Goal: Task Accomplishment & Management: Manage account settings

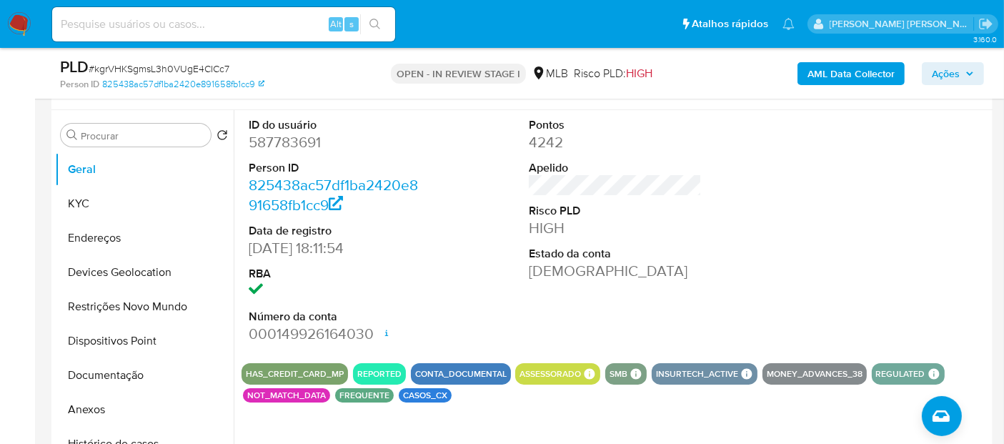
scroll to position [236, 0]
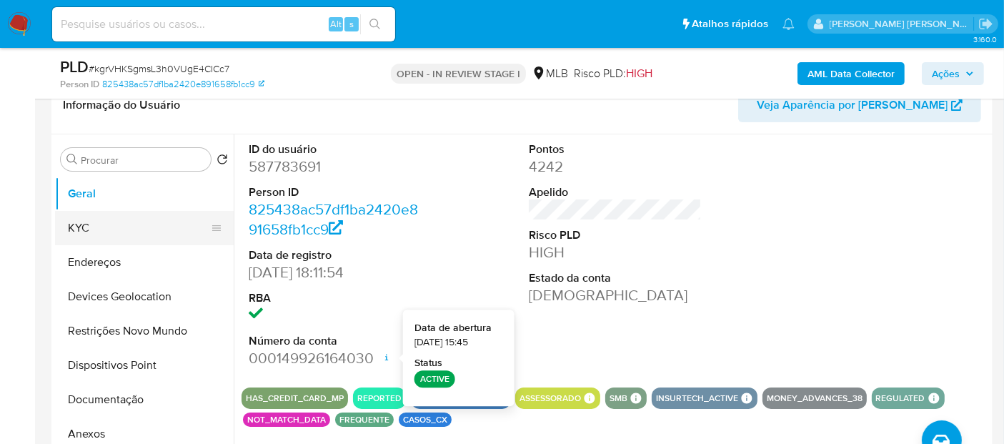
click at [144, 230] on button "KYC" at bounding box center [138, 228] width 167 height 34
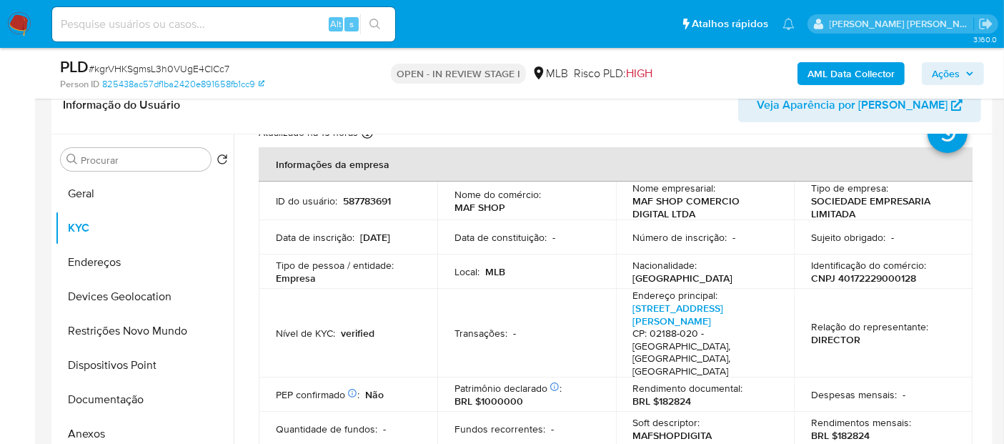
scroll to position [0, 0]
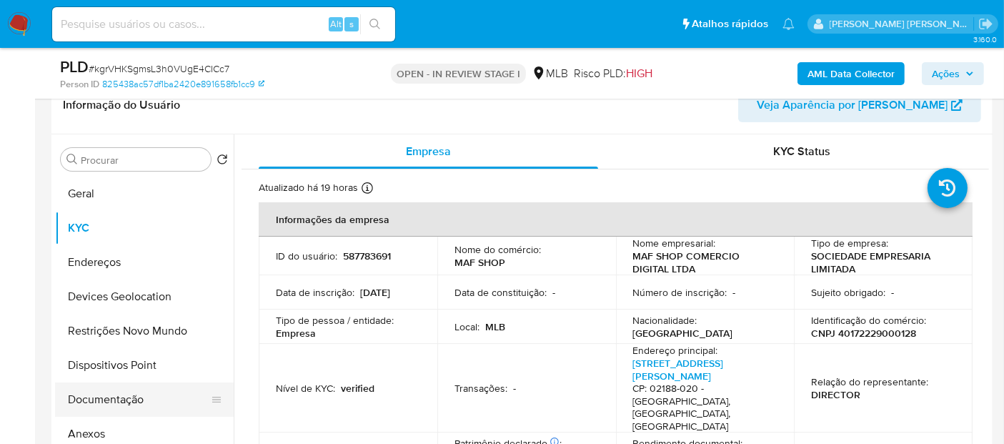
click at [126, 401] on button "Documentação" at bounding box center [138, 399] width 167 height 34
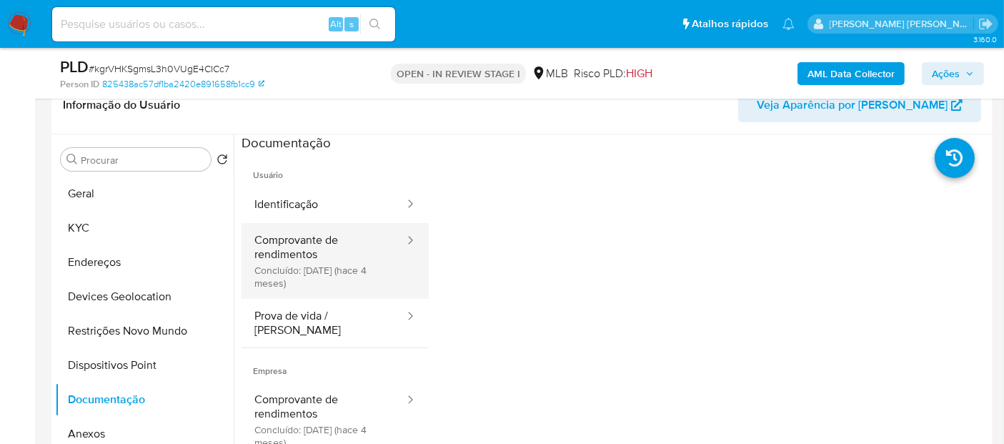
click at [277, 255] on button "Comprovante de rendimentos Concluído: 19/05/2025 (hace 4 meses)" at bounding box center [323, 261] width 164 height 76
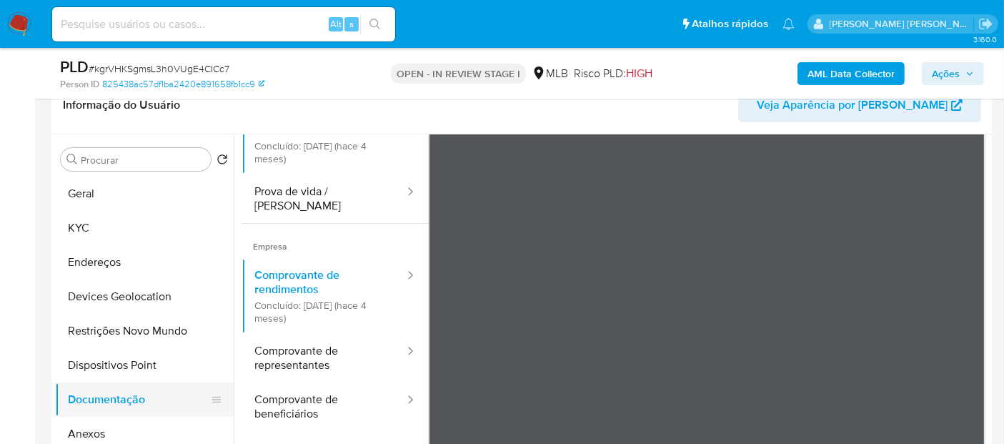
scroll to position [79, 0]
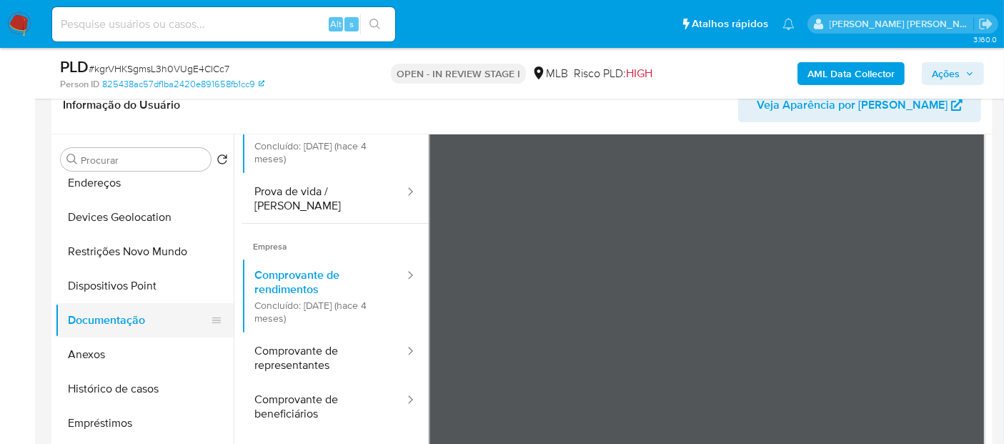
click at [137, 386] on button "Histórico de casos" at bounding box center [144, 388] width 179 height 34
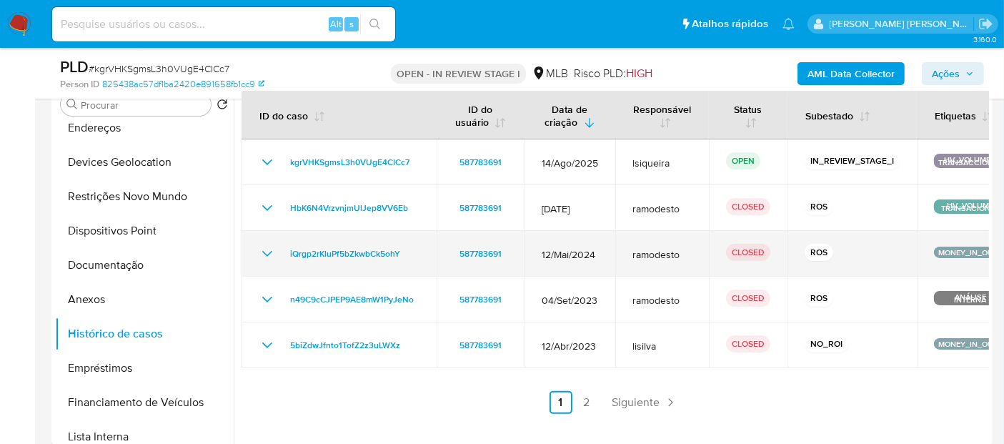
scroll to position [316, 0]
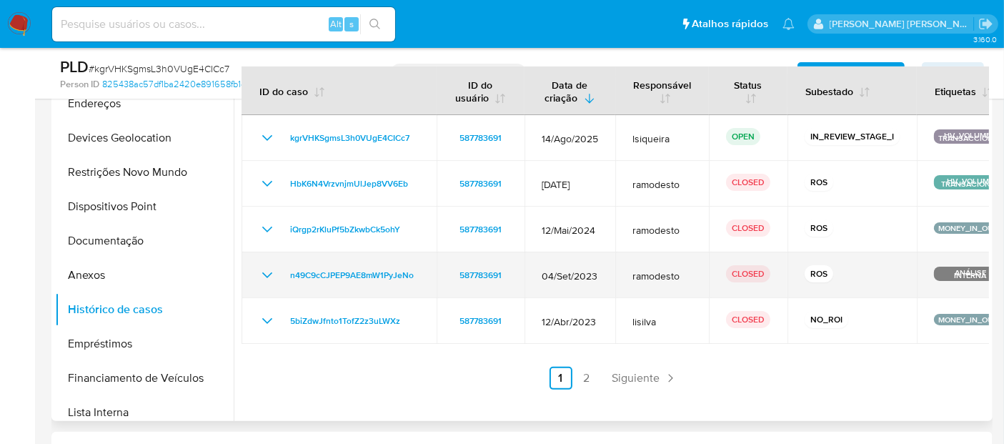
click at [277, 268] on div "n49C9cCJPEP9AE8mW1PyJeNo" at bounding box center [339, 274] width 161 height 17
click at [266, 272] on icon "Mostrar/Ocultar" at bounding box center [267, 274] width 17 height 17
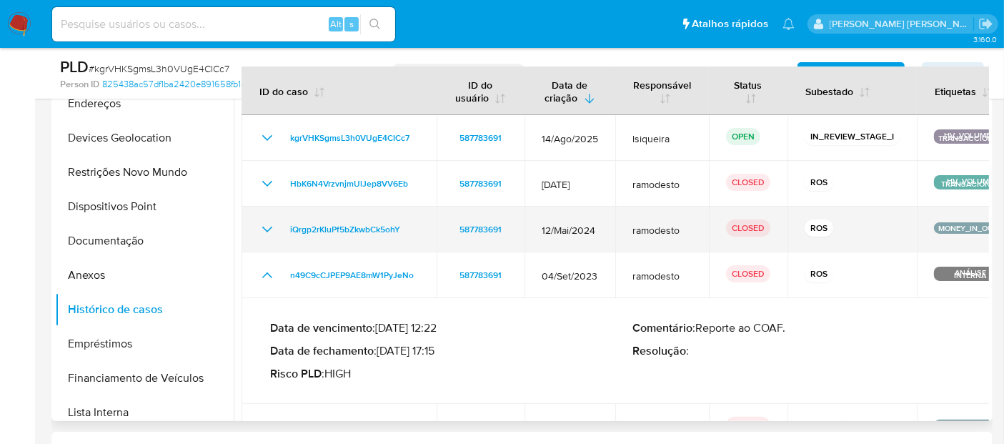
click at [267, 231] on icon "Mostrar/Ocultar" at bounding box center [267, 229] width 17 height 17
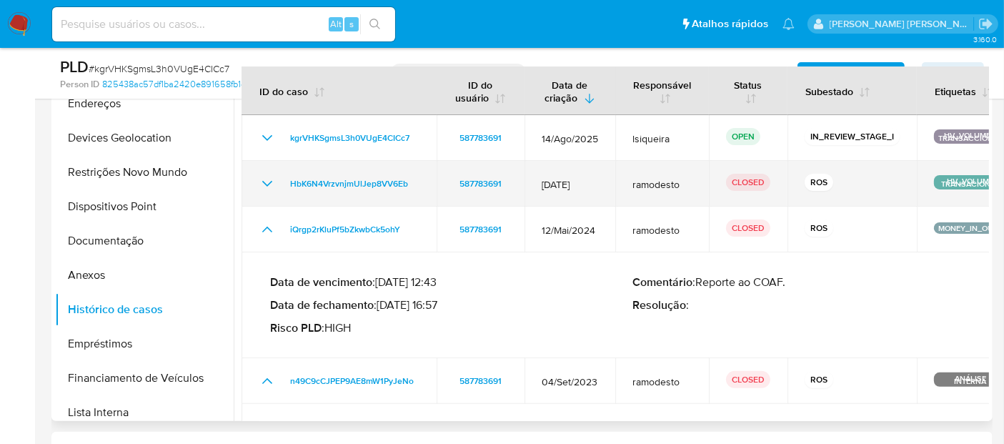
click at [274, 182] on icon "Mostrar/Ocultar" at bounding box center [267, 183] width 17 height 17
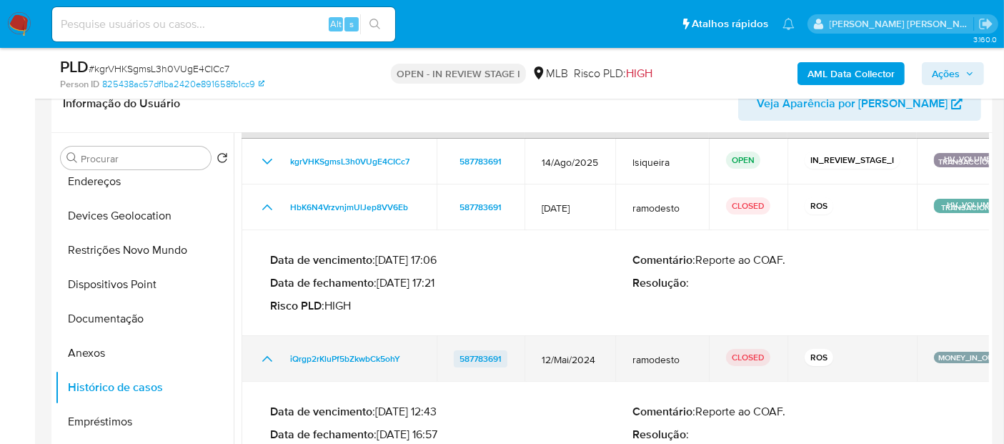
scroll to position [79, 0]
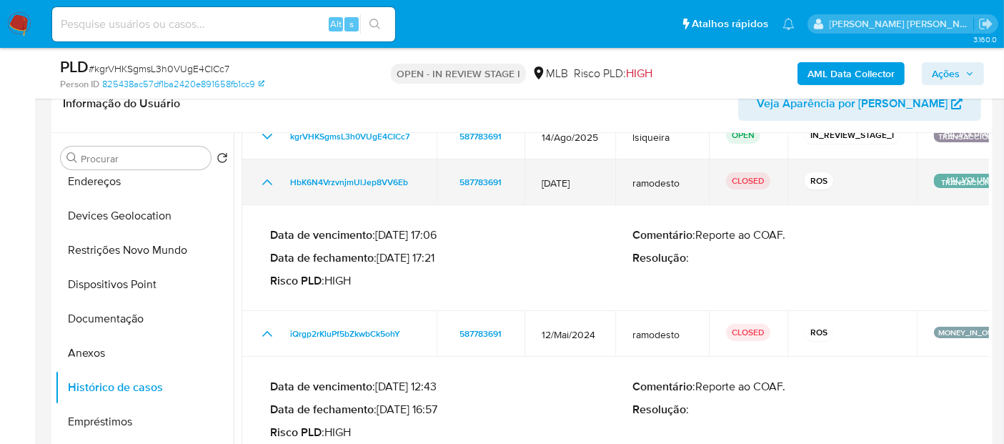
click at [259, 179] on icon "Mostrar/Ocultar" at bounding box center [267, 182] width 17 height 17
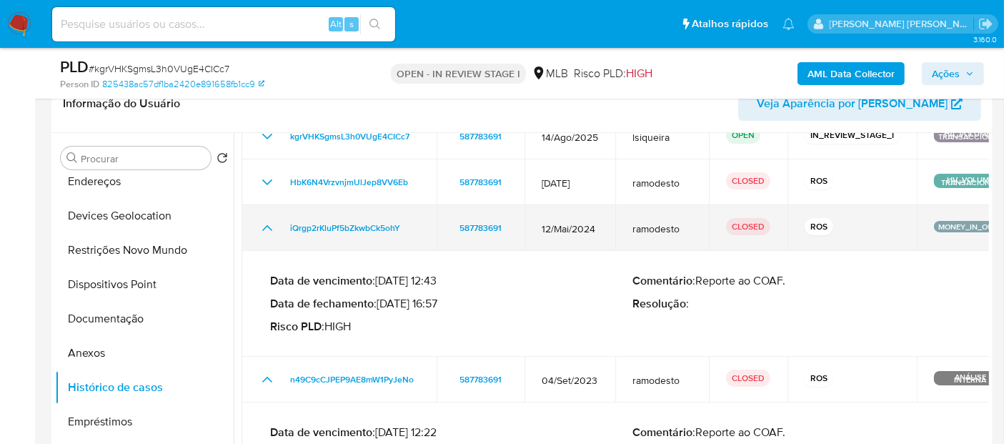
click at [267, 219] on icon "Mostrar/Ocultar" at bounding box center [267, 227] width 17 height 17
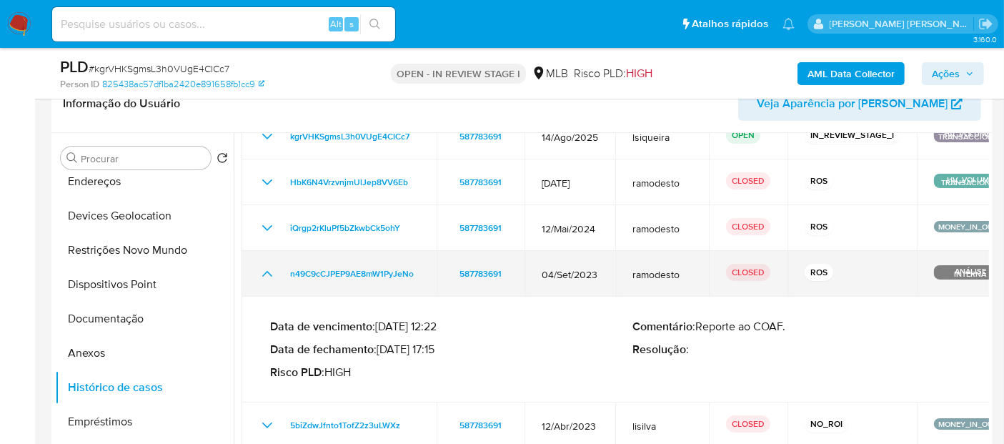
click at [260, 276] on icon "Mostrar/Ocultar" at bounding box center [267, 273] width 17 height 17
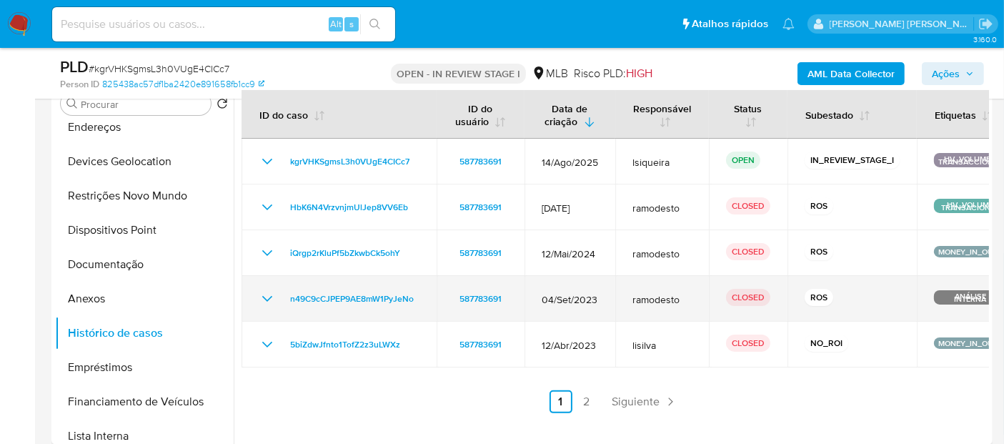
scroll to position [317, 0]
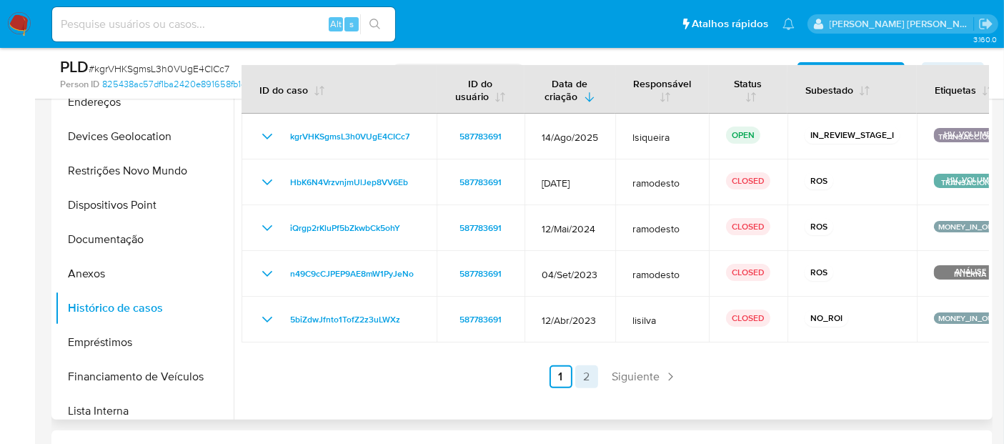
click at [586, 379] on link "2" at bounding box center [586, 376] width 23 height 23
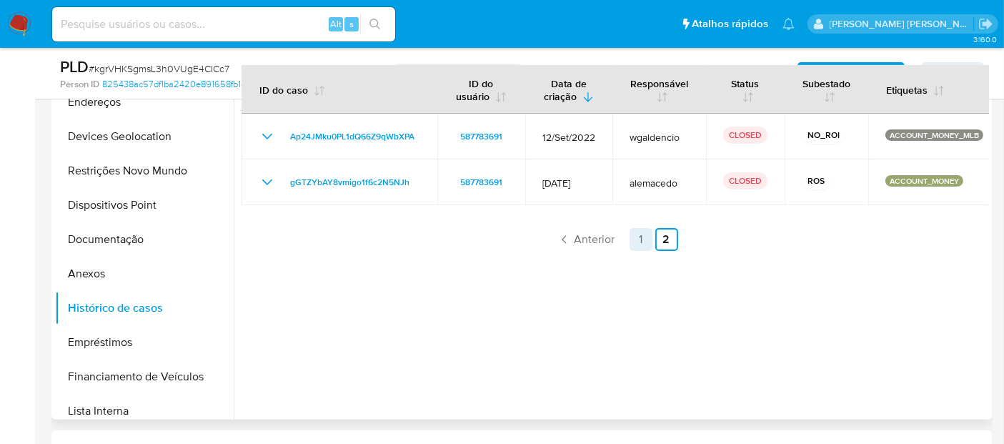
click at [639, 235] on link "1" at bounding box center [640, 239] width 23 height 23
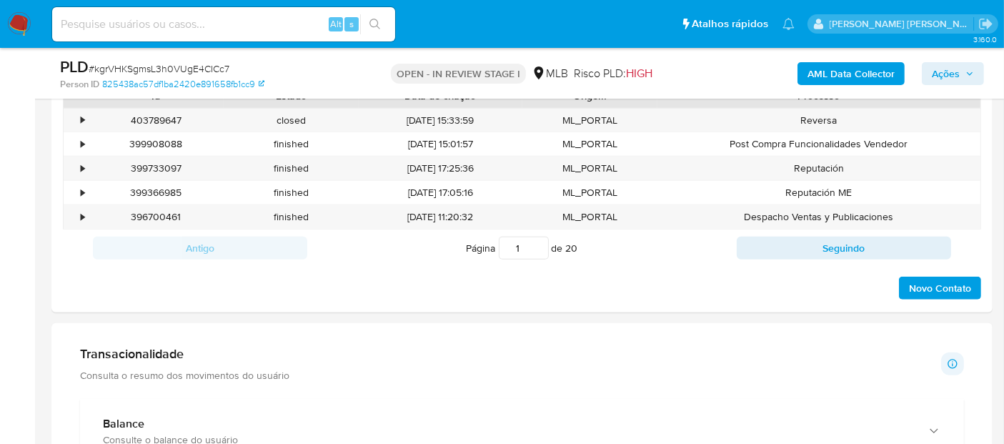
scroll to position [794, 0]
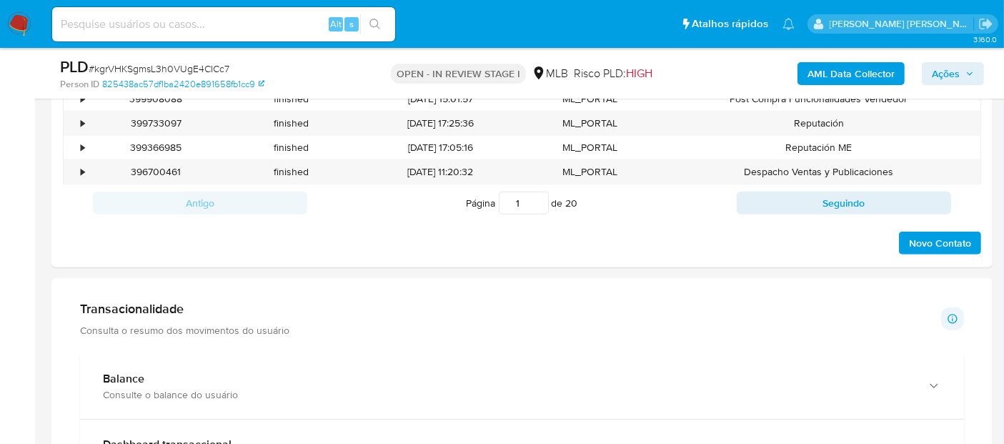
drag, startPoint x: 199, startPoint y: 366, endPoint x: 309, endPoint y: 323, distance: 117.6
click at [203, 364] on div "Balance Consulte o balance do usuário" at bounding box center [522, 386] width 884 height 65
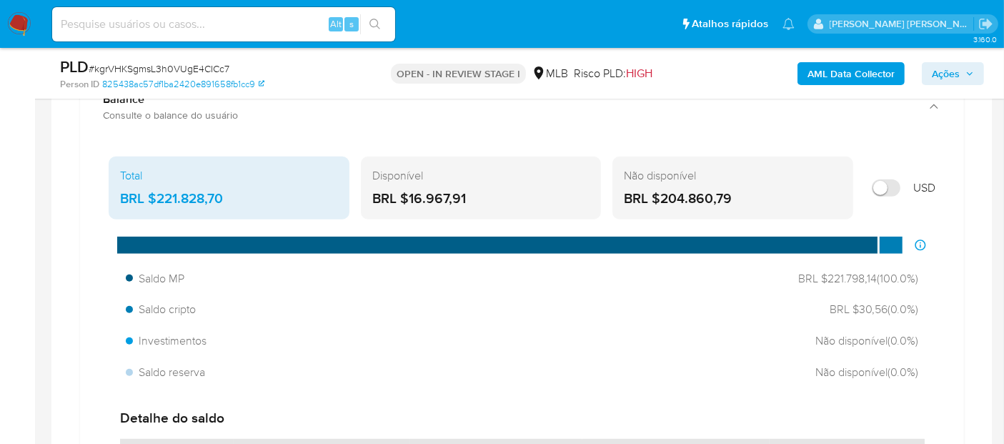
scroll to position [1077, 0]
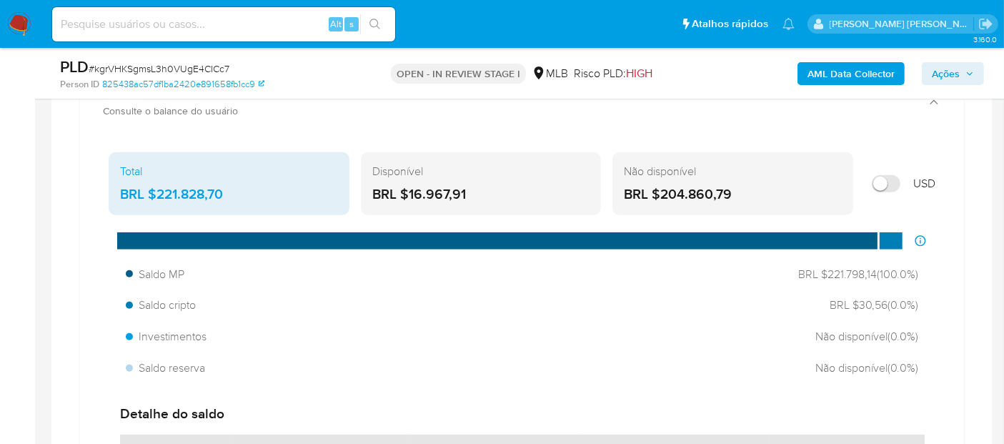
drag, startPoint x: 488, startPoint y: 194, endPoint x: 409, endPoint y: 195, distance: 79.3
click at [409, 195] on div "BRL $16.967,91" at bounding box center [481, 194] width 218 height 19
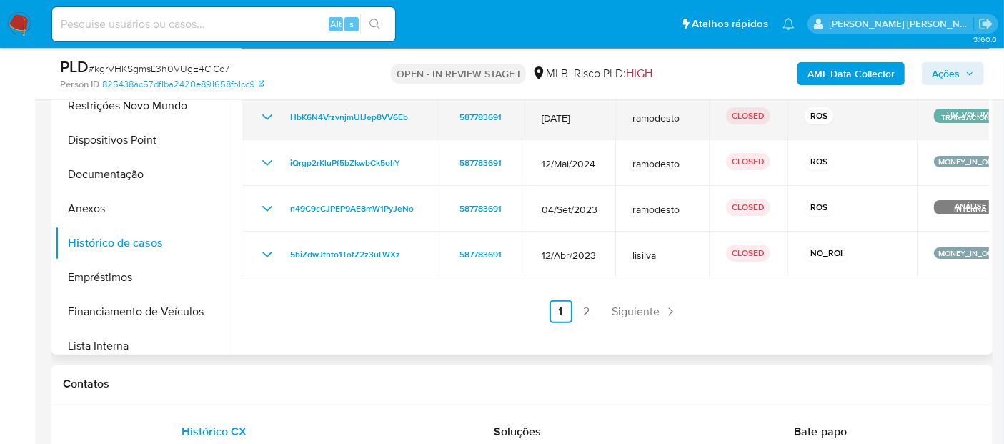
scroll to position [341, 0]
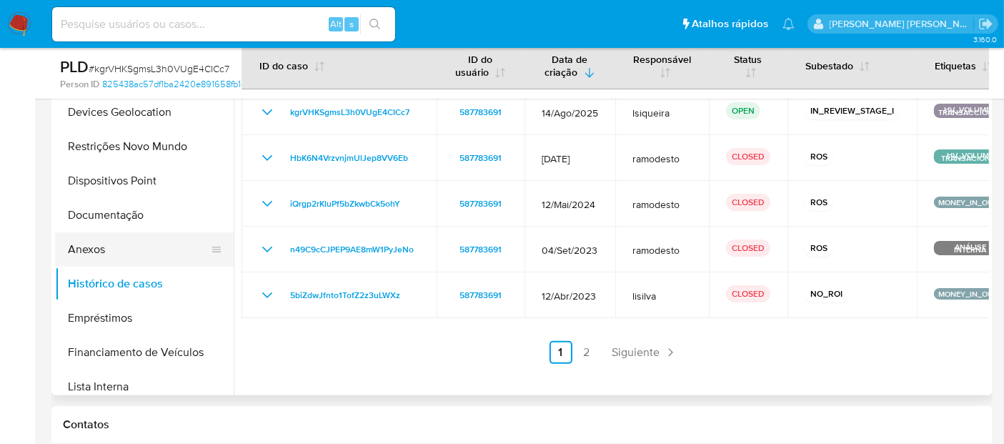
click at [113, 236] on button "Anexos" at bounding box center [138, 249] width 167 height 34
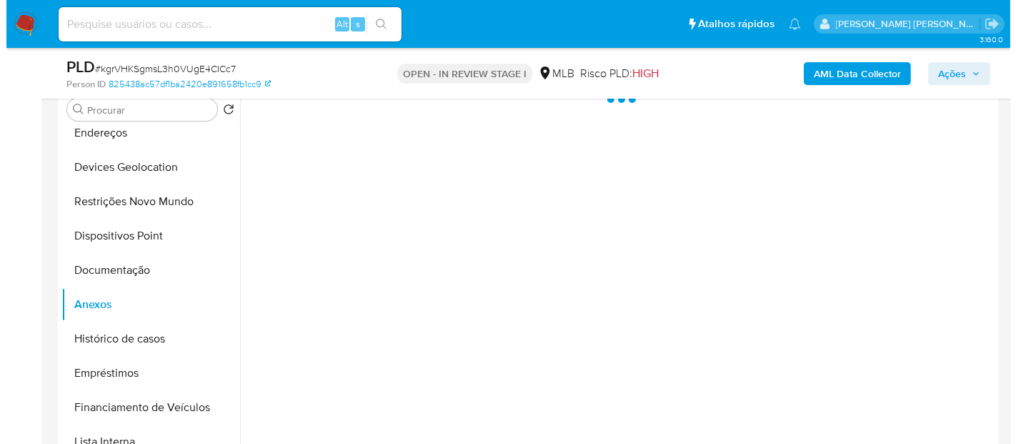
scroll to position [262, 0]
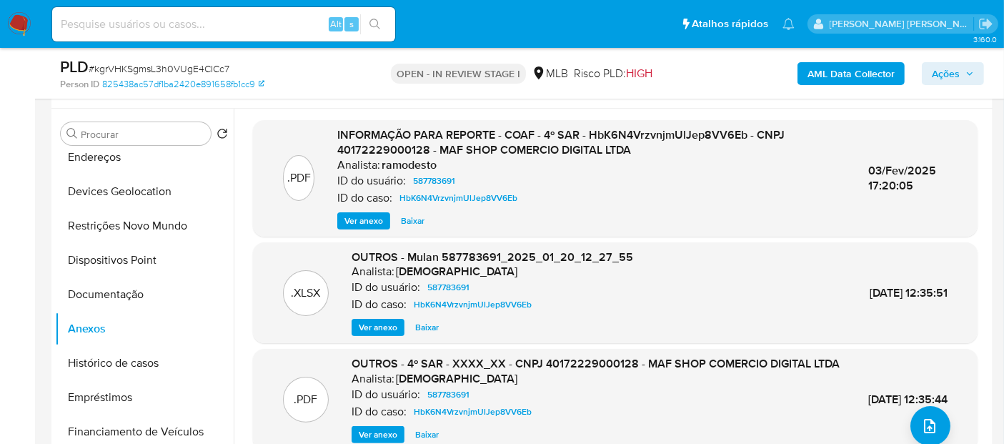
click at [366, 222] on span "Ver anexo" at bounding box center [363, 221] width 39 height 14
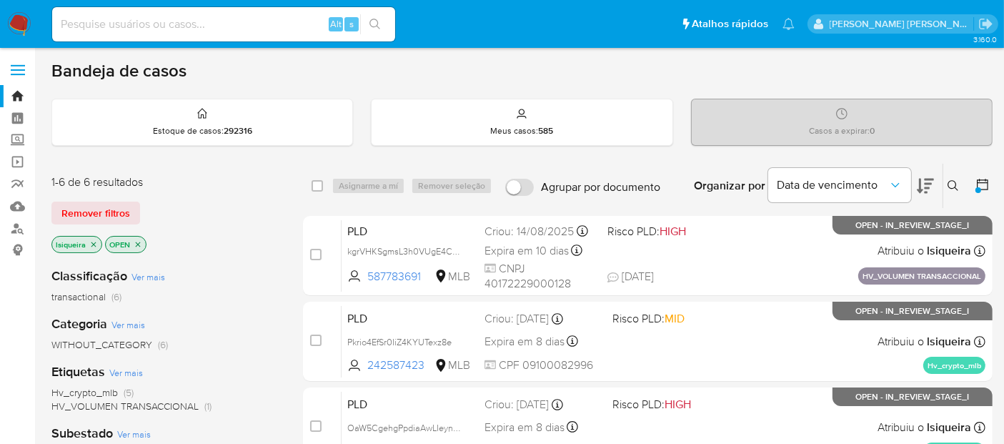
drag, startPoint x: 0, startPoint y: 0, endPoint x: 134, endPoint y: 29, distance: 136.6
click at [130, 33] on div "Alt s" at bounding box center [223, 24] width 343 height 34
click at [134, 29] on input at bounding box center [223, 24] width 343 height 19
paste input "1576886853"
type input "1576886853"
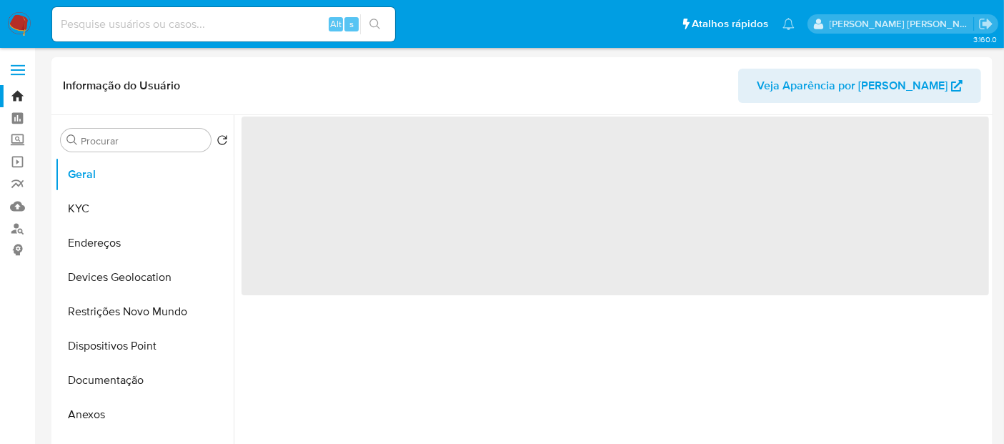
select select "10"
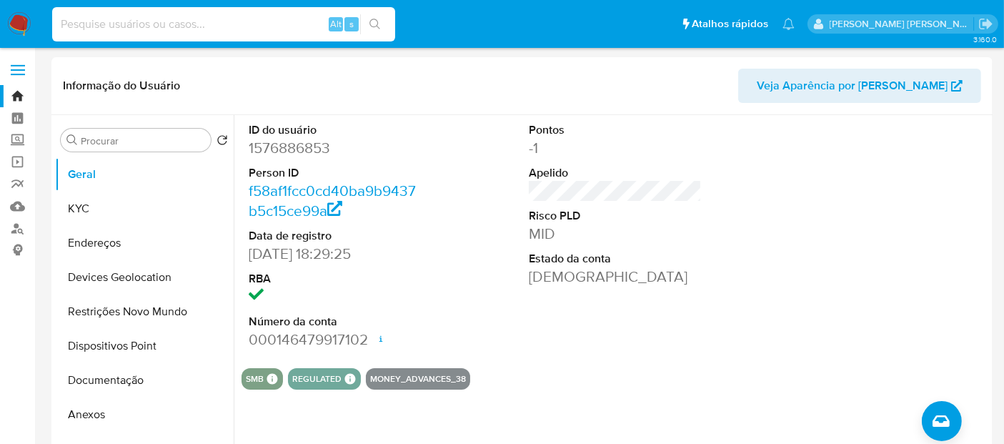
click at [115, 22] on input at bounding box center [223, 24] width 343 height 19
paste input "780015872"
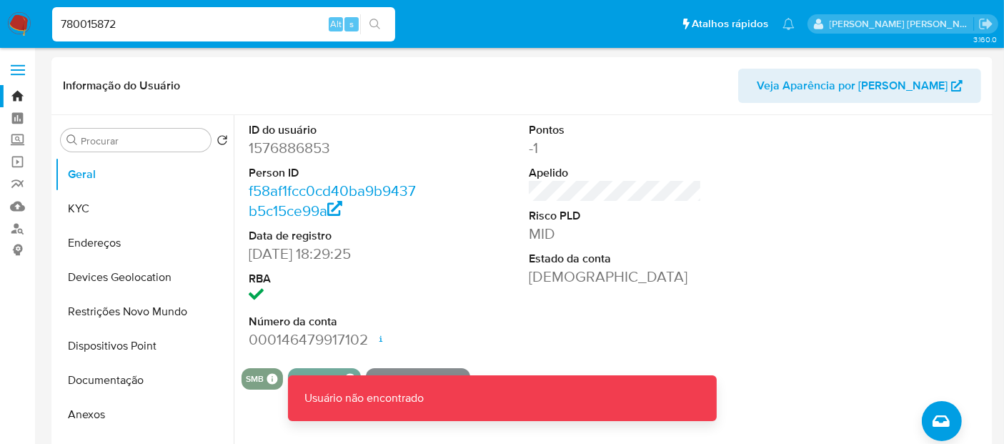
click at [151, 25] on input "780015872" at bounding box center [223, 24] width 343 height 19
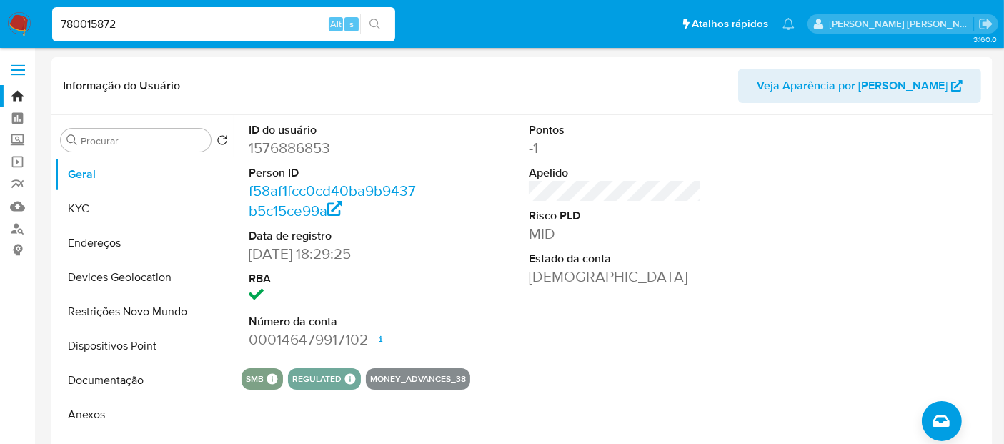
type input "780015872"
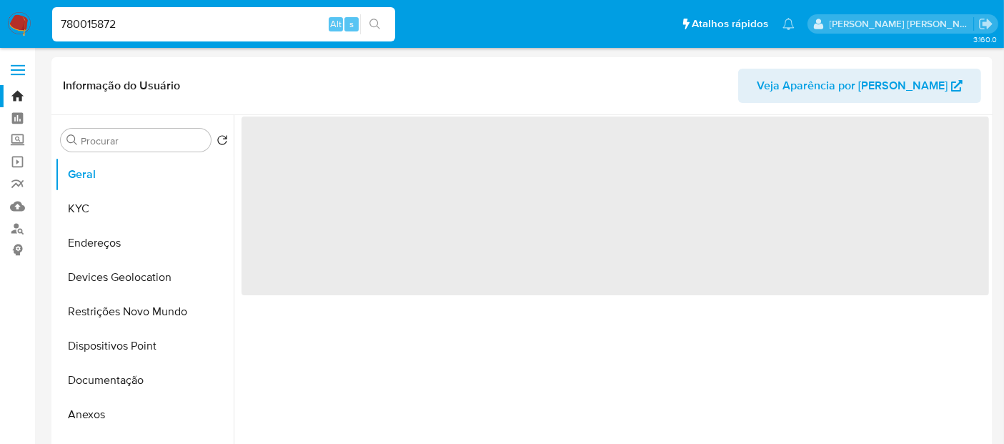
select select "10"
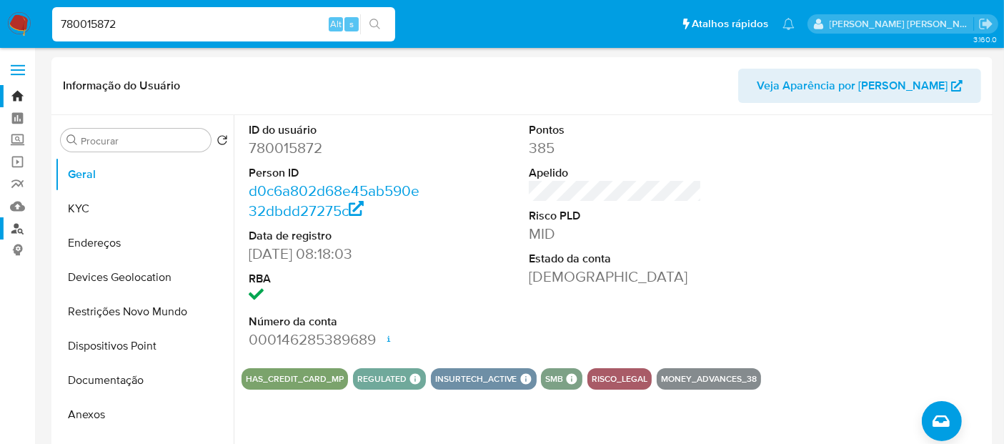
click at [19, 229] on link "Localizador de pessoas" at bounding box center [85, 228] width 170 height 22
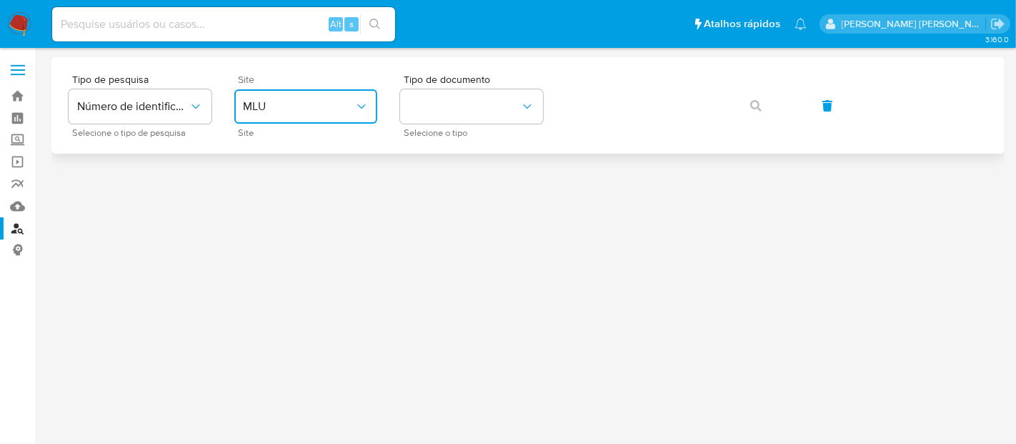
click at [325, 105] on span "MLU" at bounding box center [298, 106] width 111 height 14
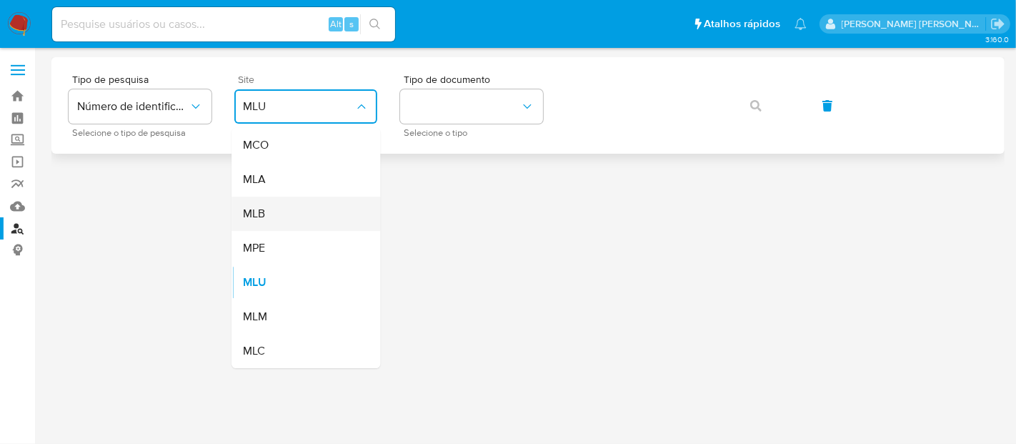
click at [285, 204] on div "MLB" at bounding box center [301, 213] width 117 height 34
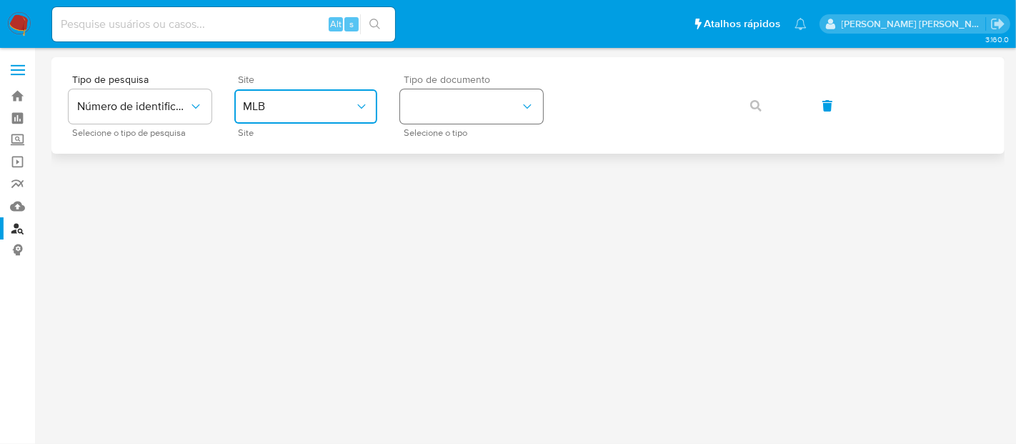
click at [514, 101] on button "identificationType" at bounding box center [471, 106] width 143 height 34
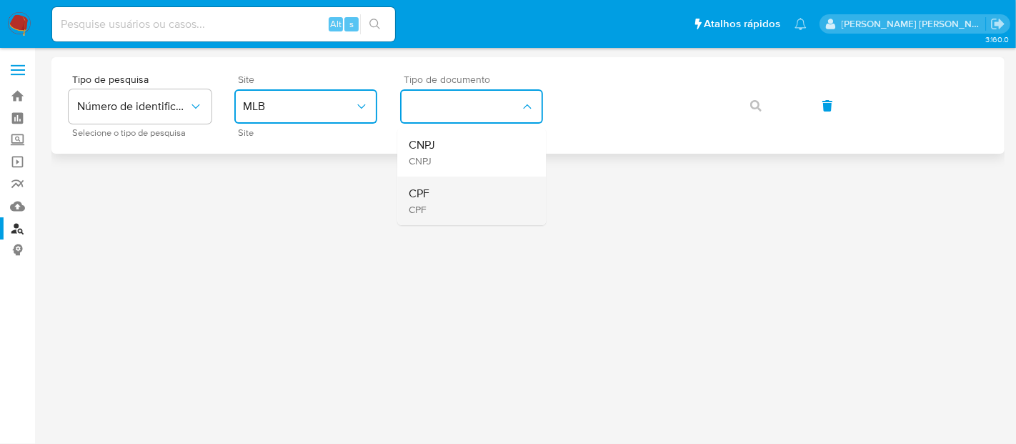
click at [489, 193] on div "CPF CPF" at bounding box center [467, 200] width 117 height 49
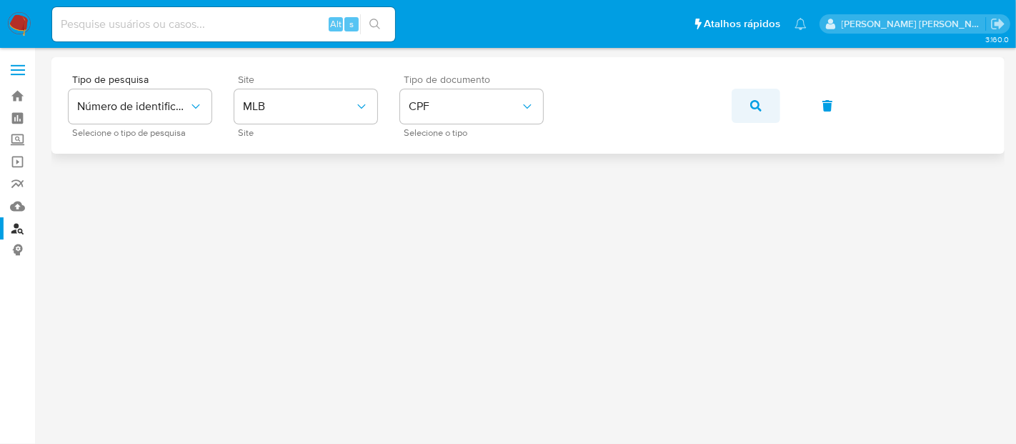
click at [757, 103] on icon "button" at bounding box center [755, 105] width 11 height 11
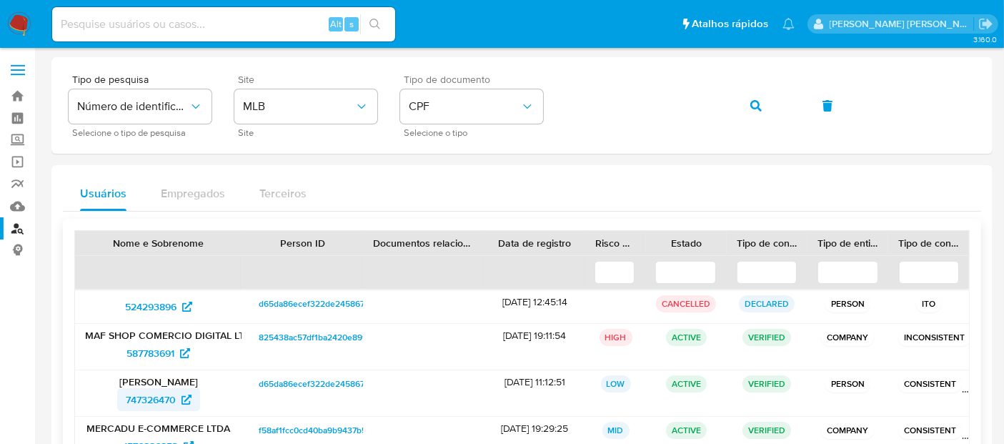
click at [154, 398] on span "747326470" at bounding box center [151, 399] width 50 height 23
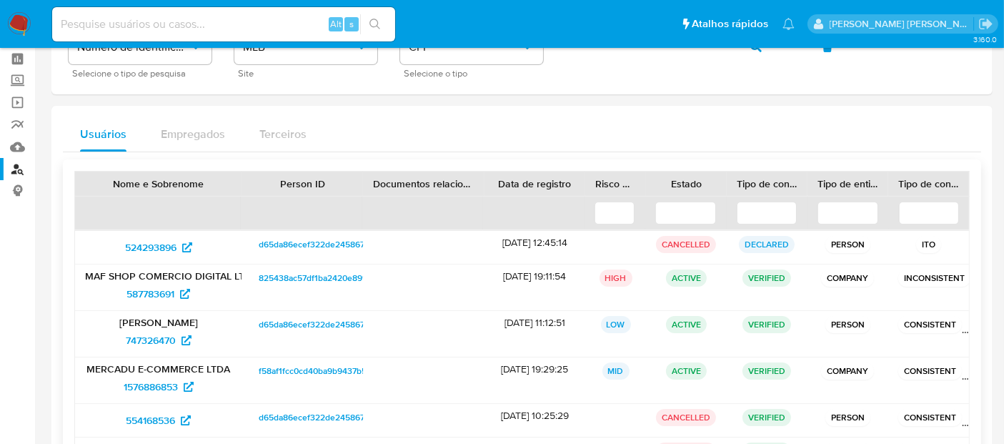
scroll to position [159, 0]
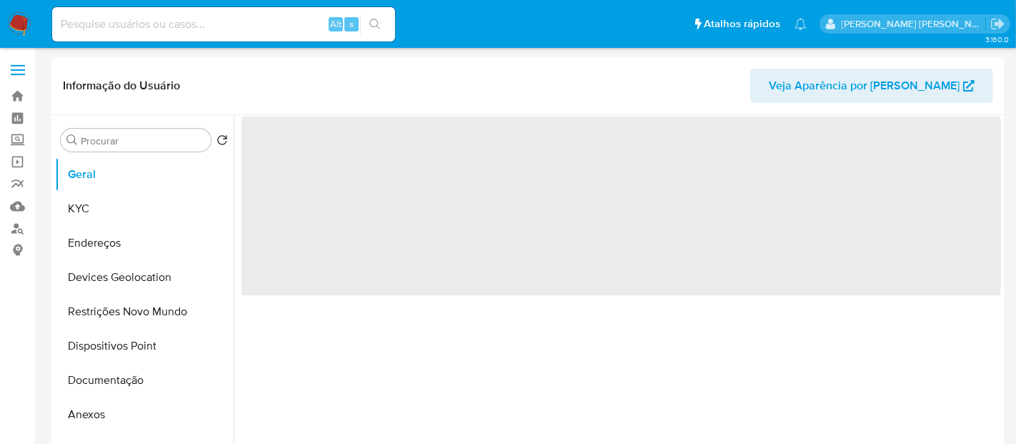
select select "10"
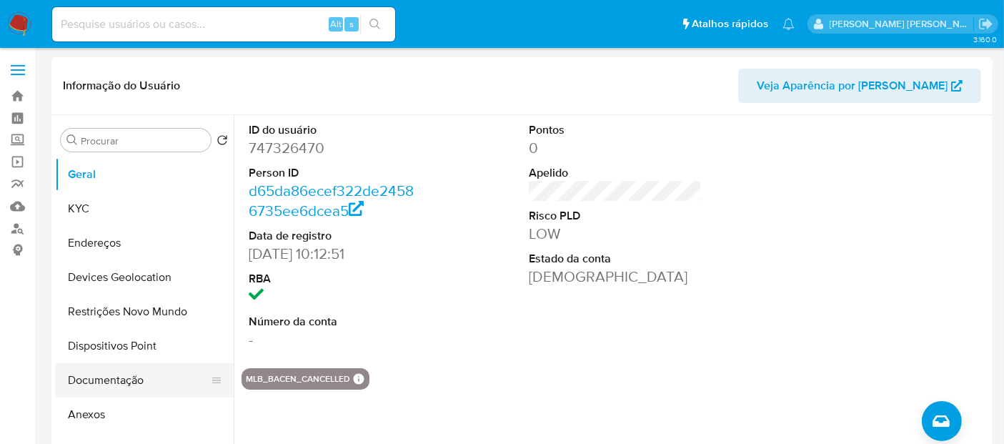
click at [108, 382] on button "Documentação" at bounding box center [138, 380] width 167 height 34
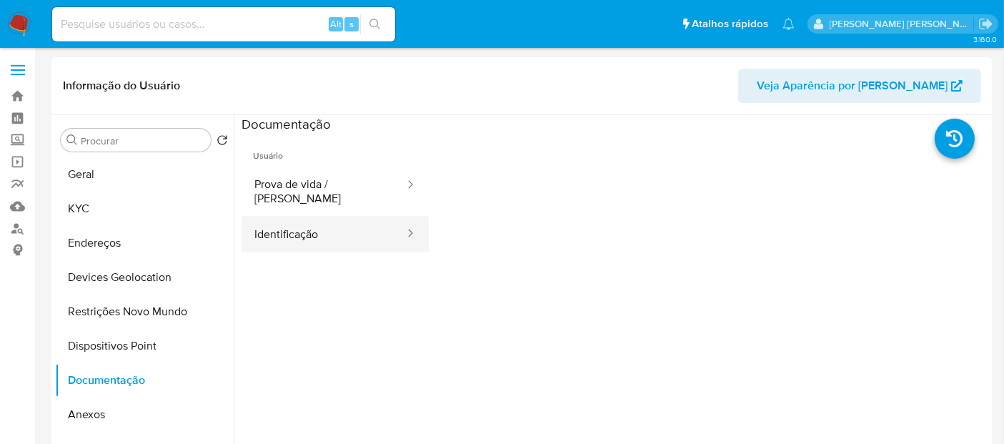
click at [284, 216] on button "Identificação" at bounding box center [323, 234] width 164 height 36
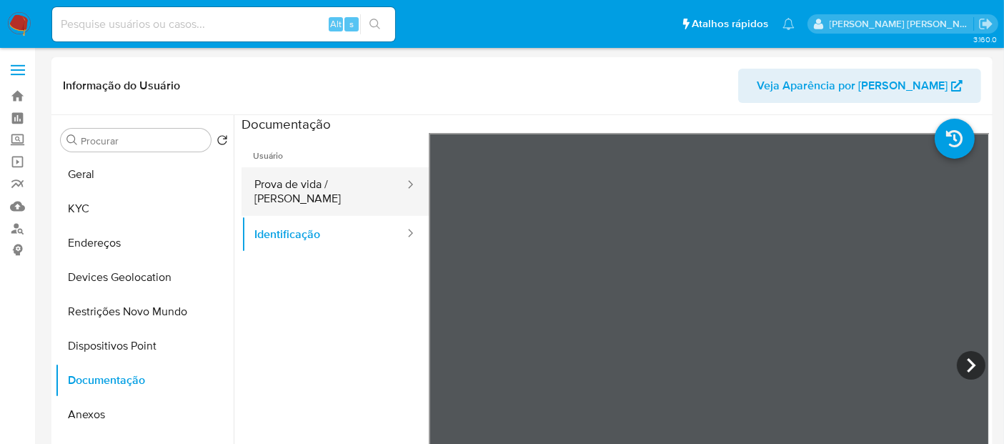
click at [309, 185] on button "Prova de vida / Selfie" at bounding box center [323, 191] width 164 height 49
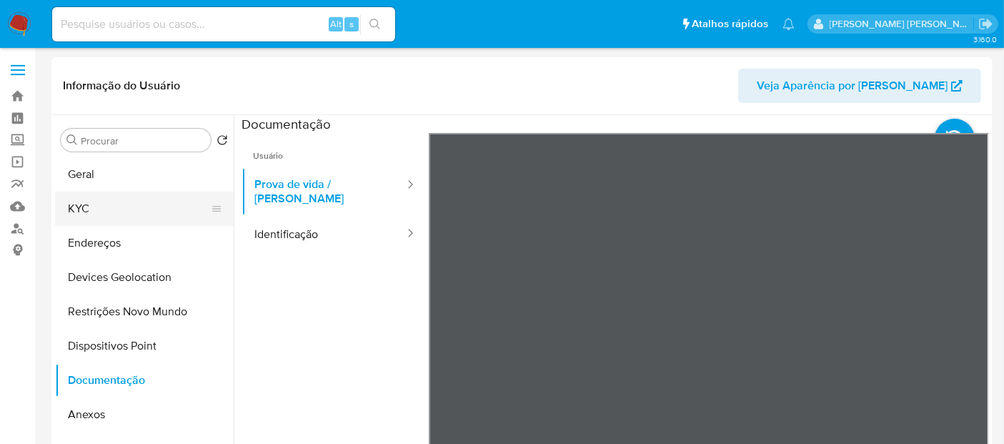
click at [87, 207] on button "KYC" at bounding box center [138, 208] width 167 height 34
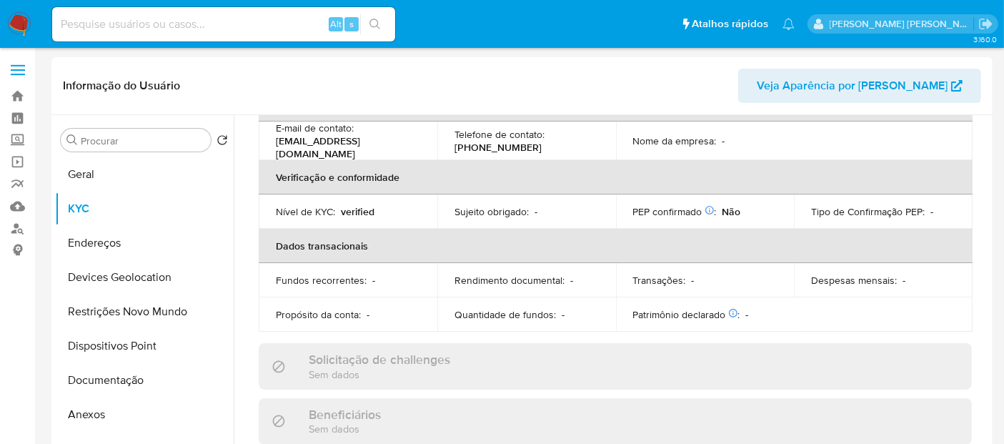
scroll to position [317, 0]
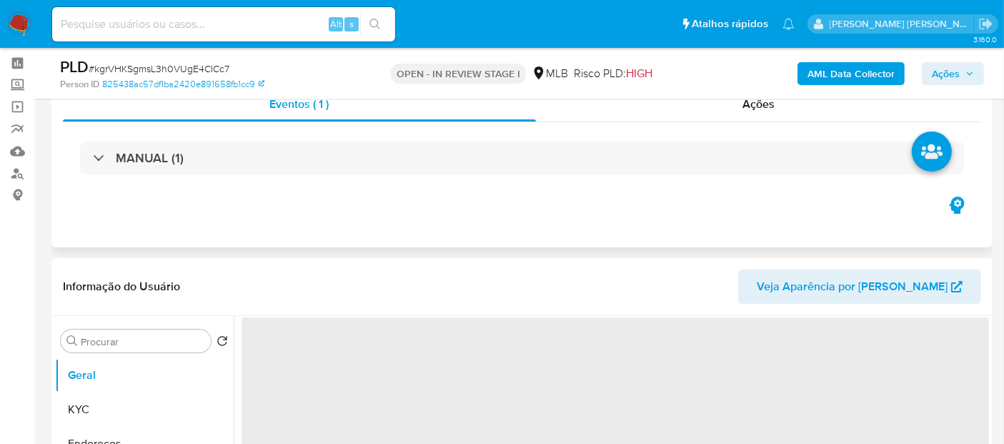
scroll to position [79, 0]
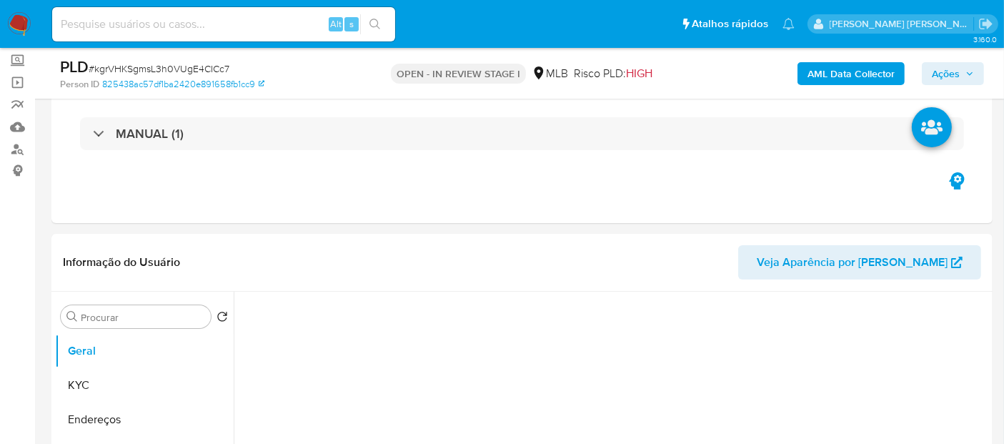
select select "10"
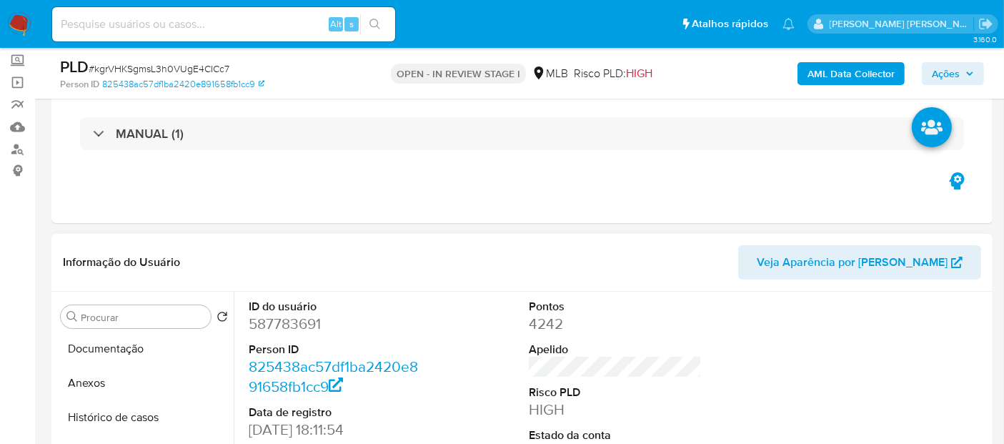
scroll to position [238, 0]
click at [109, 393] on button "Histórico de casos" at bounding box center [144, 387] width 179 height 34
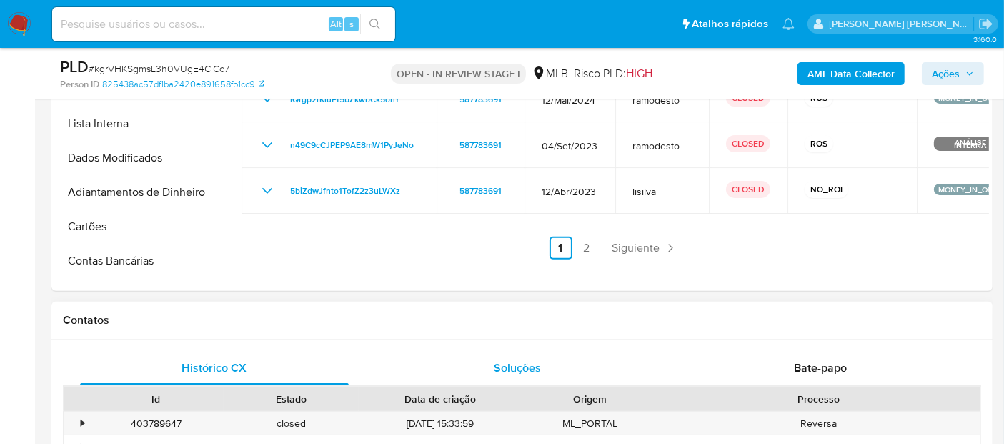
scroll to position [476, 0]
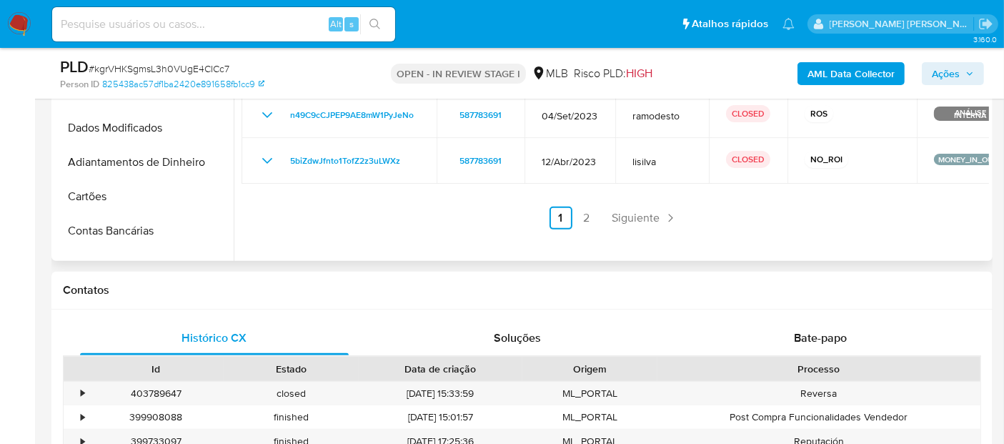
click at [577, 211] on link "2" at bounding box center [586, 217] width 23 height 23
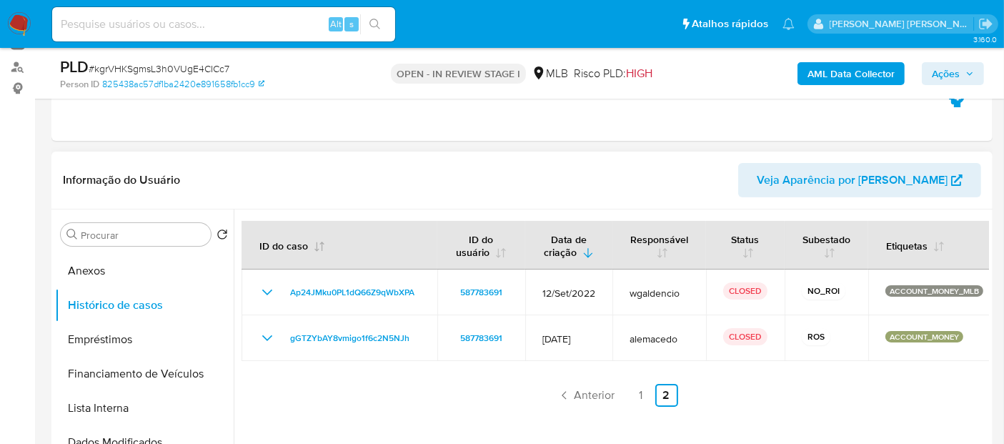
scroll to position [159, 0]
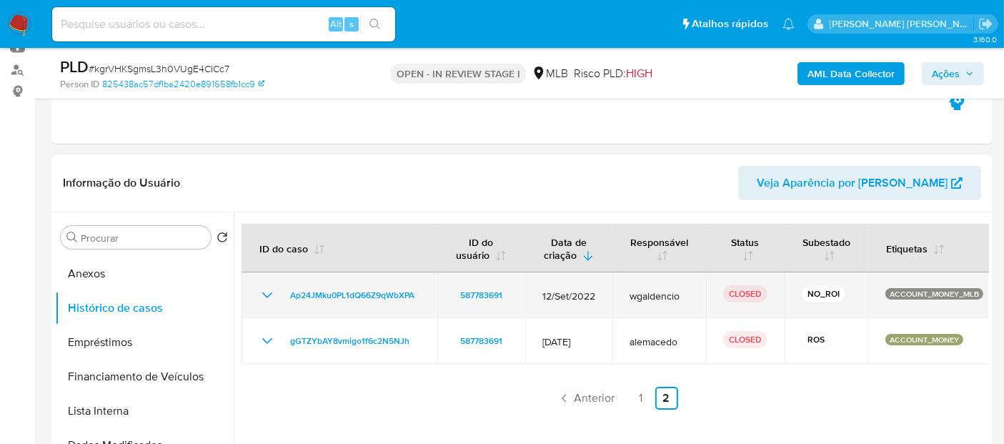
click at [264, 294] on icon "Mostrar/Ocultar" at bounding box center [267, 295] width 10 height 6
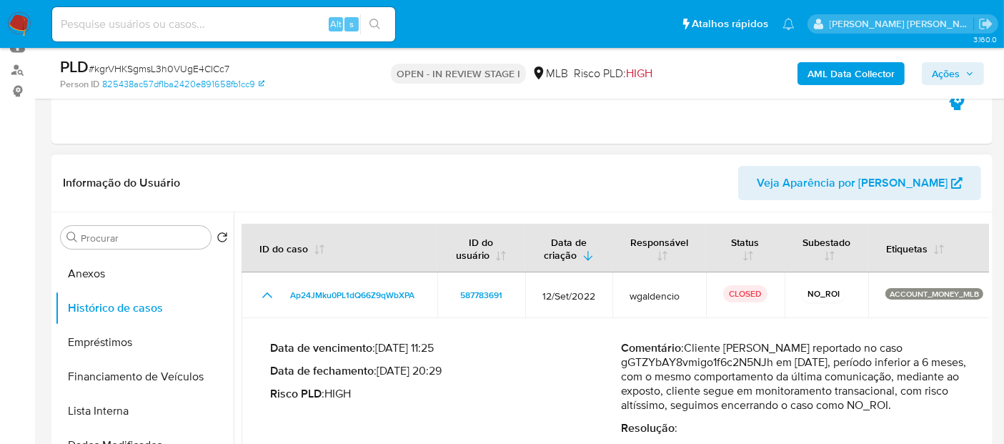
drag, startPoint x: 443, startPoint y: 366, endPoint x: 381, endPoint y: 376, distance: 62.2
click at [381, 376] on p "Data de fechamento : 20/09/2022 20:29" at bounding box center [445, 371] width 351 height 14
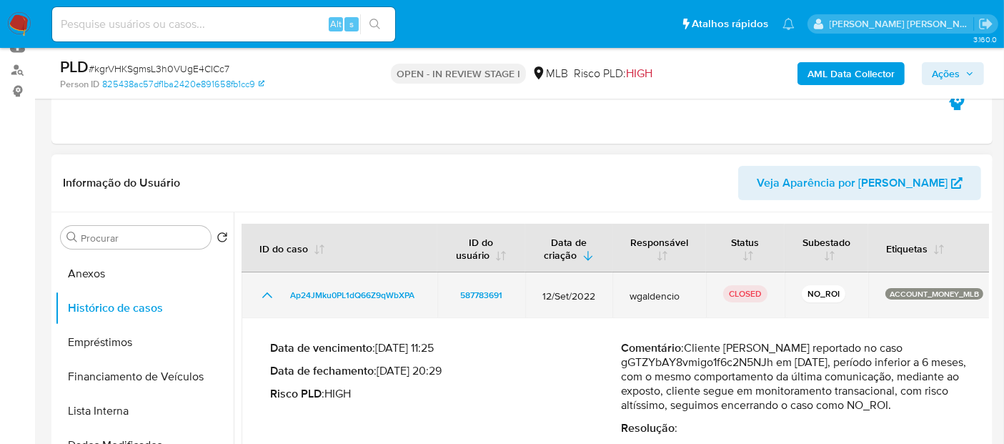
click at [273, 293] on icon "Mostrar/Ocultar" at bounding box center [267, 294] width 17 height 17
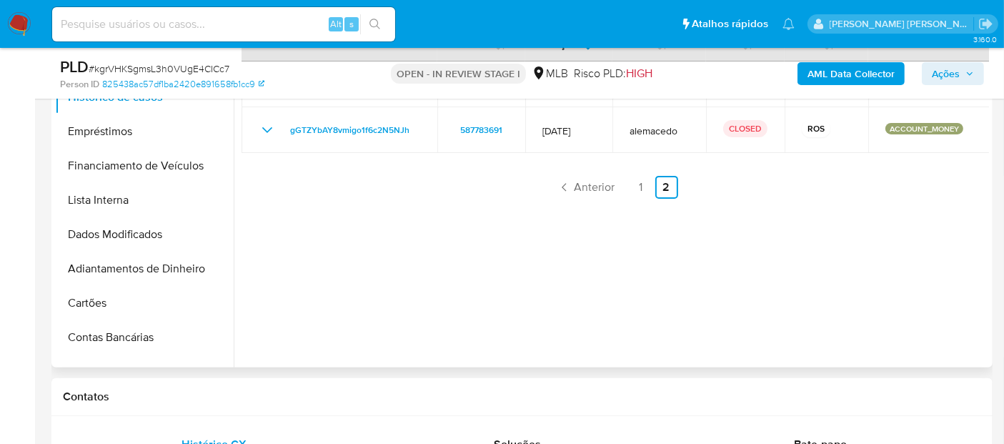
scroll to position [396, 0]
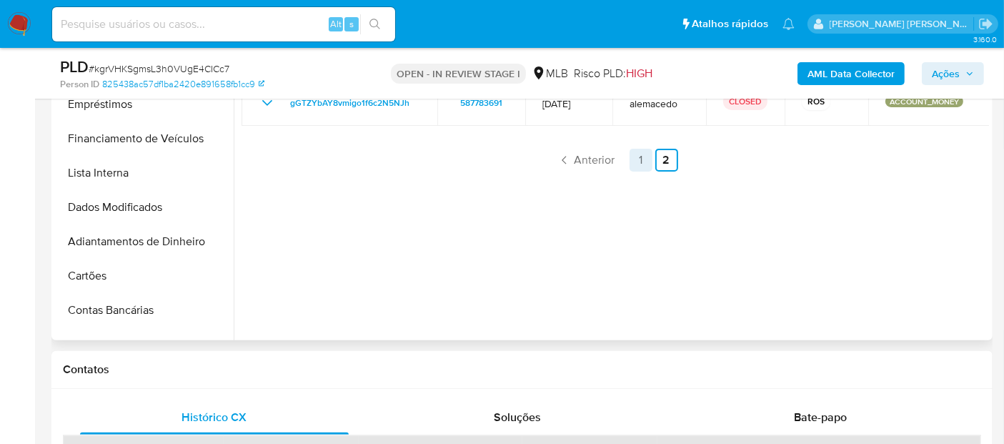
click at [639, 155] on link "1" at bounding box center [640, 160] width 23 height 23
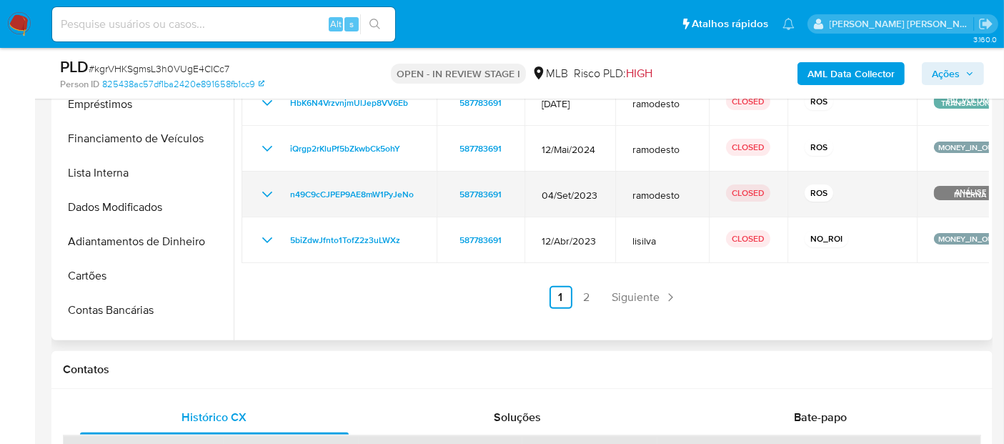
click at [271, 196] on icon "Mostrar/Ocultar" at bounding box center [267, 194] width 17 height 17
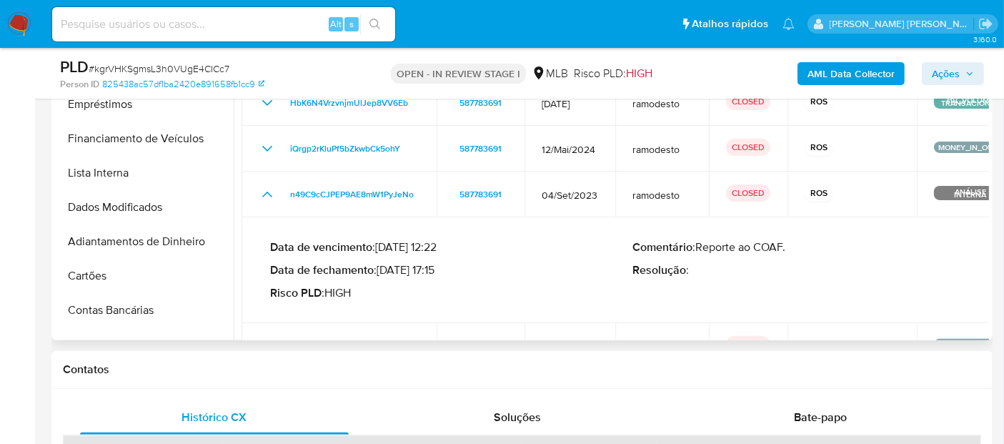
drag, startPoint x: 442, startPoint y: 270, endPoint x: 385, endPoint y: 266, distance: 57.3
click at [385, 266] on p "Data de fechamento : 28/09/2023 17:15" at bounding box center [451, 270] width 363 height 14
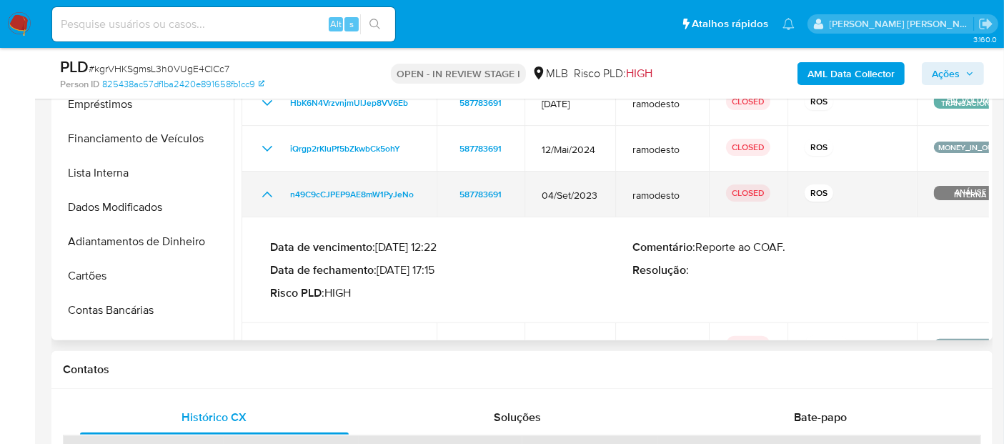
drag, startPoint x: 269, startPoint y: 193, endPoint x: 261, endPoint y: 176, distance: 18.5
click at [269, 193] on icon "Mostrar/Ocultar" at bounding box center [267, 194] width 17 height 17
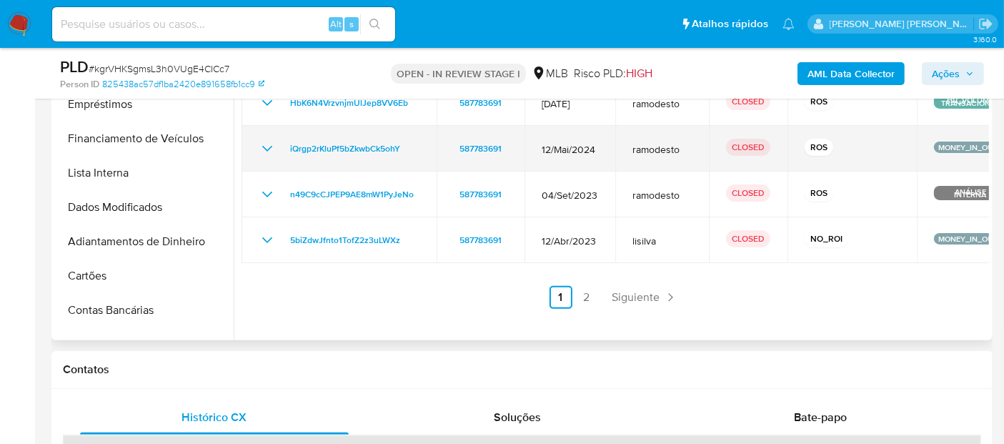
click at [256, 156] on td "iQrgp2rKluPf5bZkwbCk5ohY" at bounding box center [338, 149] width 195 height 46
click at [261, 146] on icon "Mostrar/Ocultar" at bounding box center [267, 148] width 17 height 17
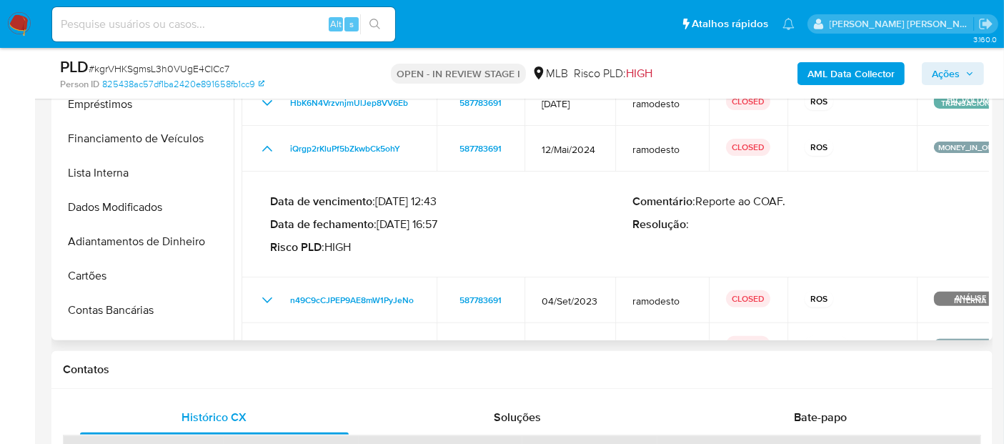
drag, startPoint x: 441, startPoint y: 222, endPoint x: 383, endPoint y: 221, distance: 57.9
click at [383, 221] on p "Data de fechamento : 28/05/2024 16:57" at bounding box center [451, 224] width 363 height 14
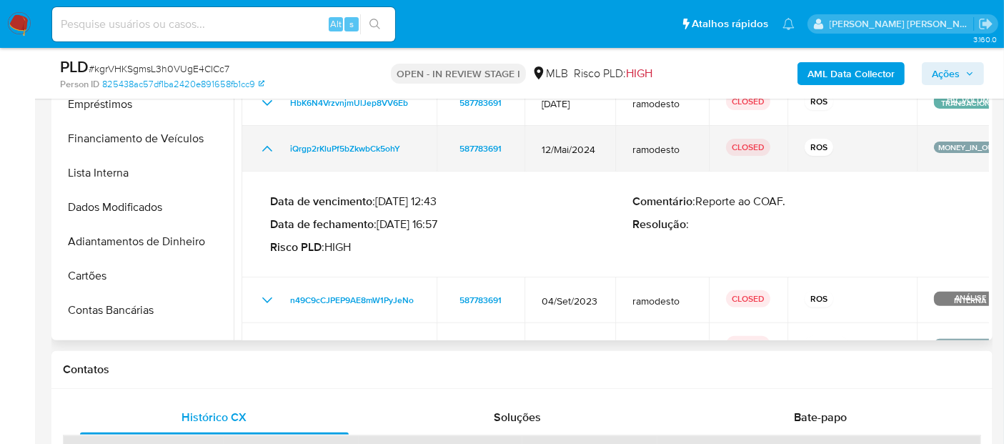
click at [271, 146] on icon "Mostrar/Ocultar" at bounding box center [267, 148] width 17 height 17
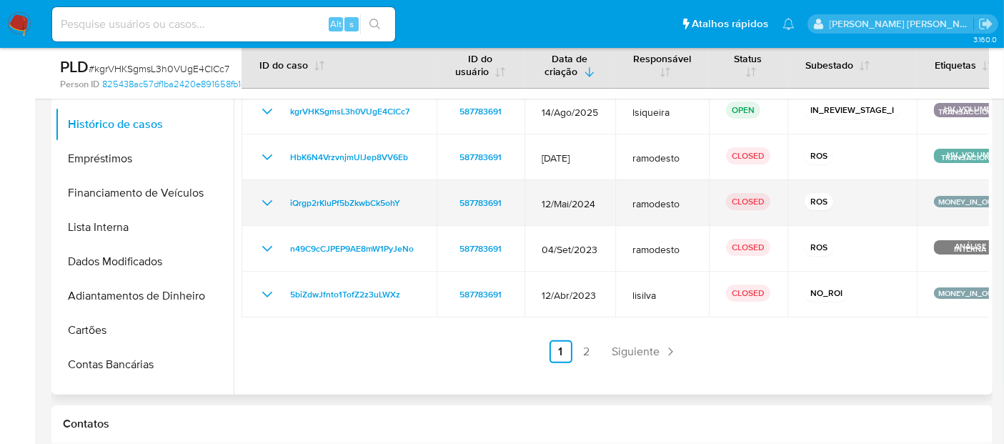
scroll to position [317, 0]
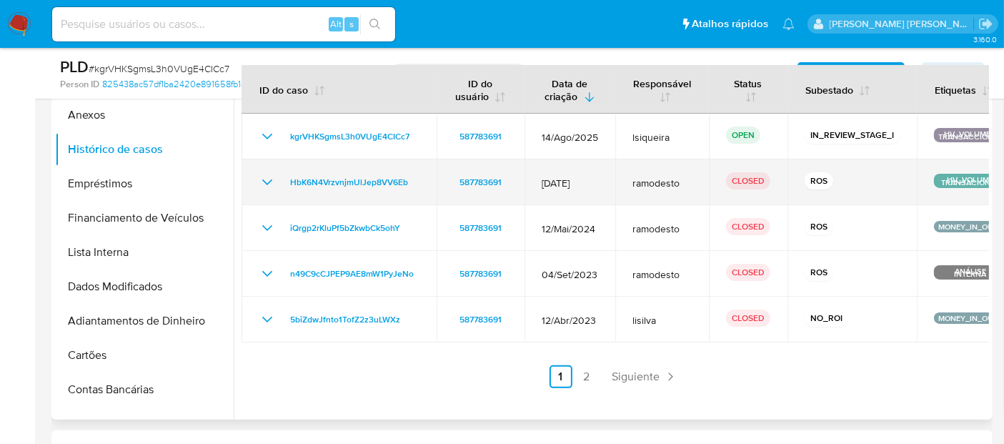
click at [262, 177] on icon "Mostrar/Ocultar" at bounding box center [267, 182] width 17 height 17
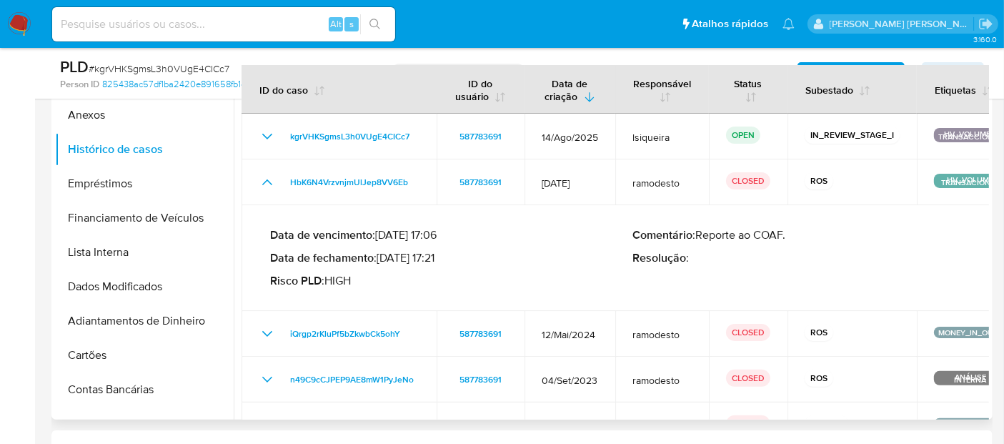
drag, startPoint x: 441, startPoint y: 256, endPoint x: 381, endPoint y: 260, distance: 59.4
click at [381, 260] on p "Data de fechamento : 03/02/2025 17:21" at bounding box center [451, 258] width 363 height 14
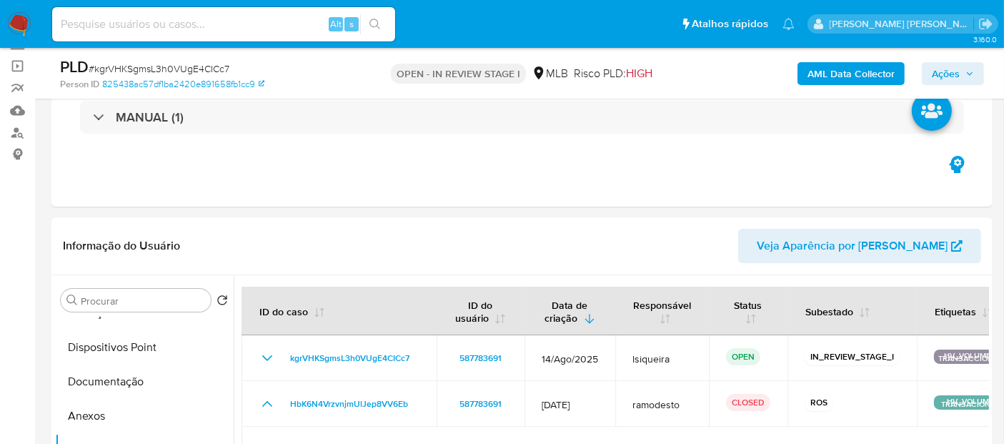
scroll to position [79, 0]
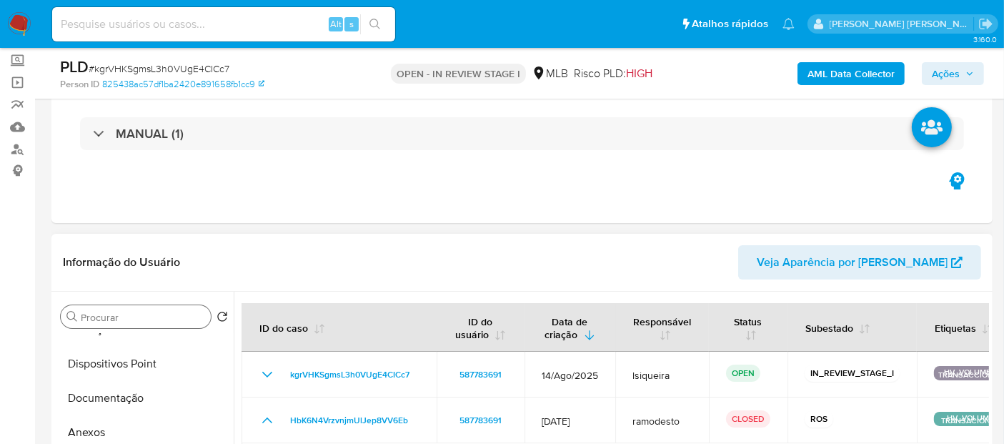
click at [134, 315] on input "Procurar" at bounding box center [143, 317] width 124 height 13
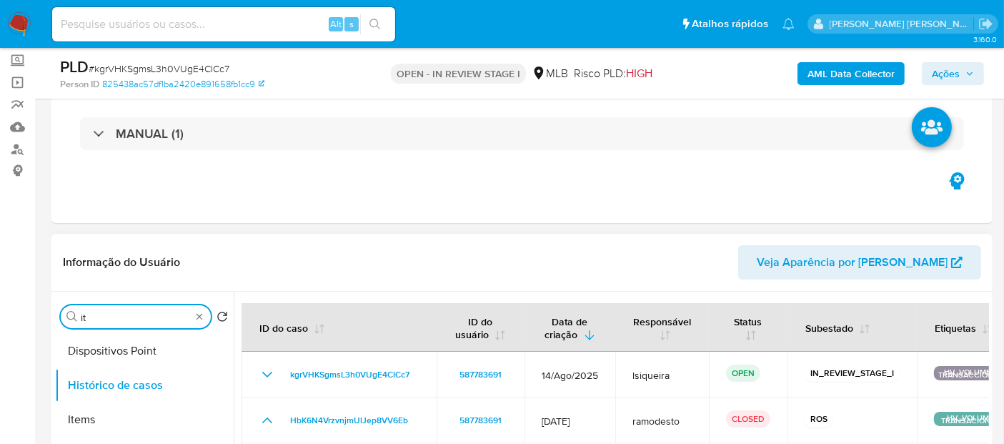
scroll to position [0, 0]
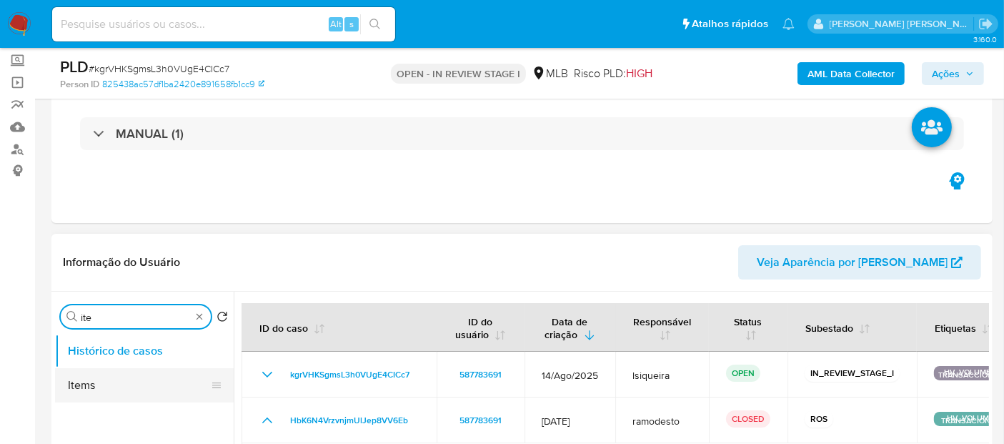
type input "ite"
click at [113, 382] on button "Items" at bounding box center [138, 385] width 167 height 34
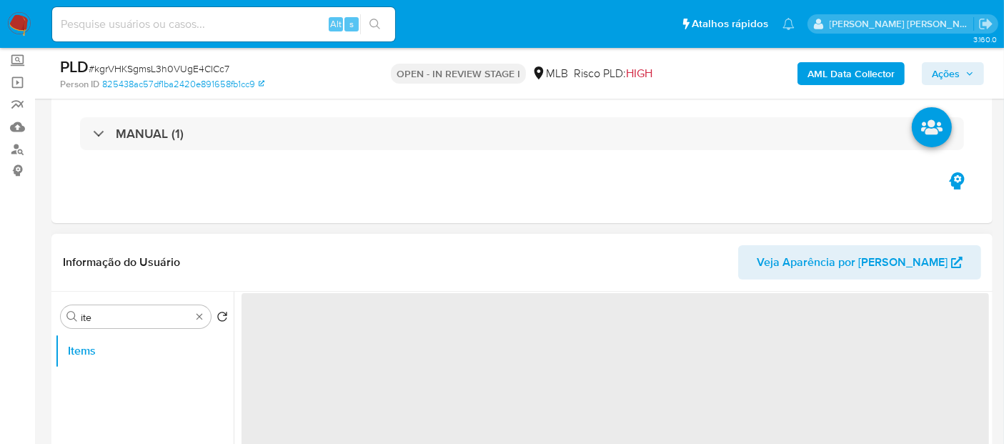
scroll to position [159, 0]
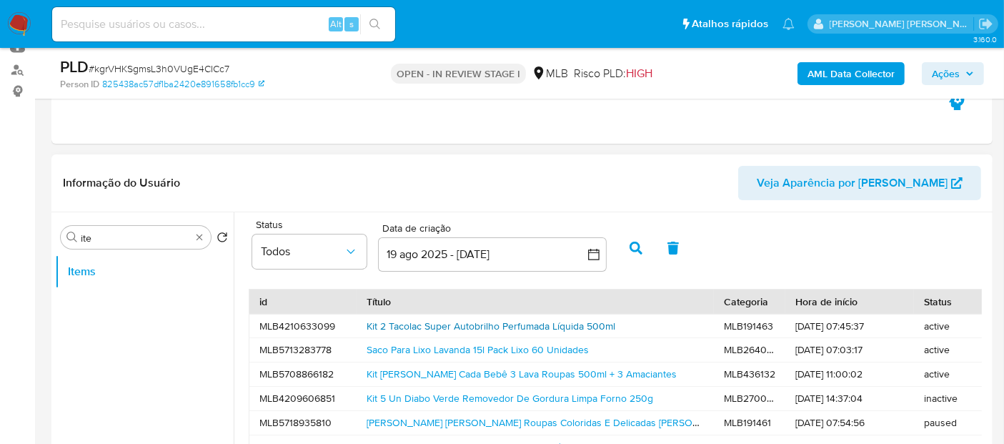
click at [561, 321] on link "Kit 2 Tacolac Super Autobrilho Perfumada Líquida 500ml" at bounding box center [490, 326] width 249 height 14
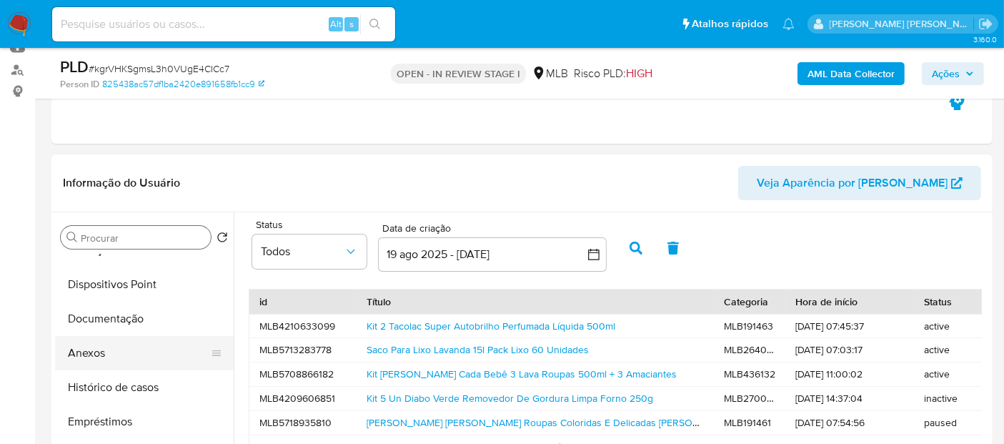
click at [125, 356] on button "Anexos" at bounding box center [138, 353] width 167 height 34
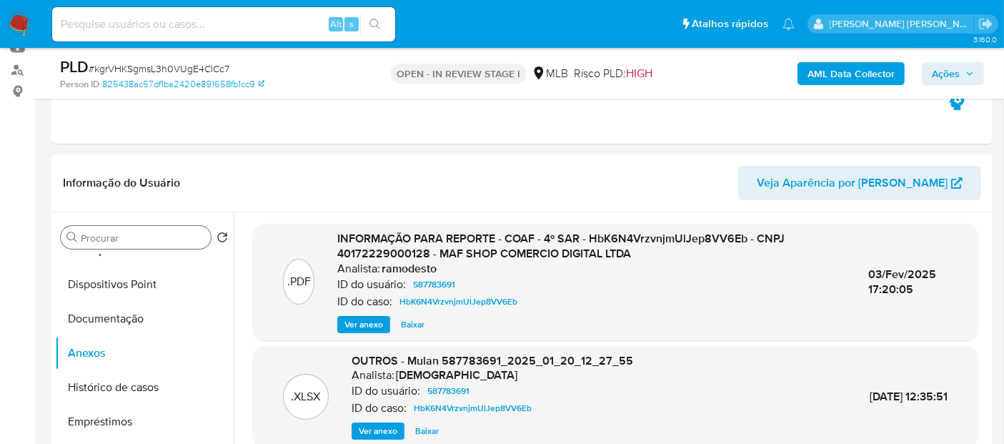
click at [357, 323] on span "Ver anexo" at bounding box center [363, 324] width 39 height 14
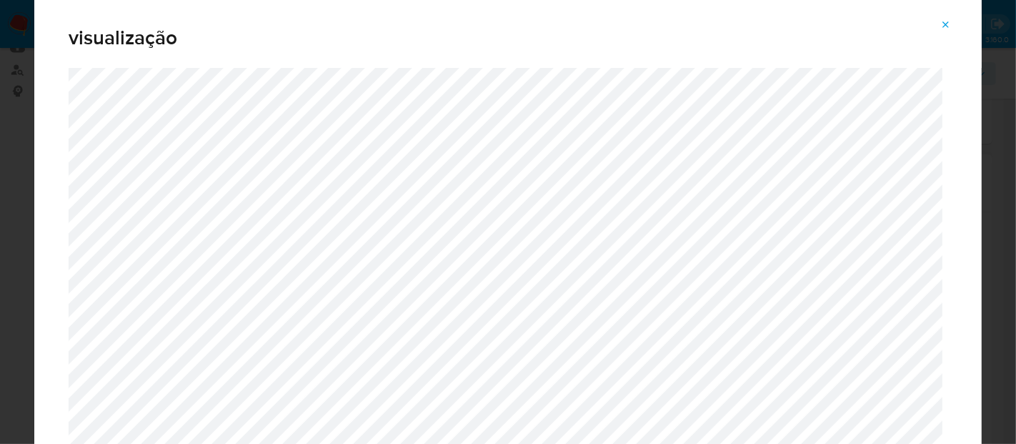
click at [947, 21] on icon "Attachment preview" at bounding box center [945, 24] width 11 height 11
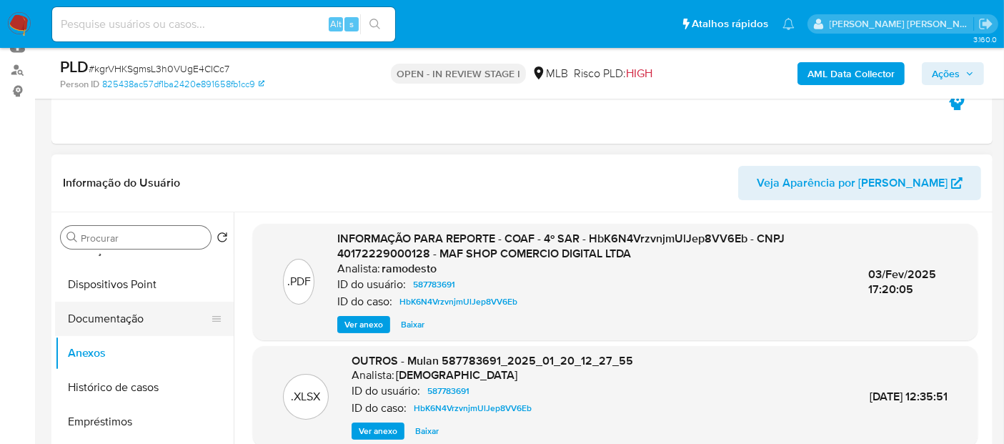
click at [143, 315] on button "Documentação" at bounding box center [138, 318] width 167 height 34
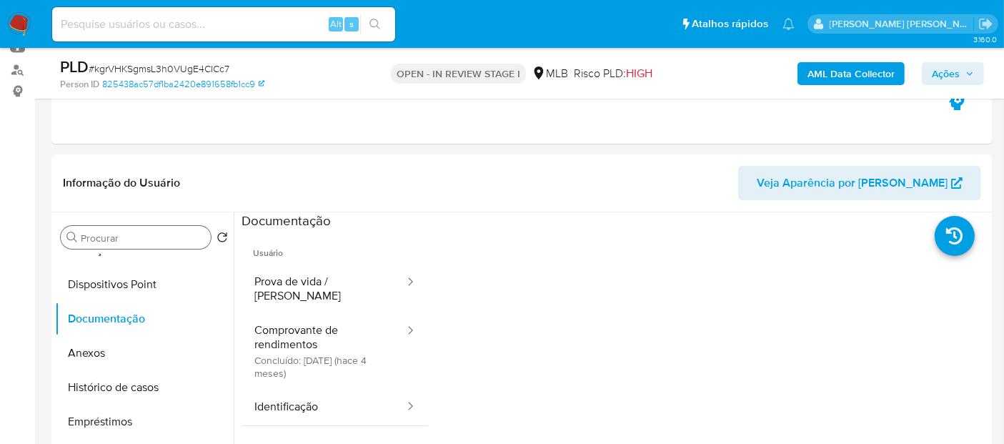
scroll to position [116, 0]
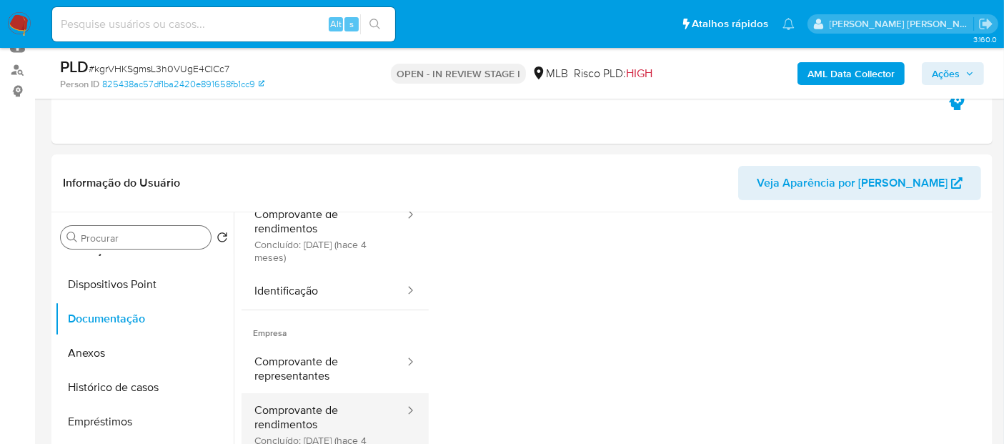
click at [326, 398] on button "Comprovante de rendimentos Concluído: 19/05/2025 (hace 4 meses)" at bounding box center [323, 431] width 164 height 76
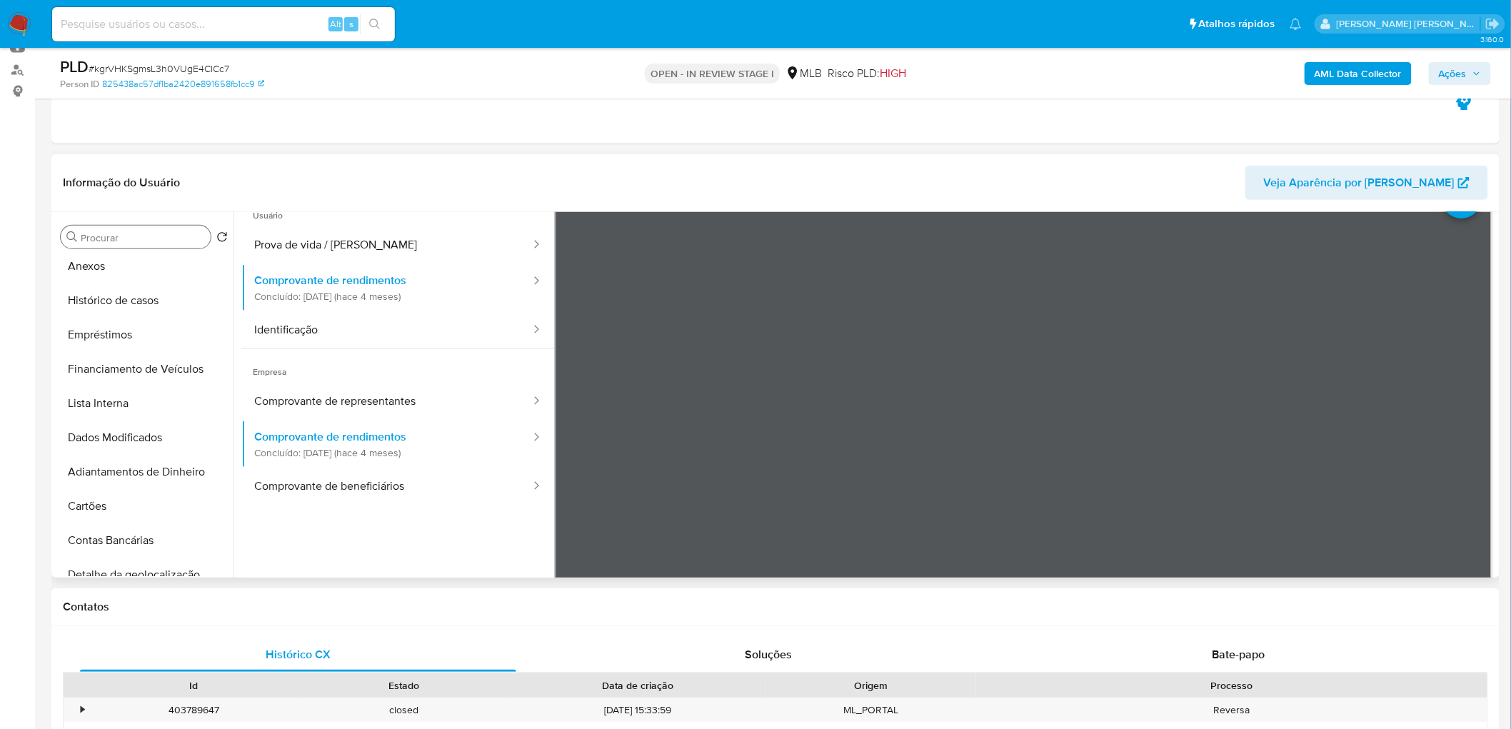
scroll to position [0, 0]
click at [126, 279] on button "Geral" at bounding box center [138, 271] width 167 height 34
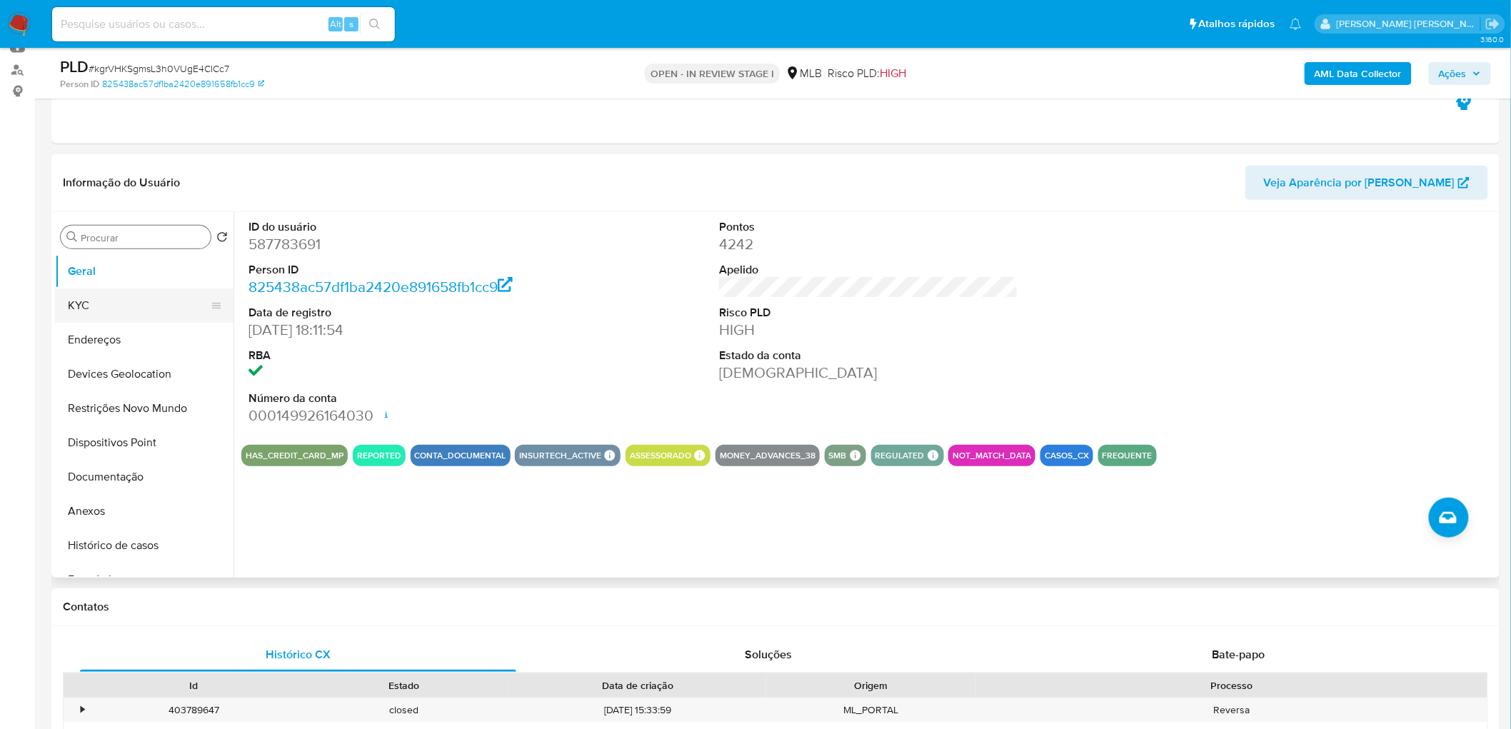
click at [98, 309] on button "KYC" at bounding box center [138, 306] width 167 height 34
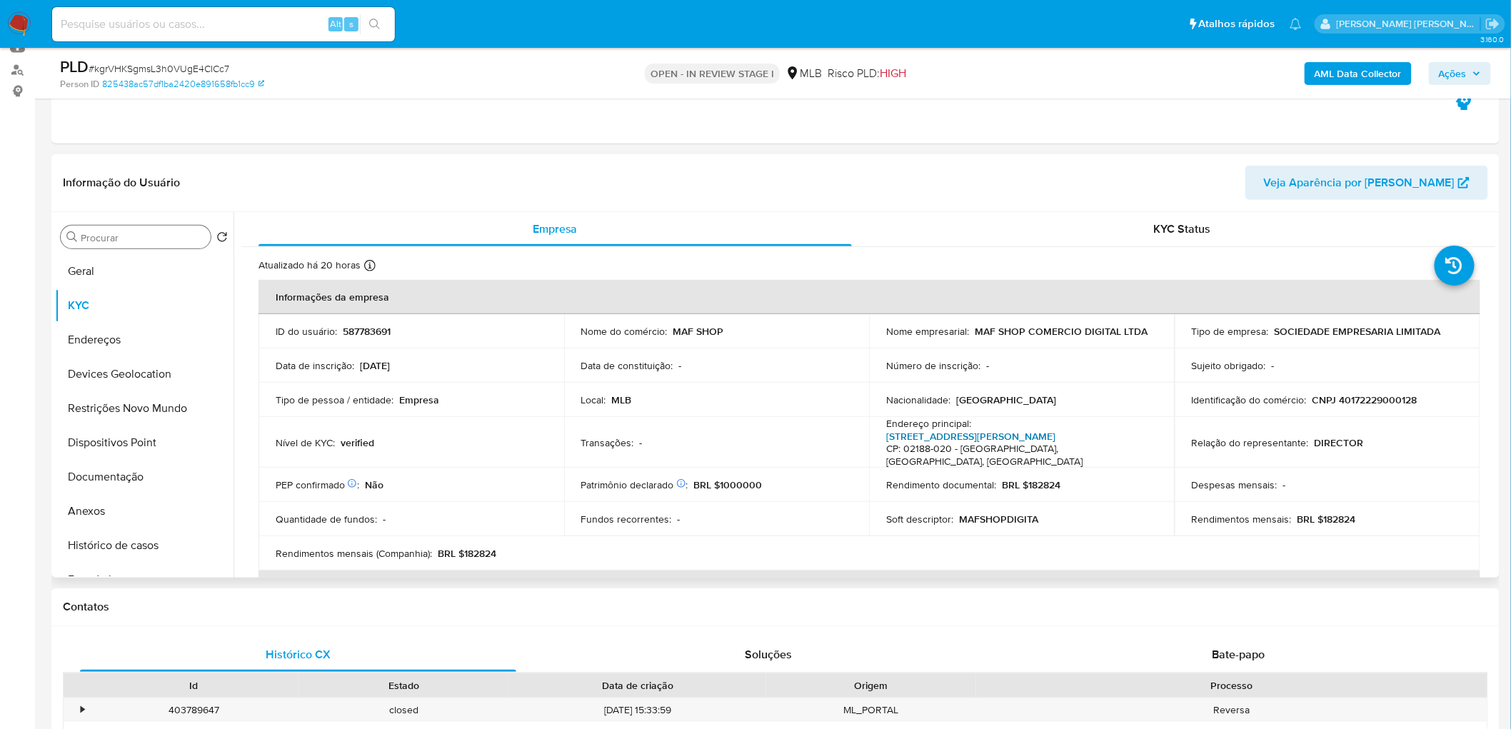
click at [954, 438] on link "Avenida Amadeu Poli 815, Parque Novo Mundo" at bounding box center [970, 436] width 169 height 14
click at [109, 340] on button "Endereços" at bounding box center [138, 340] width 167 height 34
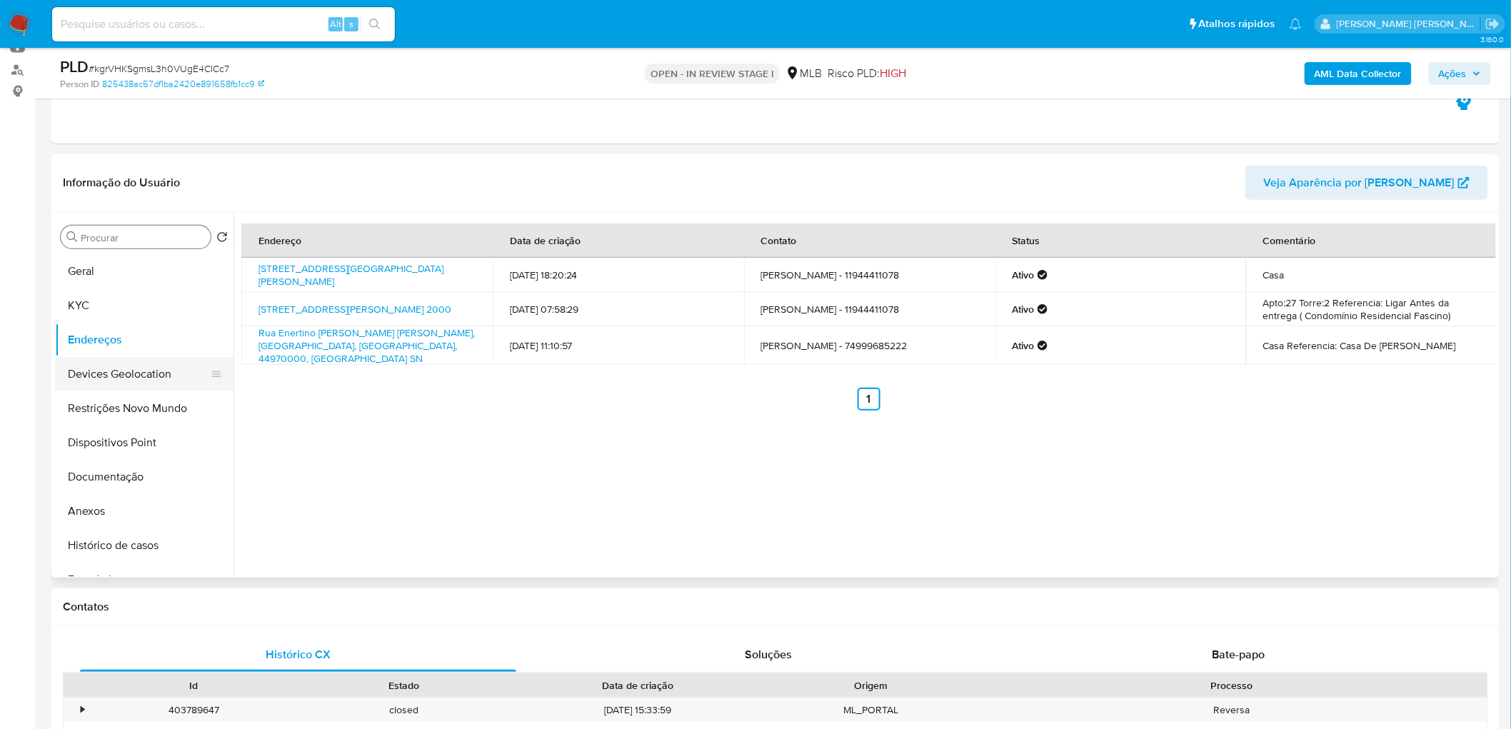
drag, startPoint x: 438, startPoint y: 447, endPoint x: 134, endPoint y: 379, distance: 311.9
click at [134, 379] on button "Devices Geolocation" at bounding box center [138, 374] width 167 height 34
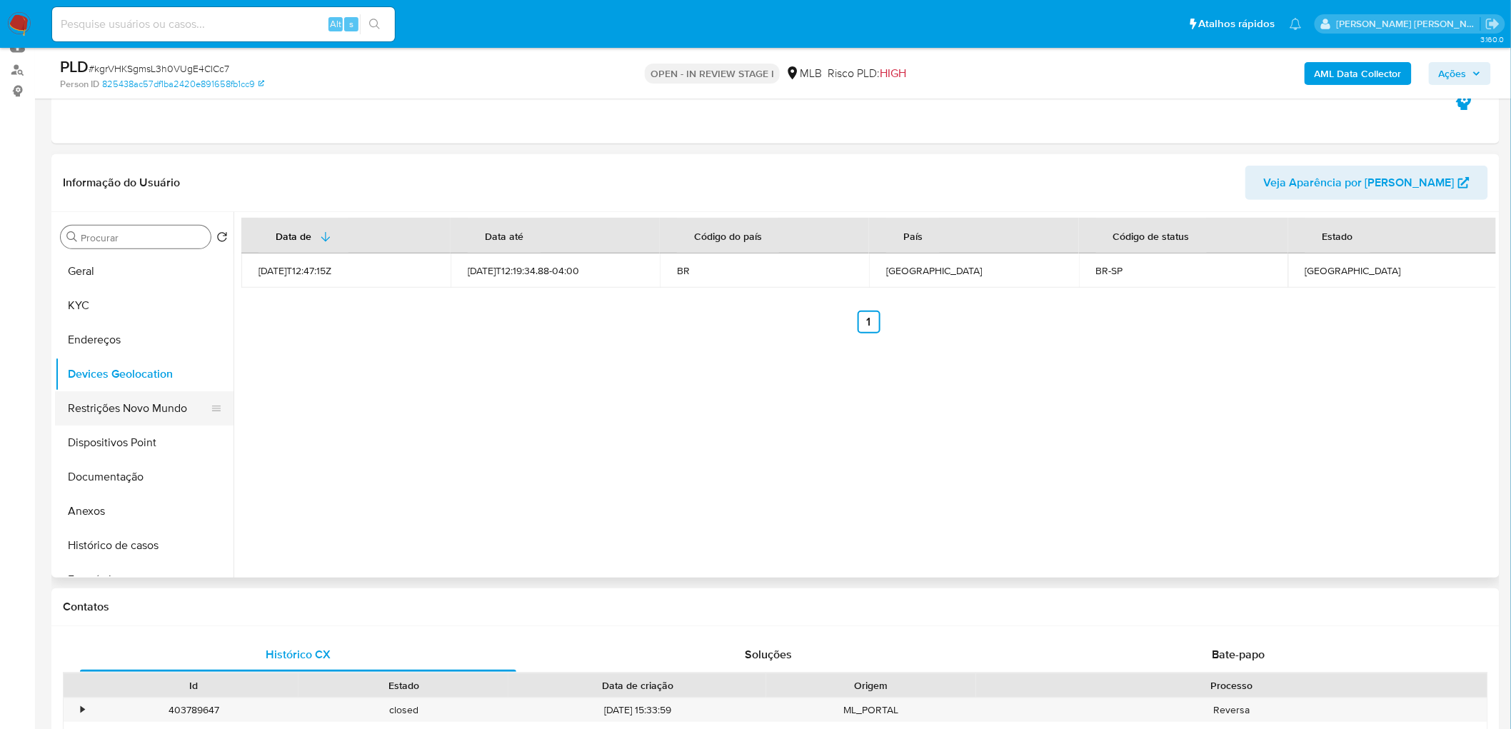
click at [111, 409] on button "Restrições Novo Mundo" at bounding box center [138, 408] width 167 height 34
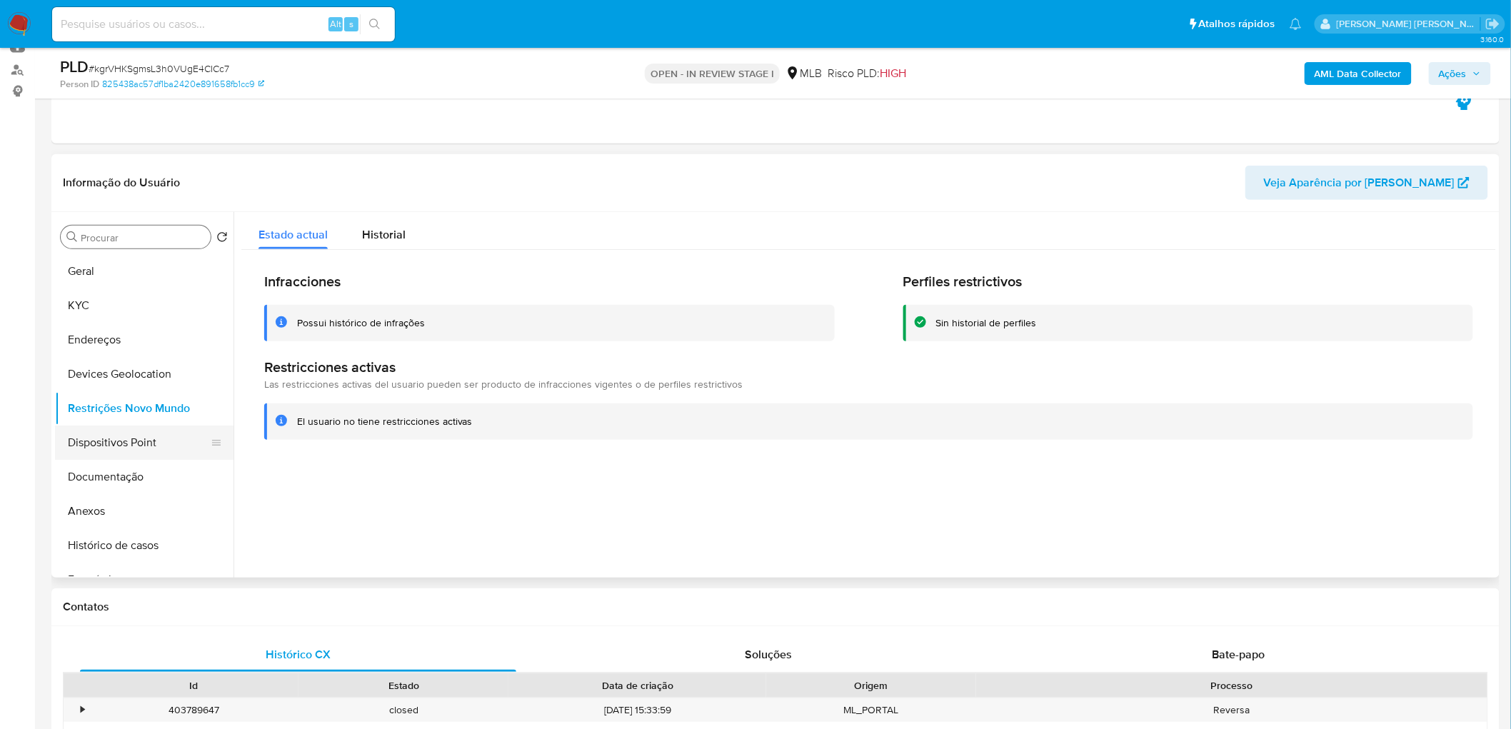
click at [132, 441] on button "Dispositivos Point" at bounding box center [138, 443] width 167 height 34
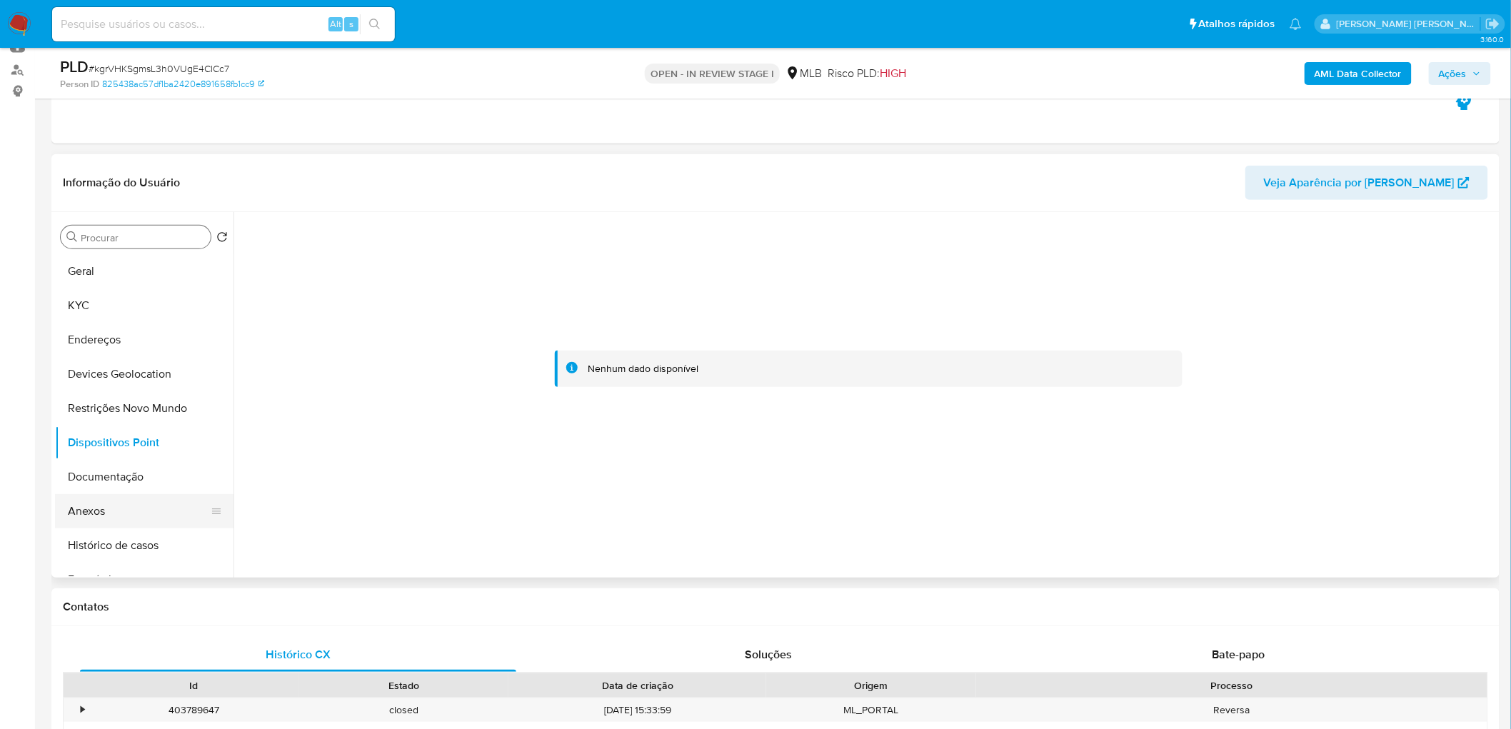
click at [120, 443] on button "Anexos" at bounding box center [138, 511] width 167 height 34
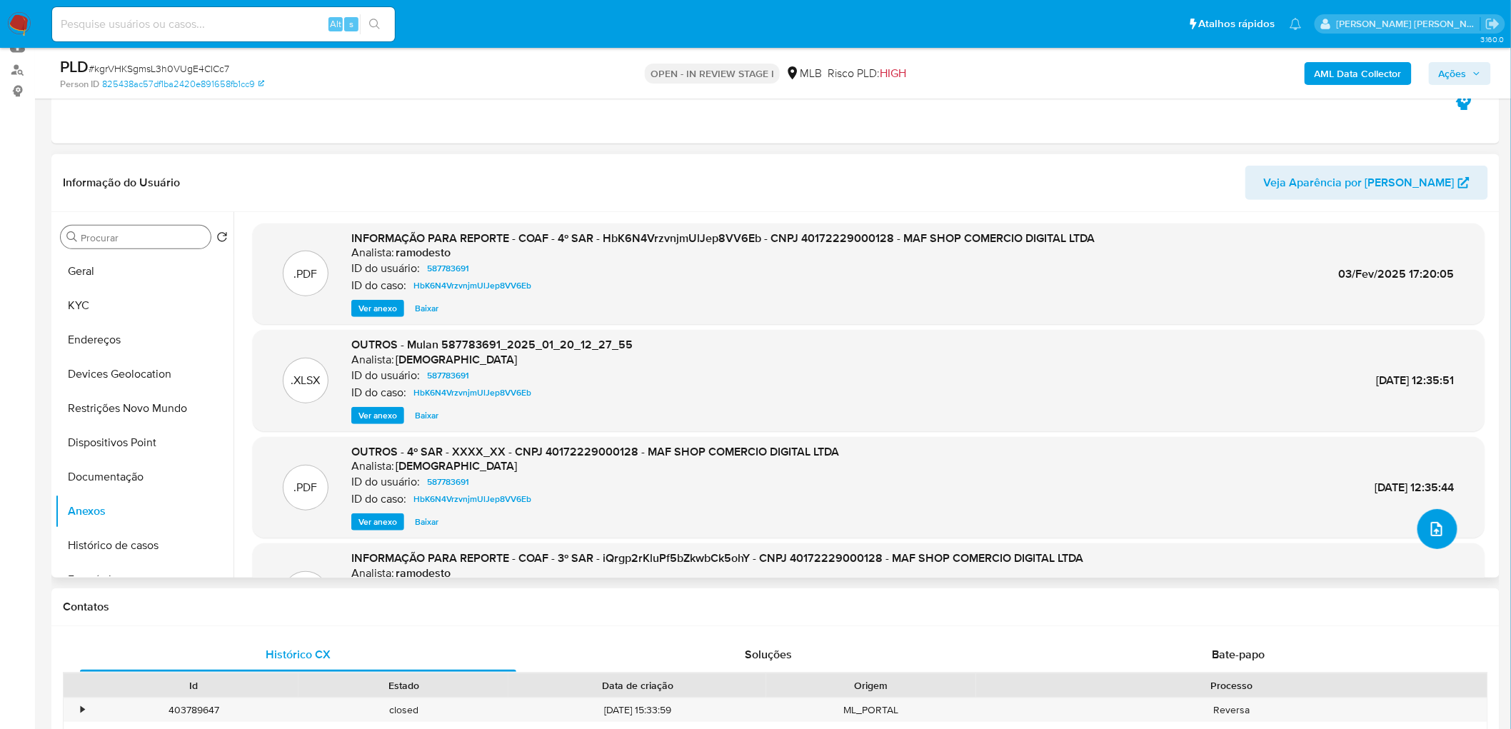
click at [1015, 443] on icon "upload-file" at bounding box center [1437, 529] width 17 height 17
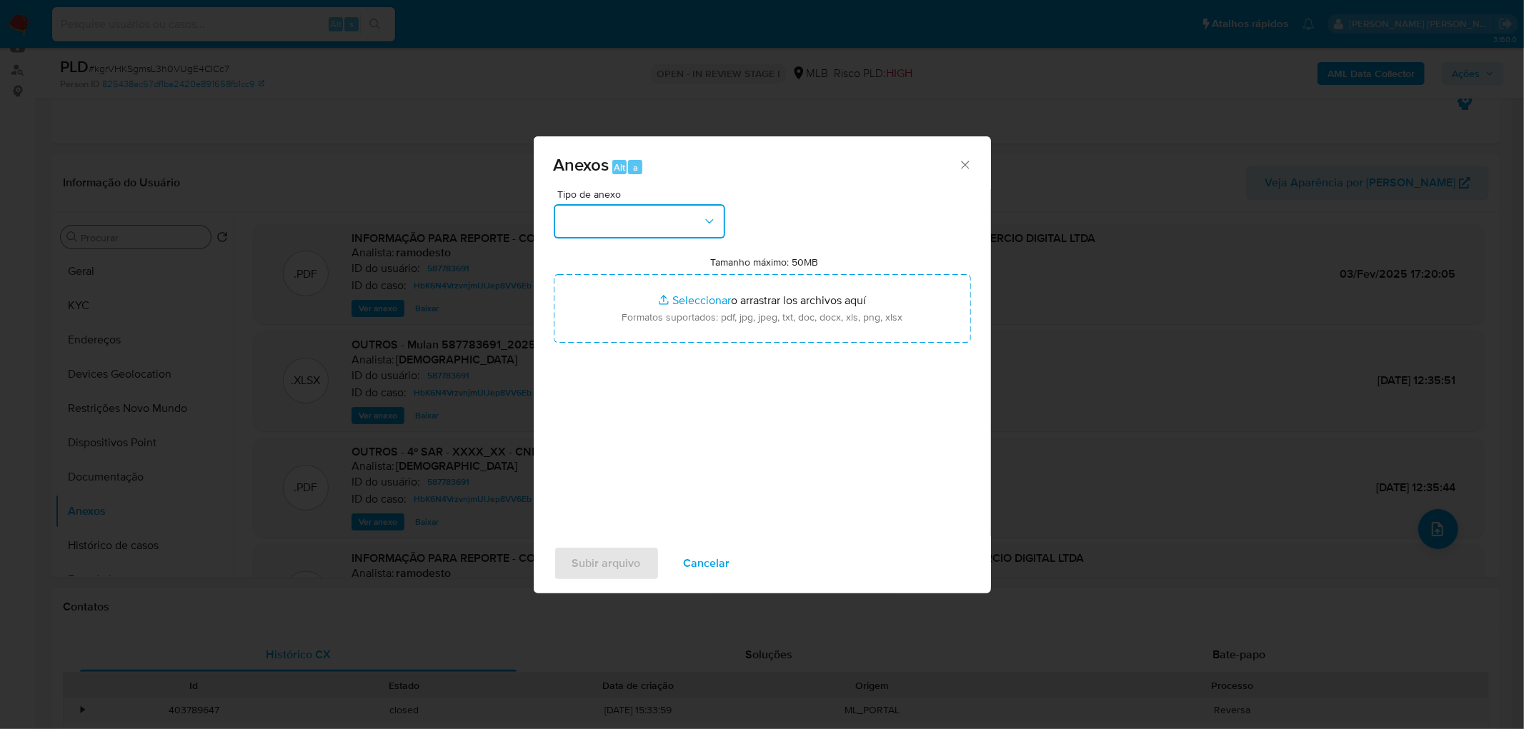
click at [603, 229] on button "button" at bounding box center [639, 221] width 171 height 34
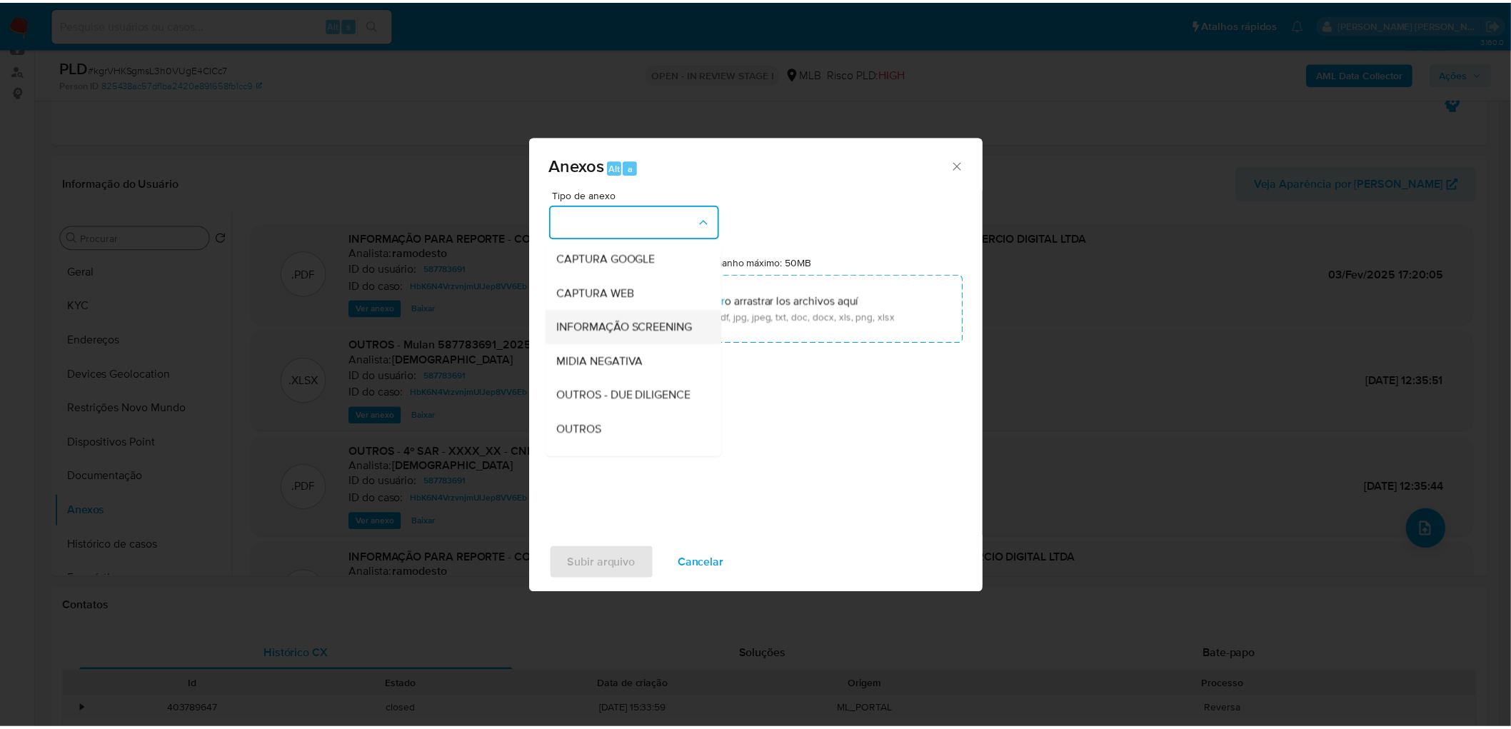
scroll to position [219, 0]
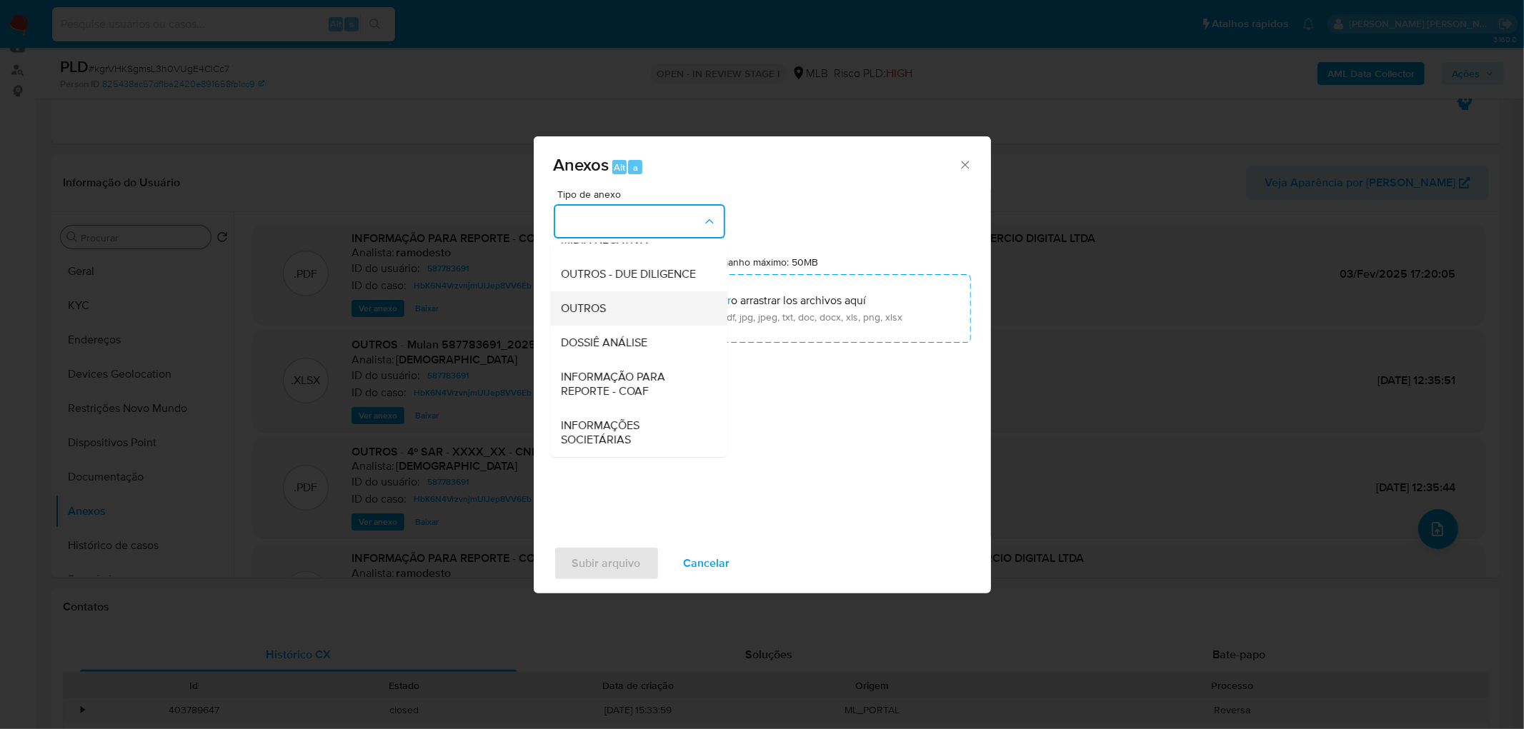
click at [624, 309] on div "OUTROS" at bounding box center [634, 308] width 146 height 34
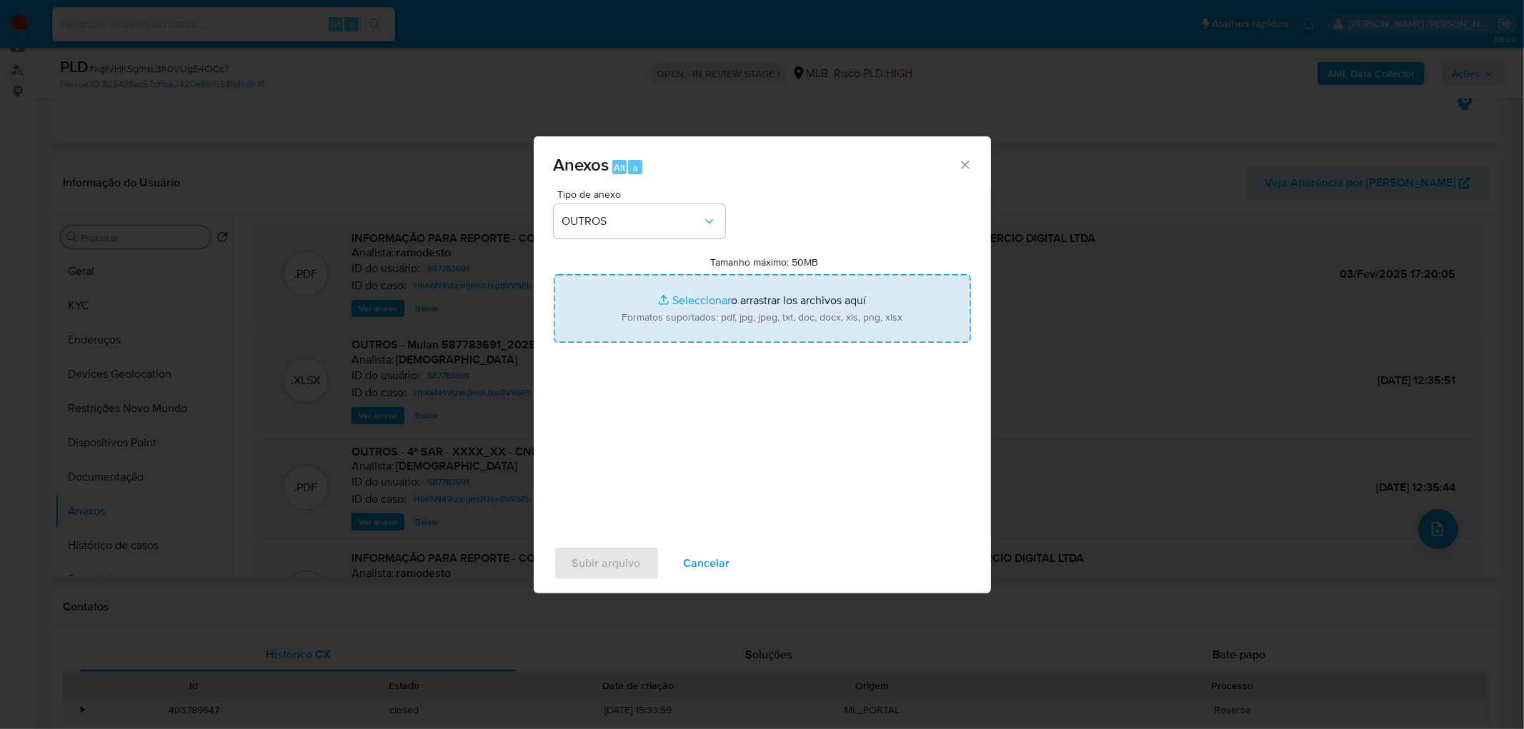
click at [712, 311] on input "Tamanho máximo: 50MB Seleccionar archivos" at bounding box center [762, 308] width 417 height 69
type input "C:\fakepath\Mulan 587783691_2025_09_18_07_54_55 - Resumen TX.pdf"
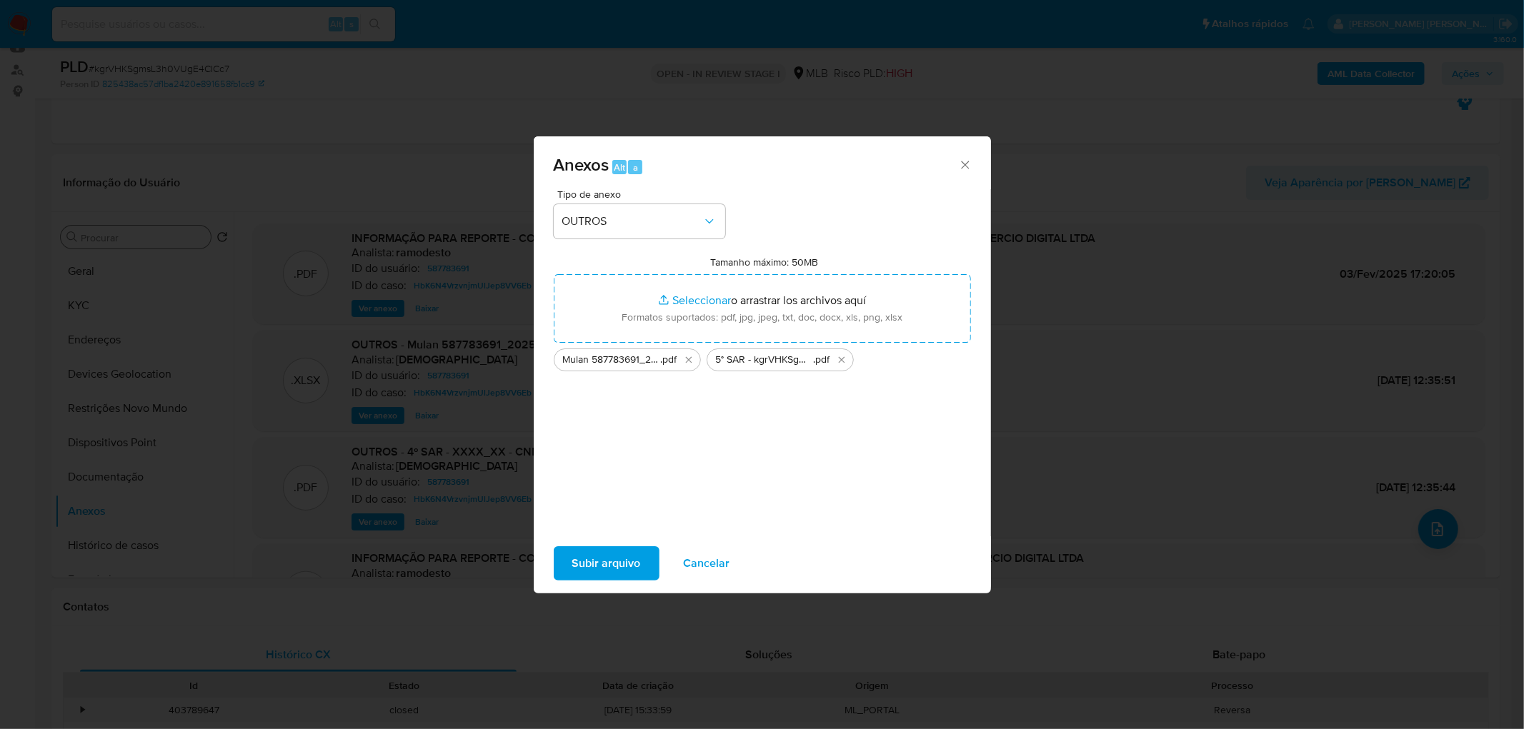
click at [572, 443] on span "Subir arquivo" at bounding box center [606, 563] width 69 height 31
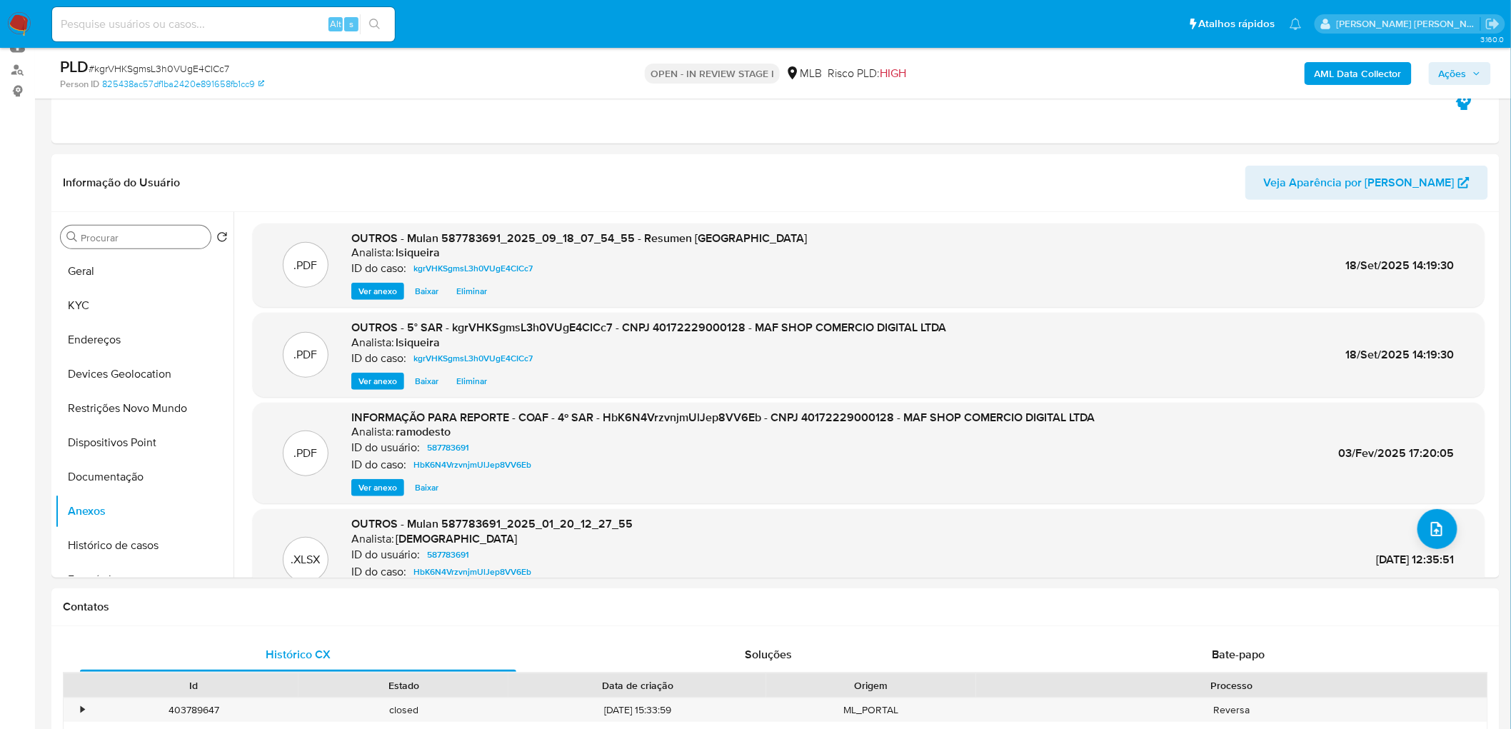
click at [1015, 72] on span "Ações" at bounding box center [1453, 73] width 28 height 23
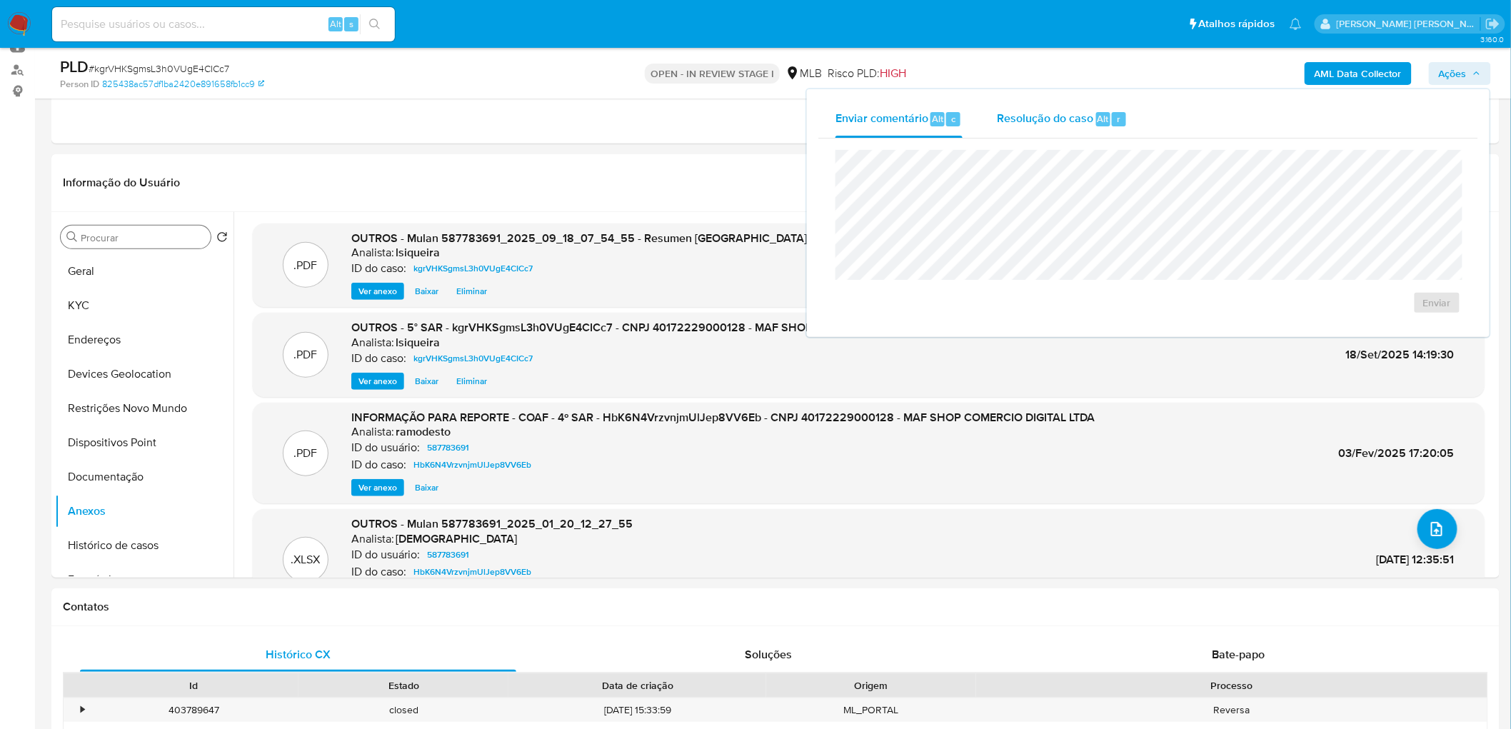
click at [1015, 111] on span "Resolução do caso" at bounding box center [1045, 118] width 96 height 16
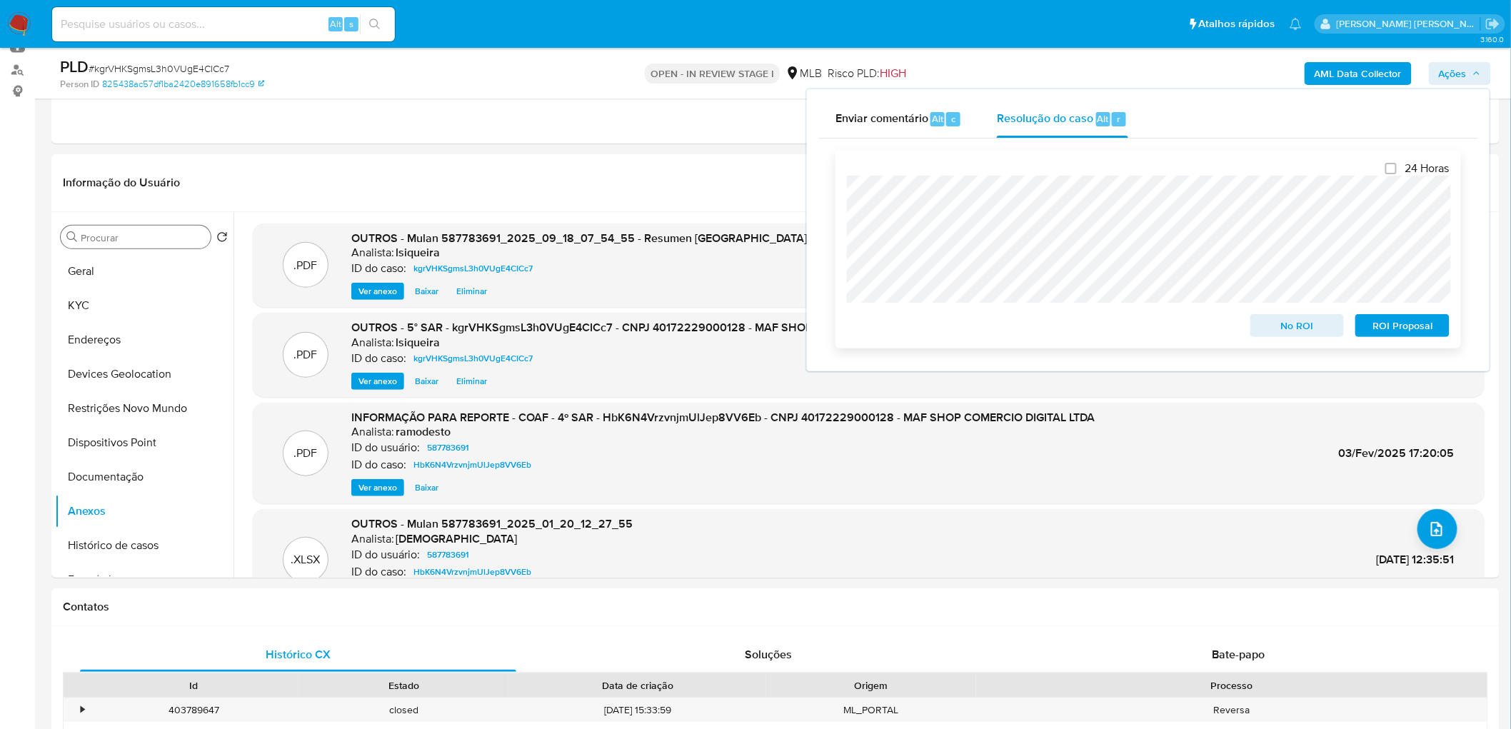
click at [1015, 326] on span "ROI Proposal" at bounding box center [1403, 326] width 74 height 20
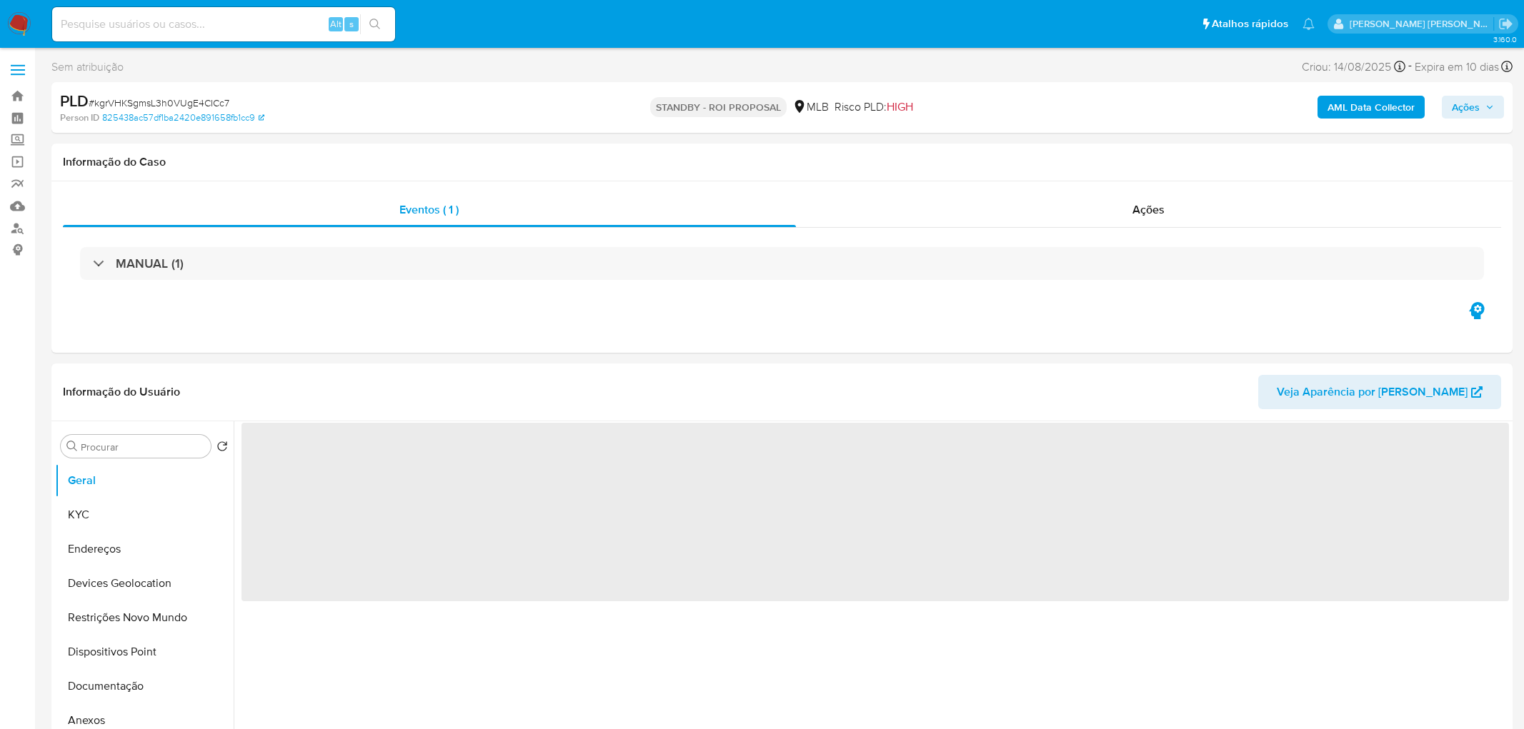
select select "10"
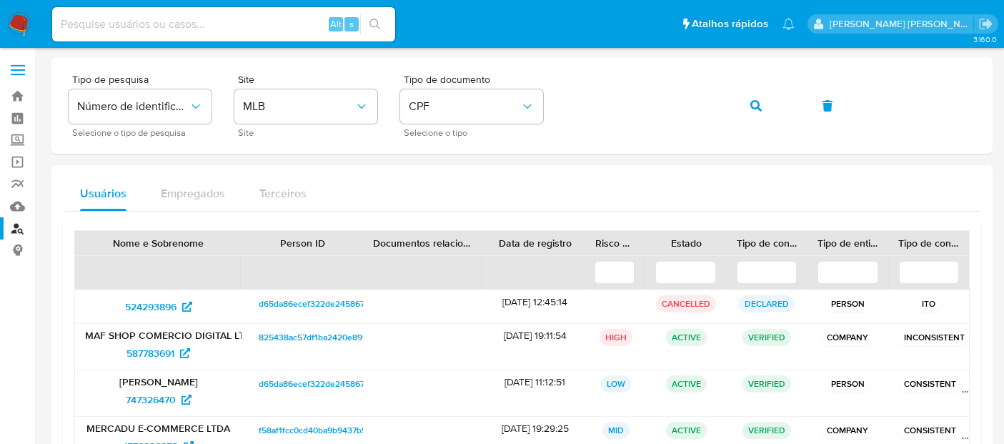
scroll to position [159, 0]
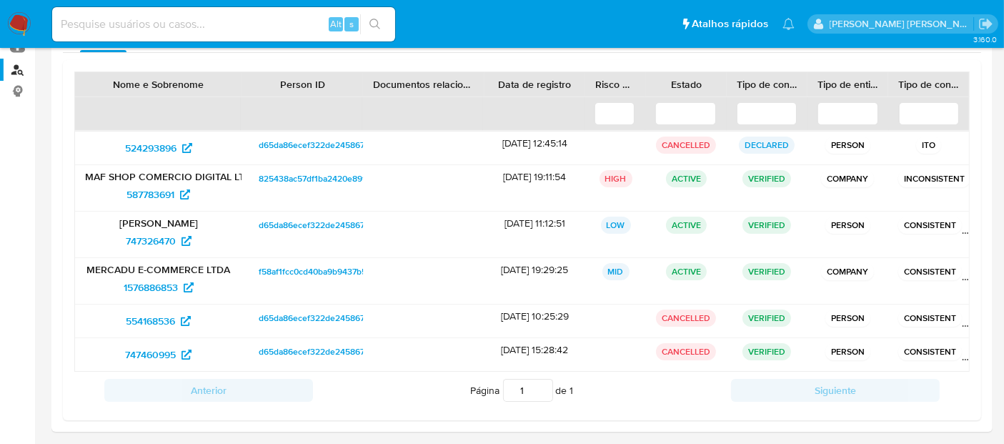
click at [11, 26] on img at bounding box center [19, 24] width 24 height 24
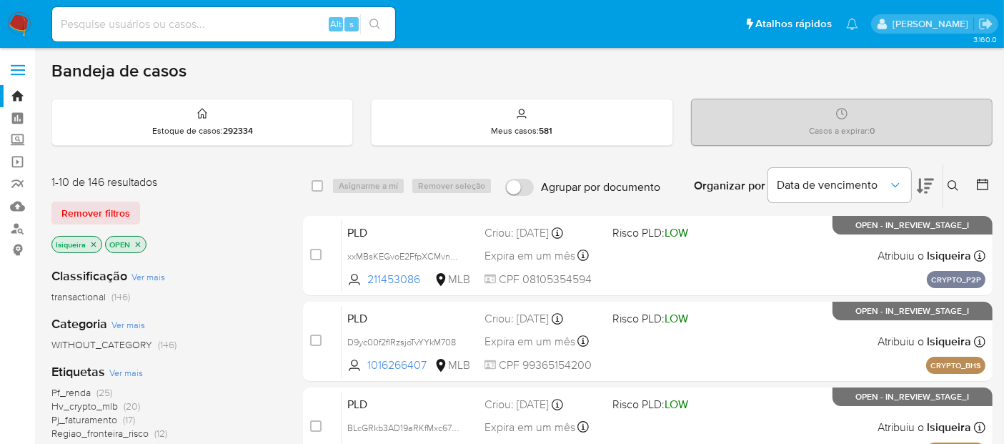
click at [980, 181] on icon at bounding box center [981, 184] width 11 height 11
click at [984, 184] on icon at bounding box center [982, 184] width 14 height 14
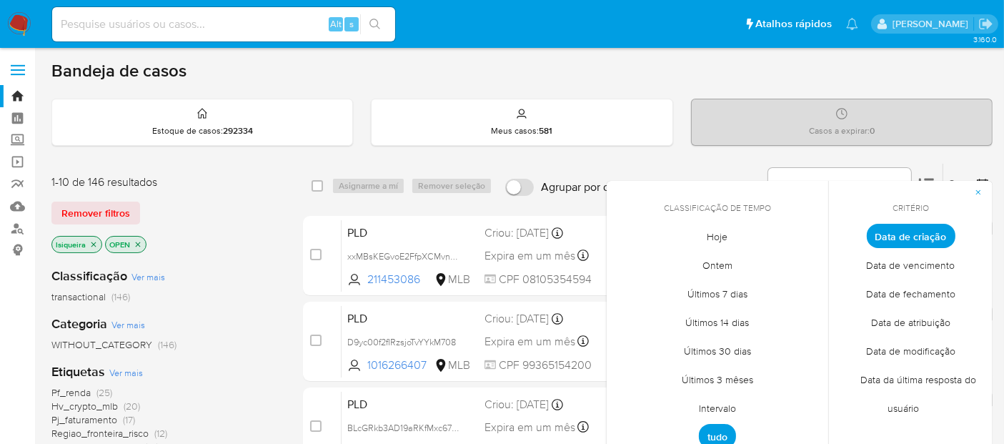
click at [721, 413] on span "Intervalo" at bounding box center [717, 408] width 67 height 29
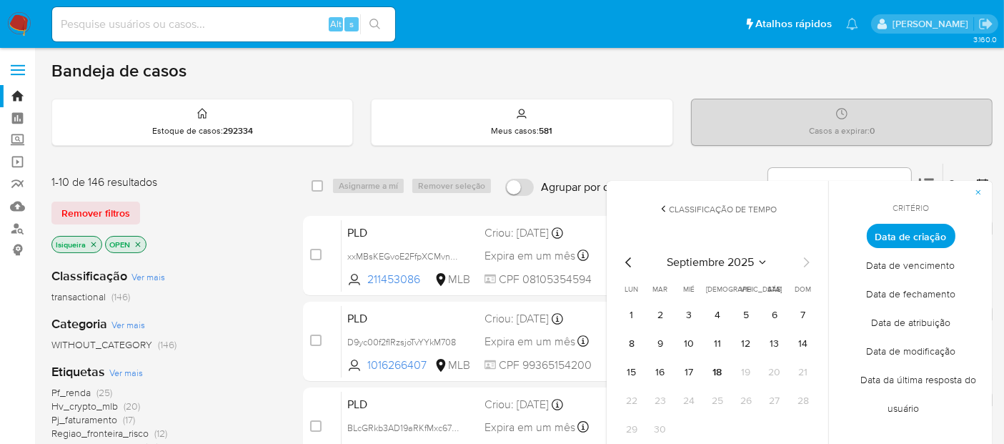
click at [626, 257] on icon "Mes anterior" at bounding box center [628, 262] width 17 height 17
drag, startPoint x: 743, startPoint y: 306, endPoint x: 745, endPoint y: 315, distance: 9.5
click at [744, 306] on button "1" at bounding box center [745, 315] width 23 height 23
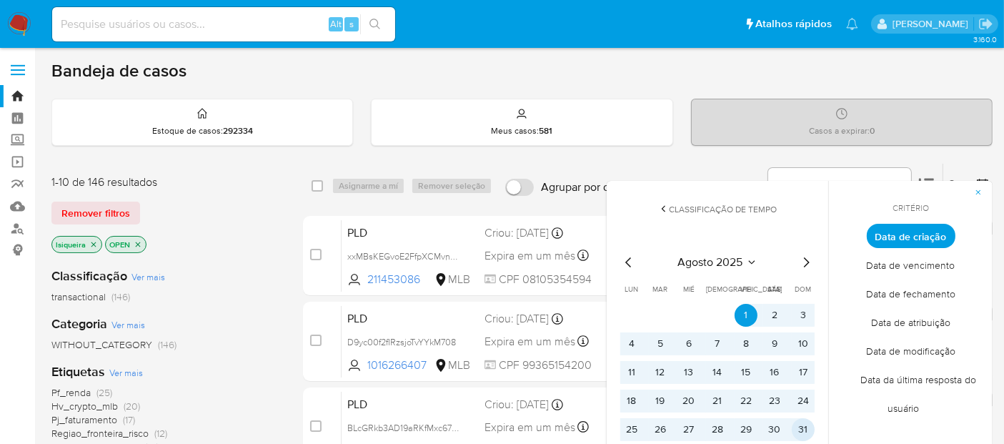
click at [806, 426] on button "31" at bounding box center [802, 429] width 23 height 23
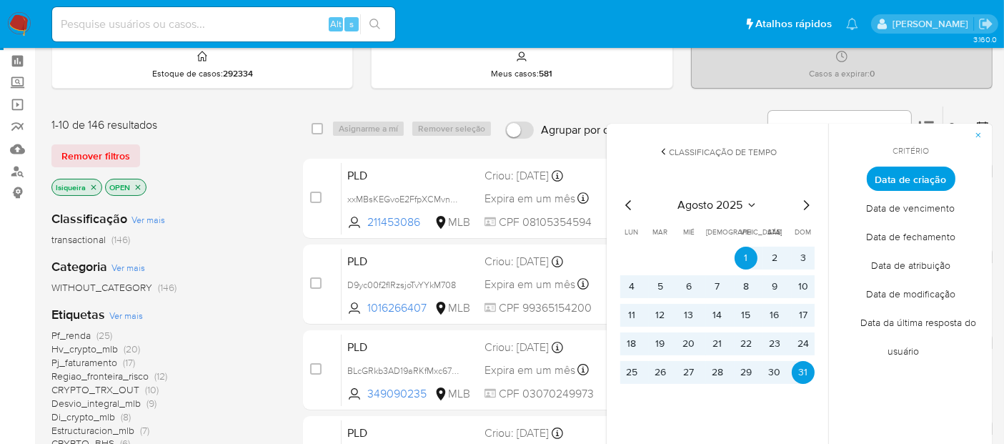
scroll to position [238, 0]
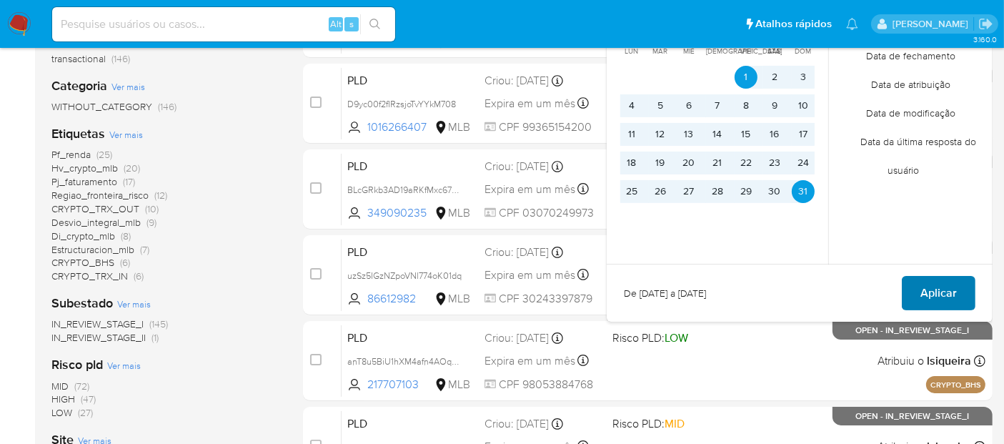
click at [952, 294] on span "Aplicar" at bounding box center [938, 292] width 36 height 31
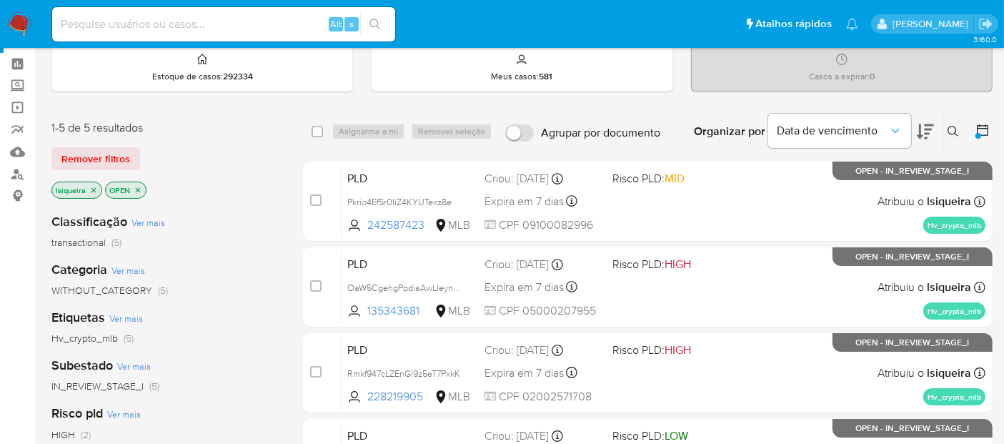
scroll to position [79, 0]
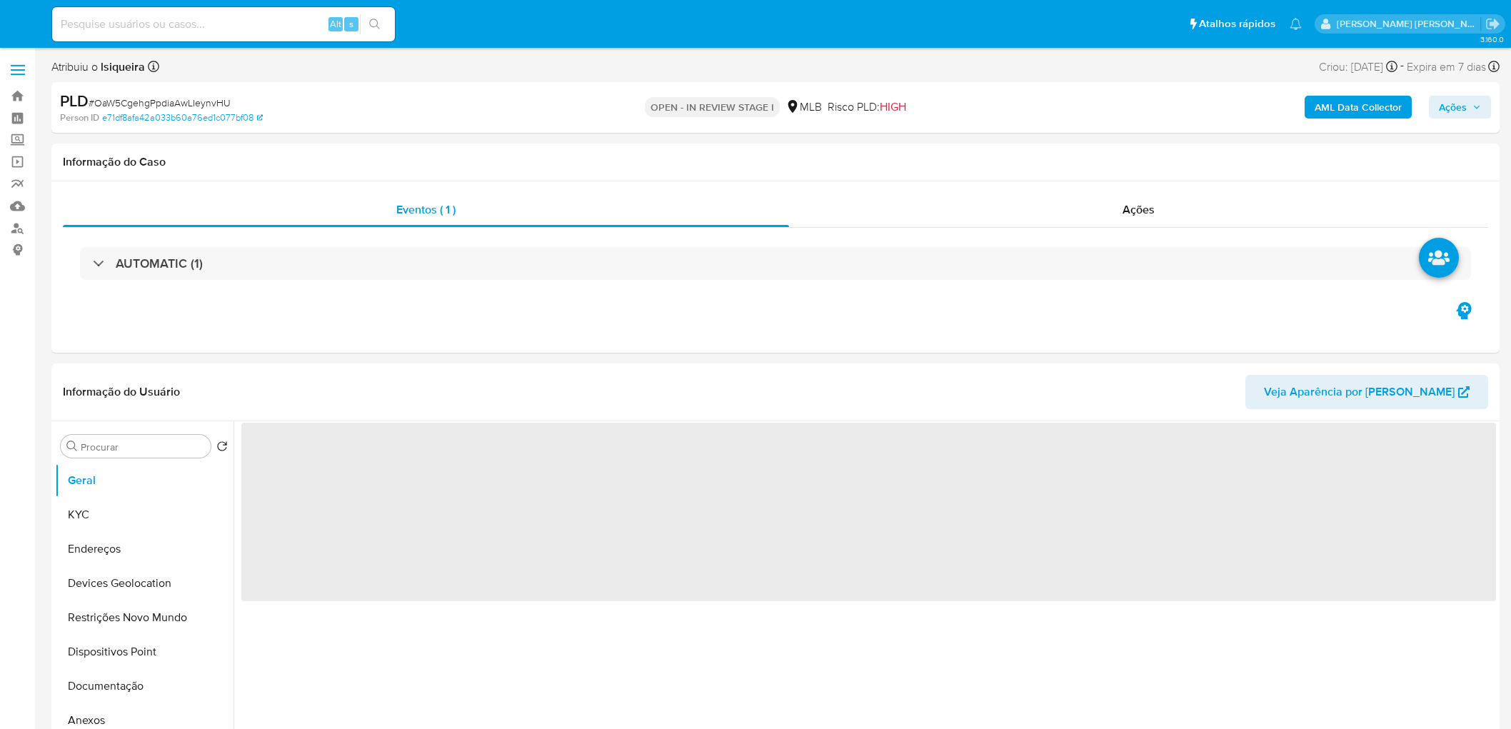
select select "10"
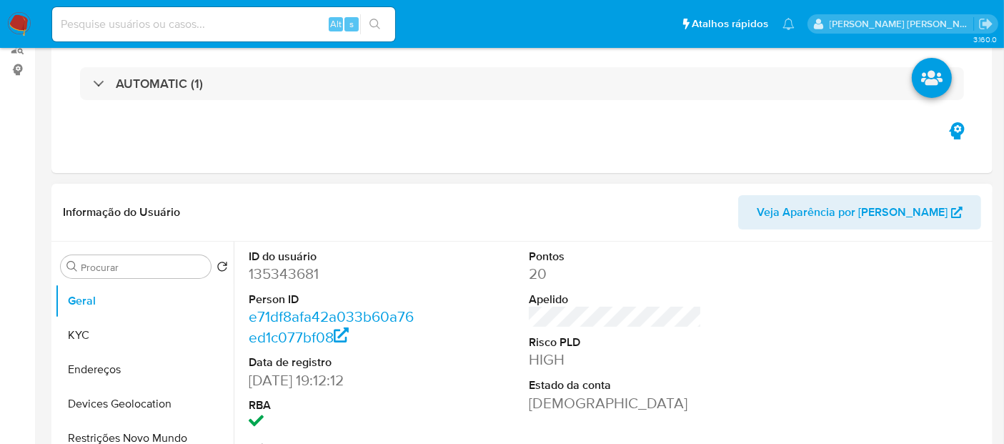
scroll to position [317, 0]
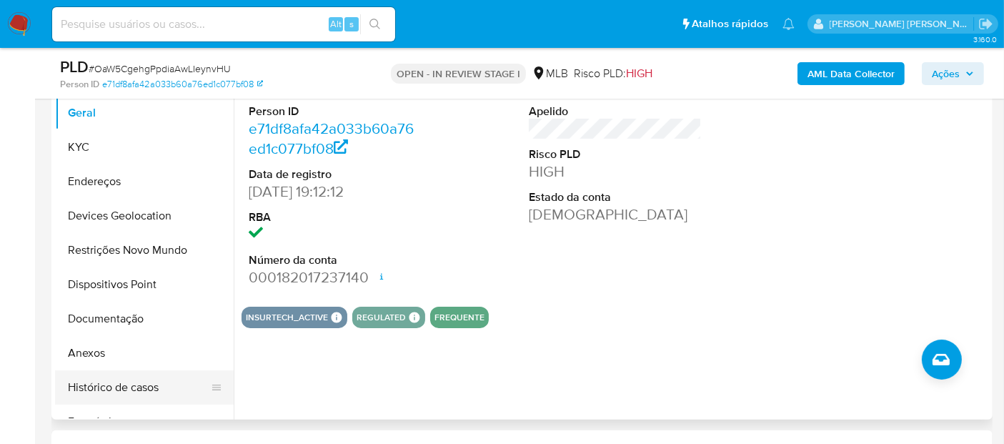
click at [119, 386] on button "Histórico de casos" at bounding box center [138, 387] width 167 height 34
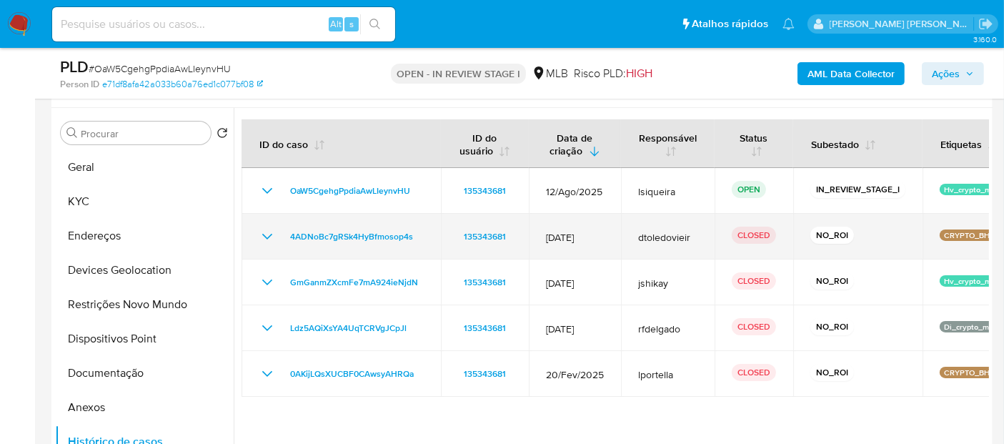
click at [267, 179] on tbody "OaW5CgehgPpdiaAwLIeynvHU 135343681 12/Ago/2025 lsiqueira OPEN IN_REVIEW_STAGE_I…" at bounding box center [629, 282] width 777 height 229
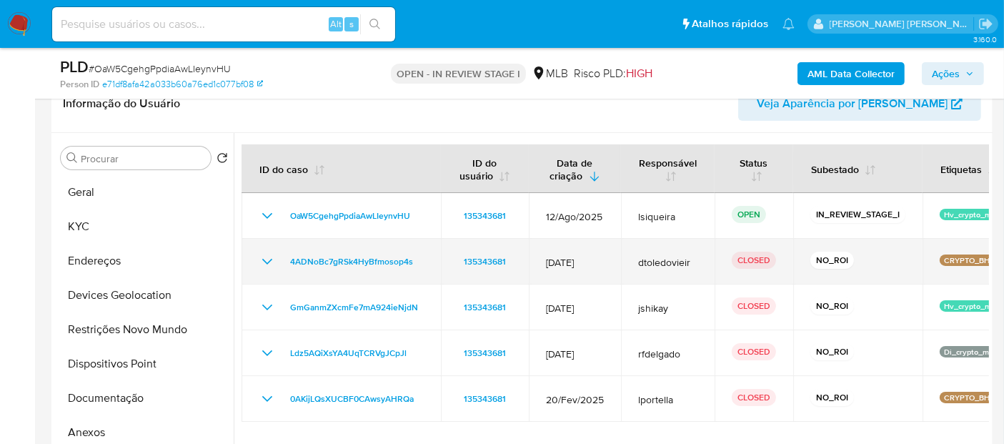
click at [263, 258] on icon "Mostrar/Ocultar" at bounding box center [267, 261] width 17 height 17
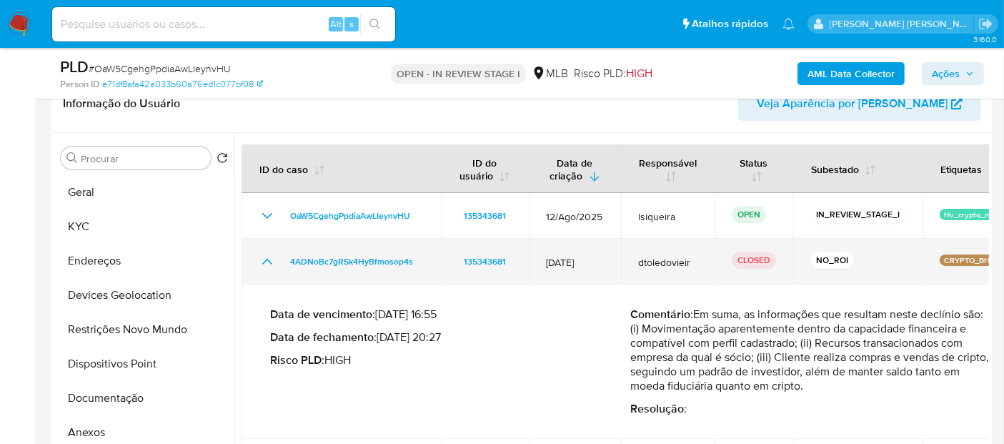
click at [263, 258] on icon "Mostrar/Ocultar" at bounding box center [267, 261] width 17 height 17
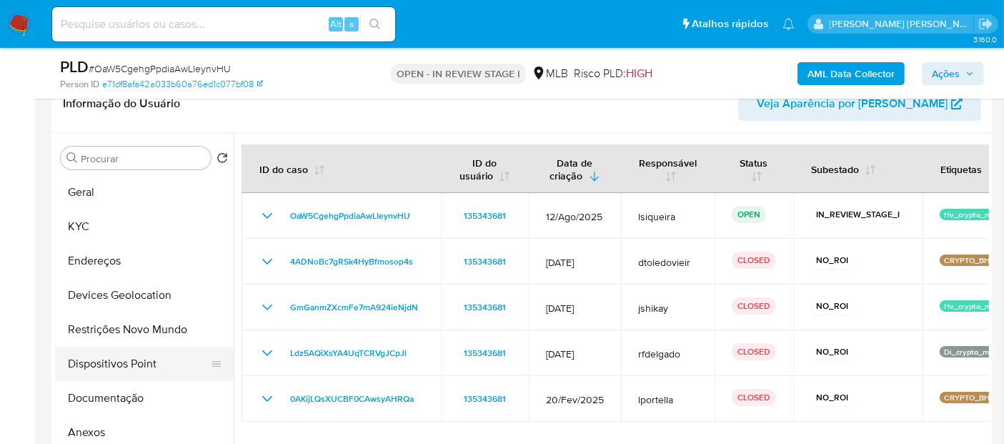
scroll to position [79, 0]
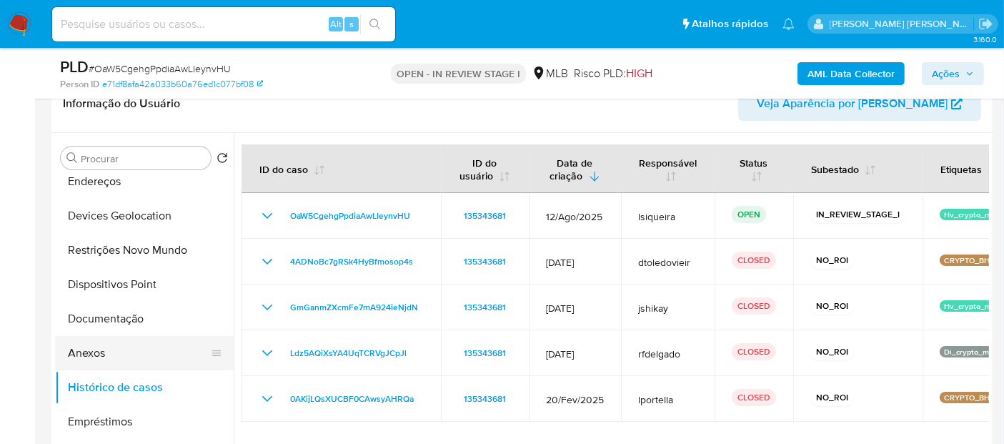
click at [114, 351] on button "Anexos" at bounding box center [138, 353] width 167 height 34
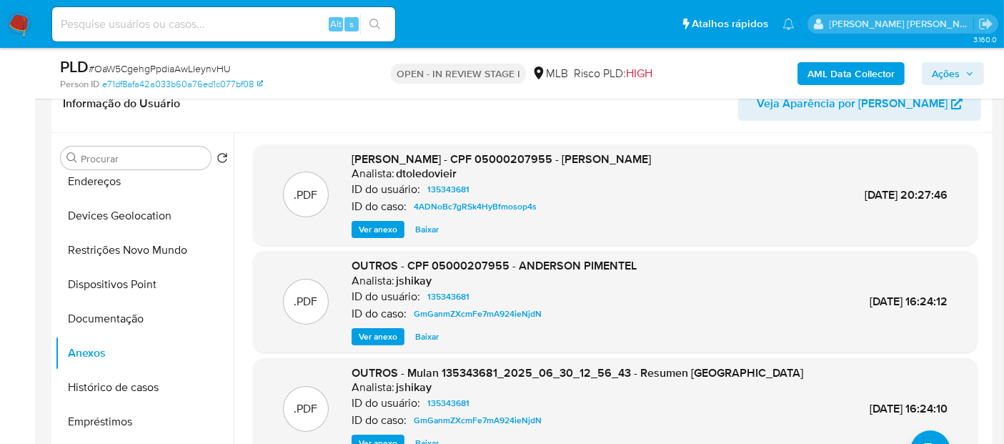
click at [375, 228] on span "Ver anexo" at bounding box center [378, 229] width 39 height 14
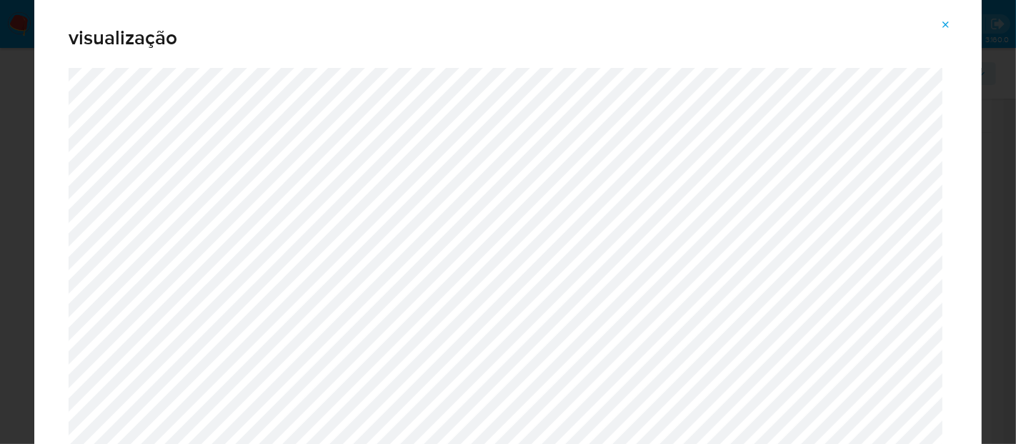
click at [951, 26] on icon "Attachment preview" at bounding box center [945, 24] width 11 height 11
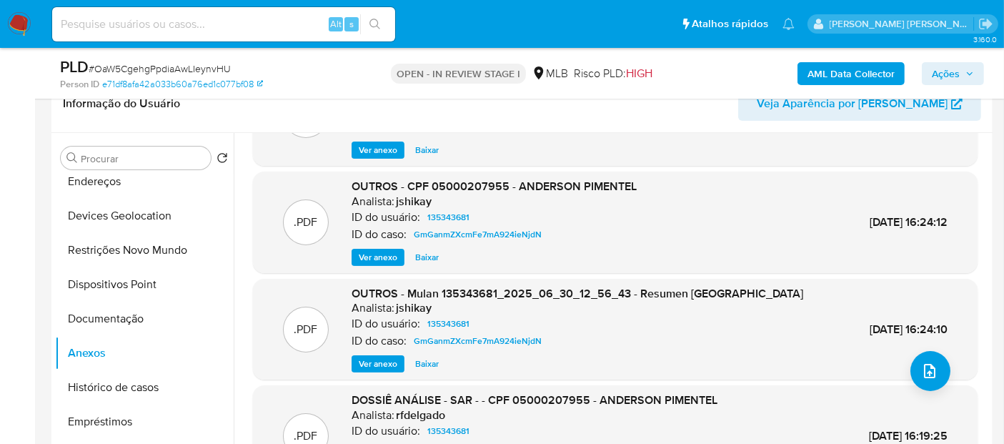
click at [376, 253] on span "Ver anexo" at bounding box center [378, 257] width 39 height 14
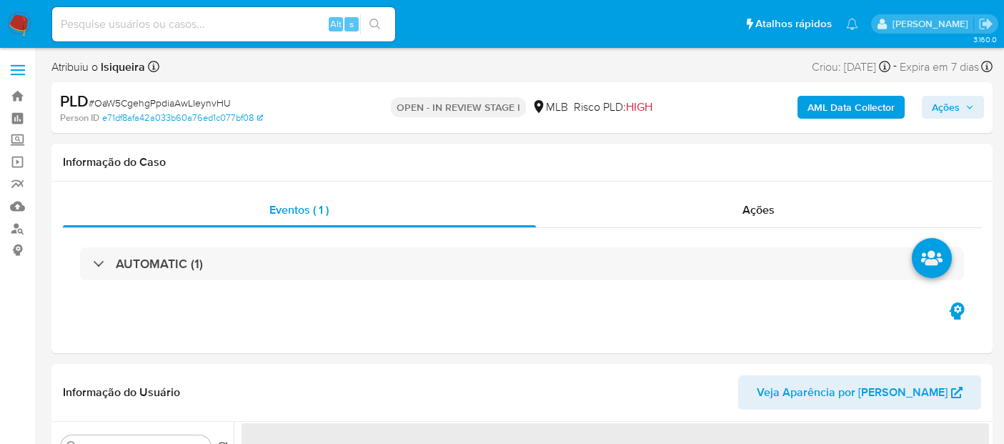
select select "10"
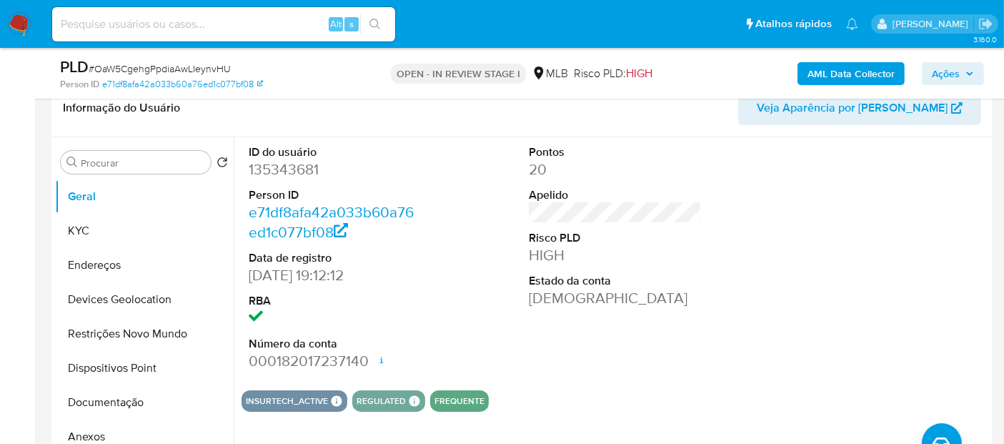
scroll to position [317, 0]
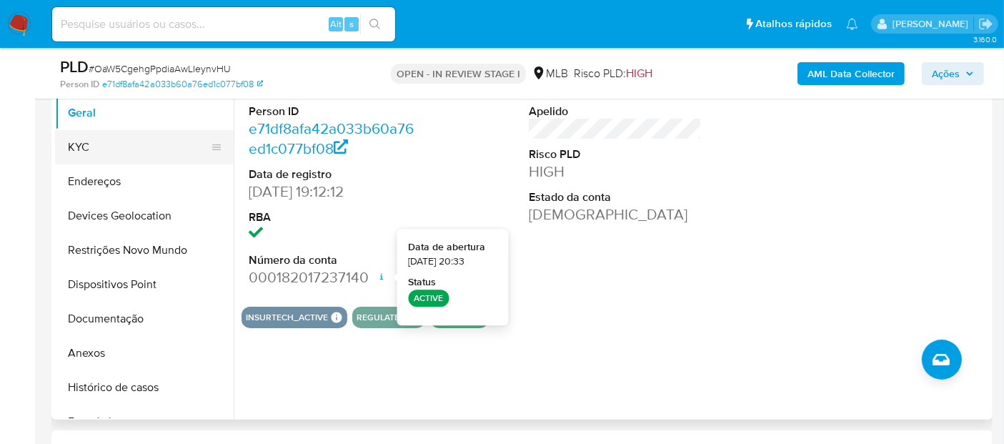
click at [100, 151] on button "KYC" at bounding box center [138, 147] width 167 height 34
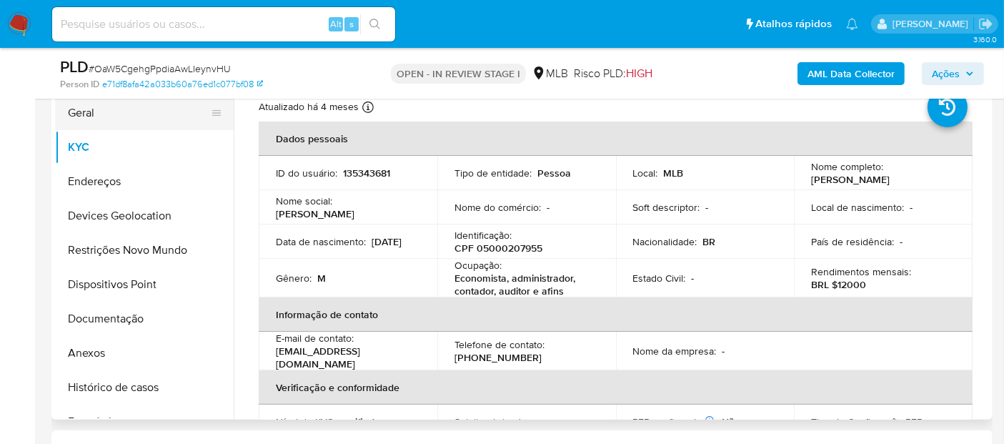
click at [120, 105] on button "Geral" at bounding box center [138, 113] width 167 height 34
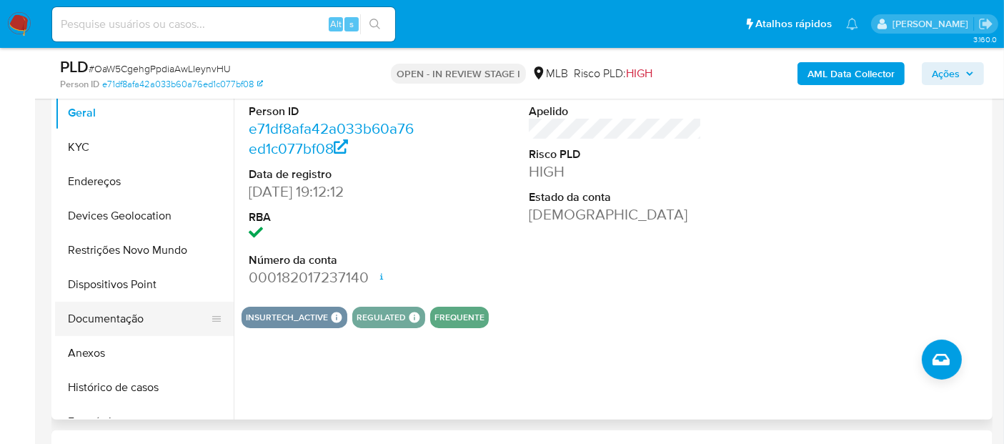
click at [134, 323] on button "Documentação" at bounding box center [138, 318] width 167 height 34
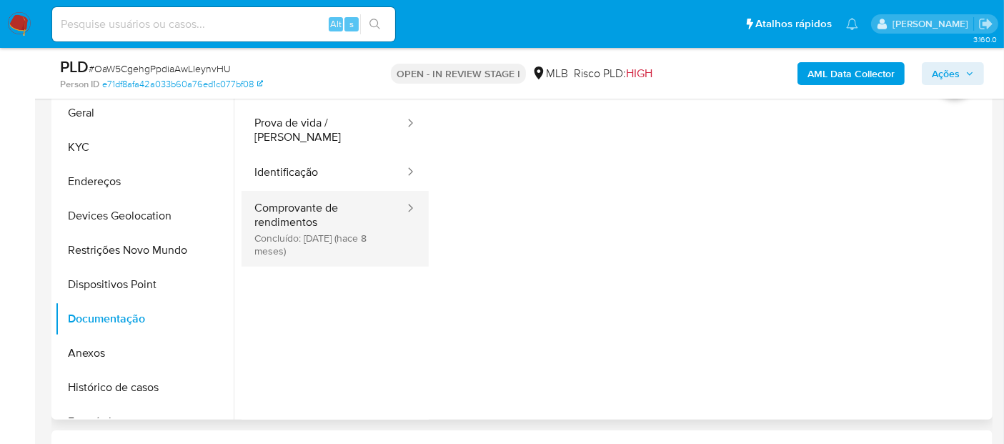
click at [283, 227] on button "Comprovante de rendimentos Concluído: 17/01/2025 (hace 8 meses)" at bounding box center [323, 229] width 164 height 76
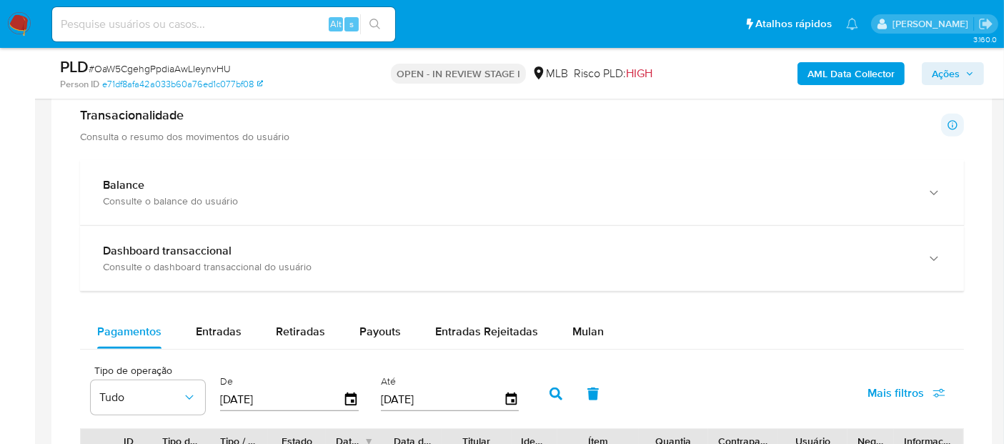
scroll to position [864, 0]
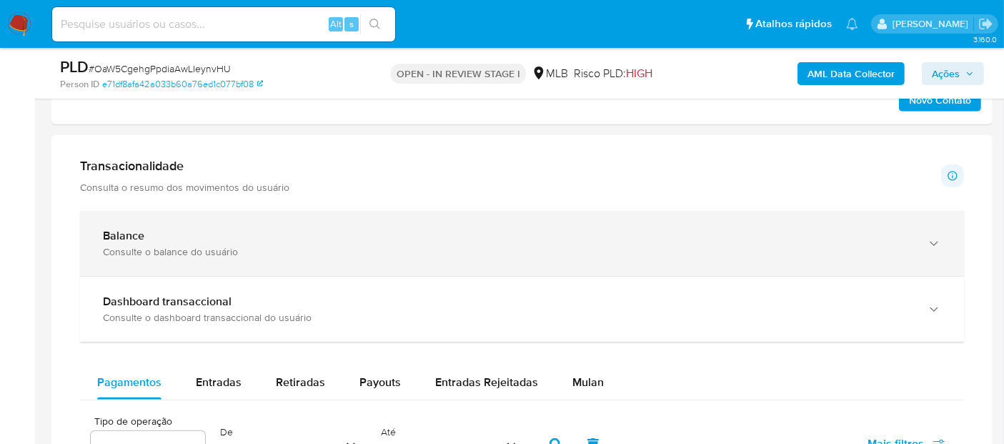
click at [279, 225] on div "Balance Consulte o balance do usuário" at bounding box center [522, 243] width 884 height 65
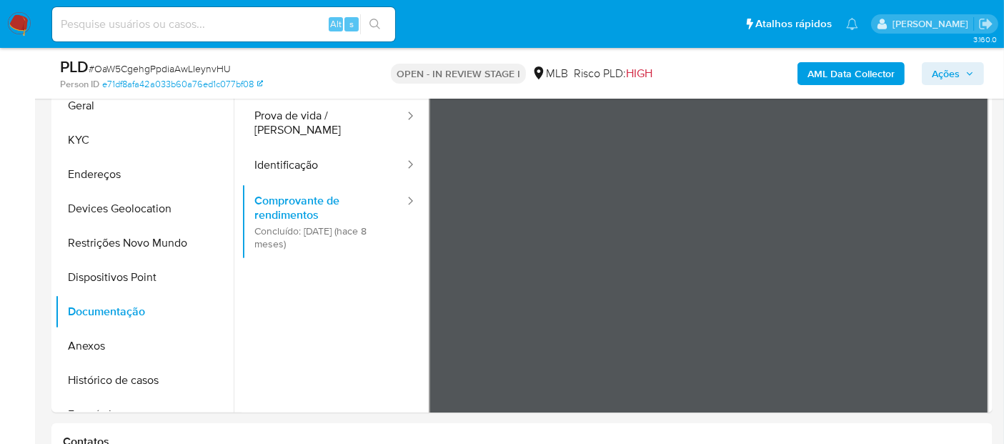
scroll to position [312, 0]
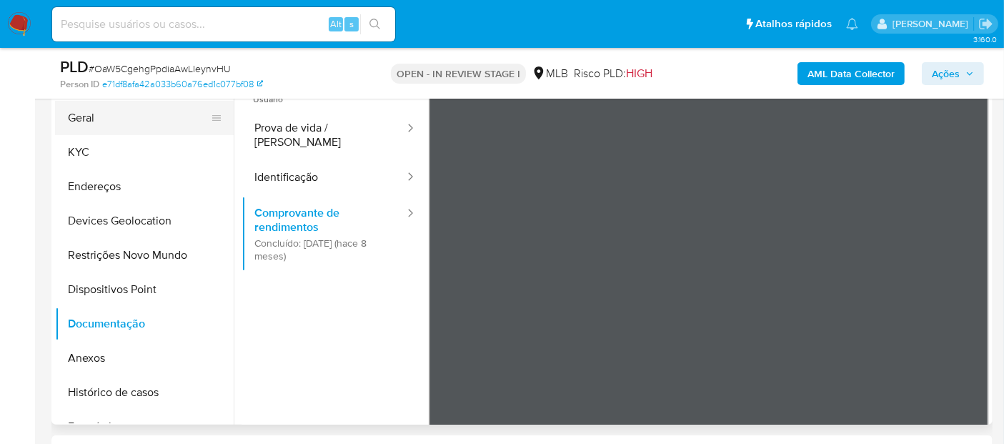
click at [149, 111] on button "Geral" at bounding box center [138, 118] width 167 height 34
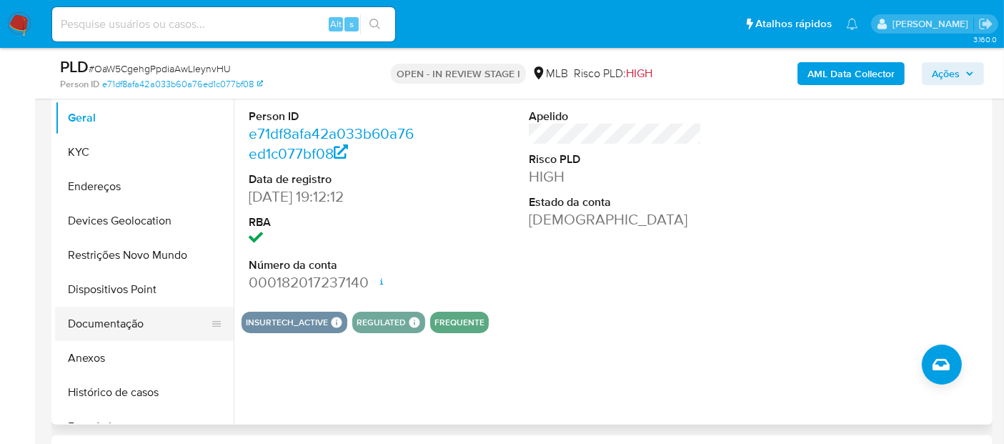
click at [120, 327] on button "Documentação" at bounding box center [138, 323] width 167 height 34
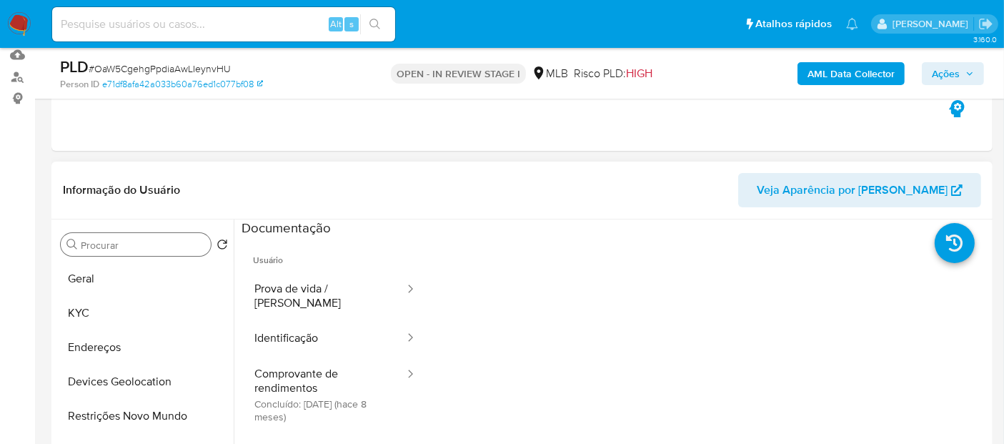
scroll to position [232, 0]
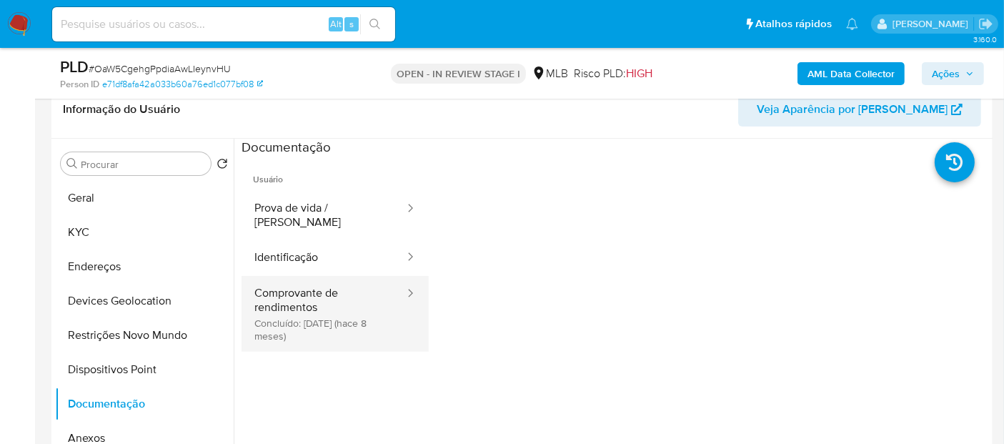
drag, startPoint x: 281, startPoint y: 288, endPoint x: 251, endPoint y: 274, distance: 33.2
click at [281, 289] on button "Comprovante de rendimentos Concluído: 17/01/2025 (hace 8 meses)" at bounding box center [323, 314] width 164 height 76
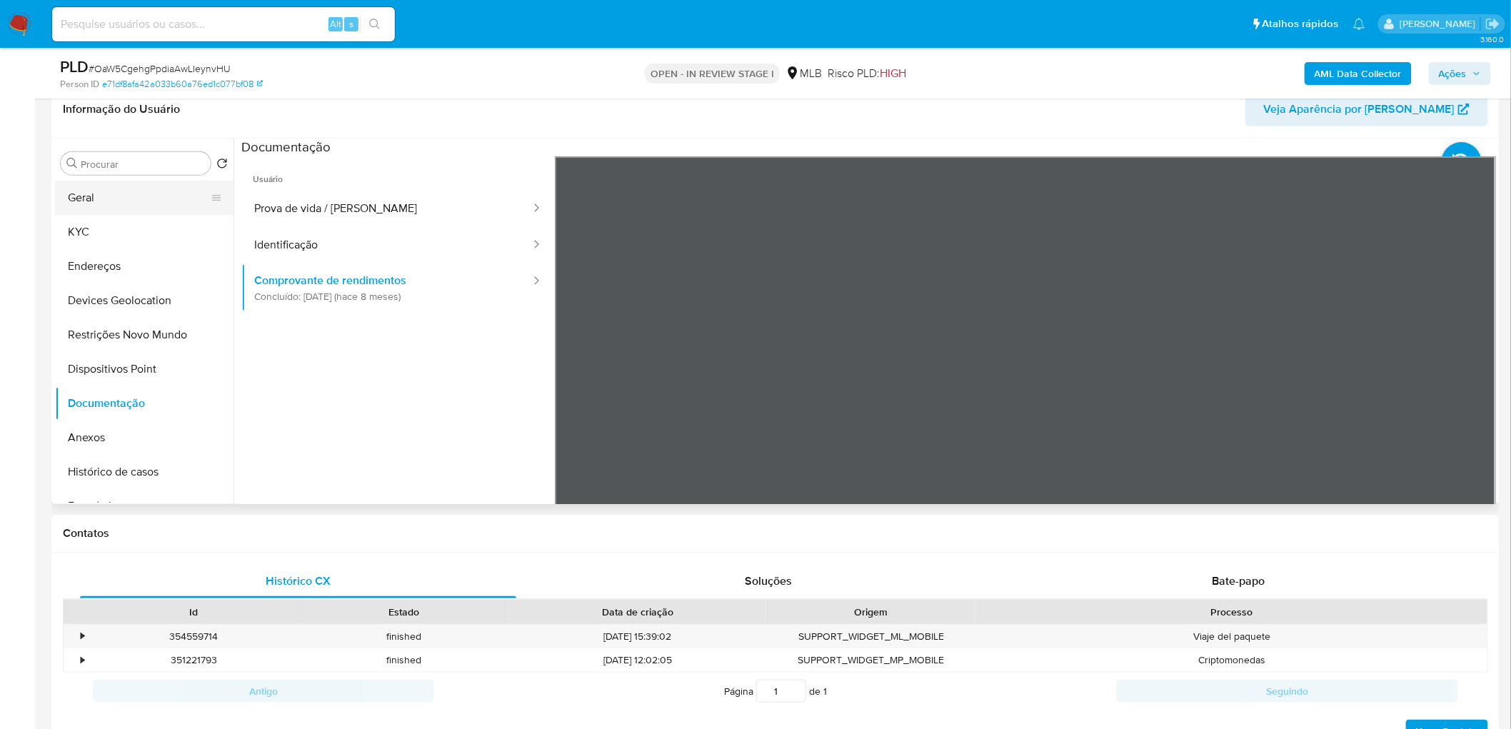
click at [113, 201] on button "Geral" at bounding box center [138, 198] width 167 height 34
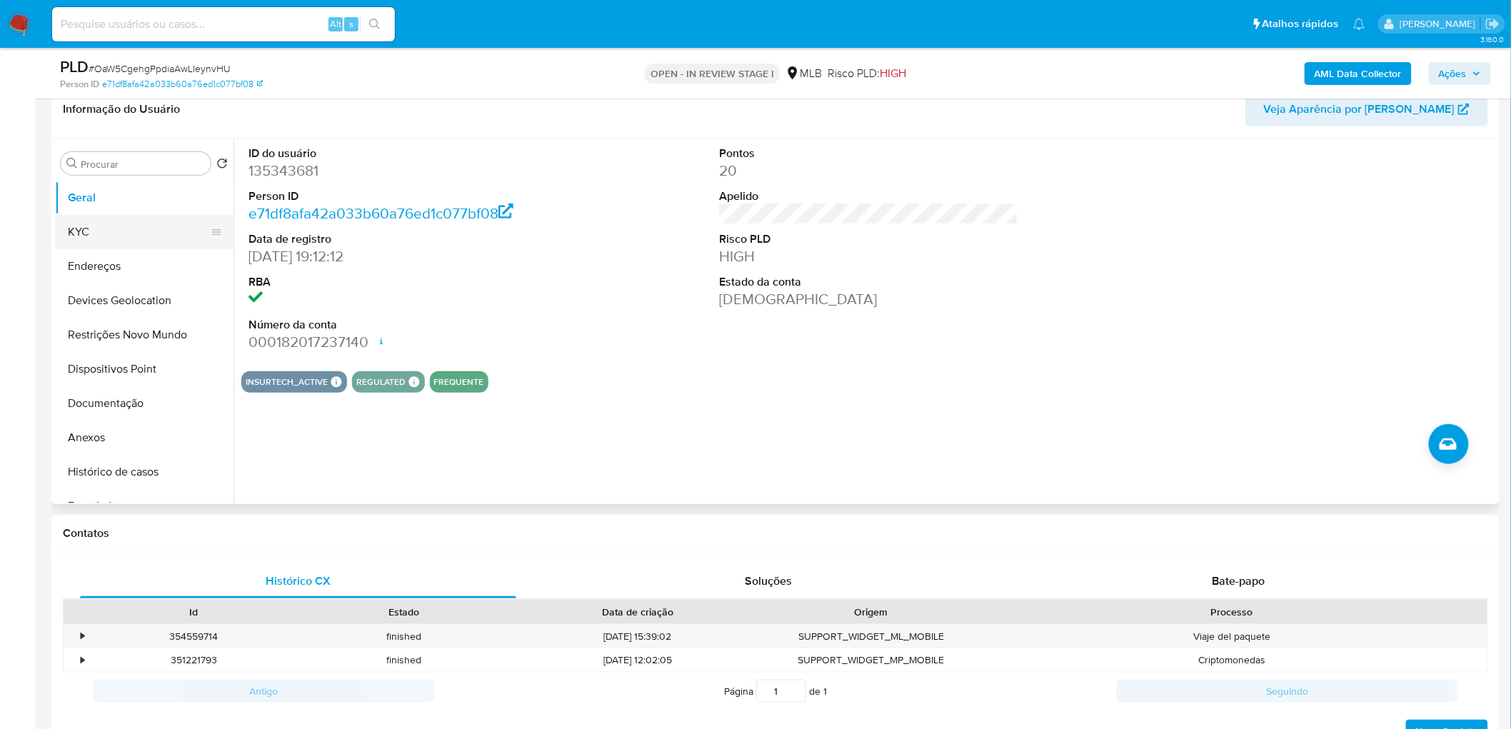
click at [124, 236] on button "KYC" at bounding box center [138, 232] width 167 height 34
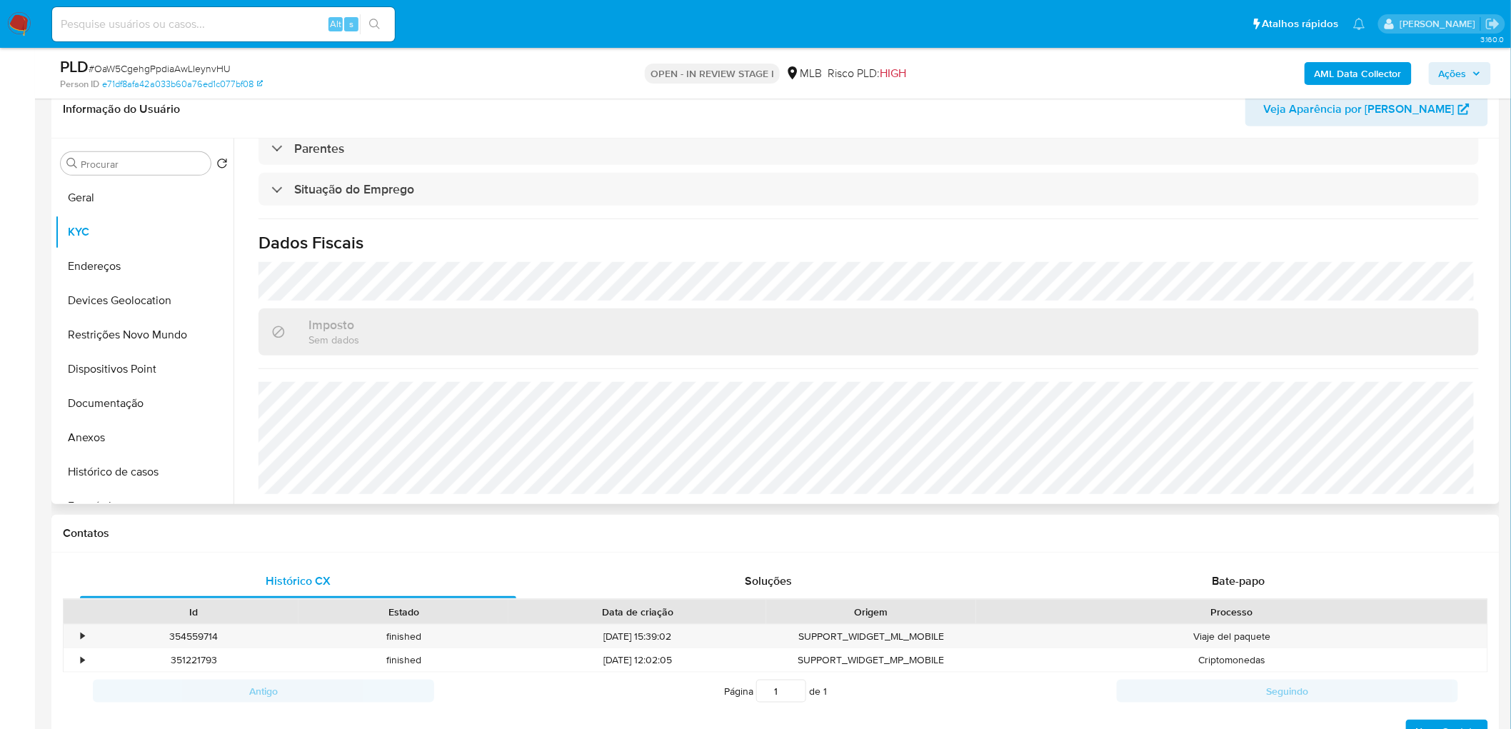
scroll to position [594, 0]
click at [125, 265] on button "Endereços" at bounding box center [138, 266] width 167 height 34
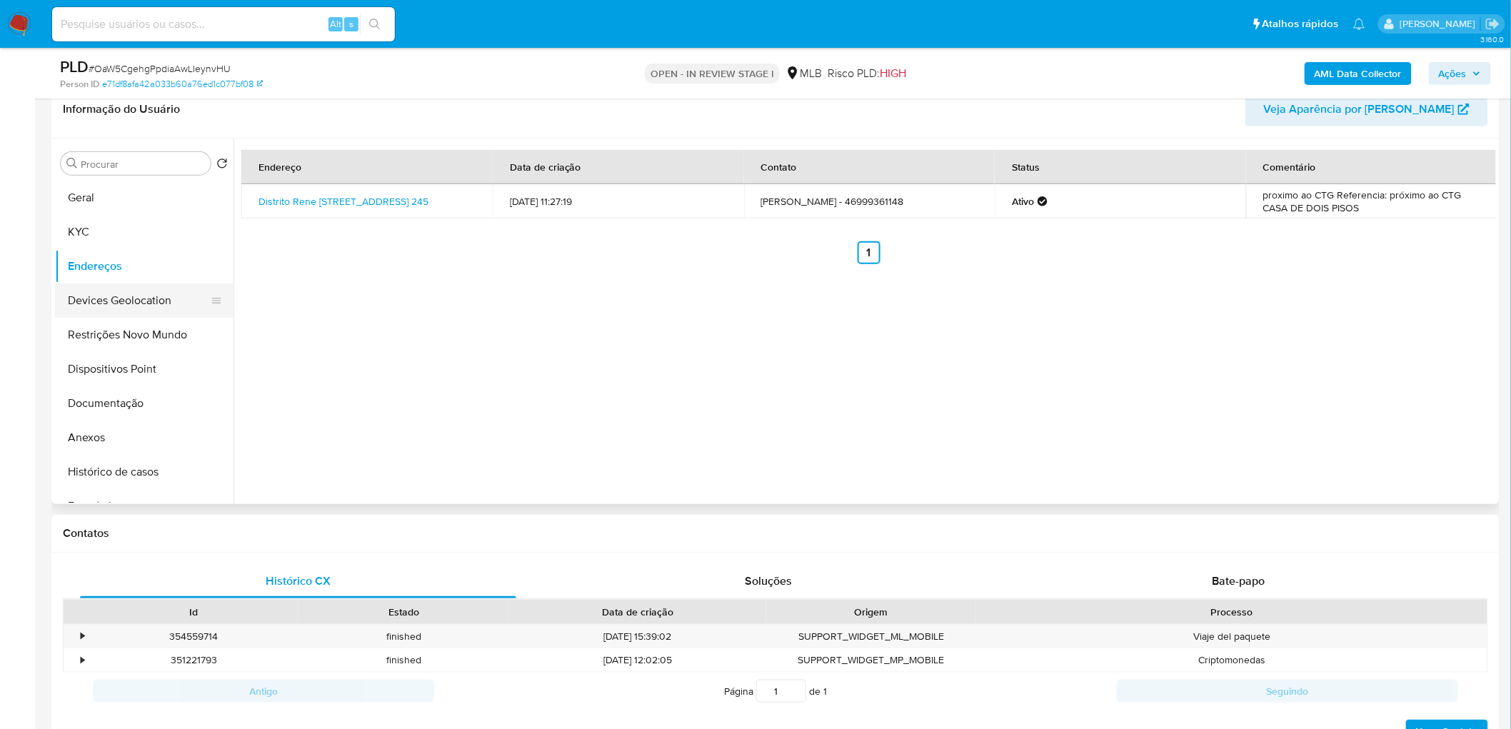
click at [121, 284] on button "Devices Geolocation" at bounding box center [138, 301] width 167 height 34
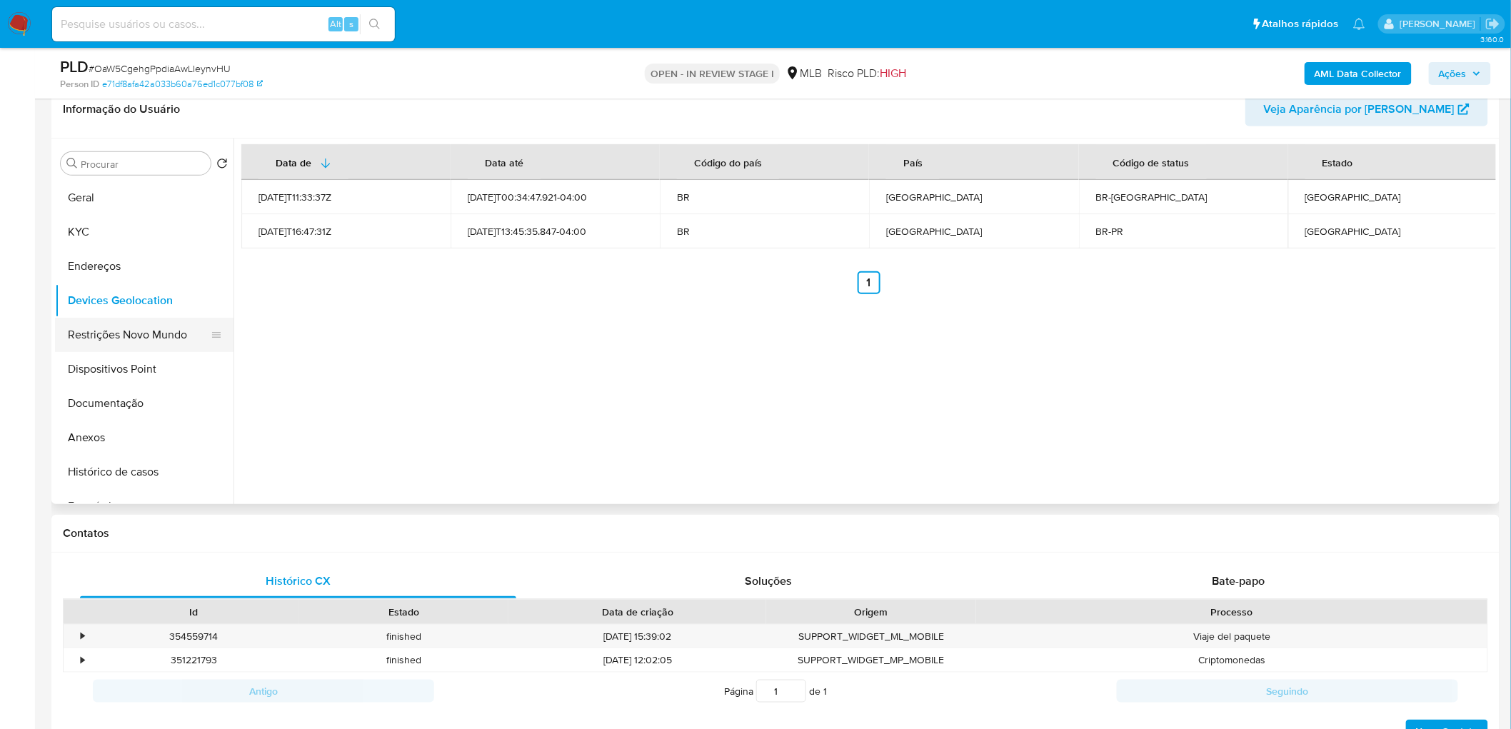
click at [129, 324] on button "Restrições Novo Mundo" at bounding box center [138, 335] width 167 height 34
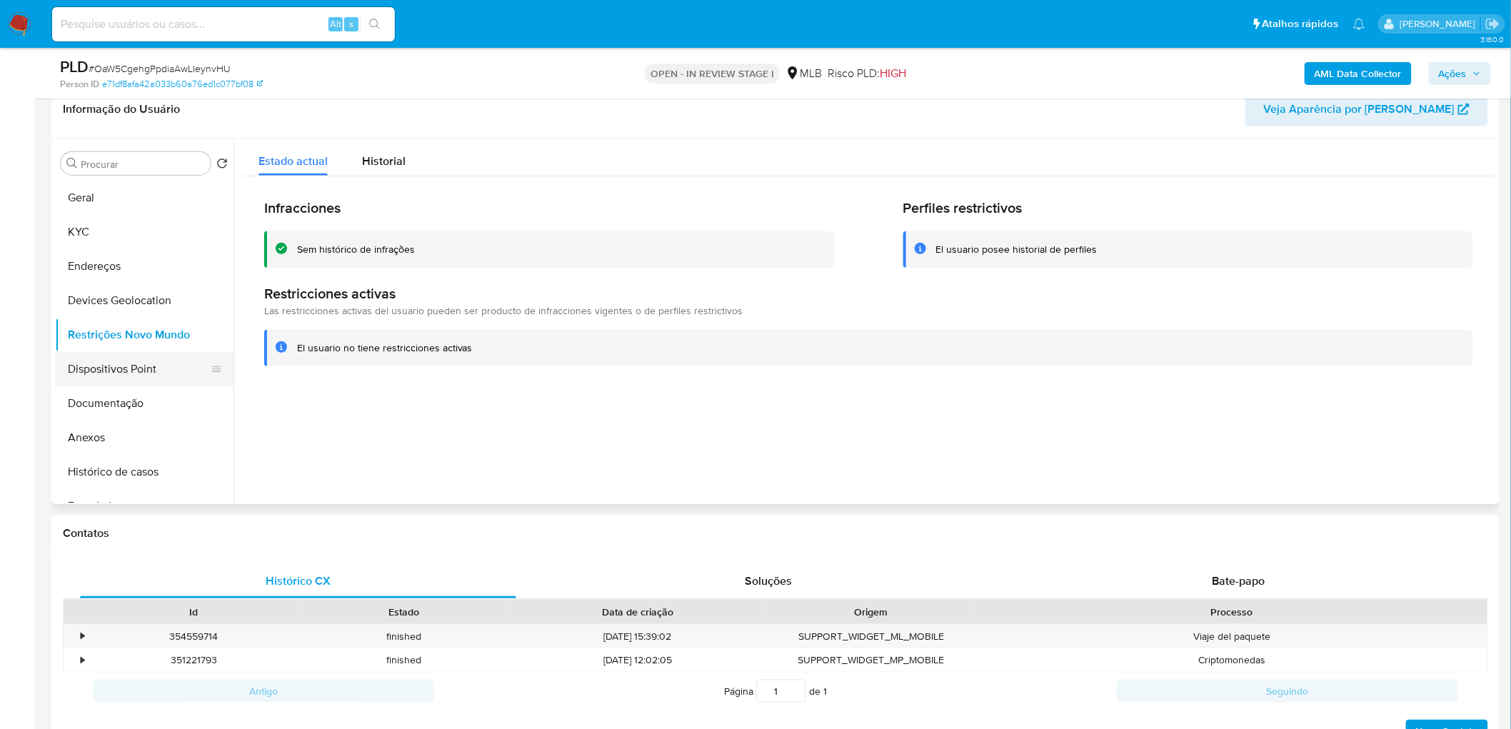
click at [147, 370] on button "Dispositivos Point" at bounding box center [138, 369] width 167 height 34
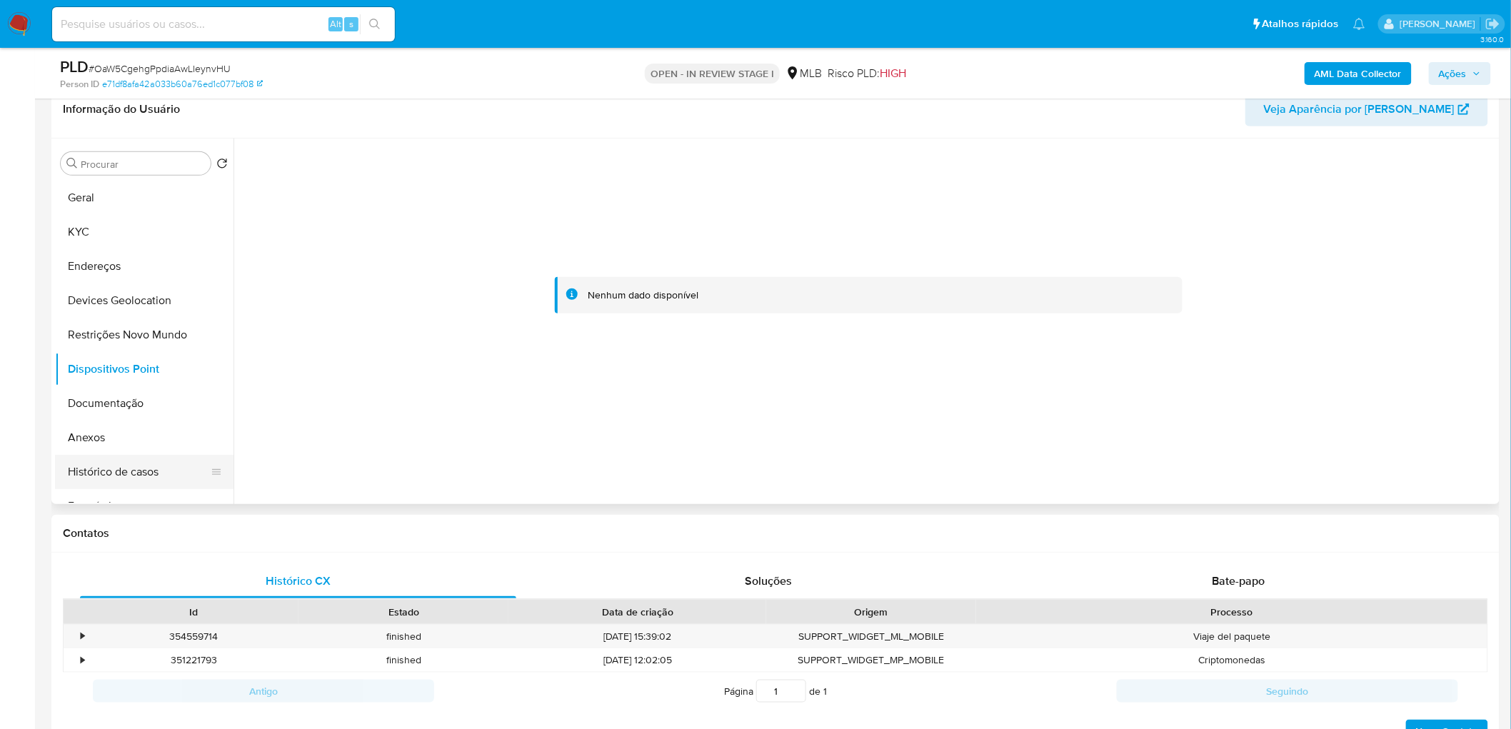
click at [123, 443] on button "Histórico de casos" at bounding box center [138, 472] width 167 height 34
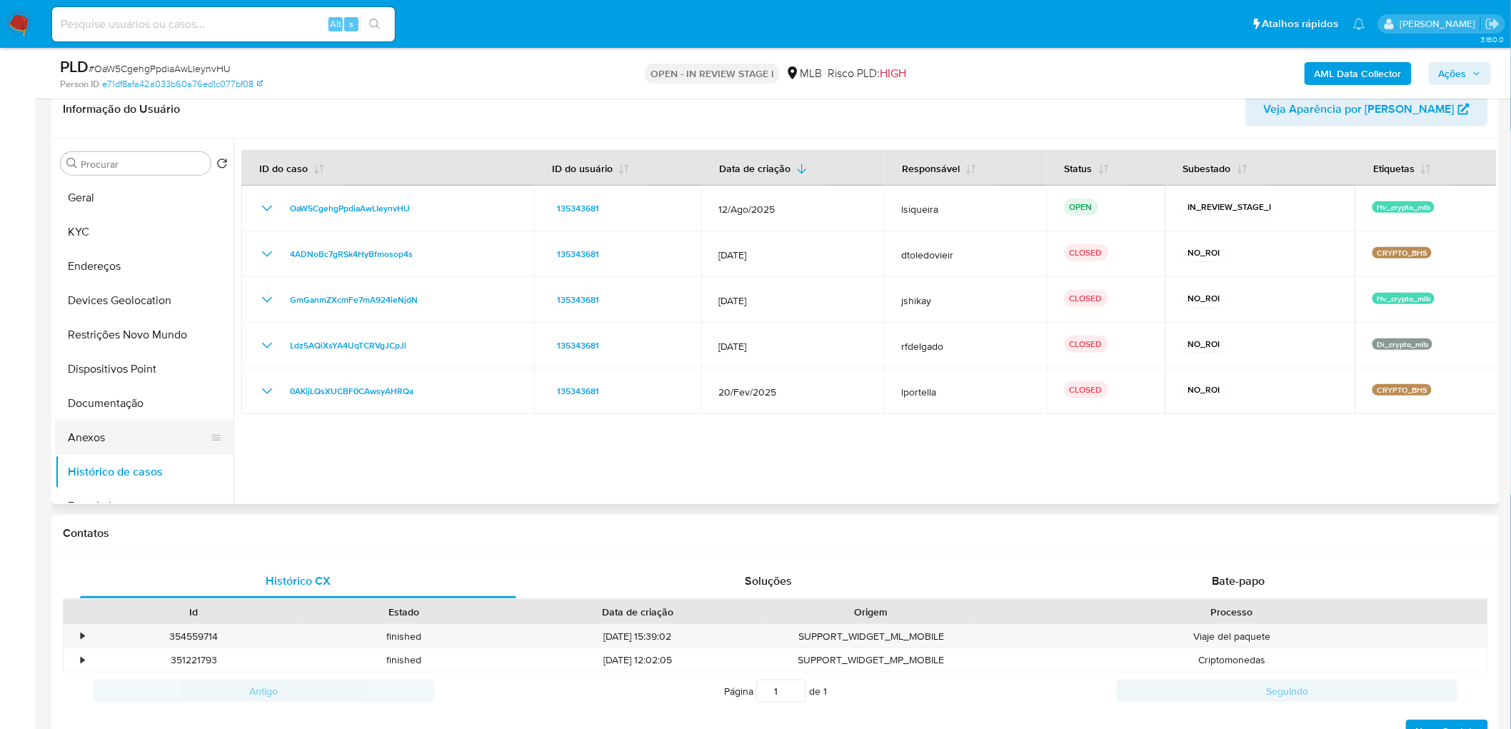
click at [119, 443] on button "Anexos" at bounding box center [138, 438] width 167 height 34
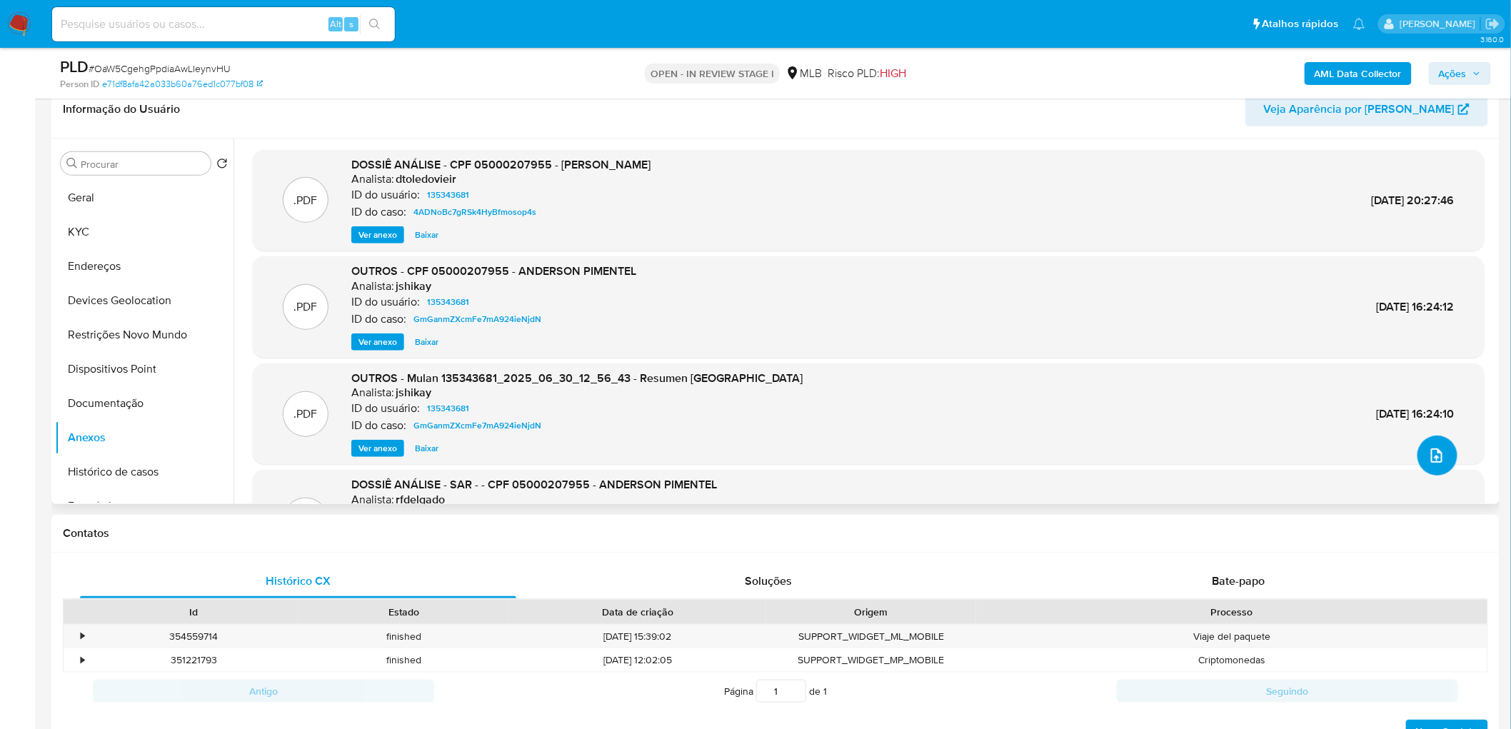
click at [1003, 443] on span "upload-file" at bounding box center [1437, 455] width 17 height 17
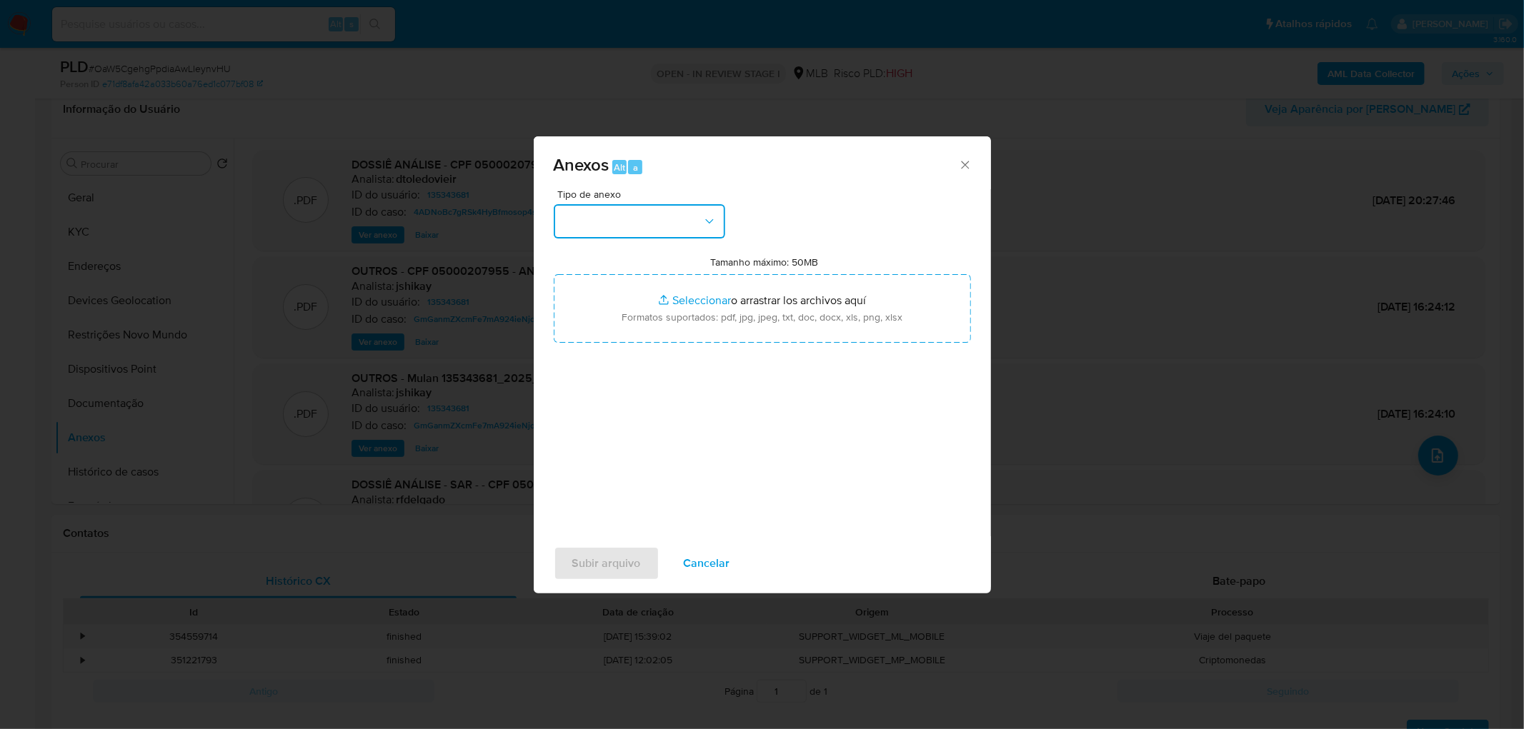
click at [653, 215] on button "button" at bounding box center [639, 221] width 171 height 34
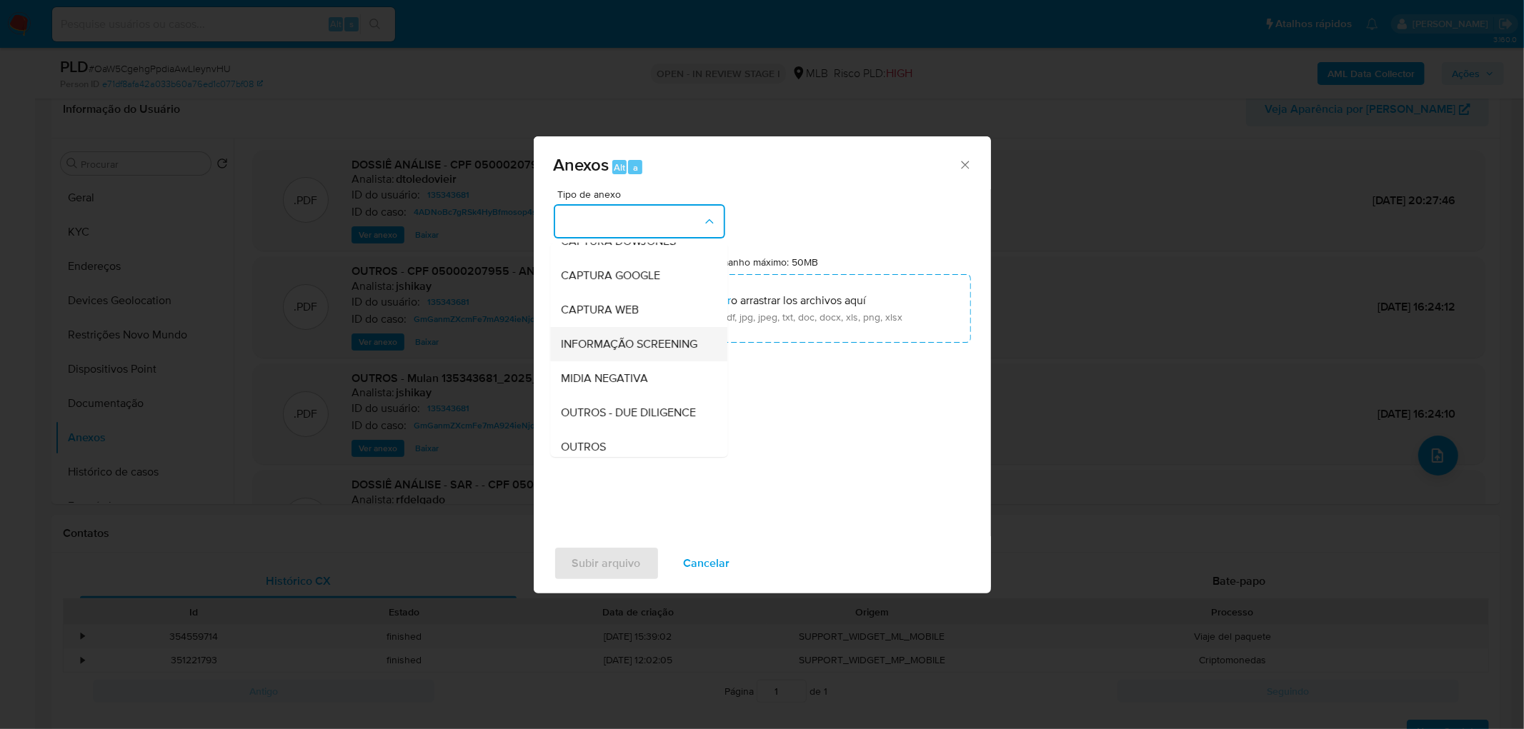
scroll to position [79, 0]
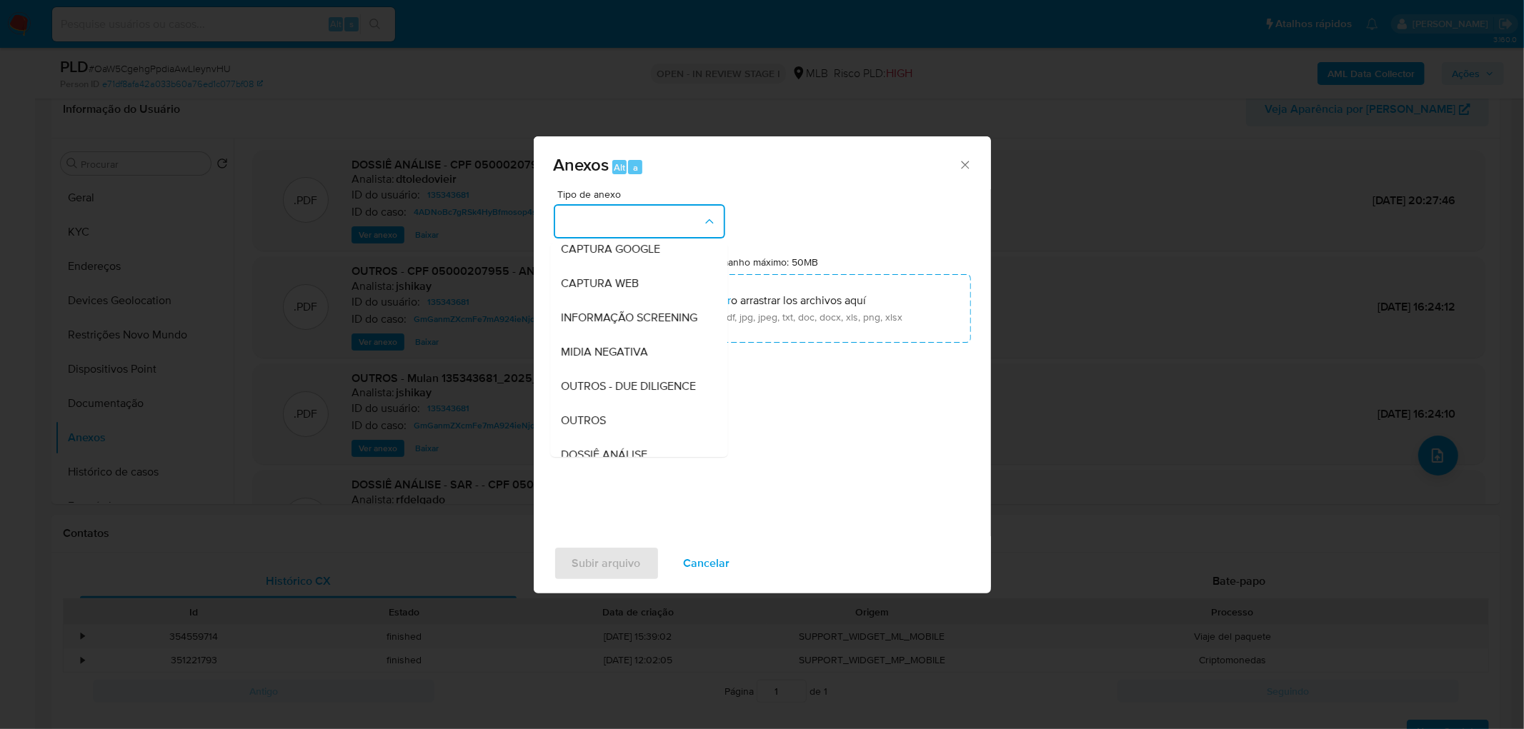
click at [604, 428] on span "OUTROS" at bounding box center [583, 421] width 45 height 14
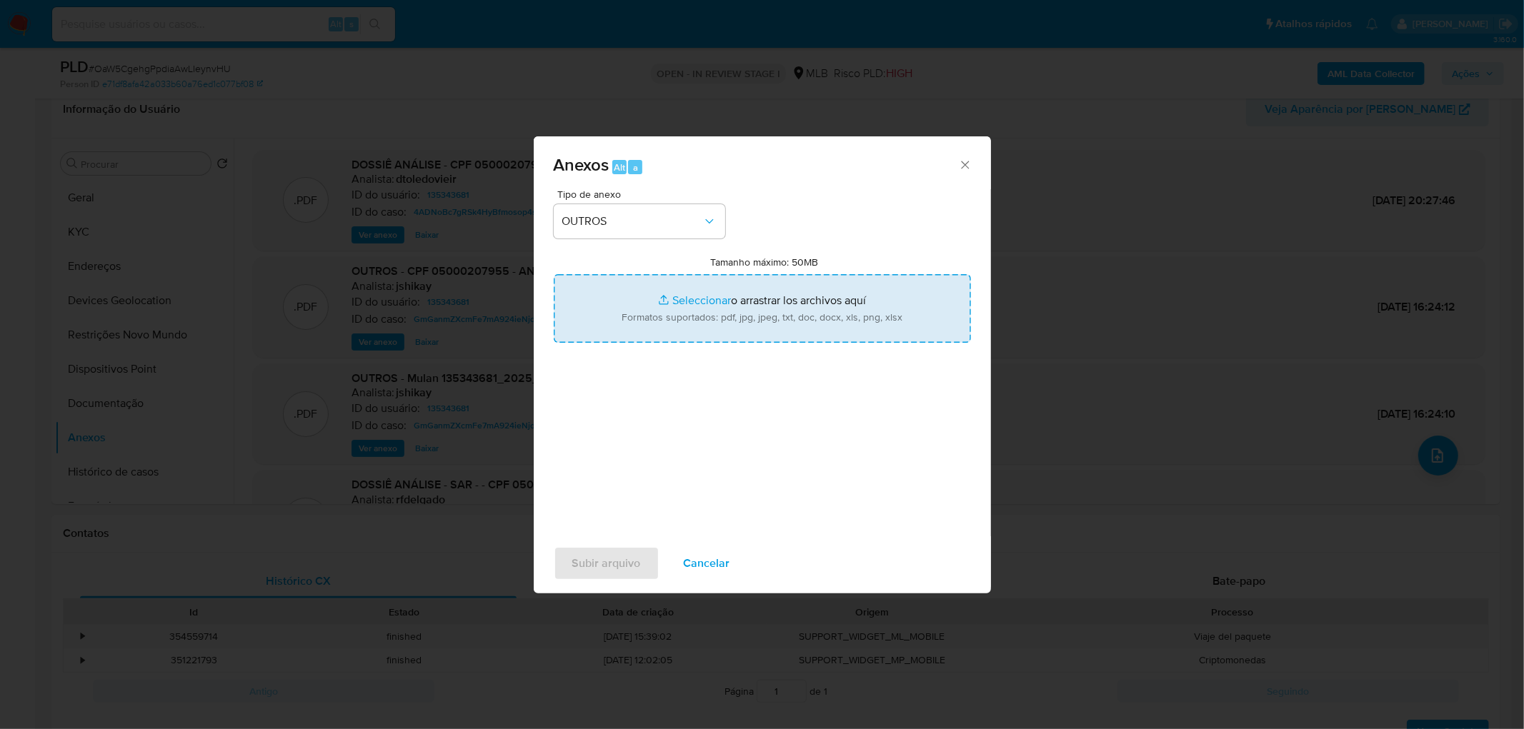
click at [661, 311] on input "Tamanho máximo: 50MB Seleccionar archivos" at bounding box center [762, 308] width 417 height 69
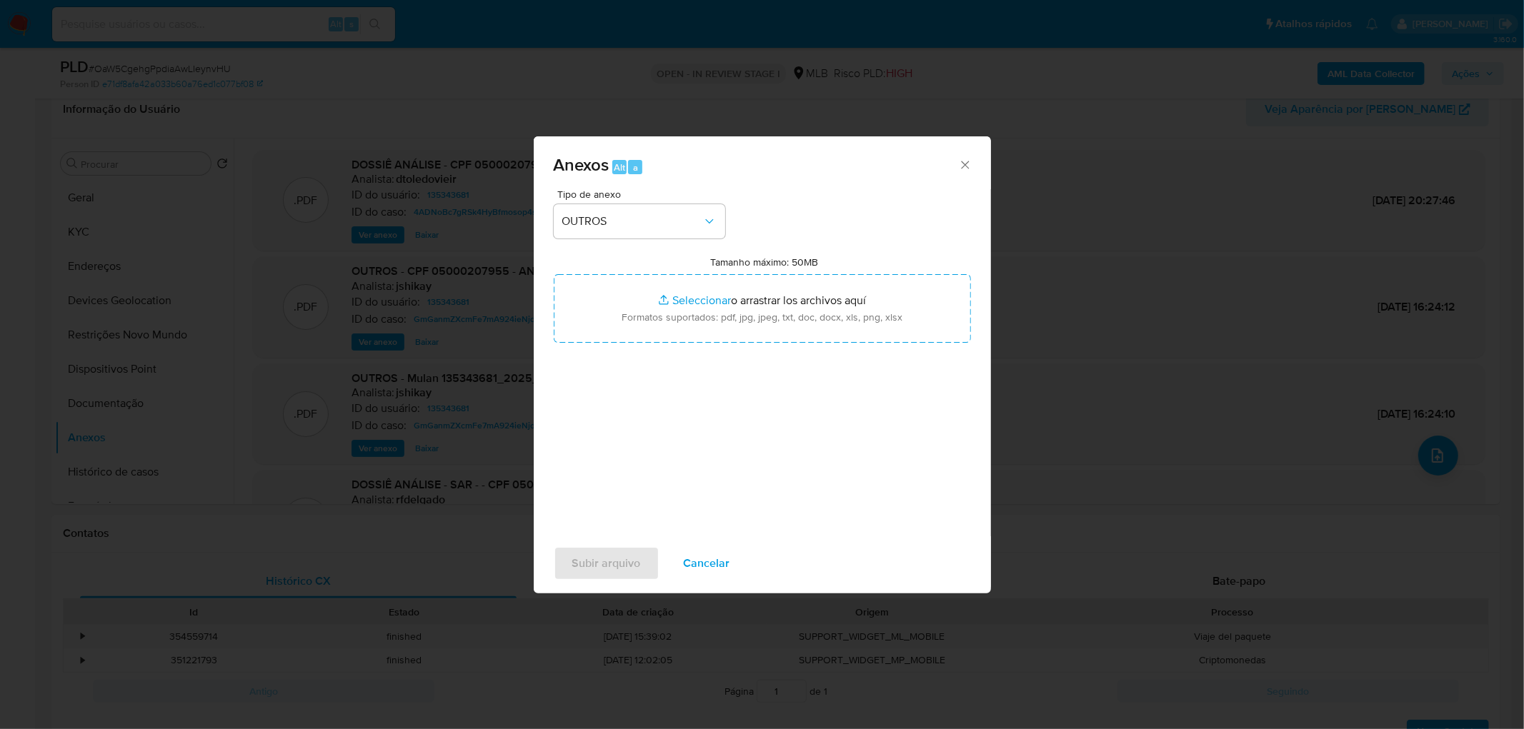
click at [719, 443] on span "Cancelar" at bounding box center [707, 563] width 46 height 31
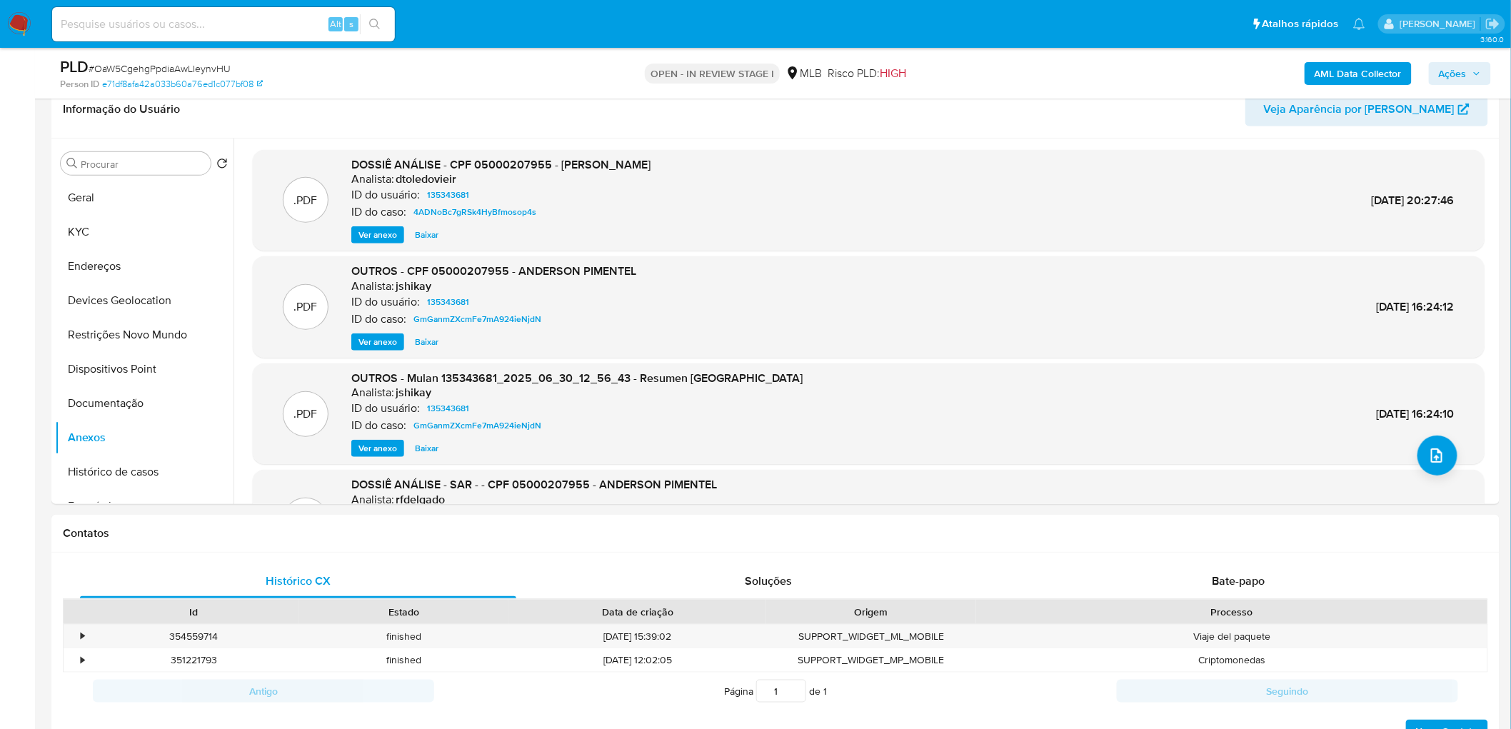
click at [1003, 73] on b "AML Data Collector" at bounding box center [1358, 73] width 87 height 23
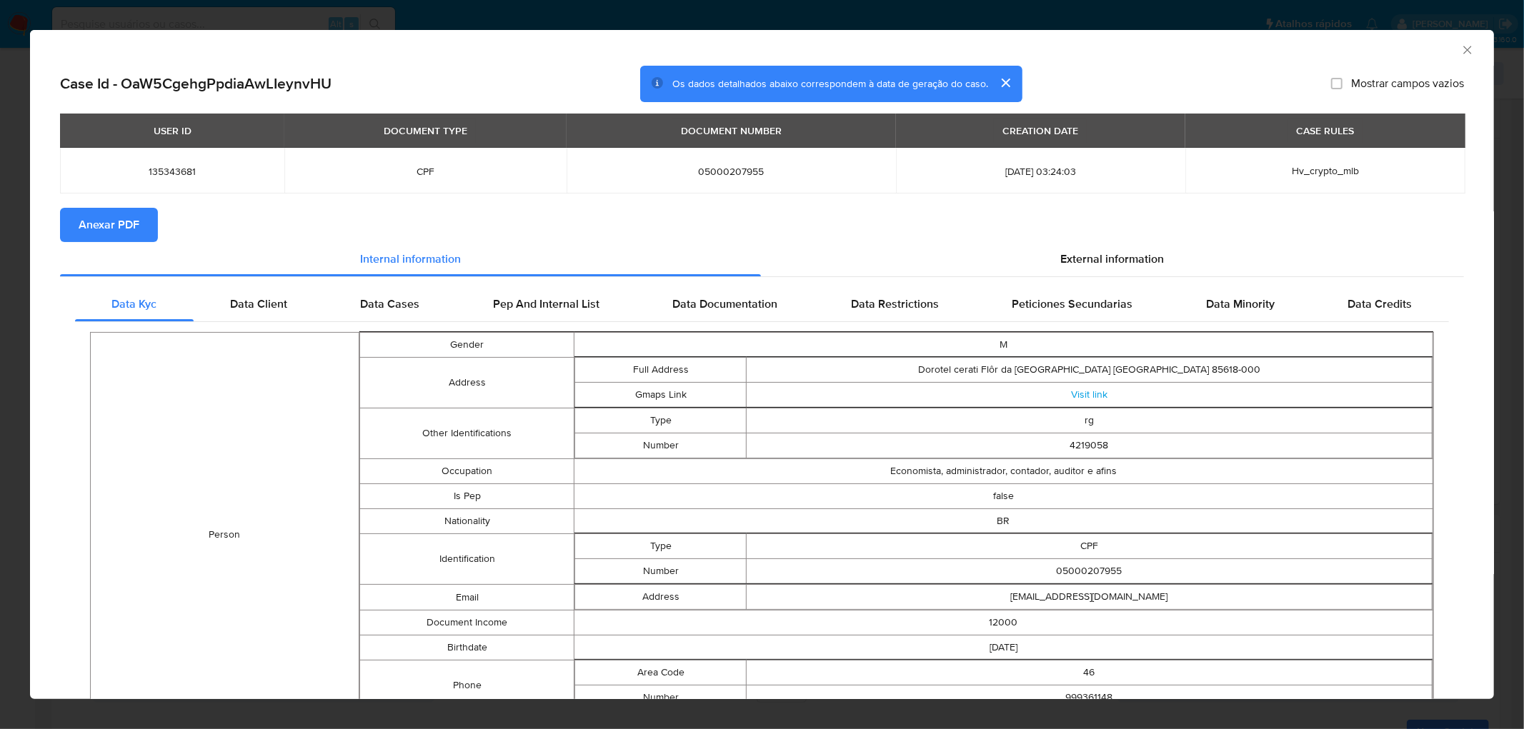
click at [134, 225] on span "Anexar PDF" at bounding box center [109, 224] width 61 height 31
click at [1003, 55] on icon "Fechar a janela" at bounding box center [1467, 50] width 14 height 14
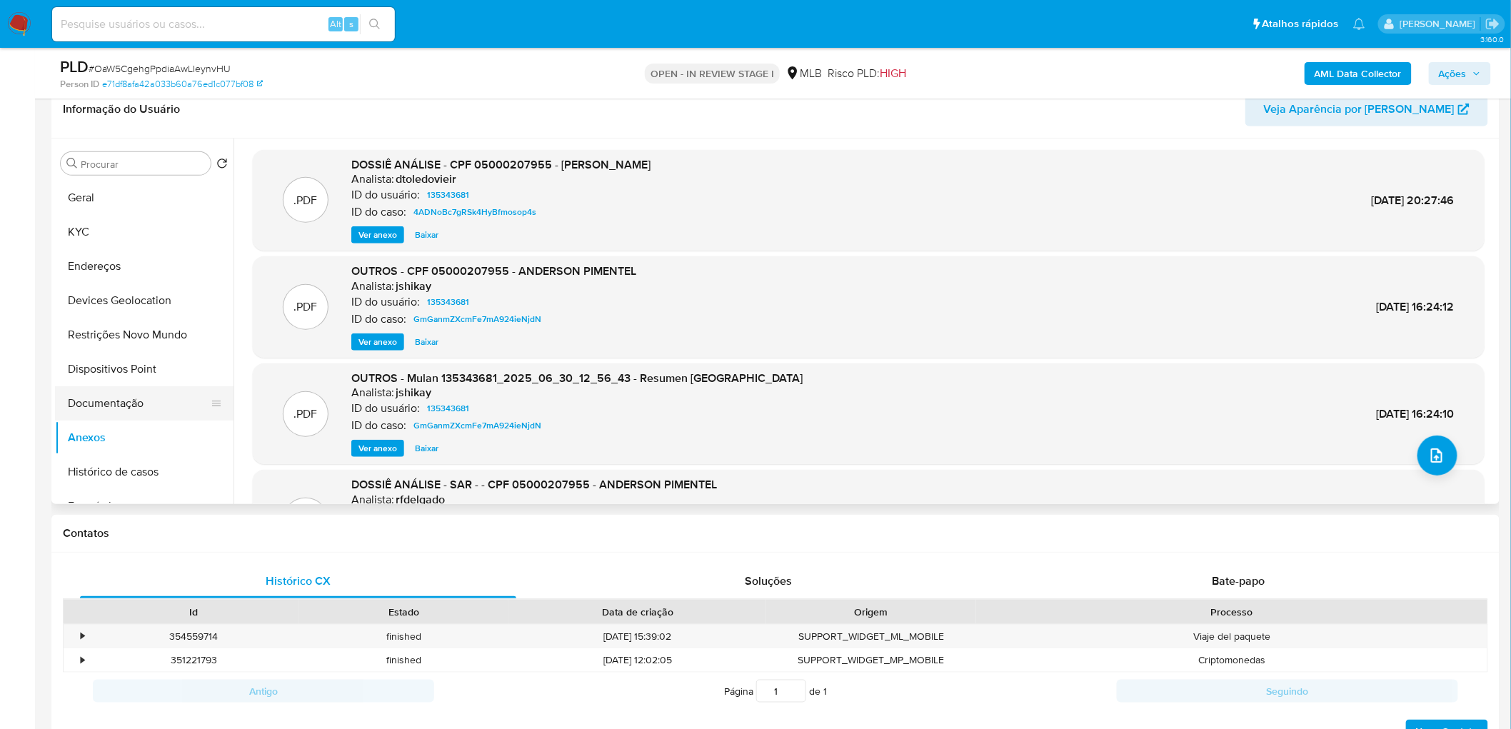
click at [117, 401] on button "Documentação" at bounding box center [138, 403] width 167 height 34
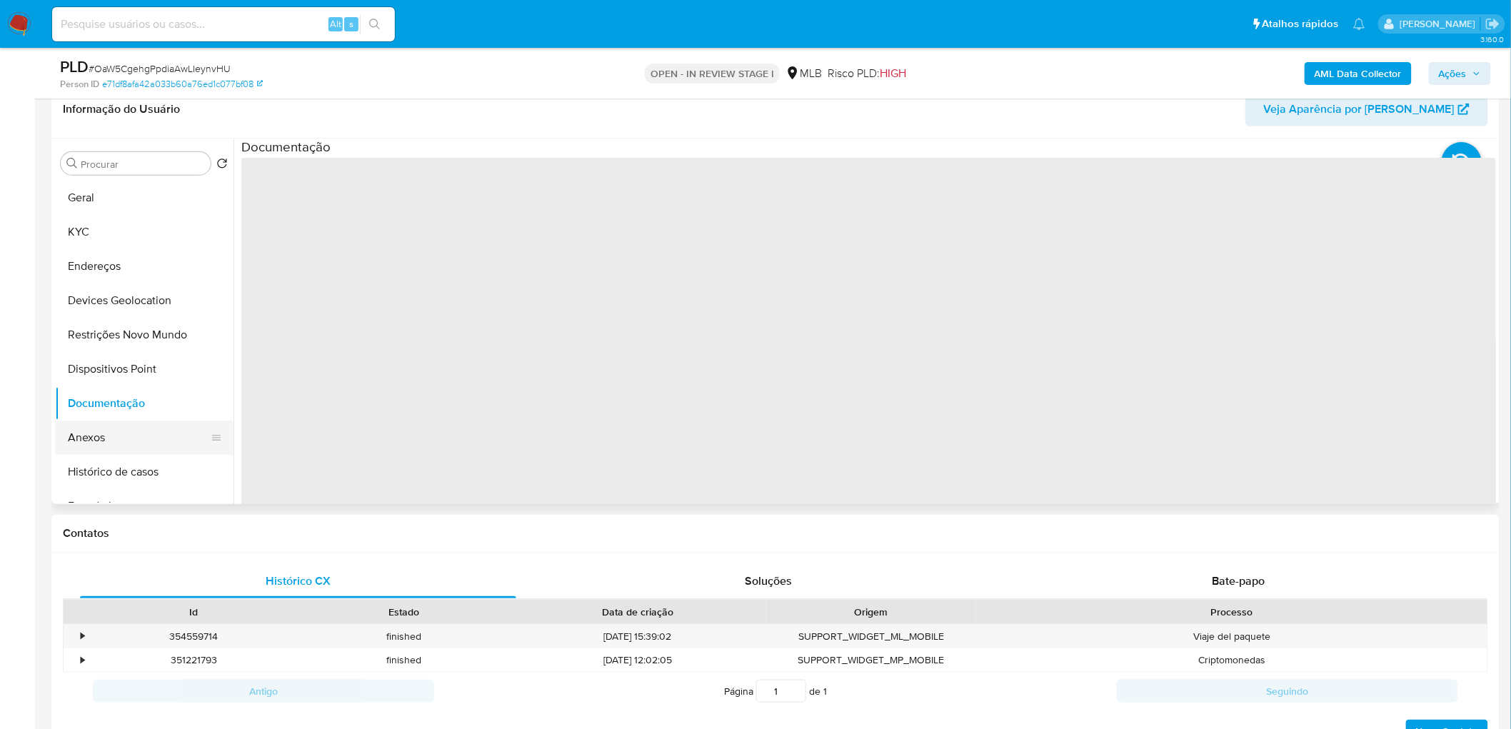
click at [95, 429] on button "Anexos" at bounding box center [138, 438] width 167 height 34
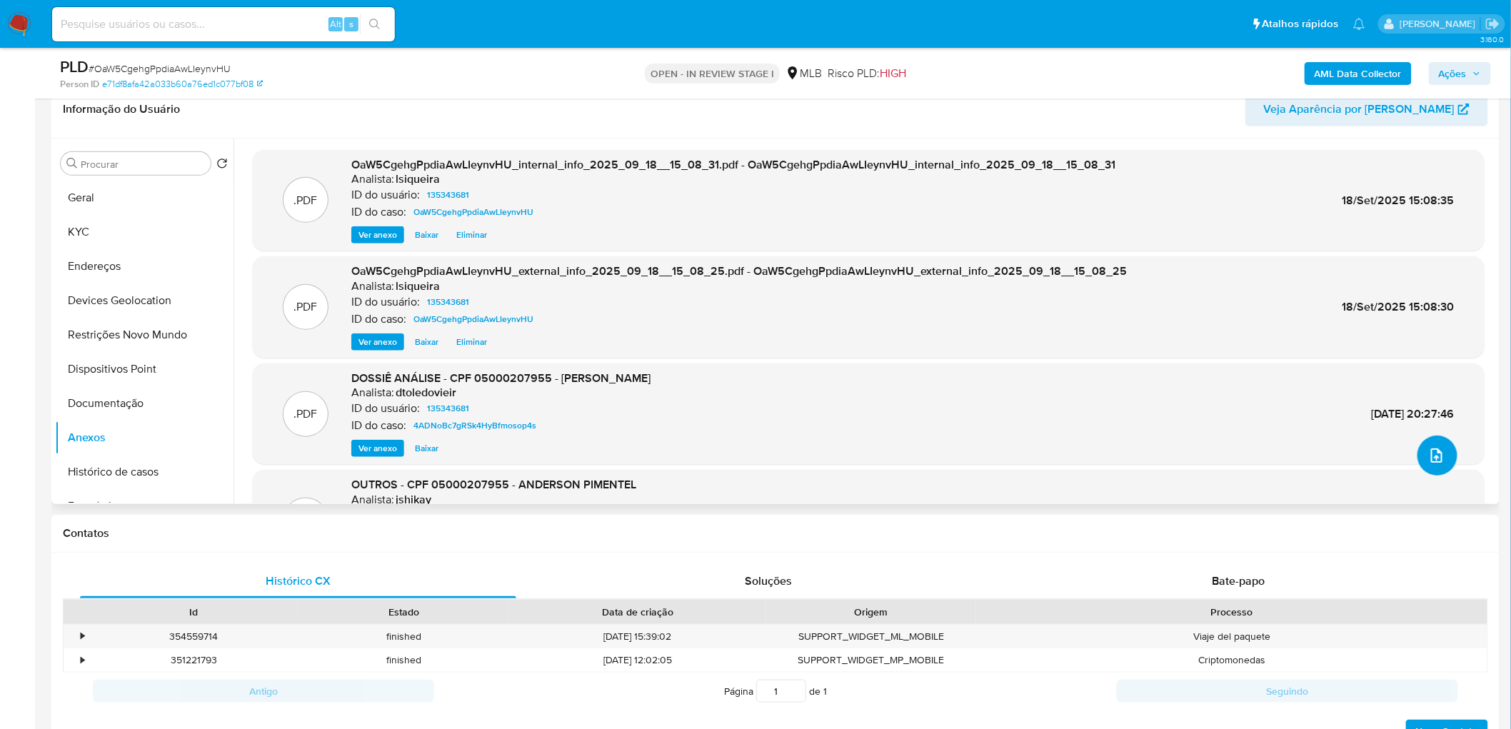
click at [1003, 443] on icon "upload-file" at bounding box center [1437, 455] width 17 height 17
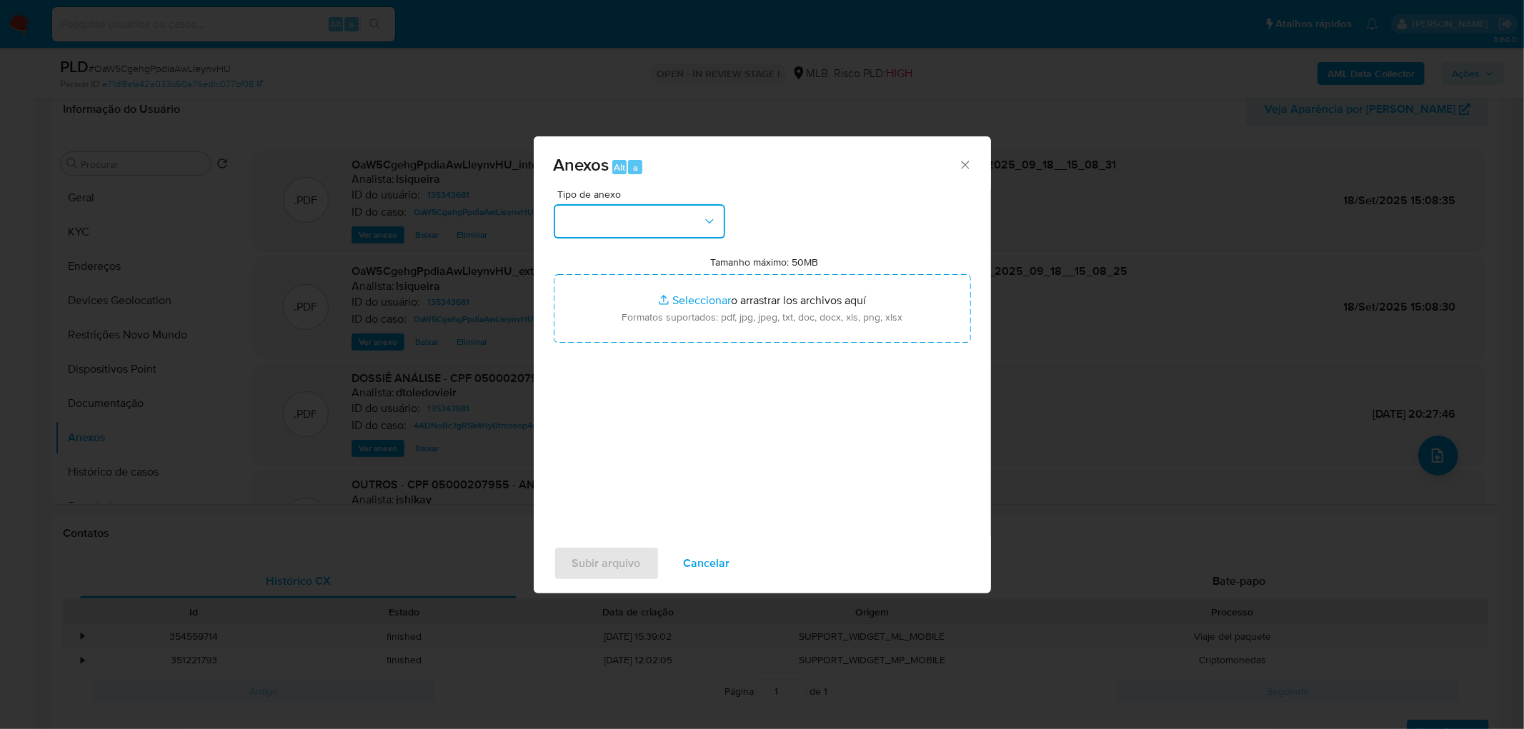
click at [691, 219] on button "button" at bounding box center [639, 221] width 171 height 34
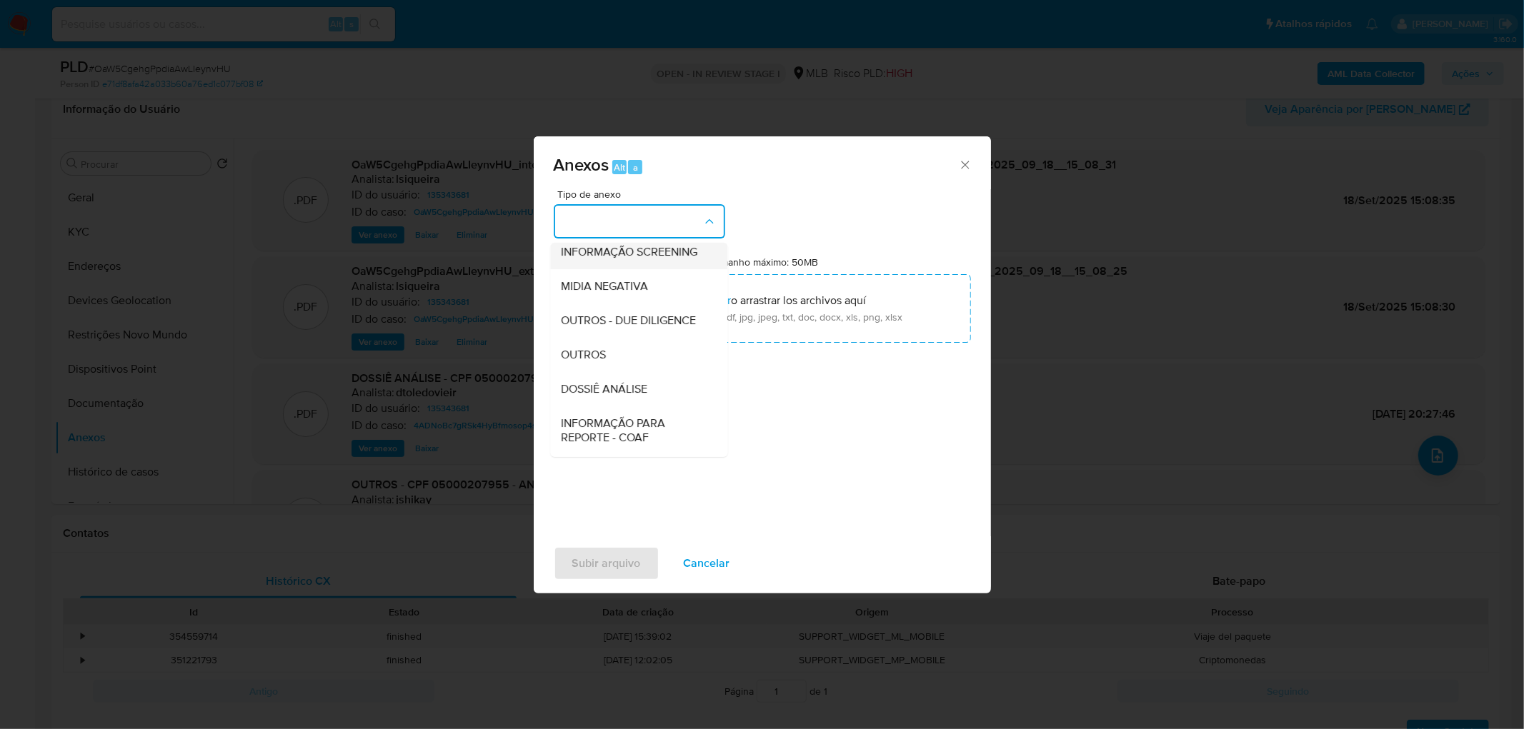
scroll to position [159, 0]
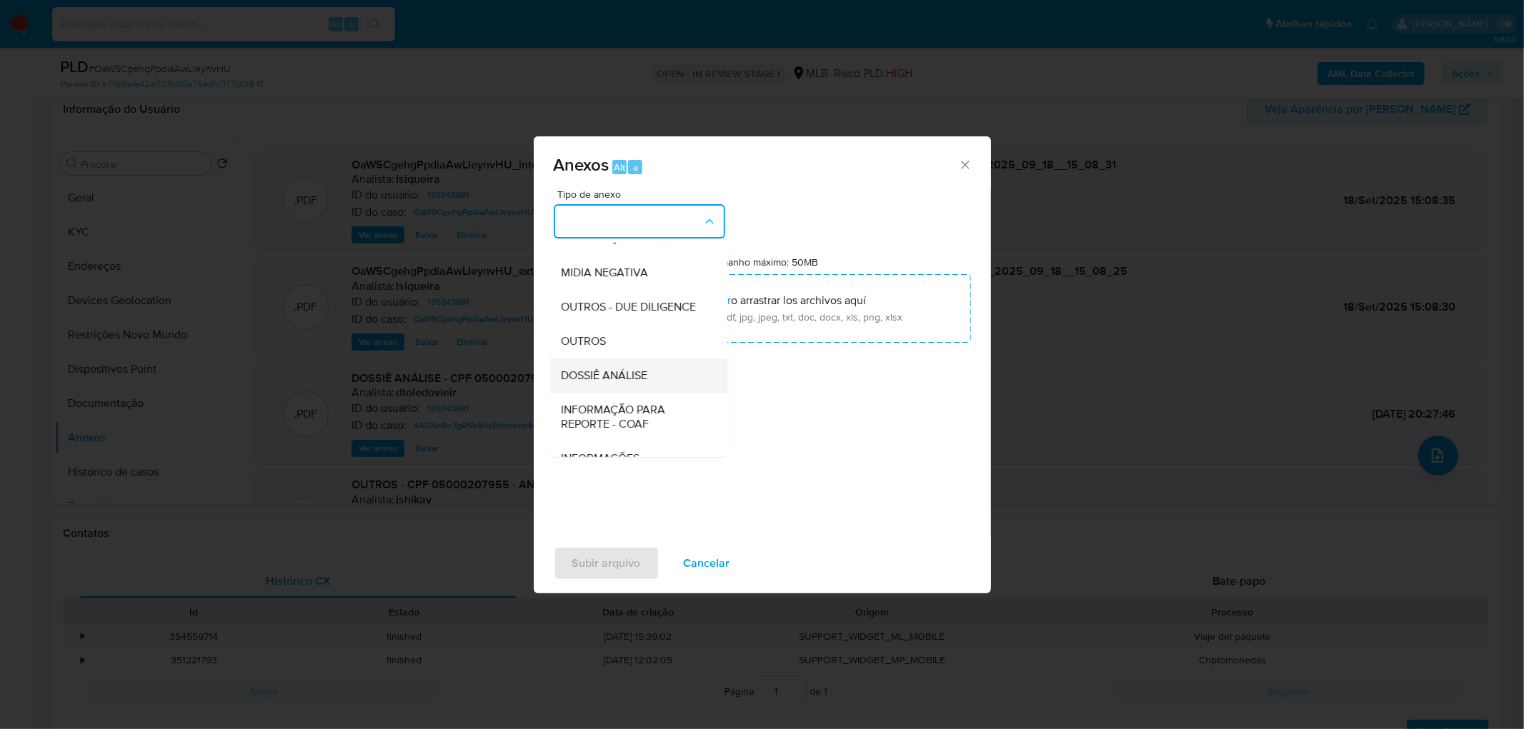
click at [620, 389] on div "DOSSIÊ ANÁLISE" at bounding box center [634, 376] width 146 height 34
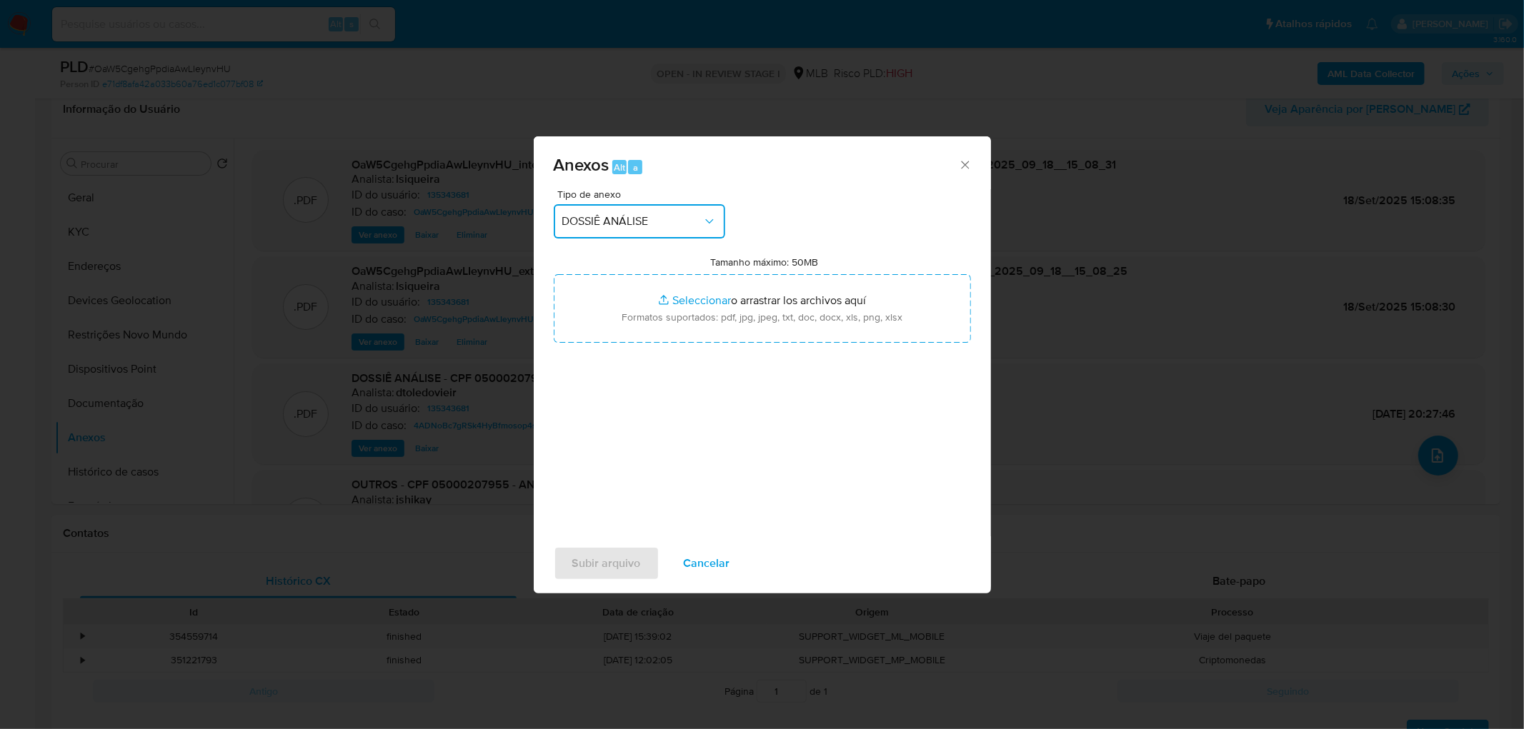
click at [645, 216] on span "DOSSIÊ ANÁLISE" at bounding box center [632, 221] width 140 height 14
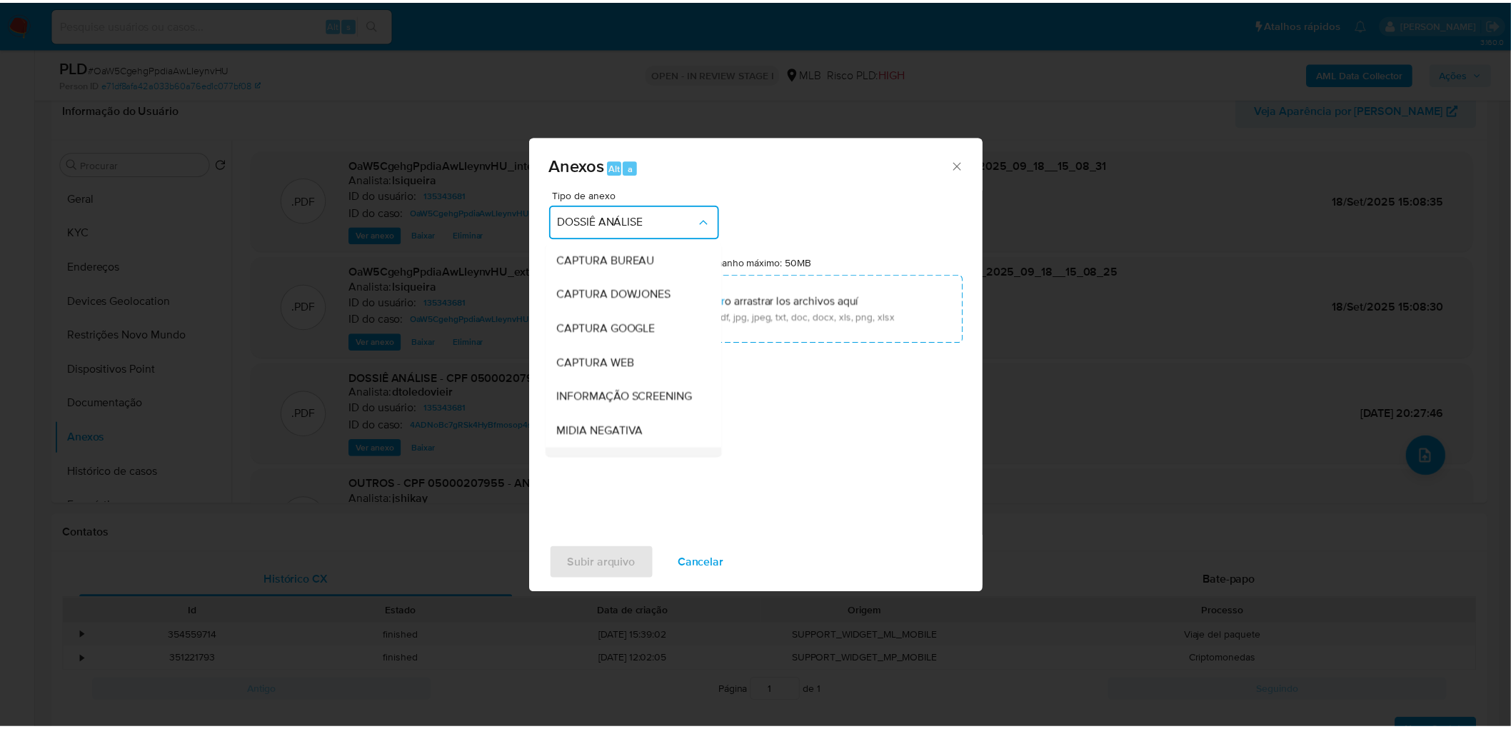
scroll to position [212, 0]
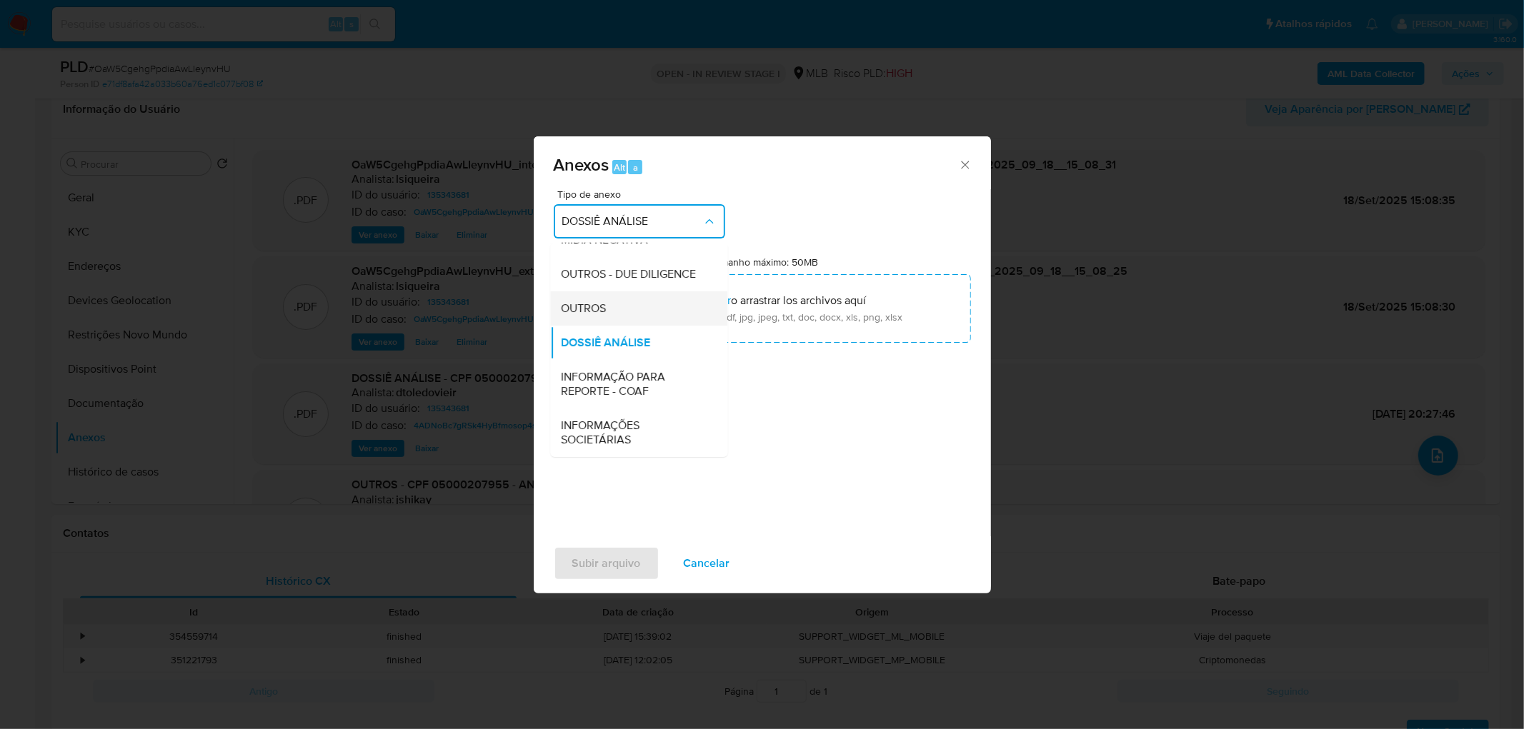
click at [611, 312] on div "OUTROS" at bounding box center [634, 308] width 146 height 34
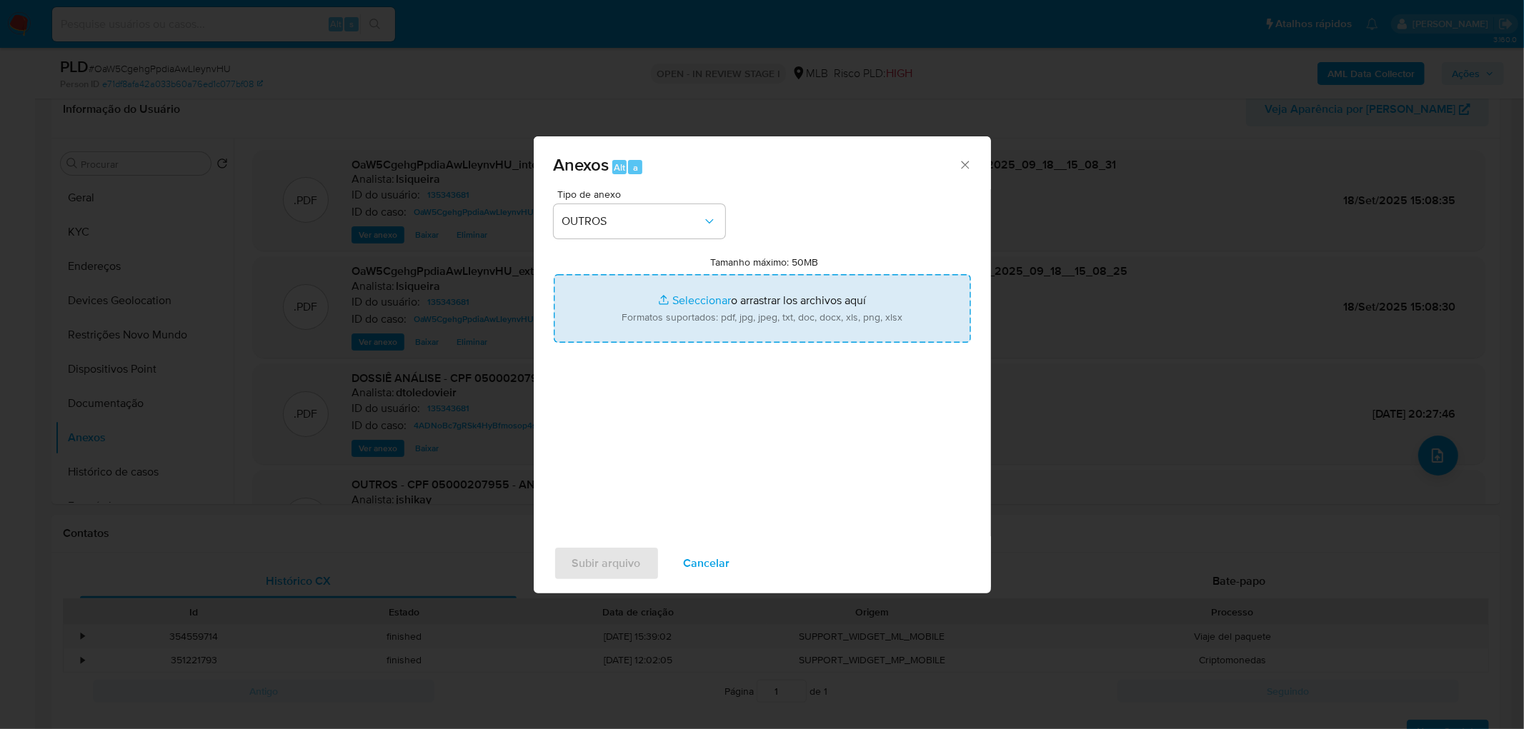
click at [683, 313] on input "Tamanho máximo: 50MB Seleccionar archivos" at bounding box center [762, 308] width 417 height 69
type input "C:\fakepath\Mulan 135343681_2025_09_18_07_54_39.xlsx"
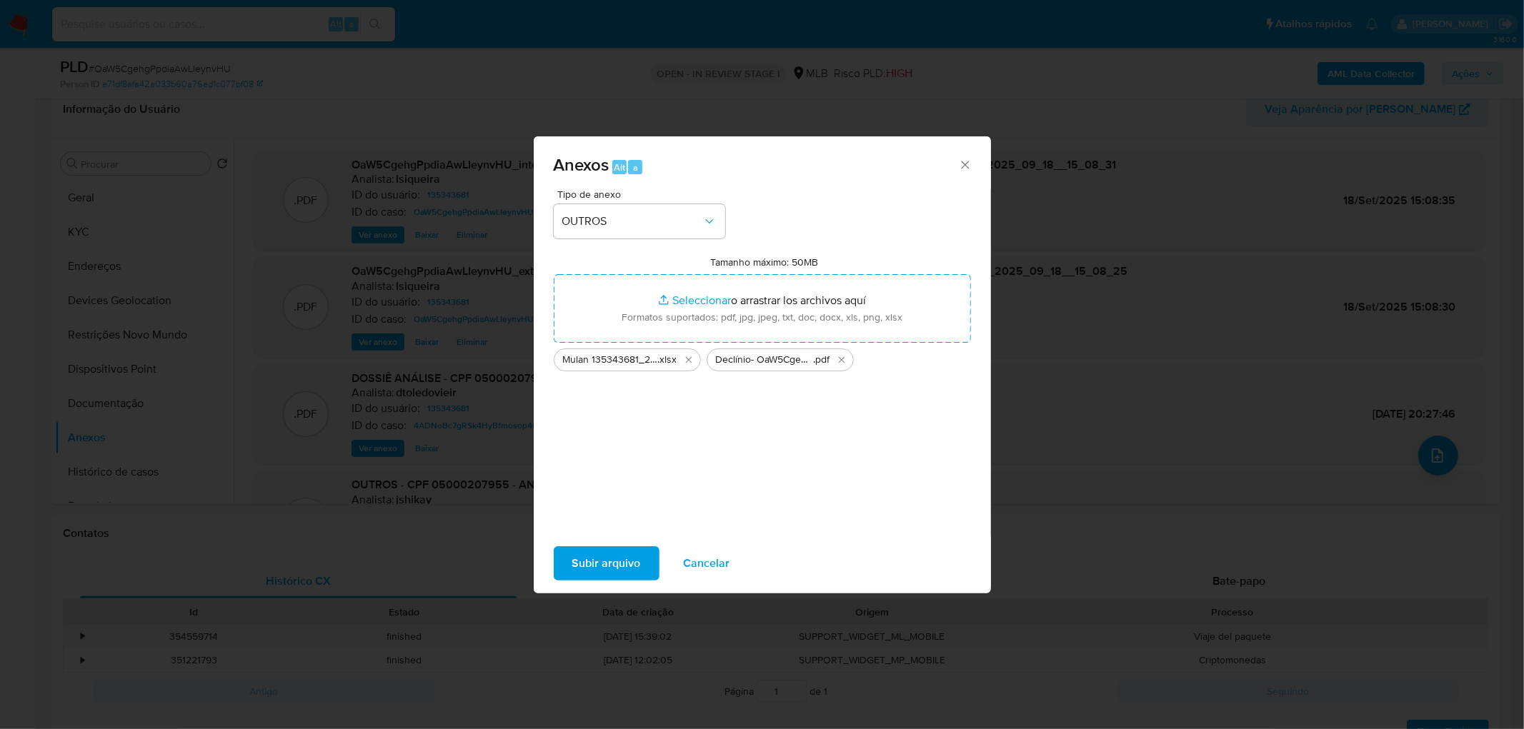
click at [601, 443] on span "Subir arquivo" at bounding box center [606, 563] width 69 height 31
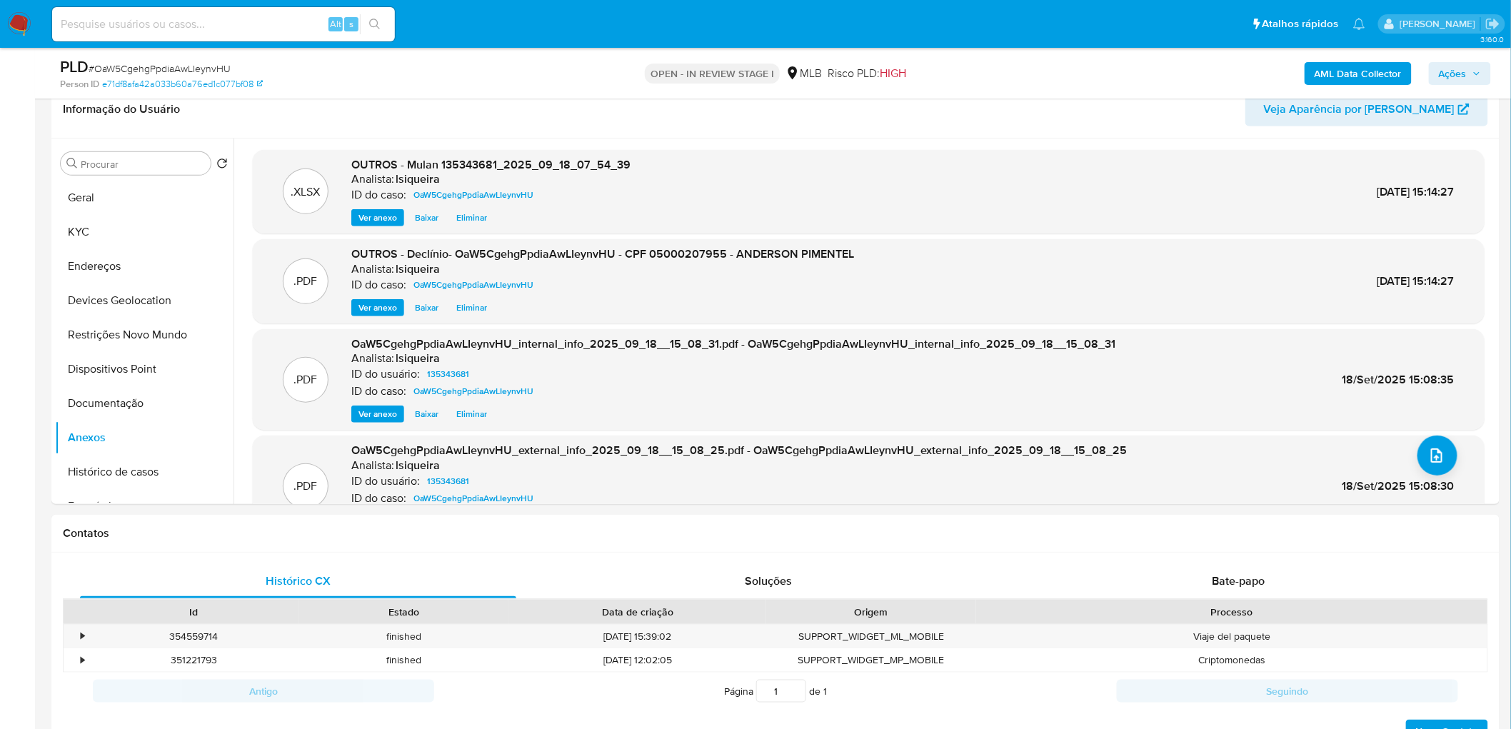
click at [1003, 65] on span "Ações" at bounding box center [1453, 73] width 28 height 23
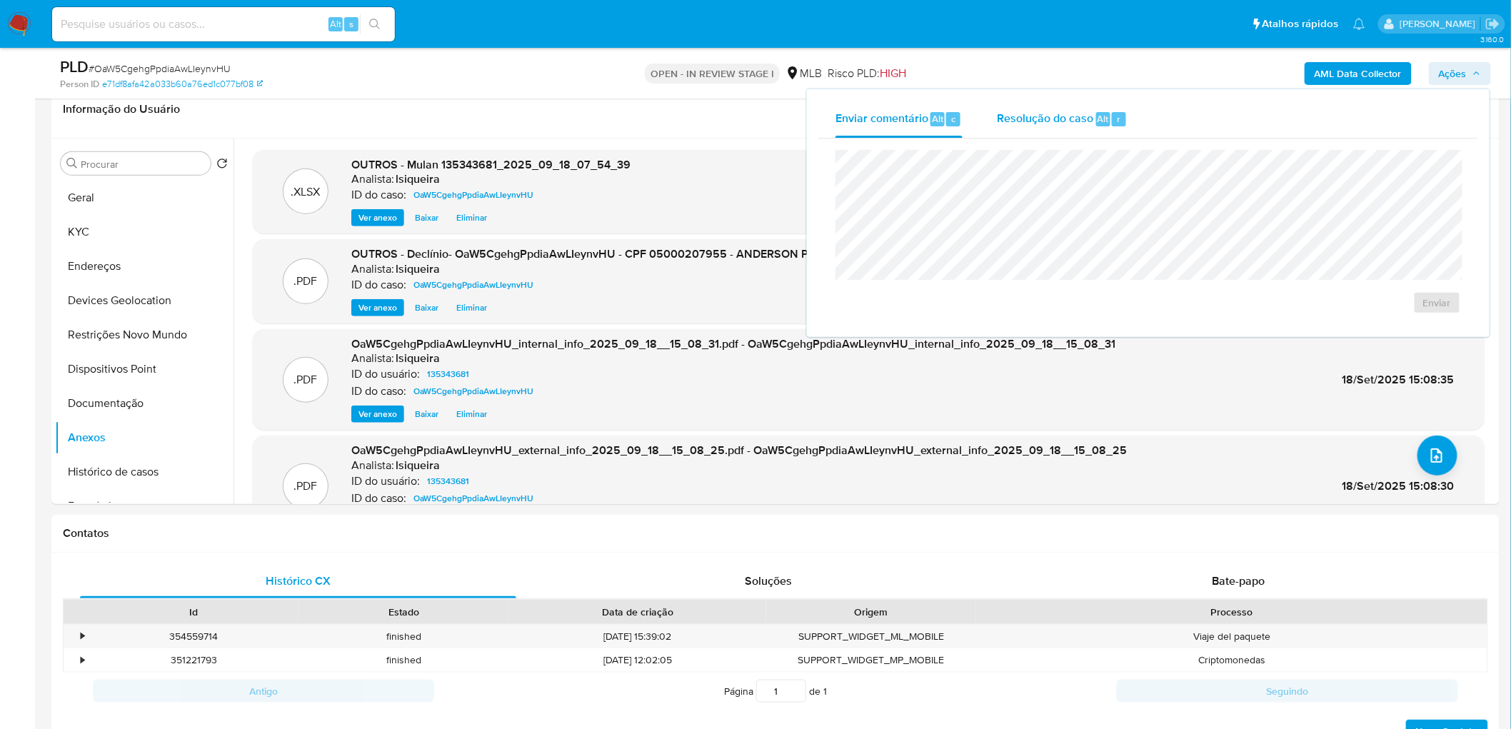
click at [1003, 120] on span "Resolução do caso" at bounding box center [1045, 118] width 96 height 16
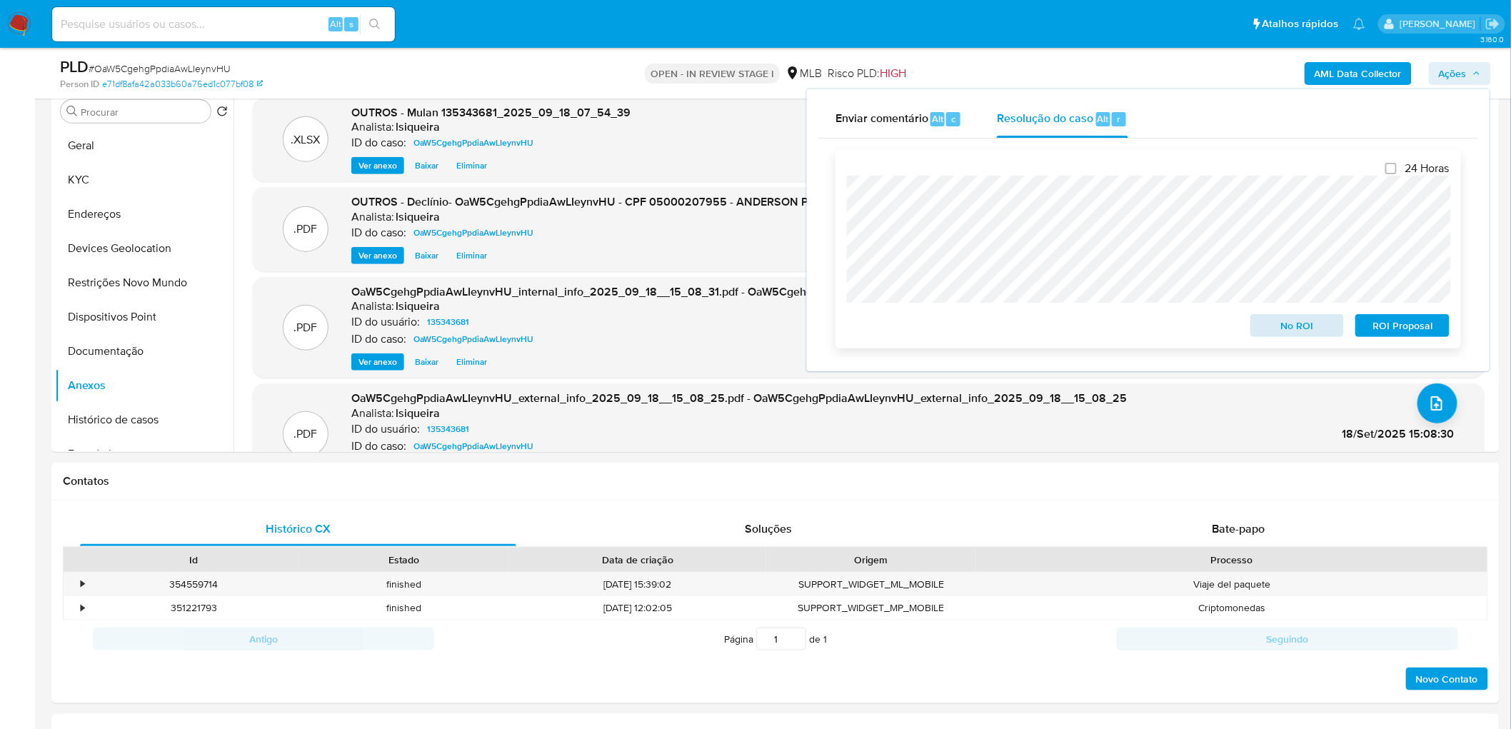
scroll to position [311, 0]
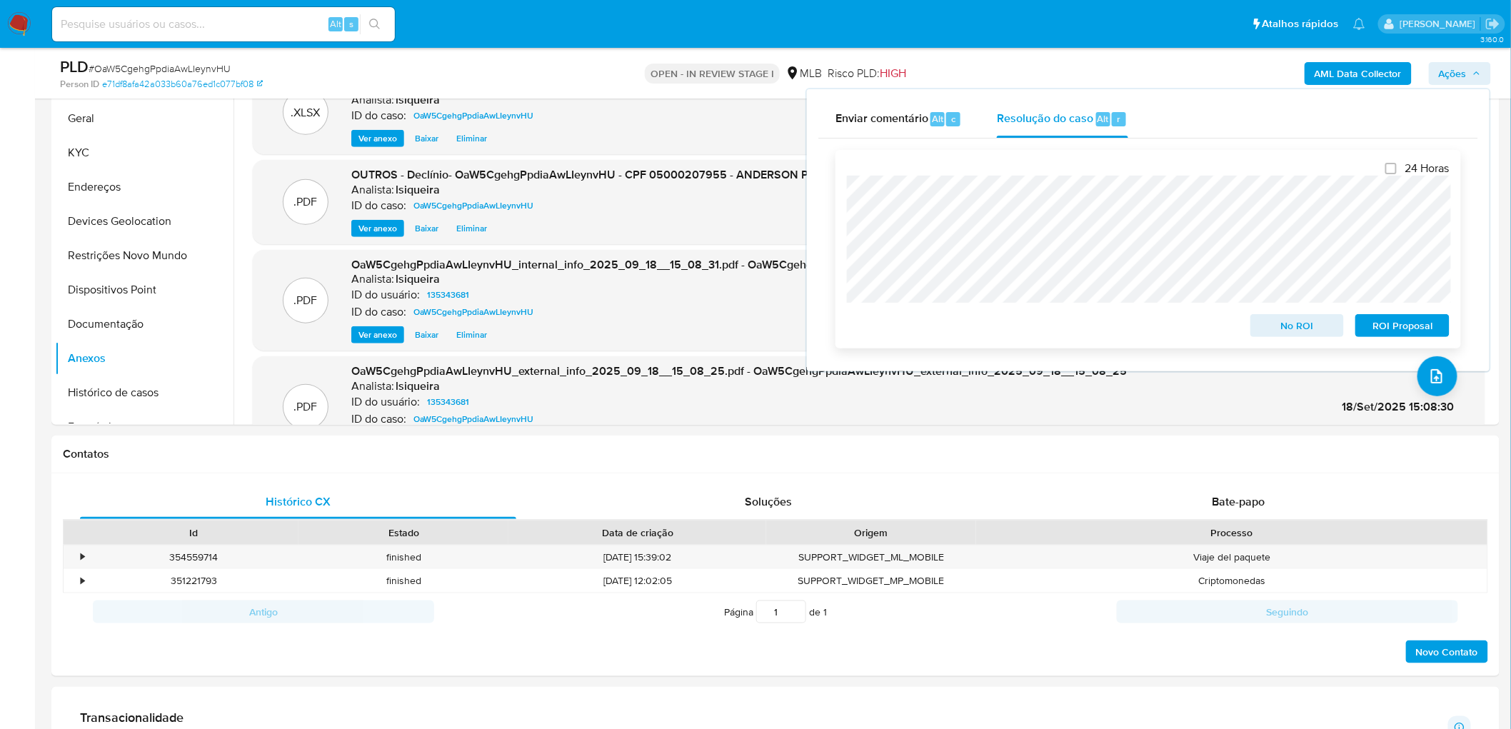
click at [1003, 321] on span "No ROI" at bounding box center [1298, 326] width 74 height 20
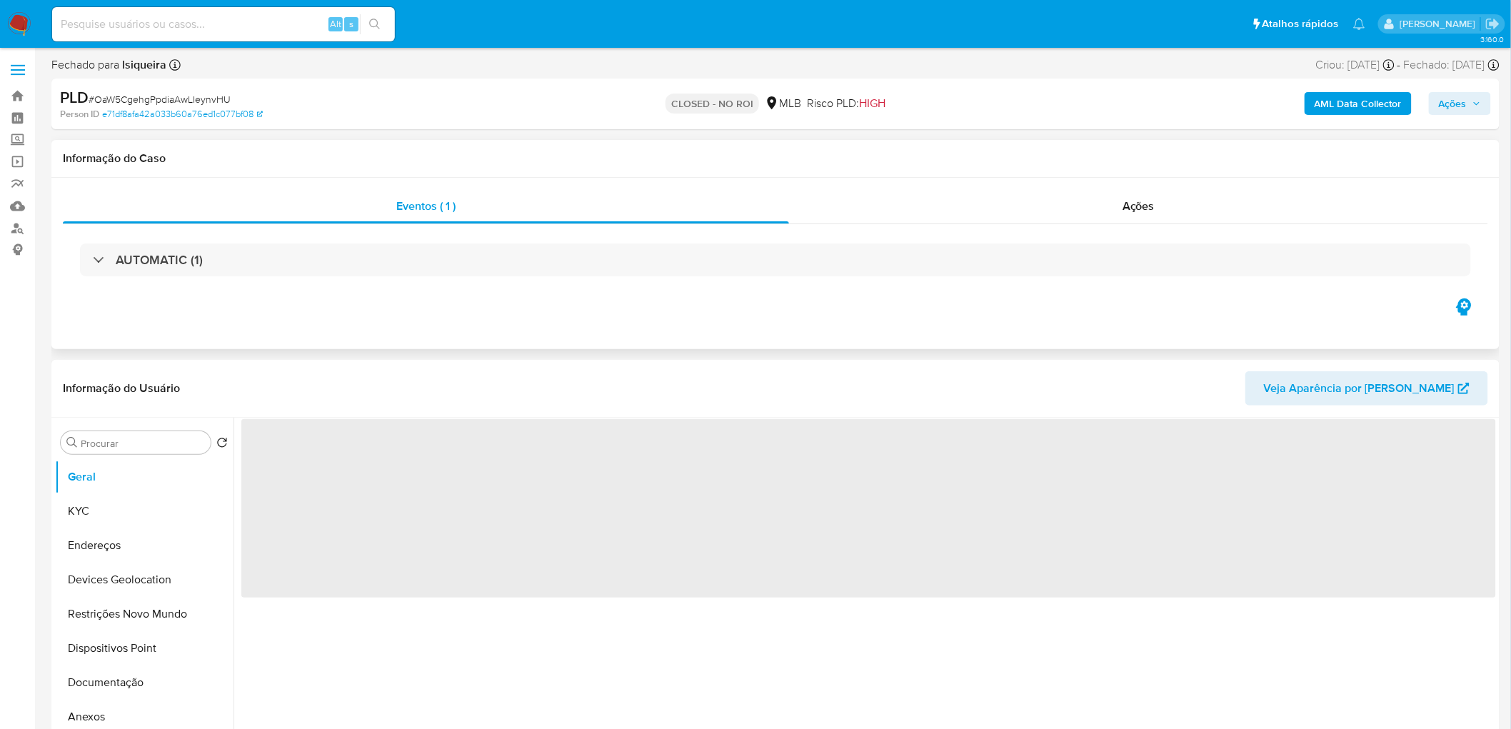
select select "10"
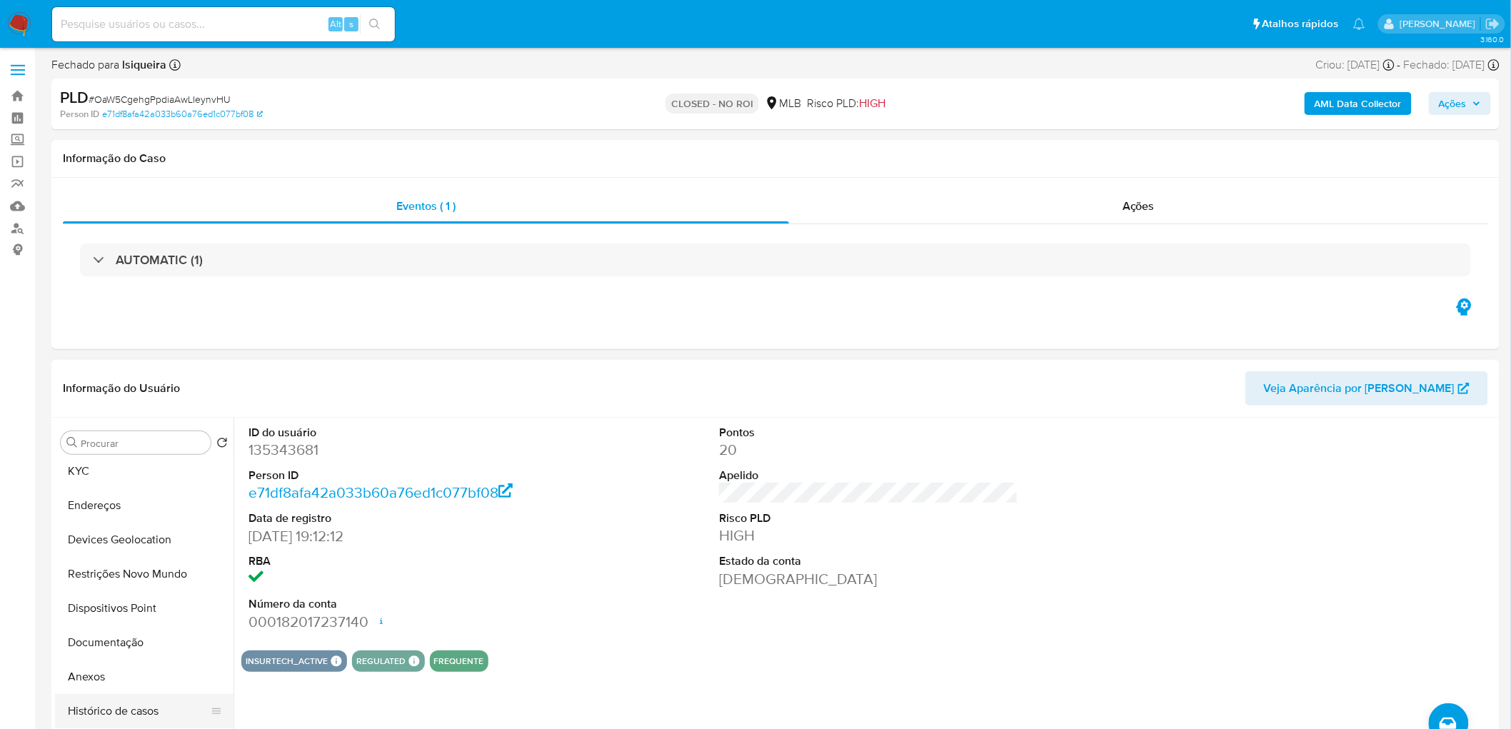
scroll to position [79, 0]
click at [121, 644] on button "Anexos" at bounding box center [138, 638] width 167 height 34
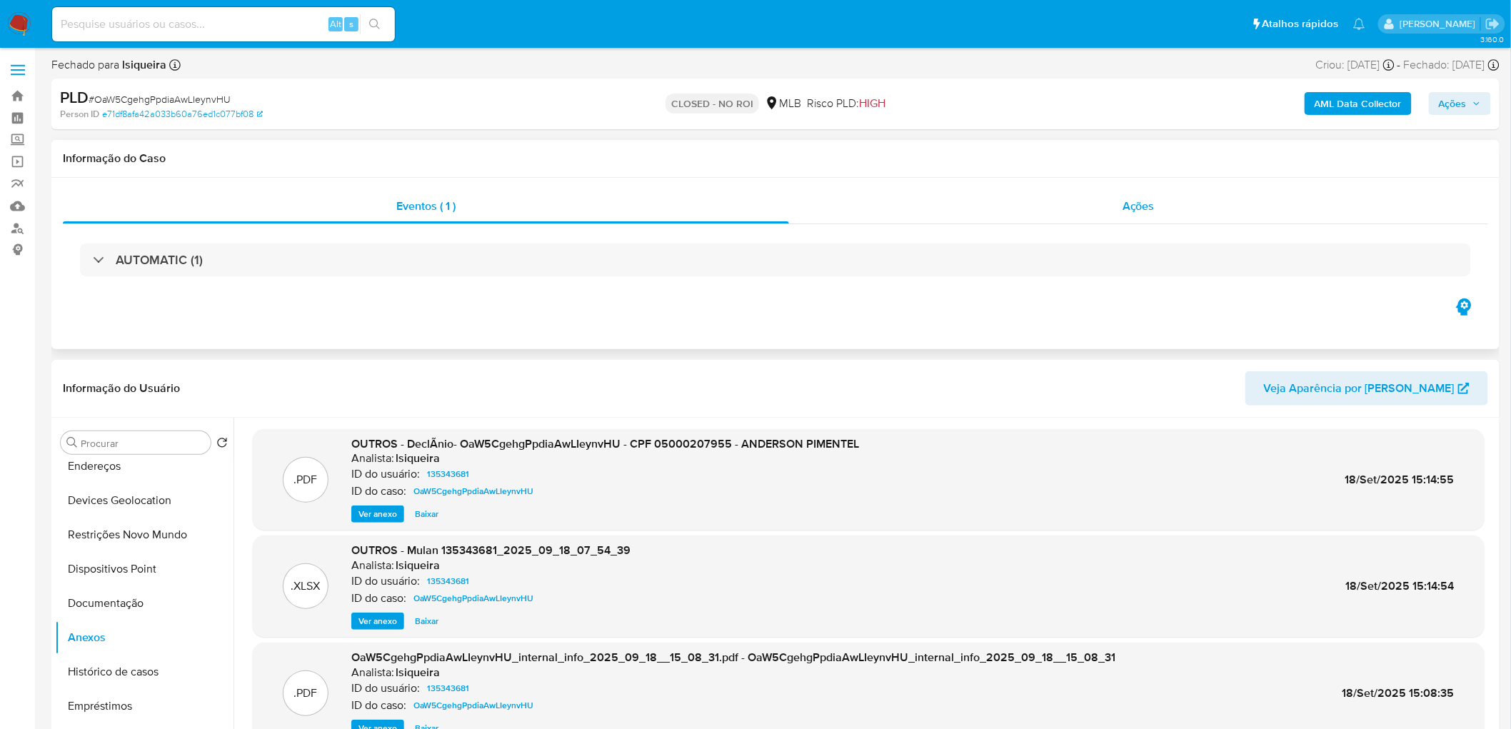
click at [1172, 207] on div "Ações" at bounding box center [1138, 206] width 699 height 34
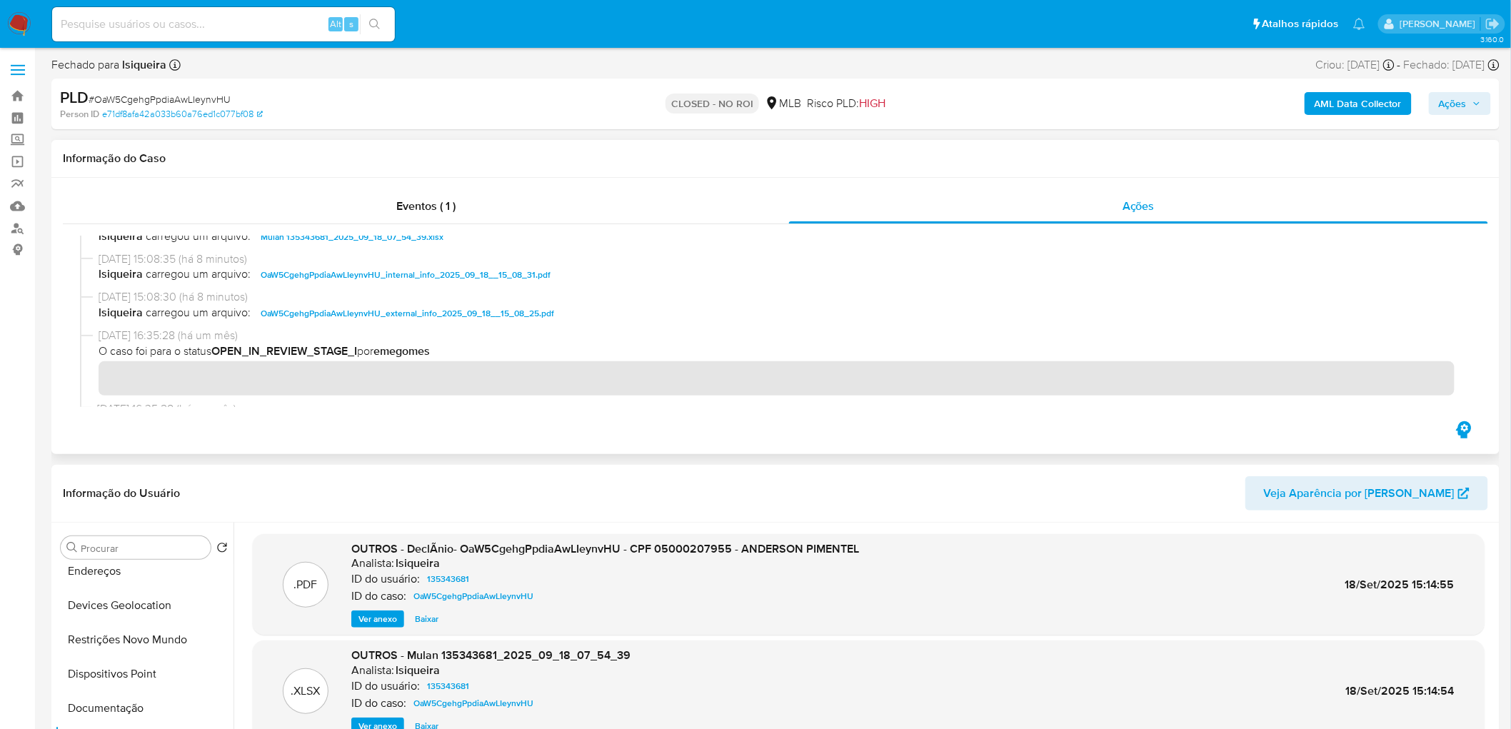
scroll to position [159, 0]
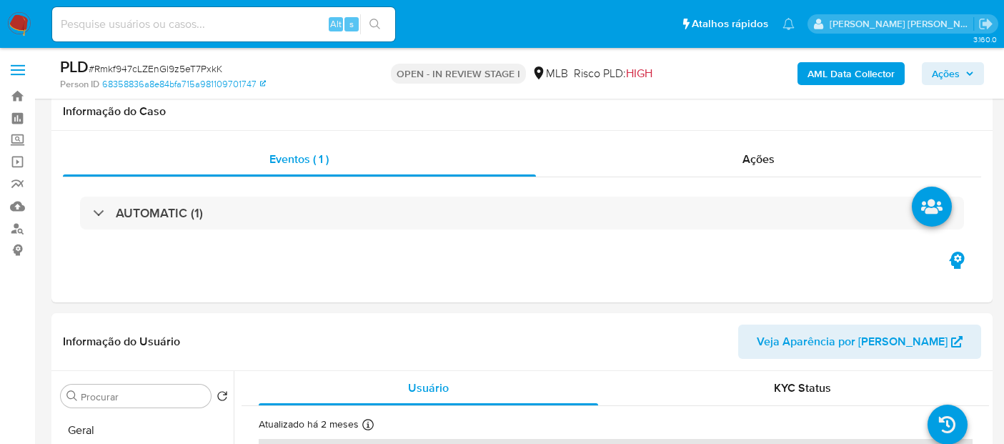
scroll to position [177, 0]
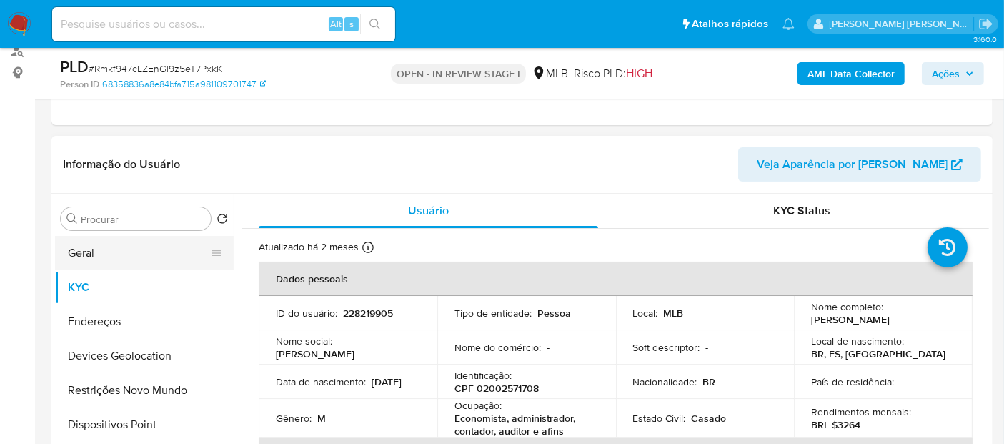
drag, startPoint x: 86, startPoint y: 251, endPoint x: 101, endPoint y: 249, distance: 16.0
click at [86, 251] on button "Geral" at bounding box center [138, 253] width 167 height 34
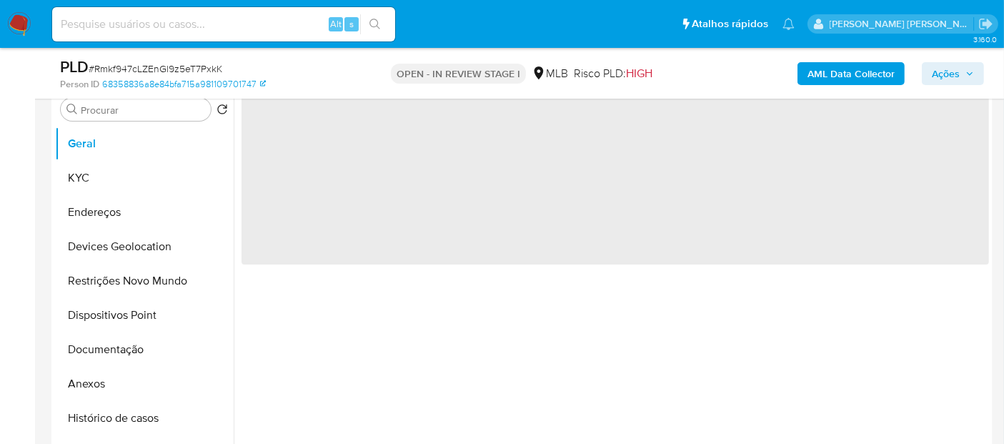
scroll to position [336, 0]
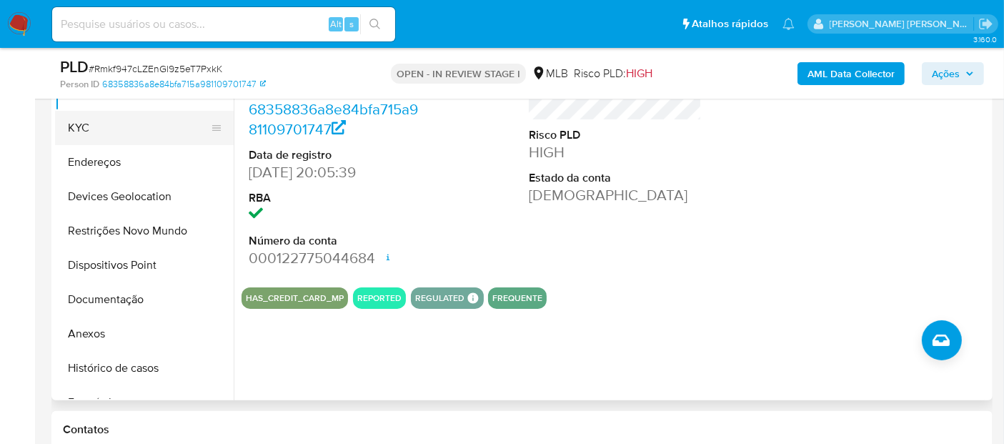
click at [141, 132] on button "KYC" at bounding box center [138, 128] width 167 height 34
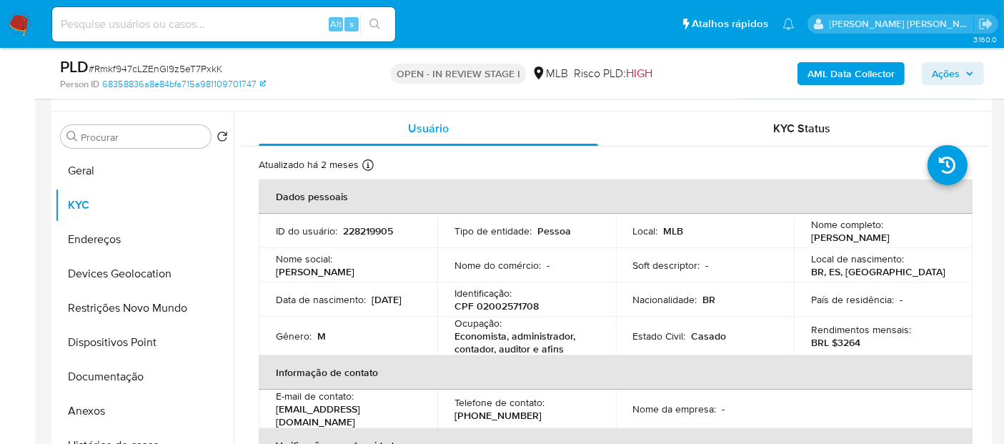
scroll to position [257, 0]
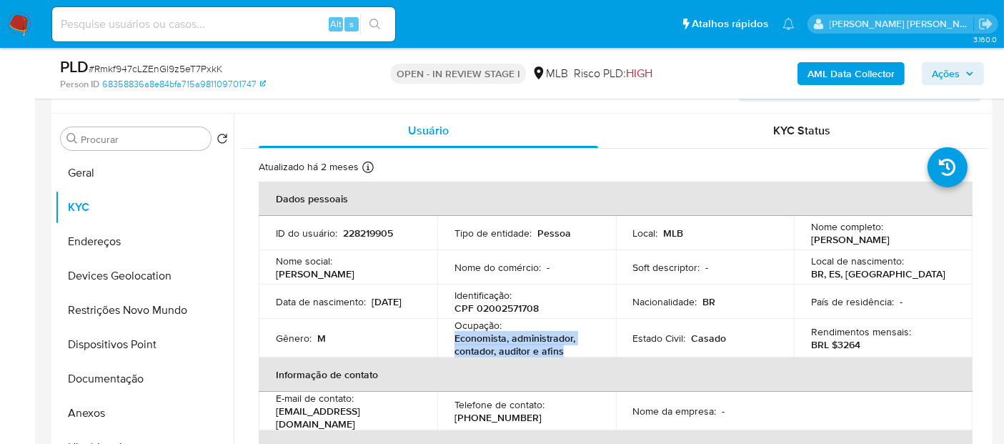
drag, startPoint x: 571, startPoint y: 353, endPoint x: 451, endPoint y: 339, distance: 121.5
click at [451, 339] on td "Ocupação : Economista, administrador, contador, auditor e afins" at bounding box center [526, 338] width 179 height 39
copy p "Economista, administrador, contador, auditor e afins"
click at [155, 371] on button "Documentação" at bounding box center [138, 378] width 167 height 34
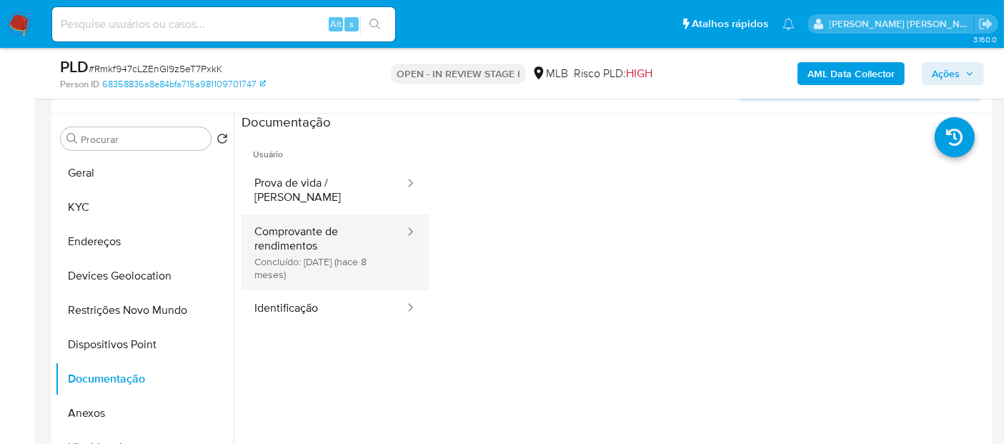
click at [298, 250] on button "Comprovante de rendimentos Concluído: [DATE] (hace 8 meses)" at bounding box center [323, 252] width 164 height 76
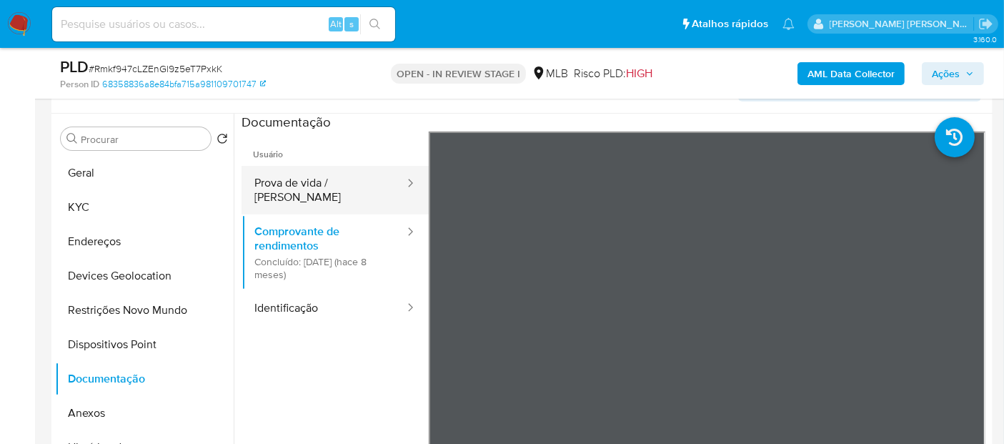
click at [265, 190] on button "Prova de vida / [PERSON_NAME]" at bounding box center [323, 190] width 164 height 49
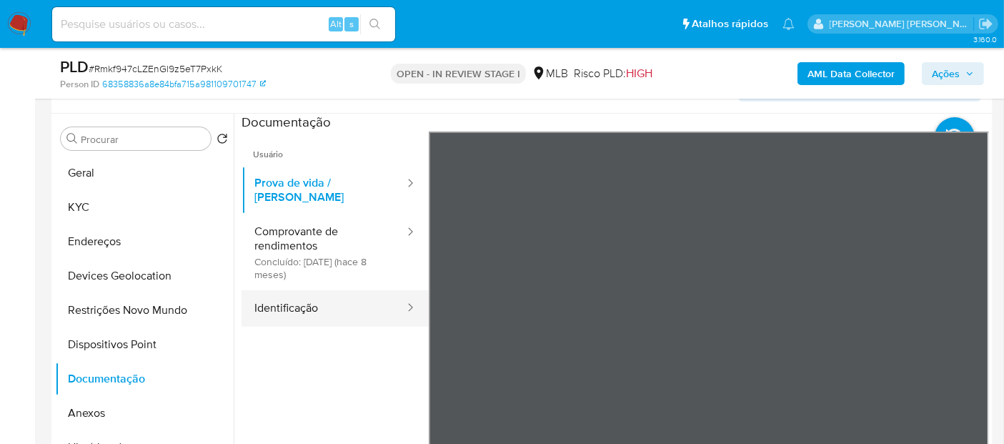
click at [289, 300] on button "Identificação" at bounding box center [323, 308] width 164 height 36
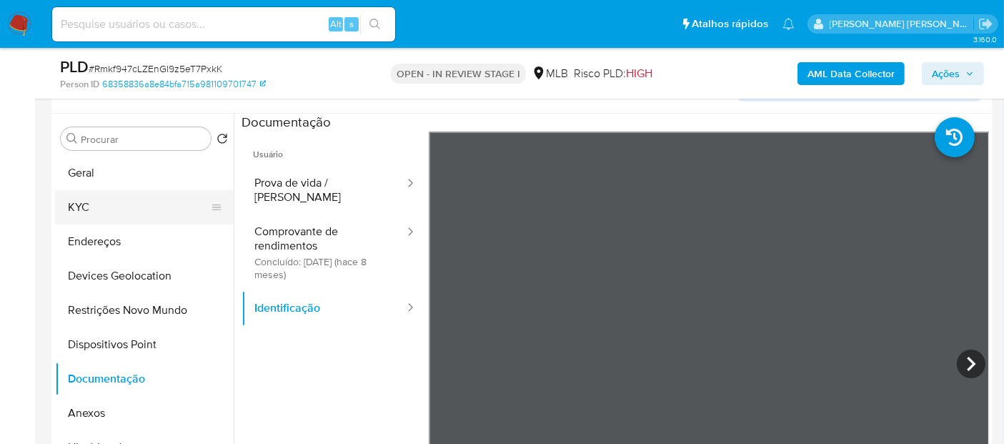
click at [139, 209] on button "KYC" at bounding box center [138, 207] width 167 height 34
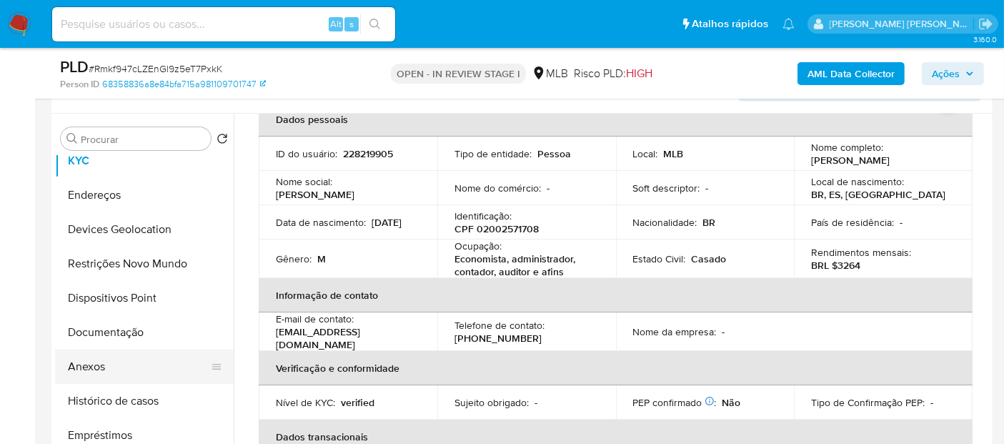
scroll to position [79, 0]
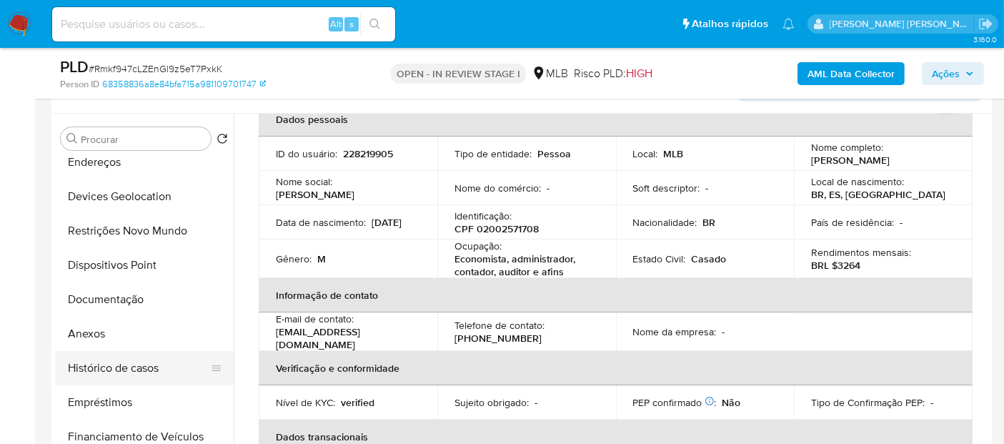
click at [124, 371] on button "Histórico de casos" at bounding box center [138, 368] width 167 height 34
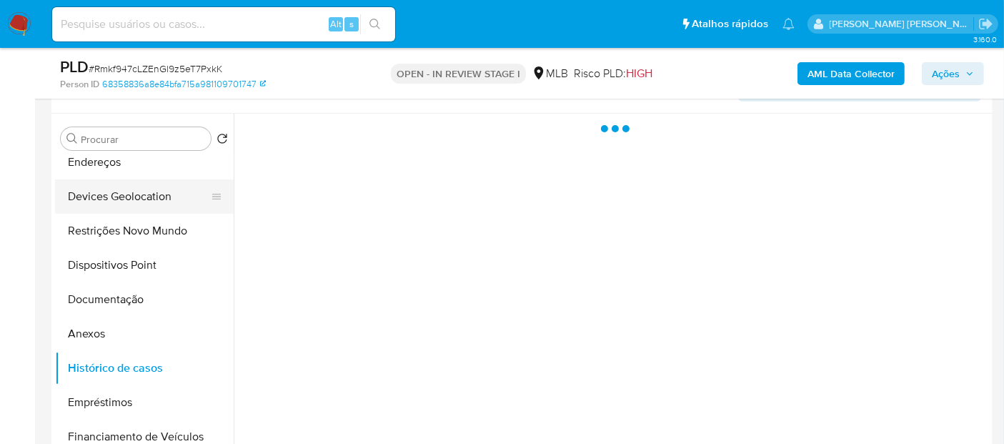
scroll to position [0, 0]
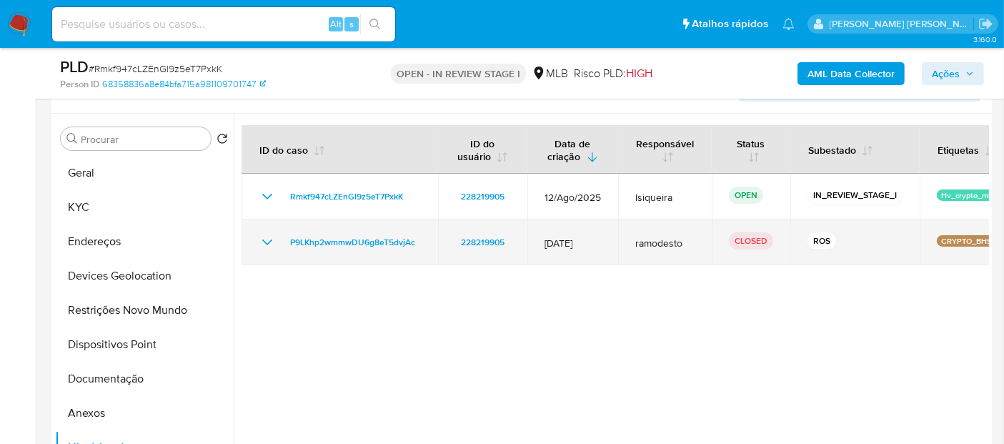
click at [270, 243] on icon "Mostrar/Ocultar" at bounding box center [267, 242] width 17 height 17
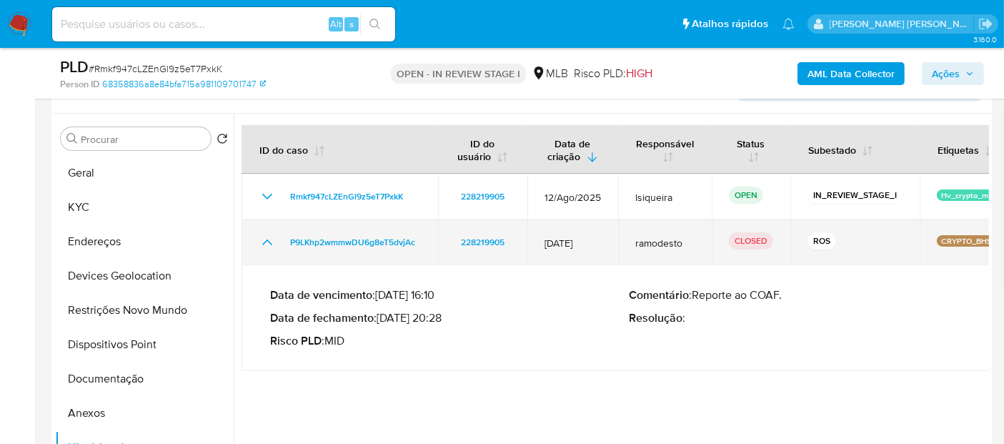
click at [273, 244] on icon "Mostrar/Ocultar" at bounding box center [267, 242] width 17 height 17
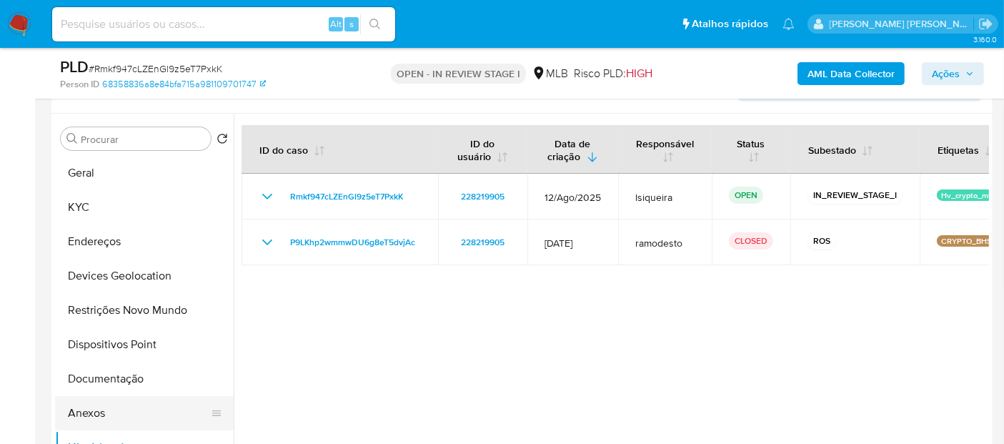
click at [101, 412] on button "Anexos" at bounding box center [138, 413] width 167 height 34
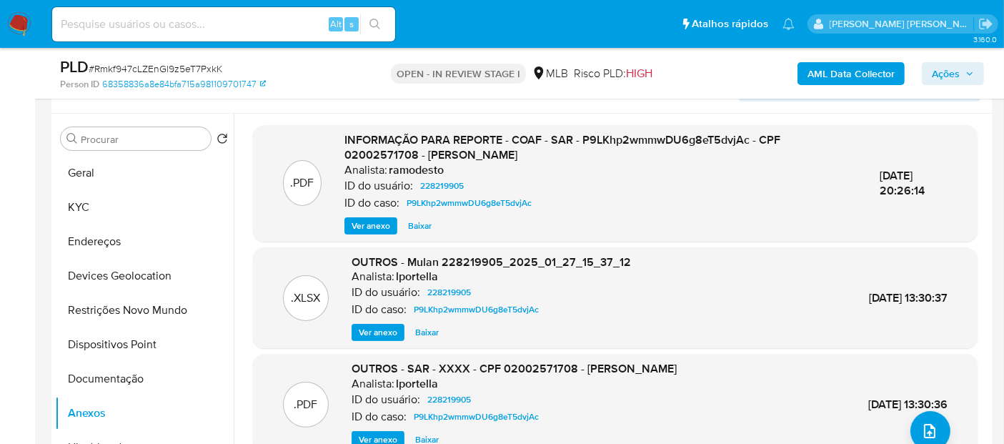
click at [364, 223] on span "Ver anexo" at bounding box center [370, 226] width 39 height 14
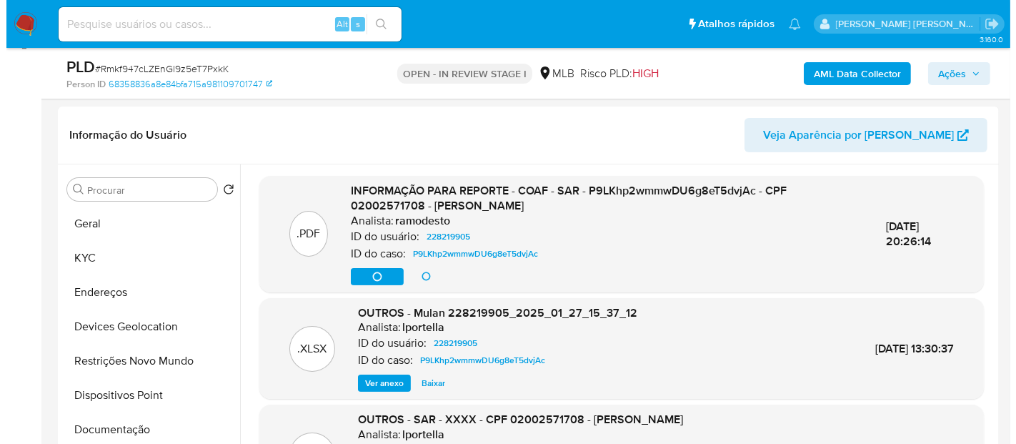
scroll to position [177, 0]
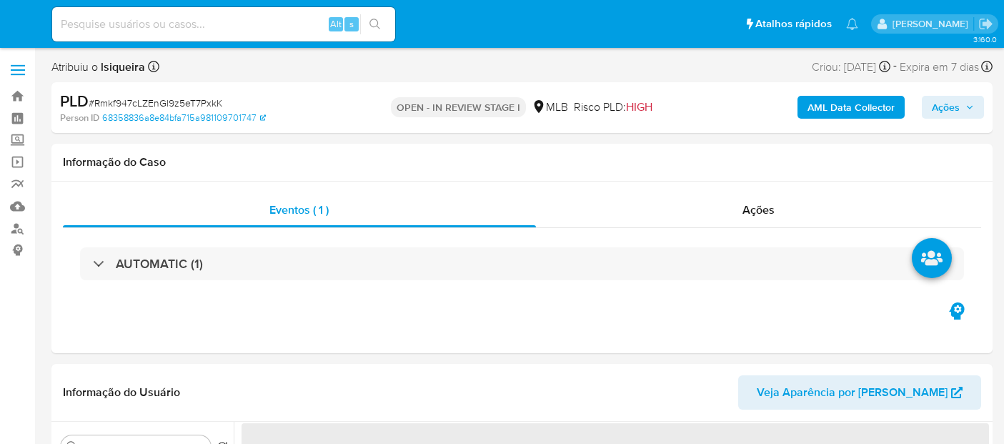
select select "10"
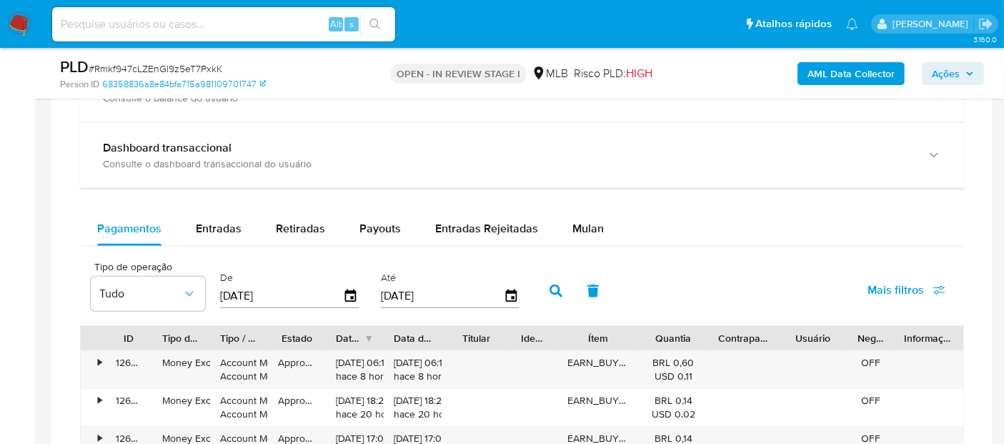
scroll to position [936, 0]
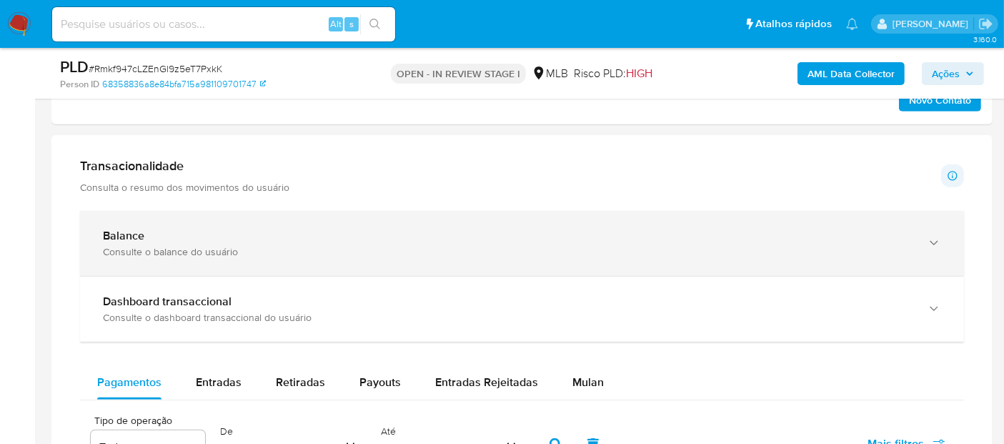
click at [344, 245] on div "Consulte o balance do usuário" at bounding box center [507, 251] width 809 height 13
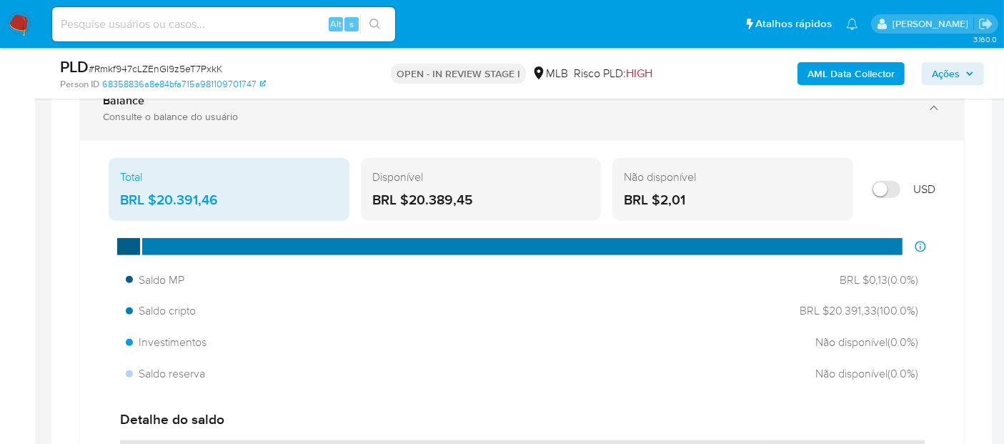
scroll to position [1095, 0]
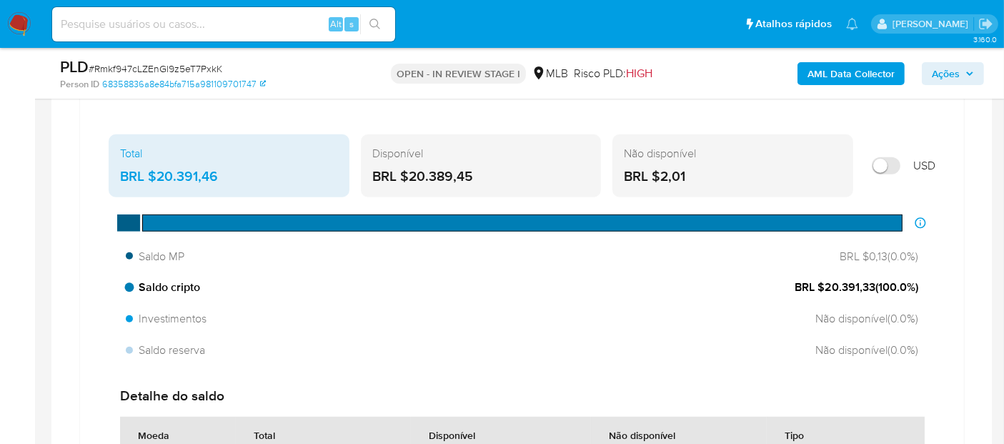
drag, startPoint x: 874, startPoint y: 281, endPoint x: 824, endPoint y: 283, distance: 49.3
click at [824, 283] on span "BRL $20.391,33 ( 100.0 %)" at bounding box center [856, 287] width 124 height 16
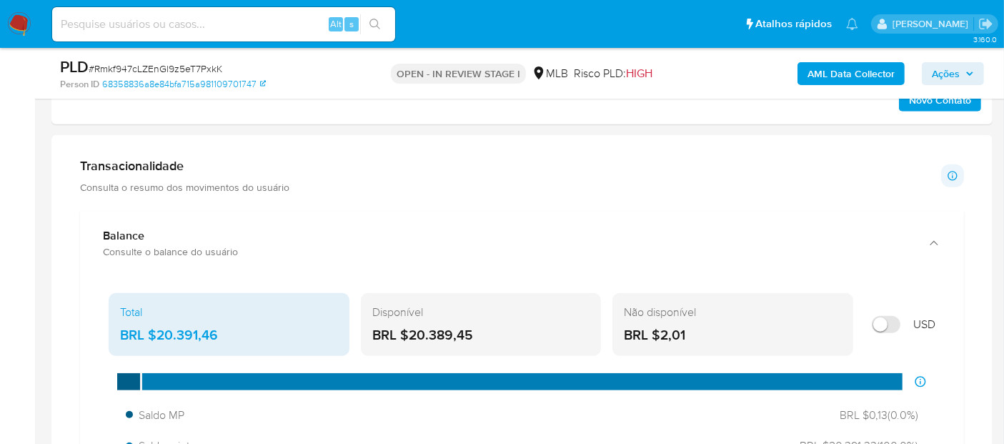
scroll to position [936, 0]
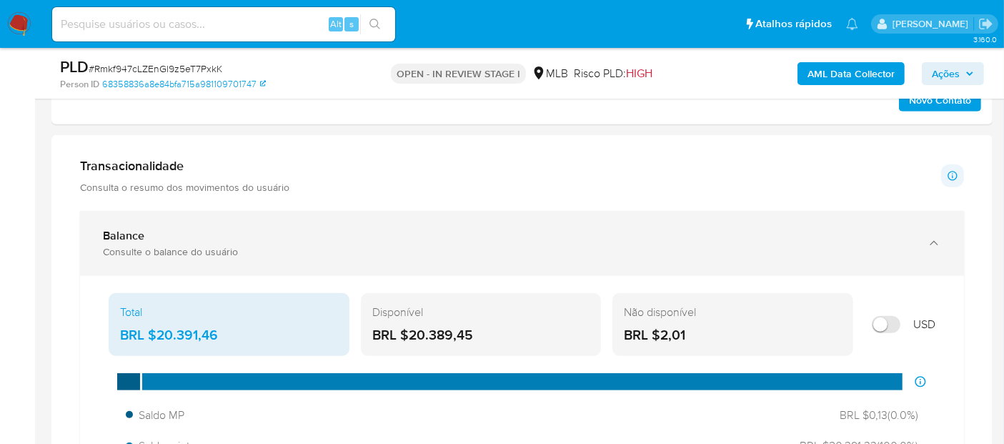
click at [252, 220] on div "Balance Consulte o balance do usuário" at bounding box center [522, 243] width 884 height 65
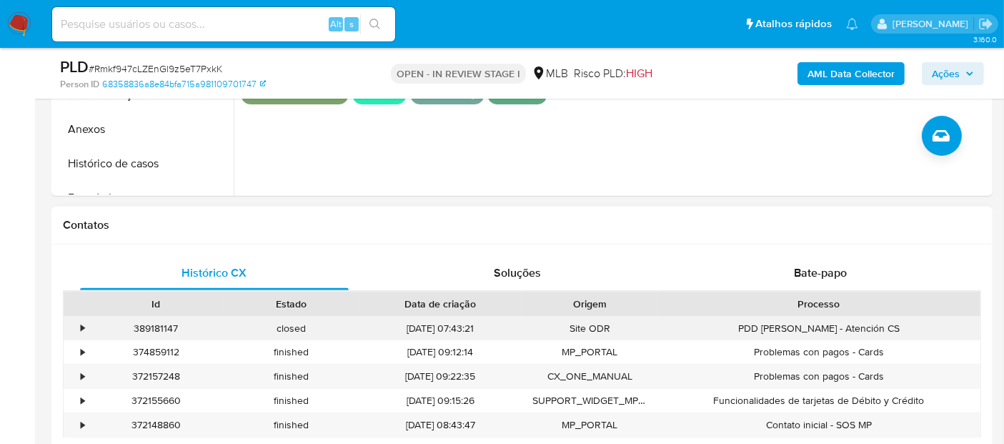
scroll to position [539, 0]
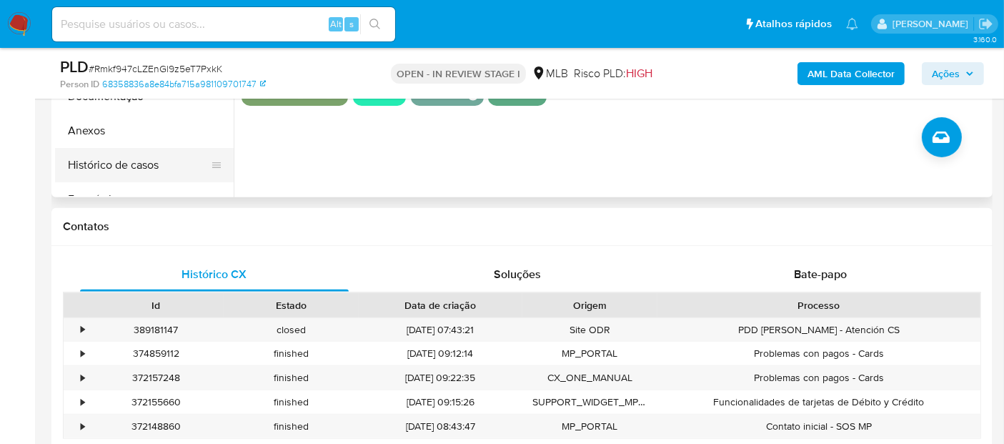
click at [118, 166] on button "Histórico de casos" at bounding box center [138, 165] width 167 height 34
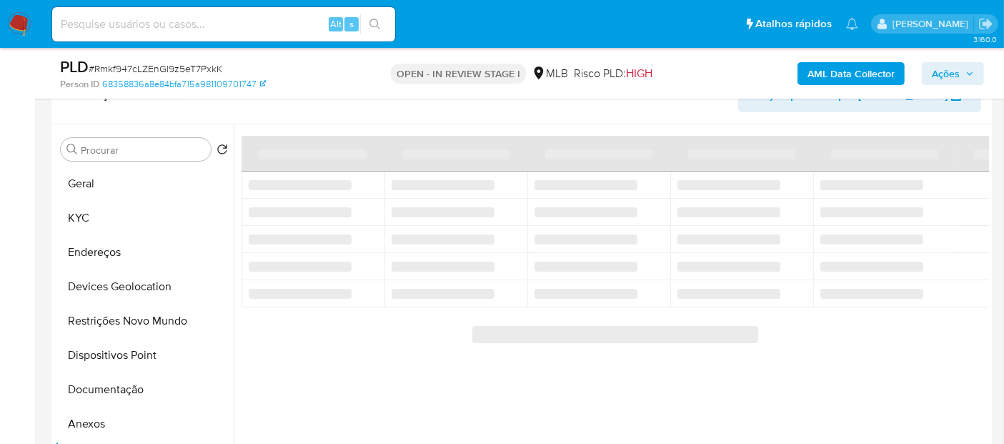
scroll to position [222, 0]
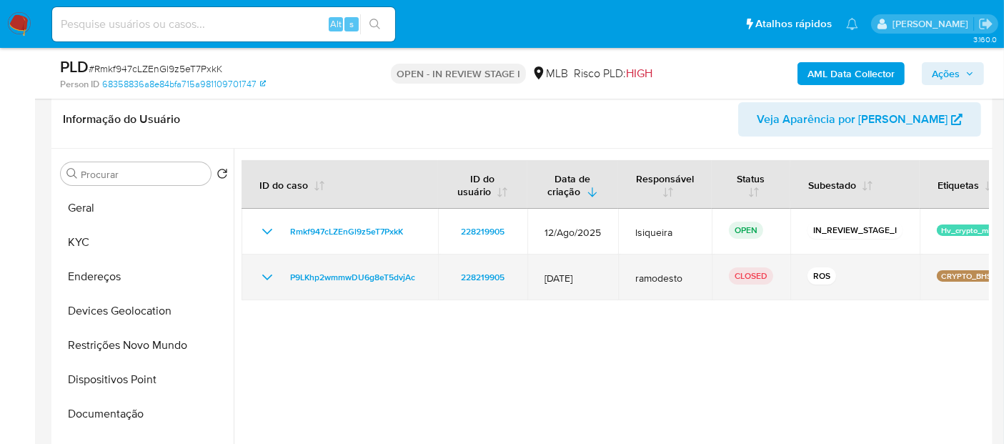
click at [269, 275] on icon "Mostrar/Ocultar" at bounding box center [267, 277] width 10 height 6
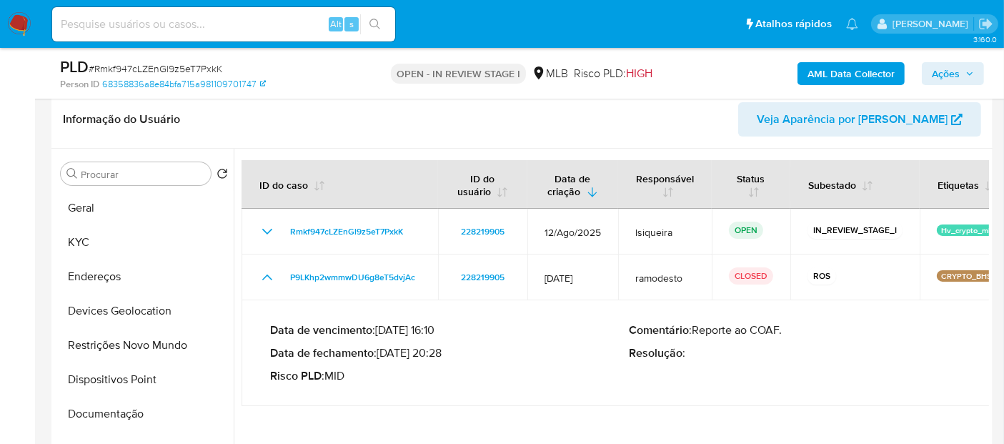
drag, startPoint x: 440, startPoint y: 351, endPoint x: 389, endPoint y: 350, distance: 50.7
click at [381, 350] on p "Data de fechamento : [DATE] 20:28" at bounding box center [449, 353] width 359 height 14
click at [110, 411] on button "Documentação" at bounding box center [138, 413] width 167 height 34
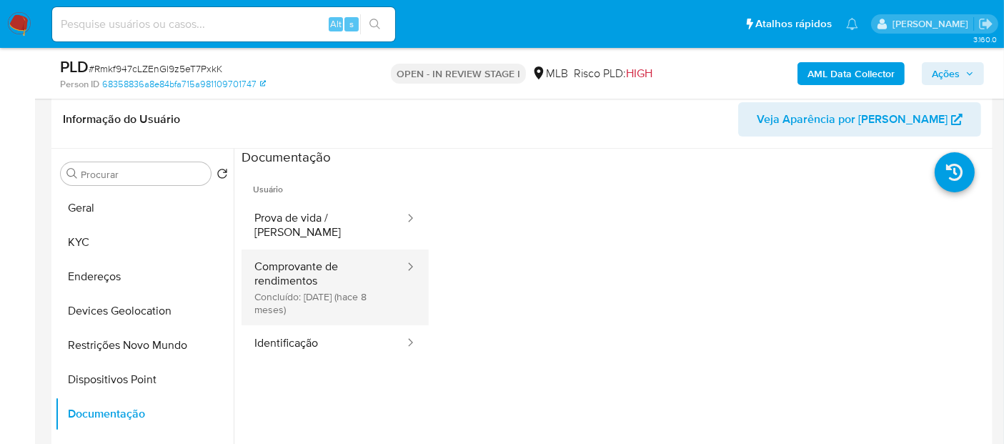
click at [350, 262] on button "Comprovante de rendimentos Concluído: [DATE] (hace 8 meses)" at bounding box center [323, 287] width 164 height 76
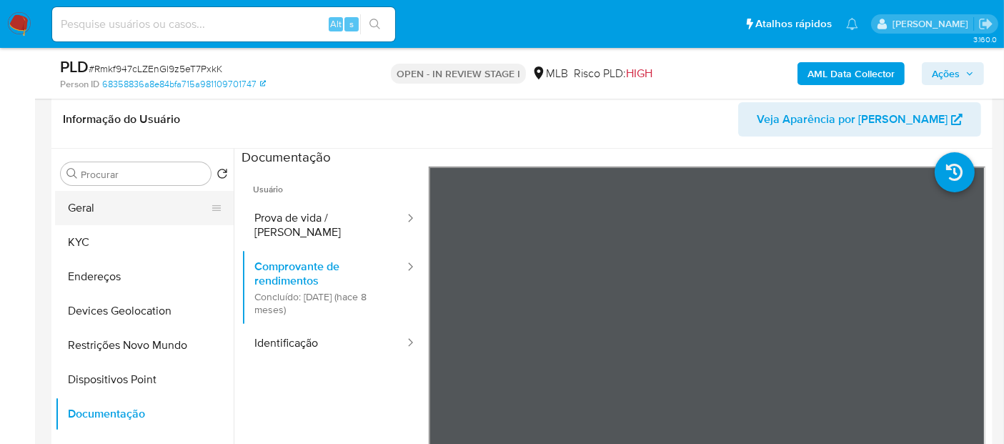
click at [96, 217] on button "Geral" at bounding box center [138, 208] width 167 height 34
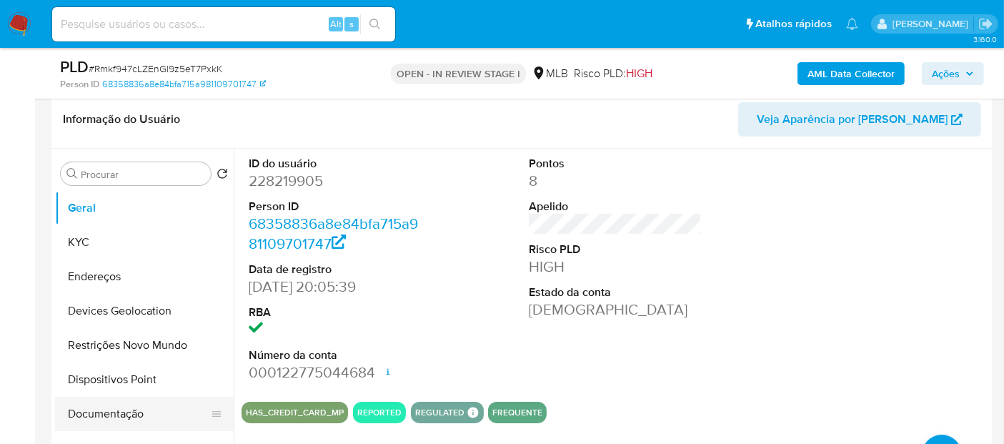
click at [96, 403] on button "Documentação" at bounding box center [138, 413] width 167 height 34
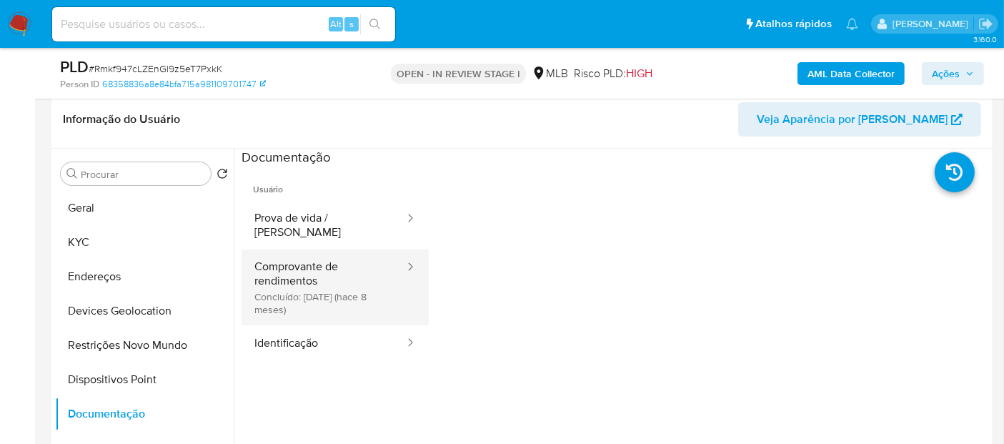
click at [291, 260] on button "Comprovante de rendimentos Concluído: 13/01/2025 (hace 8 meses)" at bounding box center [323, 287] width 164 height 76
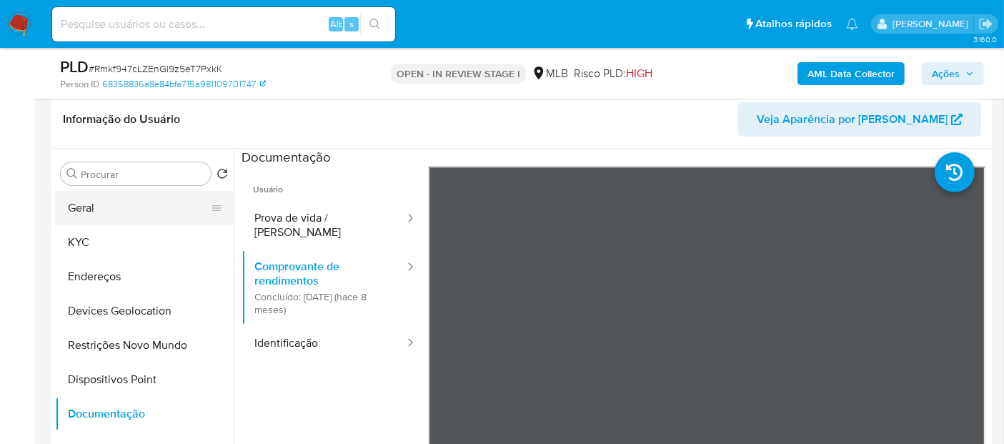
click at [136, 209] on button "Geral" at bounding box center [138, 208] width 167 height 34
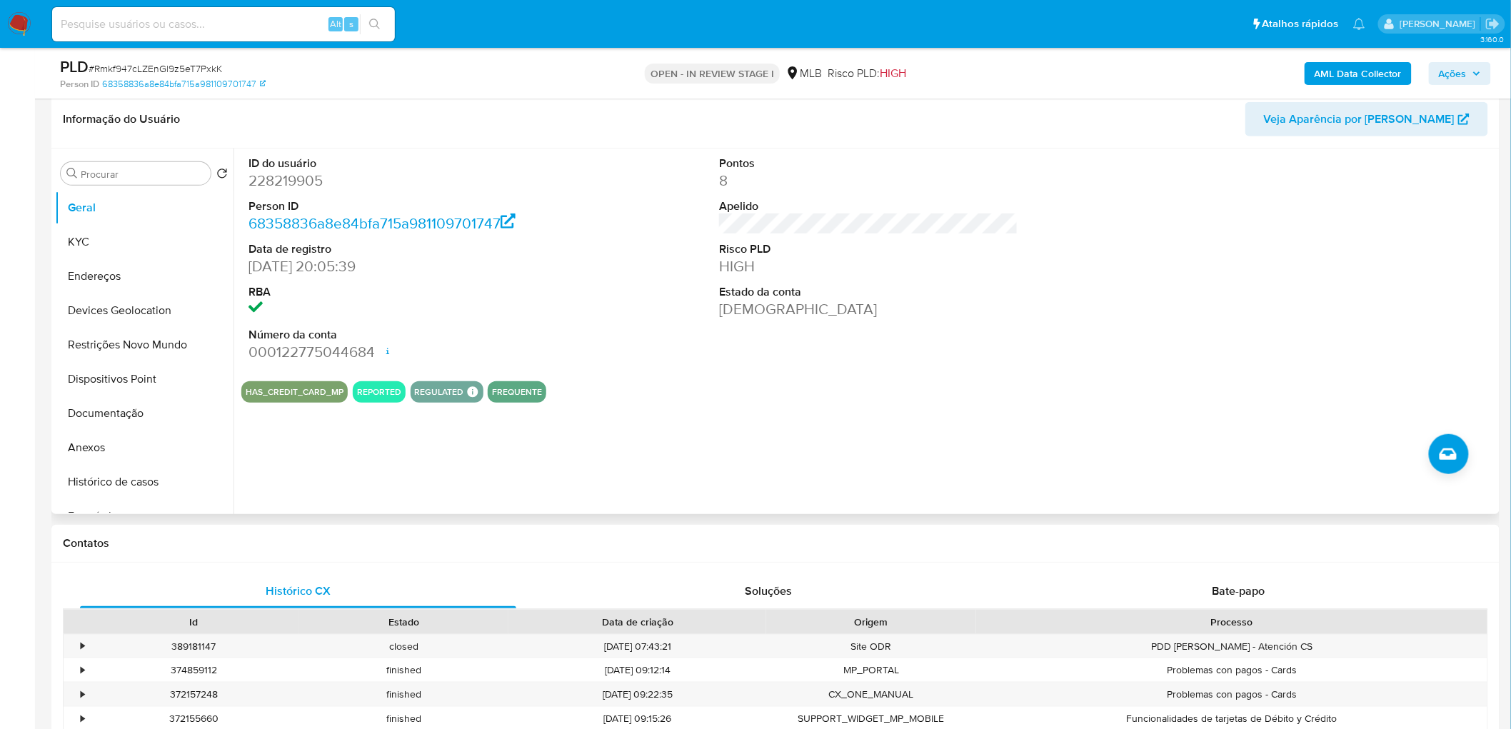
click at [486, 286] on dt "RBA" at bounding box center [398, 292] width 299 height 16
click at [139, 243] on button "KYC" at bounding box center [138, 242] width 167 height 34
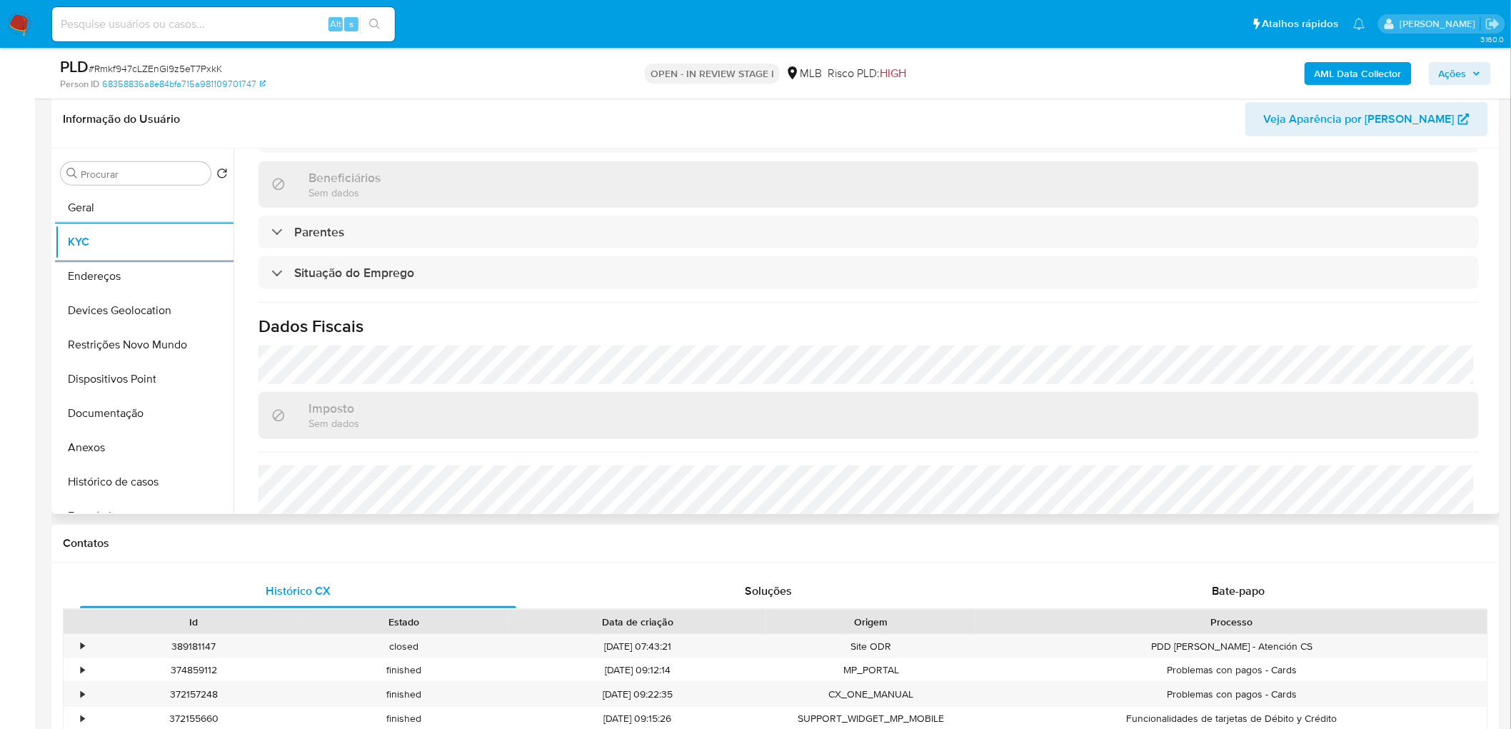
scroll to position [594, 0]
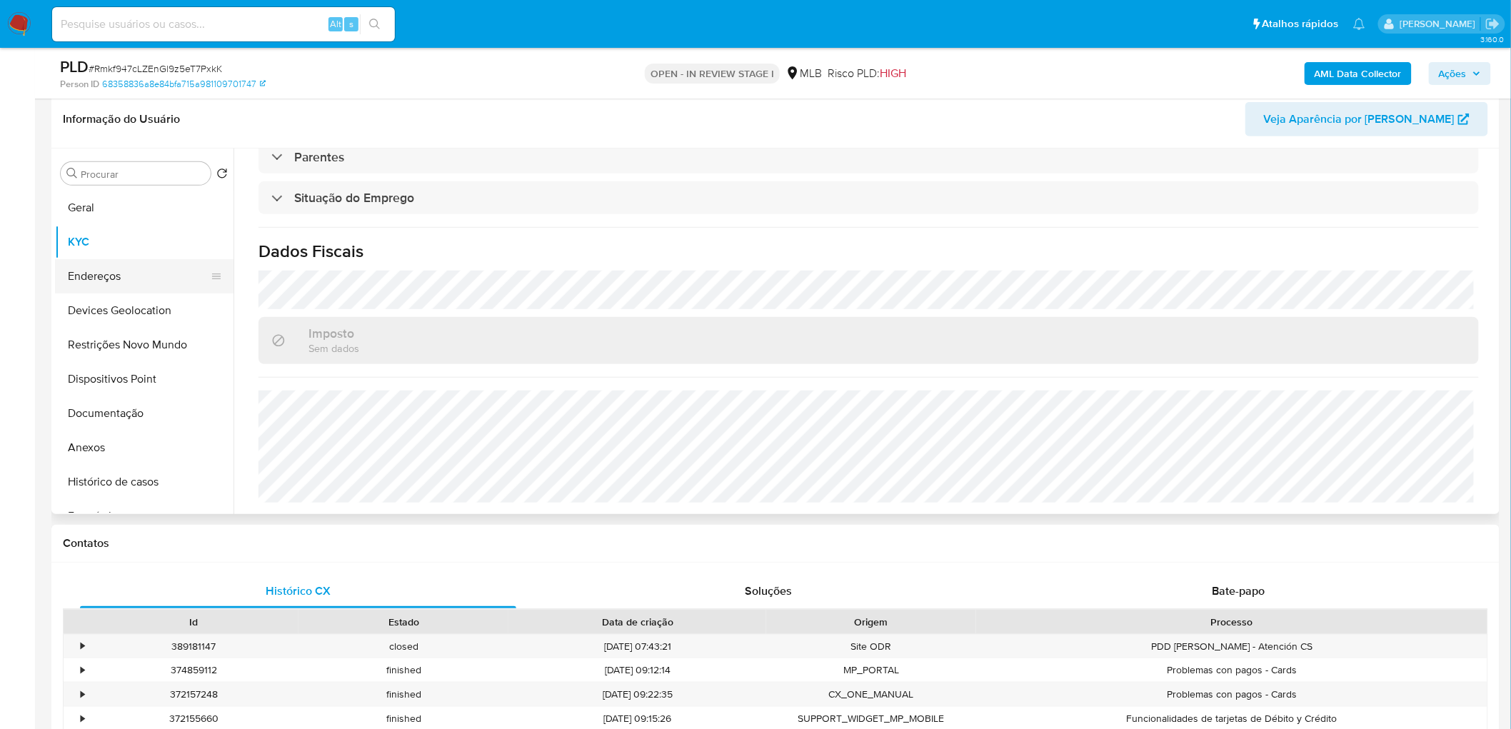
click at [136, 280] on button "Endereços" at bounding box center [138, 276] width 167 height 34
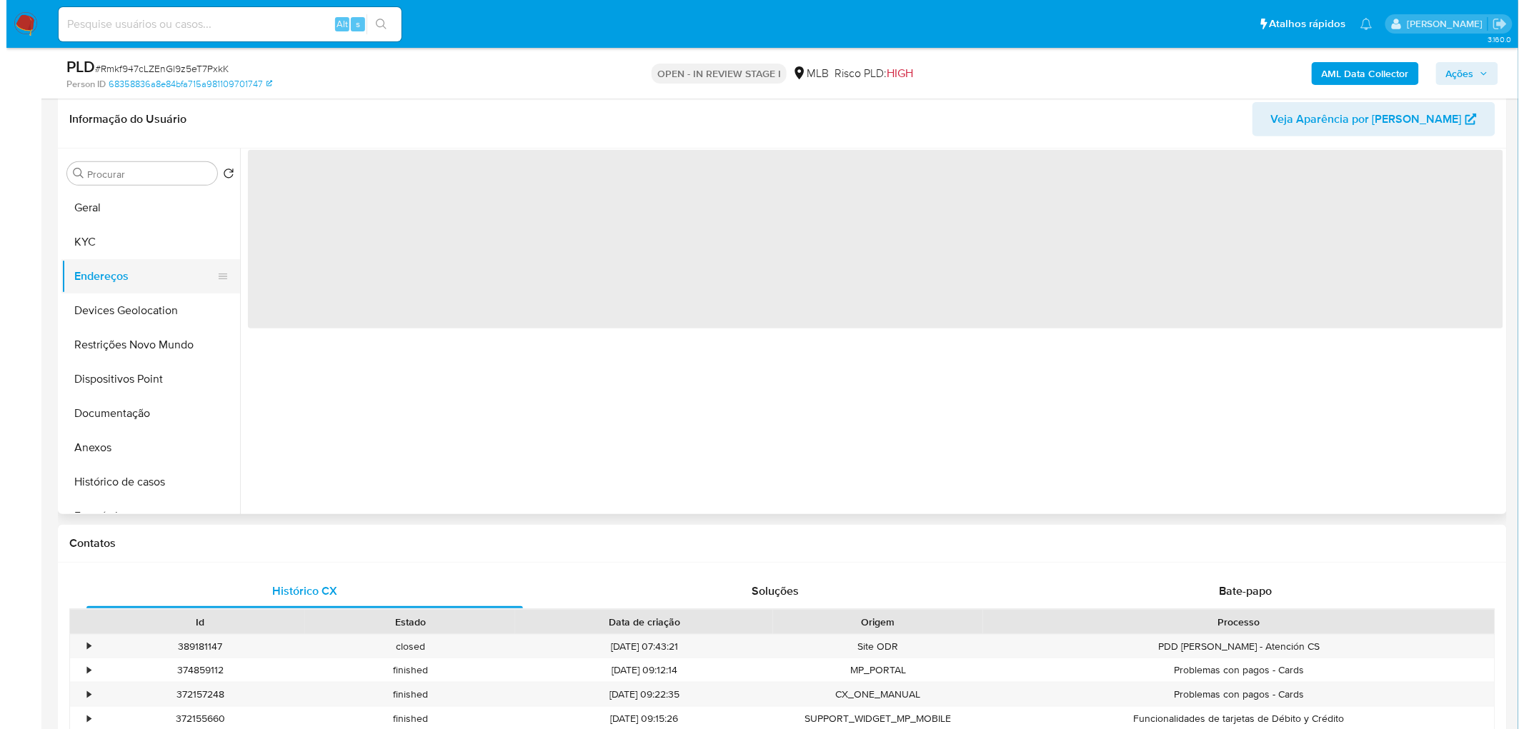
scroll to position [0, 0]
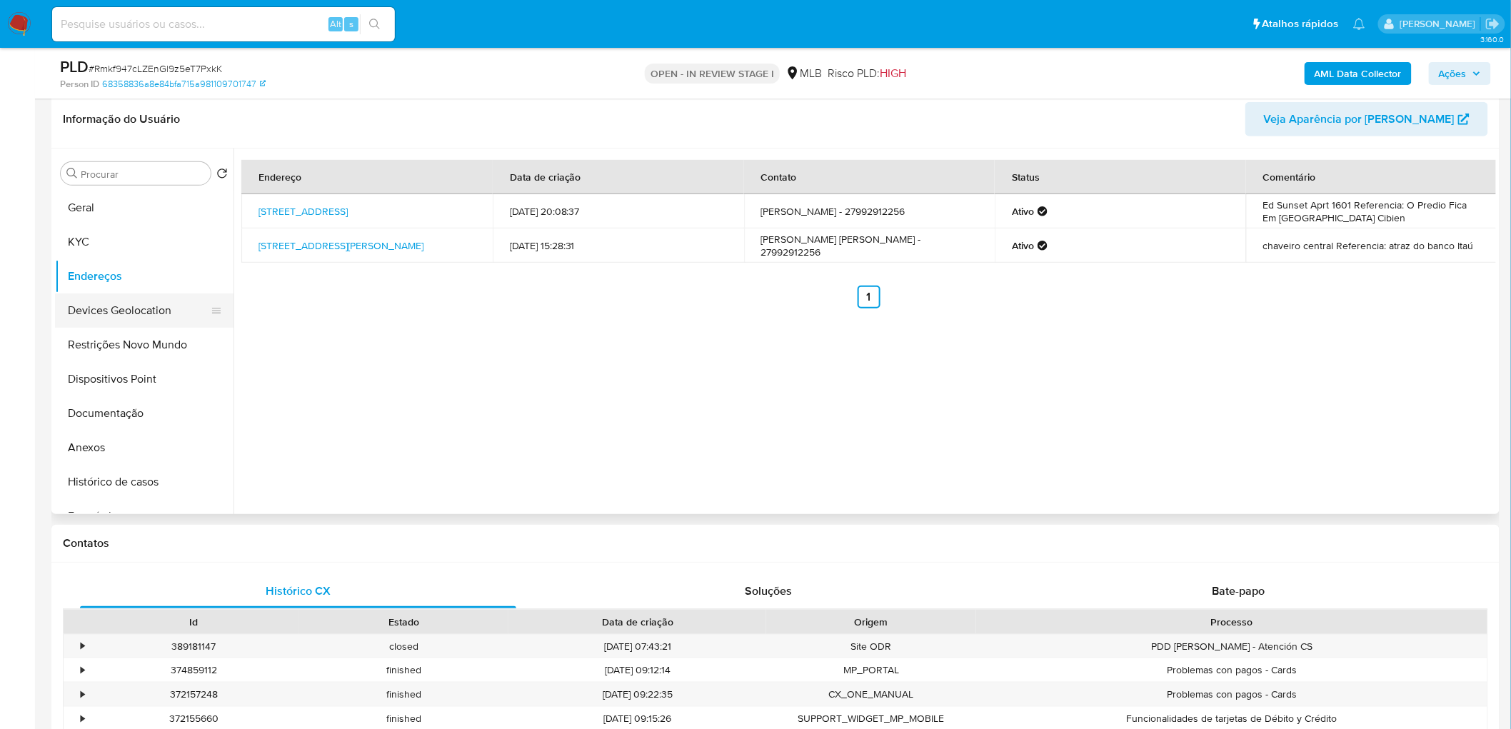
click at [154, 311] on button "Devices Geolocation" at bounding box center [138, 311] width 167 height 34
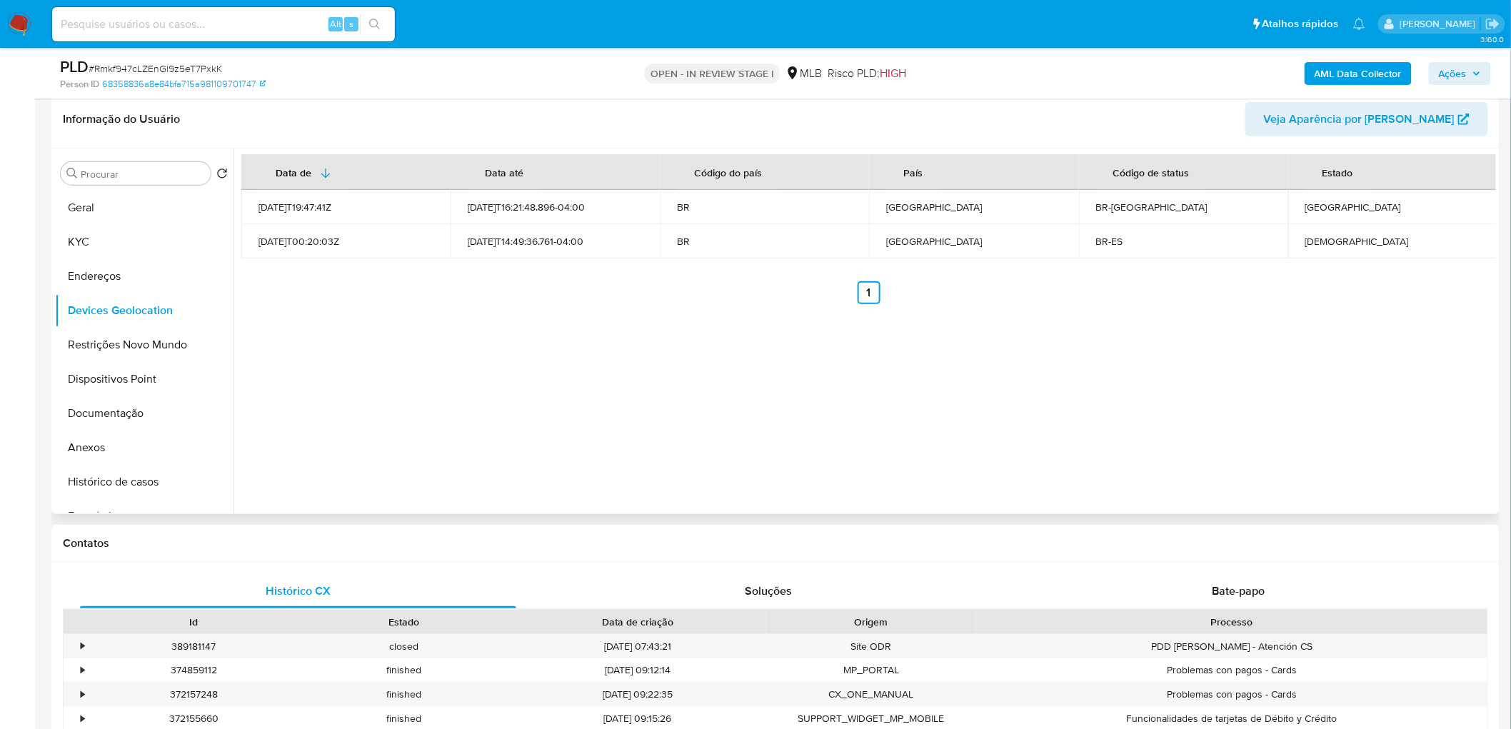
click at [784, 413] on div "Data de Data até Código do país País Código de status Estado 2022-01-07T19:47:4…" at bounding box center [865, 332] width 1263 height 366
click at [879, 407] on div "Data de Data até Código do país País Código de status Estado 2022-01-07T19:47:4…" at bounding box center [865, 332] width 1263 height 366
click at [116, 344] on button "Restrições Novo Mundo" at bounding box center [138, 345] width 167 height 34
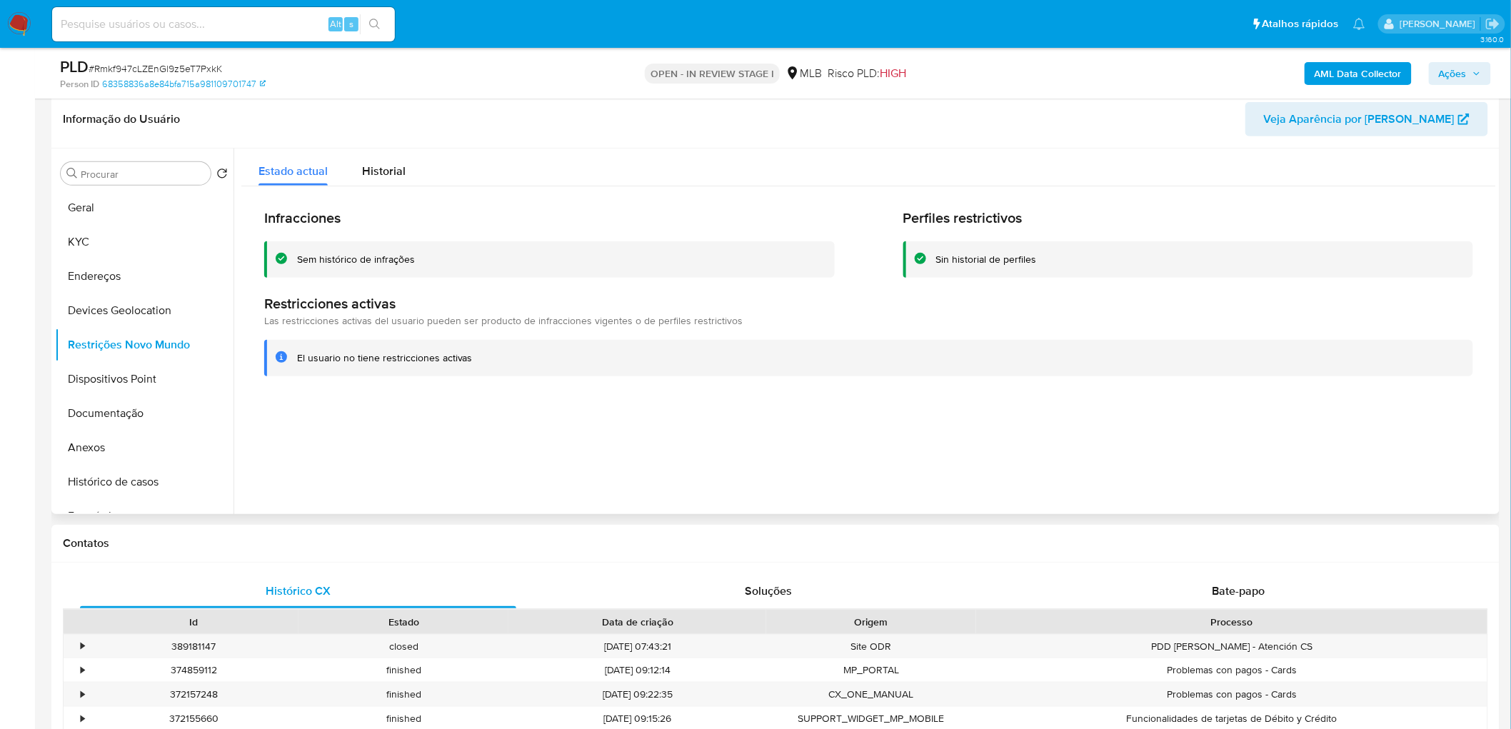
click at [619, 441] on div at bounding box center [865, 332] width 1263 height 366
click at [99, 373] on button "Dispositivos Point" at bounding box center [138, 379] width 167 height 34
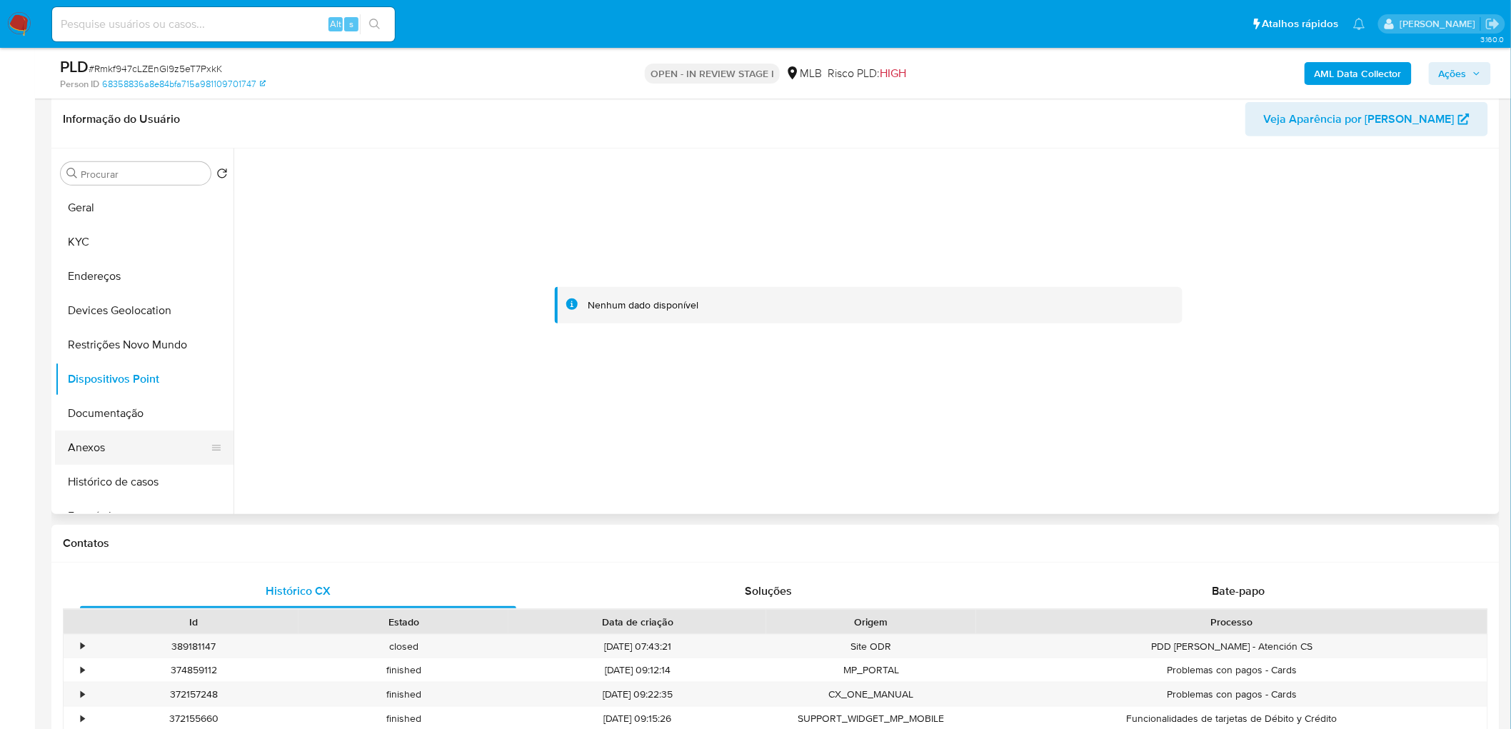
click at [102, 443] on button "Anexos" at bounding box center [138, 448] width 167 height 34
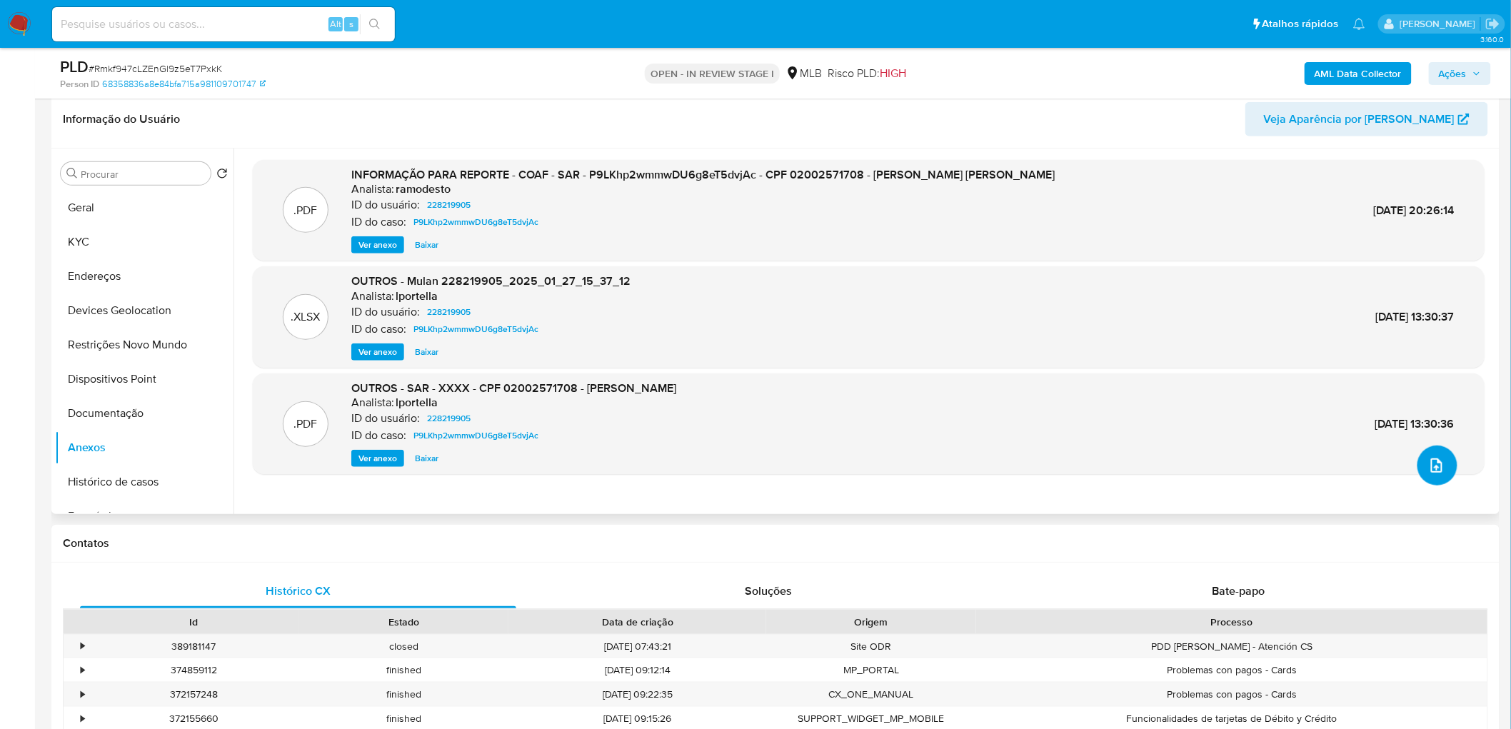
click at [1003, 443] on icon "upload-file" at bounding box center [1437, 465] width 17 height 17
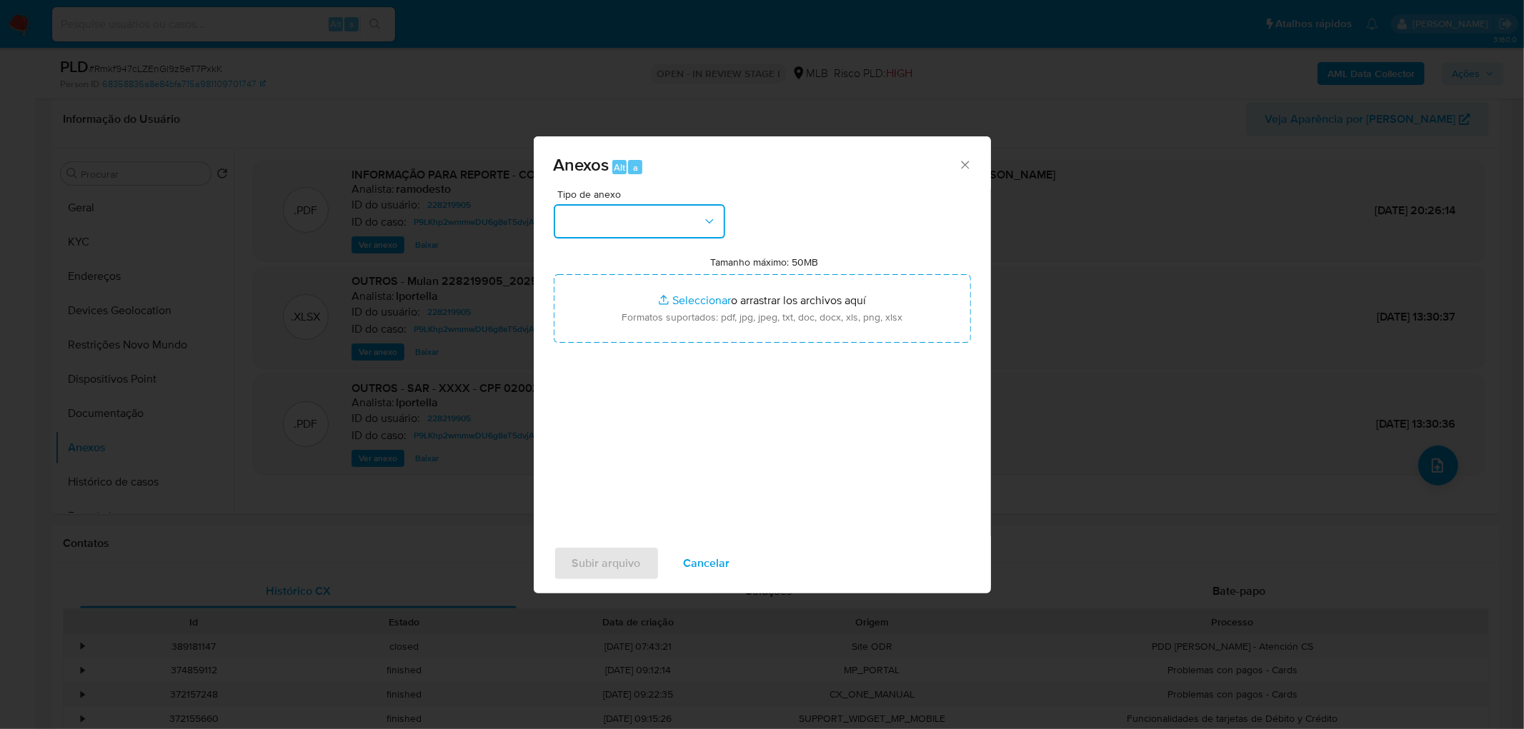
click at [644, 222] on button "button" at bounding box center [639, 221] width 171 height 34
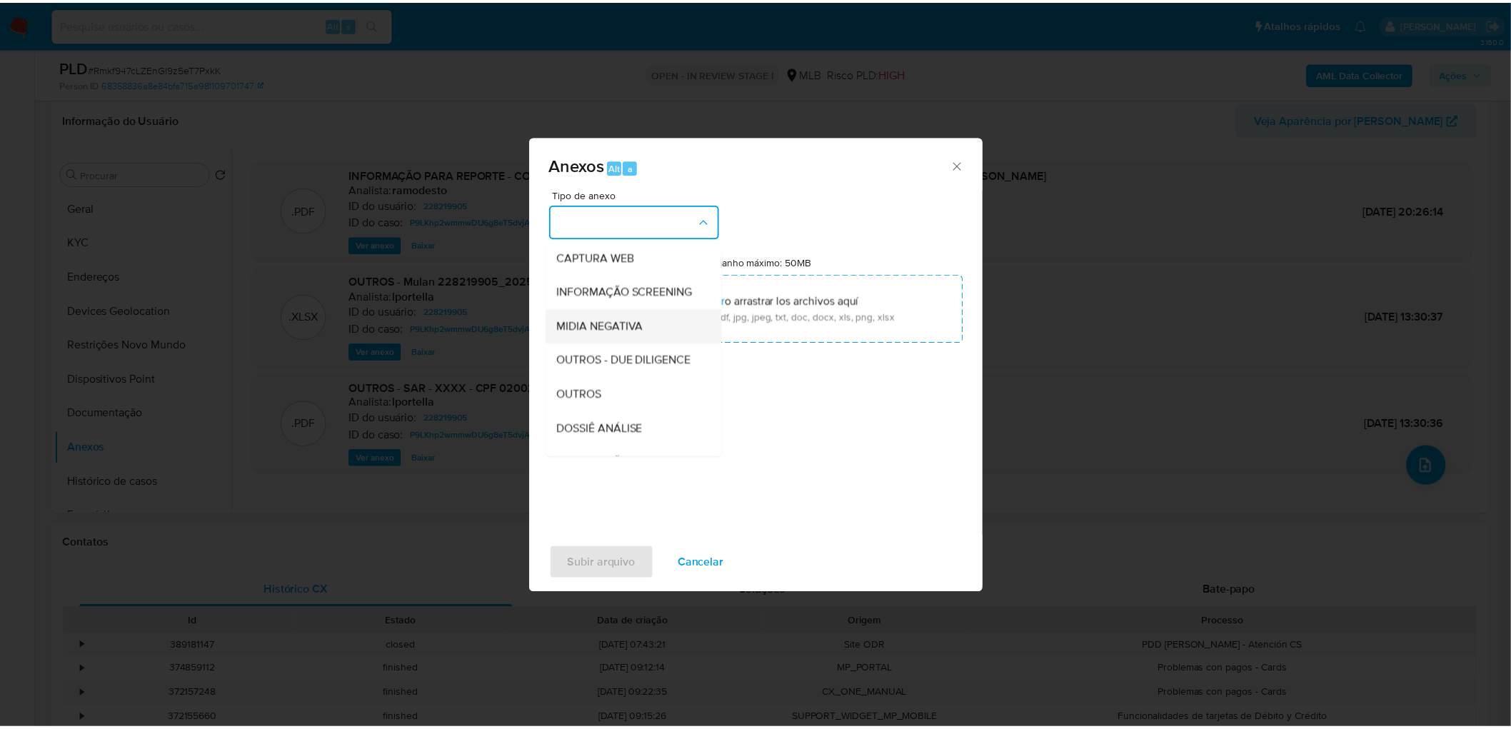
scroll to position [79, 0]
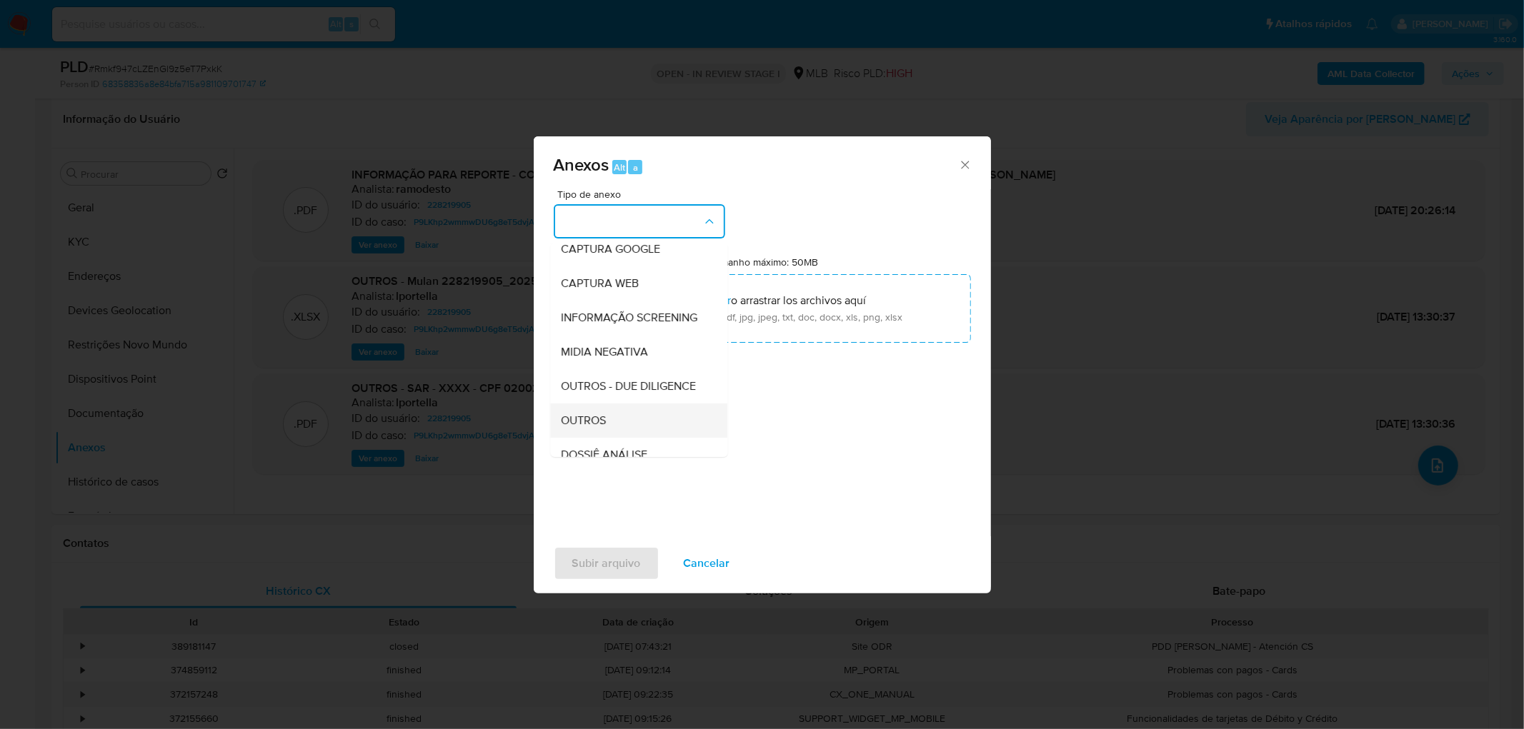
click at [618, 438] on div "OUTROS" at bounding box center [634, 421] width 146 height 34
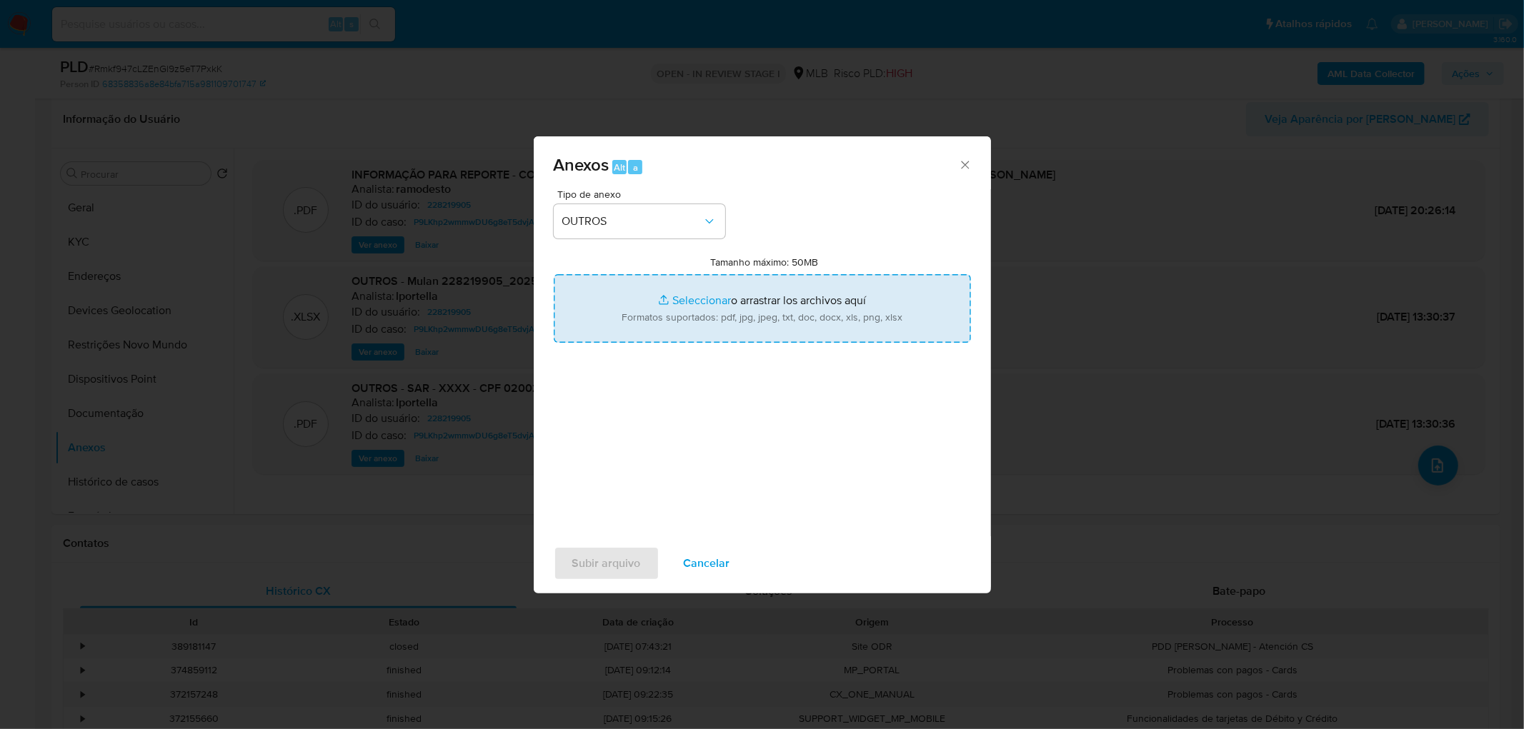
click at [718, 324] on input "Tamanho máximo: 50MB Seleccionar archivos" at bounding box center [762, 308] width 417 height 69
type input "C:\fakepath\Mulan 228219905_2025_09_18_07_57_44.xlsx"
click at [639, 443] on span "Subir arquivo" at bounding box center [606, 563] width 69 height 31
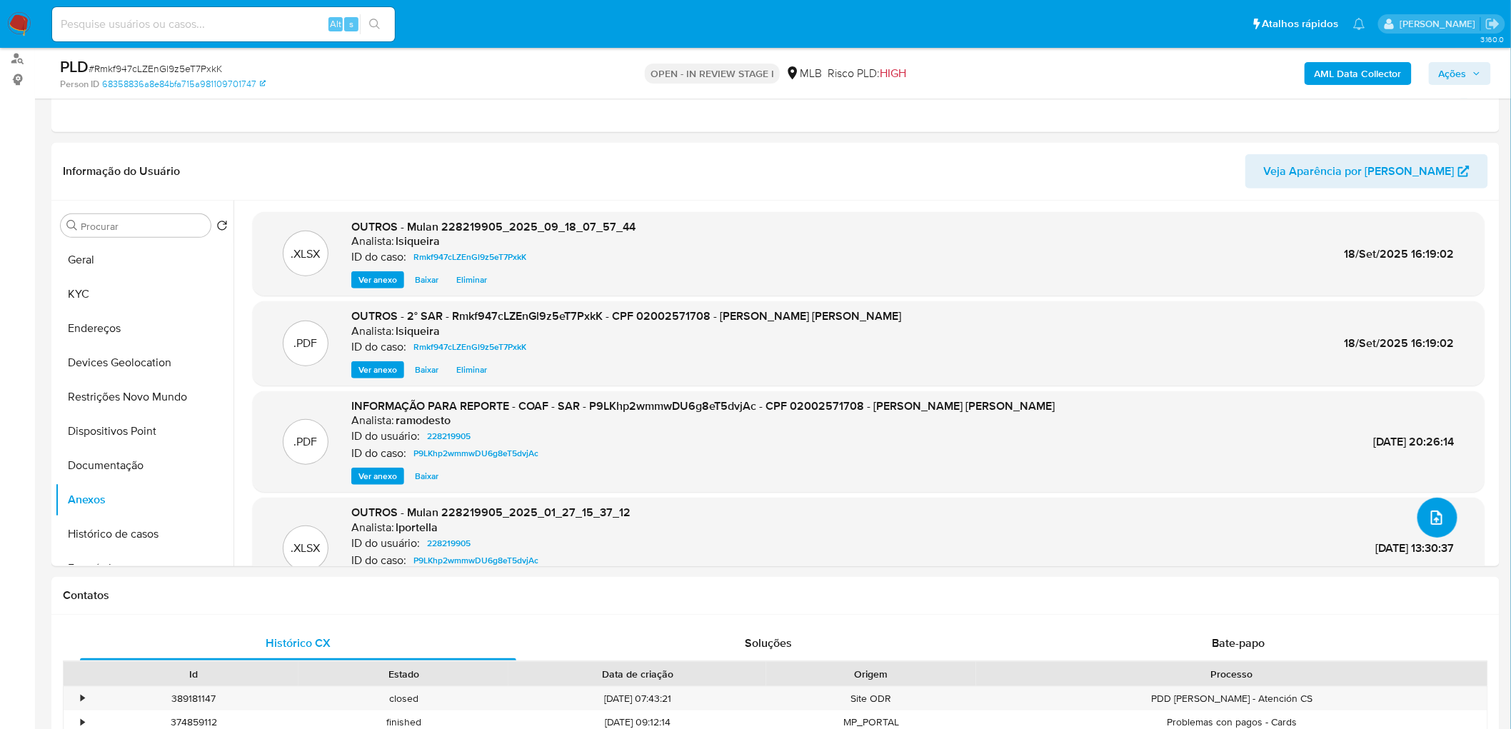
scroll to position [143, 0]
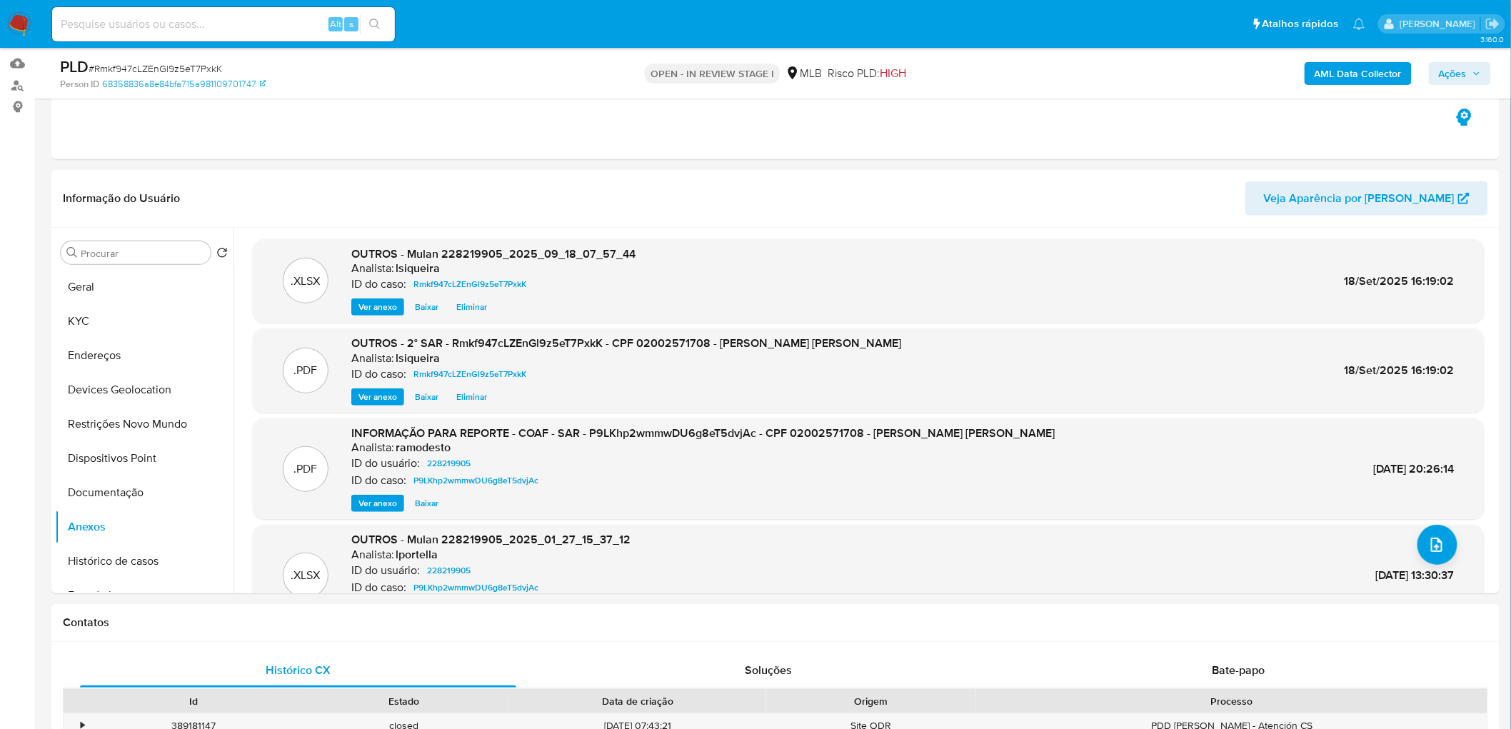
click at [1003, 68] on span "Ações" at bounding box center [1453, 73] width 28 height 23
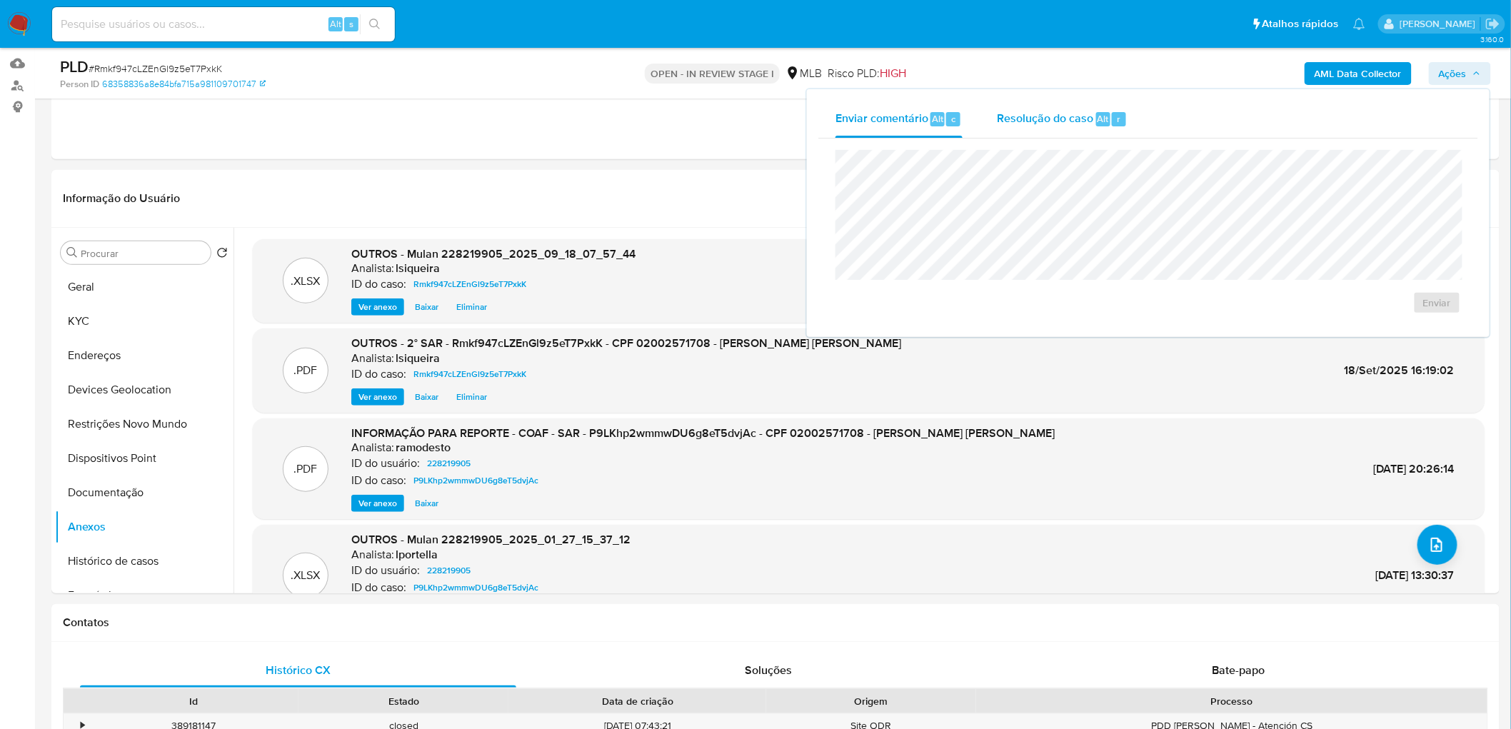
click at [1003, 119] on span "Resolução do caso" at bounding box center [1045, 118] width 96 height 16
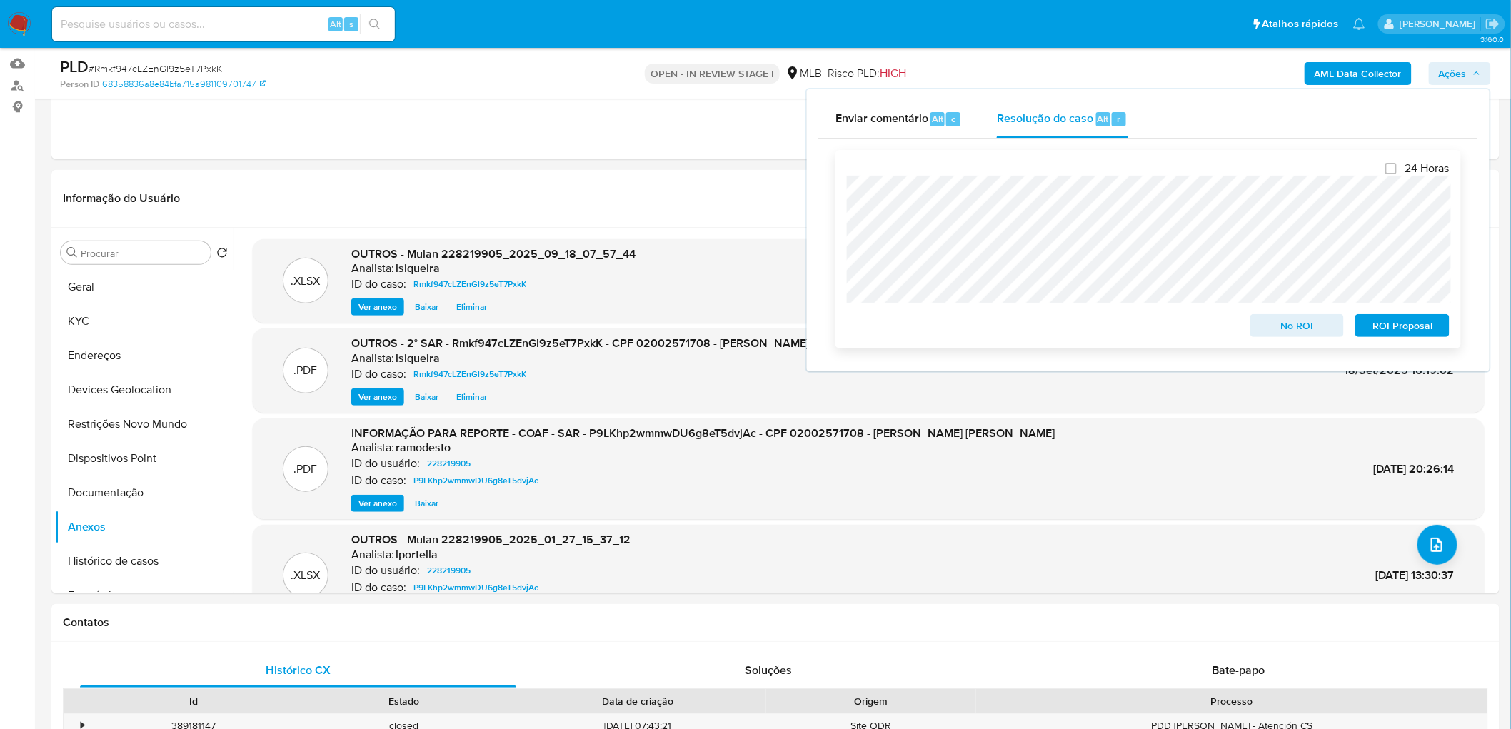
click at [1003, 327] on span "ROI Proposal" at bounding box center [1403, 326] width 74 height 20
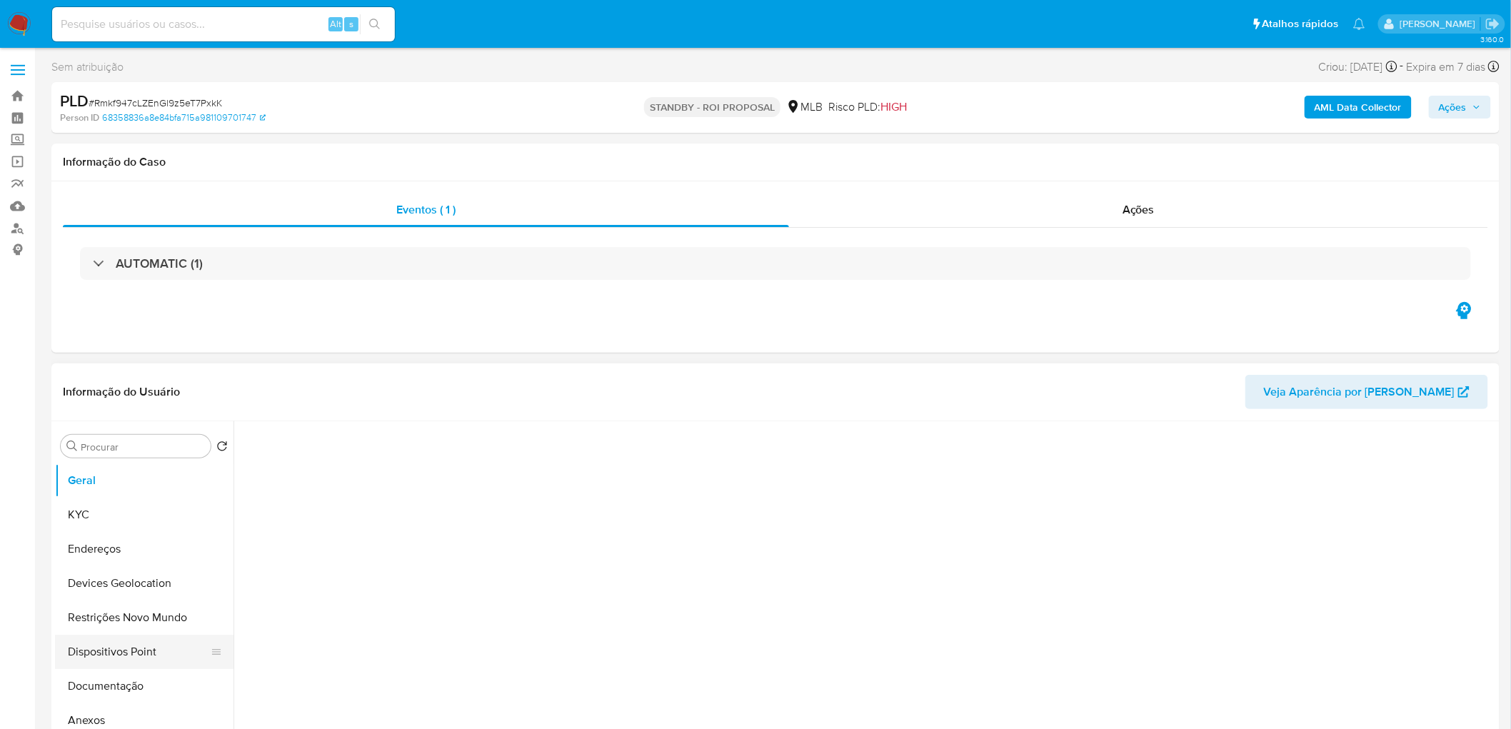
select select "10"
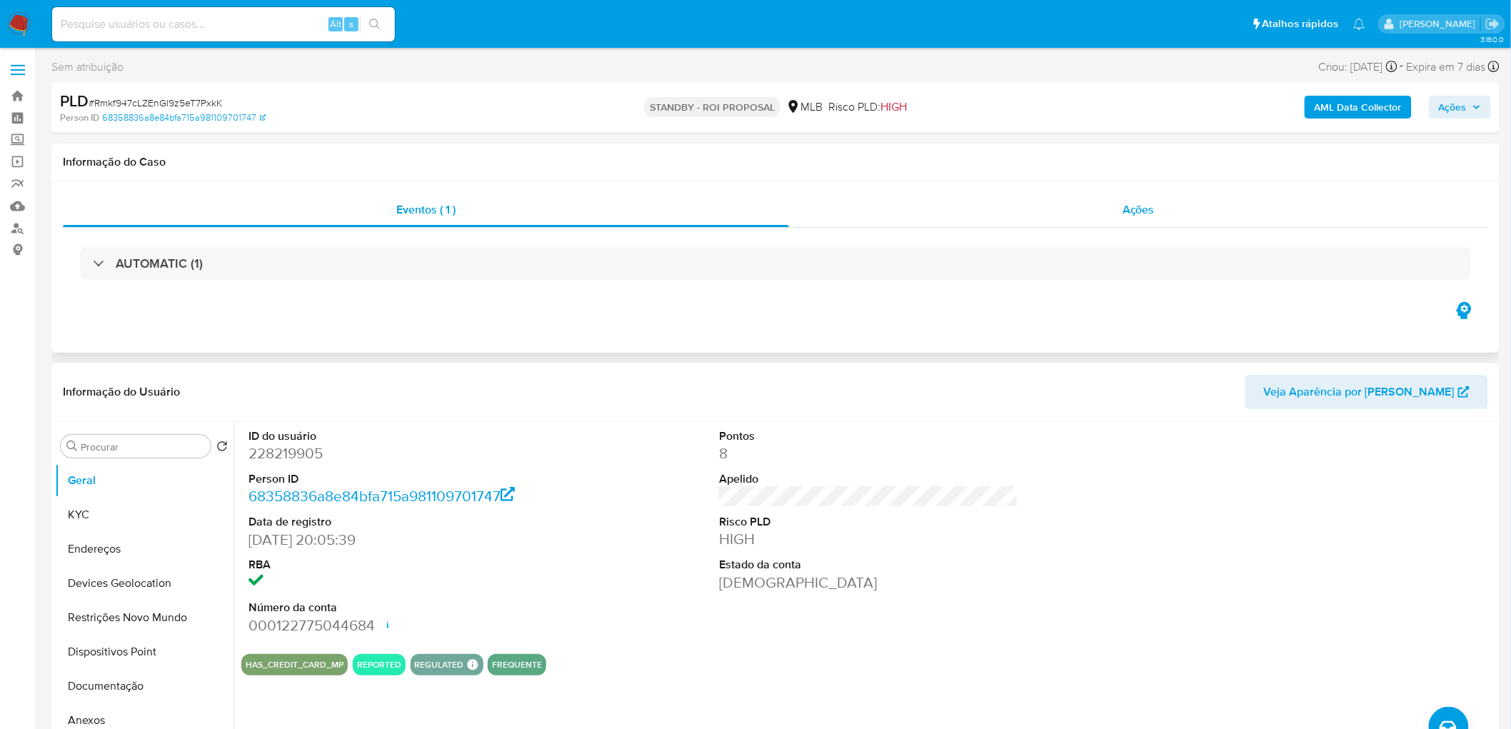
click at [1116, 205] on div "Ações" at bounding box center [1138, 210] width 699 height 34
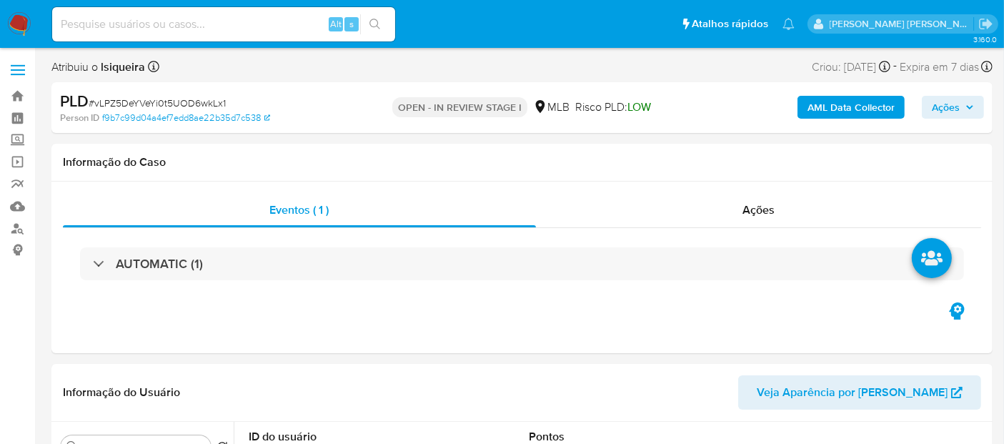
select select "10"
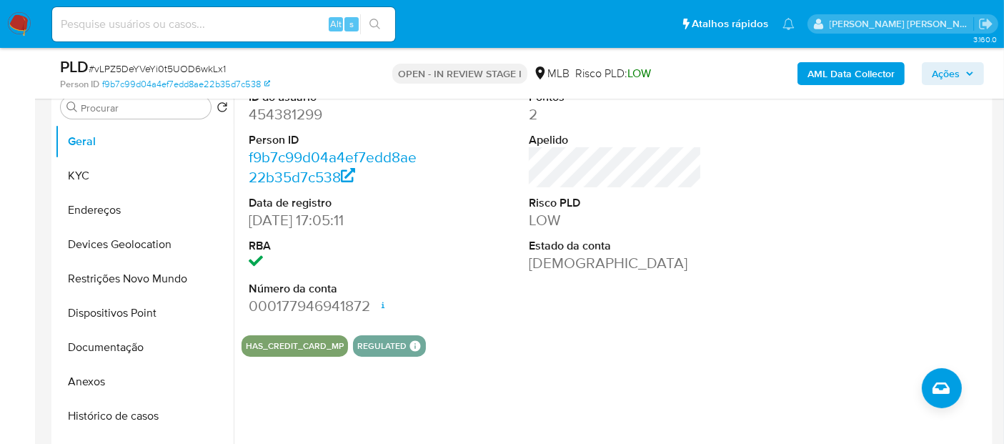
scroll to position [238, 0]
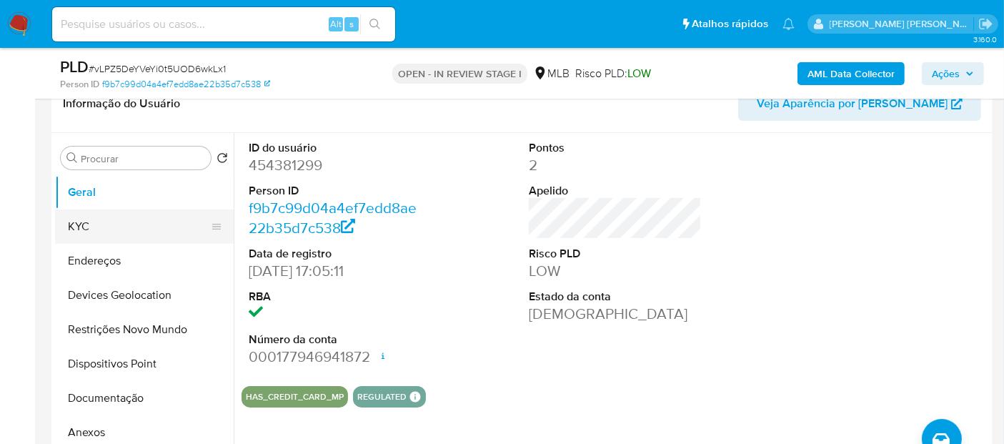
click at [87, 227] on button "KYC" at bounding box center [138, 226] width 167 height 34
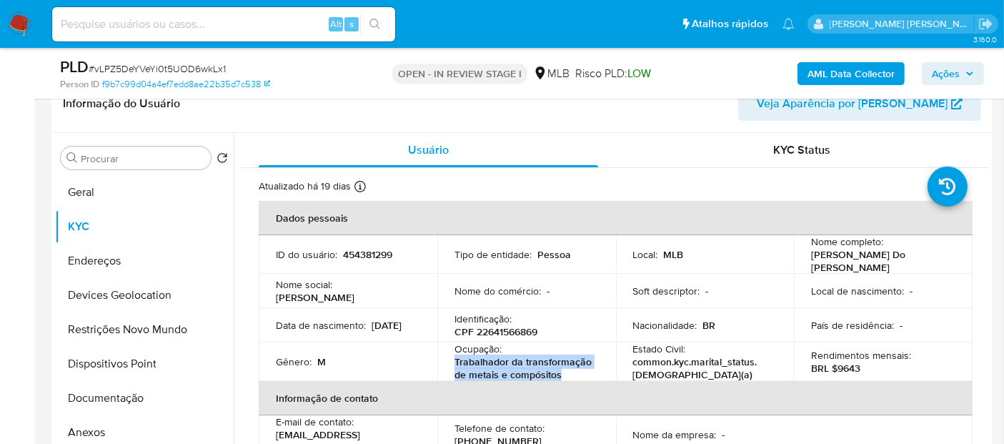
drag, startPoint x: 567, startPoint y: 370, endPoint x: 449, endPoint y: 358, distance: 119.2
click at [449, 358] on td "Ocupação : Trabalhador da transformação de metais e compósitos" at bounding box center [526, 361] width 179 height 39
copy p "Trabalhador da transformação de metais e compósitos"
click at [114, 403] on button "Documentação" at bounding box center [138, 398] width 167 height 34
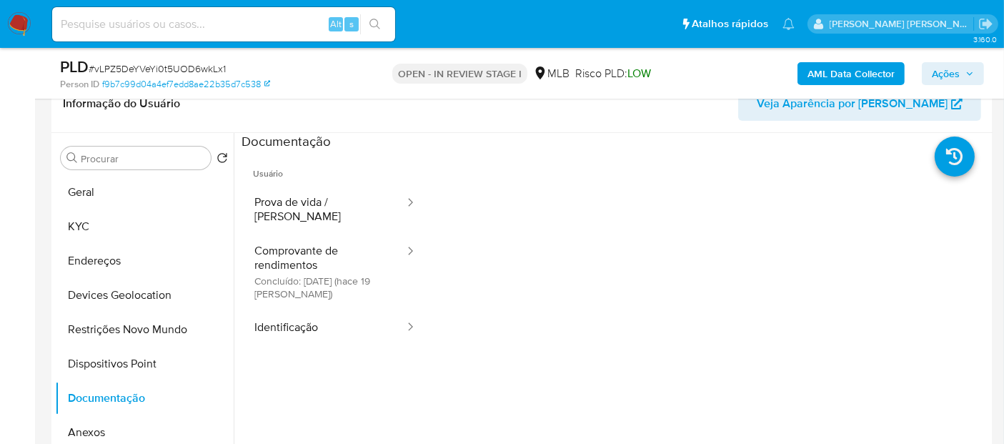
click at [359, 258] on button "Comprovante de rendimentos Concluído: [DATE] (hace 19 [PERSON_NAME])" at bounding box center [323, 272] width 164 height 76
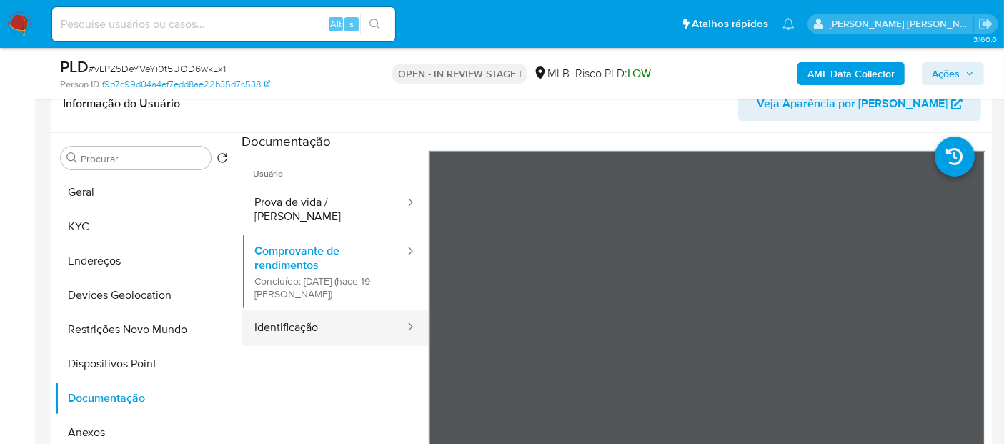
click at [289, 309] on button "Identificação" at bounding box center [323, 327] width 164 height 36
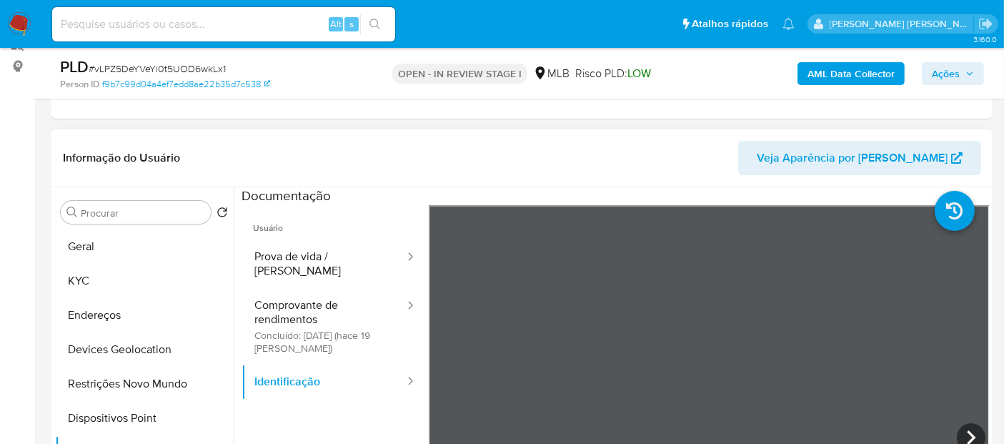
scroll to position [159, 0]
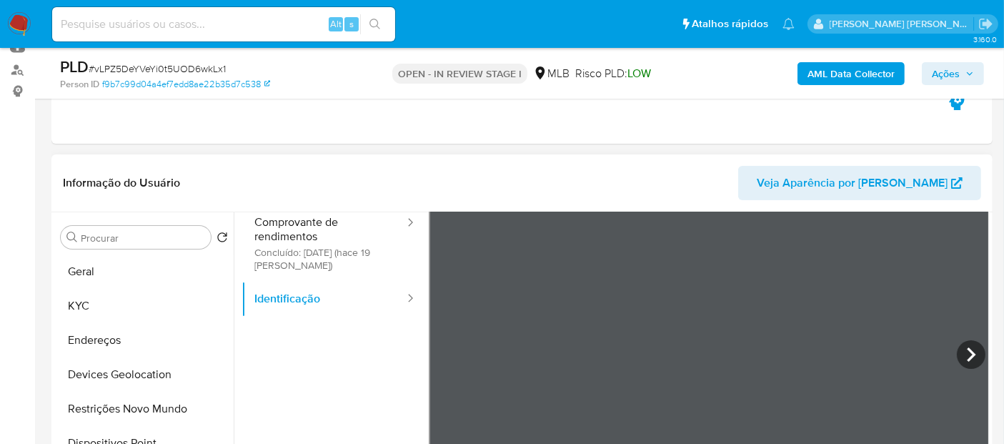
scroll to position [120, 0]
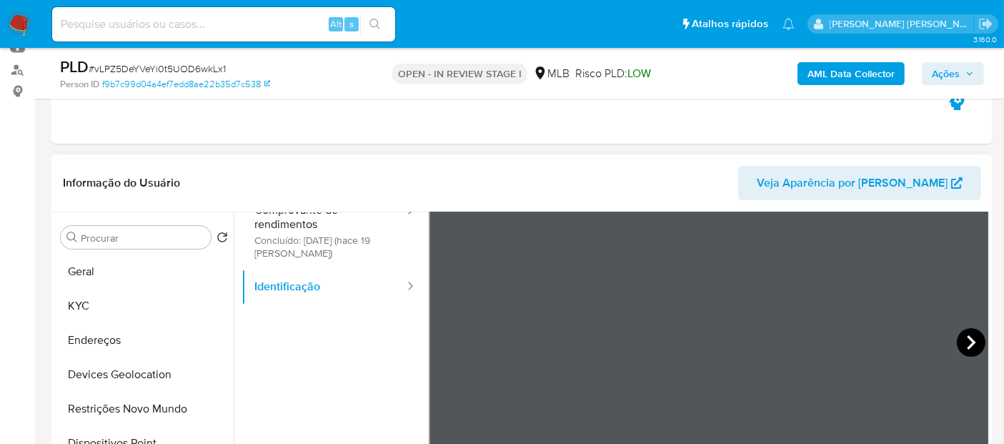
click at [969, 348] on icon at bounding box center [970, 342] width 29 height 29
click at [429, 343] on div at bounding box center [709, 344] width 561 height 469
click at [449, 338] on icon at bounding box center [446, 342] width 29 height 29
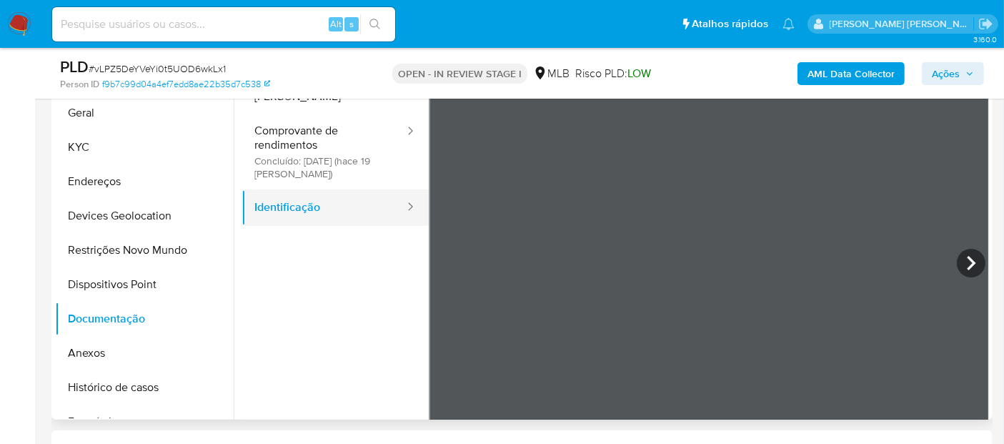
scroll to position [0, 0]
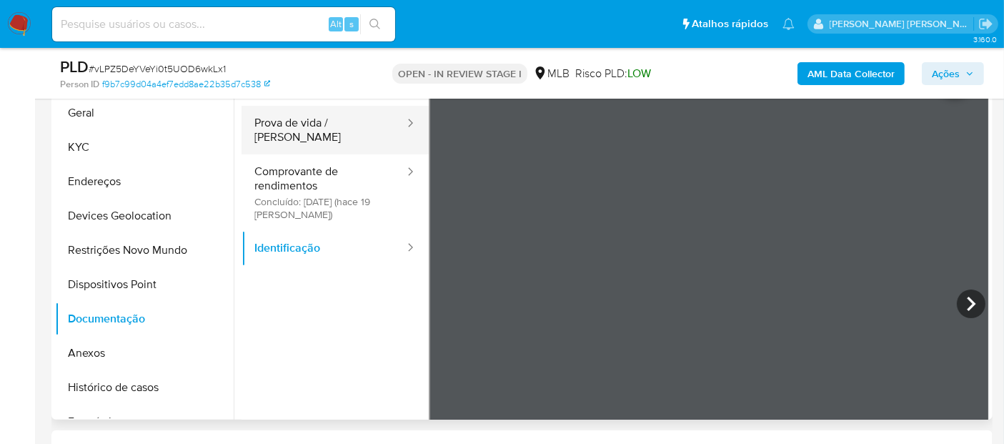
click at [329, 119] on button "Prova de vida / [PERSON_NAME]" at bounding box center [323, 130] width 164 height 49
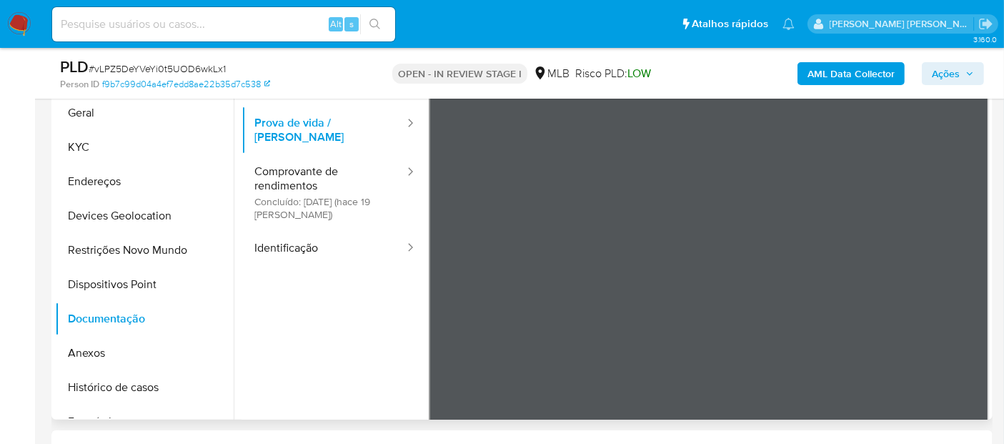
scroll to position [120, 0]
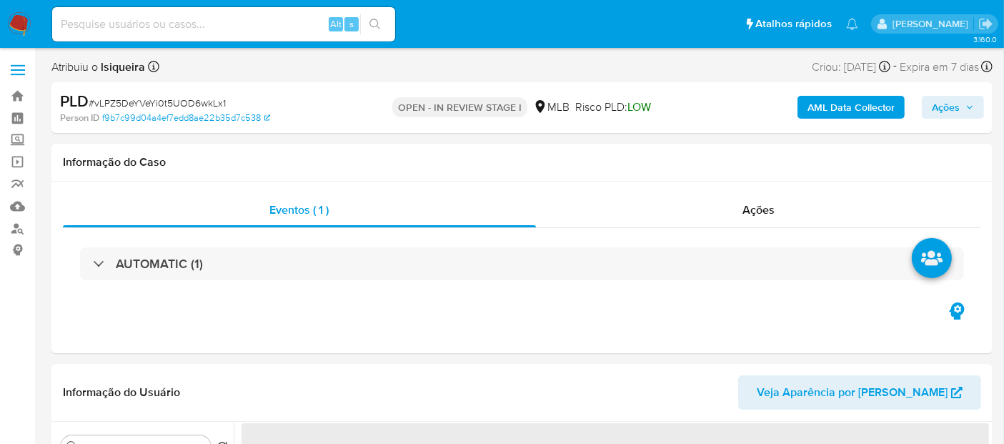
select select "10"
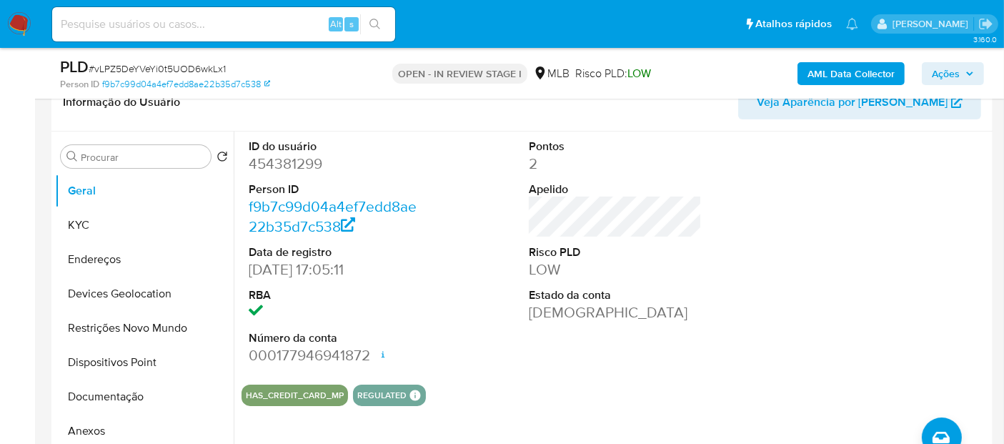
scroll to position [317, 0]
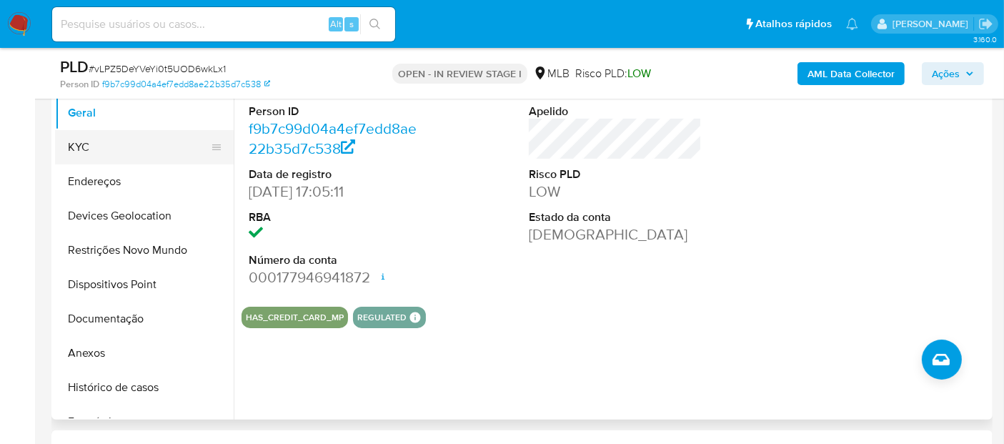
click at [126, 146] on button "KYC" at bounding box center [138, 147] width 167 height 34
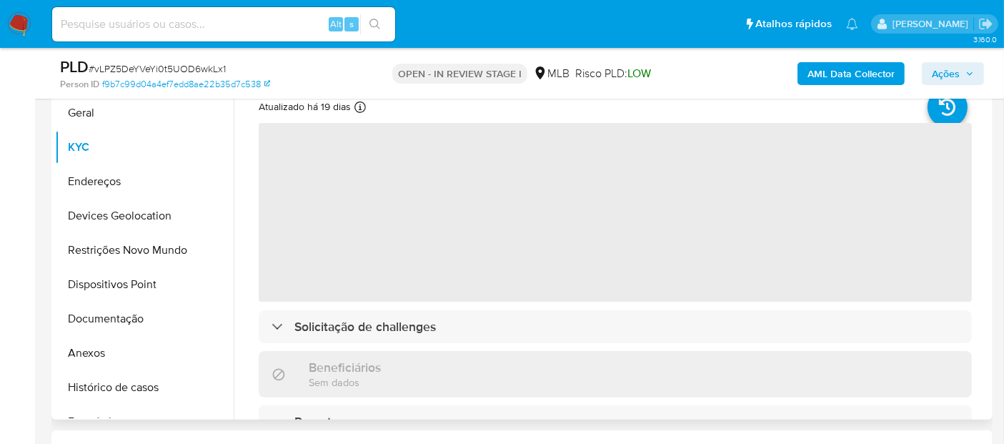
scroll to position [238, 0]
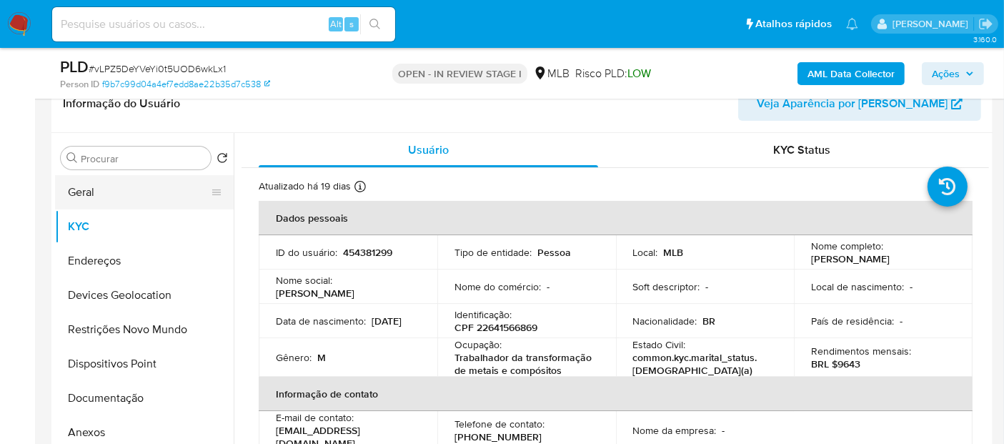
click at [111, 188] on button "Geral" at bounding box center [138, 192] width 167 height 34
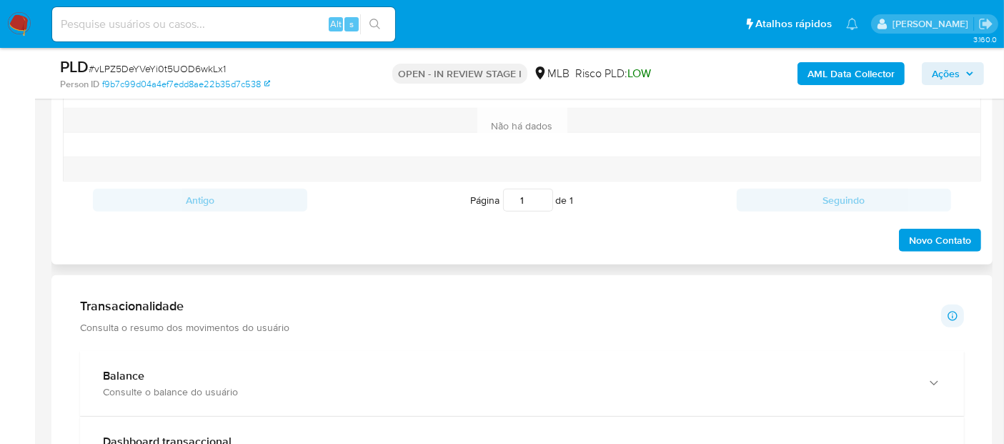
scroll to position [873, 0]
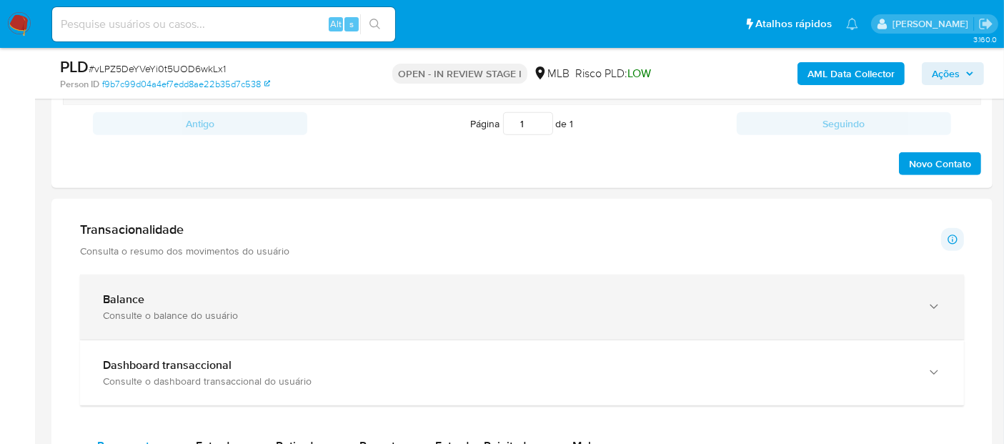
click at [516, 309] on div "Consulte o balance do usuário" at bounding box center [507, 315] width 809 height 13
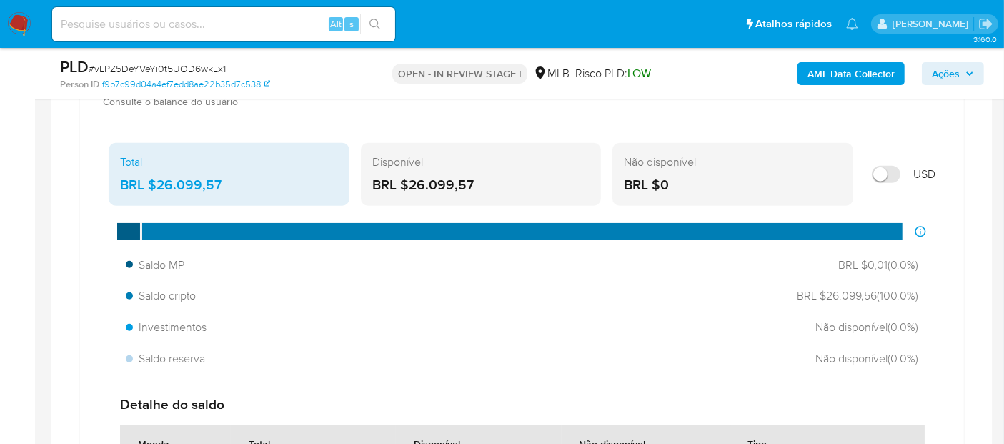
scroll to position [1111, 0]
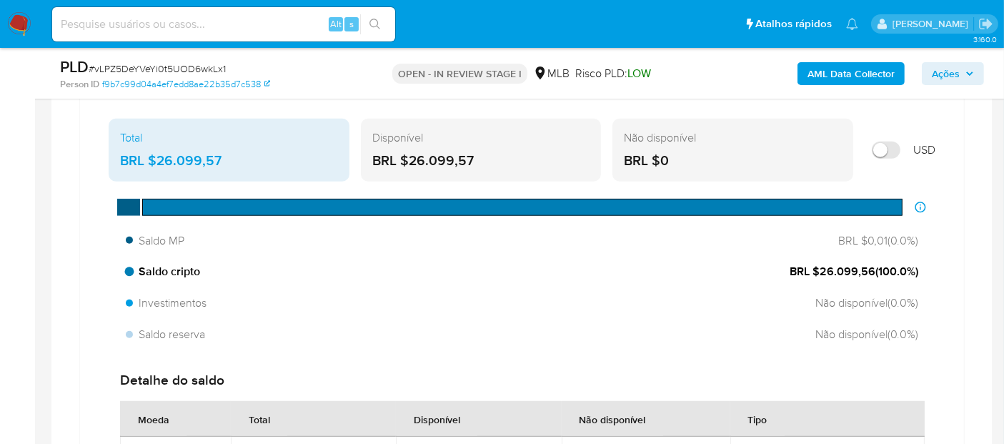
drag, startPoint x: 871, startPoint y: 271, endPoint x: 821, endPoint y: 269, distance: 50.7
click at [821, 269] on span "BRL $26.099,56 ( 100.0 %)" at bounding box center [853, 272] width 129 height 16
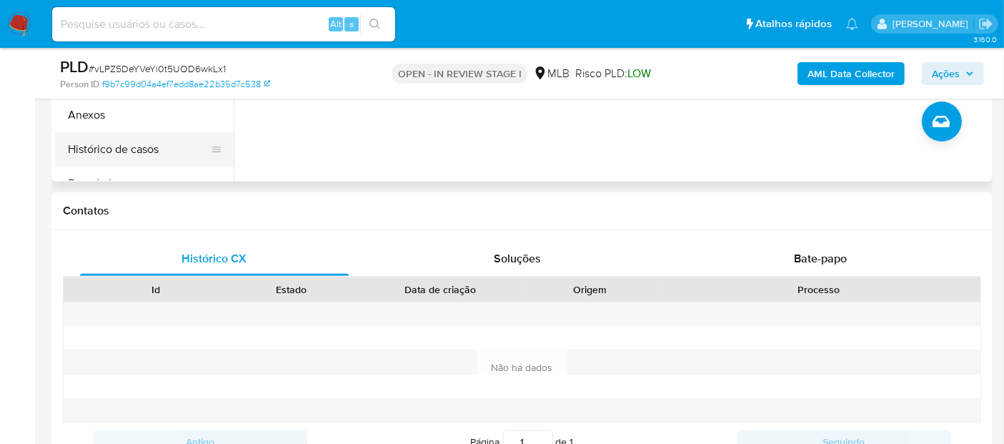
click at [141, 148] on button "Histórico de casos" at bounding box center [138, 149] width 167 height 34
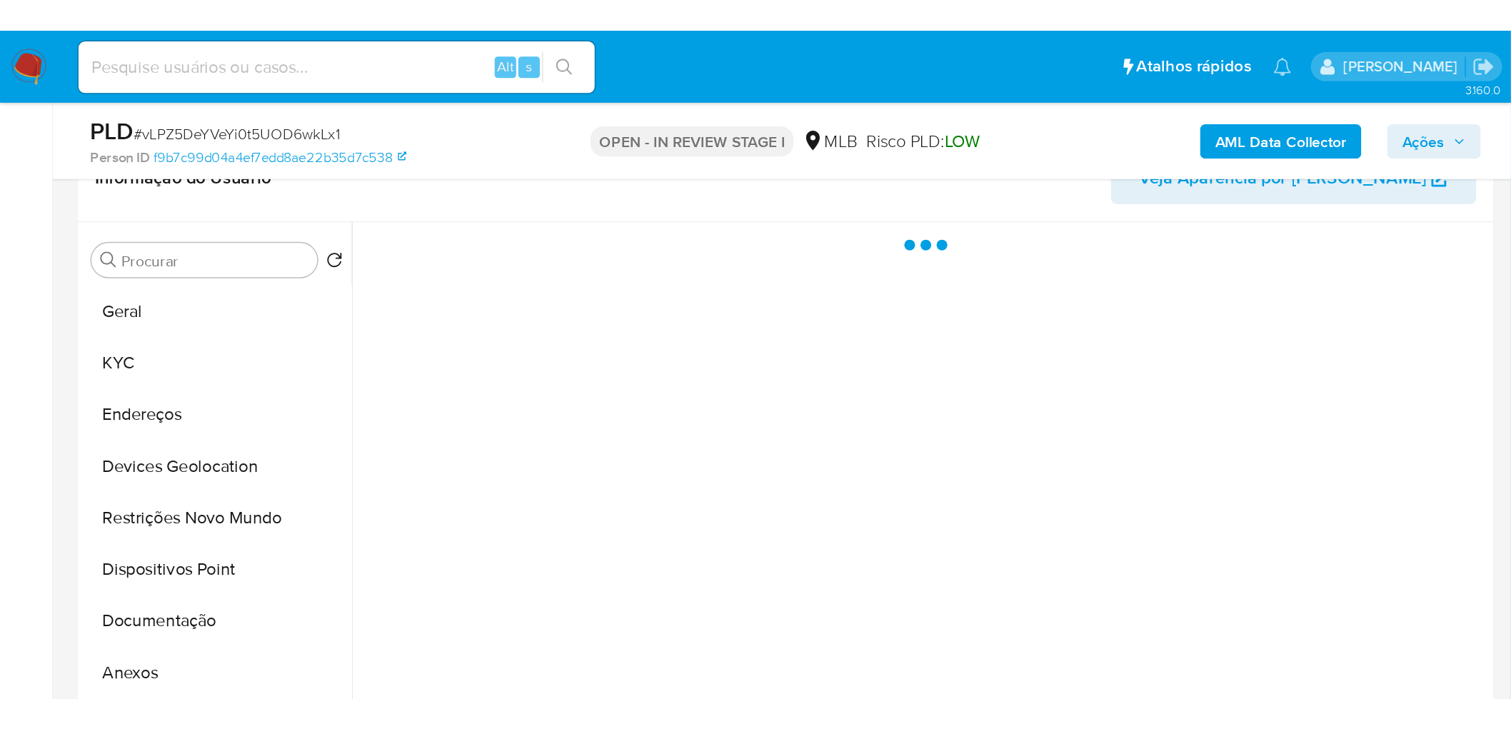
scroll to position [238, 0]
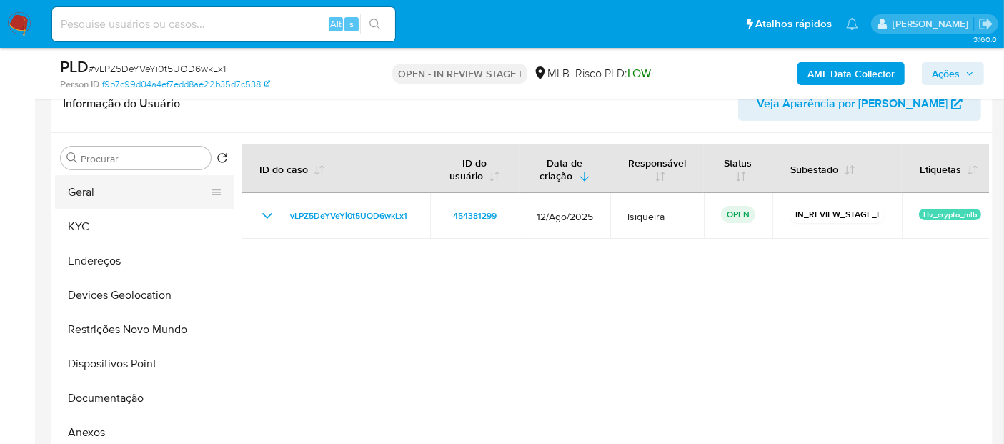
click at [128, 196] on button "Geral" at bounding box center [138, 192] width 167 height 34
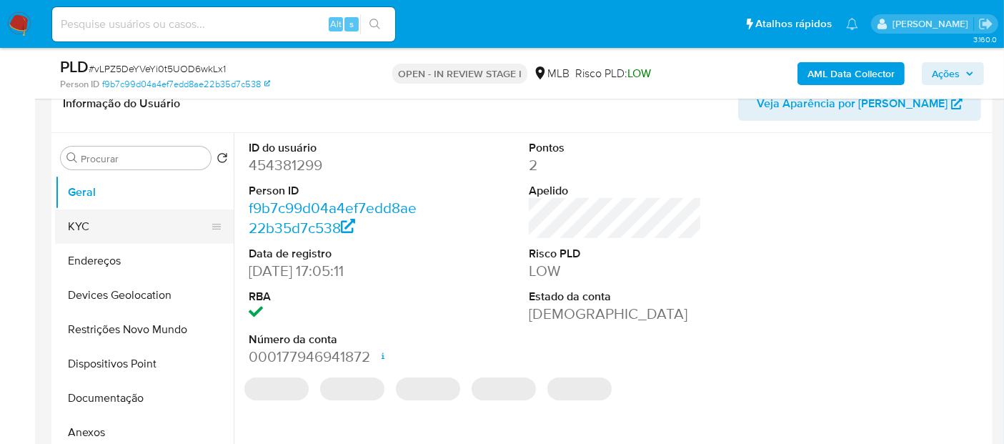
click at [136, 214] on button "KYC" at bounding box center [138, 226] width 167 height 34
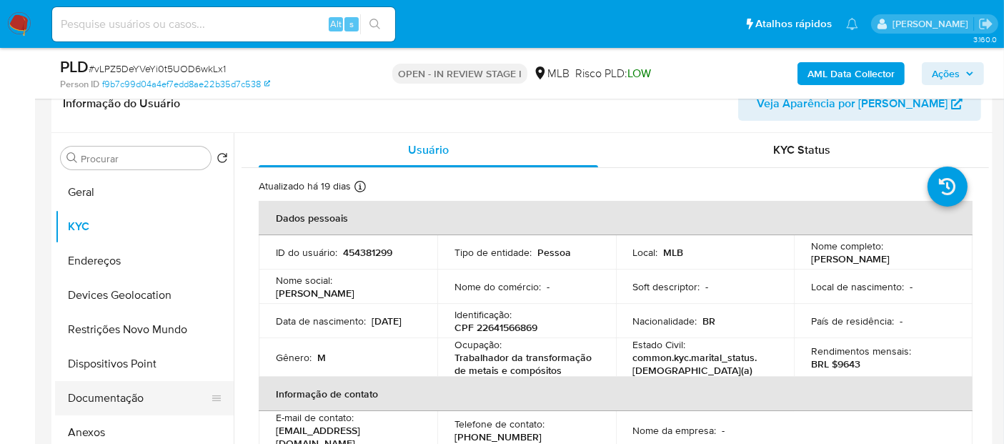
click at [120, 390] on button "Documentação" at bounding box center [138, 398] width 167 height 34
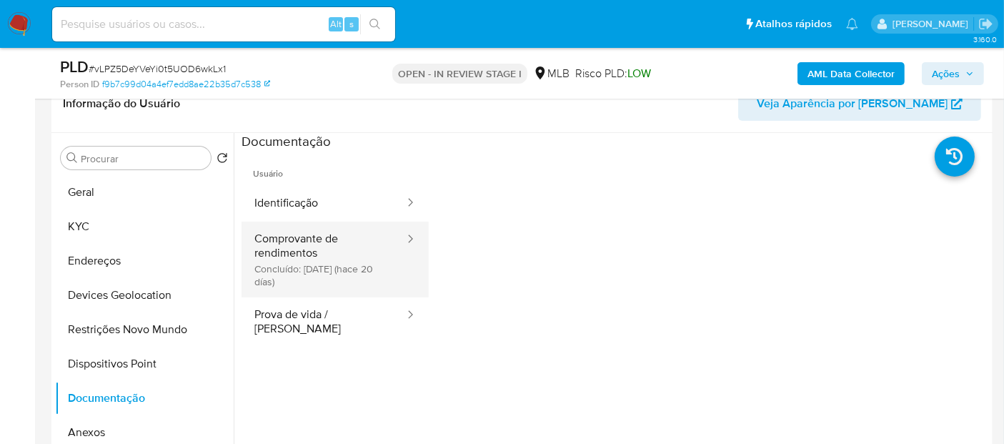
click at [358, 273] on button "Comprovante de rendimentos Concluído: 30/08/2025 (hace 20 días)" at bounding box center [323, 259] width 164 height 76
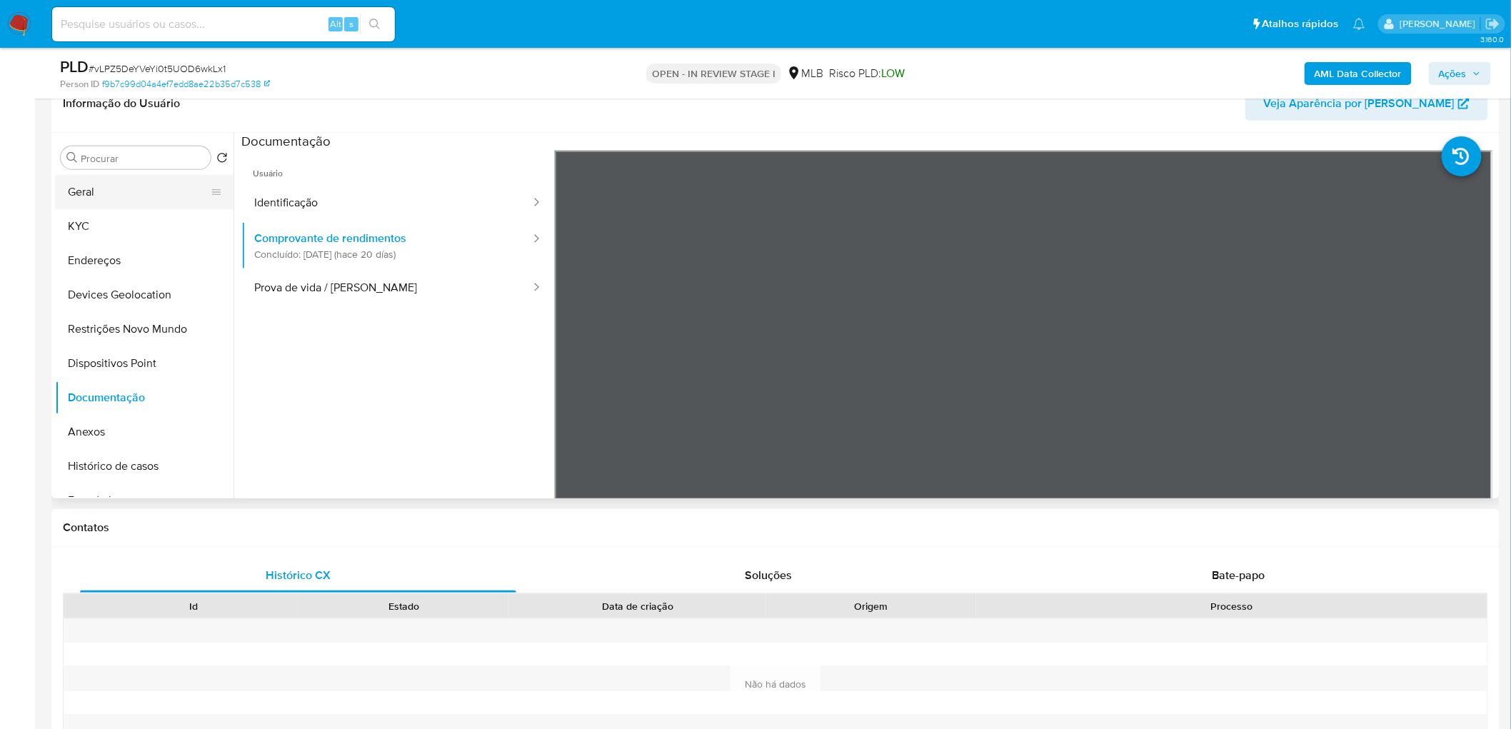
click at [108, 189] on button "Geral" at bounding box center [138, 192] width 167 height 34
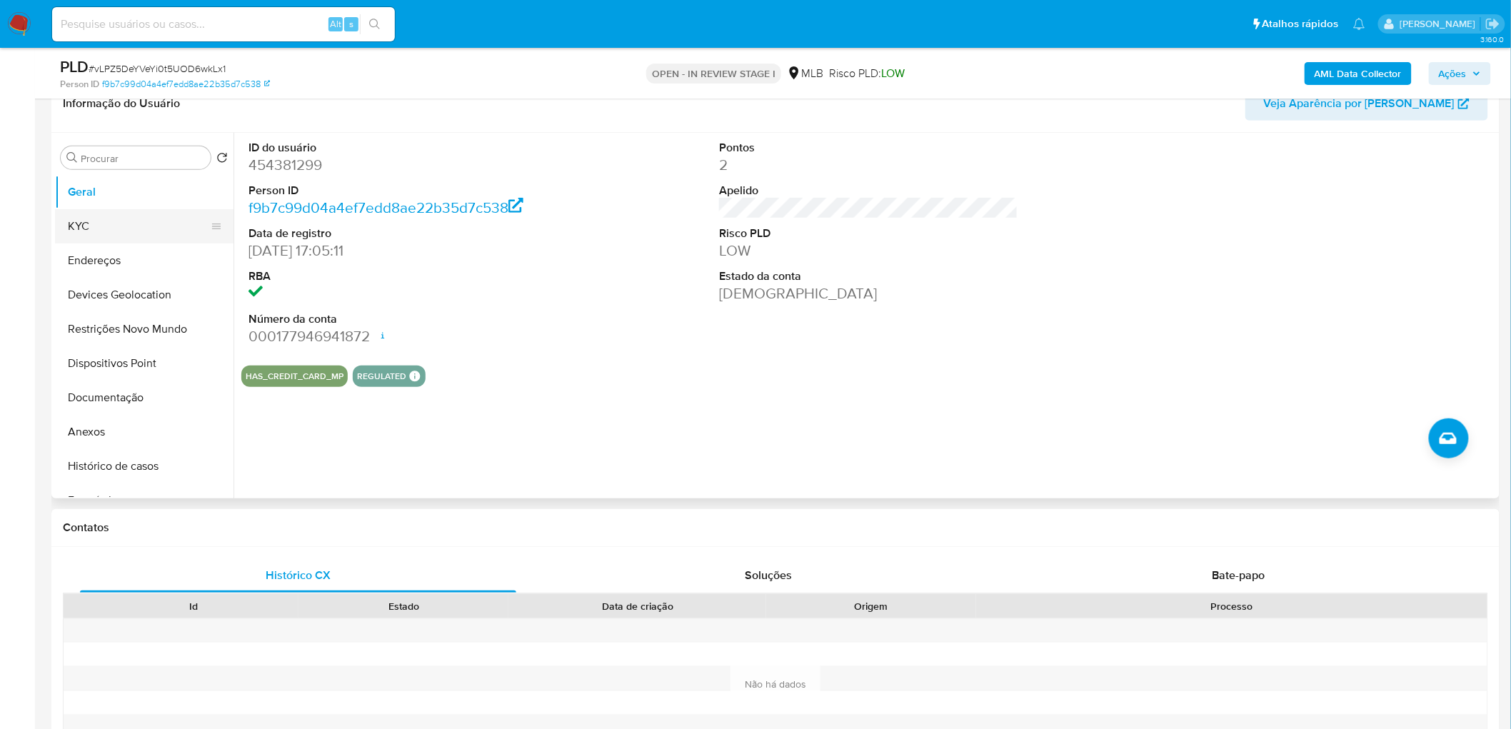
click at [141, 217] on button "KYC" at bounding box center [138, 226] width 167 height 34
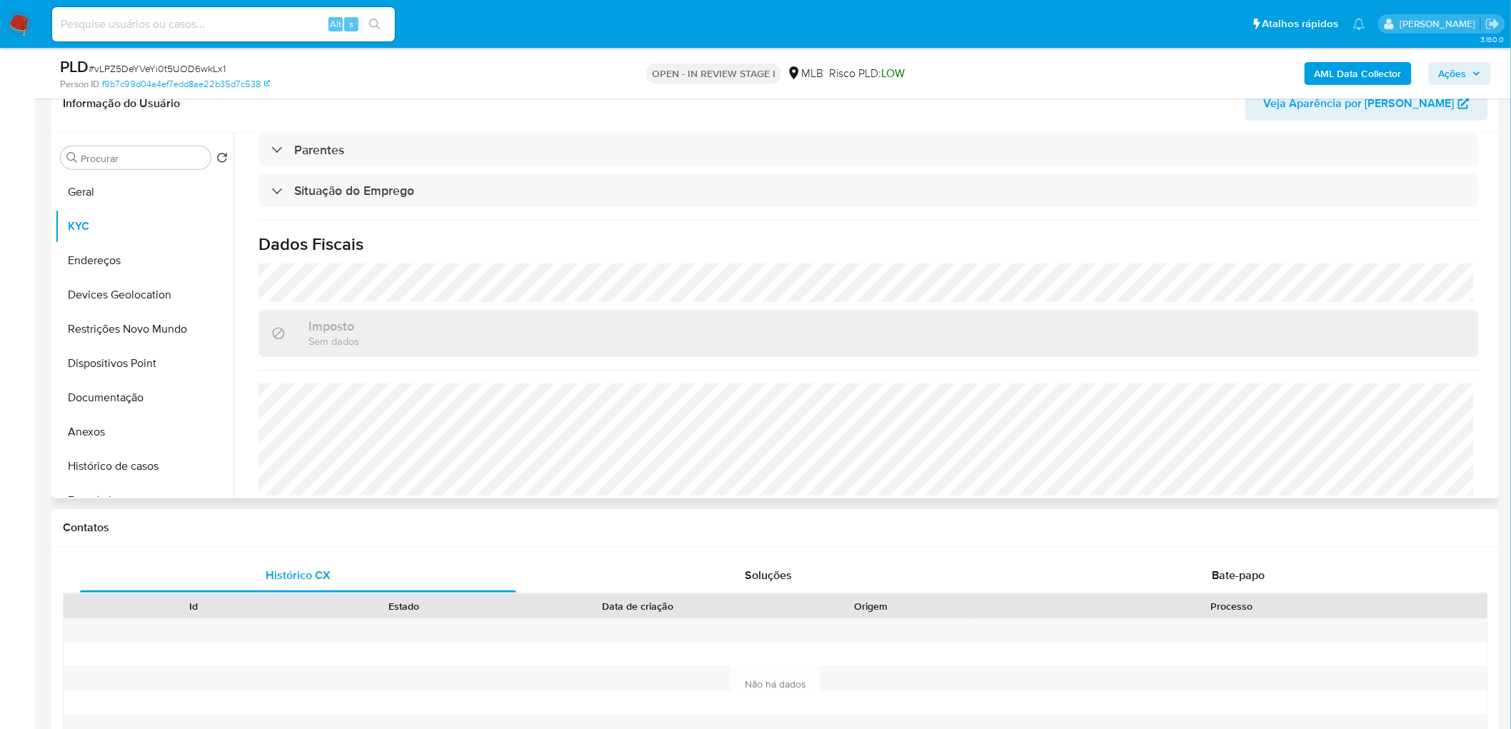
scroll to position [594, 0]
click at [76, 257] on button "Endereços" at bounding box center [138, 261] width 167 height 34
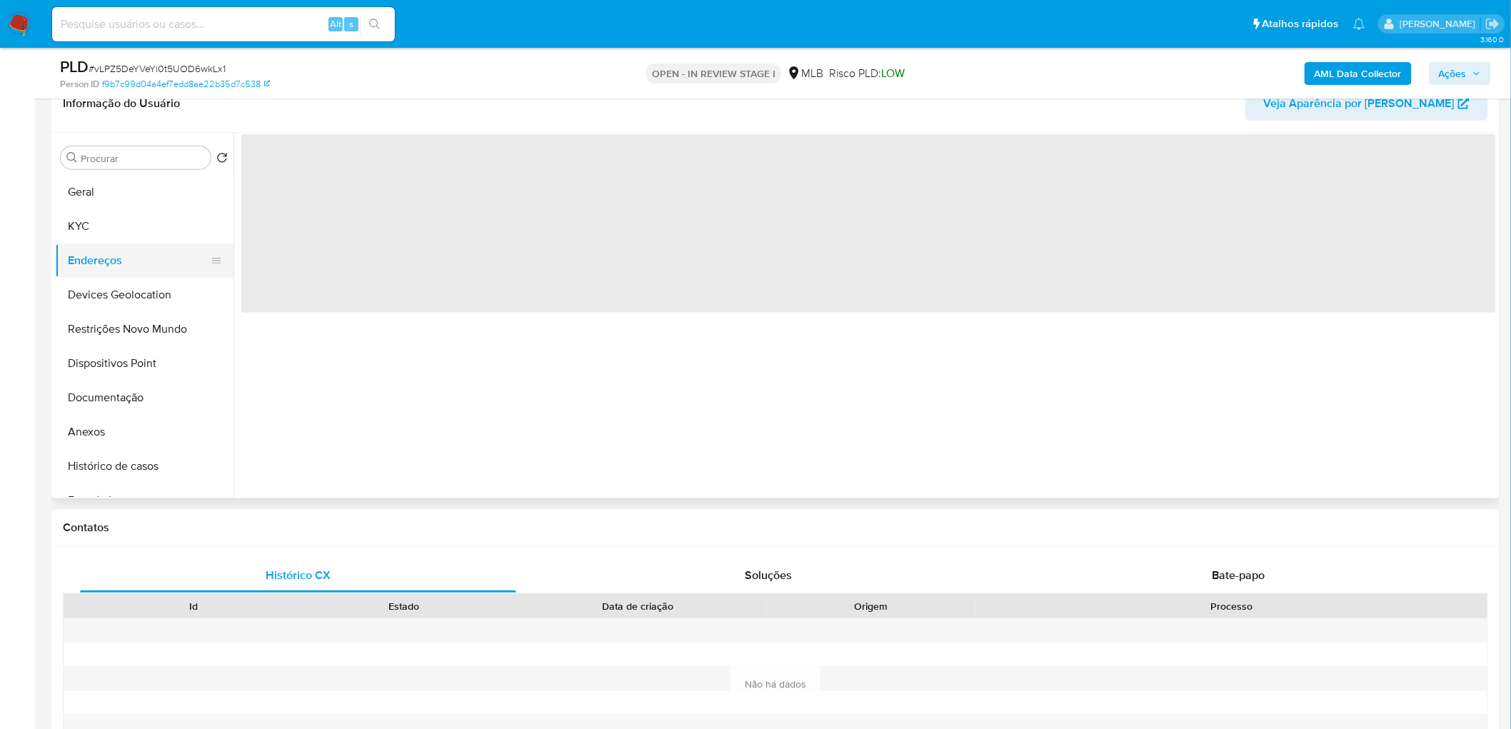
scroll to position [0, 0]
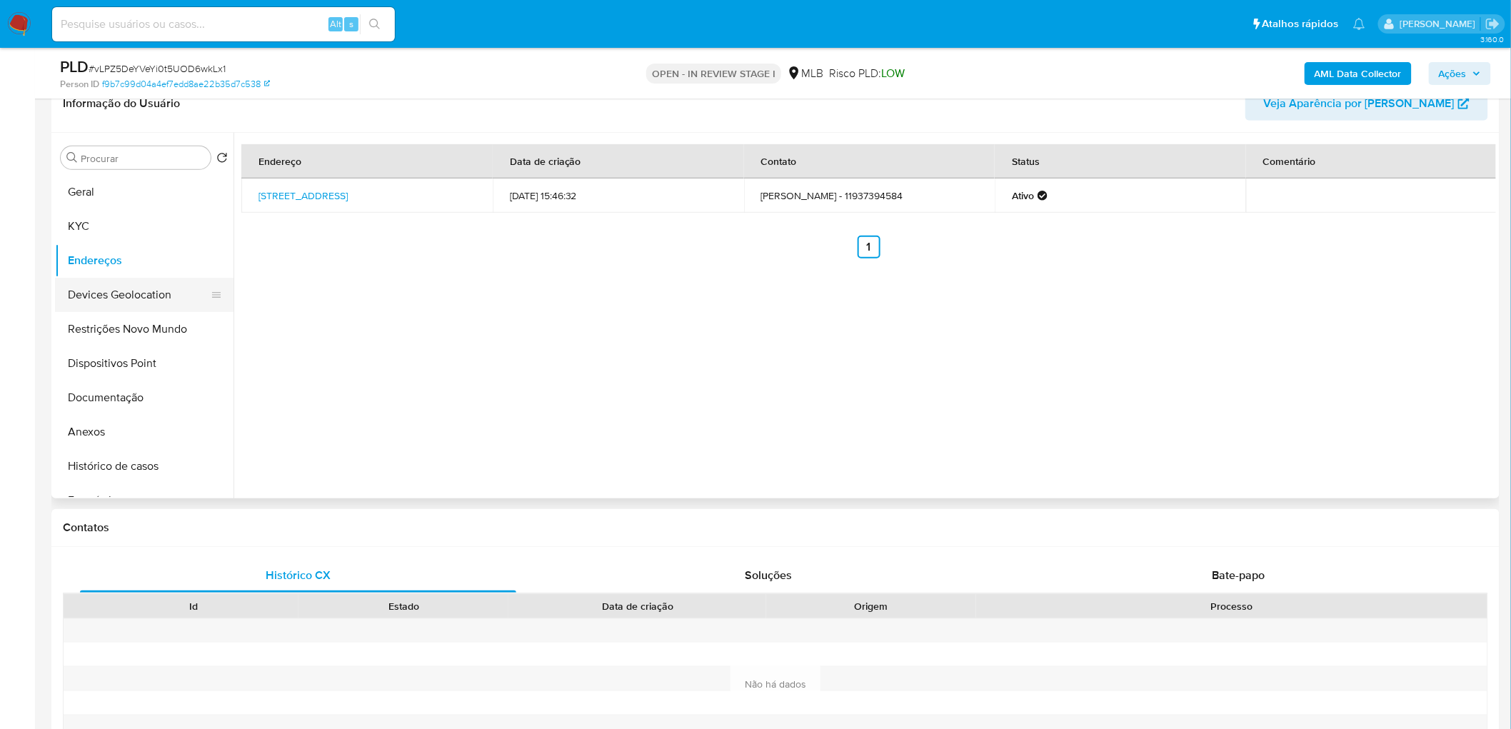
click at [174, 298] on button "Devices Geolocation" at bounding box center [138, 295] width 167 height 34
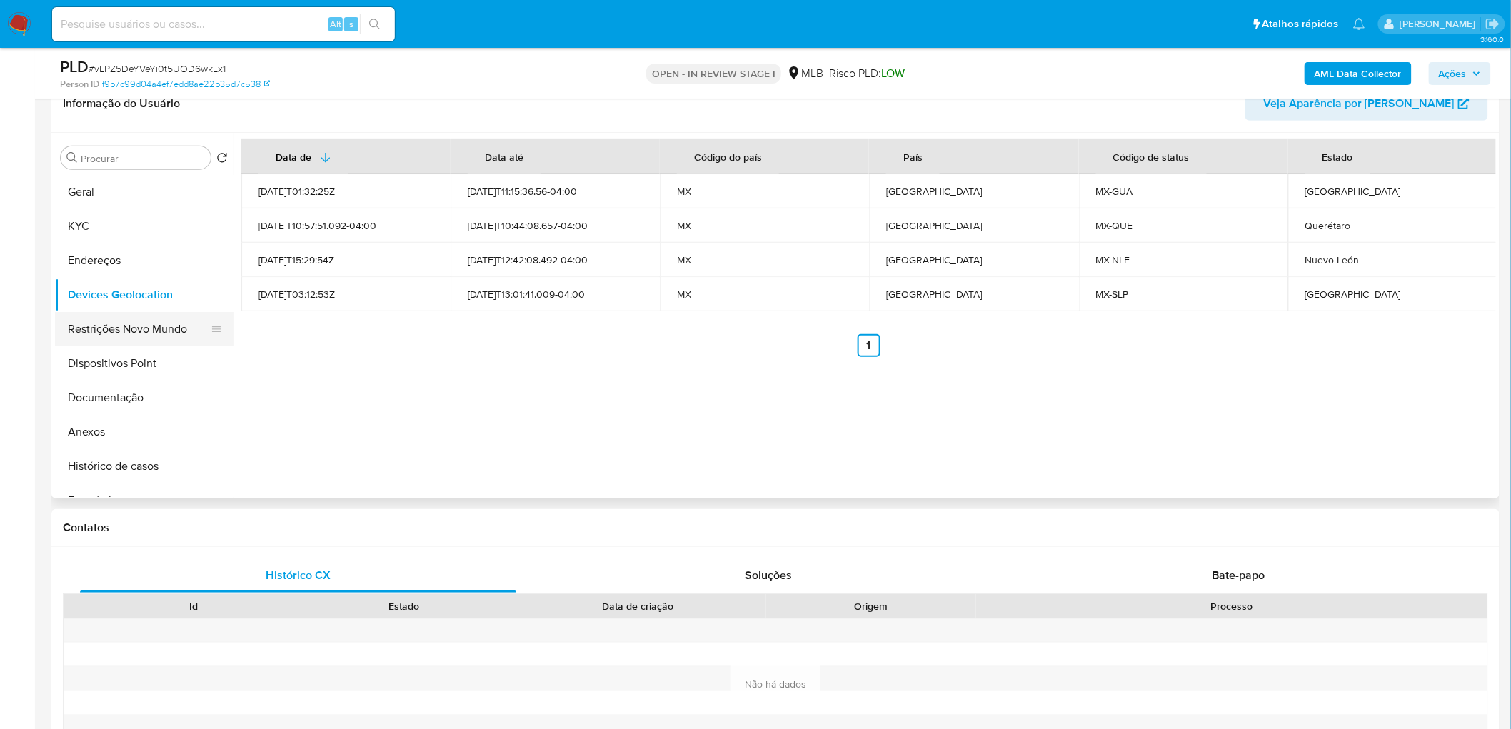
click at [130, 326] on button "Restrições Novo Mundo" at bounding box center [138, 329] width 167 height 34
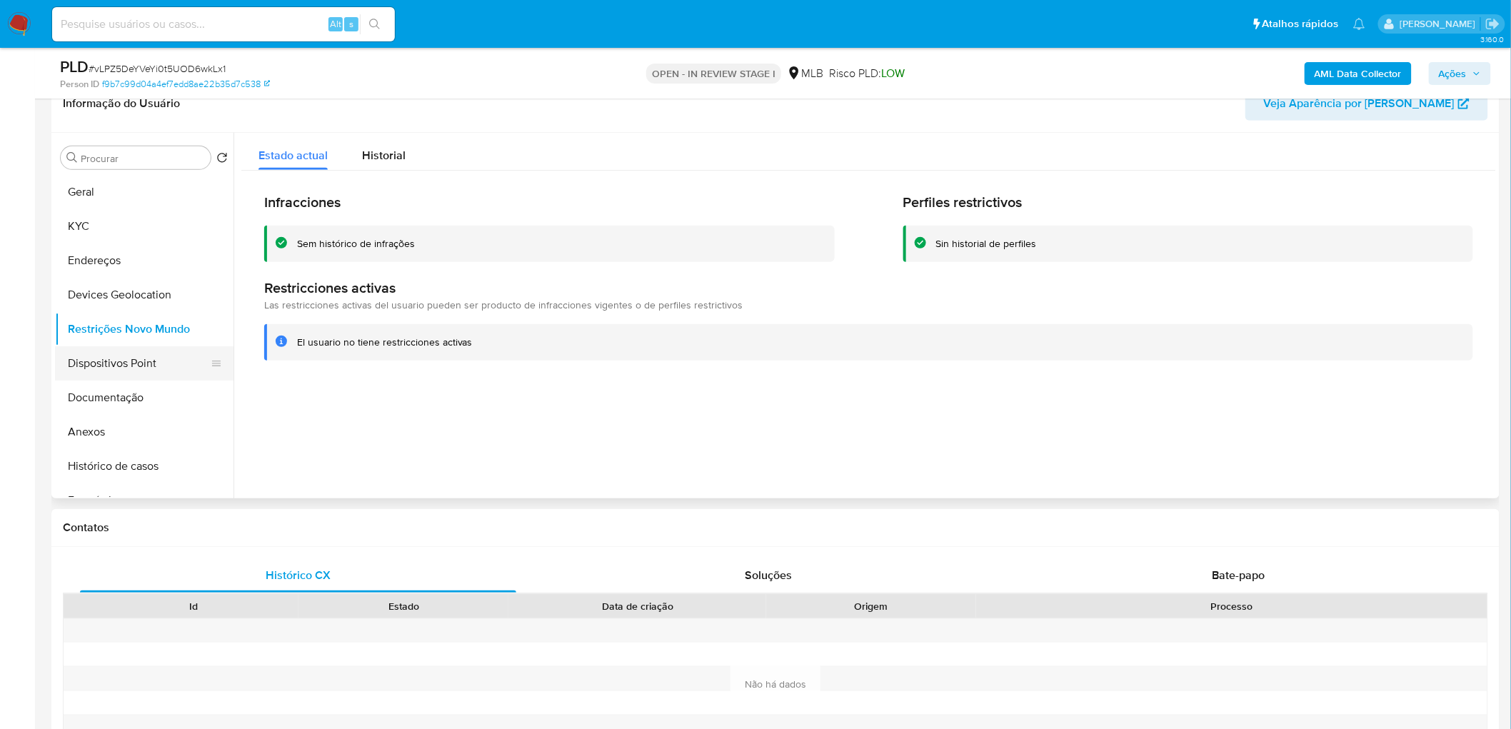
click at [115, 358] on button "Dispositivos Point" at bounding box center [138, 363] width 167 height 34
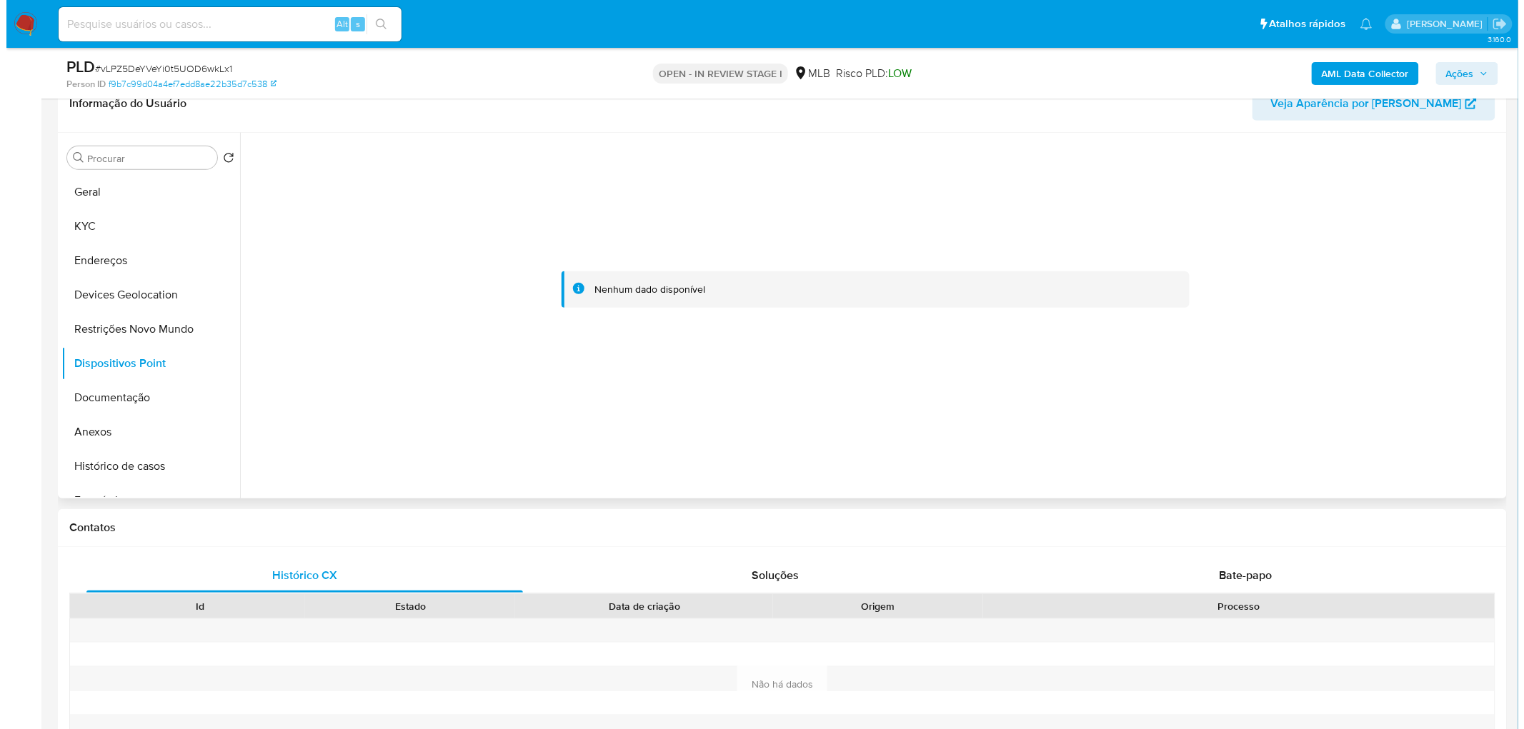
scroll to position [159, 0]
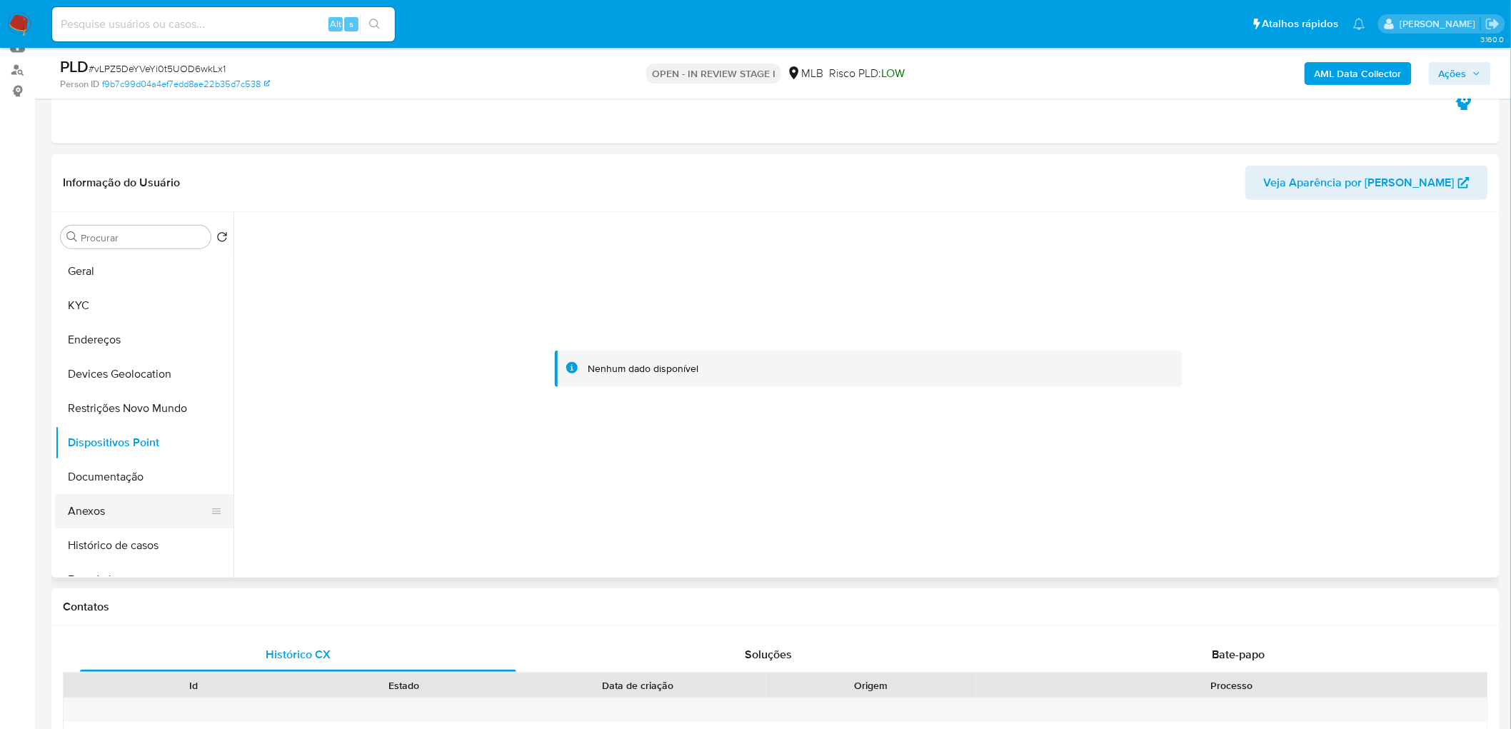
click at [115, 443] on button "Anexos" at bounding box center [138, 511] width 167 height 34
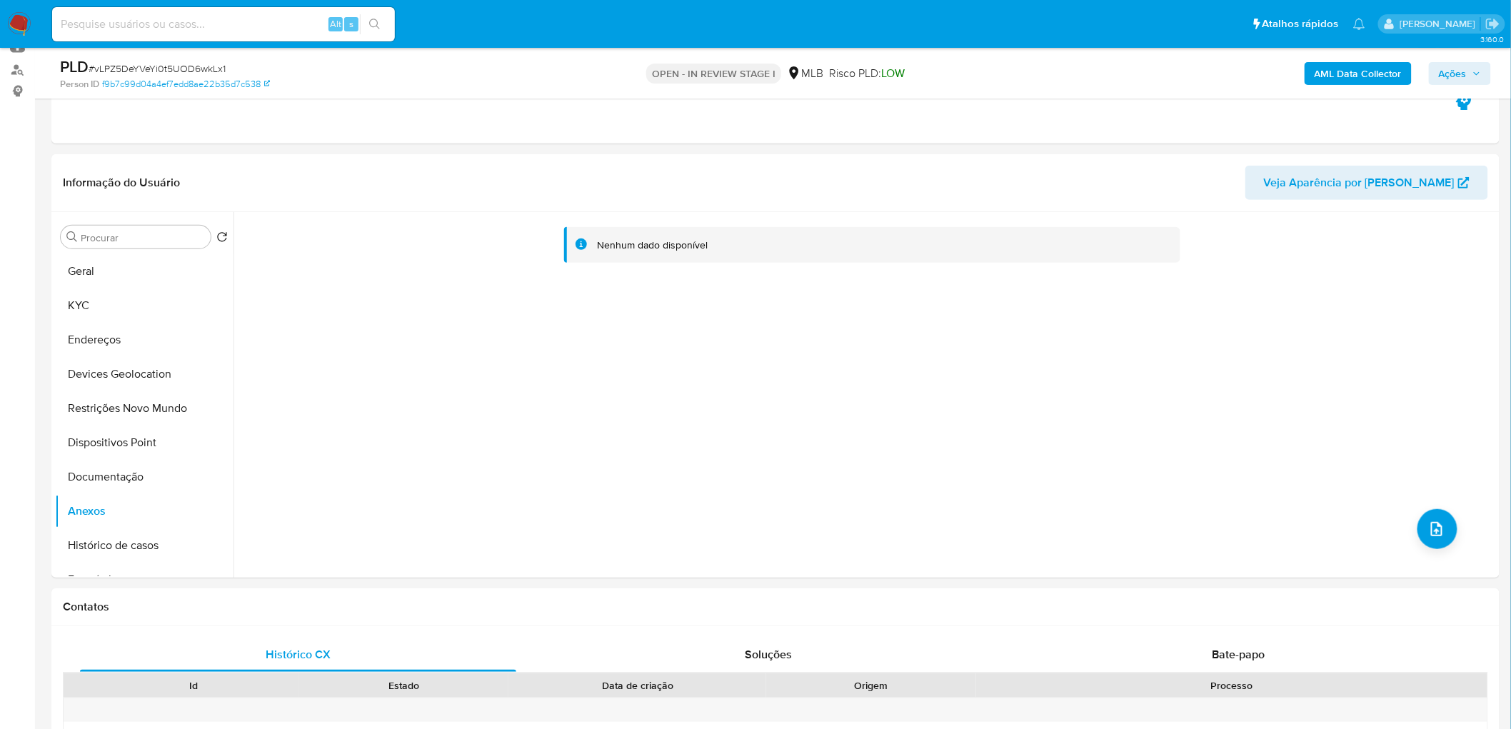
click at [1015, 69] on b "AML Data Collector" at bounding box center [1358, 73] width 87 height 23
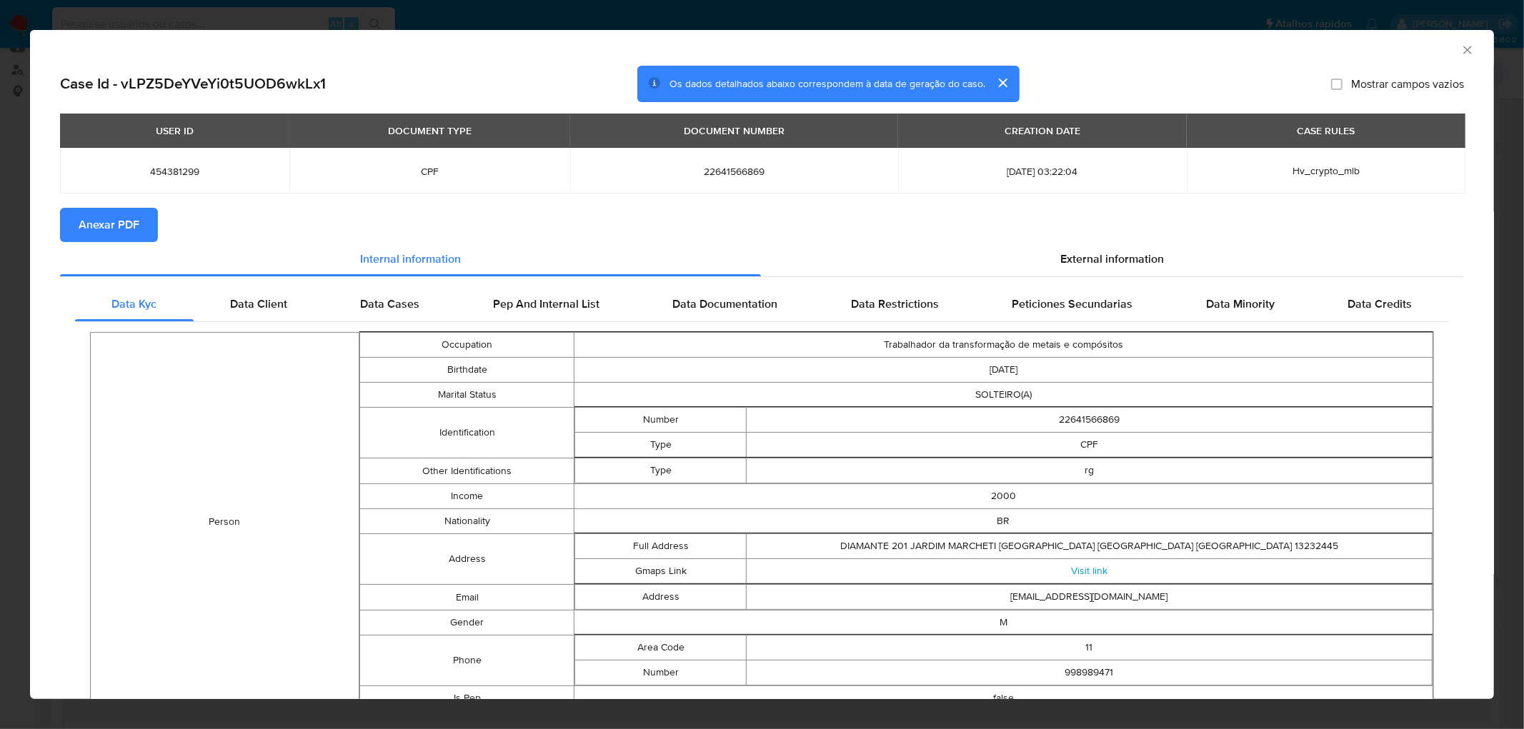
click at [129, 225] on span "Anexar PDF" at bounding box center [109, 224] width 61 height 31
click at [1015, 51] on icon "Fechar a janela" at bounding box center [1467, 50] width 14 height 14
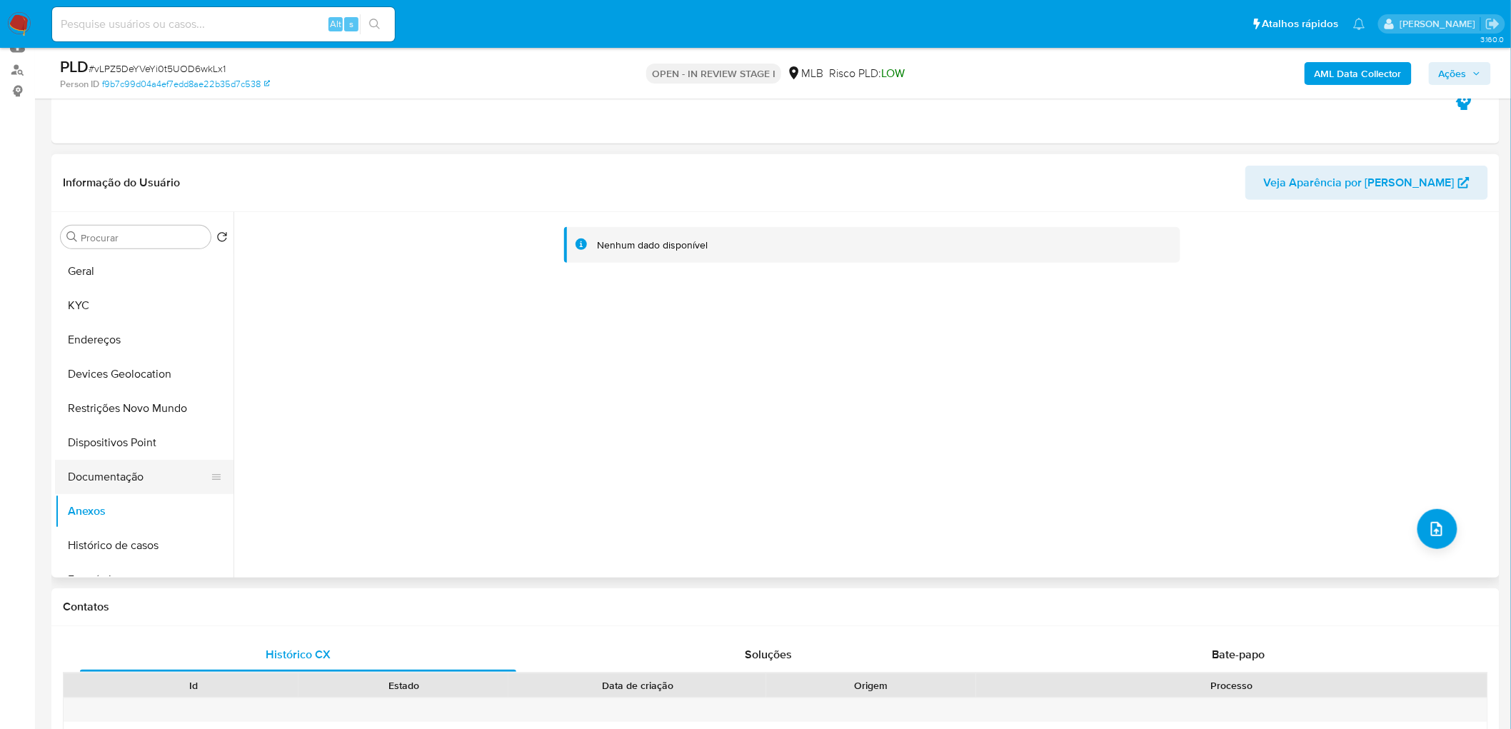
click at [109, 443] on button "Documentação" at bounding box center [138, 477] width 167 height 34
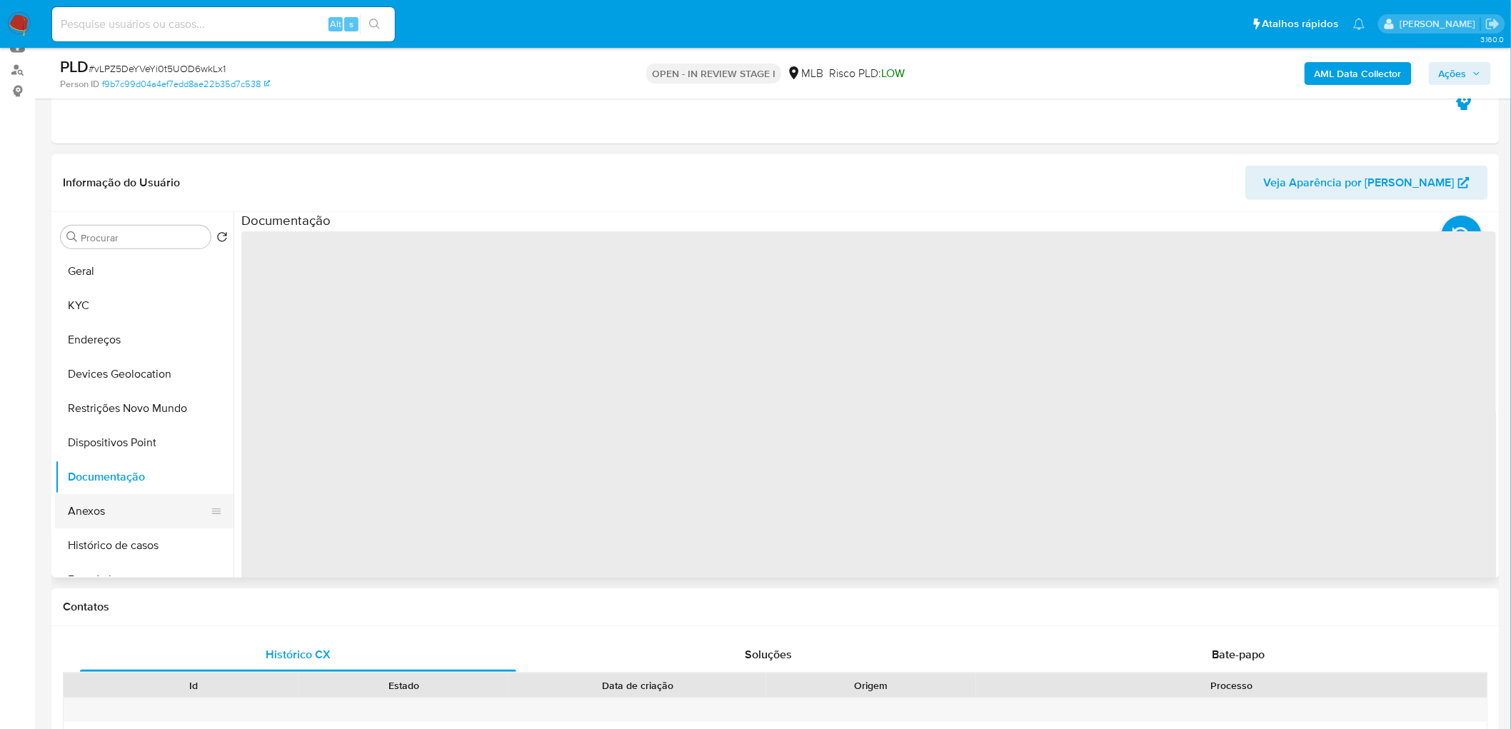
click at [103, 443] on button "Anexos" at bounding box center [138, 511] width 167 height 34
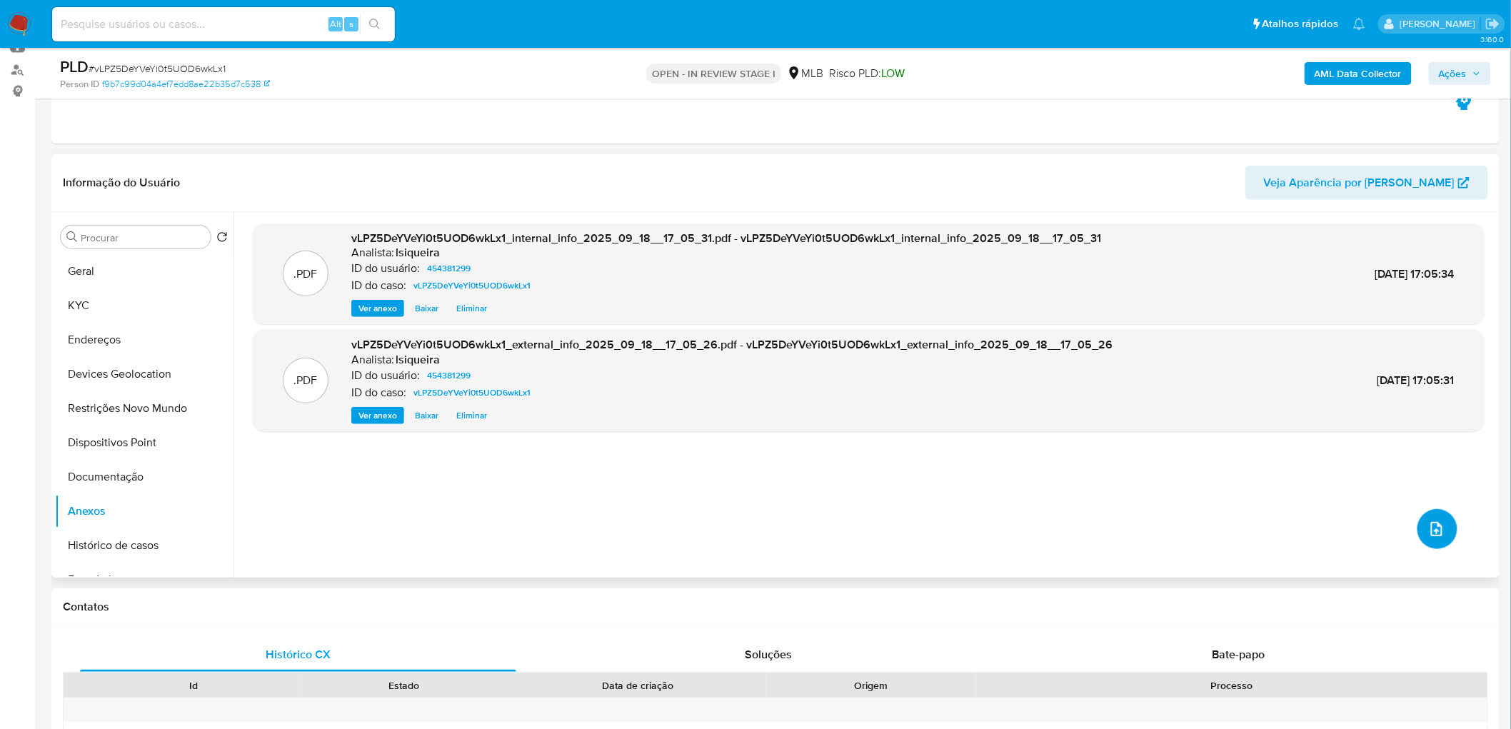
click at [1015, 443] on button "upload-file" at bounding box center [1438, 529] width 40 height 40
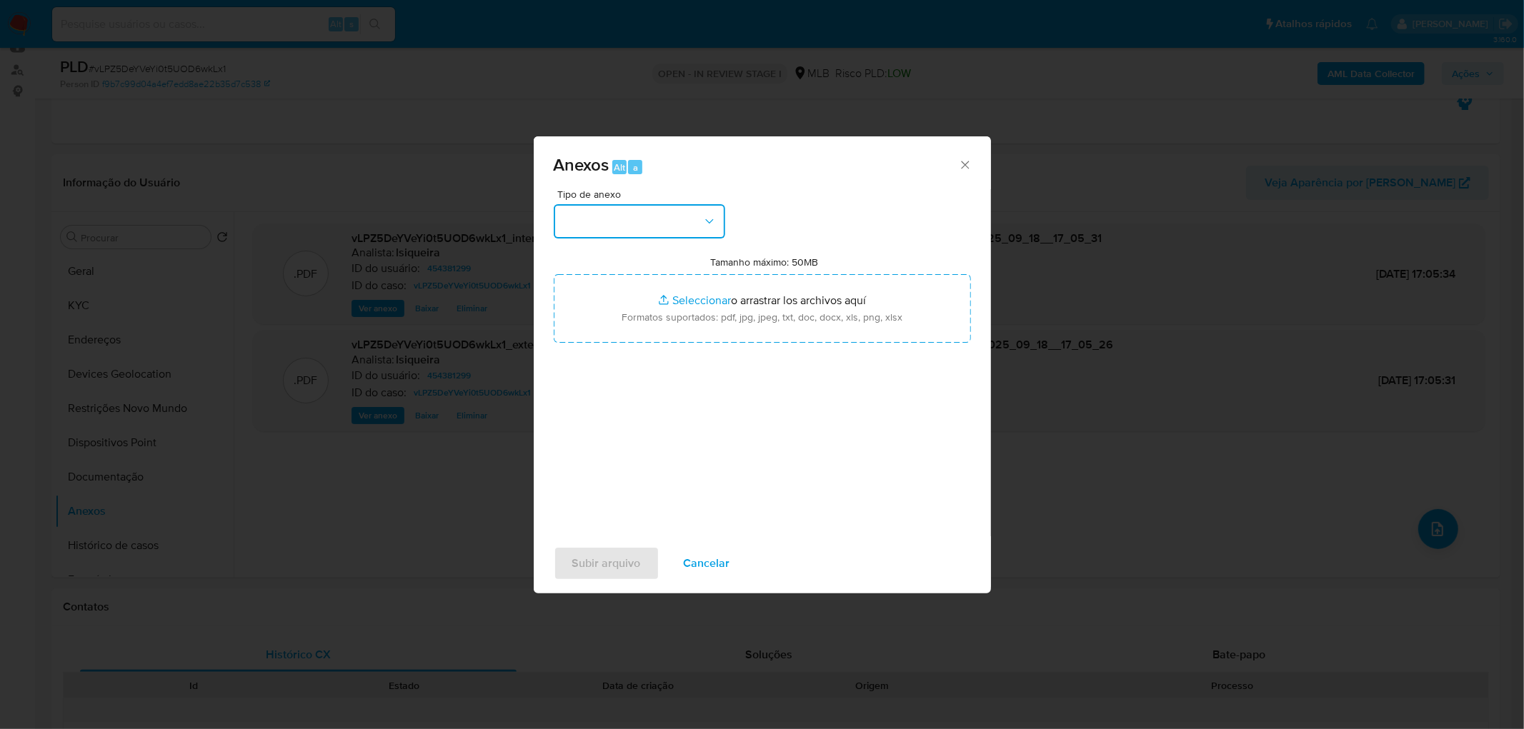
click at [708, 229] on button "button" at bounding box center [639, 221] width 171 height 34
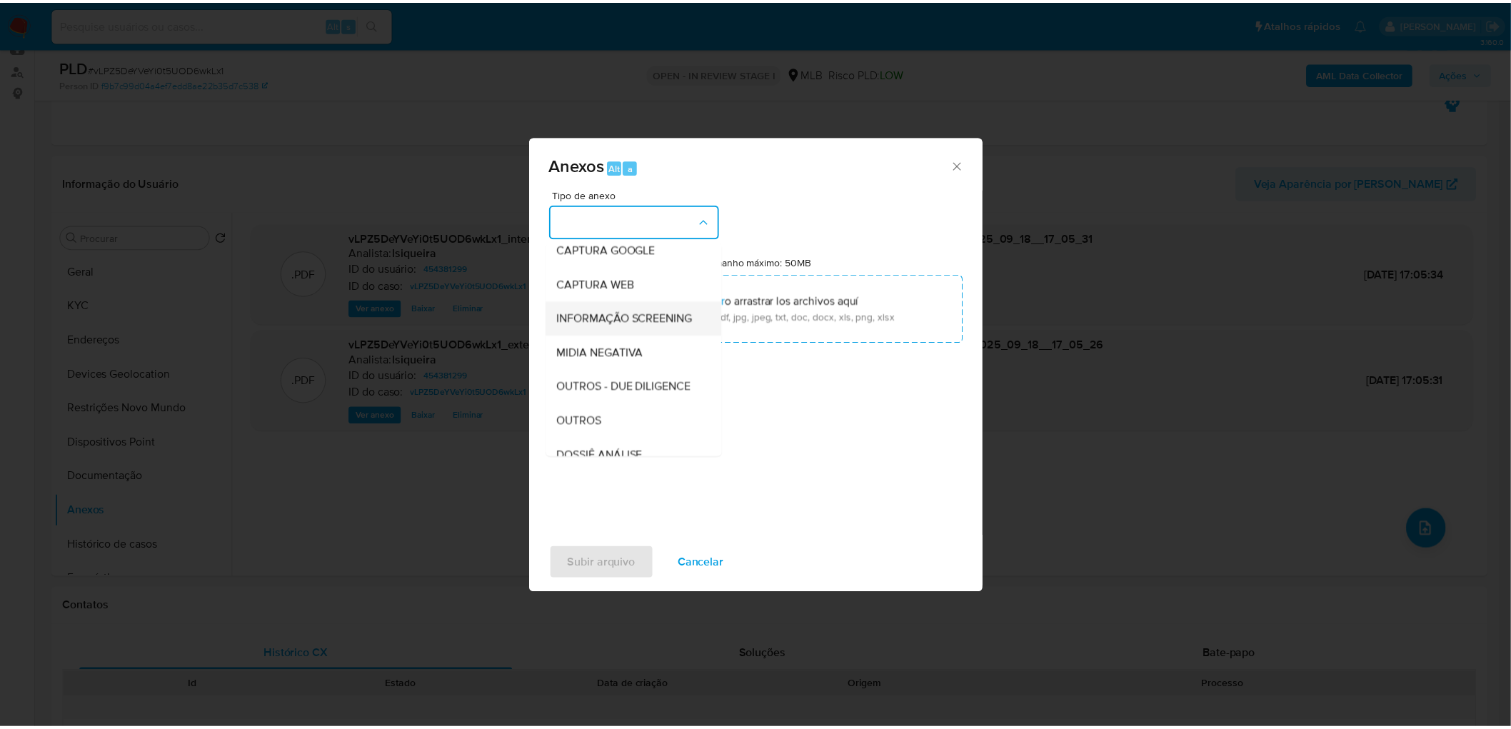
scroll to position [79, 0]
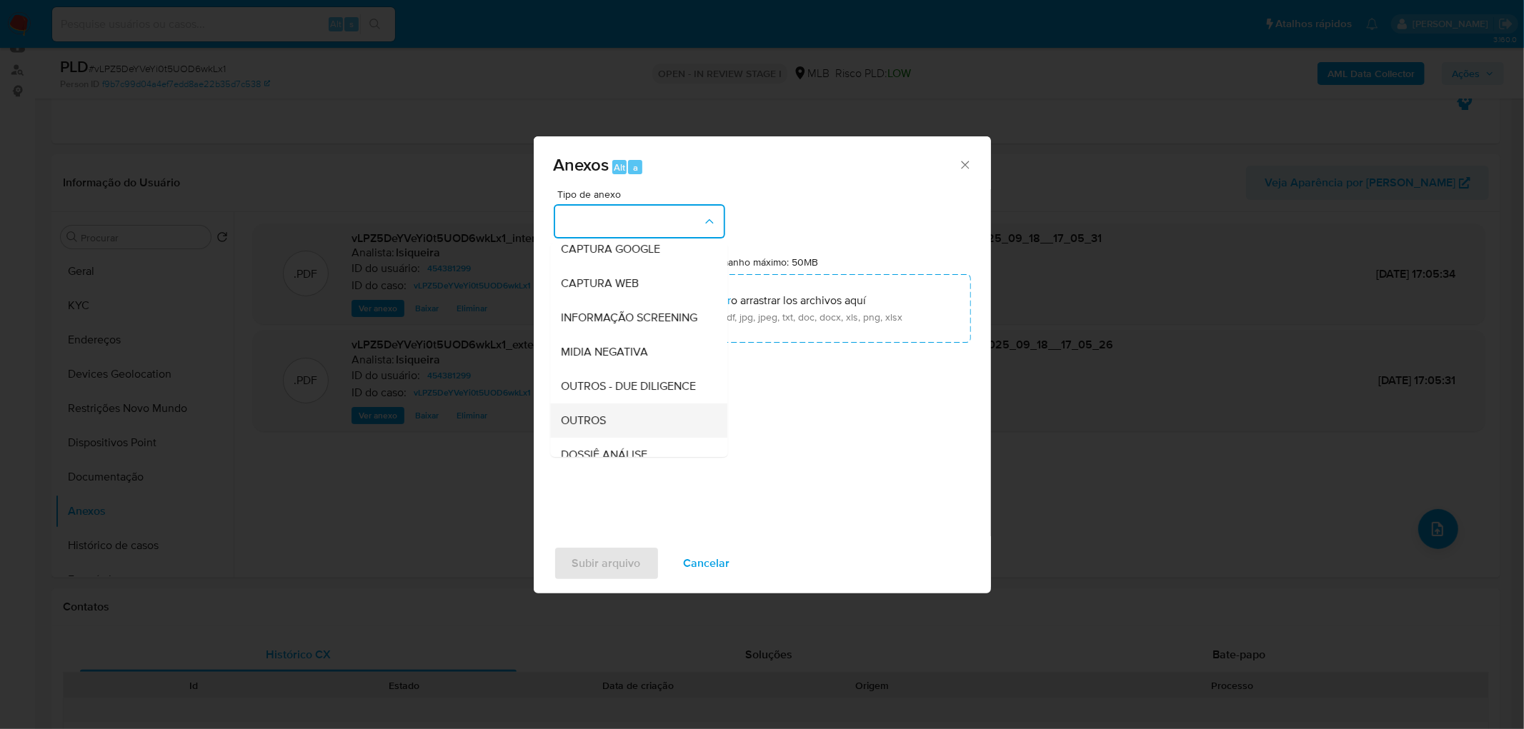
click at [608, 438] on div "OUTROS" at bounding box center [634, 421] width 146 height 34
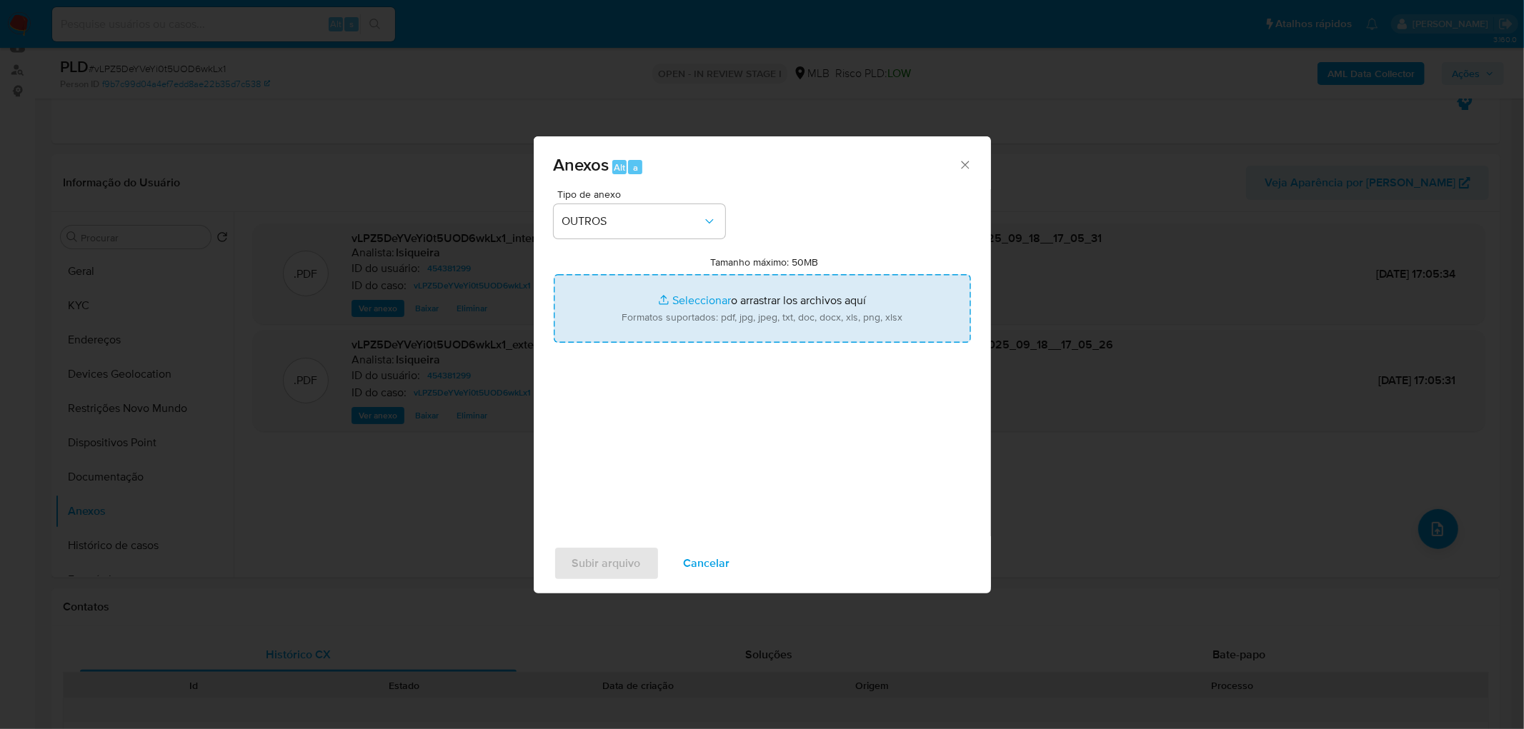
click at [699, 316] on input "Tamanho máximo: 50MB Seleccionar archivos" at bounding box center [762, 308] width 417 height 69
type input "C:\fakepath\Mulan 454381299_2025_09_18_07_55_33.xlsx"
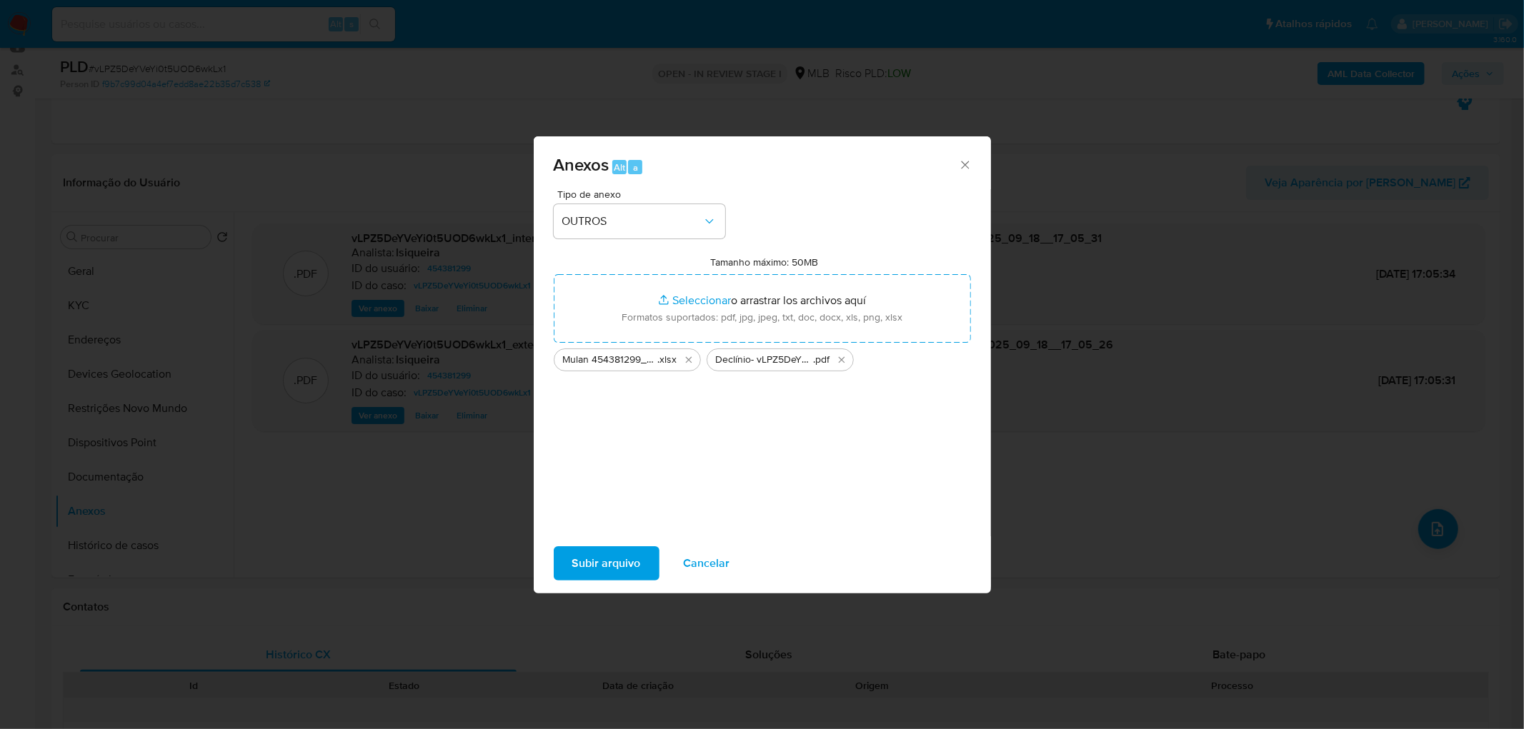
click at [617, 443] on span "Subir arquivo" at bounding box center [606, 563] width 69 height 31
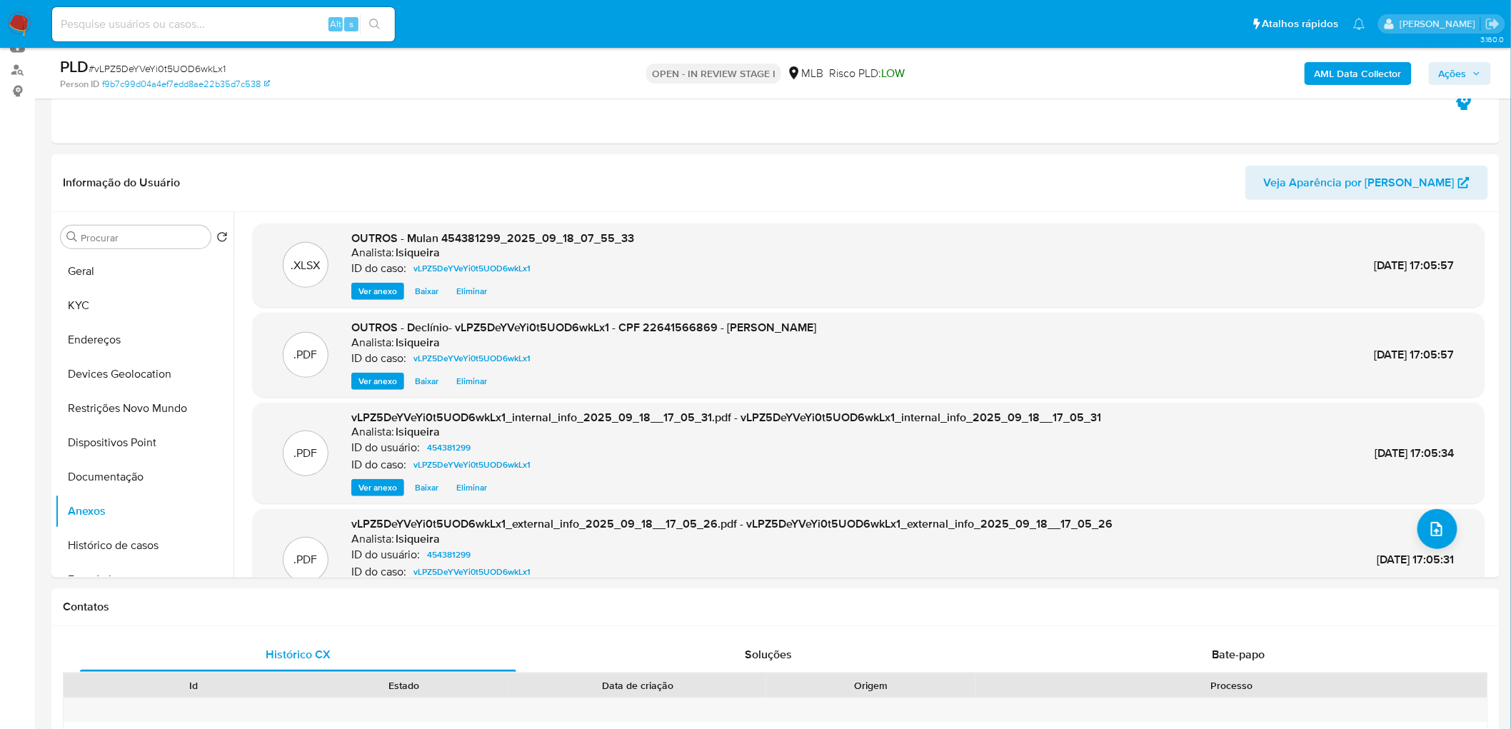
click at [1015, 76] on span "Ações" at bounding box center [1460, 74] width 42 height 20
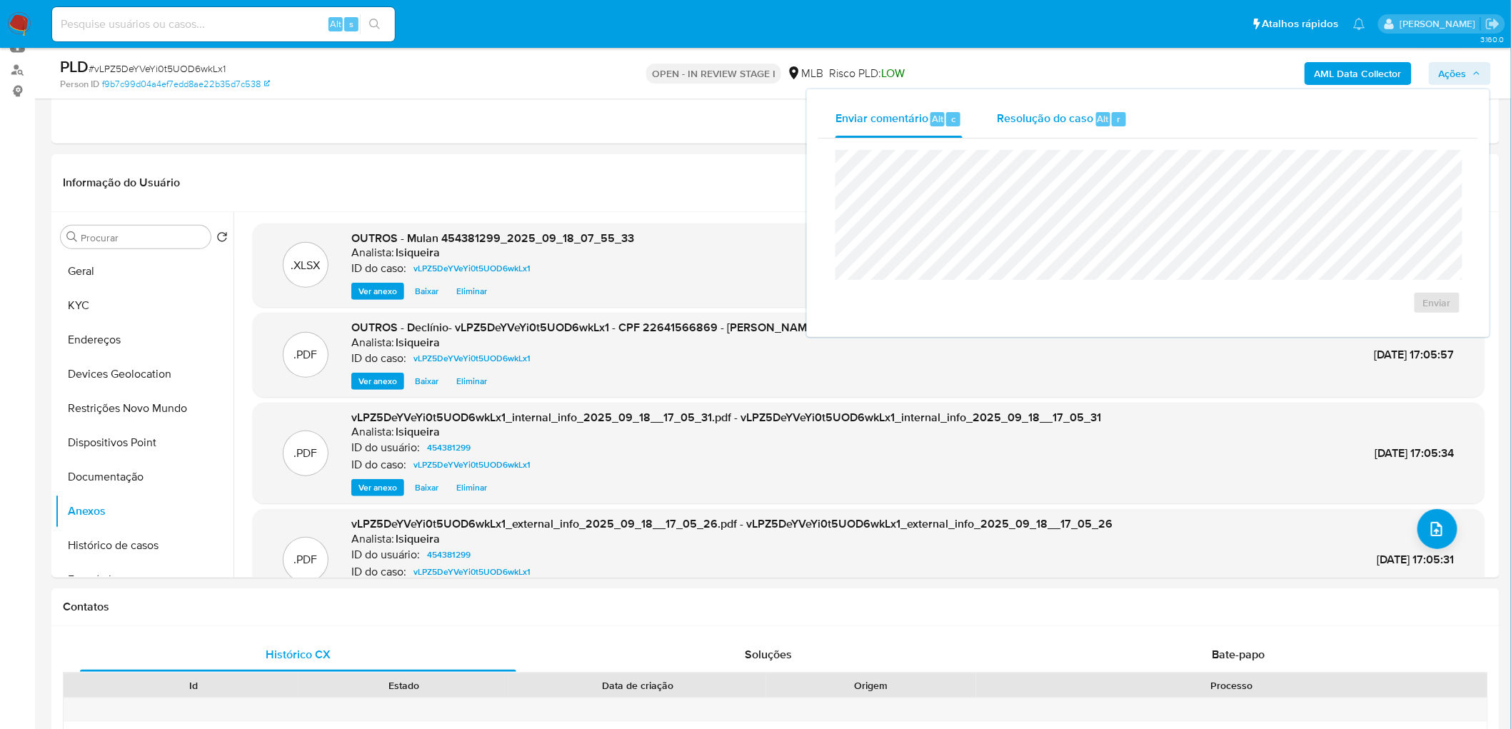
click at [1015, 126] on div "Resolução do caso Alt r" at bounding box center [1062, 119] width 131 height 37
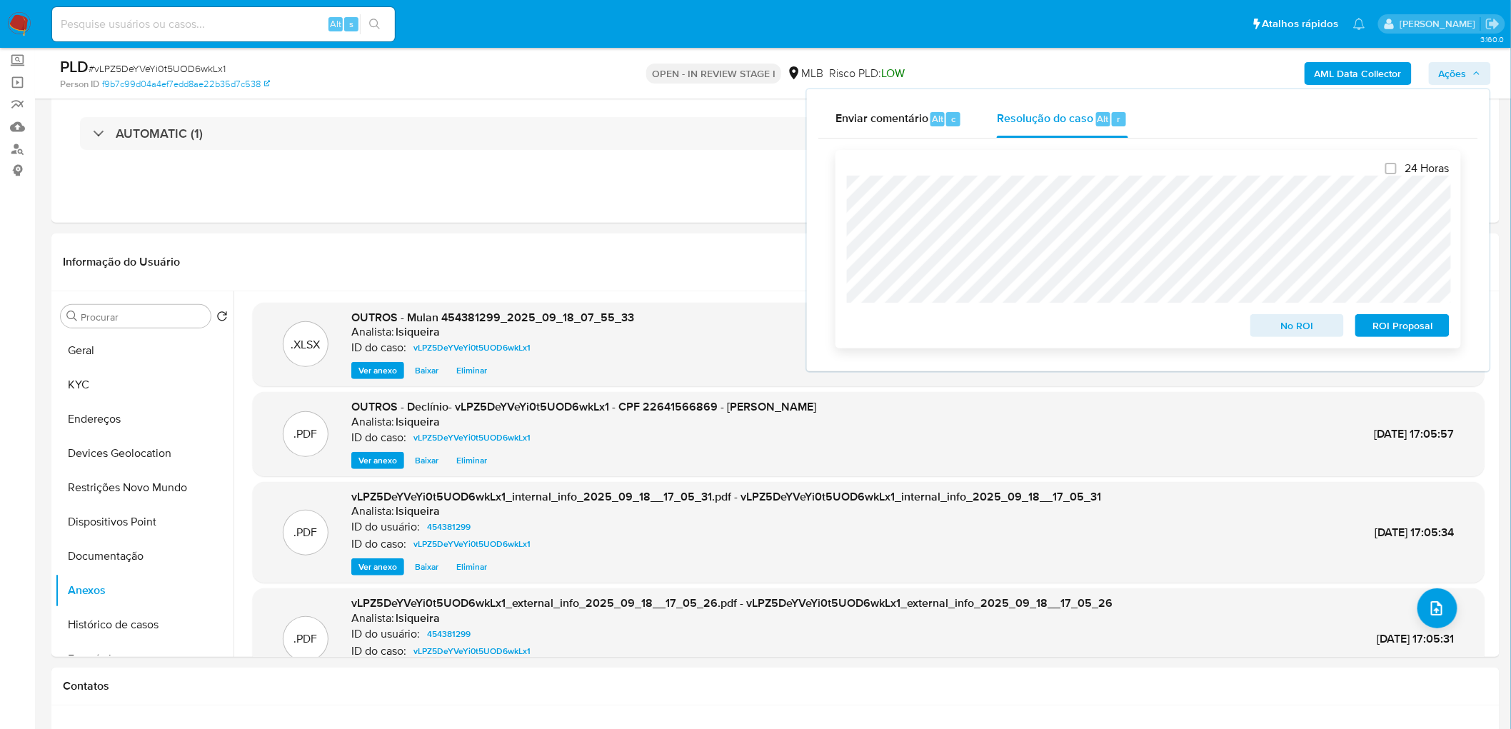
click at [1015, 319] on span "No ROI" at bounding box center [1298, 326] width 74 height 20
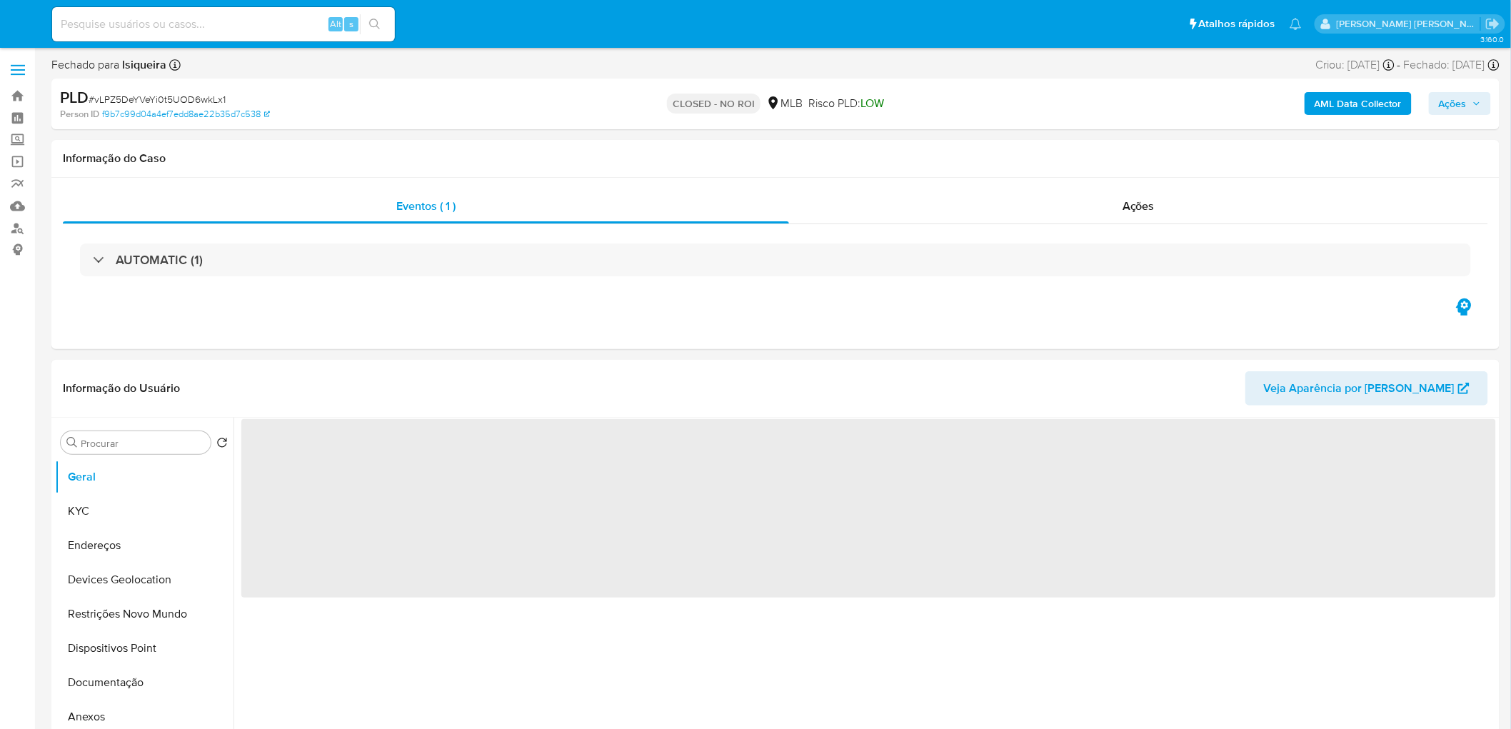
select select "10"
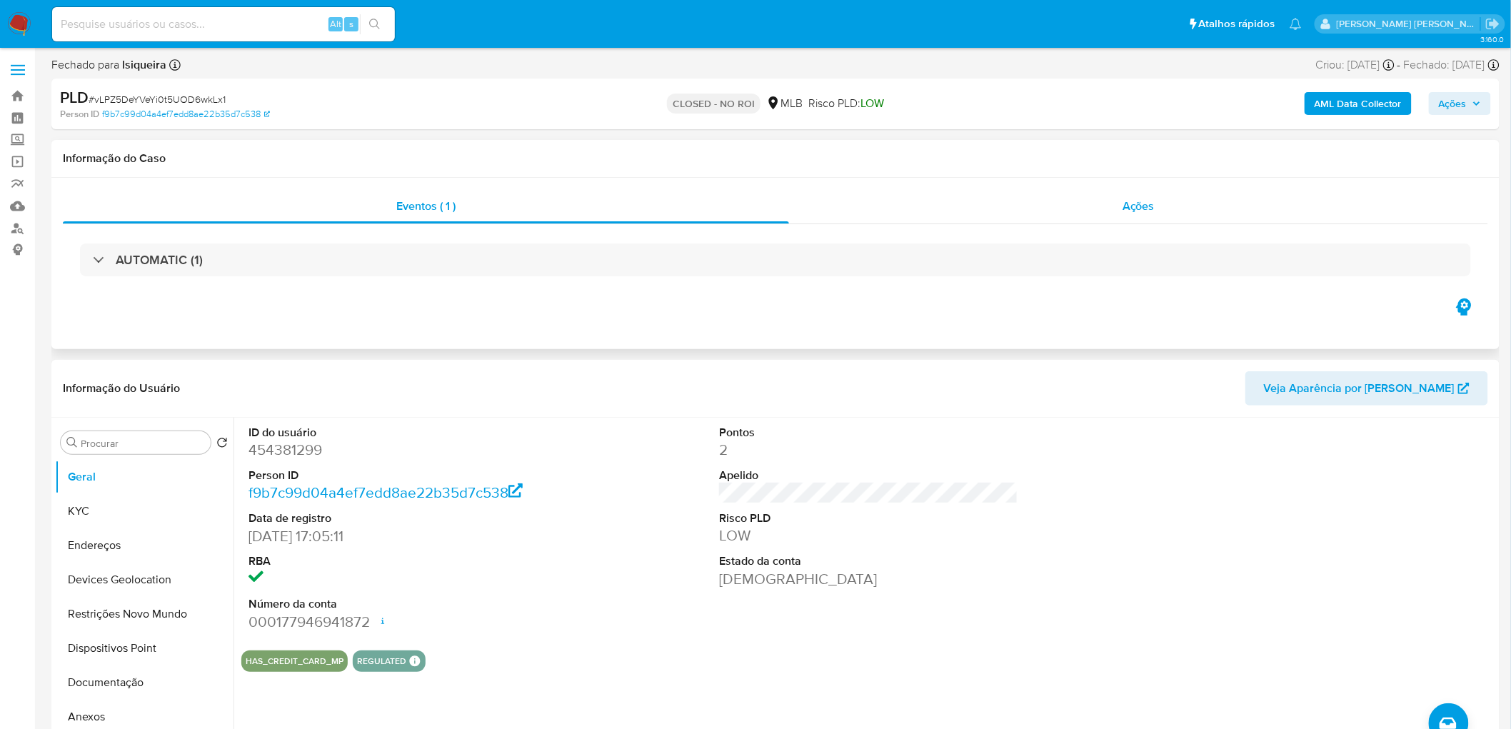
click at [1141, 218] on div "Ações" at bounding box center [1138, 206] width 699 height 34
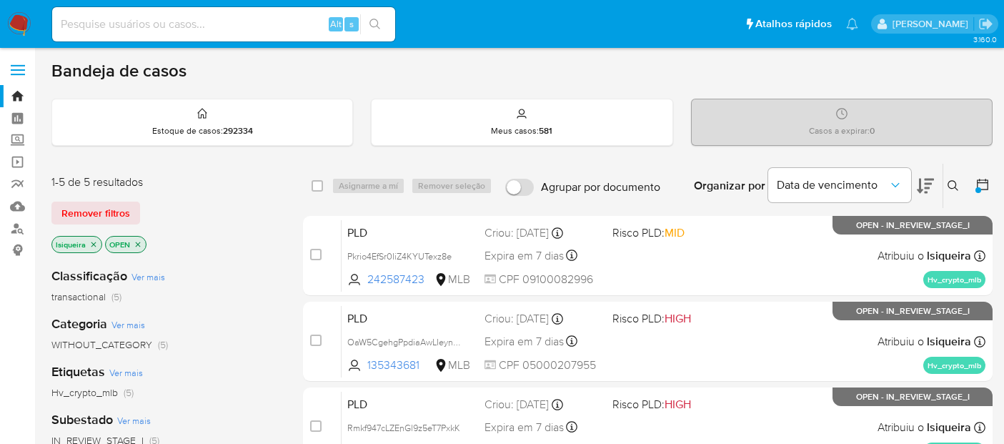
scroll to position [79, 0]
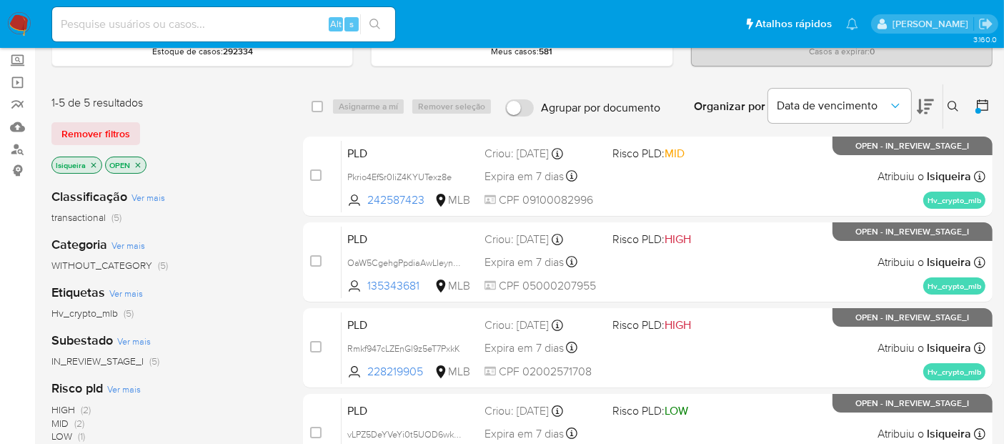
click at [981, 111] on button at bounding box center [983, 106] width 17 height 17
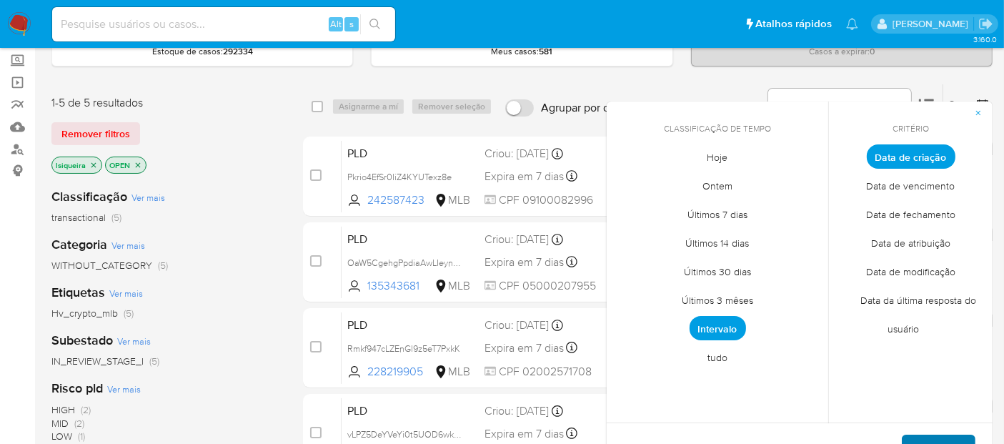
click at [956, 438] on span "Aplicar" at bounding box center [938, 451] width 36 height 31
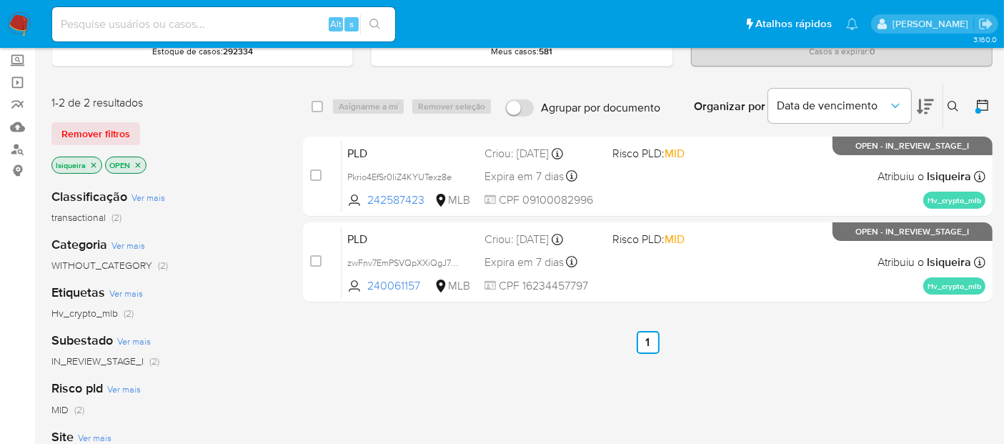
click at [17, 19] on img at bounding box center [19, 24] width 24 height 24
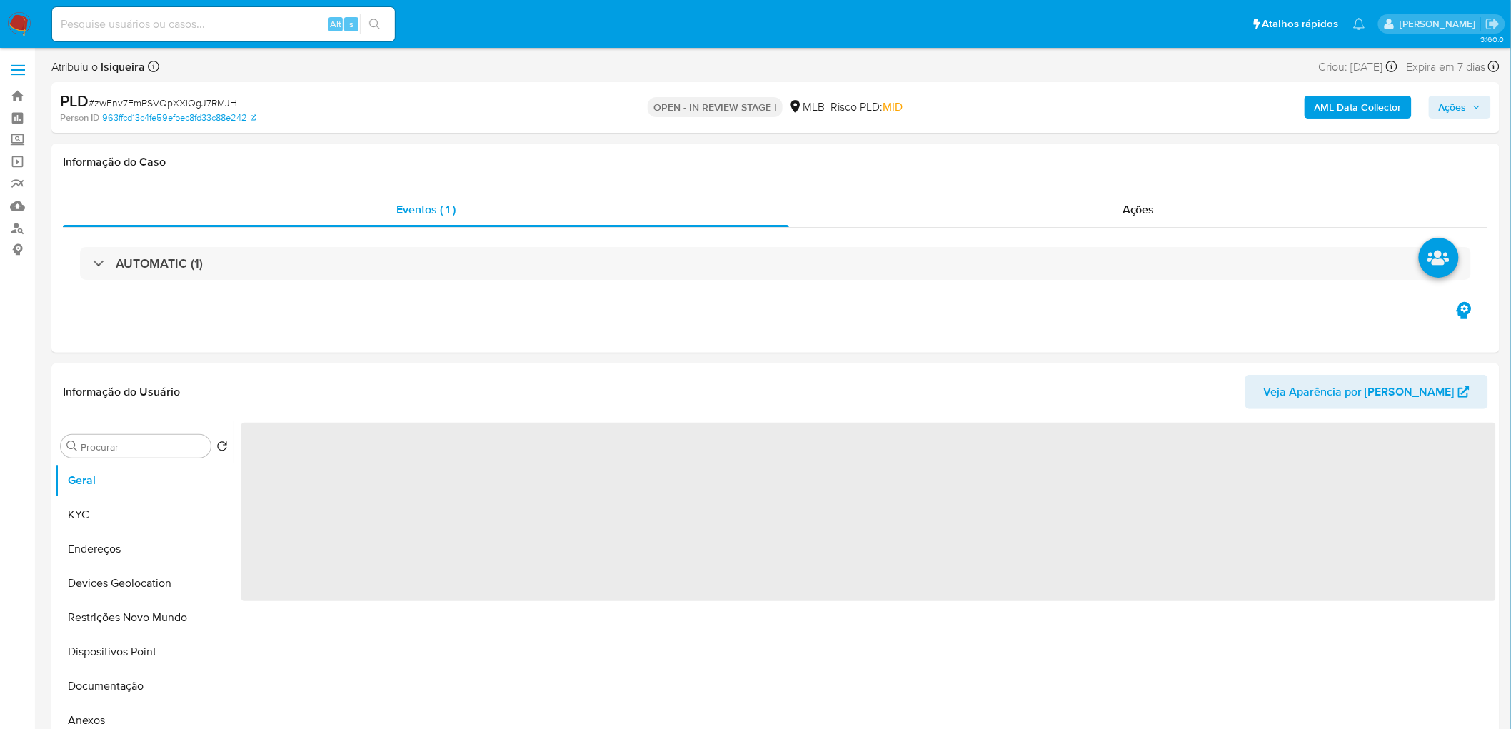
select select "10"
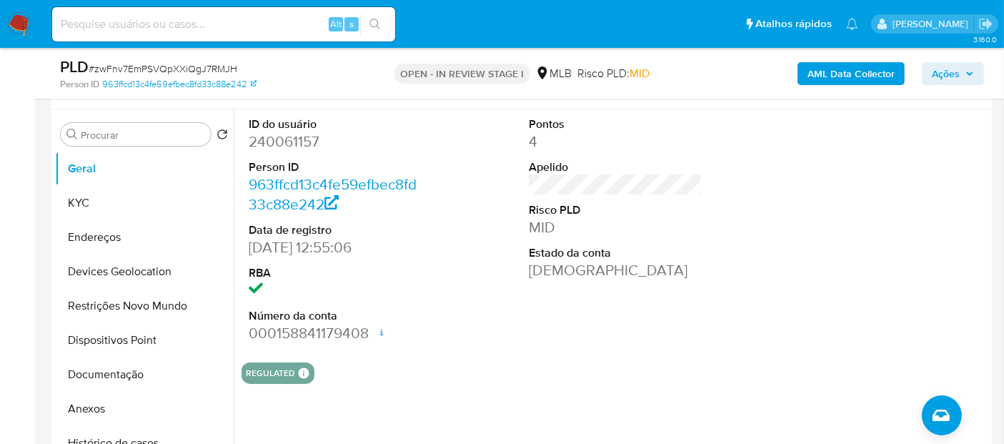
scroll to position [238, 0]
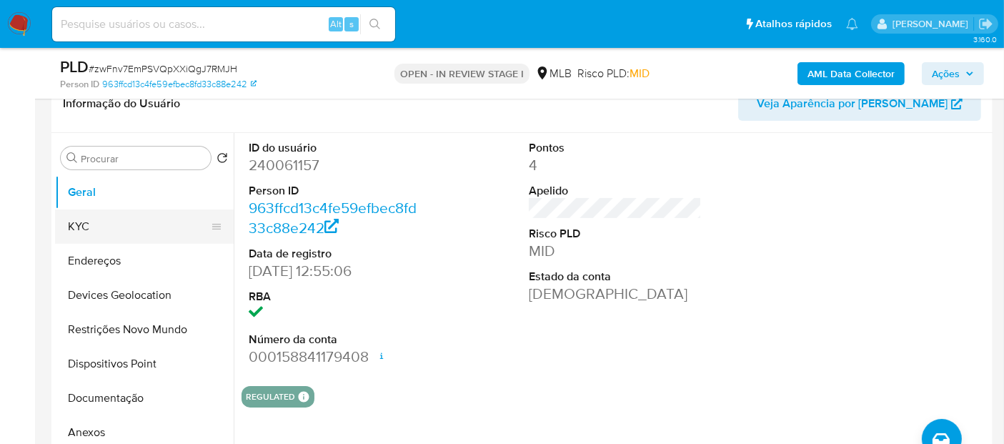
click at [84, 237] on button "KYC" at bounding box center [138, 226] width 167 height 34
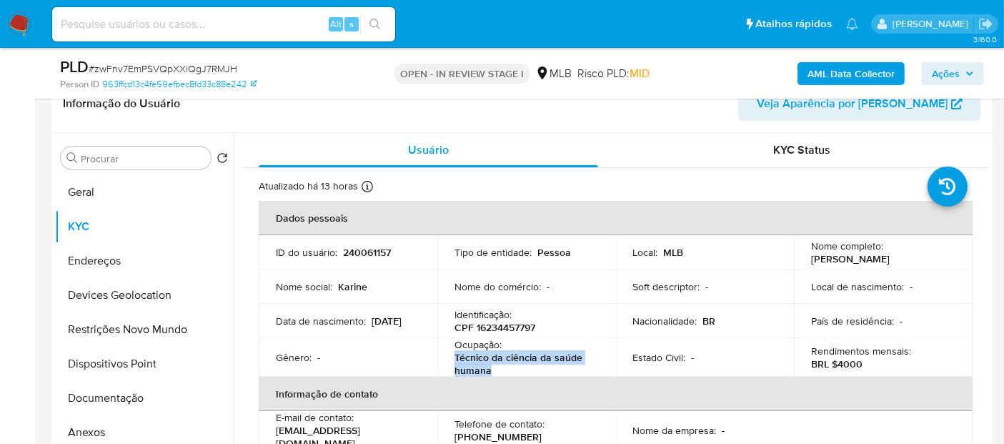
drag, startPoint x: 496, startPoint y: 367, endPoint x: 447, endPoint y: 358, distance: 50.2
click at [447, 358] on td "Ocupação : Técnico da ciência da saúde humana" at bounding box center [526, 357] width 179 height 39
copy p "Técnico da ciência da saúde humana"
click at [109, 401] on button "Documentação" at bounding box center [138, 398] width 167 height 34
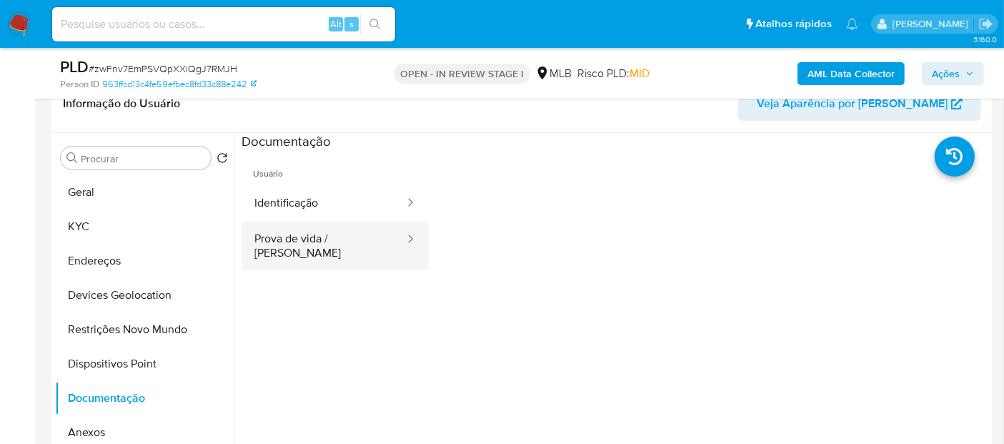
click at [261, 256] on button "Prova de vida / [PERSON_NAME]" at bounding box center [323, 245] width 164 height 49
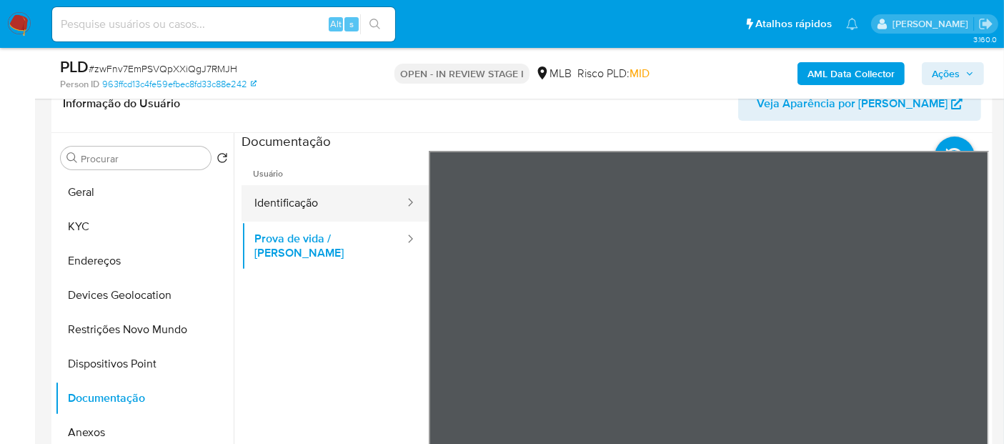
click at [363, 203] on button "Identificação" at bounding box center [323, 203] width 164 height 36
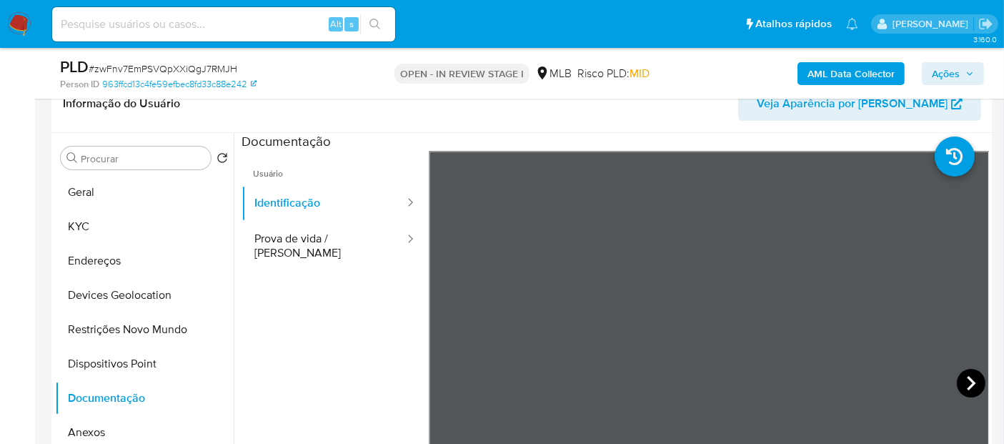
click at [968, 378] on icon at bounding box center [970, 383] width 29 height 29
click at [103, 191] on button "Geral" at bounding box center [138, 192] width 167 height 34
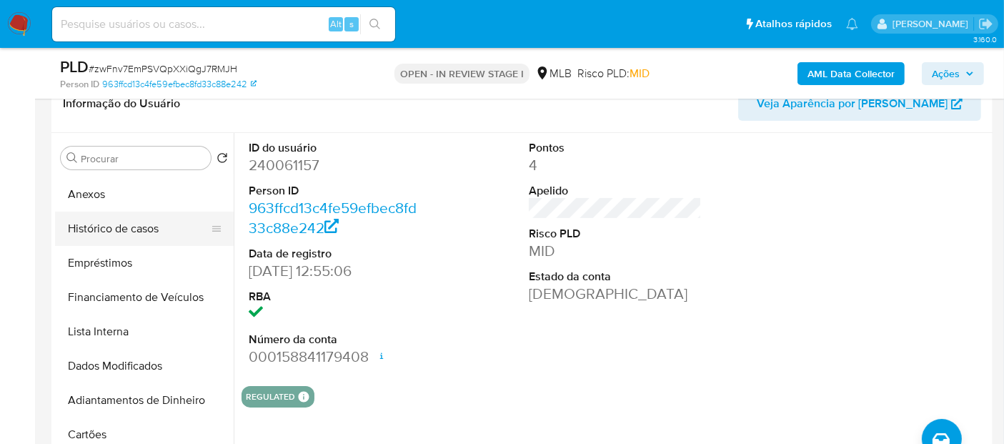
click at [134, 229] on button "Histórico de casos" at bounding box center [138, 228] width 167 height 34
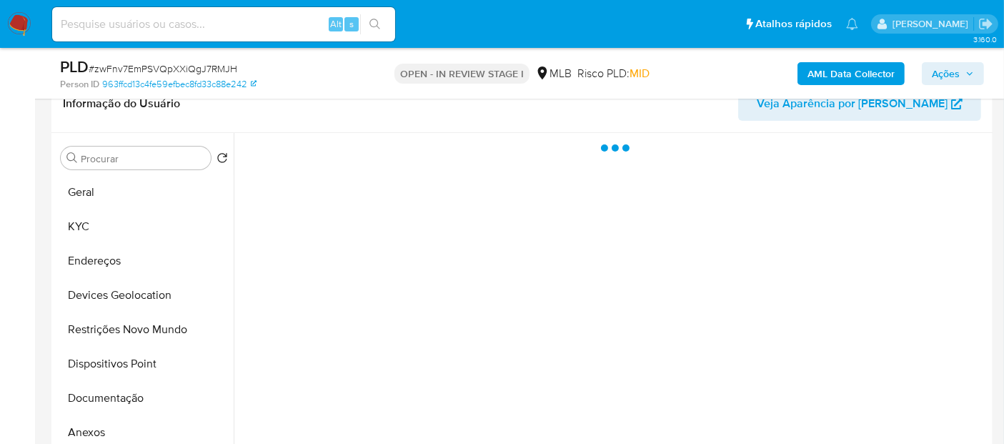
scroll to position [0, 0]
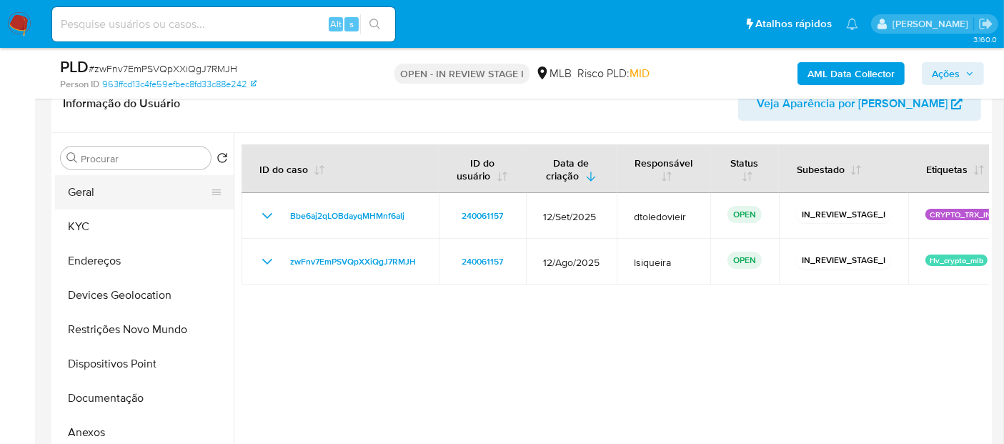
click at [84, 193] on button "Geral" at bounding box center [138, 192] width 167 height 34
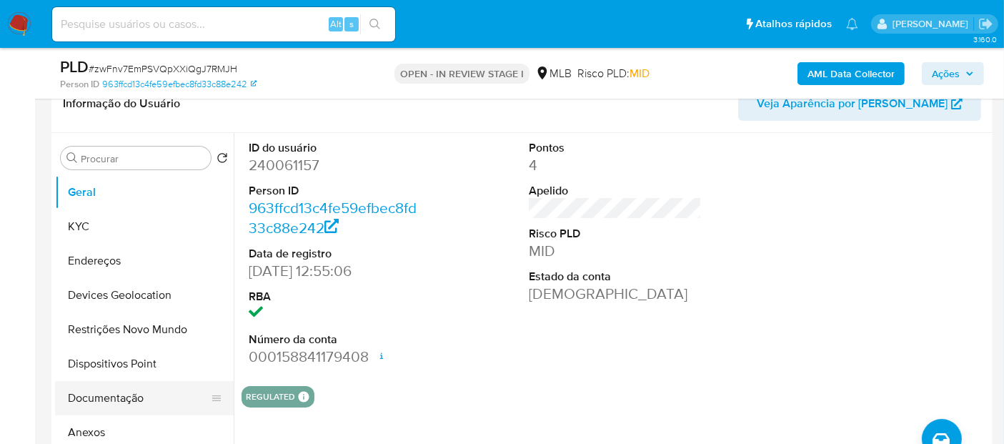
scroll to position [79, 0]
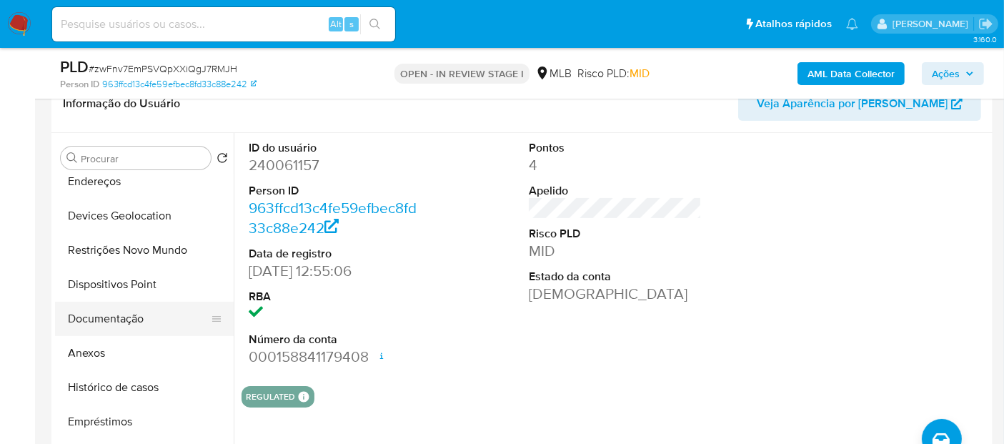
drag, startPoint x: 134, startPoint y: 393, endPoint x: 132, endPoint y: 319, distance: 73.6
click at [134, 387] on button "Histórico de casos" at bounding box center [144, 387] width 179 height 34
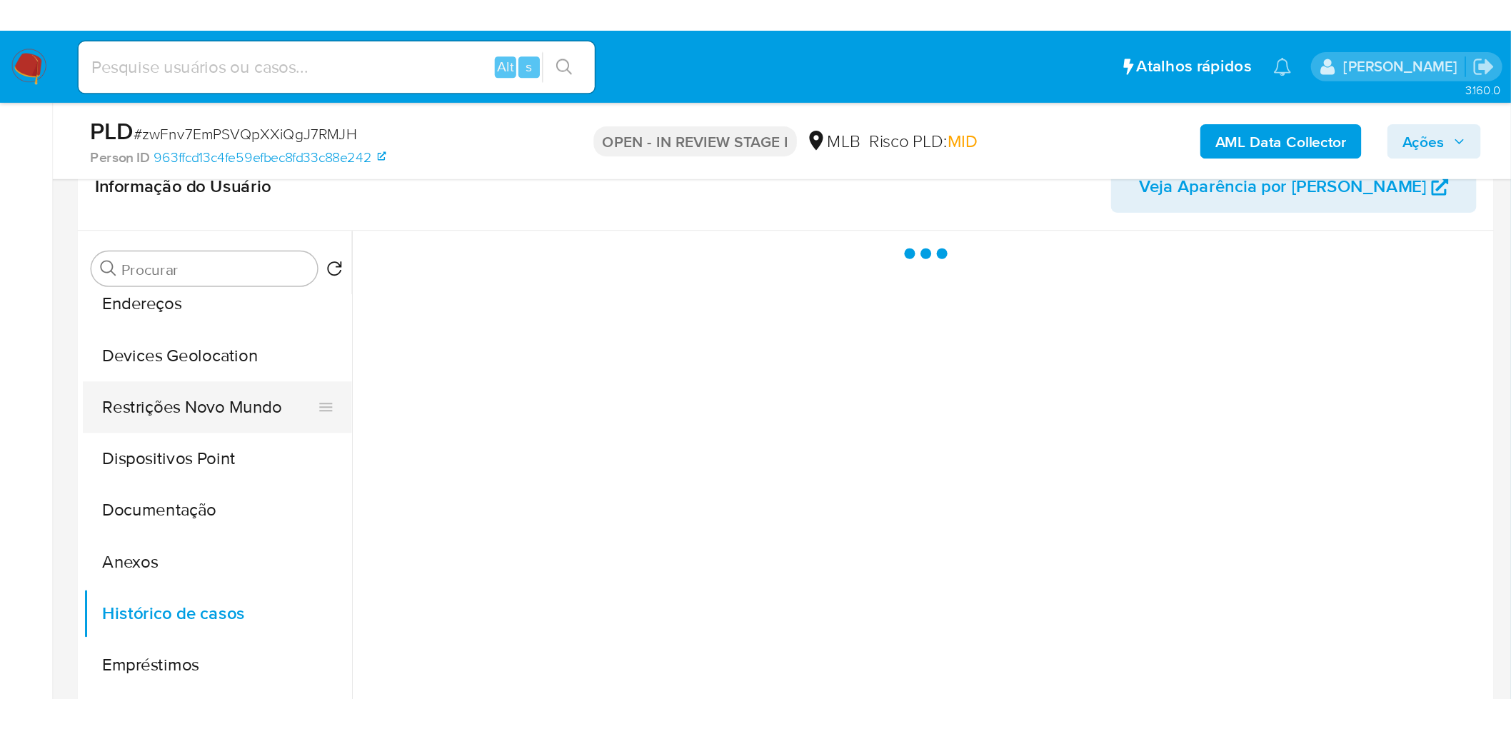
scroll to position [0, 0]
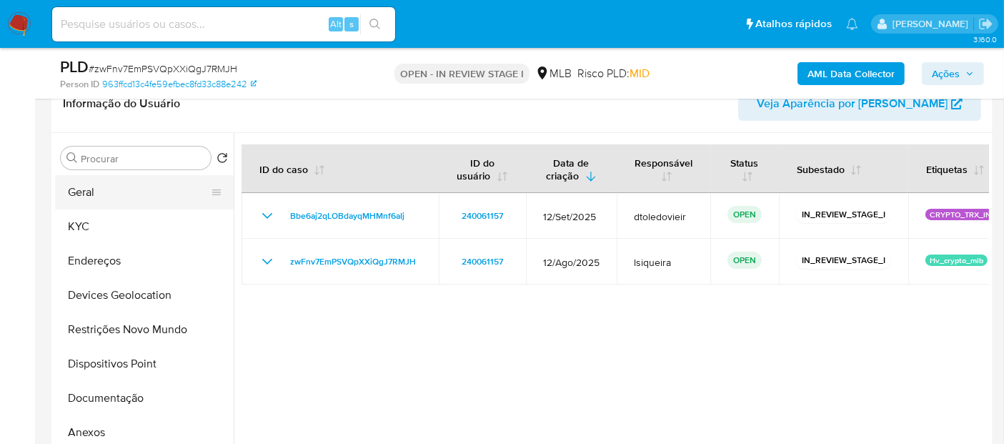
click at [144, 186] on button "Geral" at bounding box center [138, 192] width 167 height 34
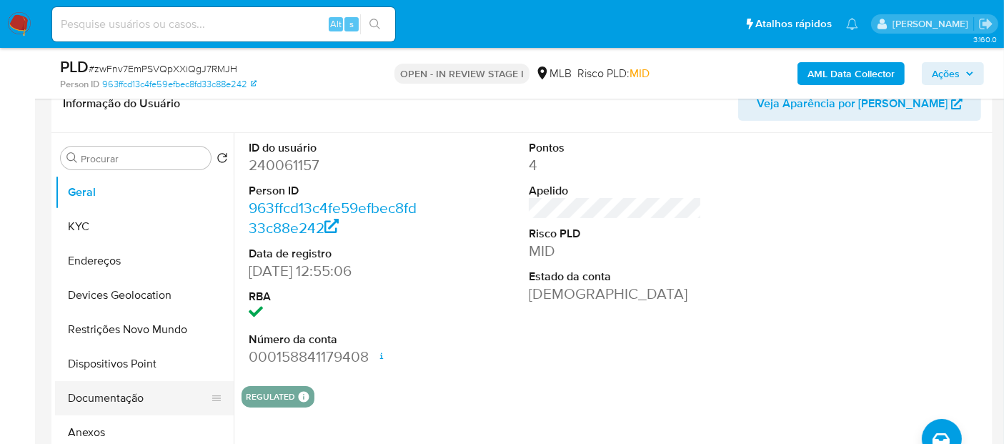
click at [94, 394] on button "Documentação" at bounding box center [138, 398] width 167 height 34
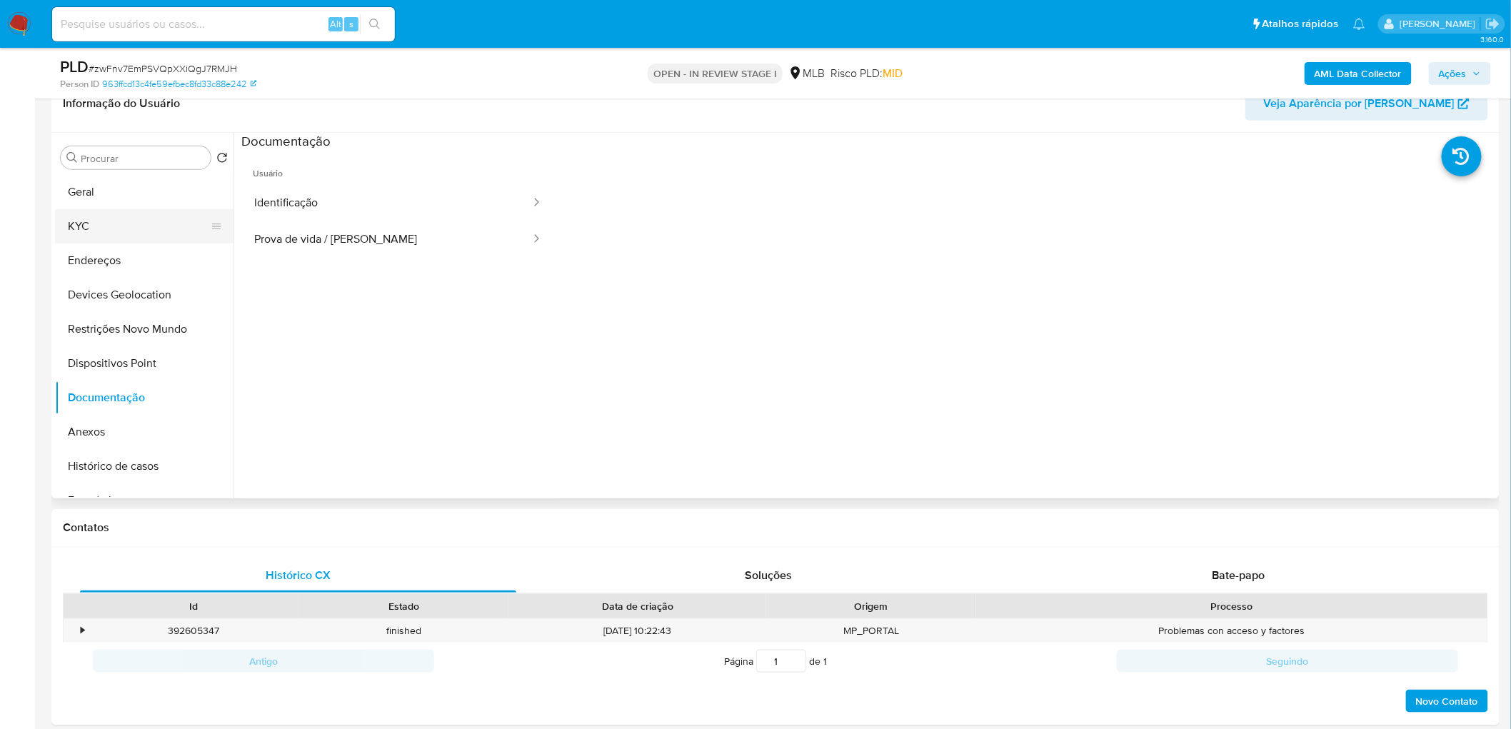
click at [141, 210] on button "KYC" at bounding box center [138, 226] width 167 height 34
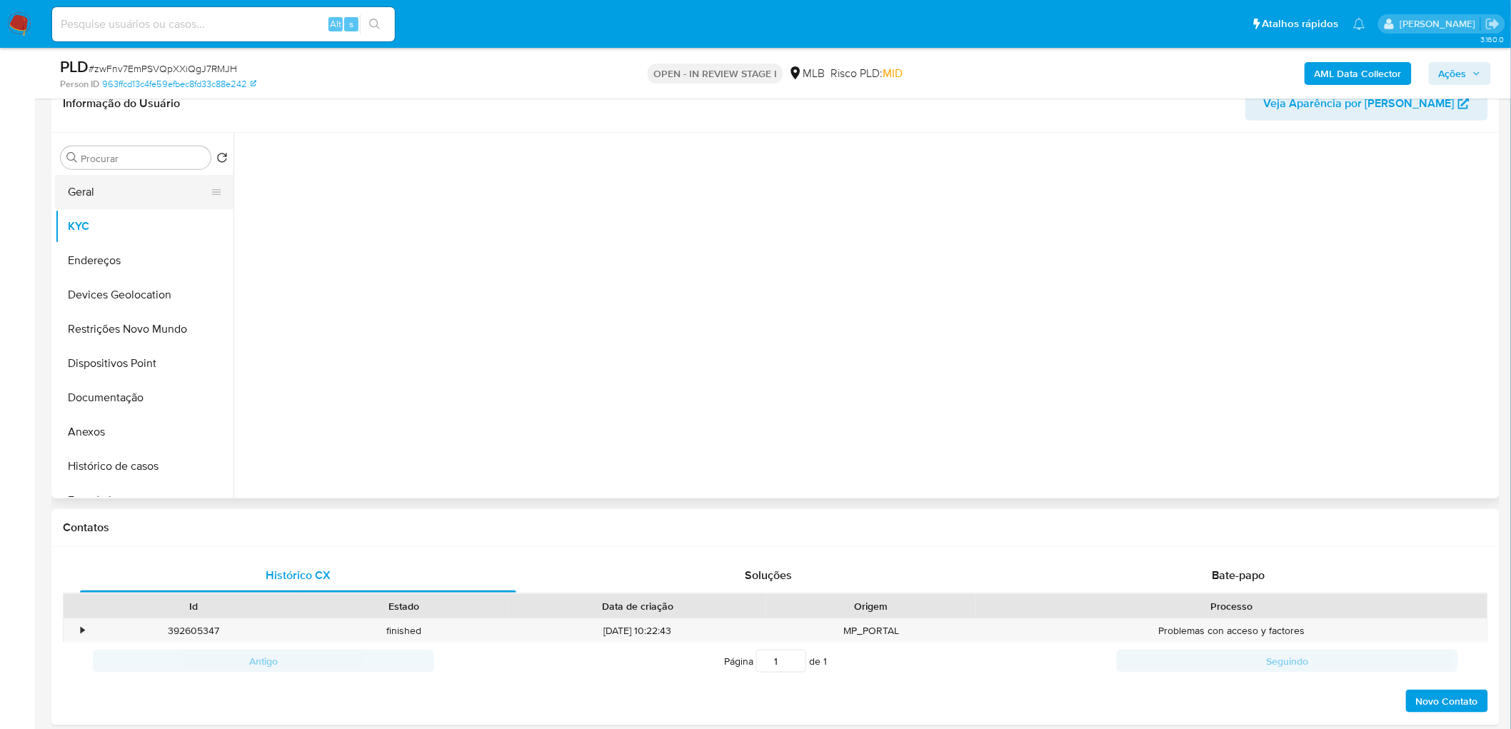
click at [157, 187] on button "Geral" at bounding box center [138, 192] width 167 height 34
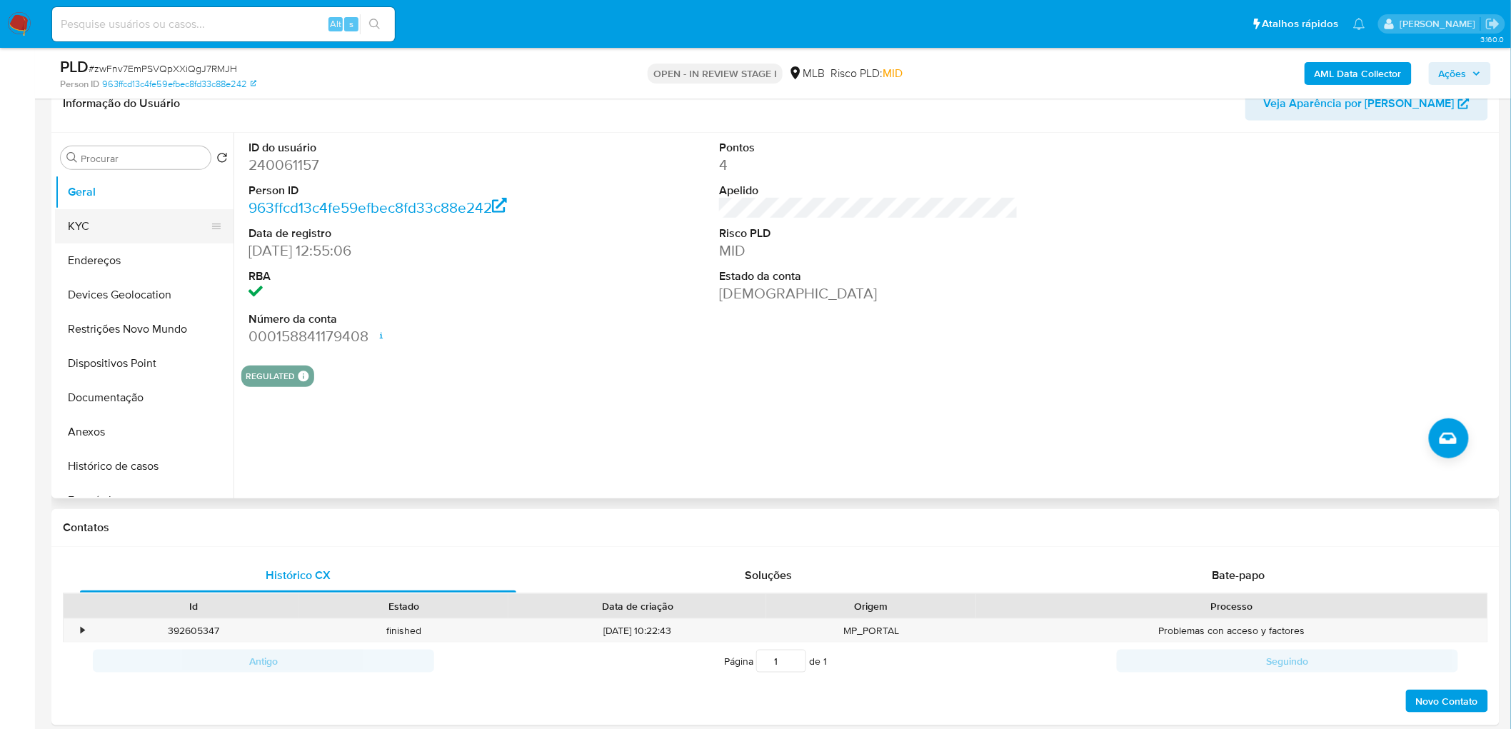
click at [103, 232] on button "KYC" at bounding box center [138, 226] width 167 height 34
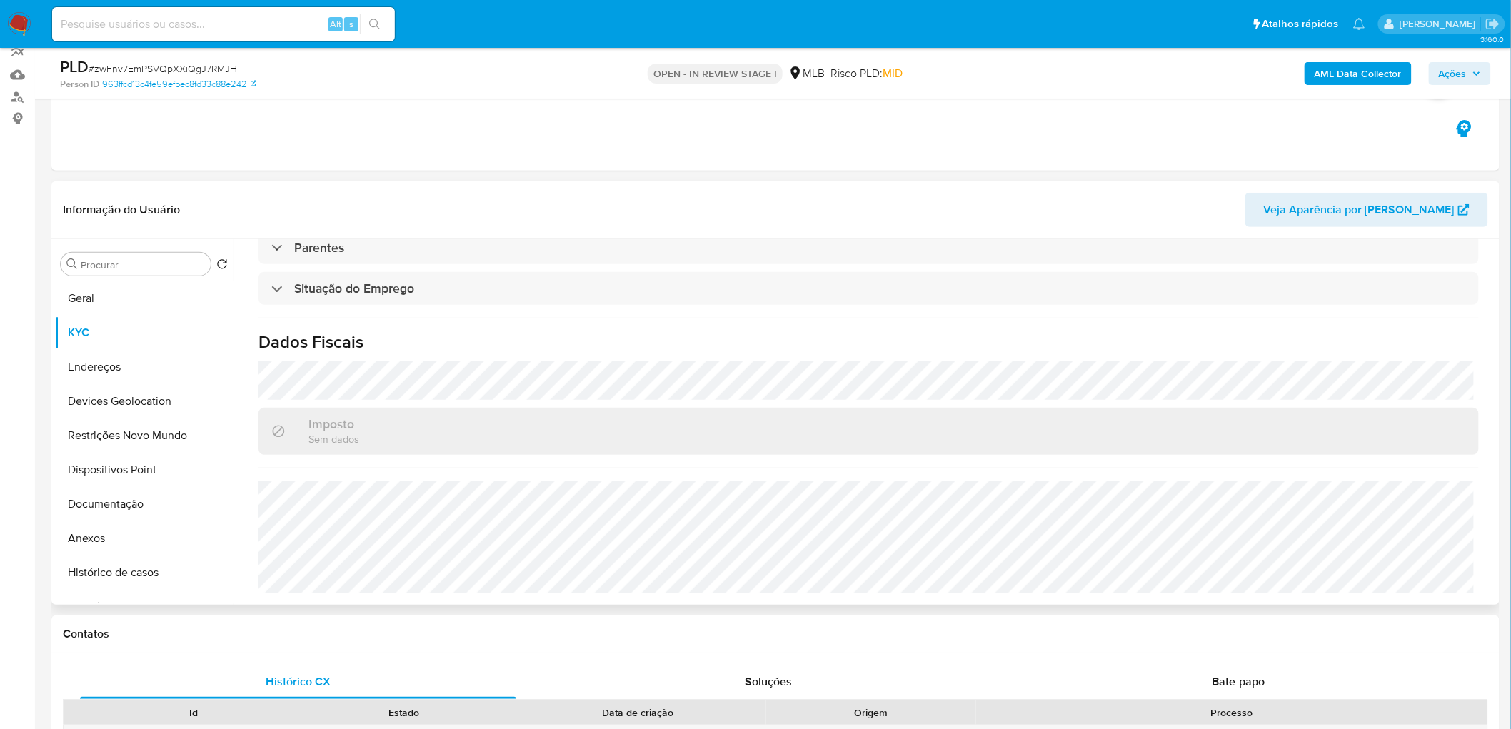
scroll to position [159, 0]
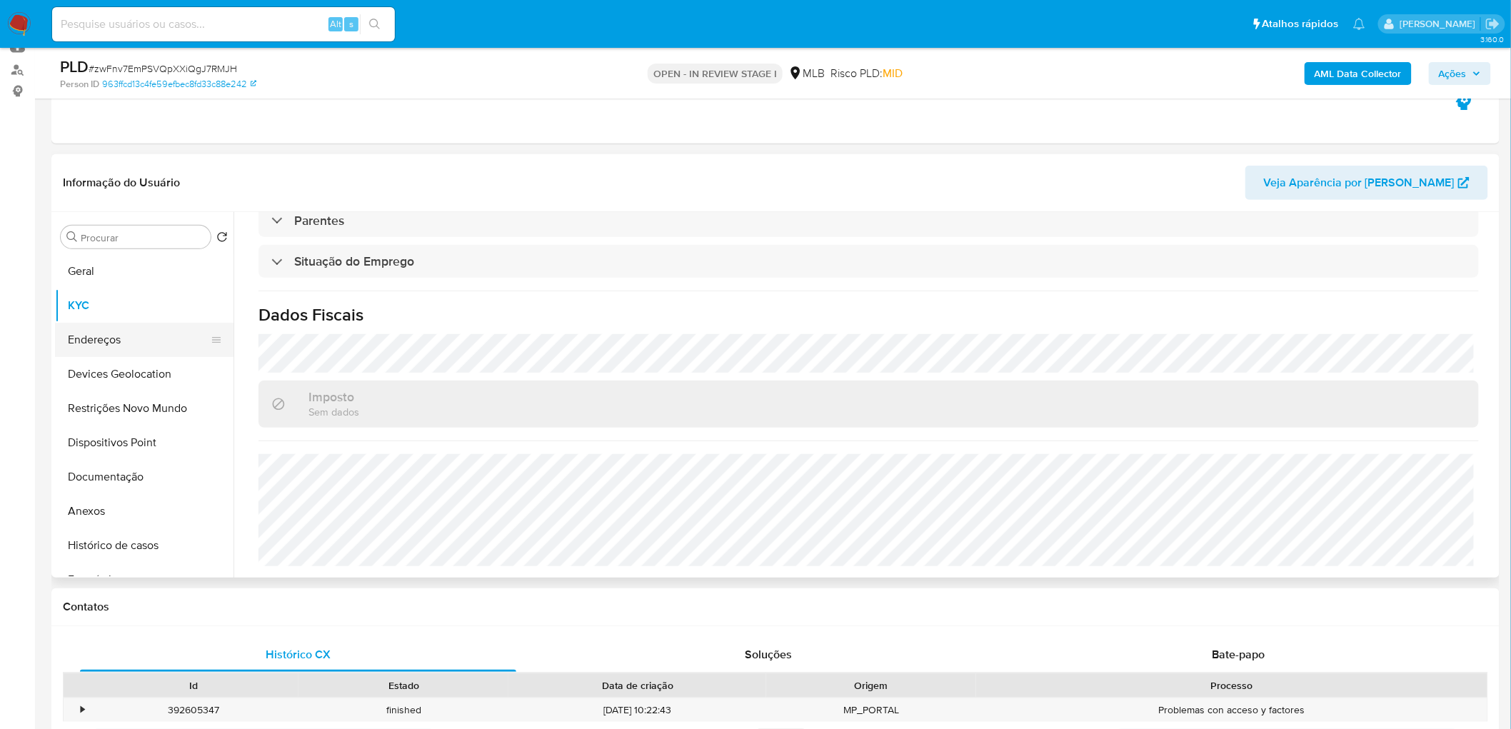
click at [104, 332] on button "Endereços" at bounding box center [138, 340] width 167 height 34
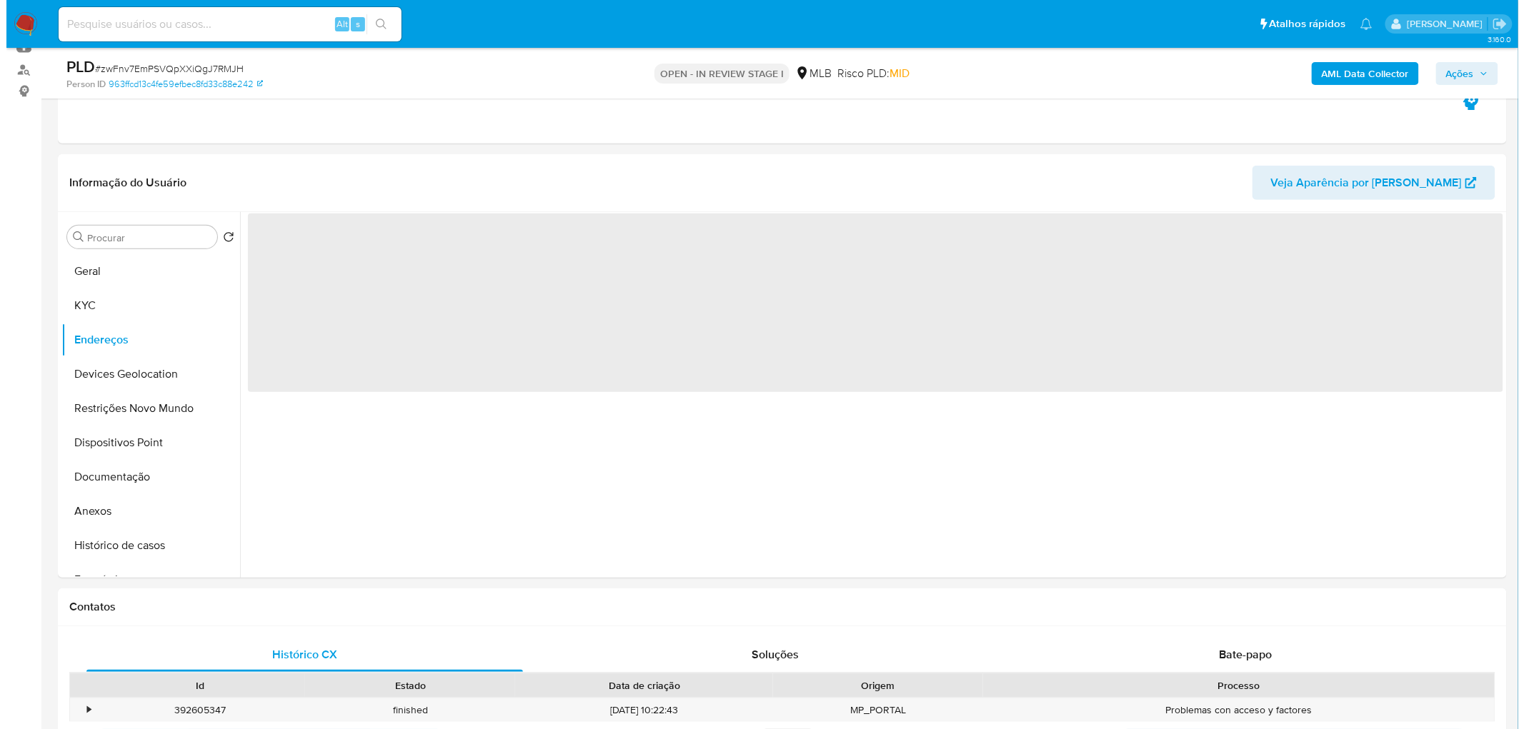
scroll to position [0, 0]
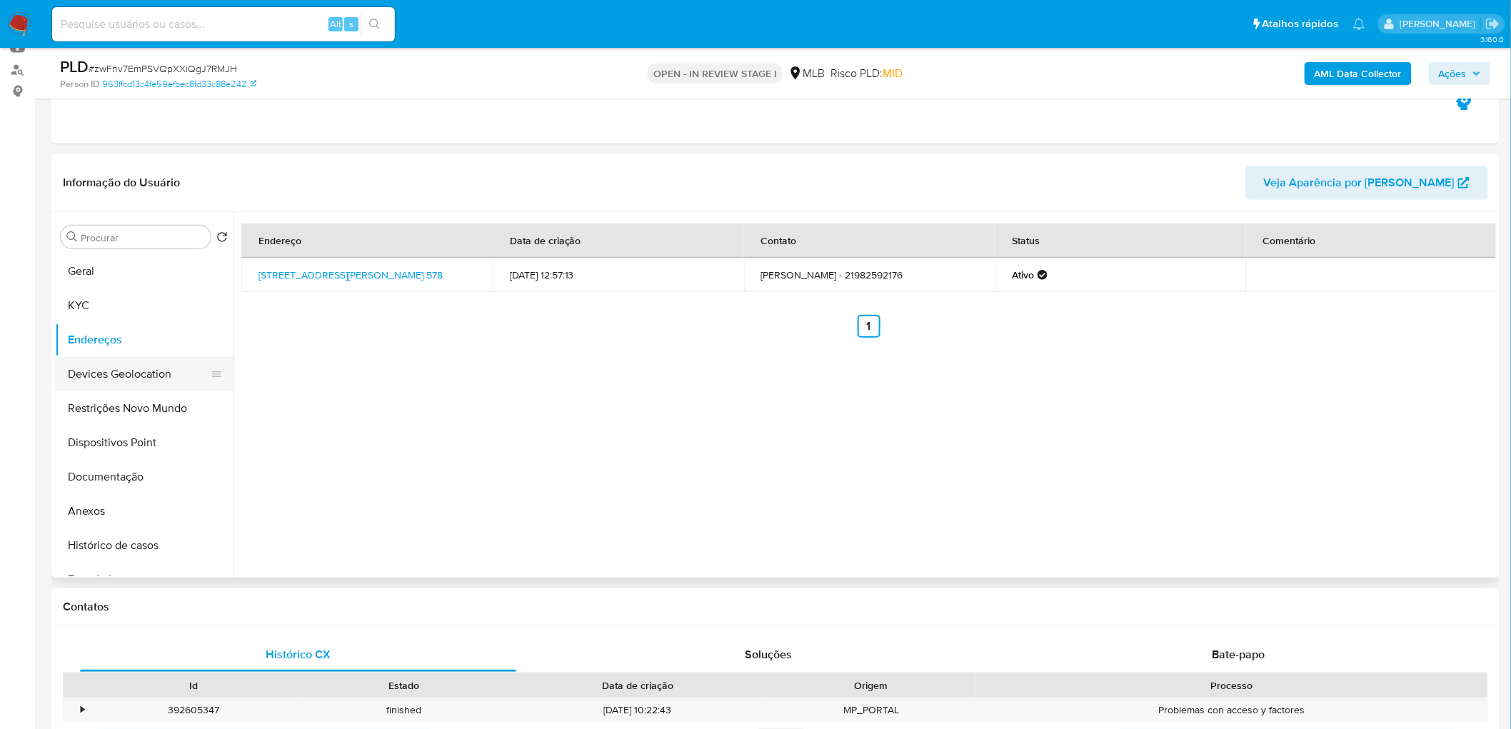
click at [165, 380] on button "Devices Geolocation" at bounding box center [138, 374] width 167 height 34
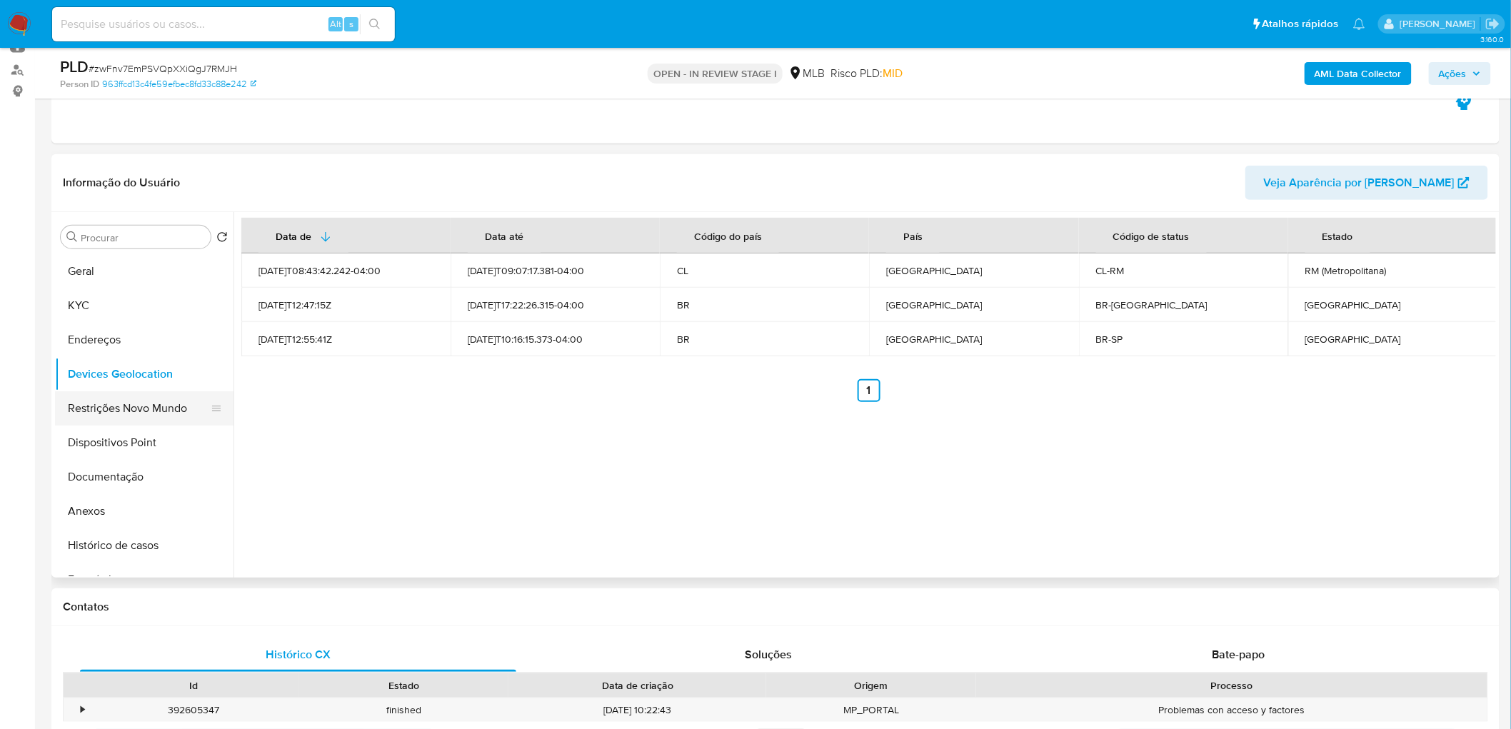
click at [117, 411] on button "Restrições Novo Mundo" at bounding box center [138, 408] width 167 height 34
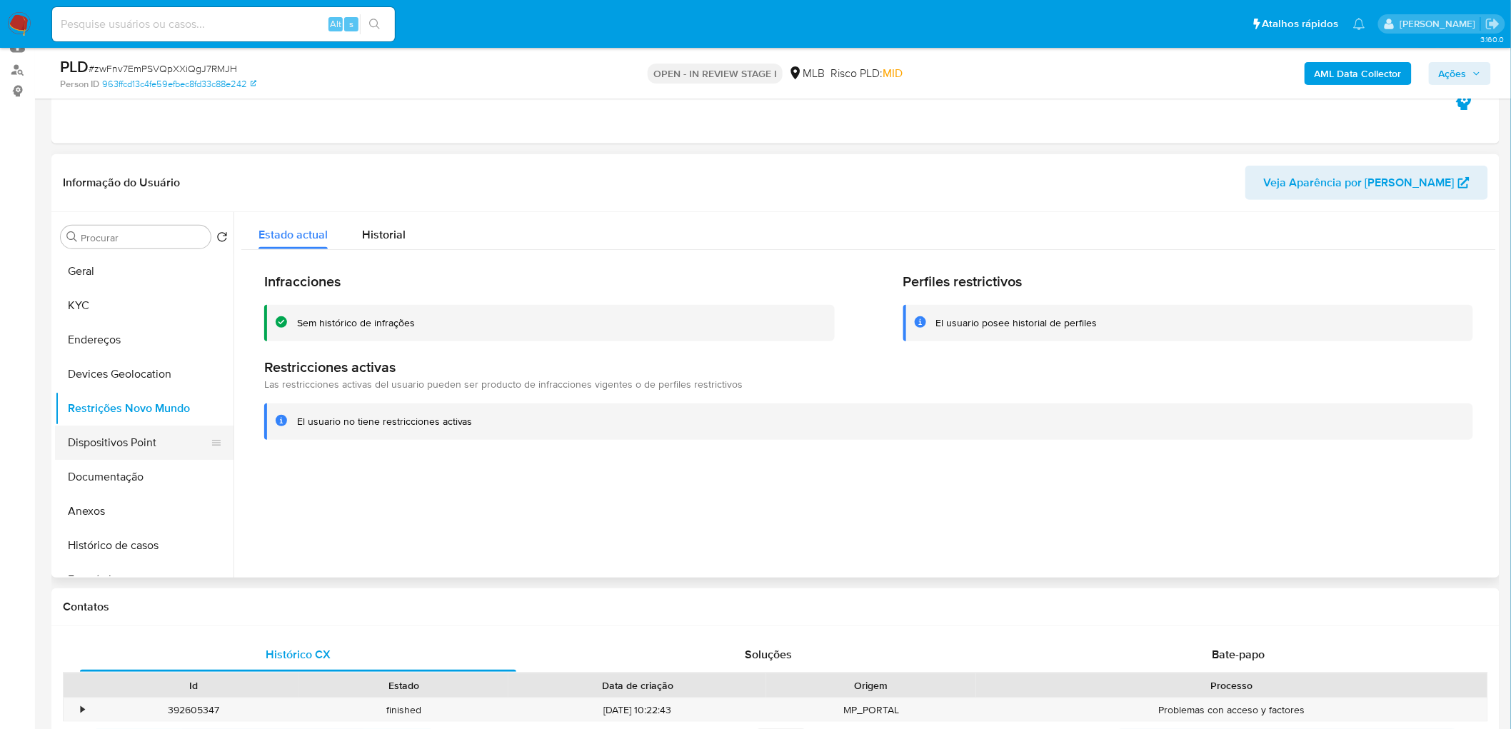
click at [90, 438] on button "Dispositivos Point" at bounding box center [138, 443] width 167 height 34
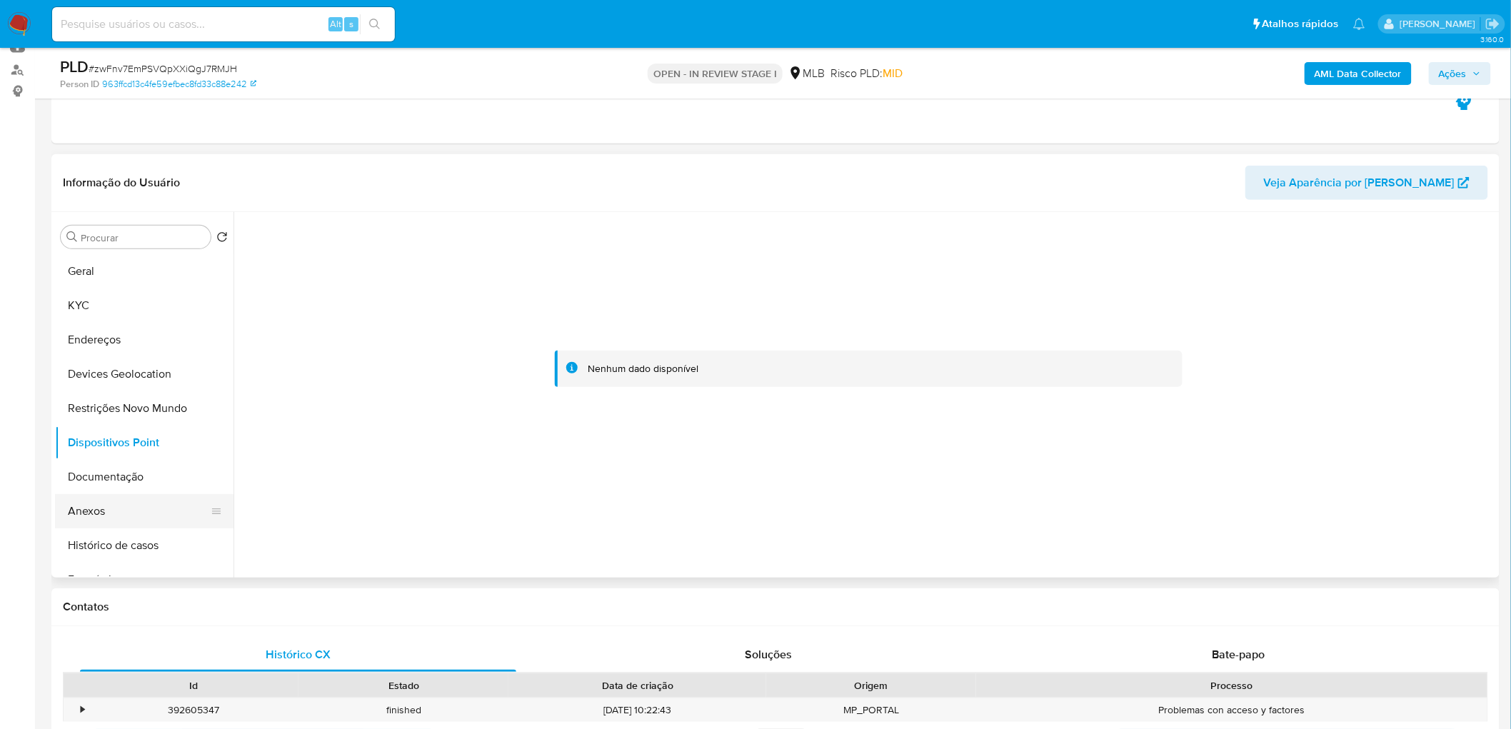
click at [121, 526] on button "Anexos" at bounding box center [138, 511] width 167 height 34
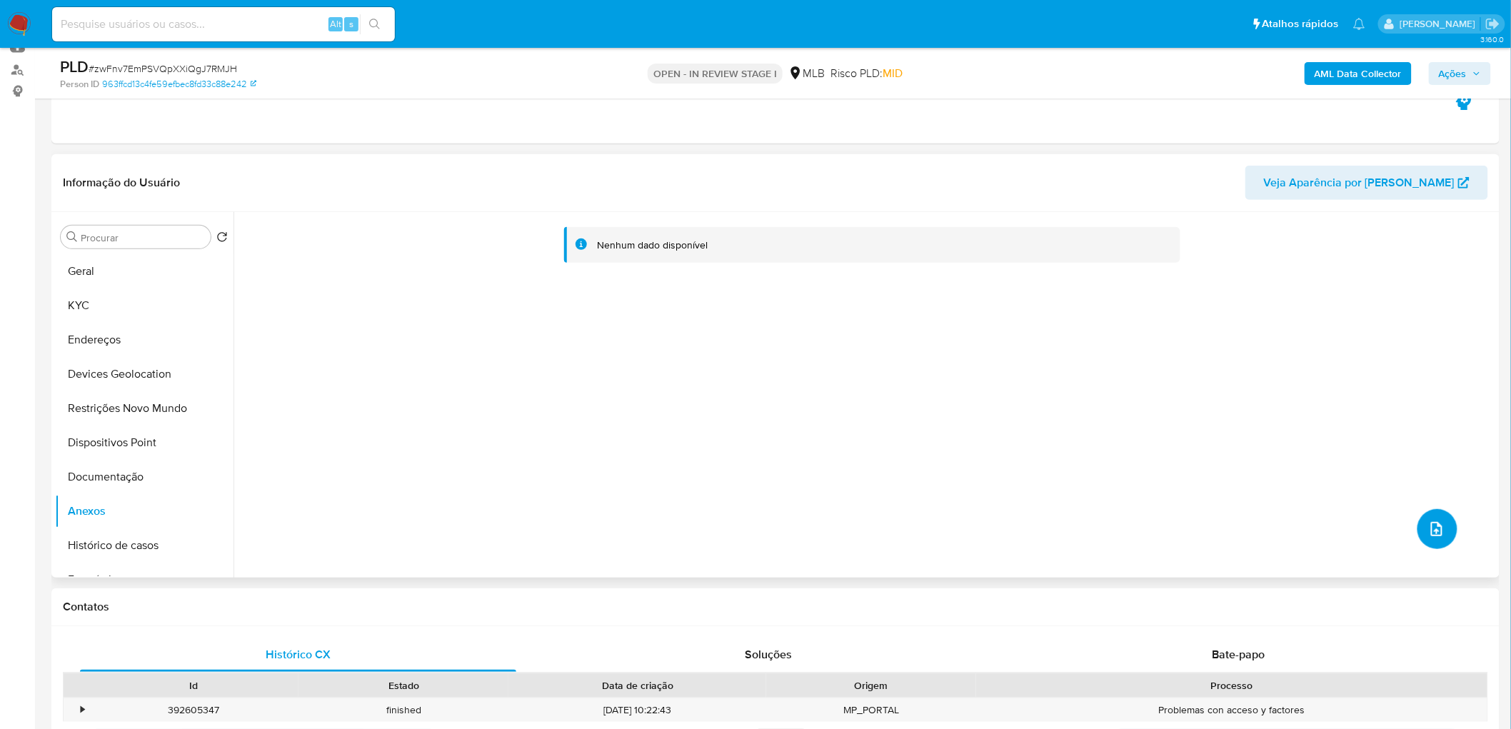
click at [1421, 538] on button "upload-file" at bounding box center [1438, 529] width 40 height 40
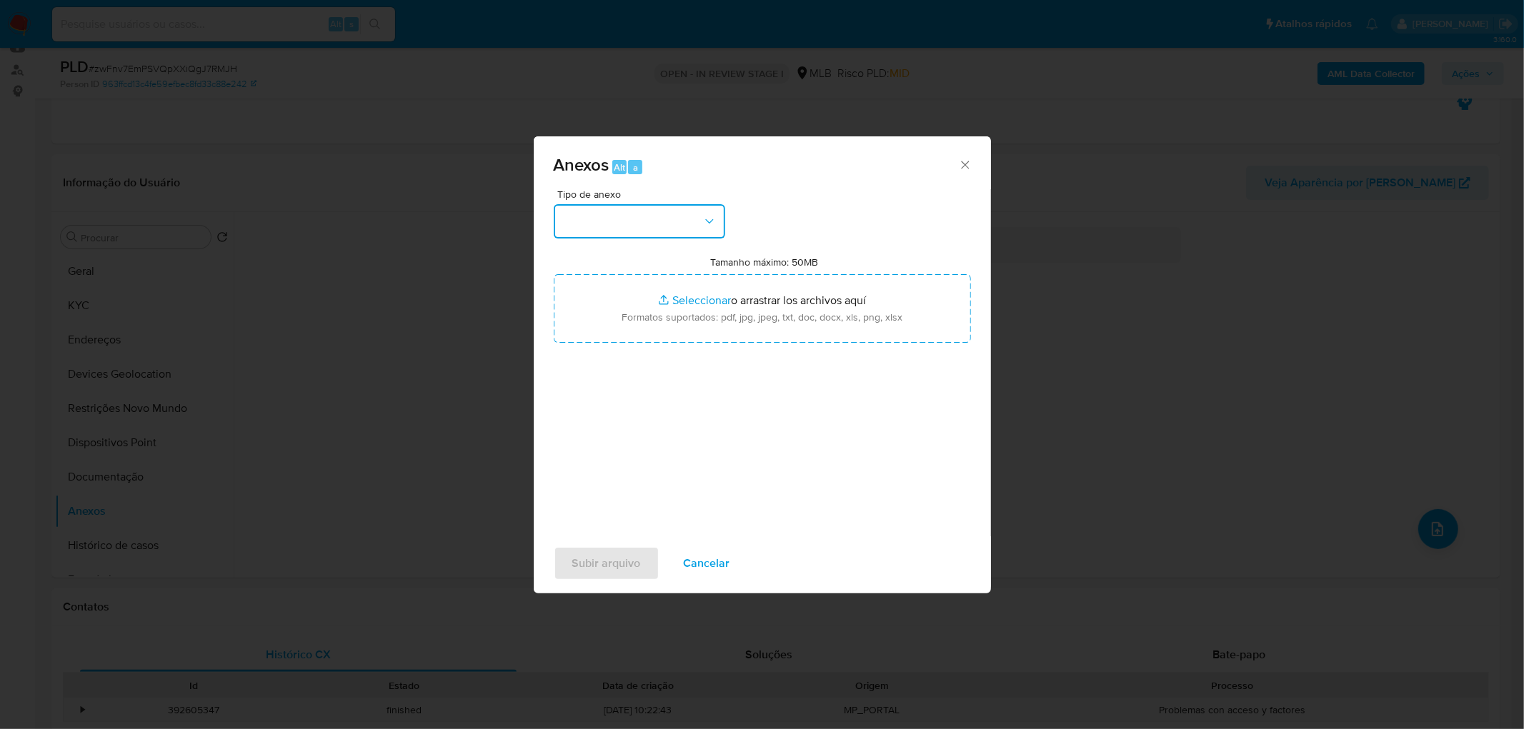
click at [631, 221] on button "button" at bounding box center [639, 221] width 171 height 34
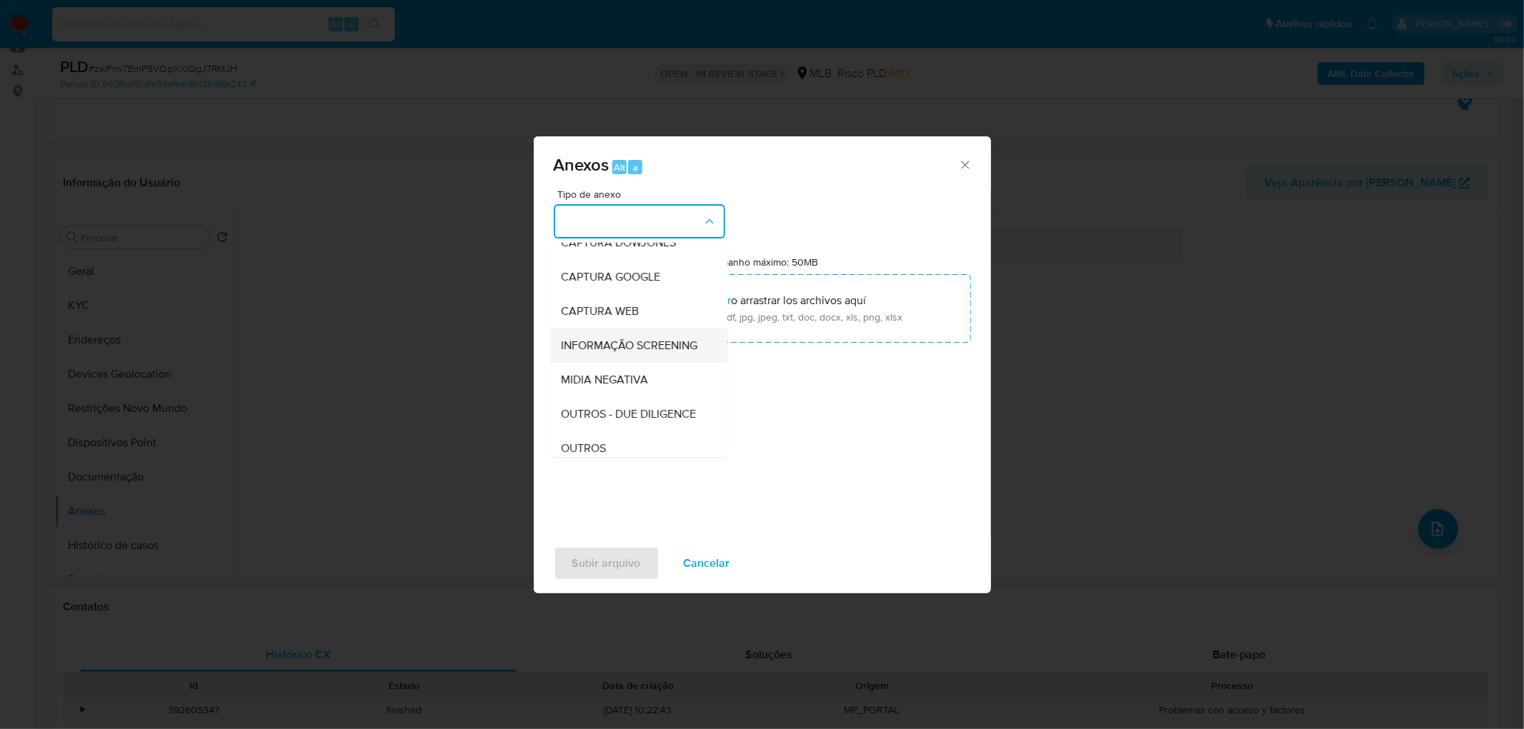
scroll to position [79, 0]
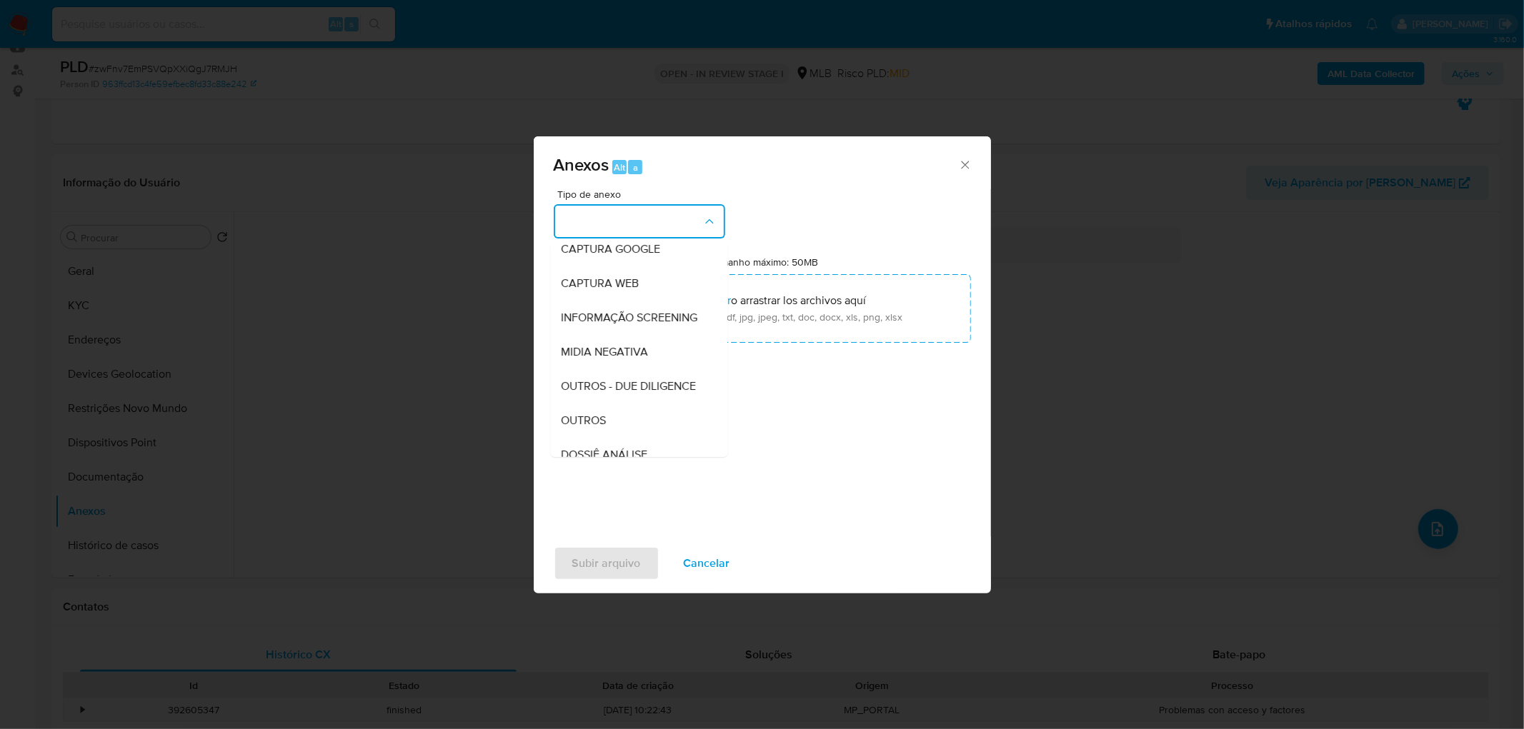
click at [591, 432] on div "OUTROS" at bounding box center [634, 421] width 146 height 34
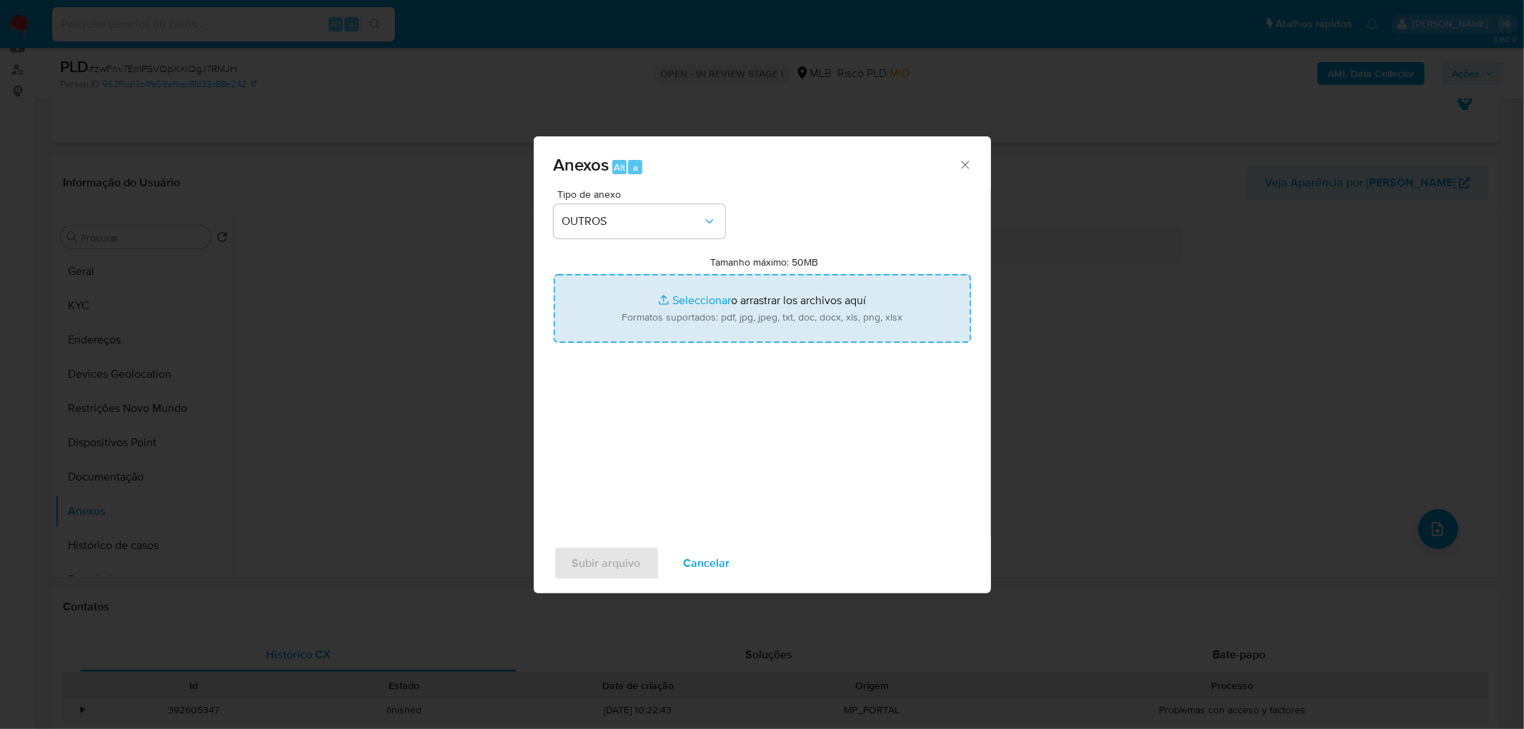
click at [696, 331] on input "Tamanho máximo: 50MB Seleccionar archivos" at bounding box center [762, 308] width 417 height 69
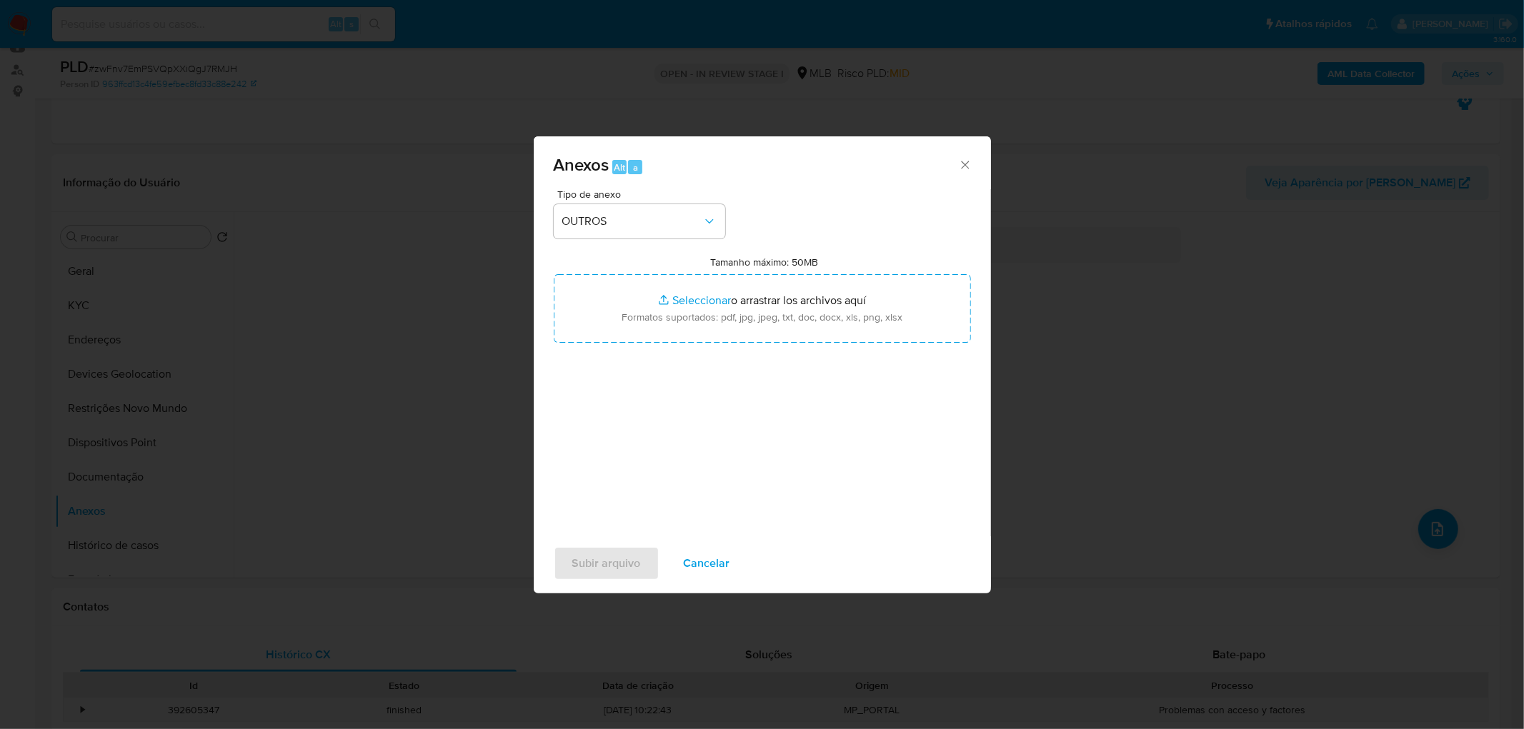
click at [725, 562] on span "Cancelar" at bounding box center [707, 563] width 46 height 31
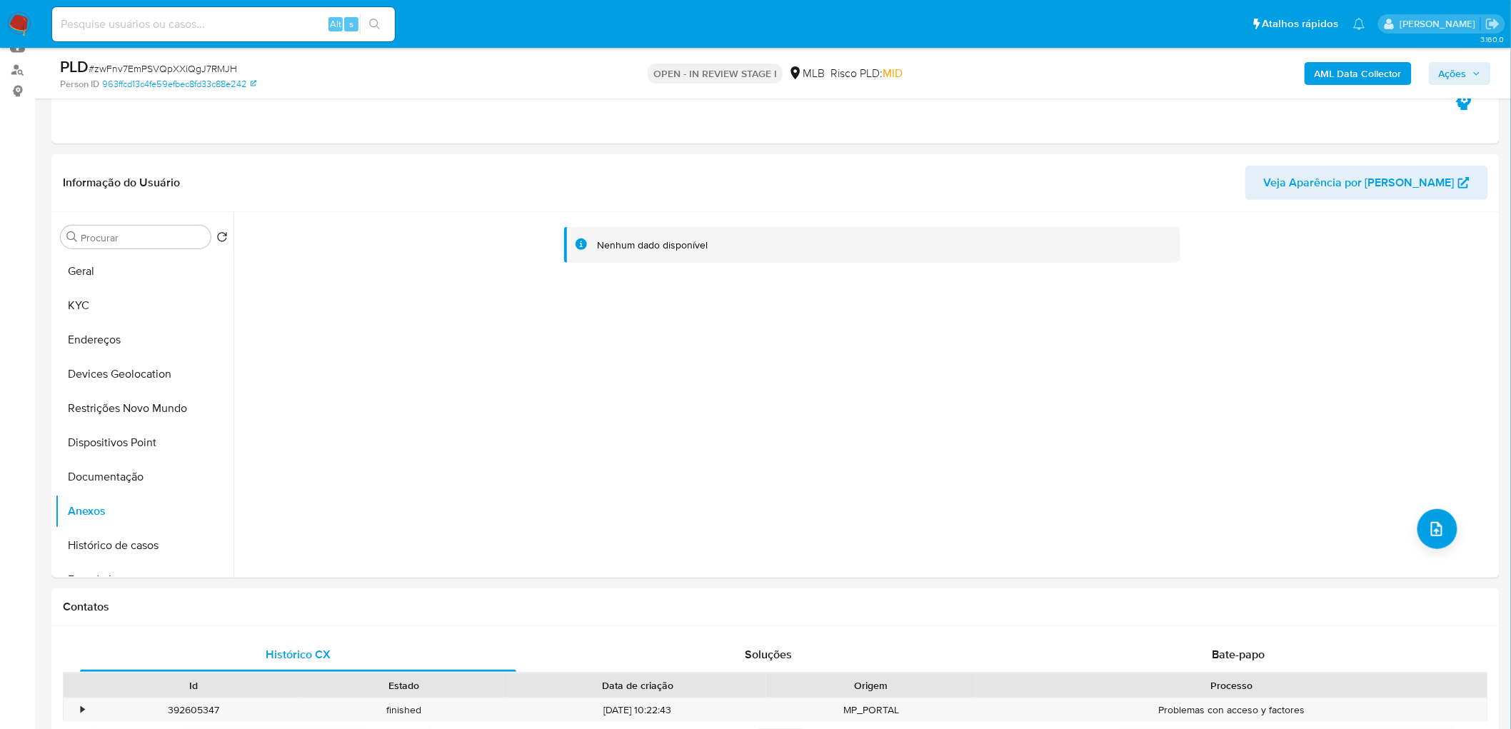
click at [1380, 69] on b "AML Data Collector" at bounding box center [1358, 73] width 87 height 23
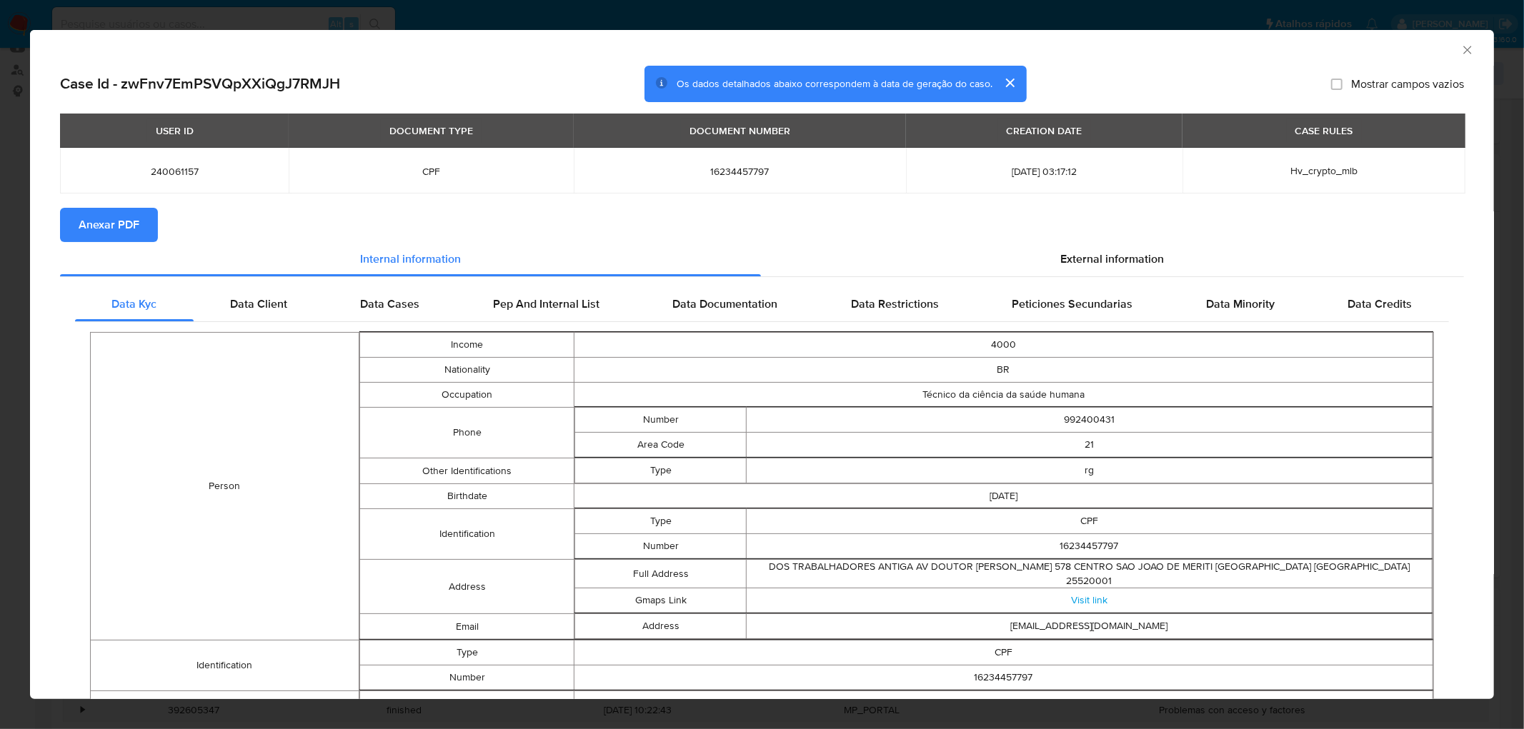
click at [93, 224] on span "Anexar PDF" at bounding box center [109, 224] width 61 height 31
click at [1460, 52] on icon "Fechar a janela" at bounding box center [1467, 50] width 14 height 14
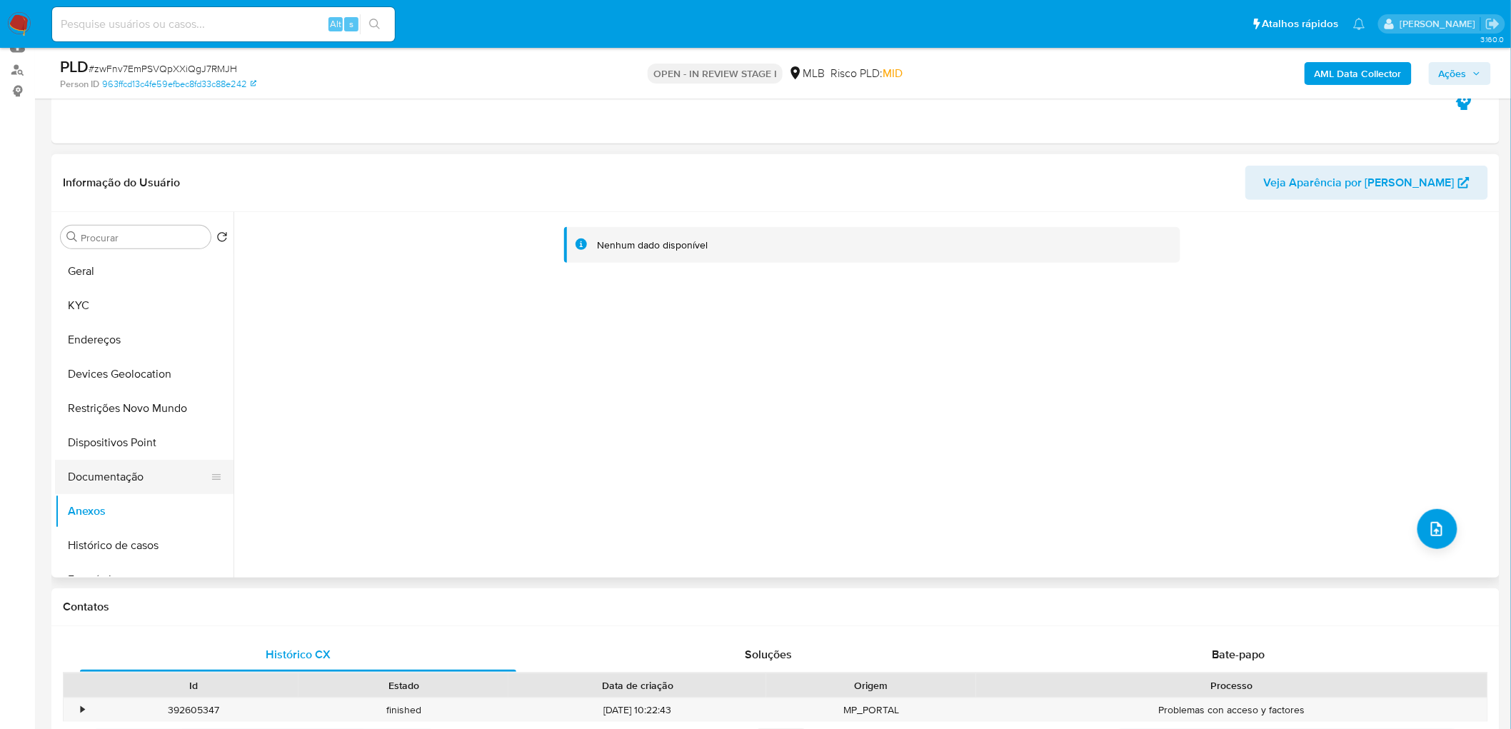
click at [113, 468] on button "Documentação" at bounding box center [138, 477] width 167 height 34
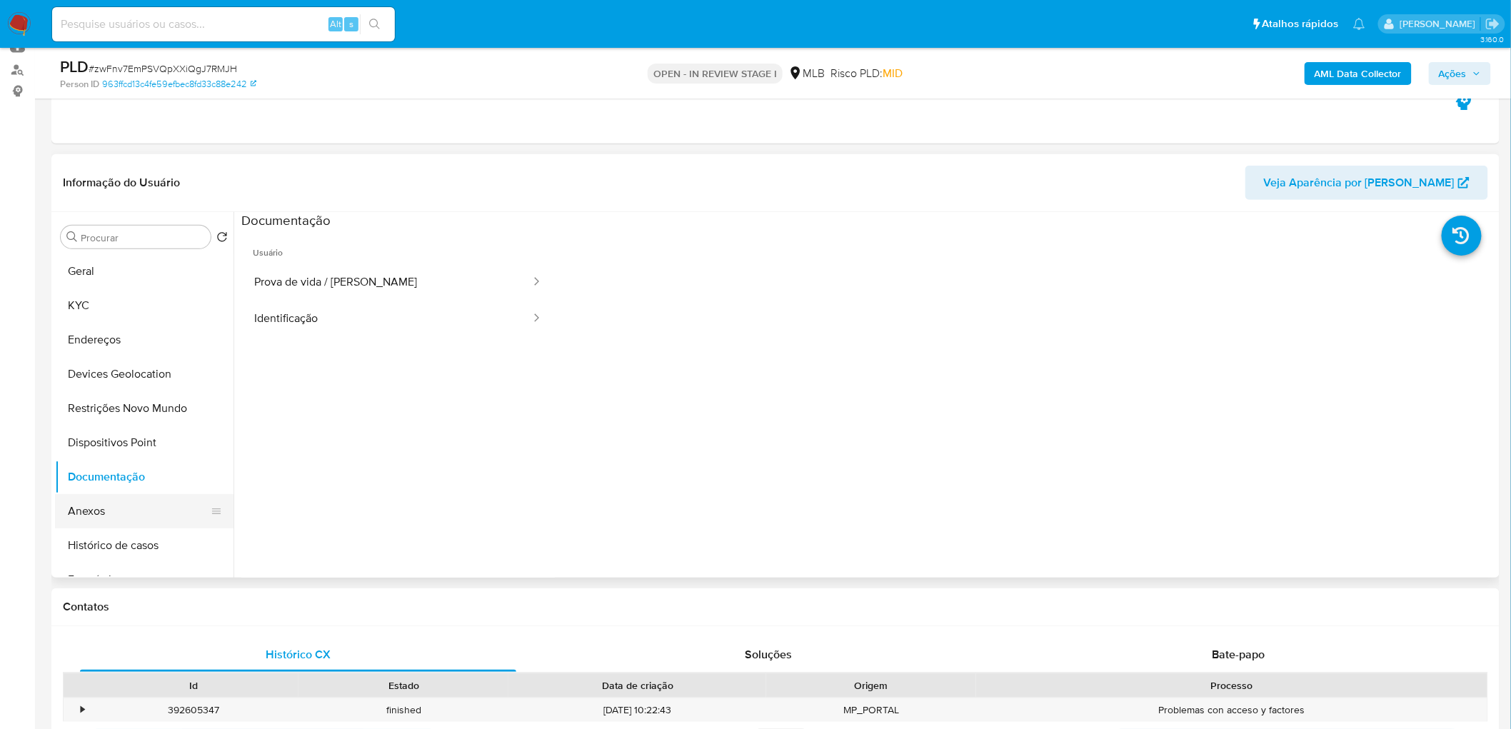
click at [97, 513] on button "Anexos" at bounding box center [138, 511] width 167 height 34
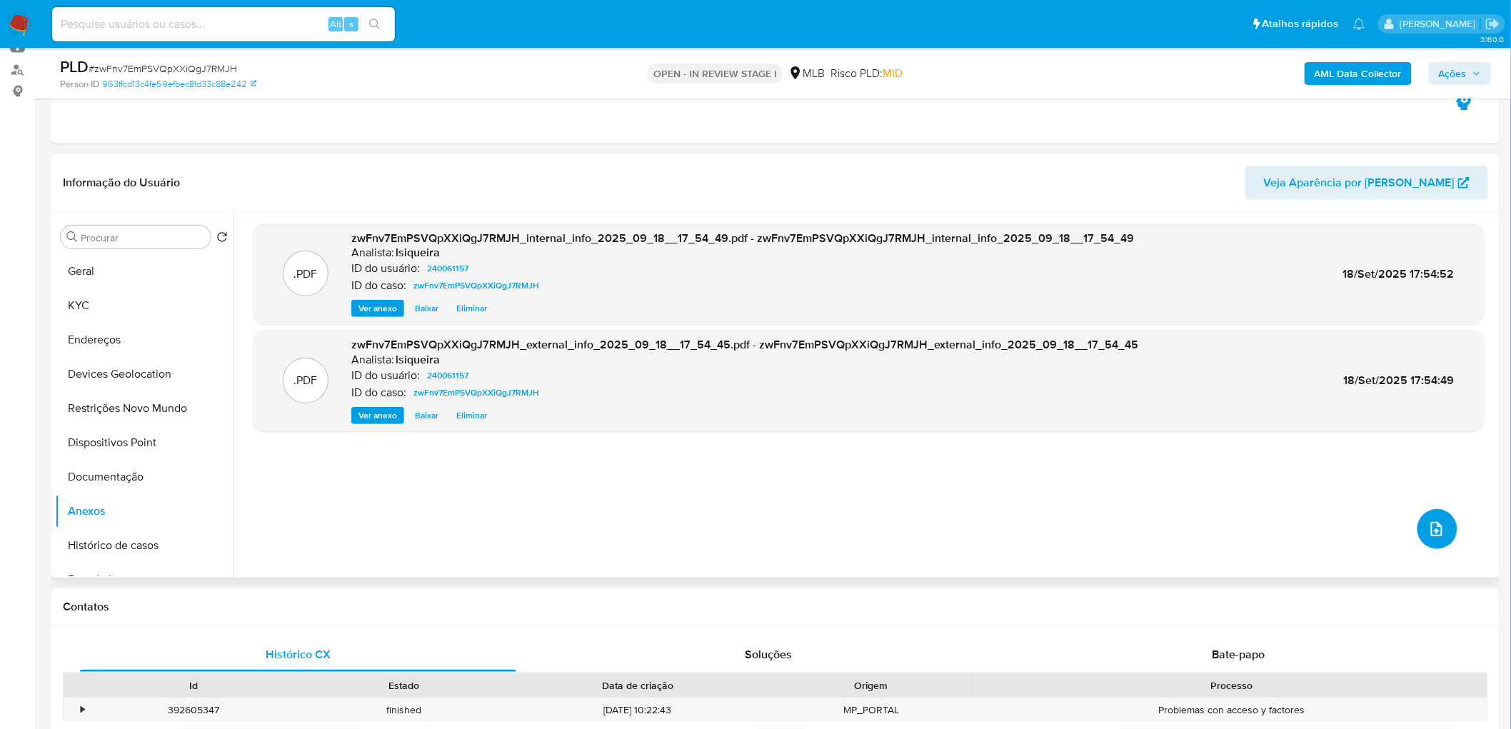
click at [1432, 525] on icon "upload-file" at bounding box center [1436, 529] width 11 height 14
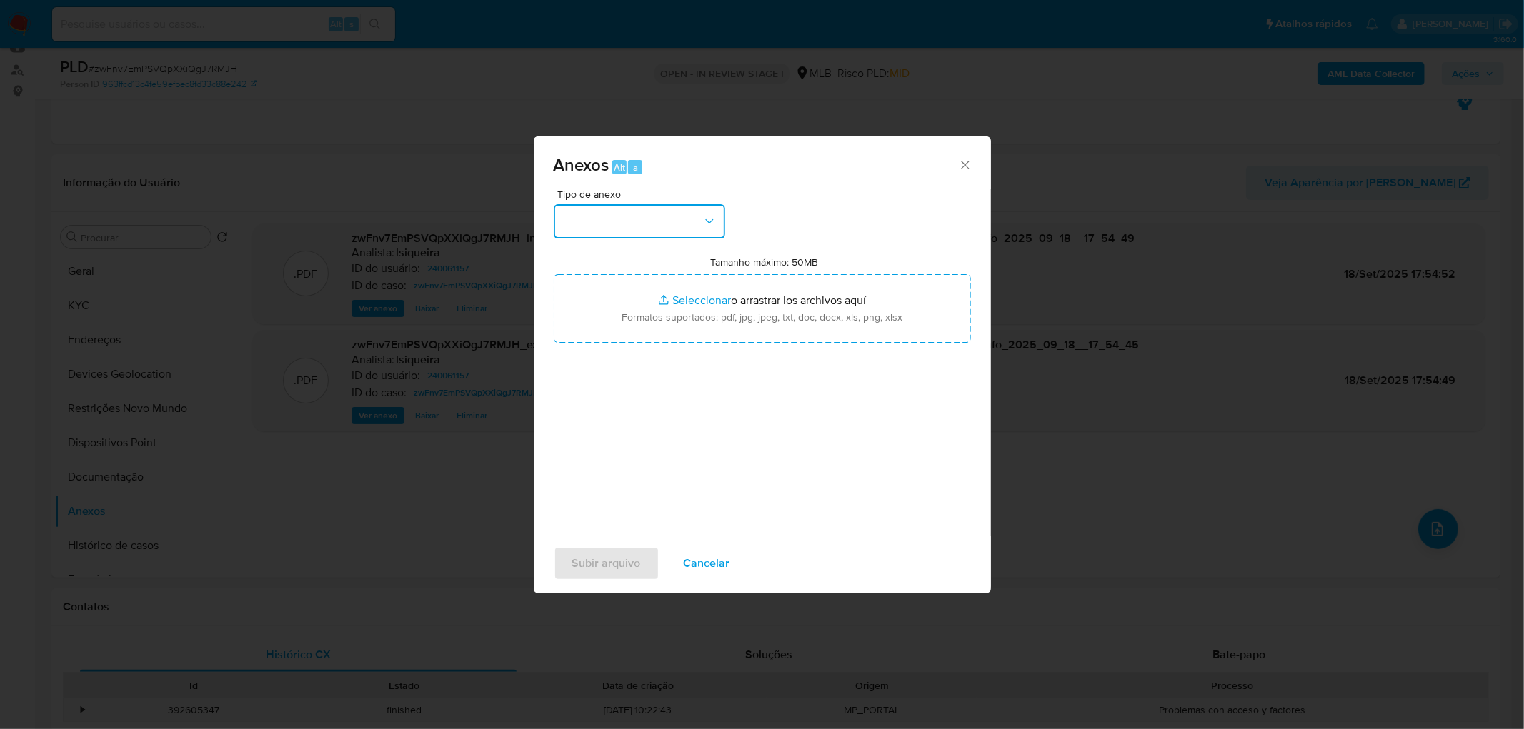
click at [675, 230] on button "button" at bounding box center [639, 221] width 171 height 34
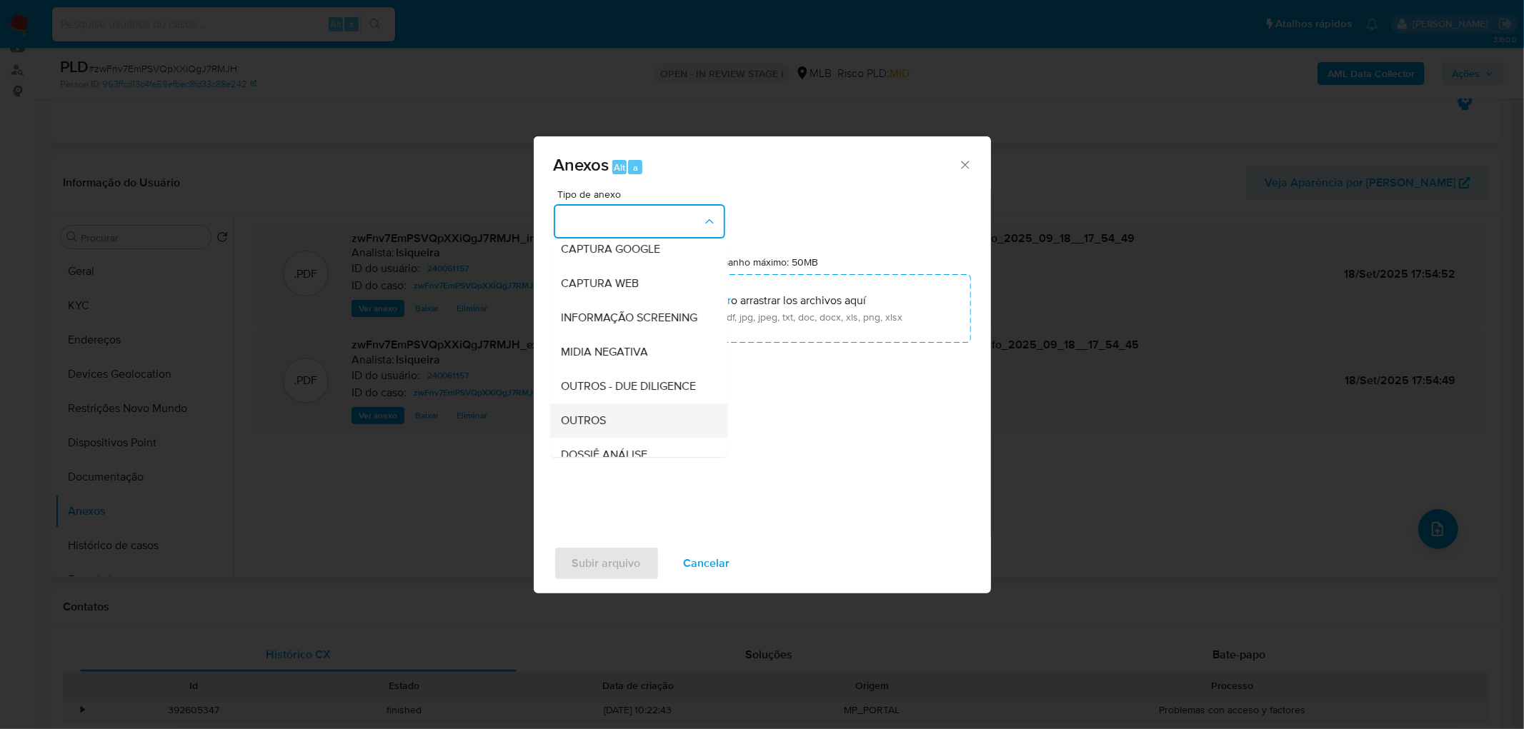
click at [601, 428] on span "OUTROS" at bounding box center [583, 421] width 45 height 14
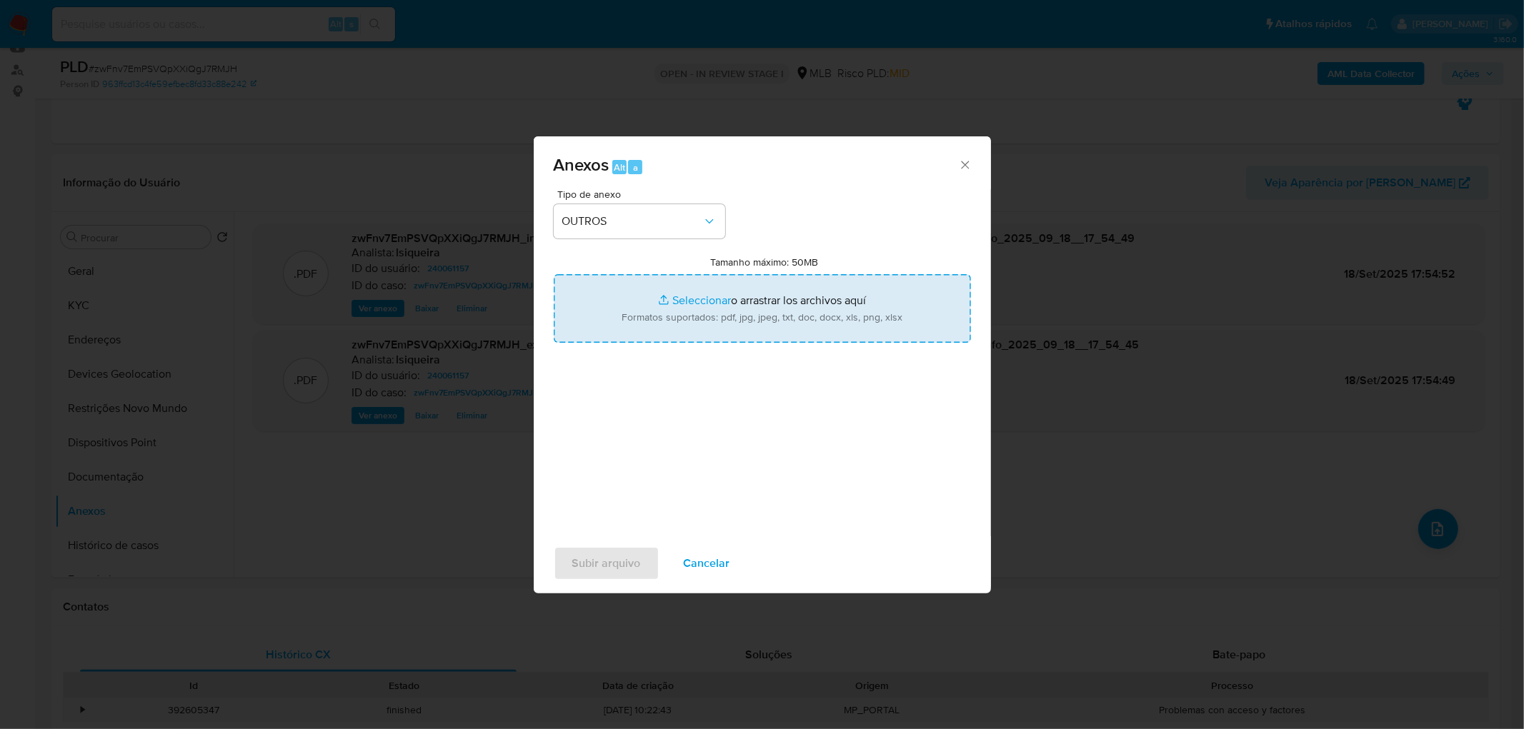
click at [667, 326] on input "Tamanho máximo: 50MB Seleccionar archivos" at bounding box center [762, 308] width 417 height 69
type input "C:\fakepath\Mulan 240061157_2025_09_18_07_57_33.xlsx"
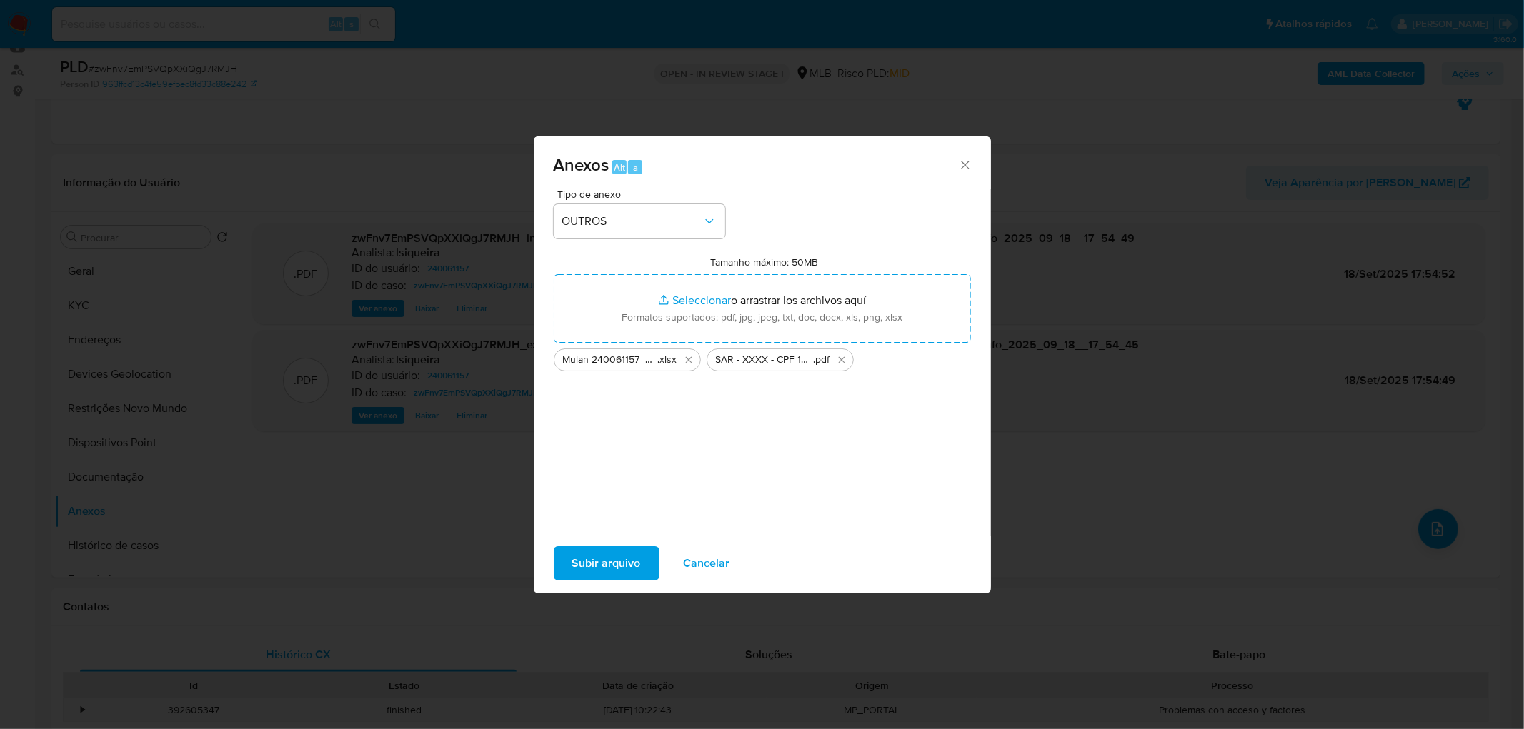
click at [596, 566] on span "Subir arquivo" at bounding box center [606, 563] width 69 height 31
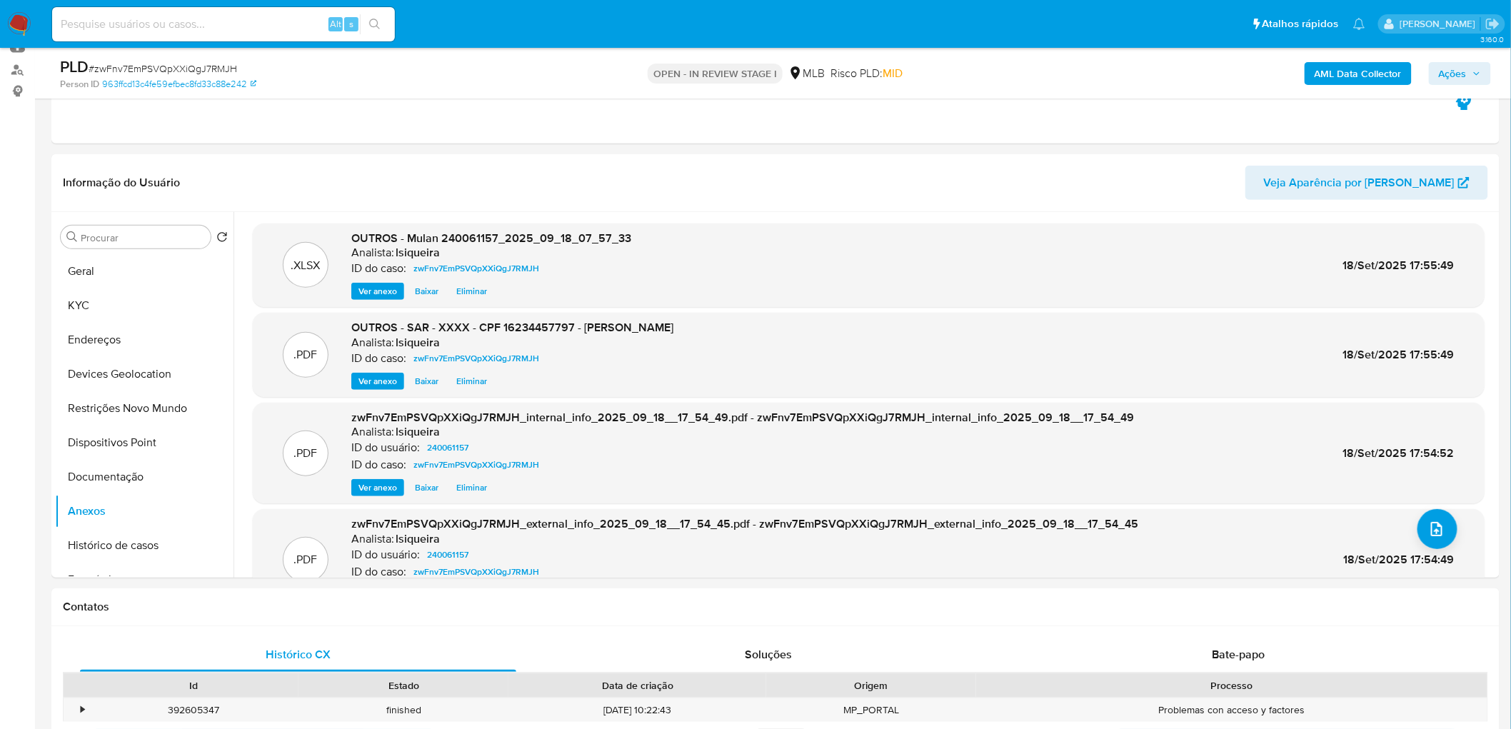
click at [1448, 66] on span "Ações" at bounding box center [1453, 73] width 28 height 23
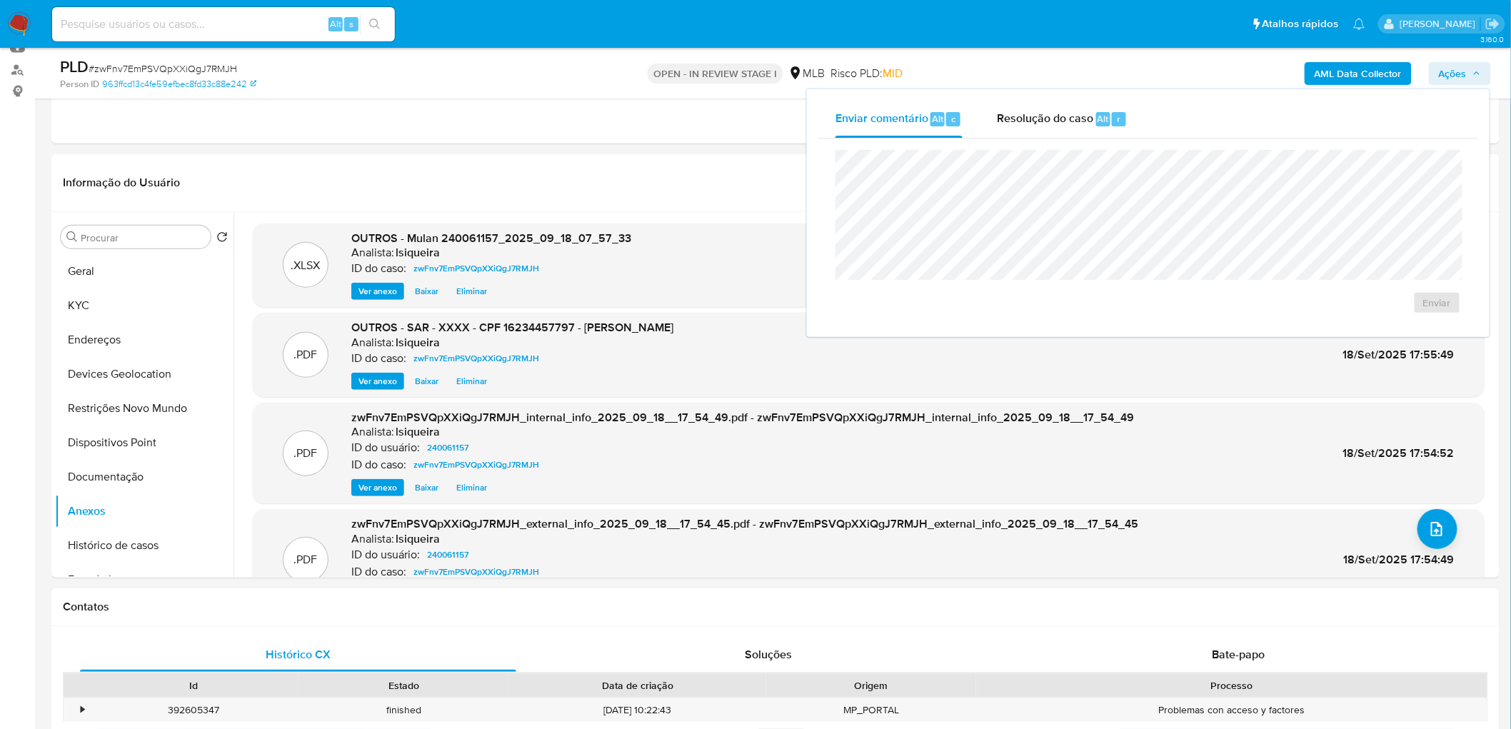
click at [1020, 88] on div "Enviar comentário Alt c Resolução do caso Alt r Enviar" at bounding box center [1149, 213] width 686 height 251
click at [1004, 144] on div "Enviar" at bounding box center [1149, 232] width 660 height 187
click at [1020, 129] on div "Resolução do caso Alt r" at bounding box center [1062, 119] width 131 height 37
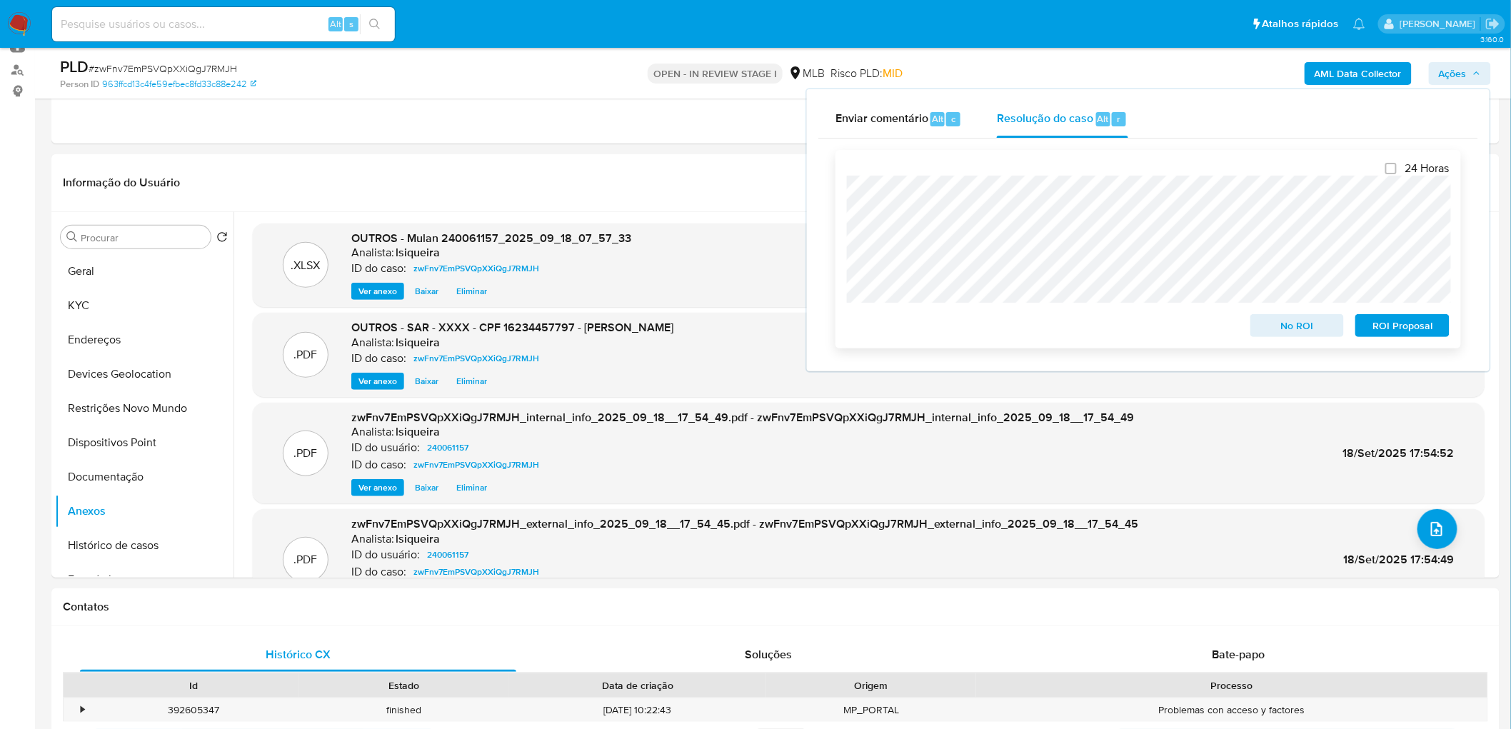
click at [1401, 322] on span "ROI Proposal" at bounding box center [1403, 326] width 74 height 20
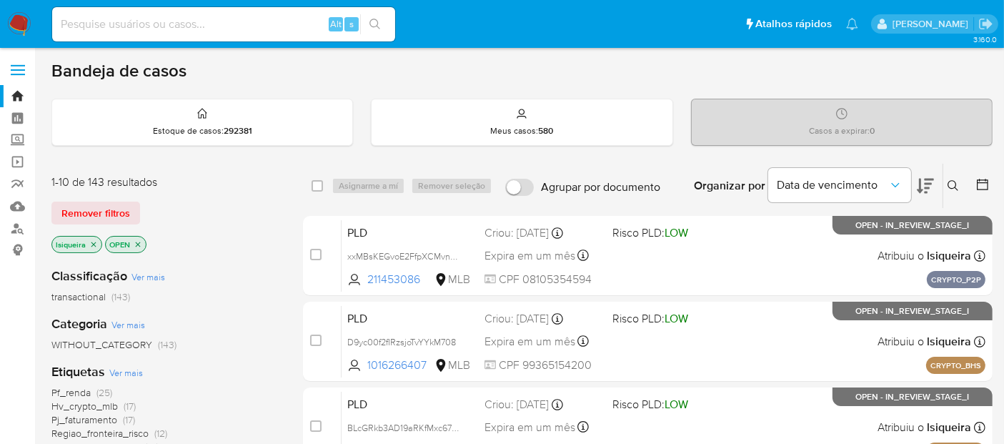
click at [931, 182] on icon at bounding box center [924, 186] width 17 height 15
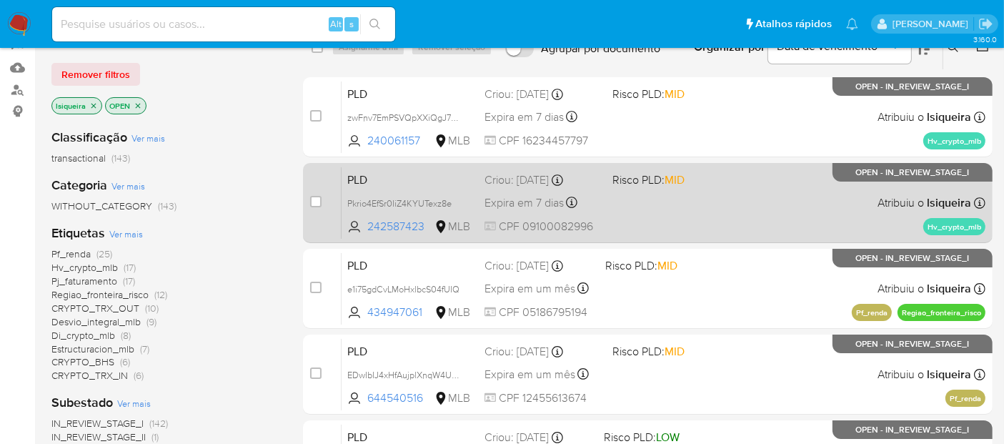
scroll to position [159, 0]
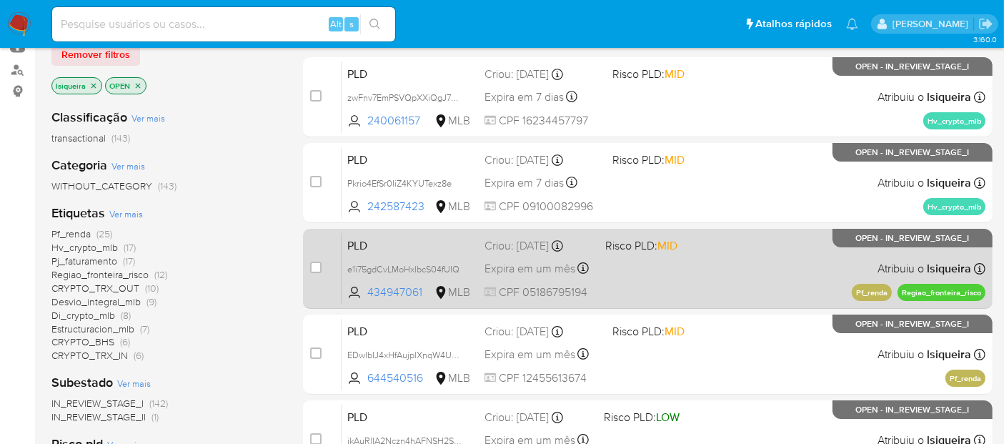
click at [708, 272] on div "PLD e1i75gdCvLMoHxlbcS04fUIQ 434947061 MLB Risco PLD: MID Criou: [DATE] Criou: …" at bounding box center [663, 268] width 644 height 72
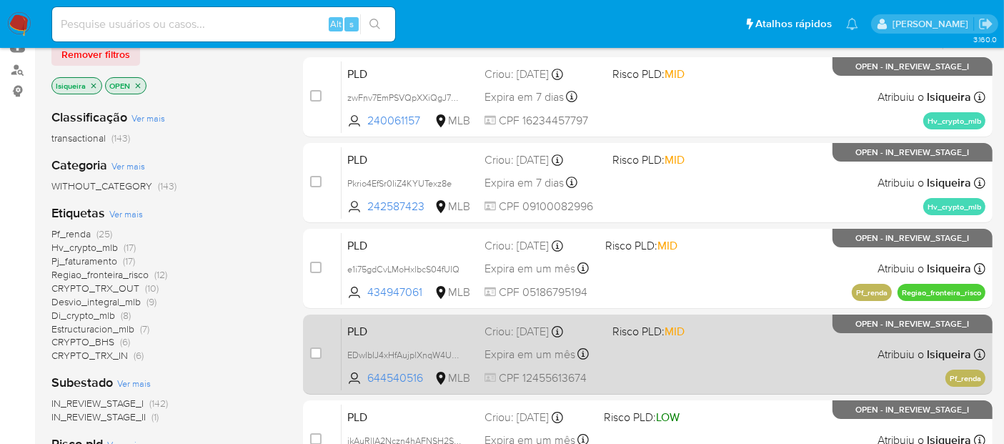
click at [696, 377] on div "PLD EDwIbIJ4xHfAujplXnqW4UPB 644540516 MLB Risco PLD: MID Criou: [DATE] Criou: …" at bounding box center [663, 354] width 644 height 72
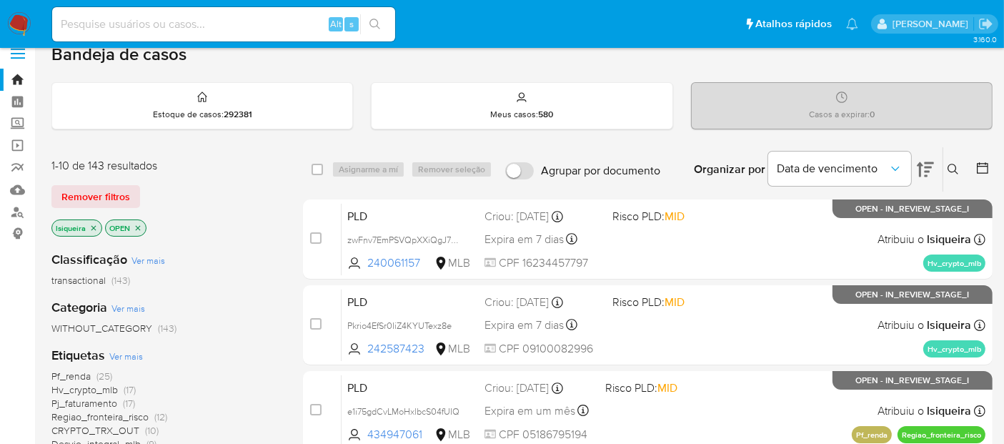
scroll to position [0, 0]
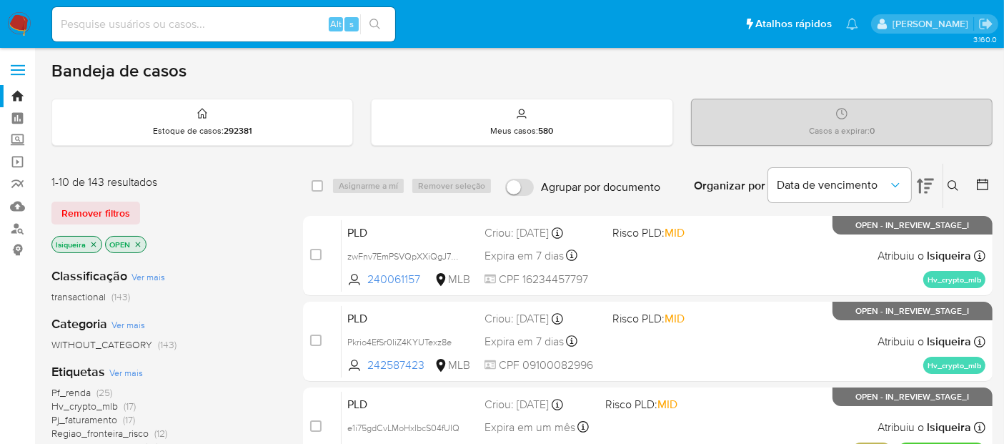
click at [943, 189] on button at bounding box center [955, 185] width 24 height 17
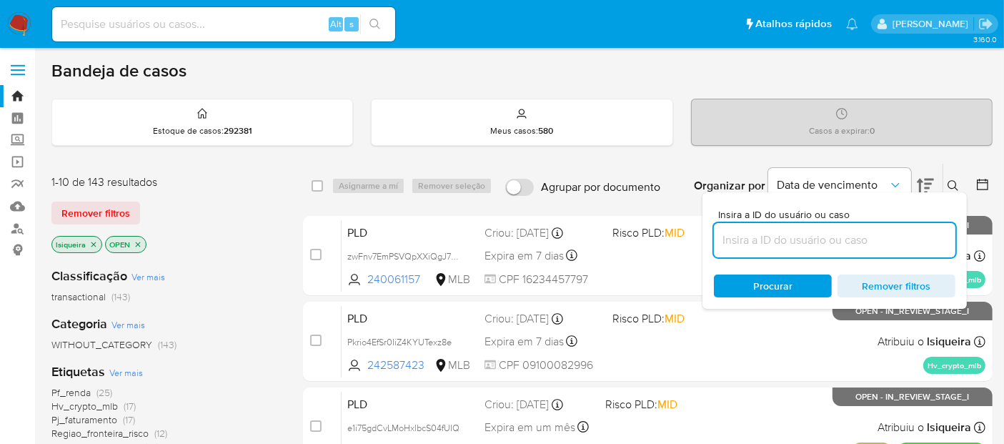
click at [866, 231] on input at bounding box center [834, 240] width 241 height 19
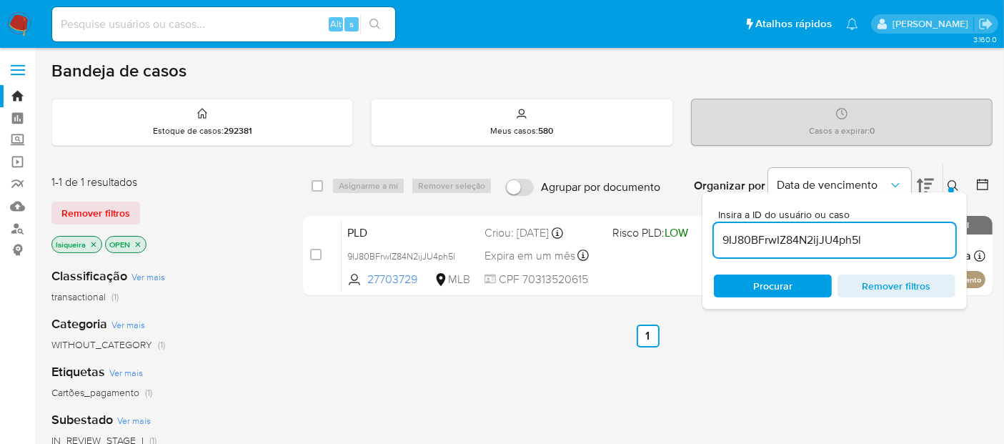
click at [774, 293] on span "Procurar" at bounding box center [772, 285] width 39 height 23
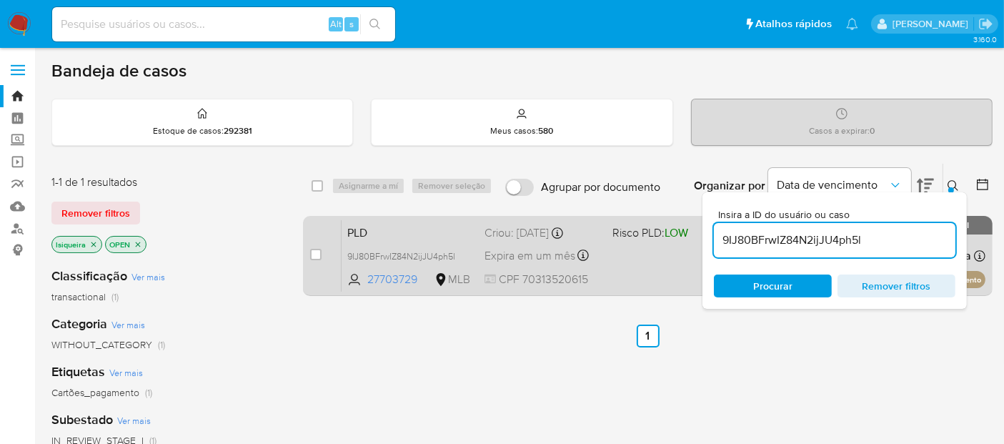
click at [660, 261] on div "PLD 9IJ80BFrwIZ84N2ijJU4ph5l 27703729 MLB Risco PLD: LOW Criou: [DATE] Criou: […" at bounding box center [663, 255] width 644 height 72
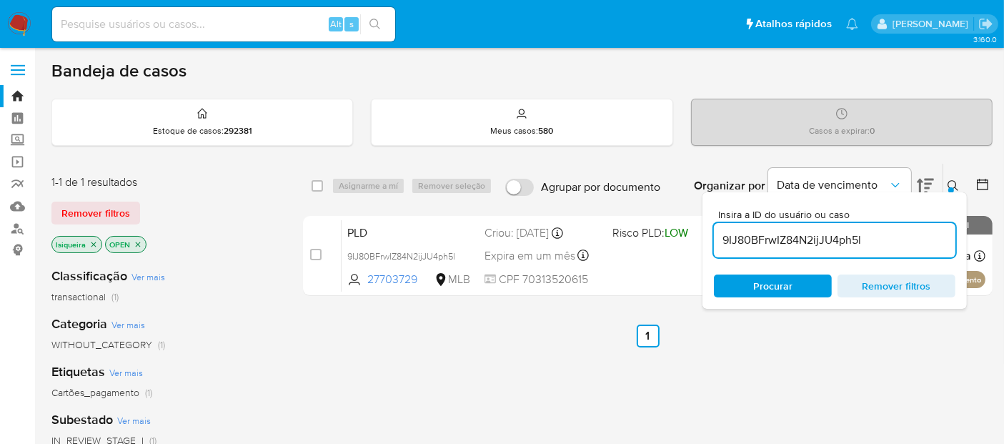
click at [802, 233] on input "9IJ80BFrwIZ84N2ijJU4ph5l" at bounding box center [834, 240] width 241 height 19
paste input "1NhXA7XB4sTHkstTI32CdDXO"
type input "1NhXA7XB4sTHkstTI32CdDXO"
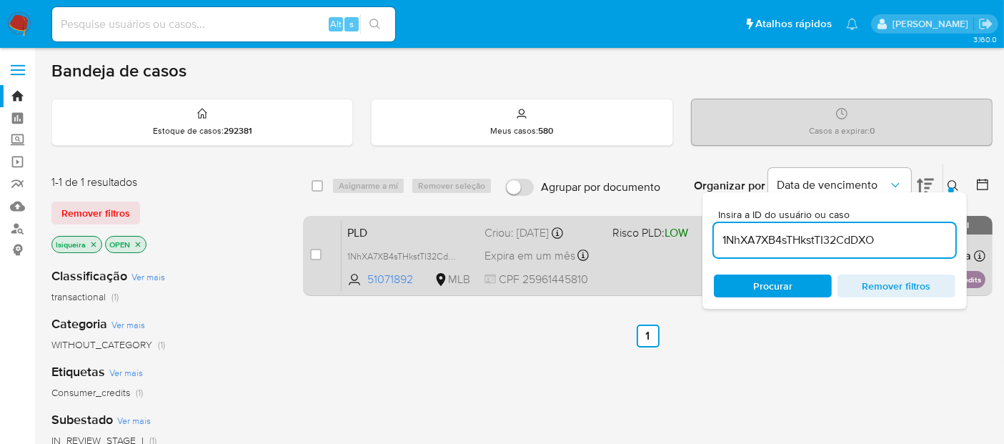
drag, startPoint x: 637, startPoint y: 261, endPoint x: 629, endPoint y: 239, distance: 22.8
click at [638, 260] on div "PLD 1NhXA7XB4sTHkstTI32CdDXO 51071892 MLB Risco PLD: LOW Criou: [DATE] Criou: […" at bounding box center [663, 255] width 644 height 72
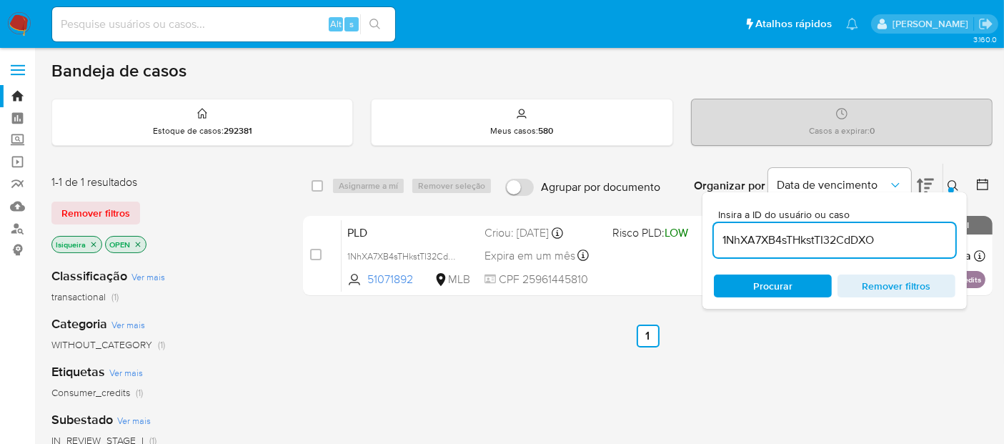
click at [16, 31] on img at bounding box center [19, 24] width 24 height 24
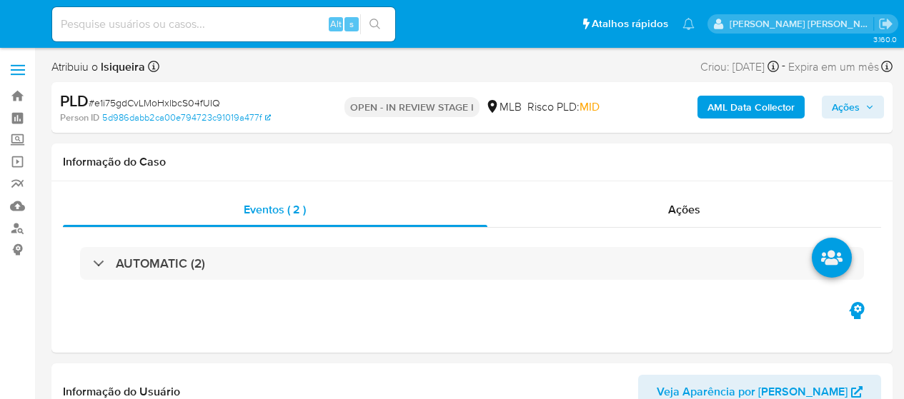
select select "10"
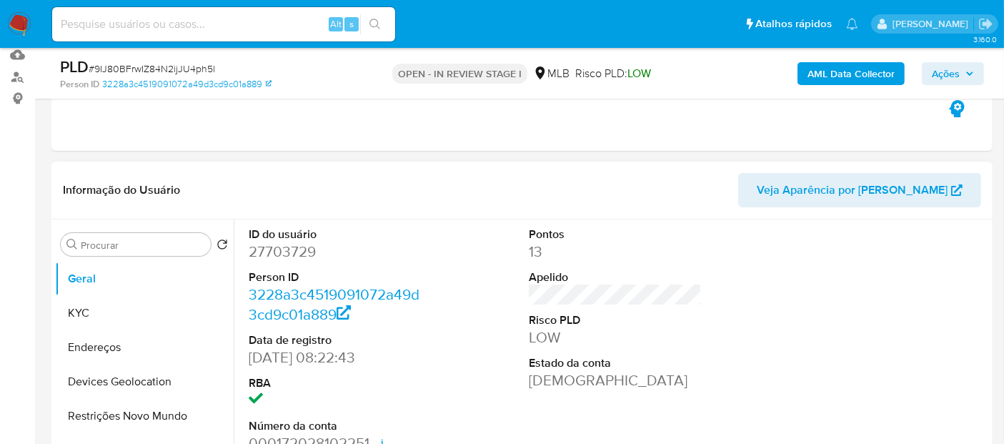
scroll to position [159, 0]
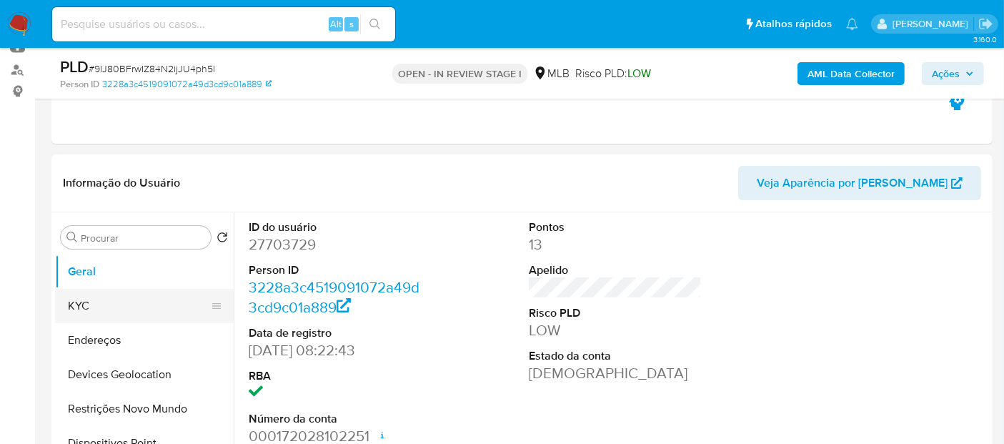
click at [116, 307] on button "KYC" at bounding box center [138, 306] width 167 height 34
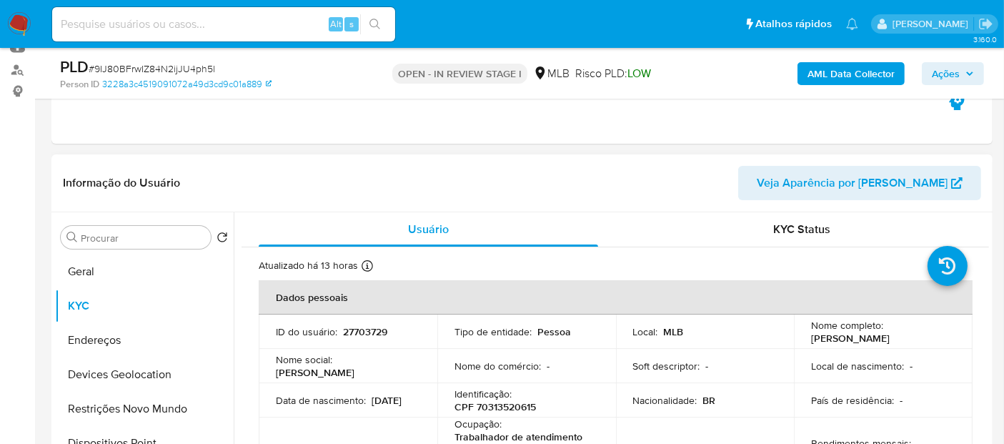
drag, startPoint x: 805, startPoint y: 336, endPoint x: 901, endPoint y: 341, distance: 96.5
click at [901, 341] on td "Nome completo : [PERSON_NAME]" at bounding box center [883, 331] width 179 height 34
copy p "[PERSON_NAME]"
click at [664, 189] on header "Informação do Usuário Veja Aparência por [PERSON_NAME]" at bounding box center [522, 183] width 918 height 34
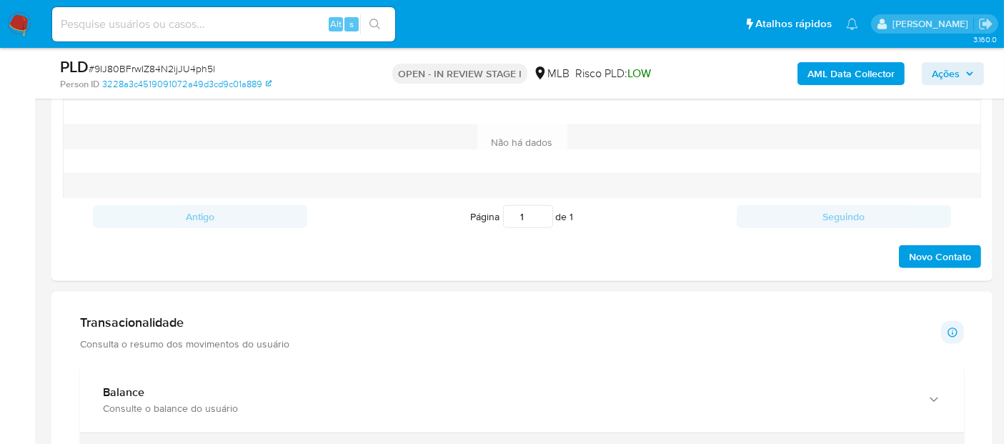
scroll to position [952, 0]
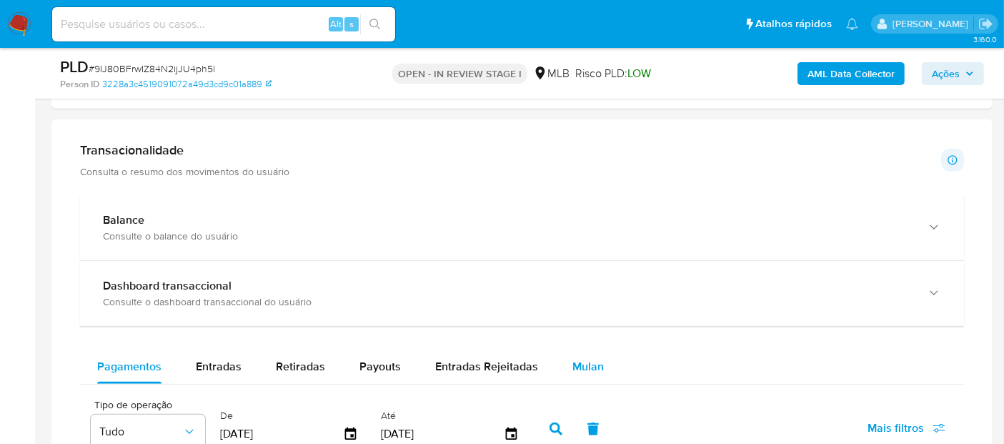
click at [581, 358] on span "Mulan" at bounding box center [587, 366] width 31 height 16
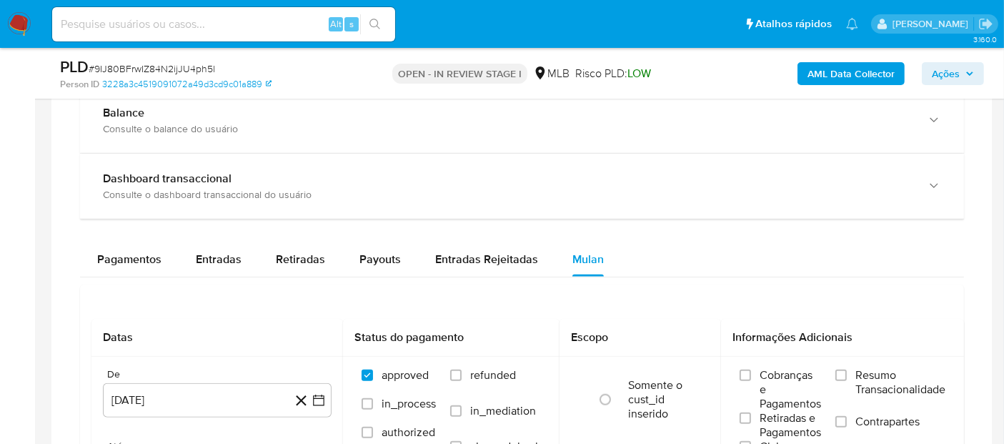
scroll to position [1190, 0]
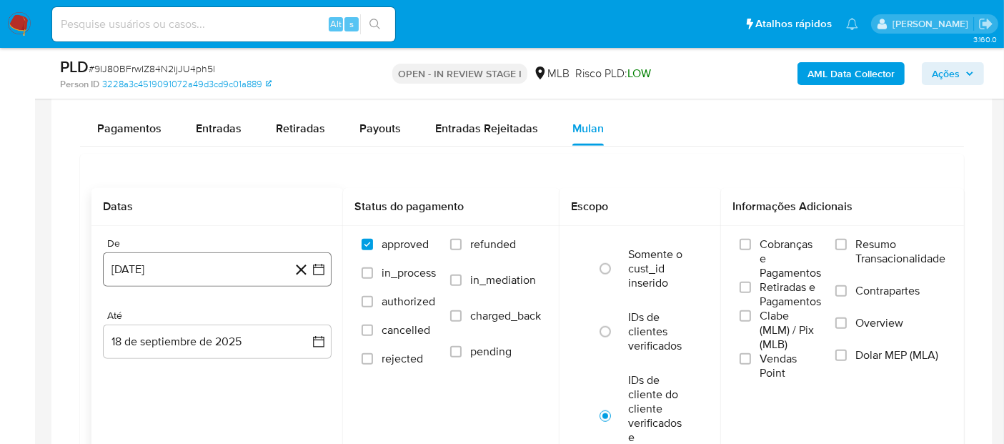
click at [198, 275] on button "[DATE]" at bounding box center [217, 269] width 229 height 34
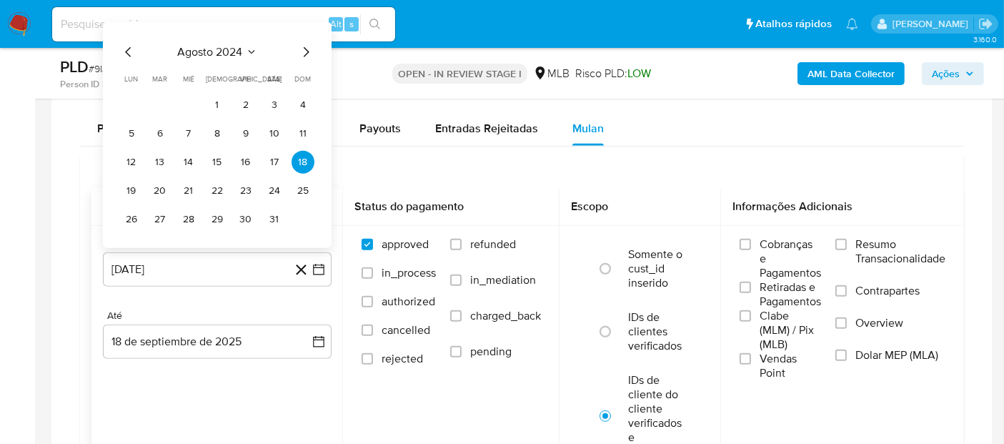
click at [214, 47] on span "agosto 2024" at bounding box center [210, 52] width 65 height 14
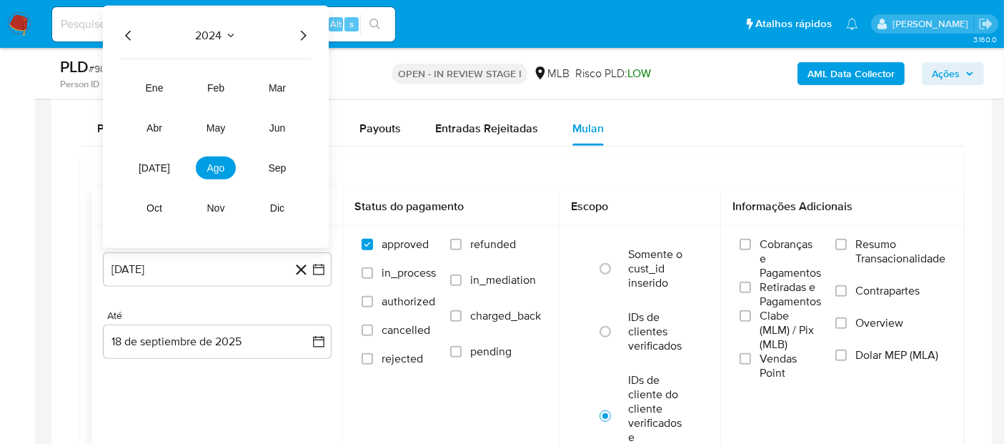
click at [298, 34] on icon "Año siguiente" at bounding box center [302, 35] width 17 height 17
click at [136, 172] on button "[DATE]" at bounding box center [154, 167] width 40 height 23
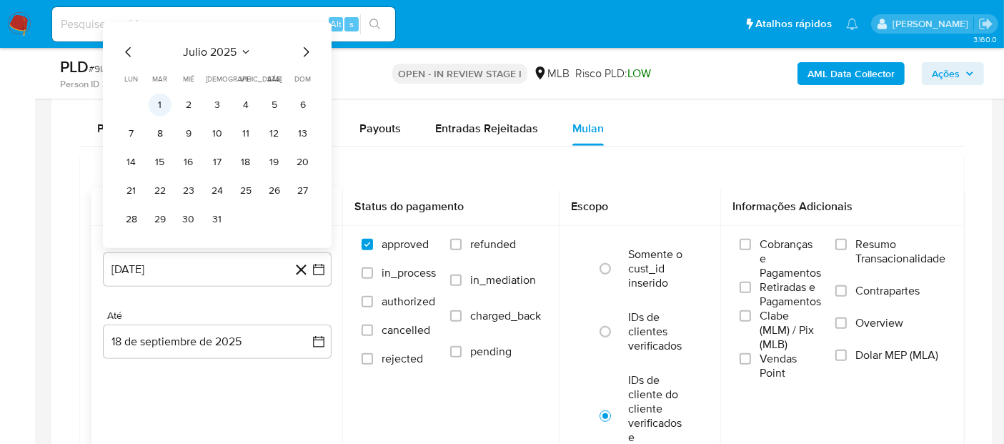
click at [169, 99] on button "1" at bounding box center [160, 105] width 23 height 23
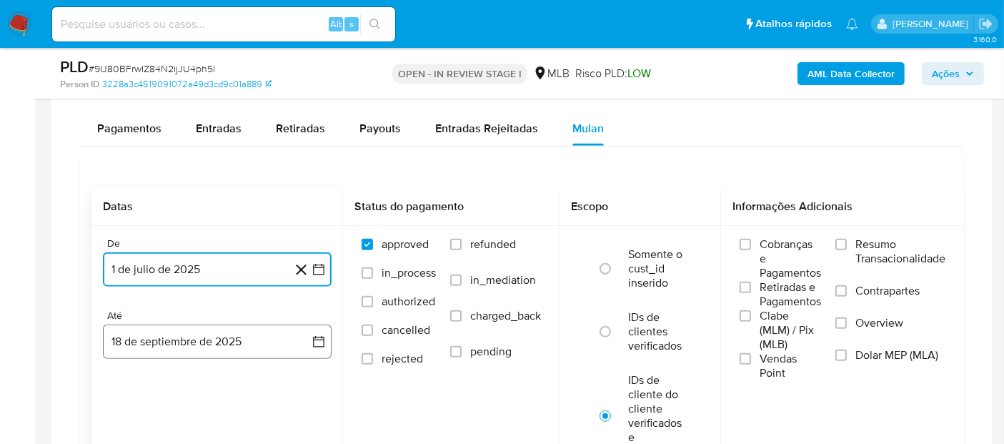
click at [261, 324] on button "18 de septiembre de 2025" at bounding box center [217, 341] width 229 height 34
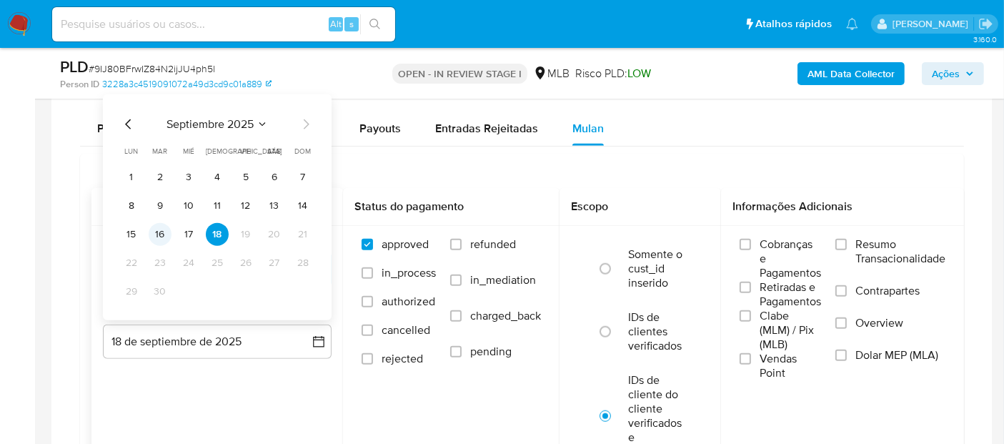
click at [156, 231] on button "16" at bounding box center [160, 234] width 23 height 23
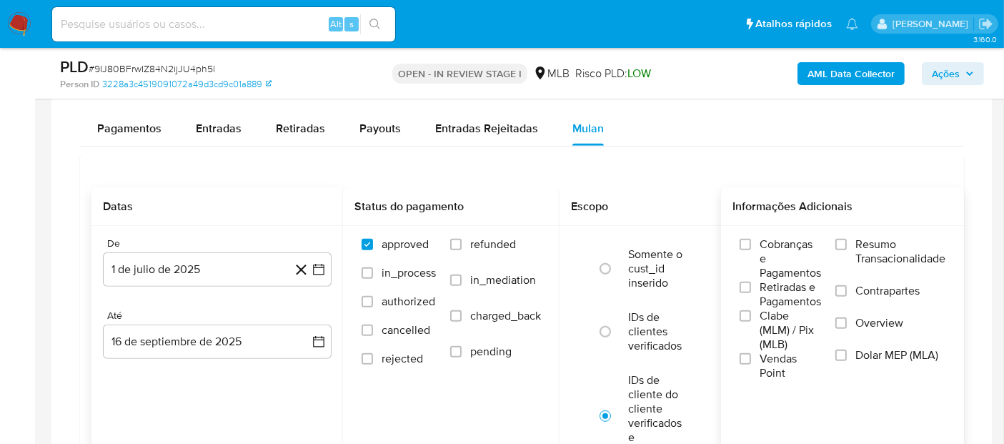
click at [856, 249] on label "Resumo Transacionalidade" at bounding box center [890, 260] width 110 height 46
click at [846, 249] on input "Resumo Transacionalidade" at bounding box center [840, 244] width 11 height 11
click at [762, 361] on span "Vendas Point" at bounding box center [789, 365] width 61 height 29
click at [751, 361] on input "Vendas Point" at bounding box center [744, 358] width 11 height 11
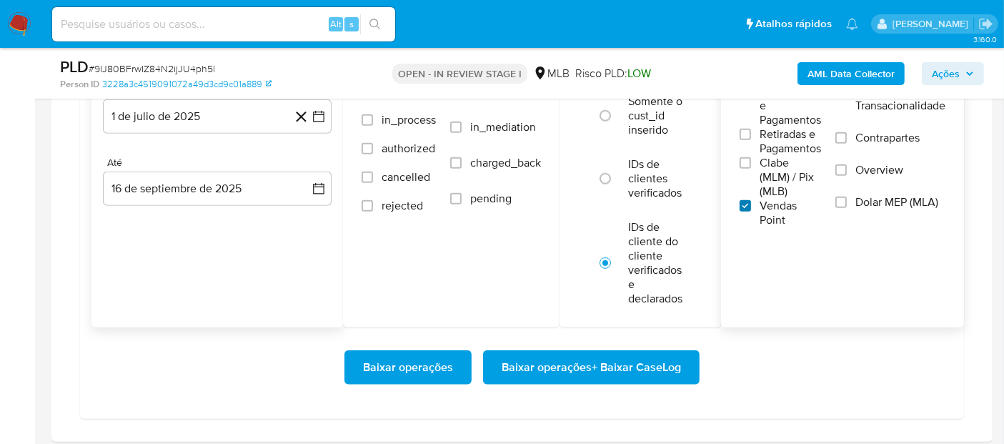
scroll to position [1349, 0]
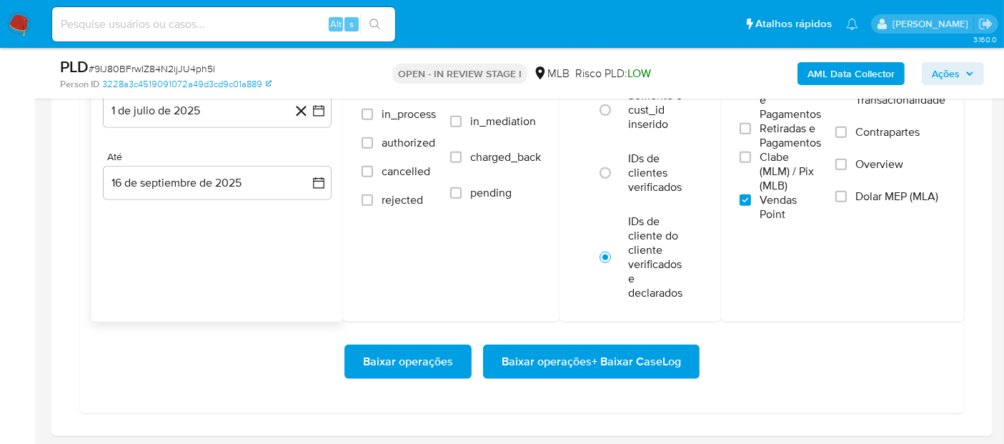
click at [616, 350] on span "Baixar operações + Baixar CaseLog" at bounding box center [590, 361] width 179 height 31
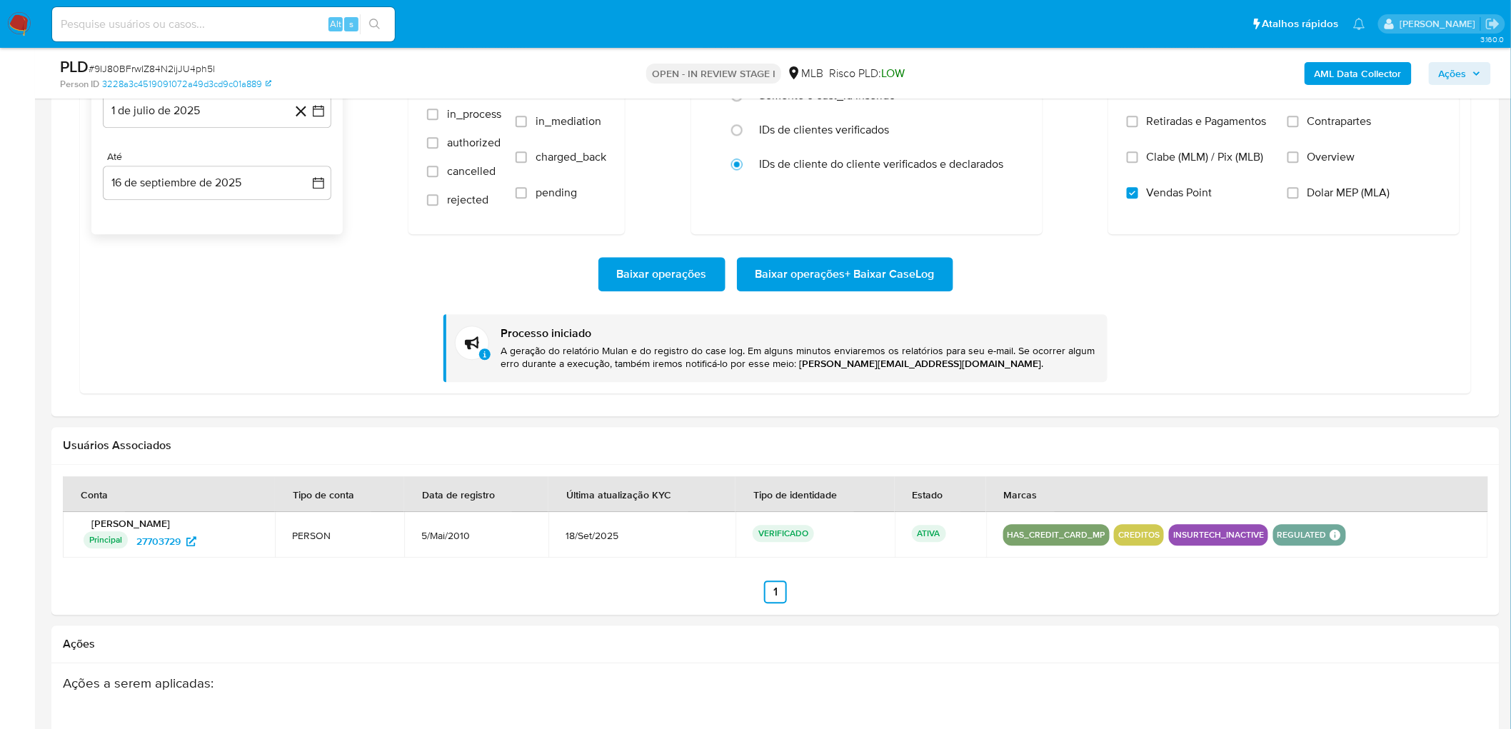
scroll to position [599, 0]
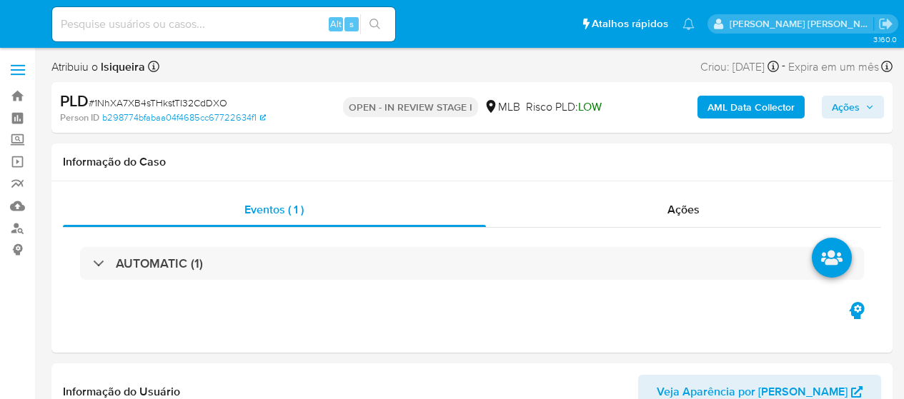
select select "10"
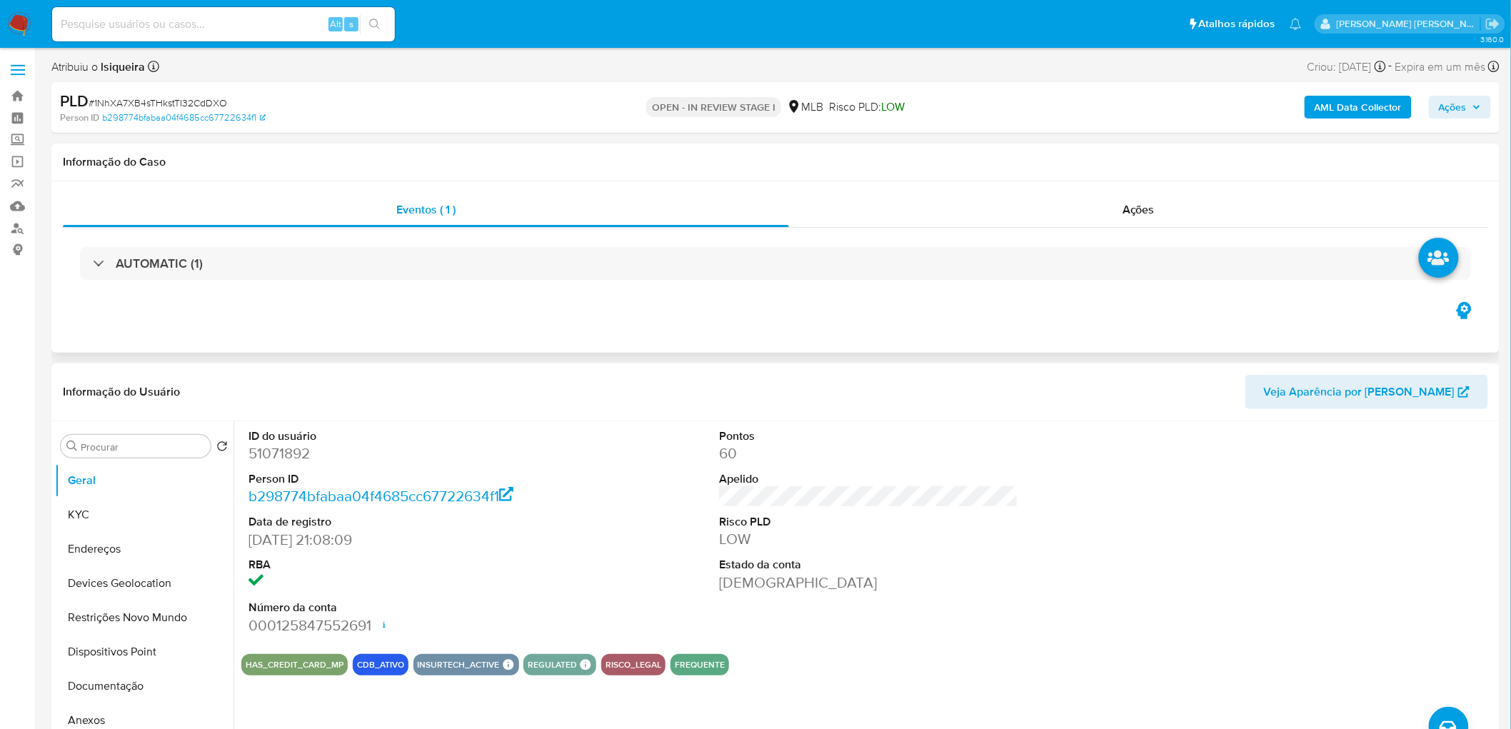
click at [174, 295] on div "AUTOMATIC (1)" at bounding box center [776, 263] width 1426 height 71
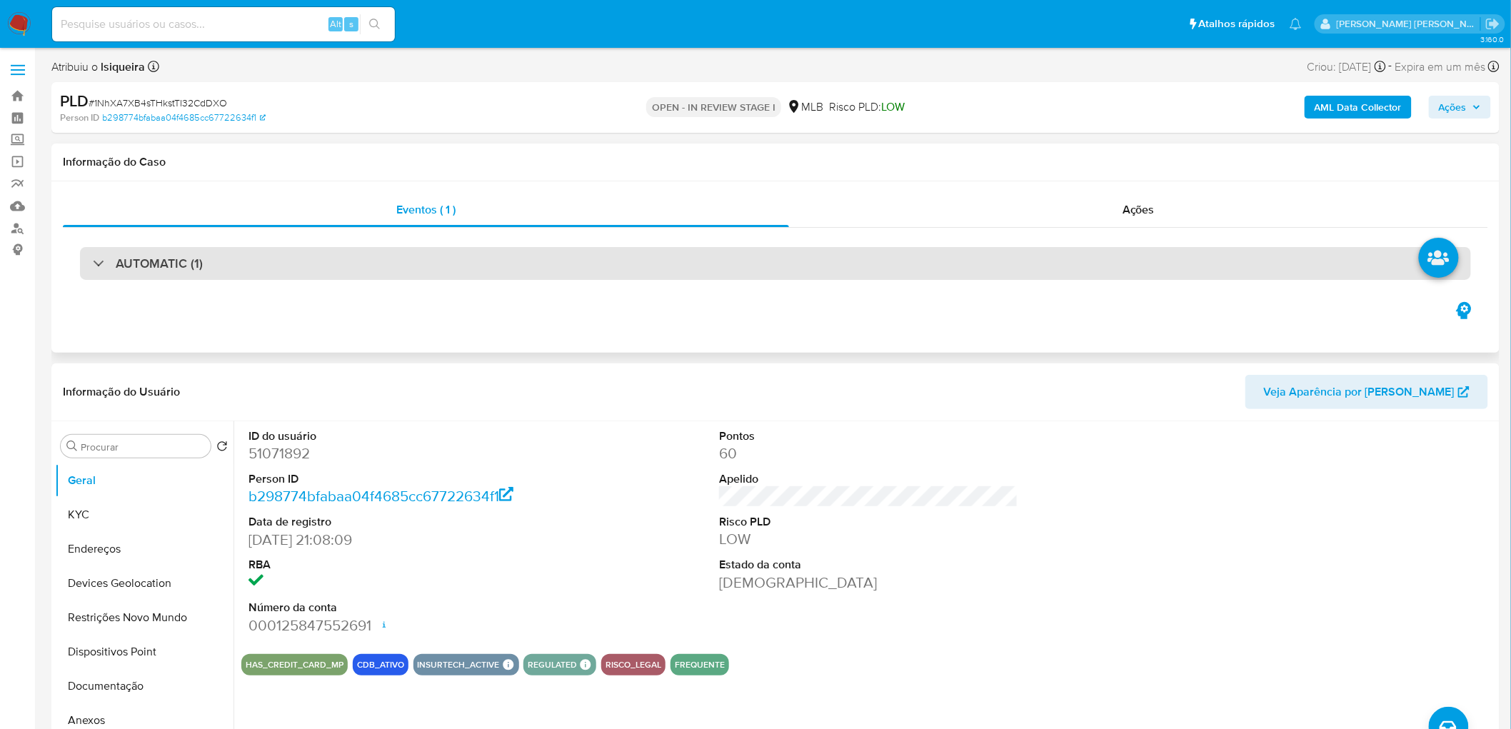
click at [206, 262] on div "AUTOMATIC (1)" at bounding box center [775, 263] width 1391 height 33
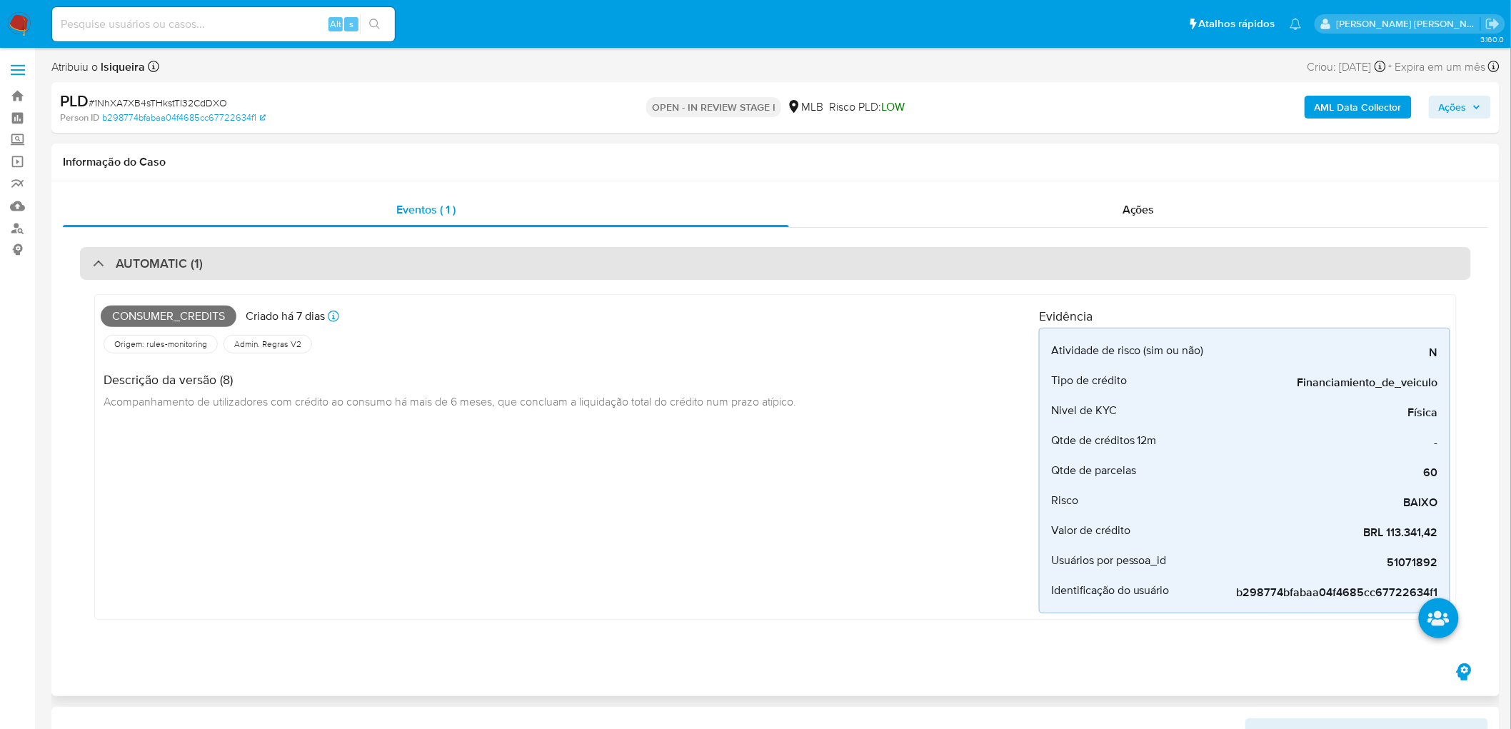
click at [206, 262] on div "AUTOMATIC (1)" at bounding box center [775, 263] width 1391 height 33
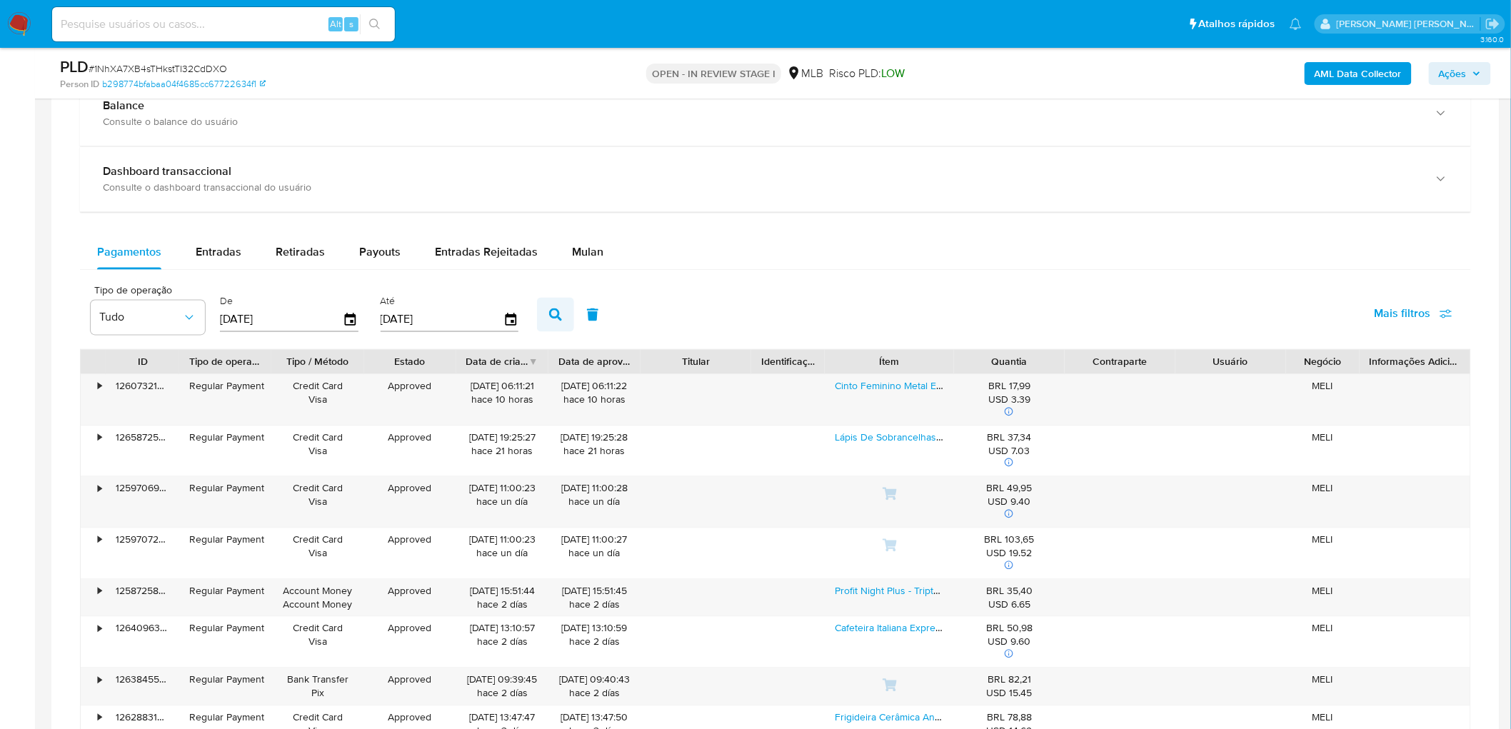
scroll to position [1111, 0]
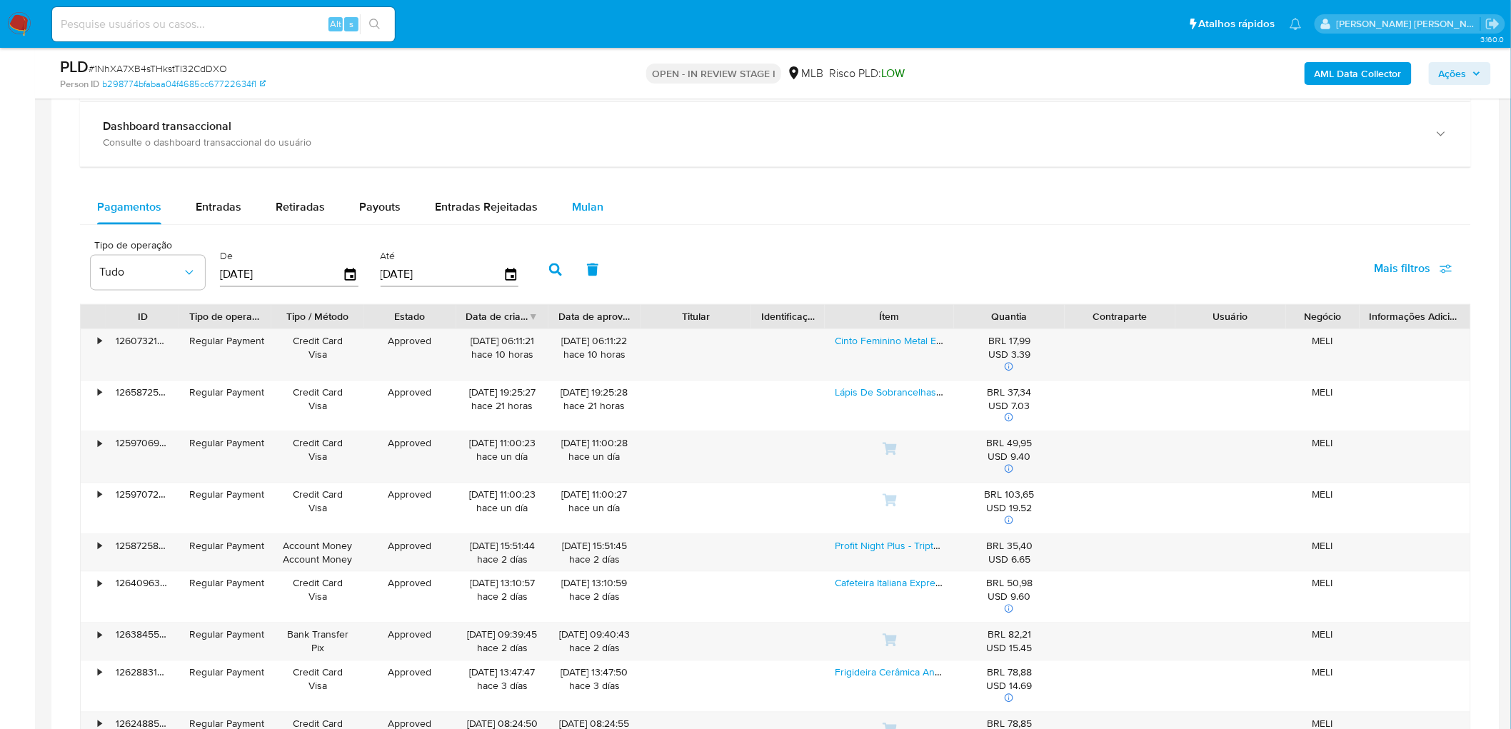
click at [574, 213] on span "Mulan" at bounding box center [587, 207] width 31 height 16
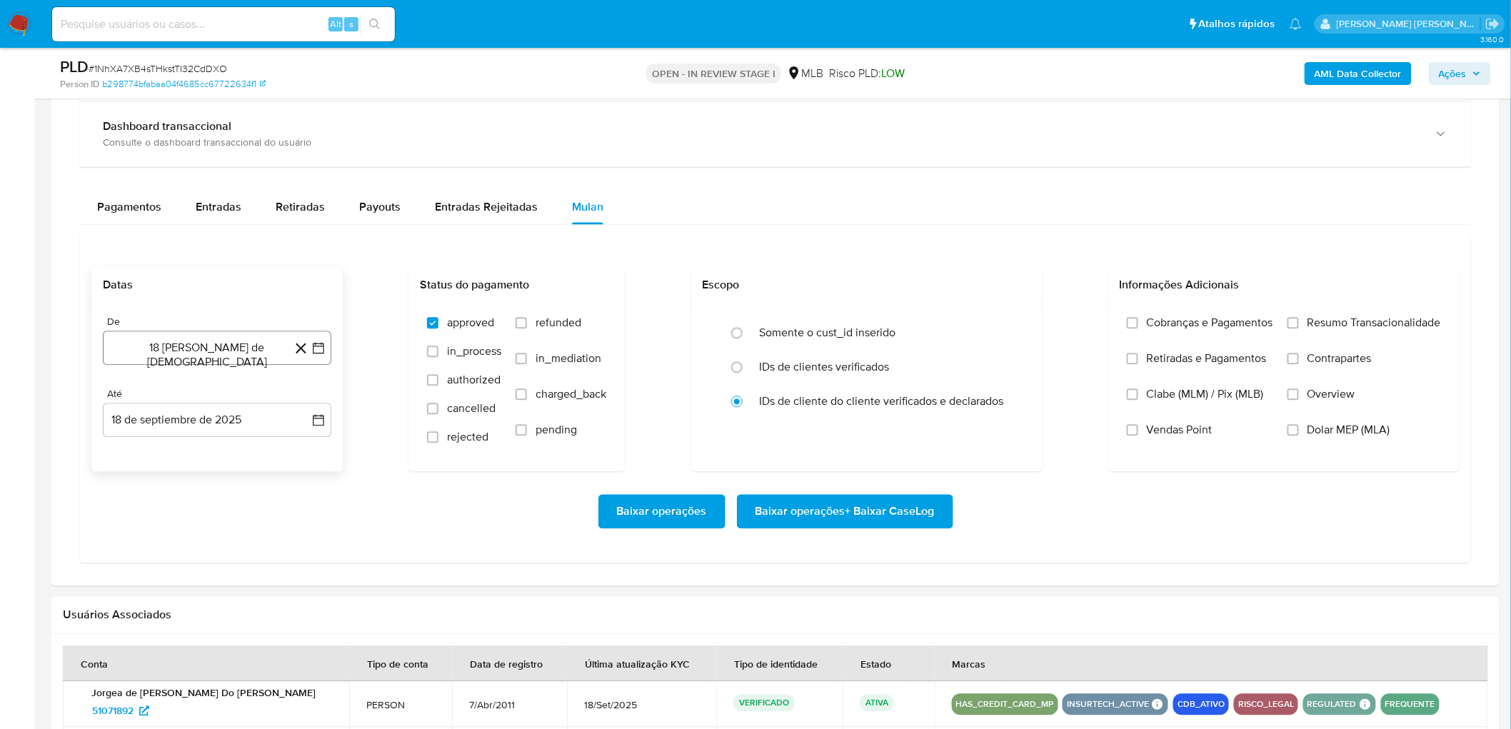
click at [200, 348] on button "18 [PERSON_NAME] de [DEMOGRAPHIC_DATA]" at bounding box center [217, 348] width 229 height 34
click at [212, 399] on span "agosto 2024" at bounding box center [210, 400] width 65 height 14
click at [300, 399] on icon "Año siguiente" at bounding box center [302, 399] width 17 height 17
click at [156, 399] on span "[DATE]" at bounding box center [154, 531] width 31 height 11
click at [161, 399] on button "1" at bounding box center [160, 452] width 23 height 23
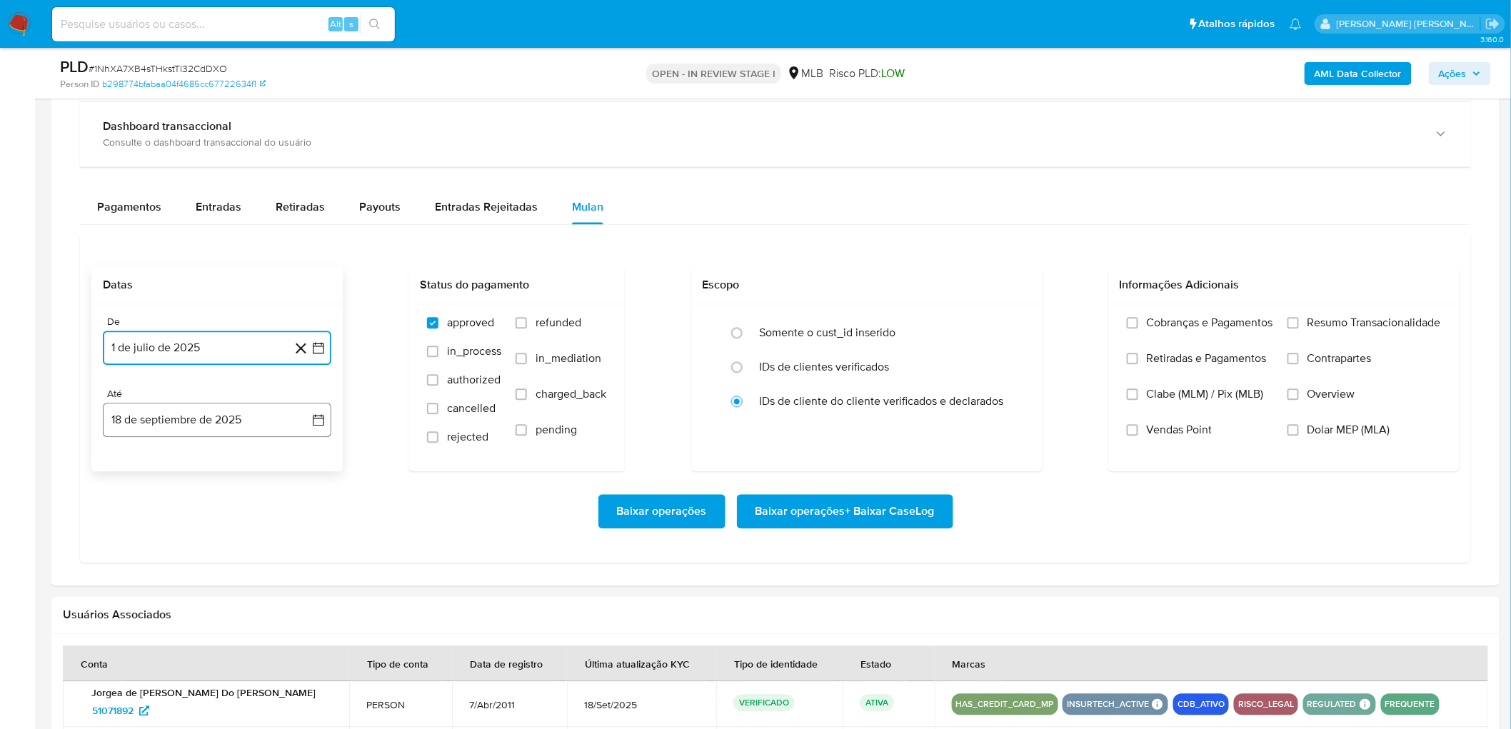
click at [206, 399] on button "18 de septiembre de 2025" at bounding box center [217, 421] width 229 height 34
click at [154, 399] on button "16" at bounding box center [160, 582] width 23 height 23
click at [903, 315] on div "Cobranças e Pagamentos Retiradas e Pagamentos Clabe (MLM) / Pix (MLB) Vendas Po…" at bounding box center [1284, 388] width 351 height 166
click at [903, 329] on span "Resumo Transacionalidade" at bounding box center [1375, 323] width 134 height 14
click at [903, 329] on input "Resumo Transacionalidade" at bounding box center [1293, 323] width 11 height 11
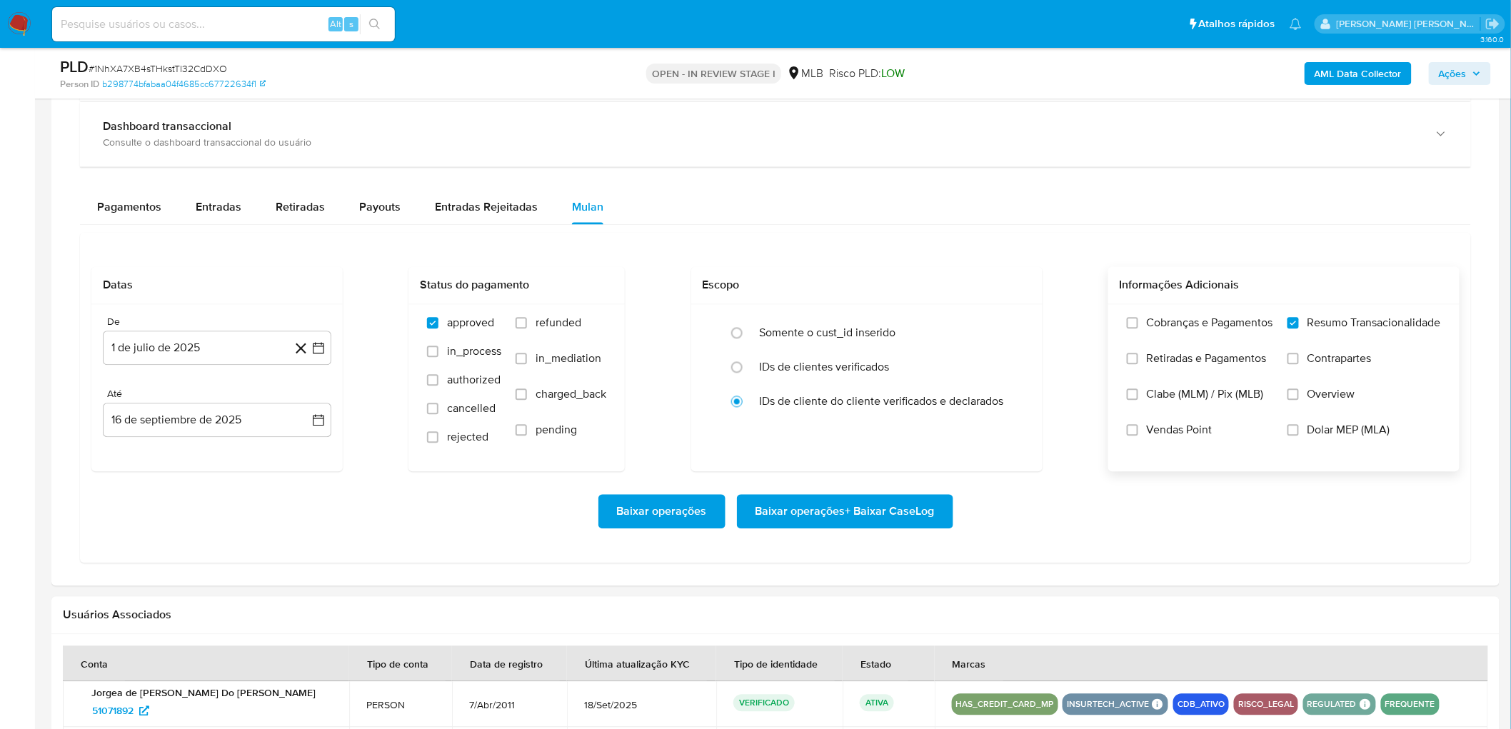
click at [903, 399] on label "Vendas Point" at bounding box center [1200, 442] width 146 height 36
click at [903, 399] on input "Vendas Point" at bounding box center [1132, 430] width 11 height 11
click at [869, 399] on span "Baixar operações + Baixar CaseLog" at bounding box center [845, 511] width 179 height 31
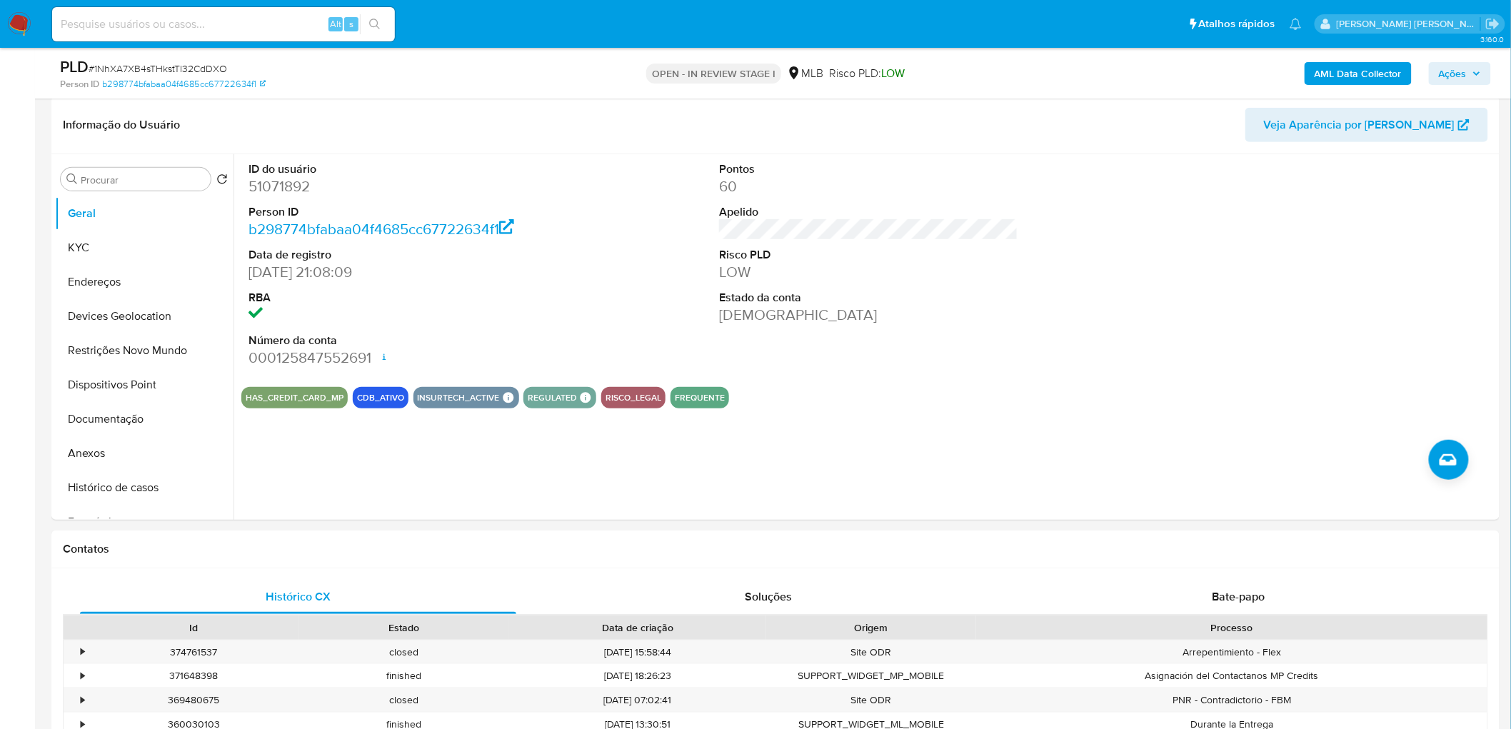
scroll to position [94, 0]
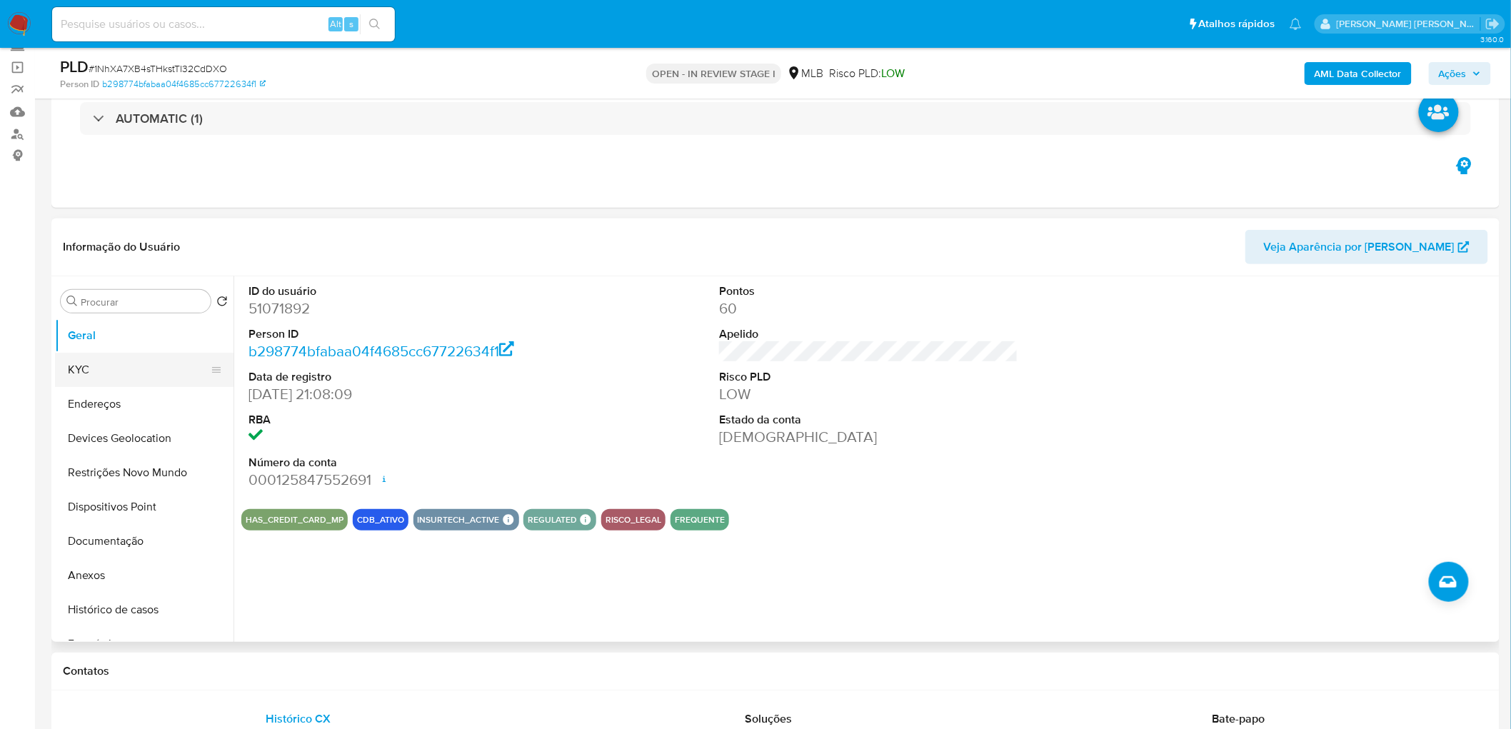
click at [73, 375] on button "KYC" at bounding box center [138, 370] width 167 height 34
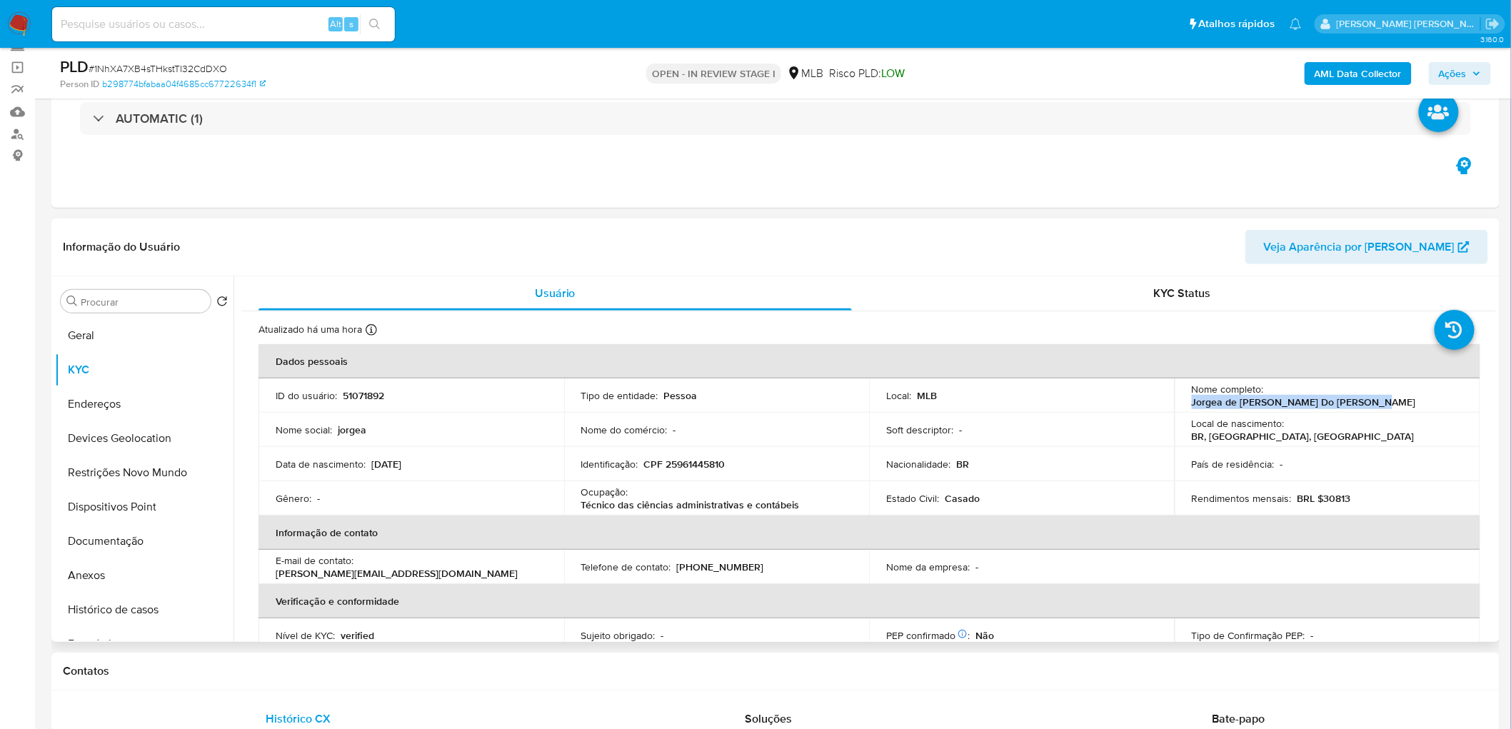
drag, startPoint x: 1268, startPoint y: 394, endPoint x: 1459, endPoint y: 397, distance: 191.4
click at [903, 397] on td "Nome completo : Jorgea de [PERSON_NAME] Do [PERSON_NAME]" at bounding box center [1328, 396] width 306 height 34
copy p "Jorgea de [PERSON_NAME] Do [PERSON_NAME]"
click at [613, 163] on div "Eventos ( 1 ) Ações AUTOMATIC (1)" at bounding box center [775, 121] width 1449 height 171
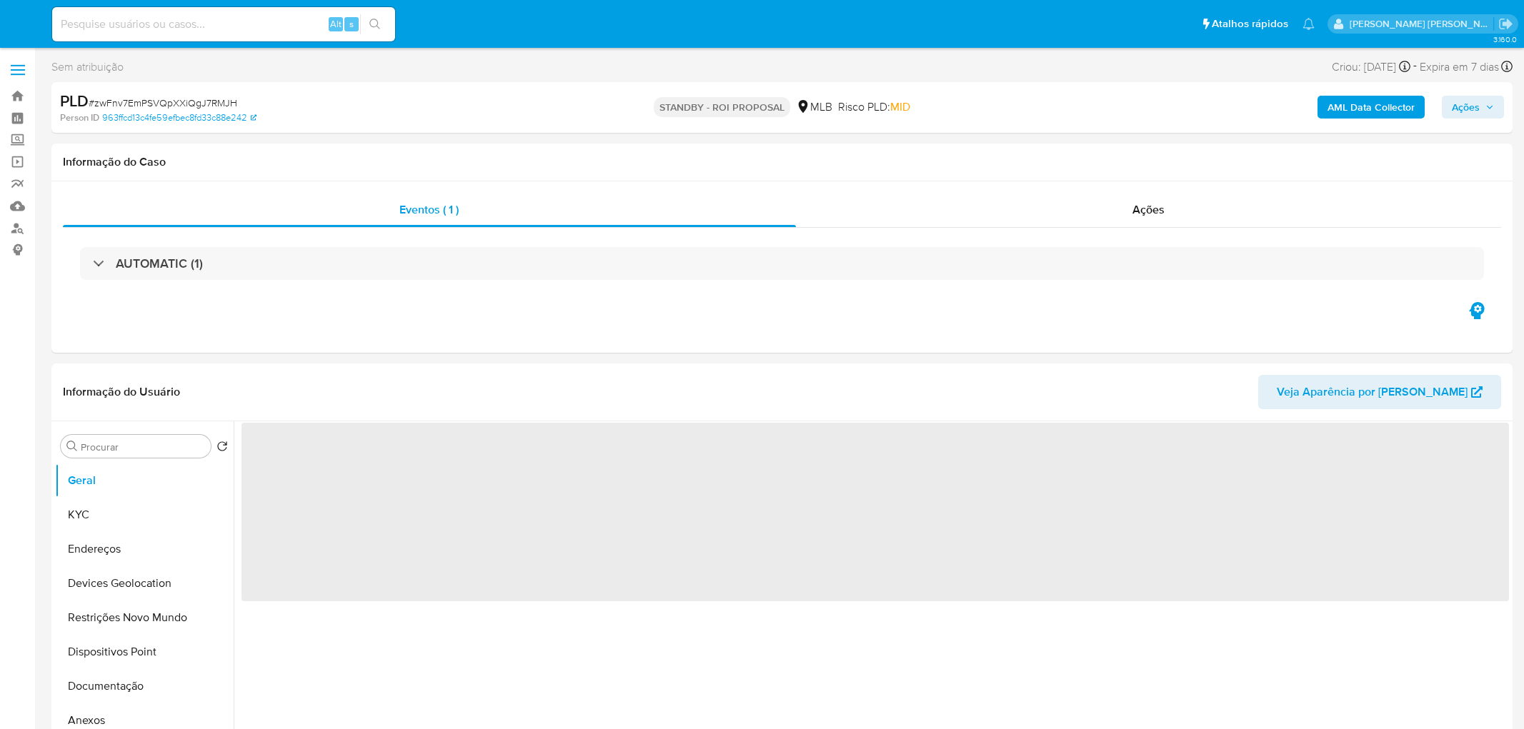
select select "10"
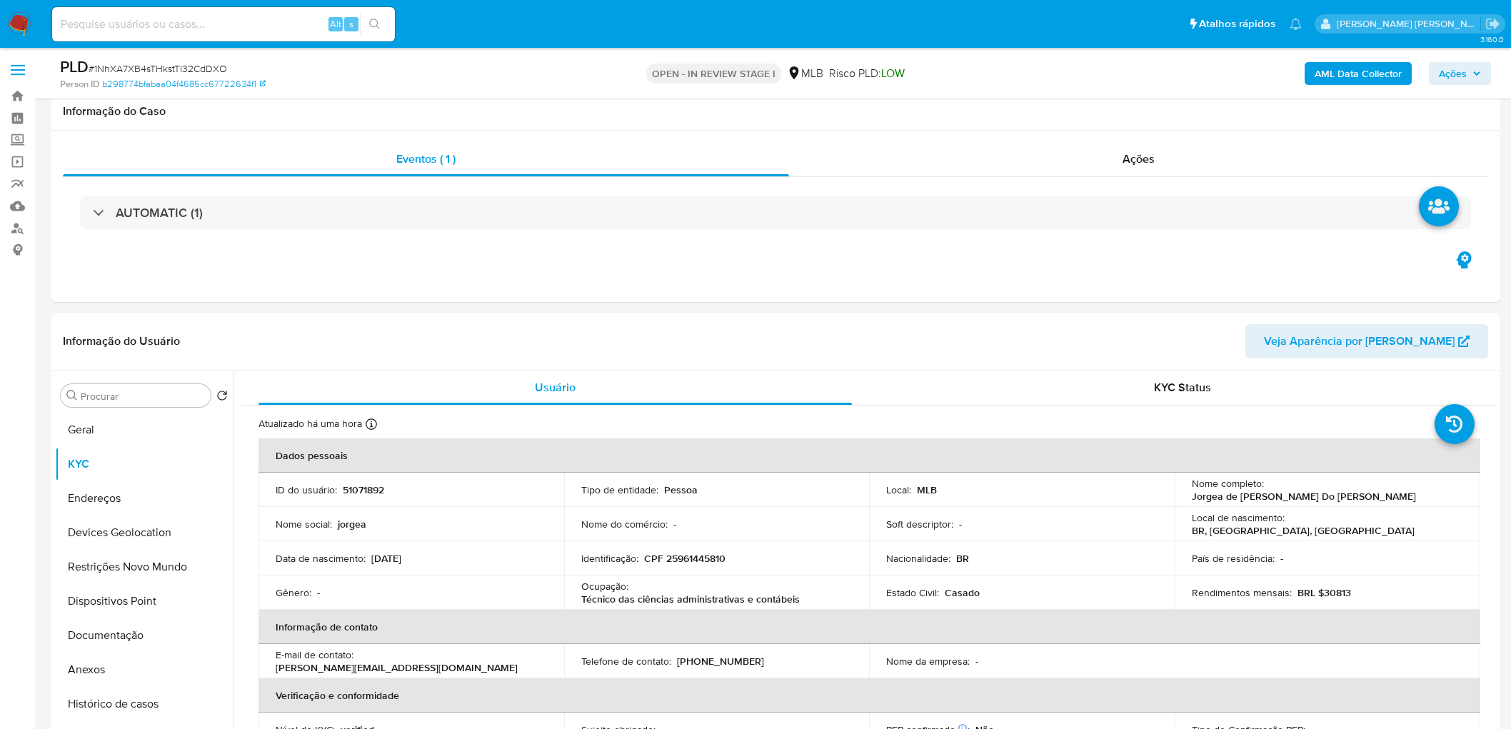
scroll to position [94, 0]
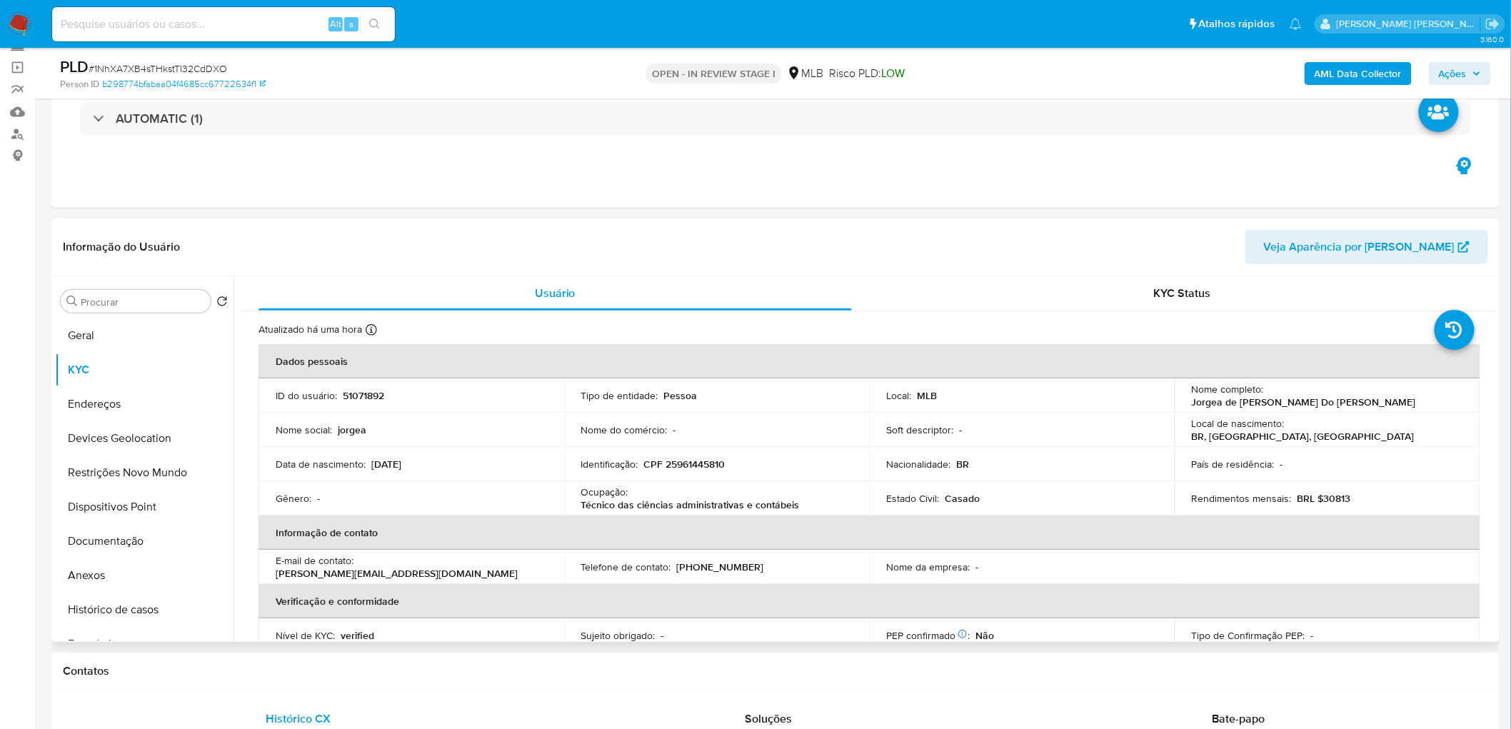
click at [1051, 219] on div "Informação do Usuário Veja Aparência por [PERSON_NAME]" at bounding box center [775, 248] width 1449 height 58
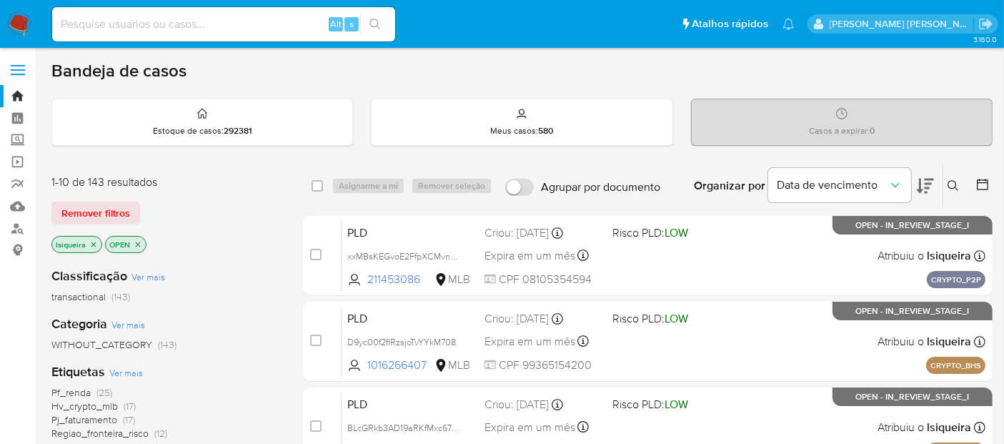
click at [989, 184] on button at bounding box center [983, 185] width 17 height 17
click at [981, 179] on icon at bounding box center [982, 184] width 14 height 14
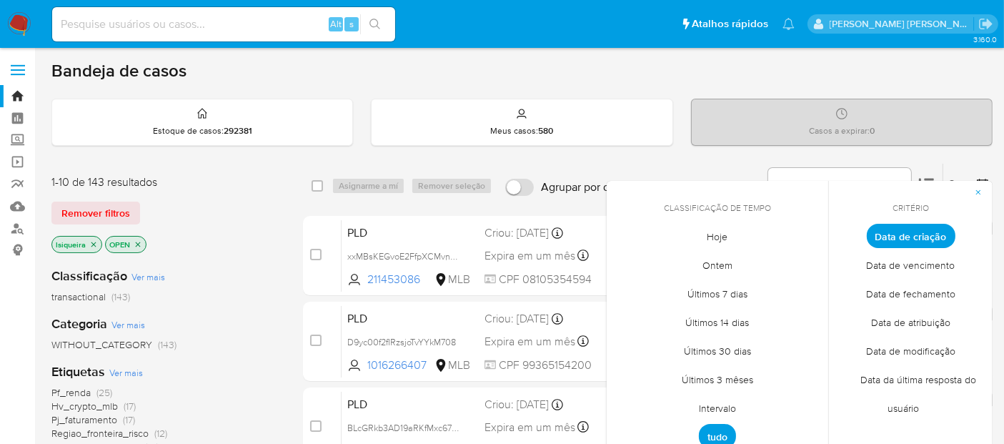
click at [711, 409] on span "Intervalo" at bounding box center [717, 408] width 67 height 29
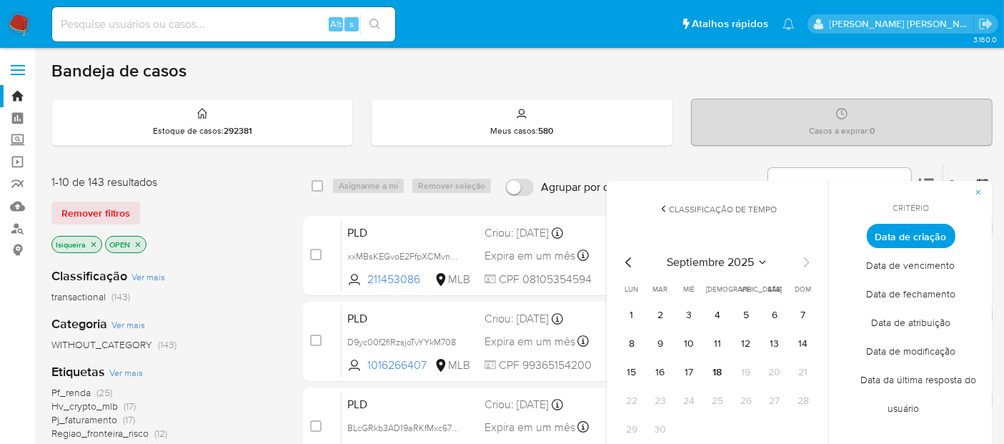
click at [621, 259] on icon "Mes anterior" at bounding box center [628, 262] width 17 height 17
click at [748, 315] on button "1" at bounding box center [745, 315] width 23 height 23
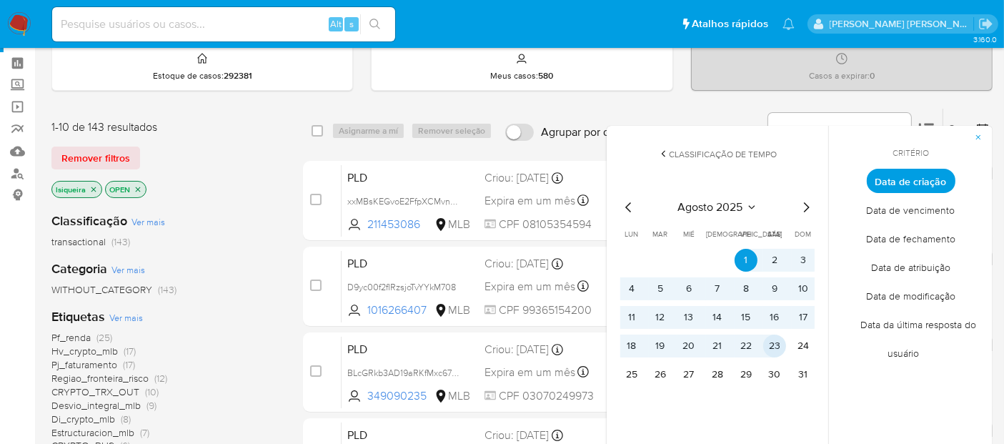
scroll to position [159, 0]
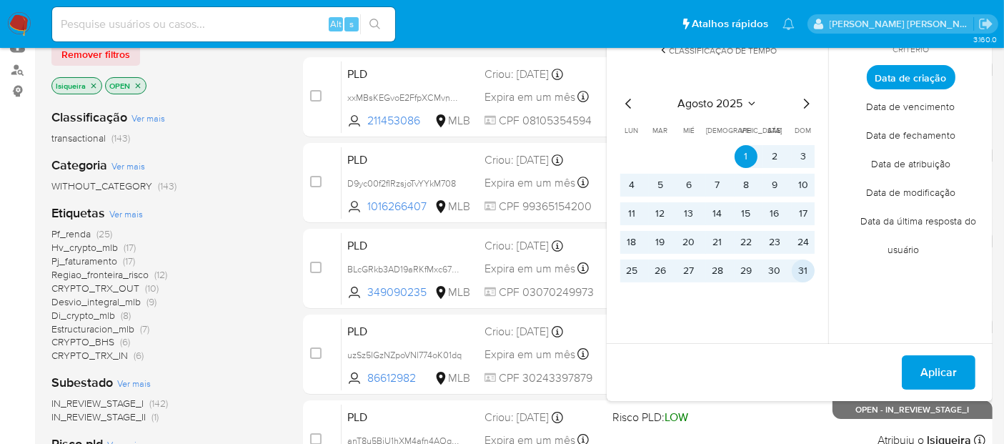
click at [804, 274] on button "31" at bounding box center [802, 270] width 23 height 23
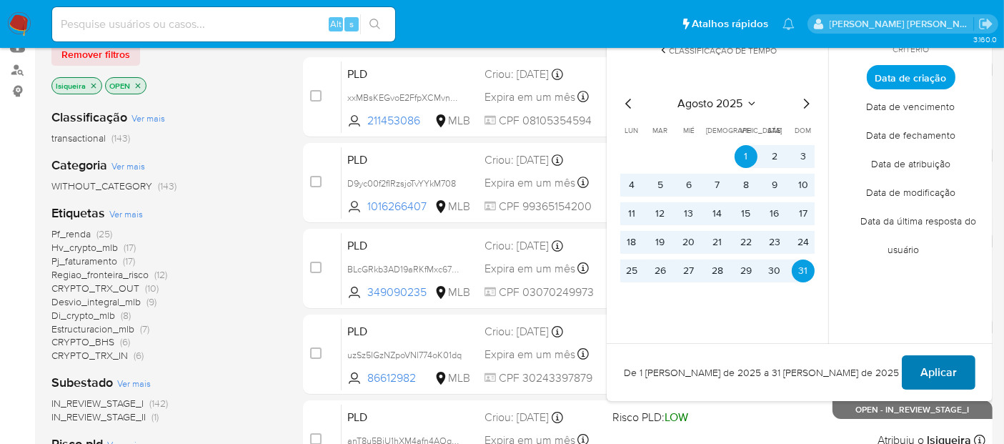
click at [939, 379] on span "Aplicar" at bounding box center [938, 371] width 36 height 31
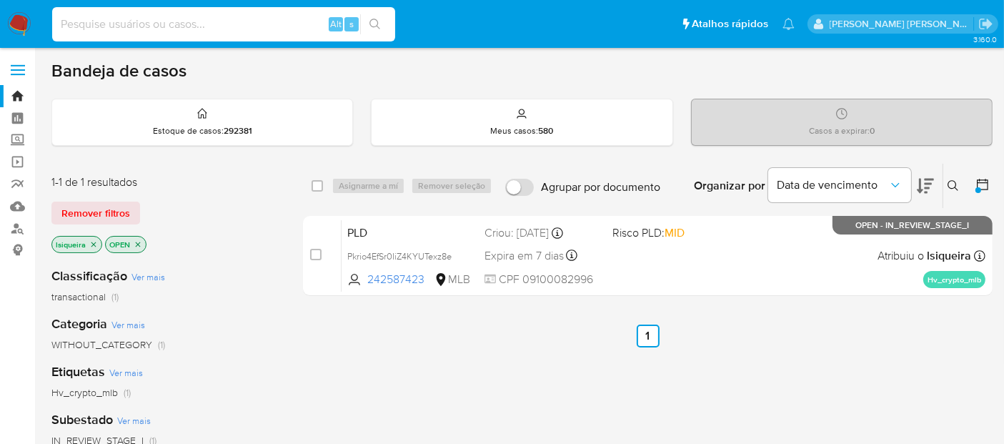
click at [139, 23] on input at bounding box center [223, 24] width 343 height 19
paste input "j4UWcDumBQrXfOHAx5rH6300"
type input "j4UWcDumBQrXfOHAx5rH6300"
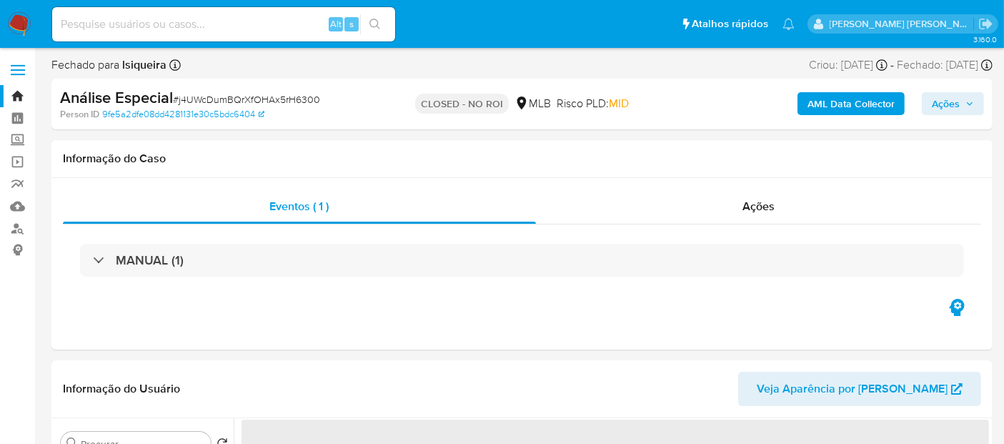
select select "10"
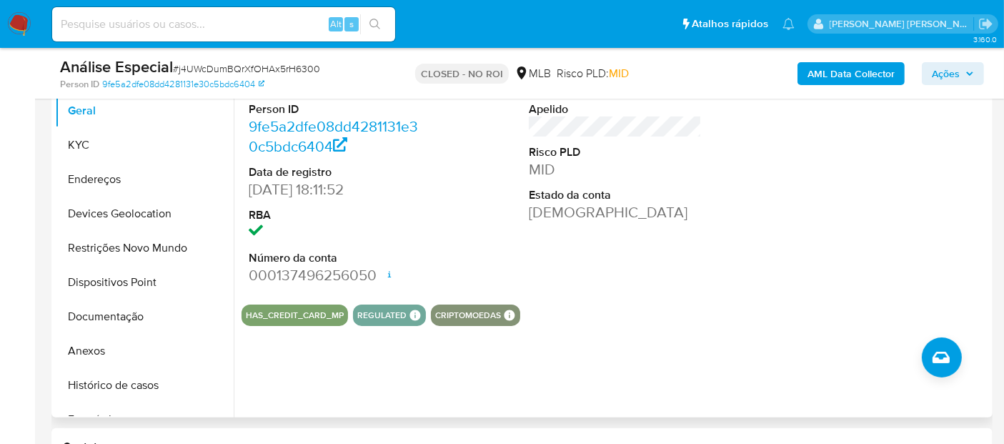
scroll to position [317, 0]
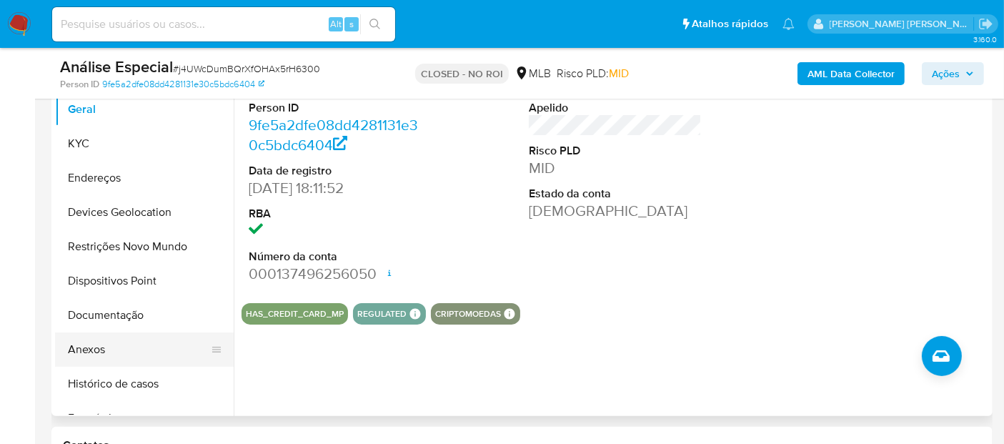
click at [116, 346] on button "Anexos" at bounding box center [138, 349] width 167 height 34
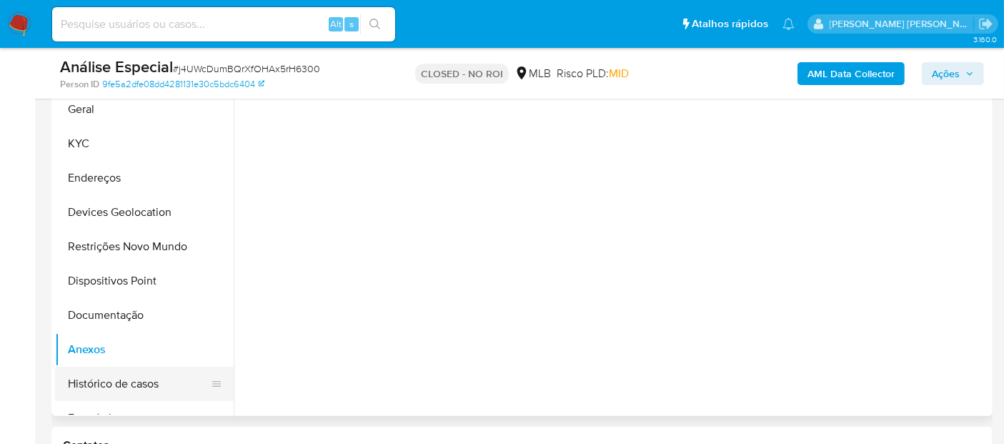
click at [133, 379] on button "Histórico de casos" at bounding box center [138, 383] width 167 height 34
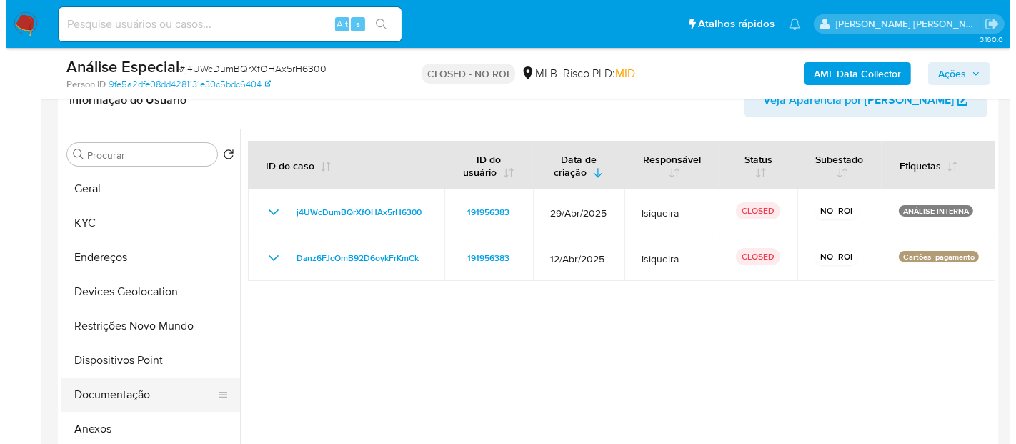
scroll to position [79, 0]
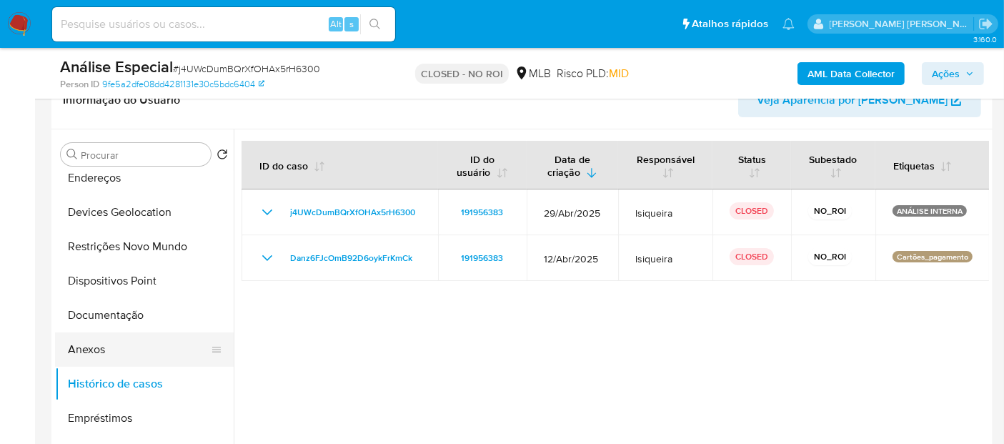
click at [114, 354] on button "Anexos" at bounding box center [138, 349] width 167 height 34
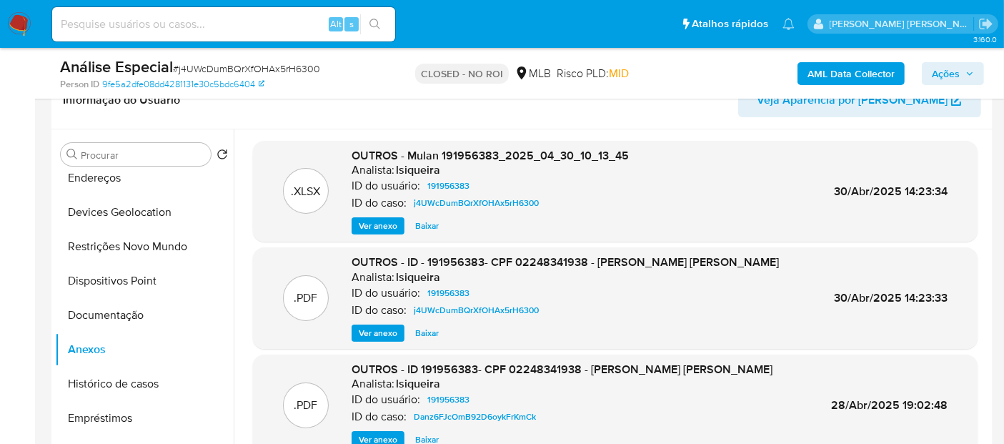
click at [372, 327] on span "Ver anexo" at bounding box center [378, 333] width 39 height 14
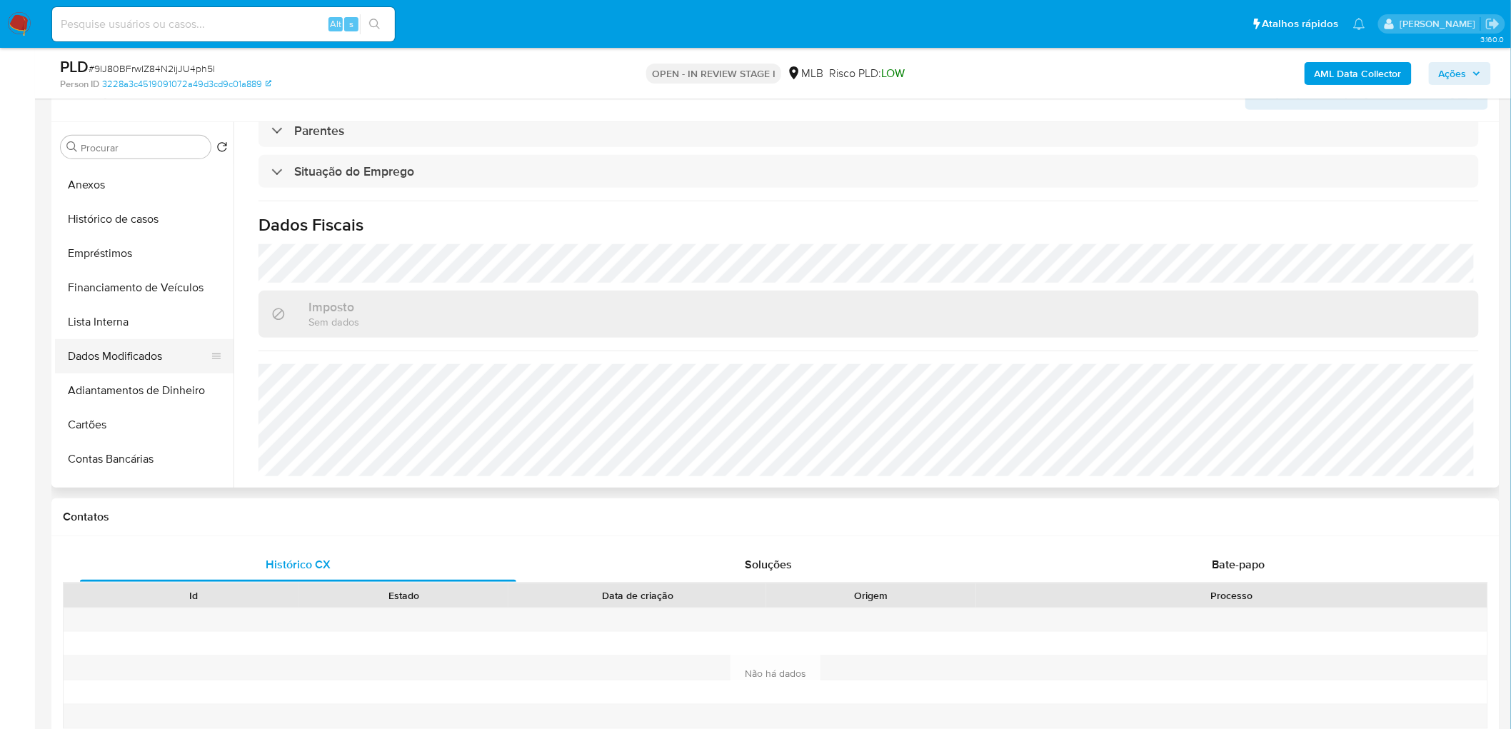
scroll to position [158, 0]
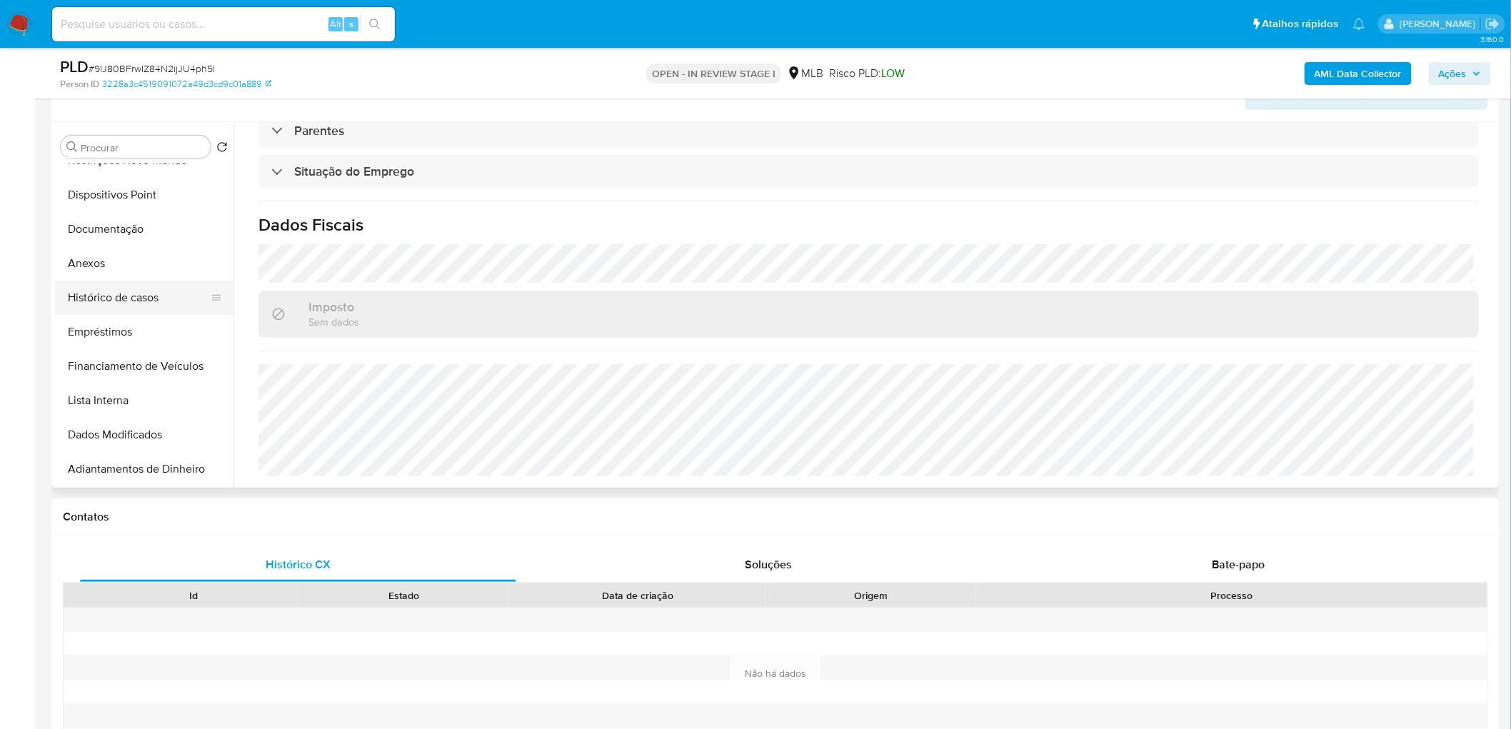
click at [140, 287] on button "Histórico de casos" at bounding box center [138, 298] width 167 height 34
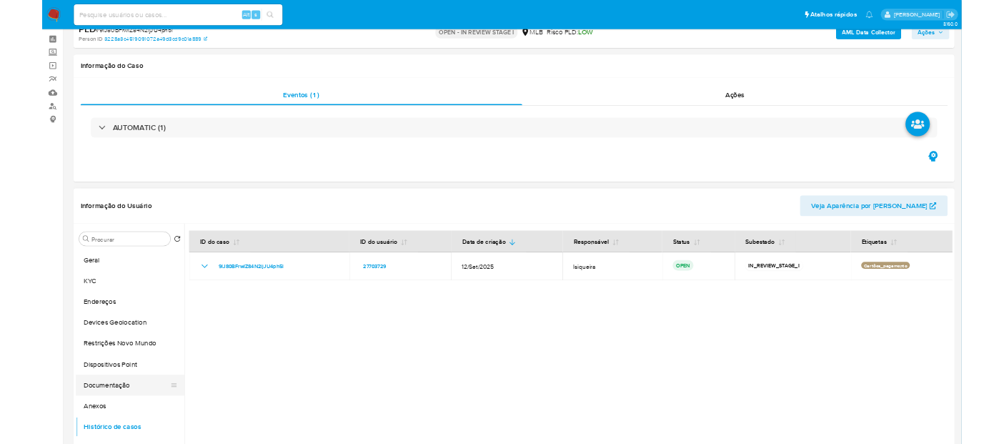
scroll to position [11, 0]
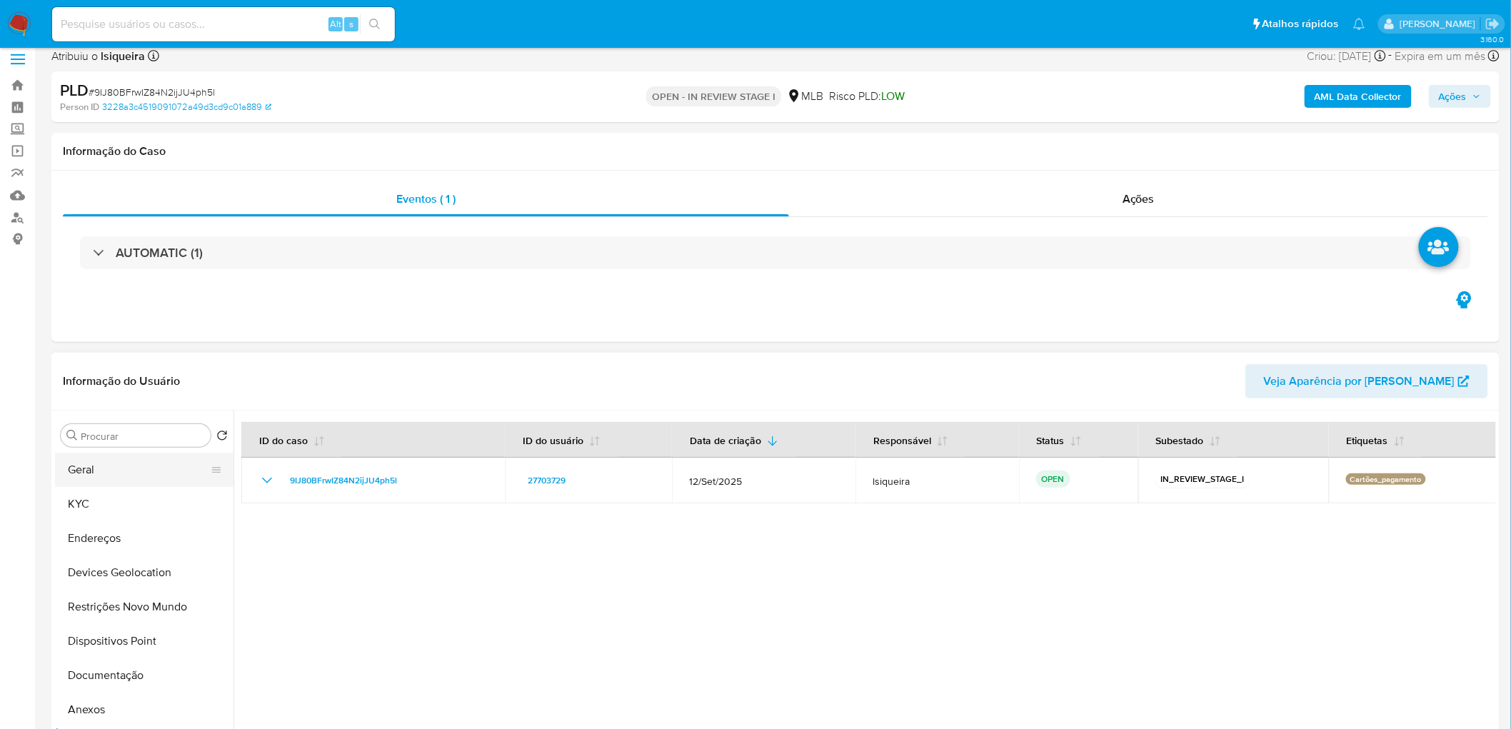
click at [86, 476] on button "Geral" at bounding box center [138, 470] width 167 height 34
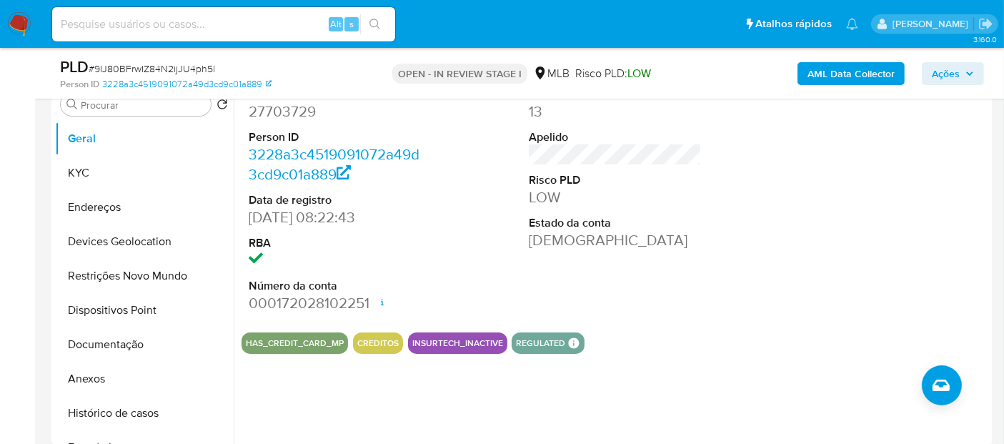
scroll to position [329, 0]
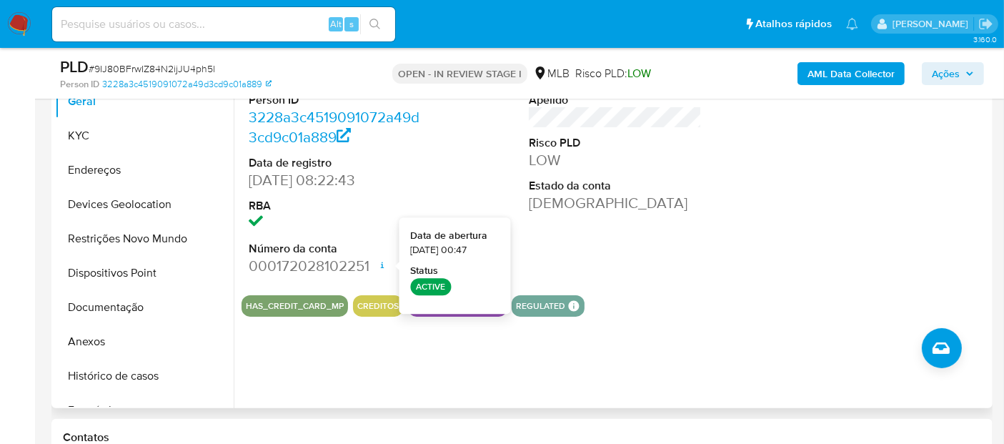
click at [729, 254] on div "ID do usuário 27703729 Person ID 3228a3c4519091072a49d3cd9c01a889 Data de regis…" at bounding box center [614, 162] width 747 height 241
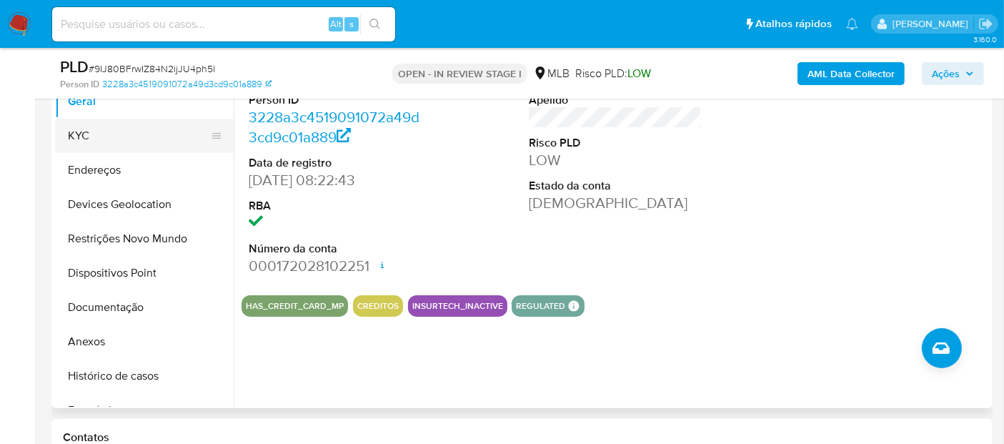
click at [116, 137] on button "KYC" at bounding box center [138, 136] width 167 height 34
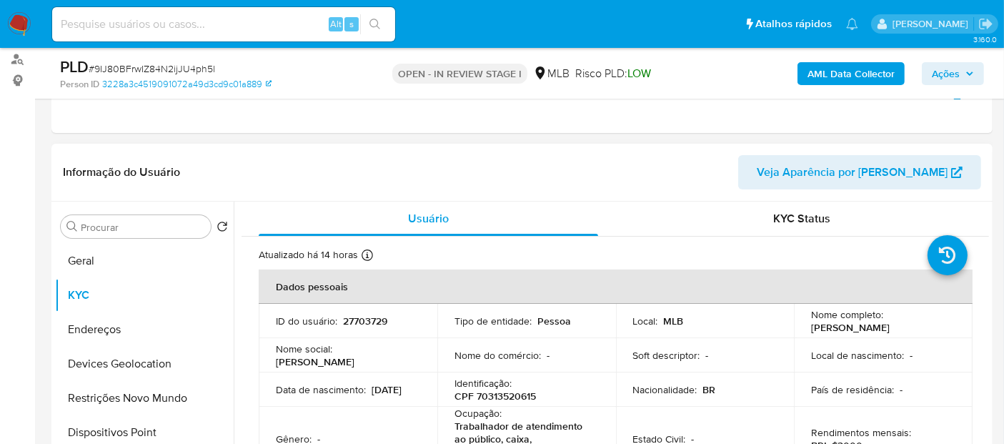
scroll to position [79, 0]
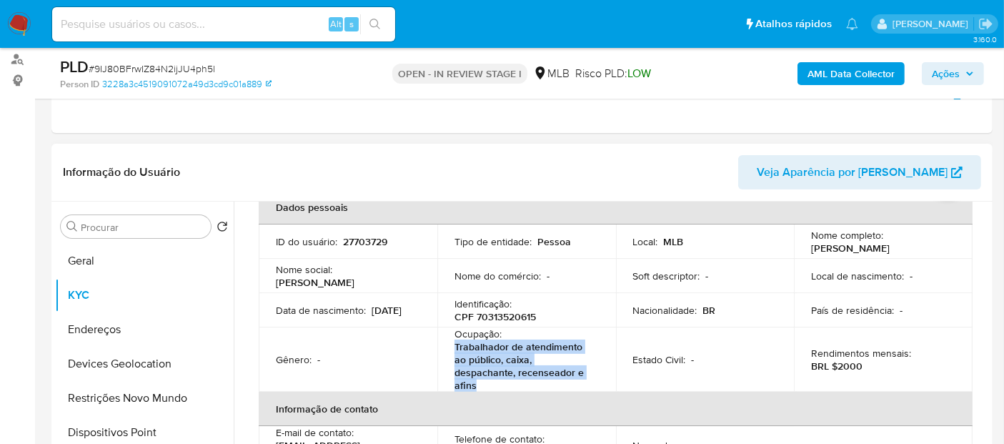
drag, startPoint x: 476, startPoint y: 381, endPoint x: 453, endPoint y: 350, distance: 39.3
click at [454, 350] on p "Trabalhador de atendimento ao público, caixa, despachante, recenseador e afins" at bounding box center [523, 365] width 139 height 51
copy p "Trabalhador de atendimento ao público, caixa, despachante, recenseador e afins"
click at [117, 424] on button "Dispositivos Point" at bounding box center [138, 432] width 167 height 34
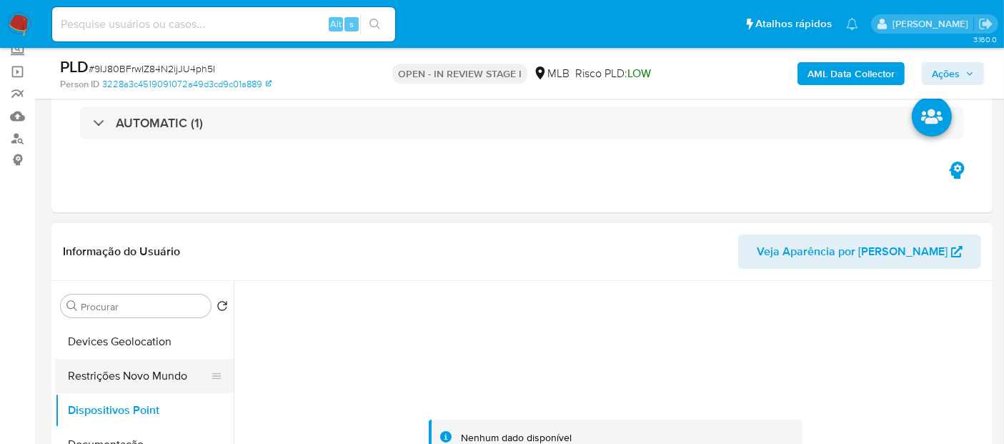
scroll to position [159, 0]
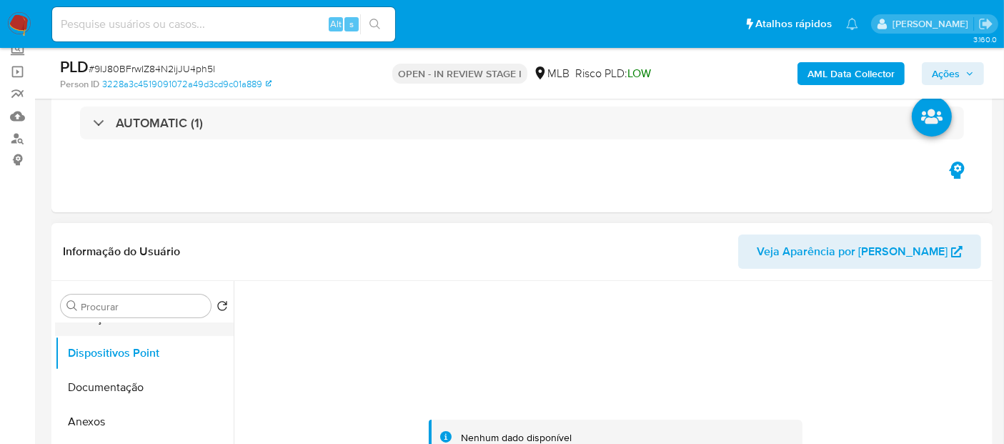
click at [136, 377] on button "Documentação" at bounding box center [144, 387] width 179 height 34
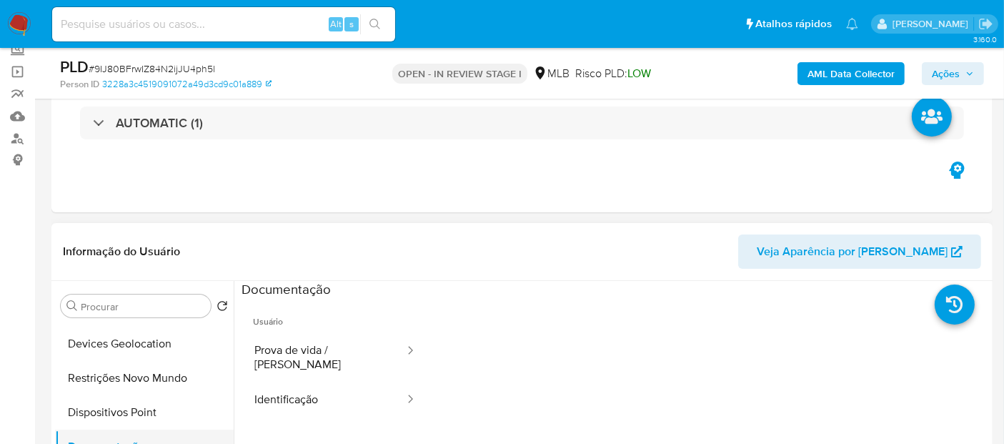
scroll to position [79, 0]
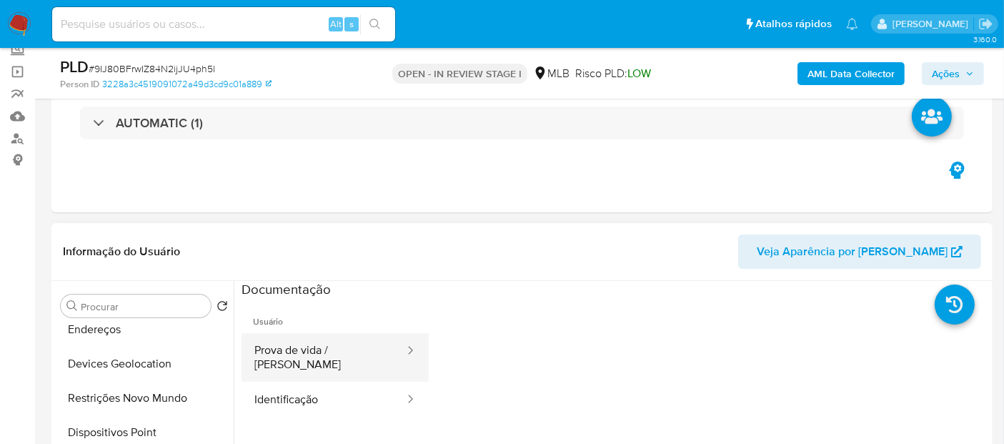
click at [299, 339] on button "Prova de vida / Selfie" at bounding box center [323, 357] width 164 height 49
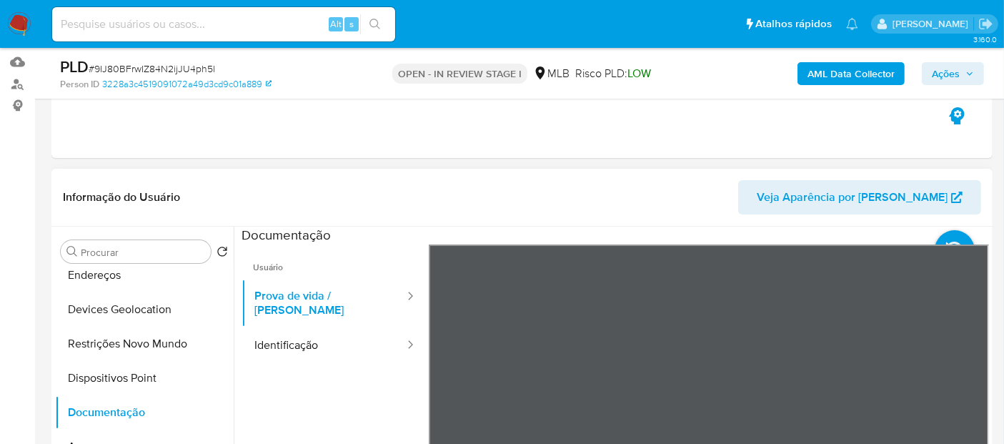
scroll to position [169, 0]
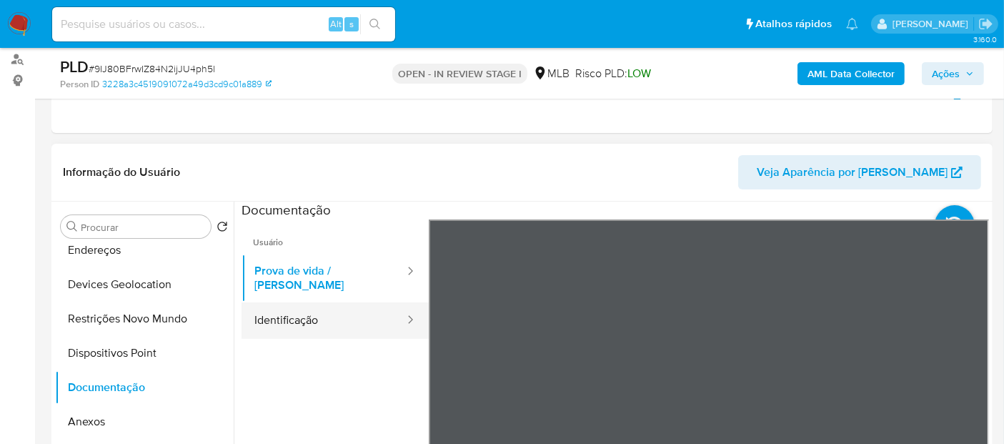
click at [344, 310] on button "Identificação" at bounding box center [323, 320] width 164 height 36
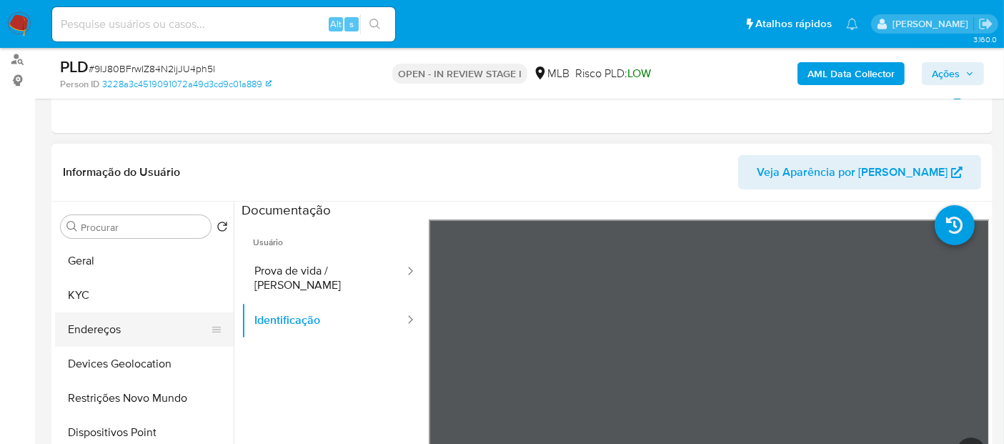
scroll to position [90, 0]
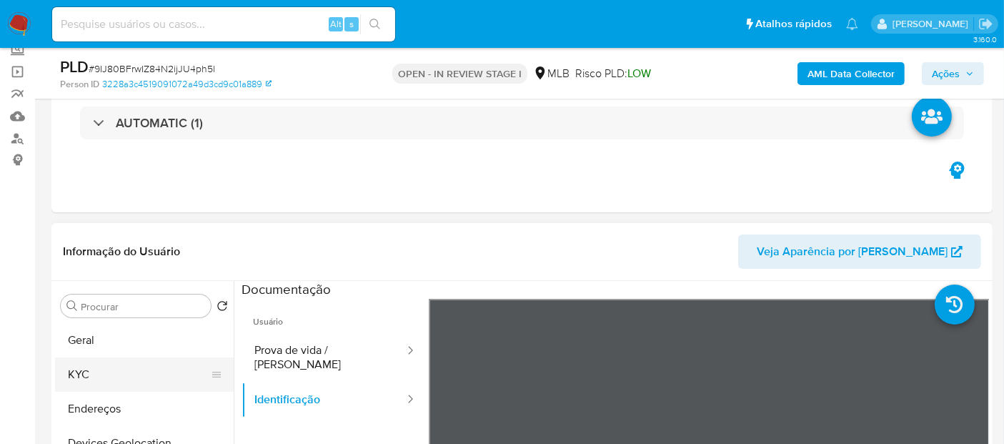
click at [94, 374] on button "KYC" at bounding box center [138, 374] width 167 height 34
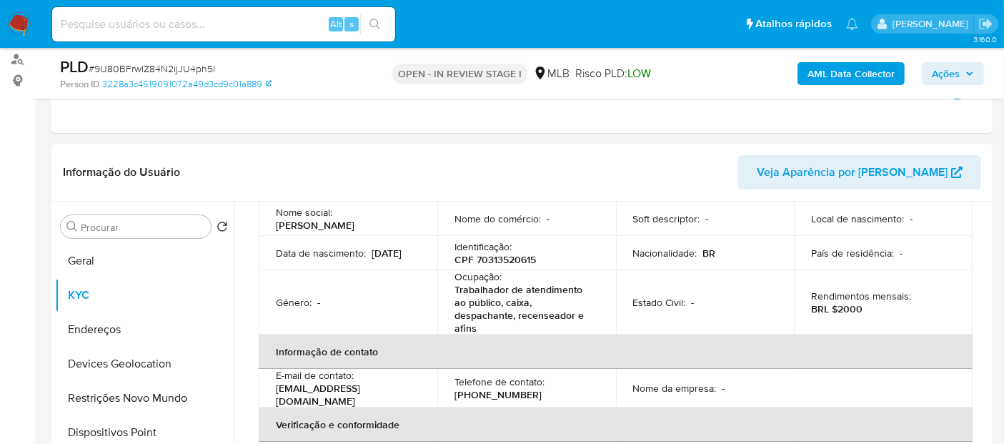
scroll to position [159, 0]
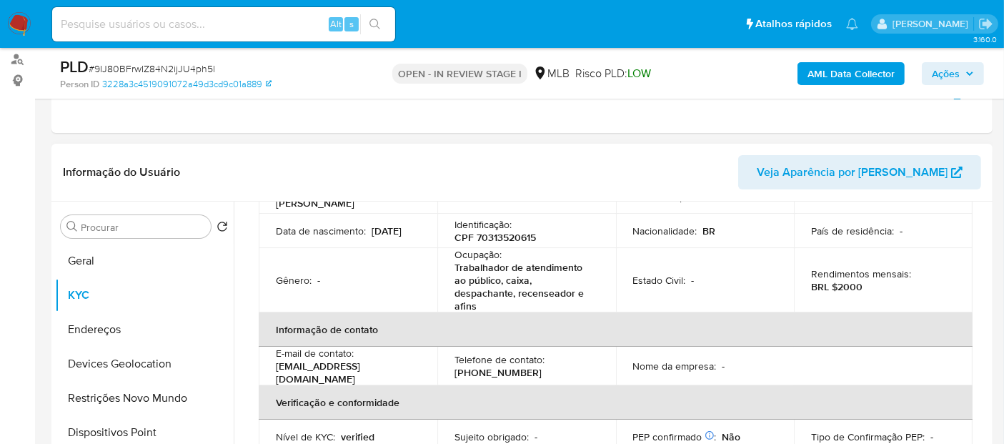
click at [508, 310] on p "Trabalhador de atendimento ao público, caixa, despachante, recenseador e afins" at bounding box center [523, 286] width 139 height 51
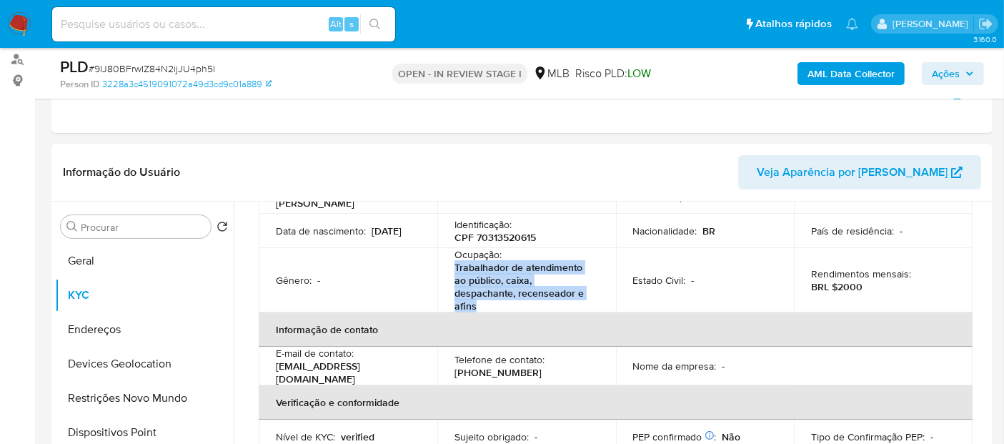
drag, startPoint x: 508, startPoint y: 311, endPoint x: 451, endPoint y: 269, distance: 71.0
click at [451, 269] on table "Dados pessoais ID do usuário : 27703729 Tipo de entidade : Pessoa Local : MLB N…" at bounding box center [616, 334] width 714 height 446
copy p "Trabalhador de atendimento ao público, caixa, despachante, recenseador e afins"
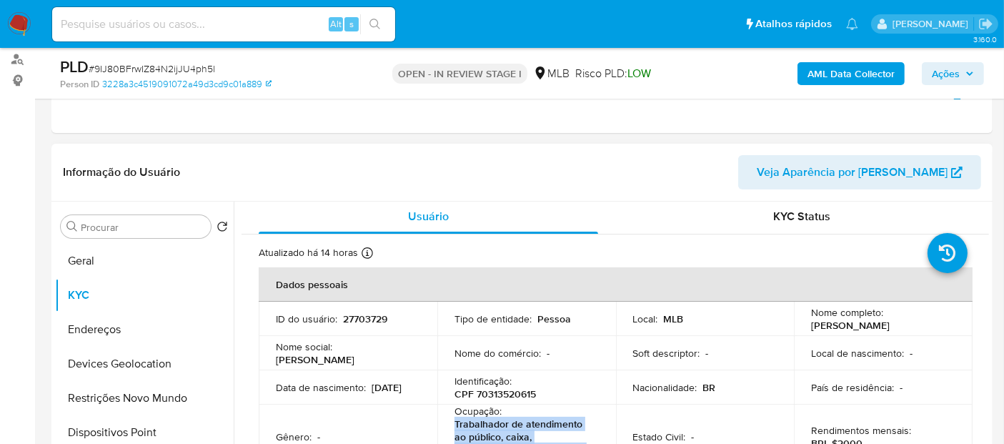
scroll to position [0, 0]
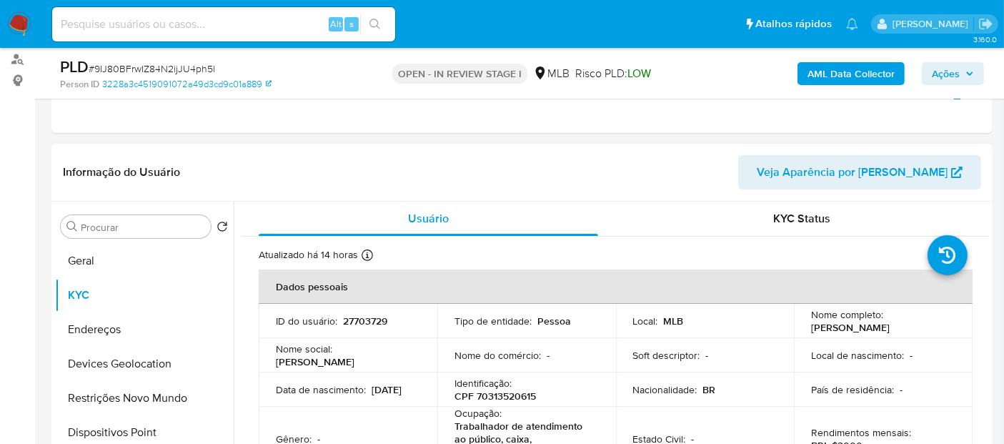
click at [367, 322] on p "27703729" at bounding box center [365, 320] width 44 height 13
click at [367, 323] on p "27703729" at bounding box center [365, 320] width 44 height 13
copy p "27703729"
click at [101, 429] on button "Dispositivos Point" at bounding box center [138, 432] width 167 height 34
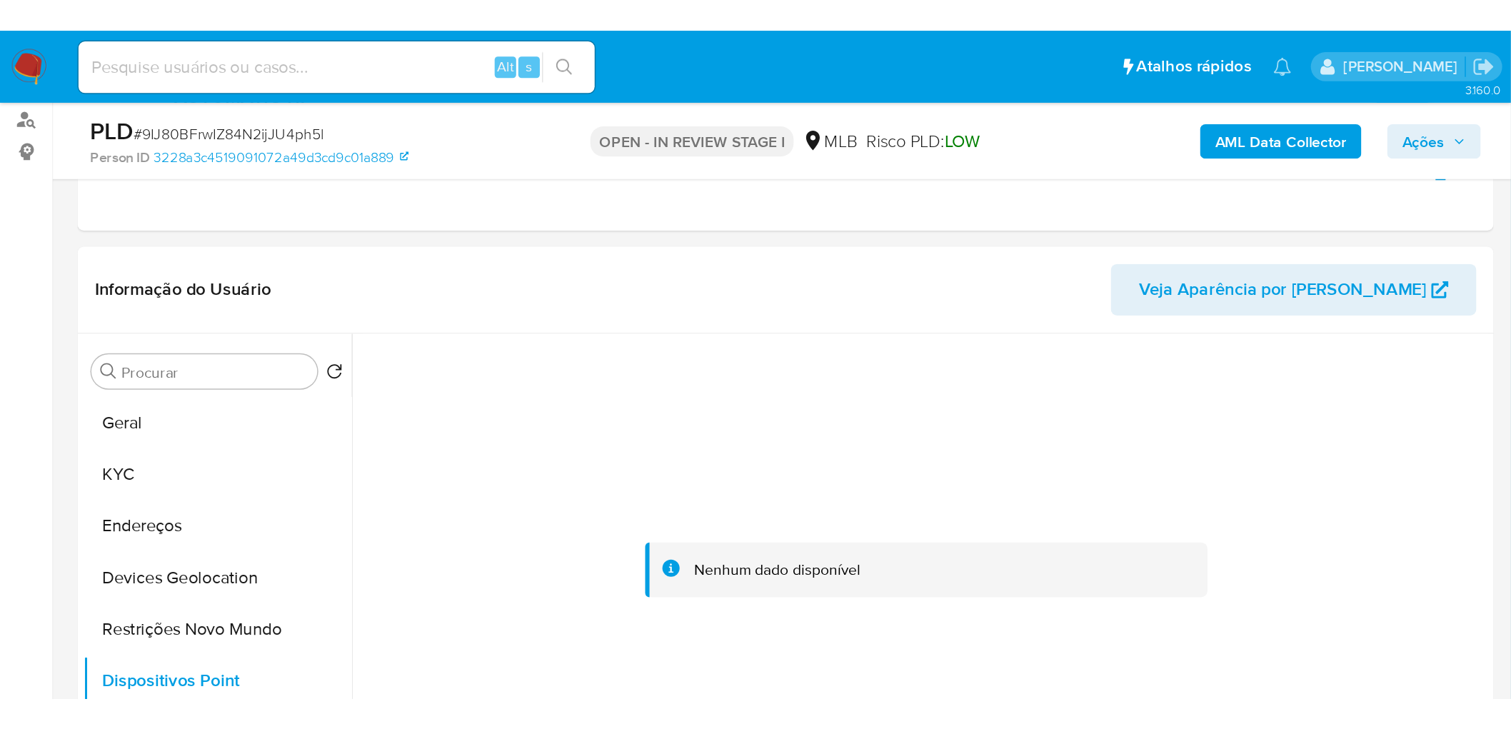
scroll to position [169, 0]
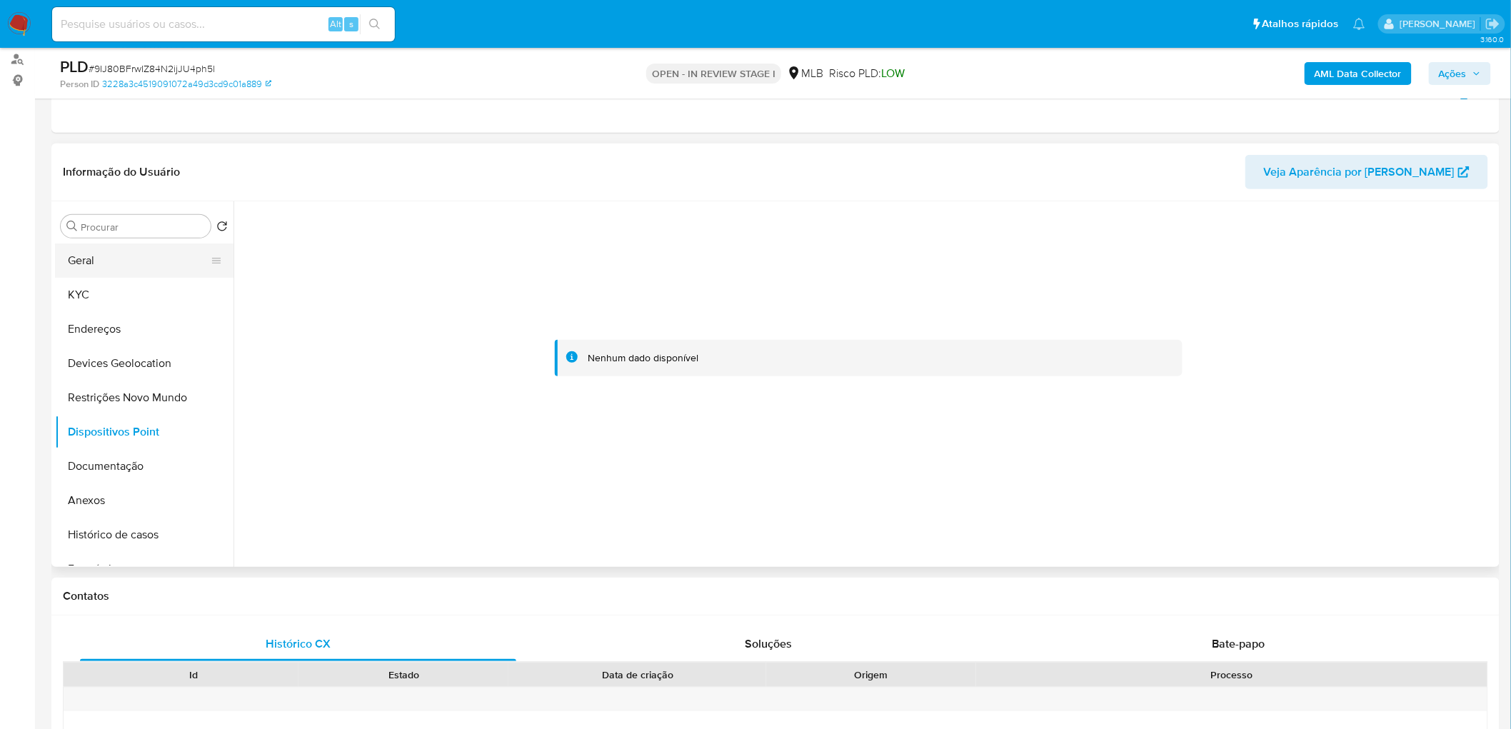
click at [166, 248] on button "Geral" at bounding box center [138, 261] width 167 height 34
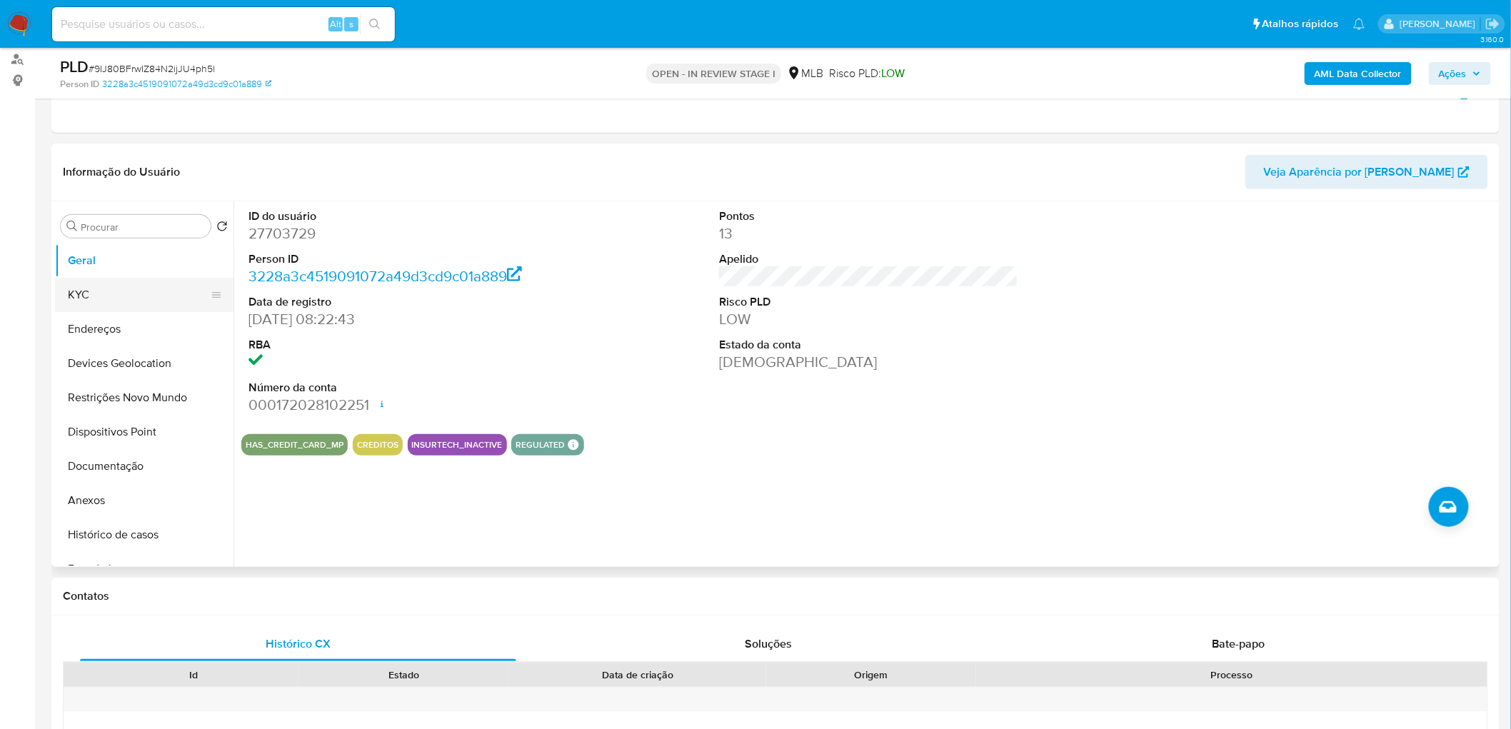
click at [157, 282] on button "KYC" at bounding box center [138, 295] width 167 height 34
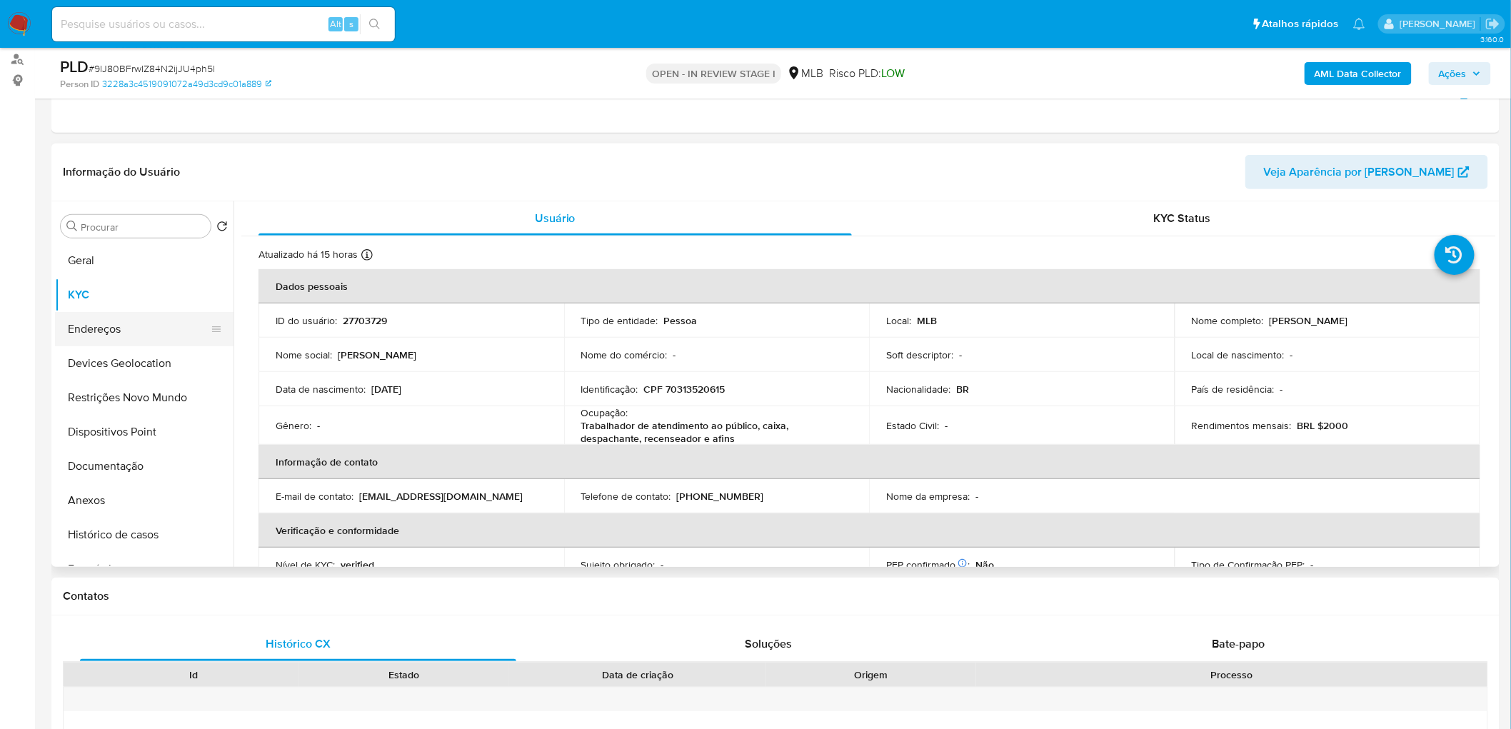
click at [121, 329] on button "Endereços" at bounding box center [138, 329] width 167 height 34
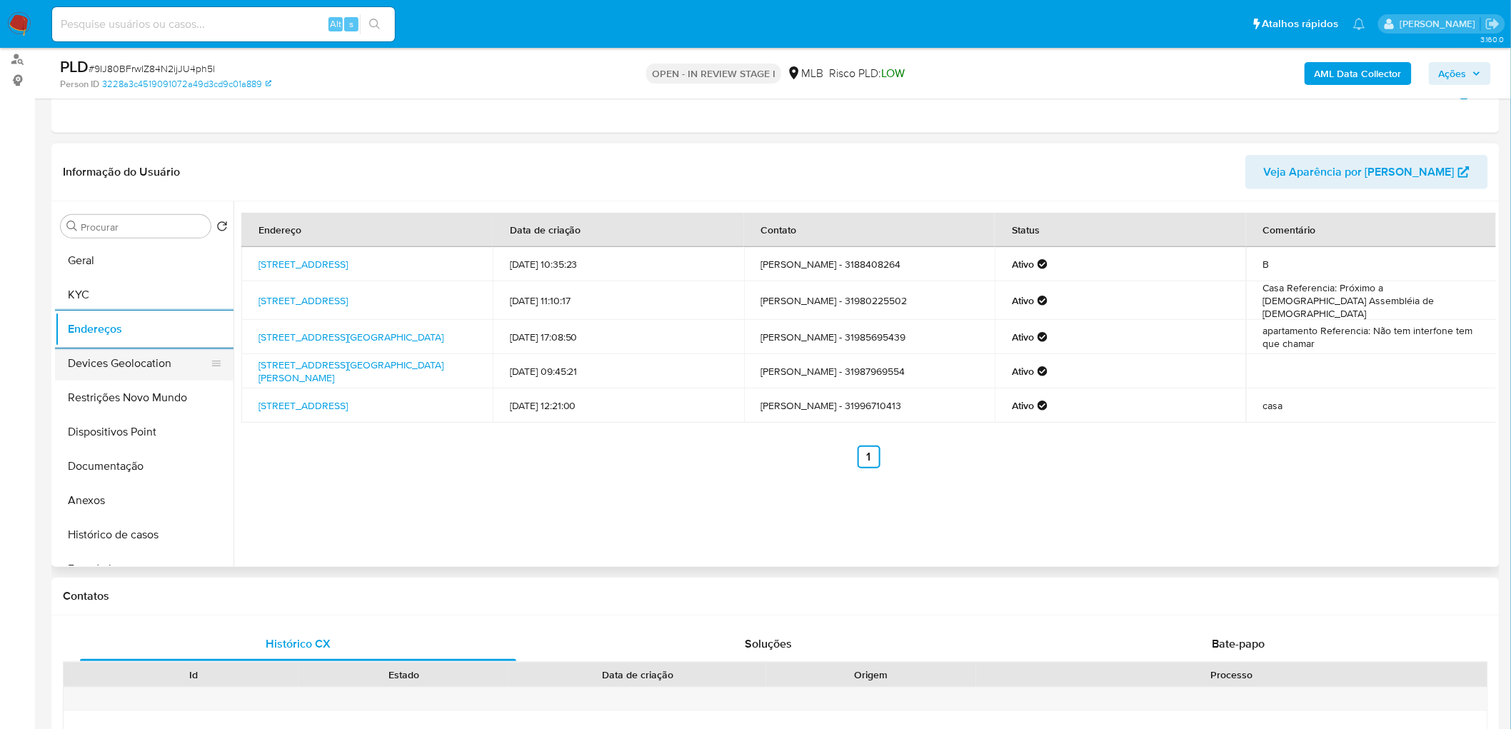
click at [88, 369] on button "Devices Geolocation" at bounding box center [138, 363] width 167 height 34
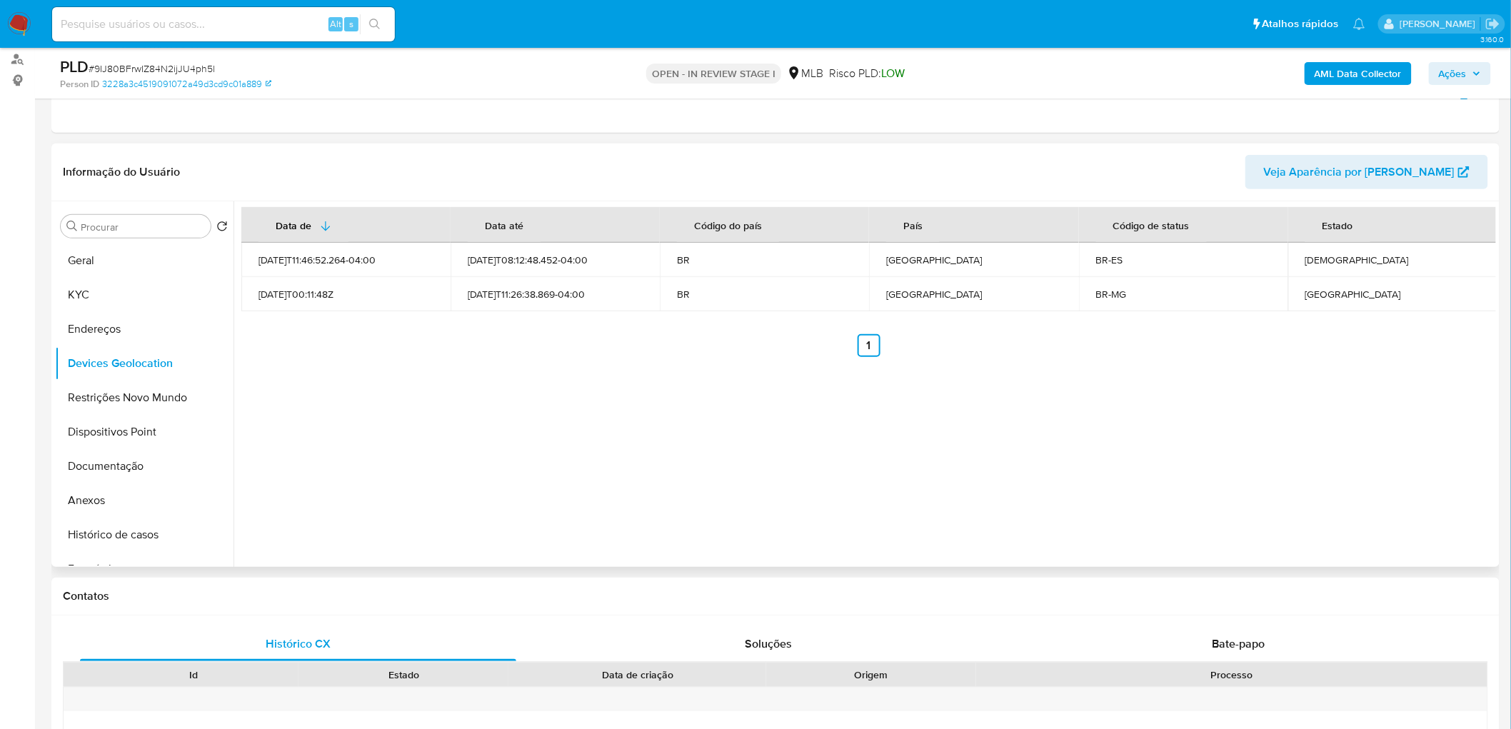
click at [418, 419] on div "Data de Data até Código do país País Código de status Estado 2023-12-10T11:46:5…" at bounding box center [865, 384] width 1263 height 366
click at [132, 403] on button "Restrições Novo Mundo" at bounding box center [138, 398] width 167 height 34
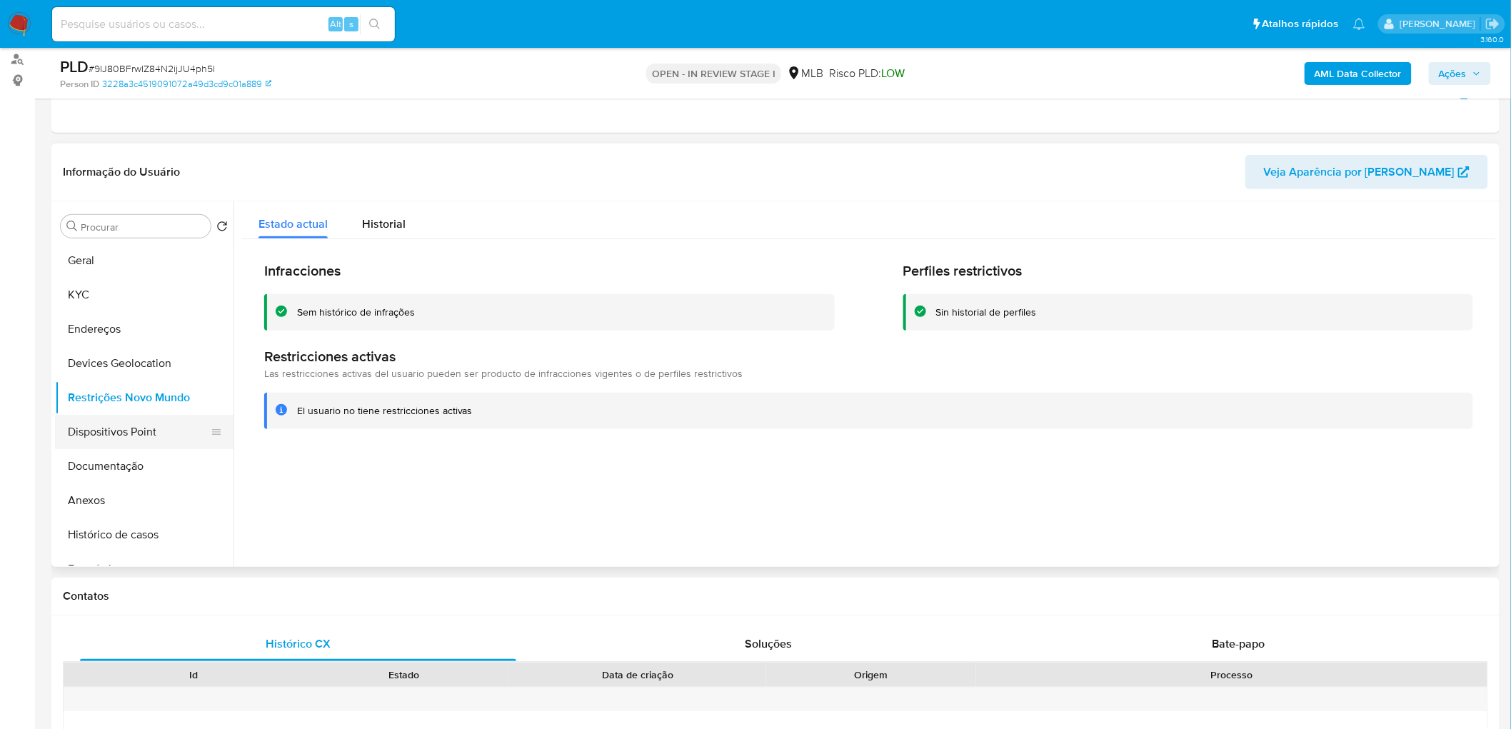
click at [136, 434] on button "Dispositivos Point" at bounding box center [138, 432] width 167 height 34
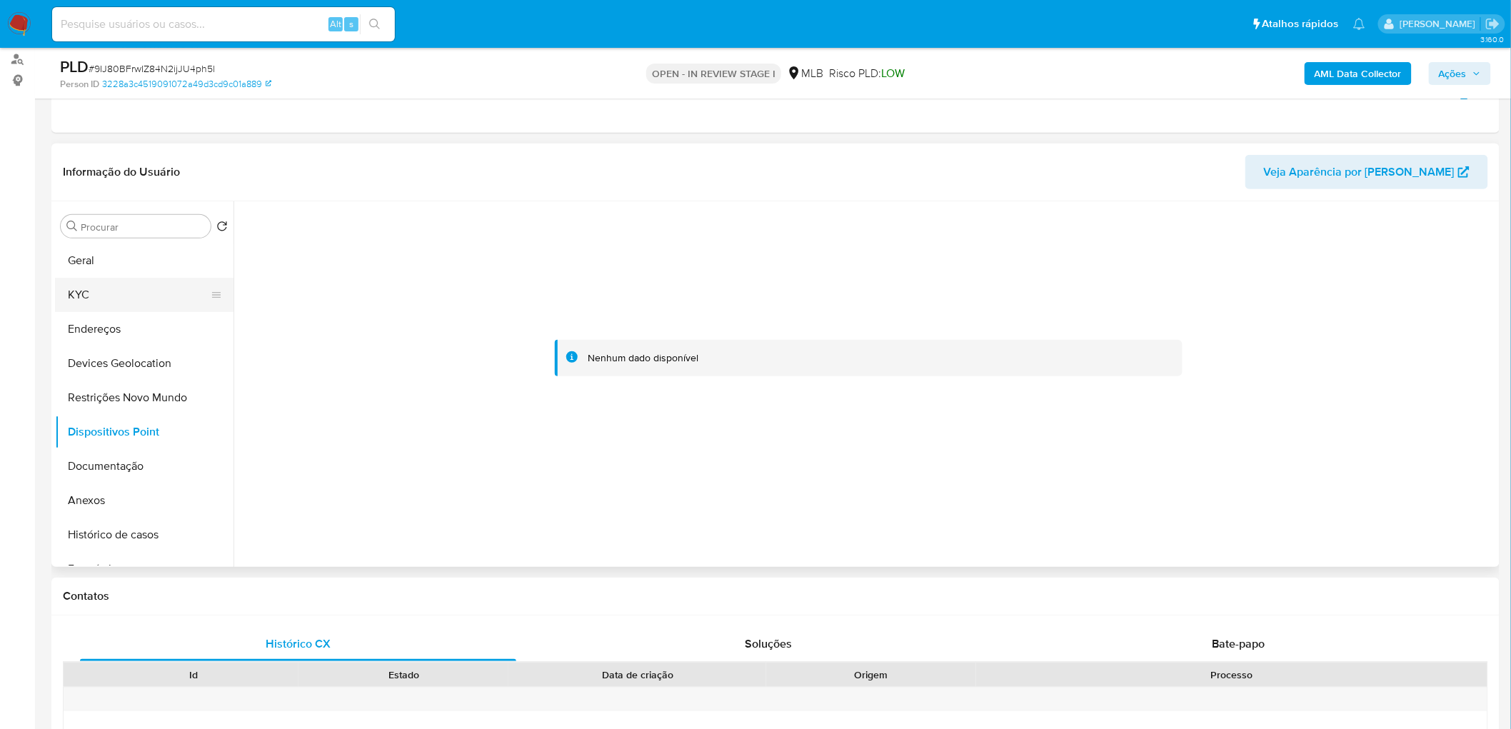
click at [123, 286] on button "KYC" at bounding box center [138, 295] width 167 height 34
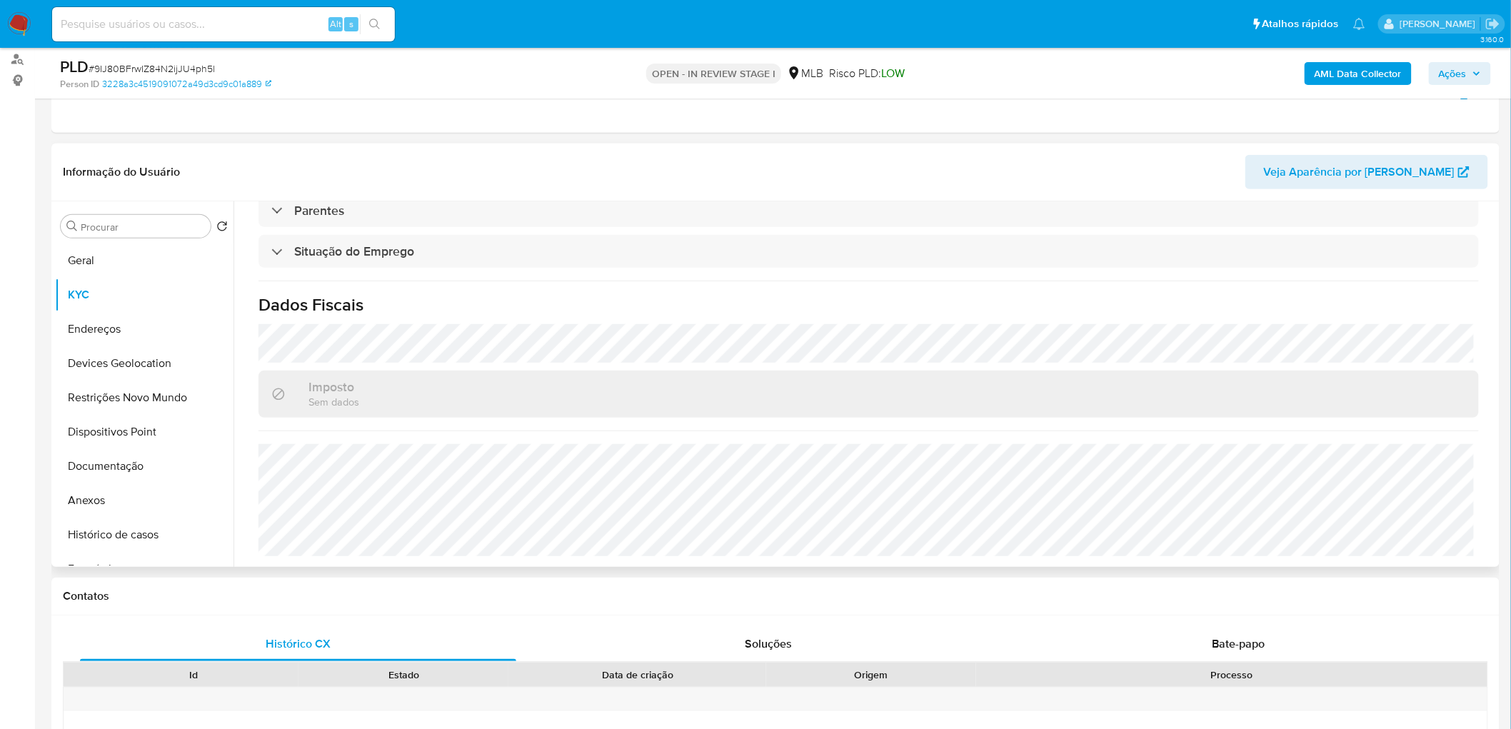
scroll to position [599, 0]
click at [132, 293] on button "KYC" at bounding box center [138, 295] width 167 height 34
click at [121, 529] on button "Histórico de casos" at bounding box center [138, 535] width 167 height 34
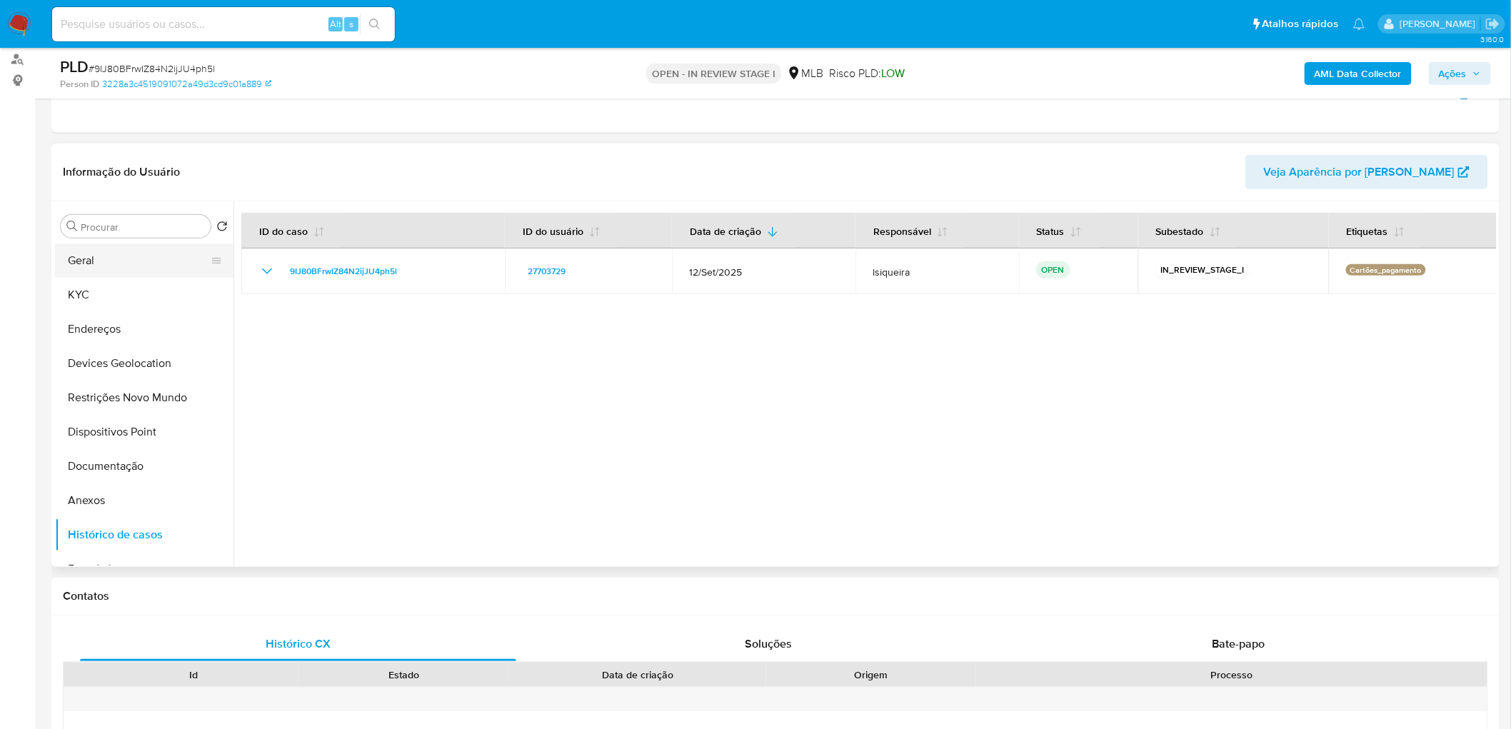
click at [117, 255] on button "Geral" at bounding box center [138, 261] width 167 height 34
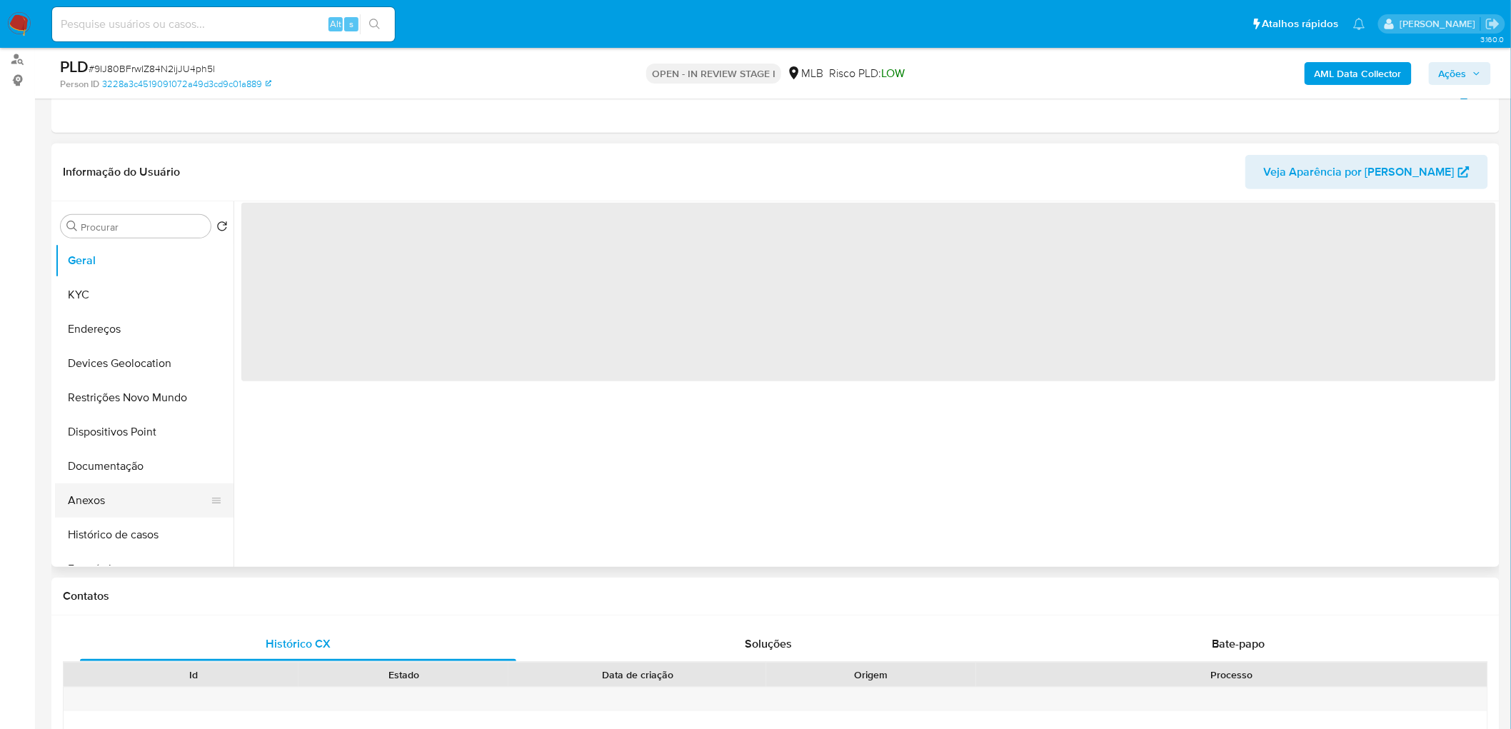
click at [111, 503] on button "Anexos" at bounding box center [138, 501] width 167 height 34
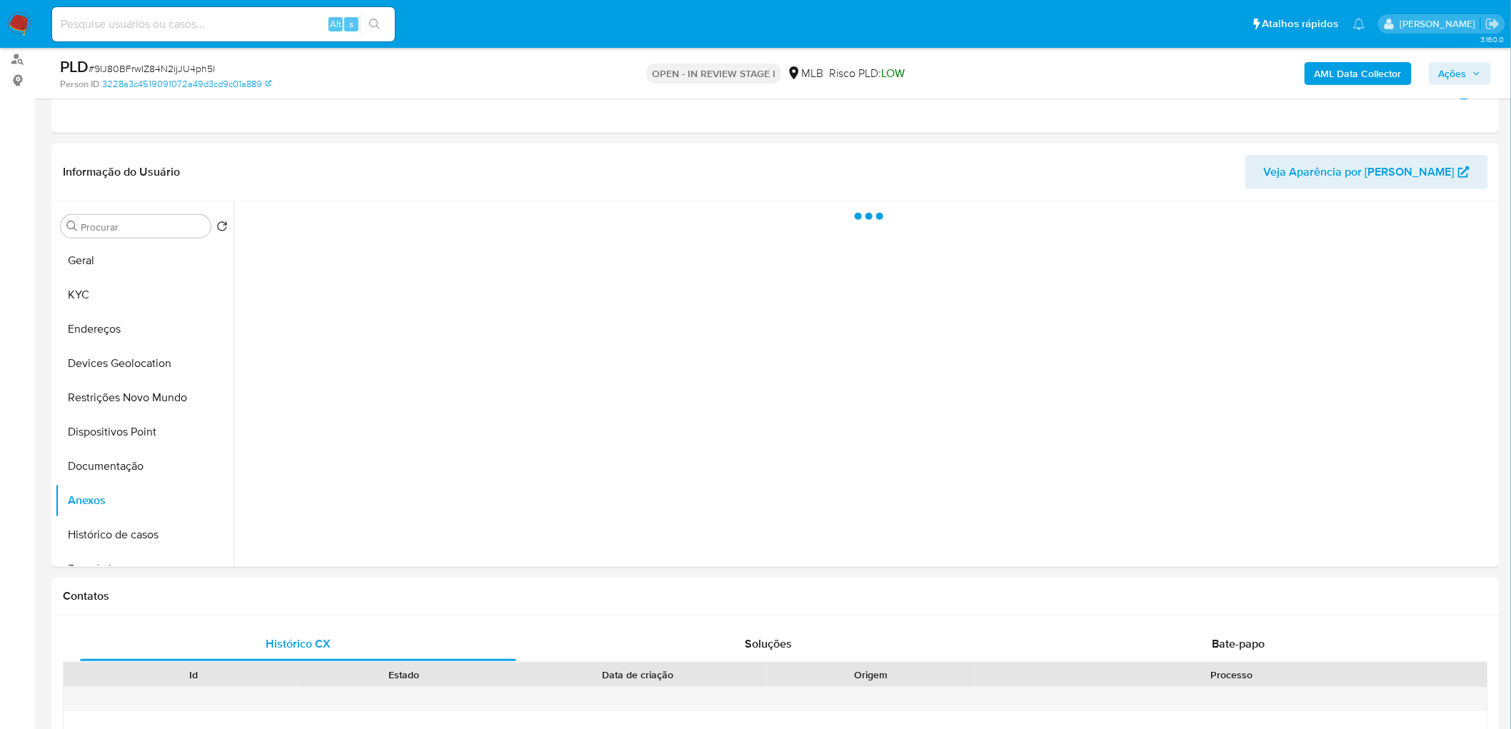
click at [1347, 67] on b "AML Data Collector" at bounding box center [1358, 73] width 87 height 23
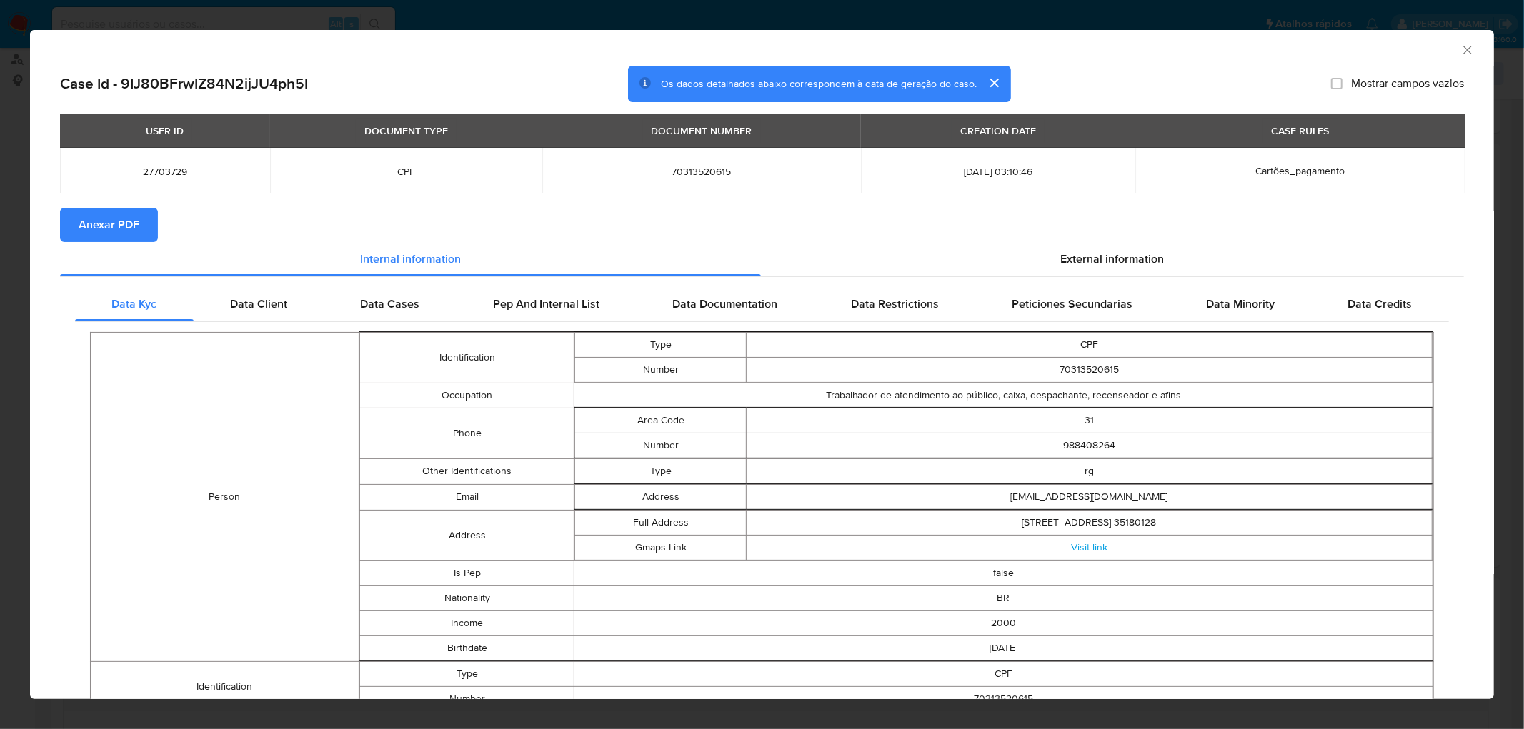
click at [112, 225] on span "Anexar PDF" at bounding box center [109, 224] width 61 height 31
click at [1460, 46] on icon "Fechar a janela" at bounding box center [1467, 50] width 14 height 14
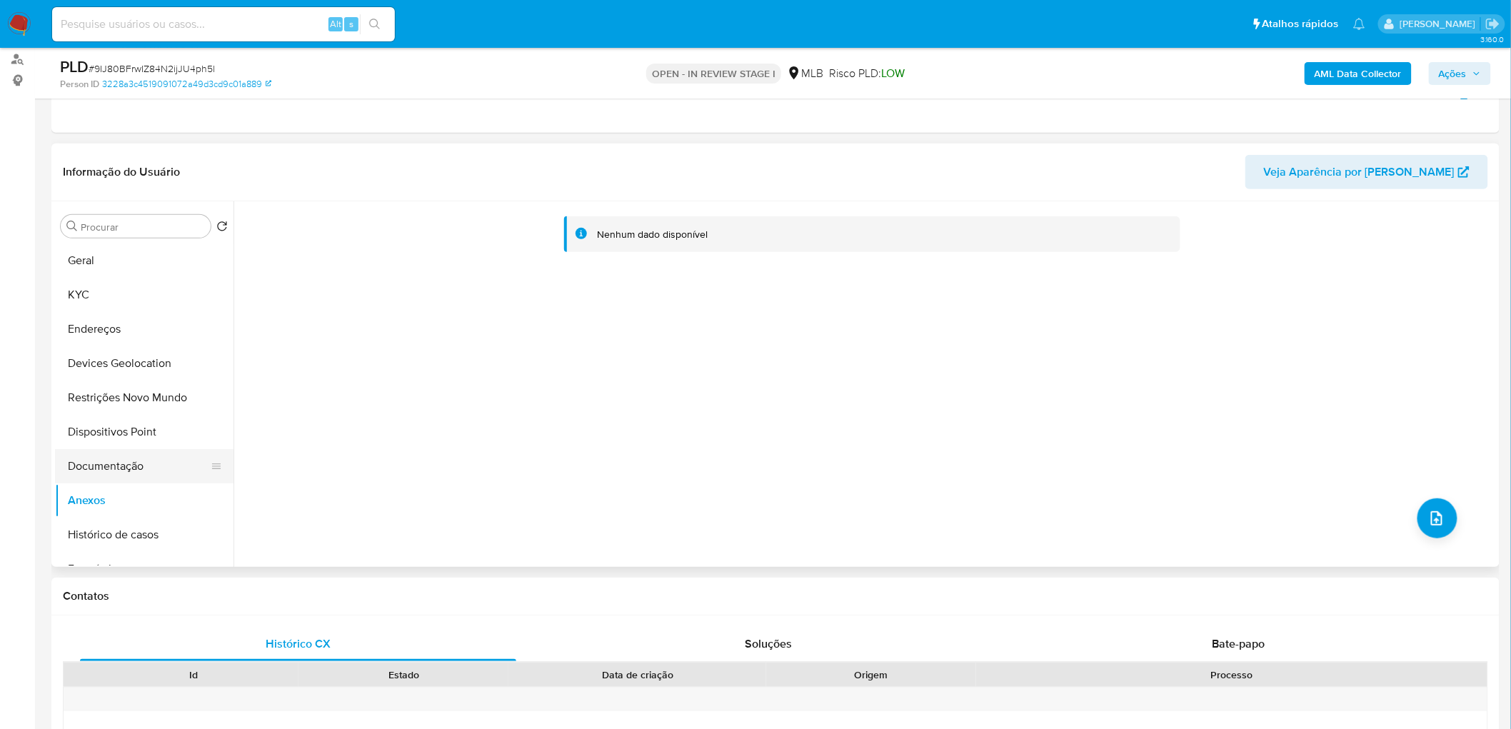
click at [144, 456] on button "Documentação" at bounding box center [138, 466] width 167 height 34
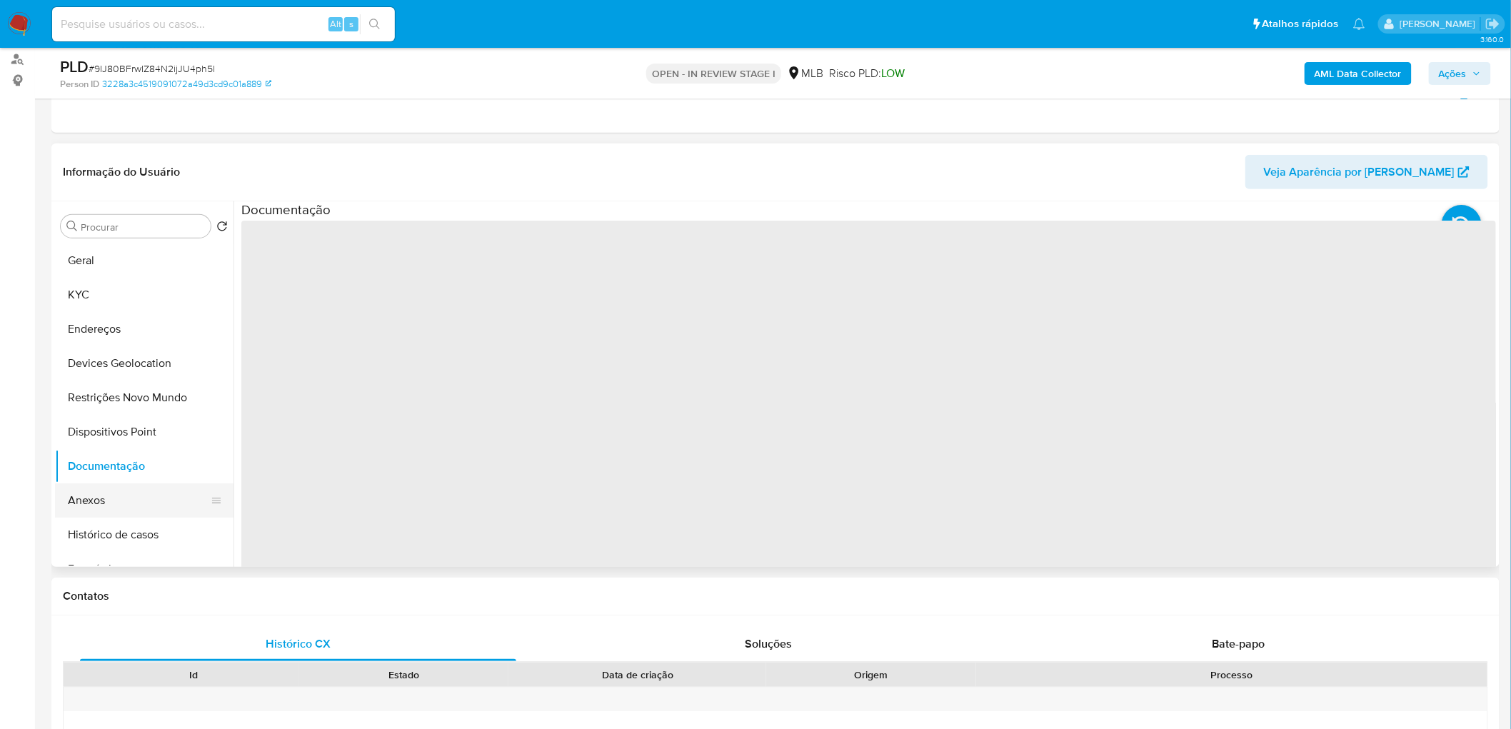
click at [96, 494] on button "Anexos" at bounding box center [138, 501] width 167 height 34
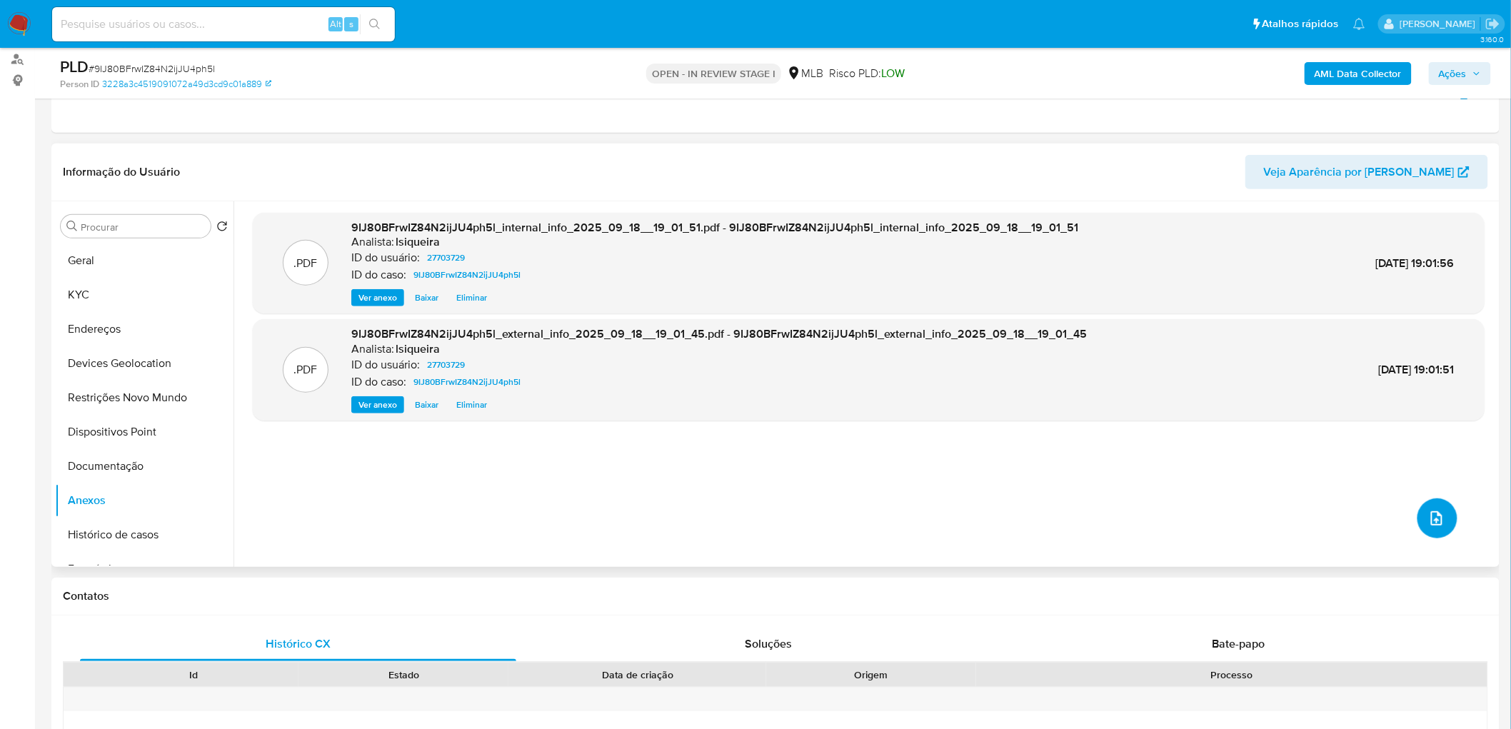
click at [1438, 516] on icon "upload-file" at bounding box center [1437, 518] width 17 height 17
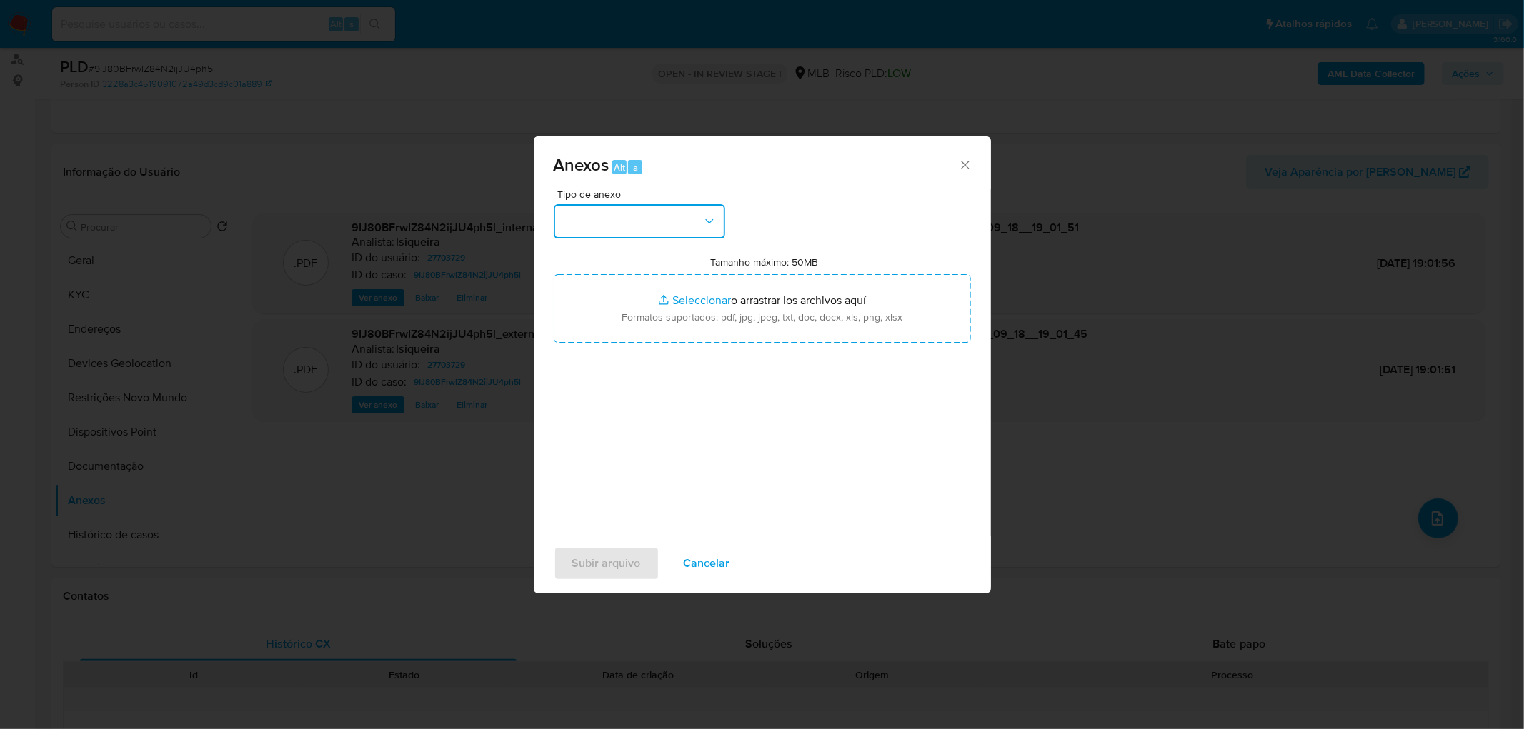
click at [664, 209] on button "button" at bounding box center [639, 221] width 171 height 34
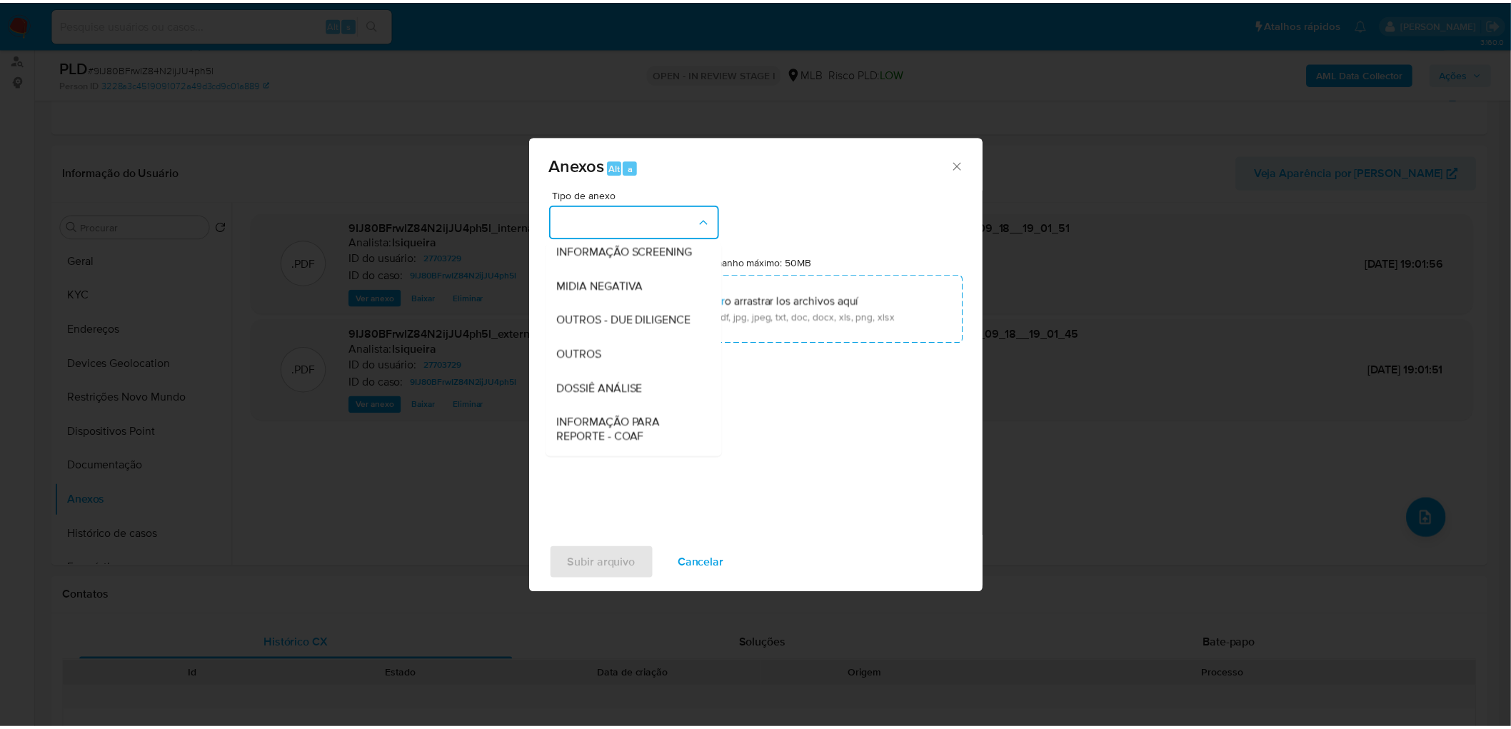
scroll to position [159, 0]
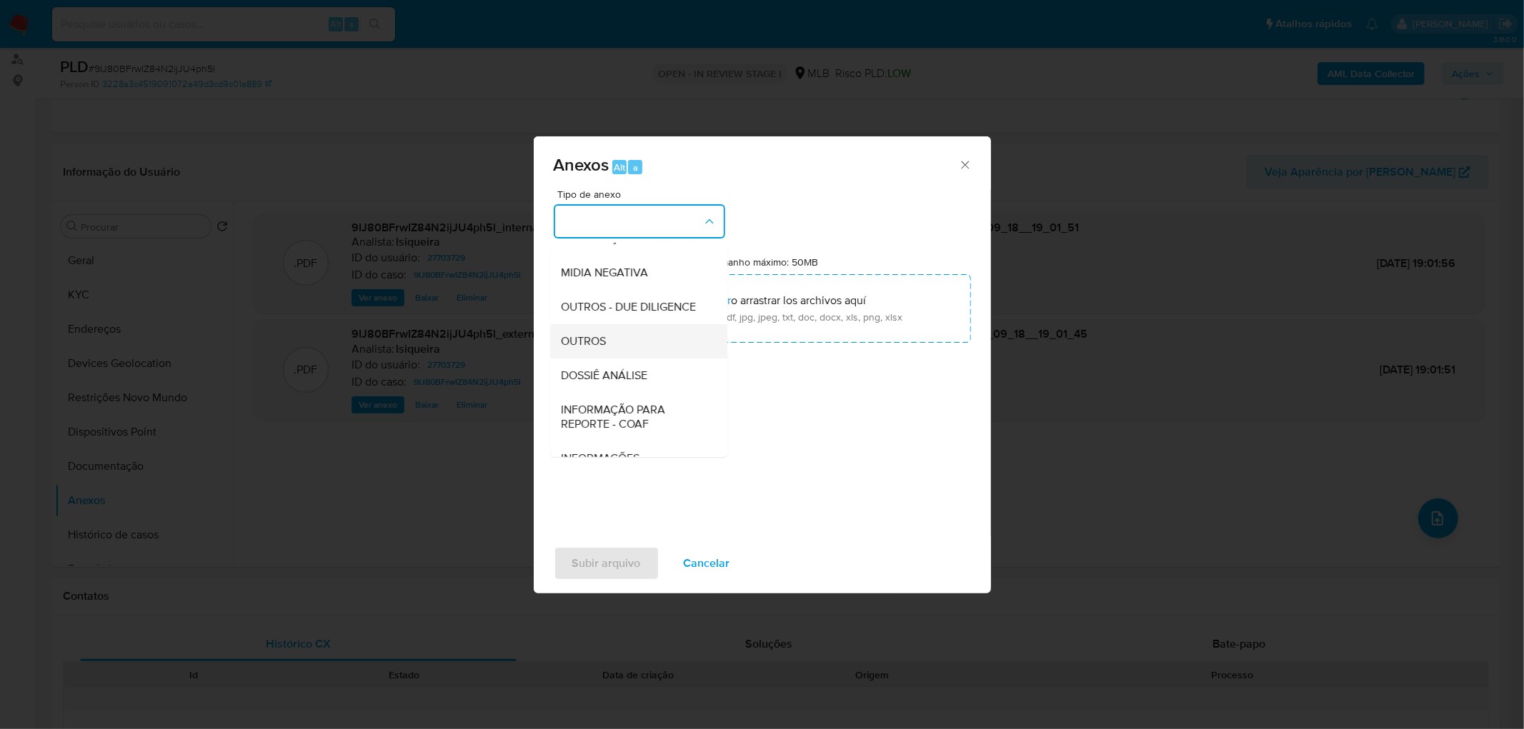
click at [586, 349] on span "OUTROS" at bounding box center [583, 341] width 45 height 14
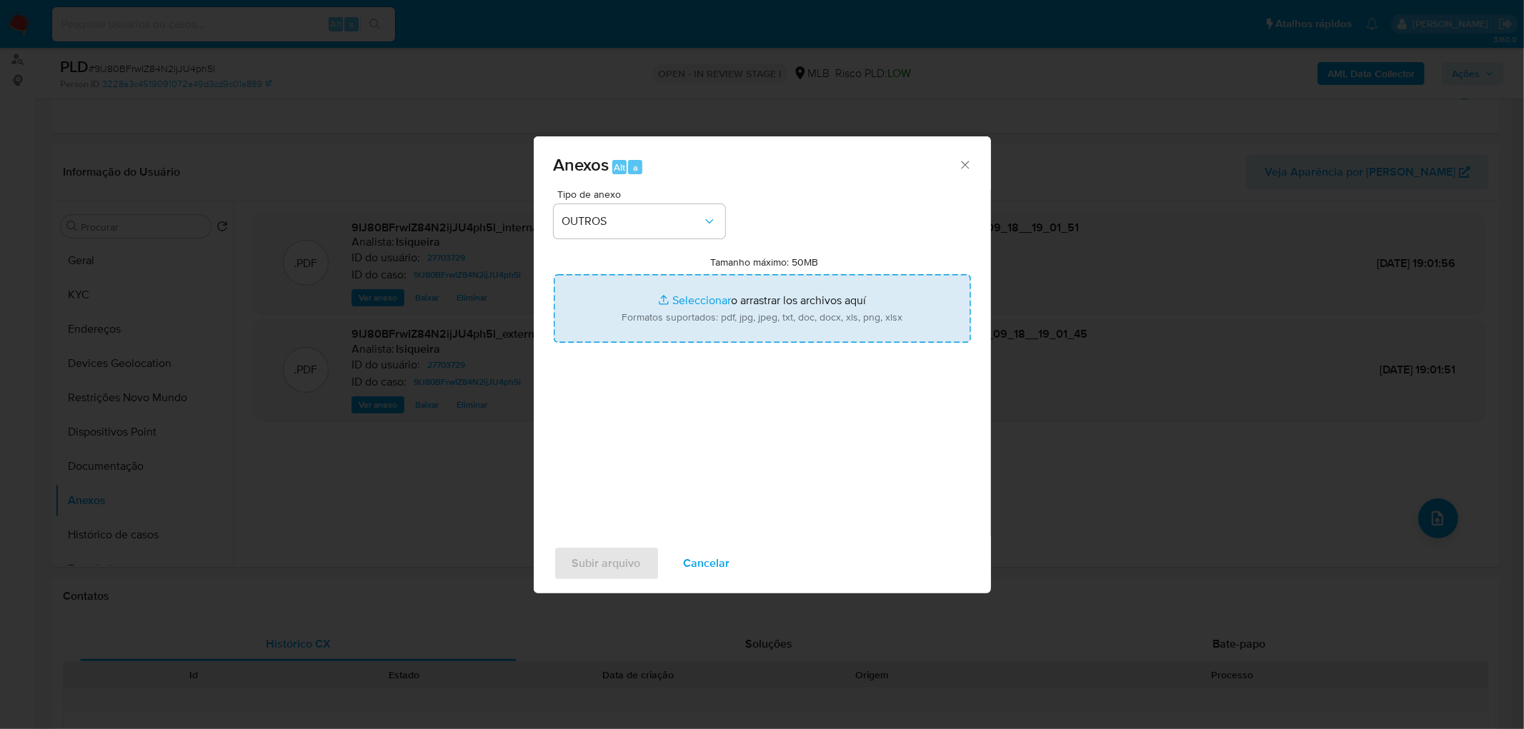
click at [651, 314] on input "Tamanho máximo: 50MB Seleccionar archivos" at bounding box center [762, 308] width 417 height 69
type input "C:\fakepath\Mulan 27703729_2025_09_18_16_21_02.xlsx"
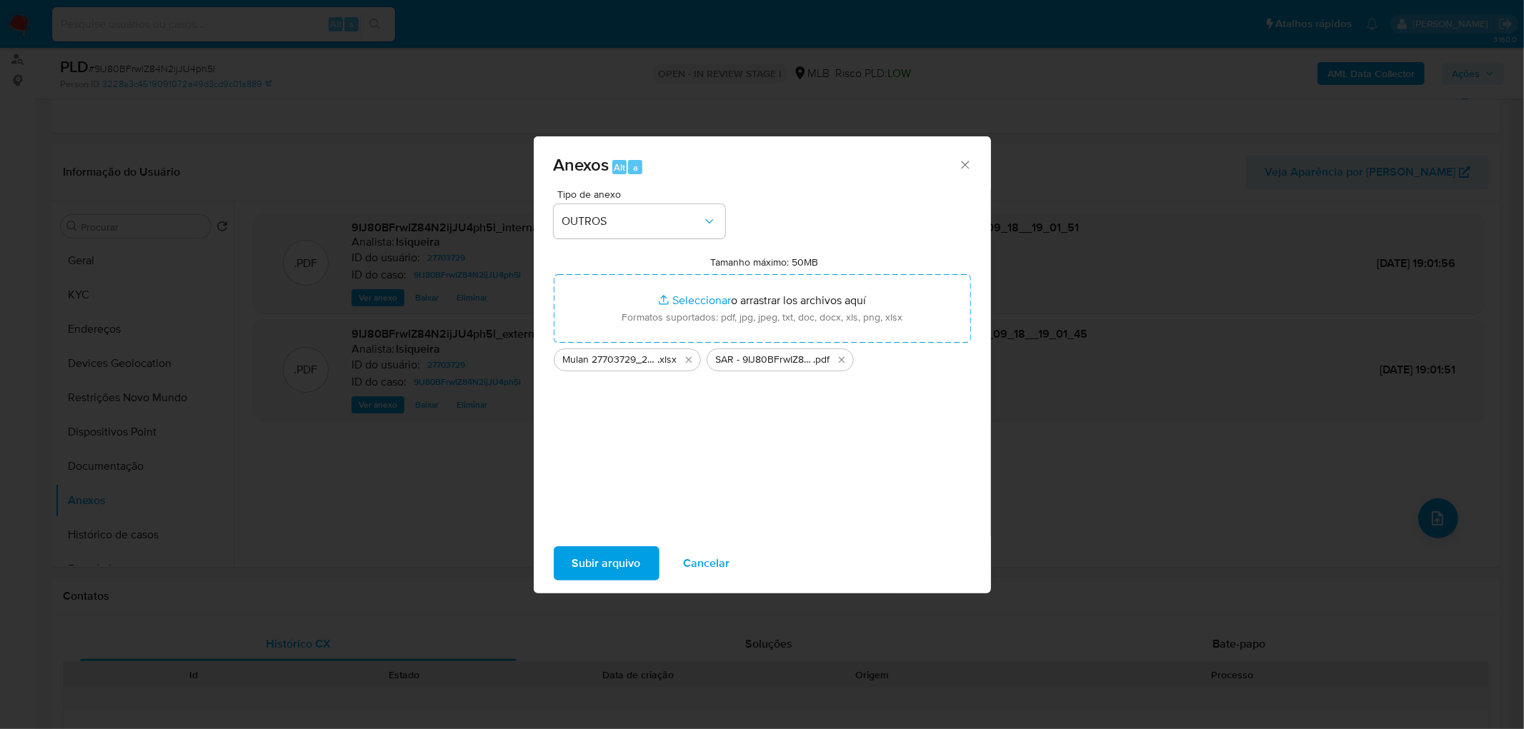
drag, startPoint x: 651, startPoint y: 314, endPoint x: 604, endPoint y: 561, distance: 251.7
click at [604, 561] on span "Subir arquivo" at bounding box center [606, 563] width 69 height 31
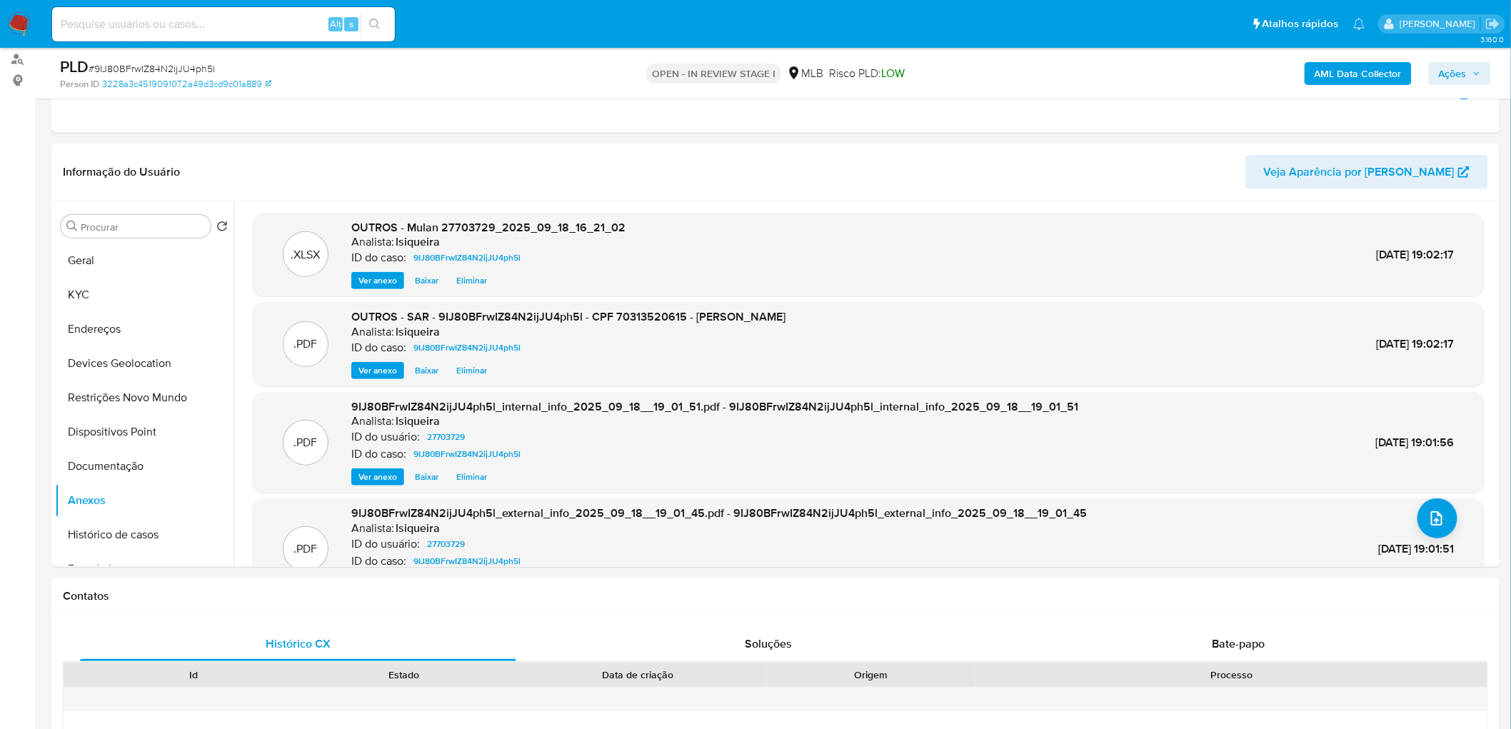
click at [1459, 76] on span "Ações" at bounding box center [1453, 73] width 28 height 23
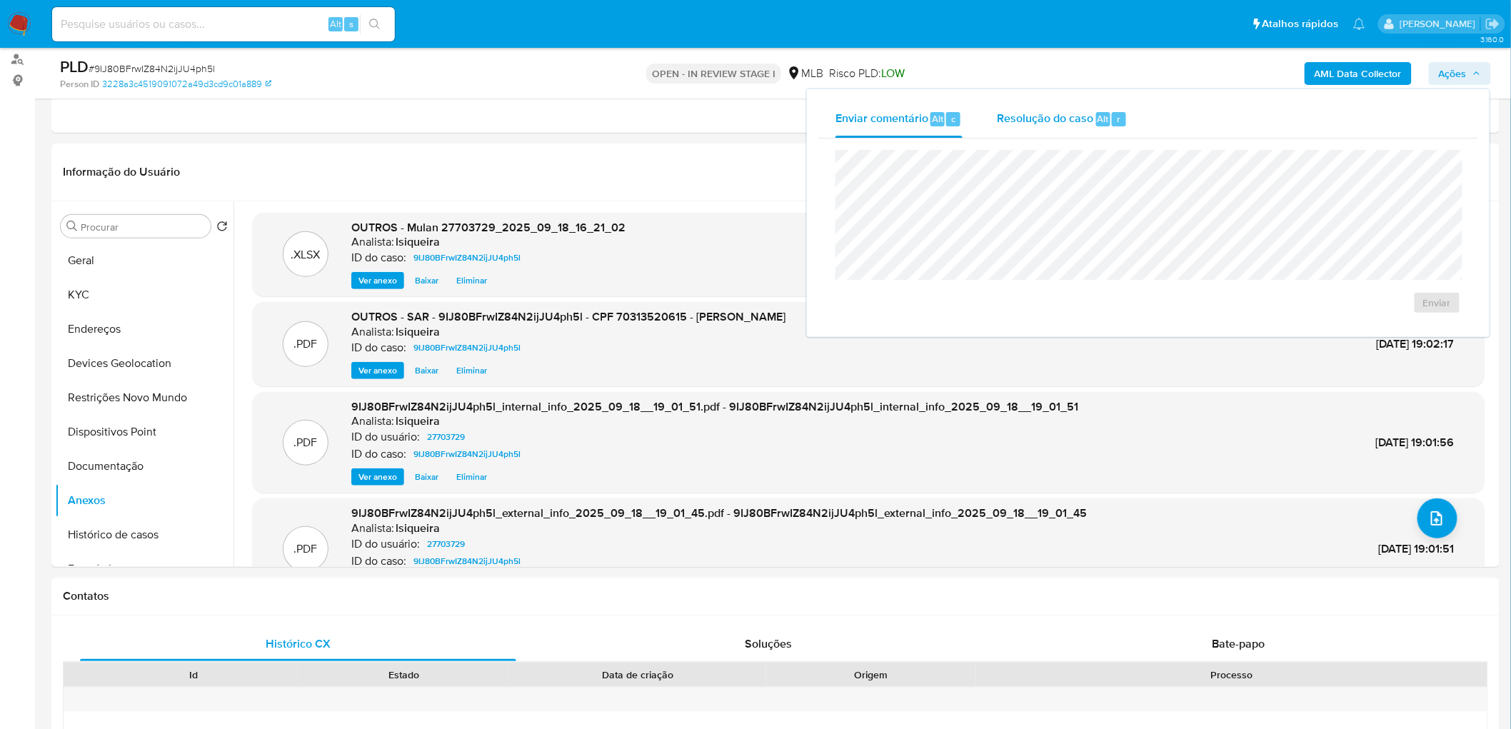
click at [1047, 119] on span "Resolução do caso" at bounding box center [1045, 118] width 96 height 16
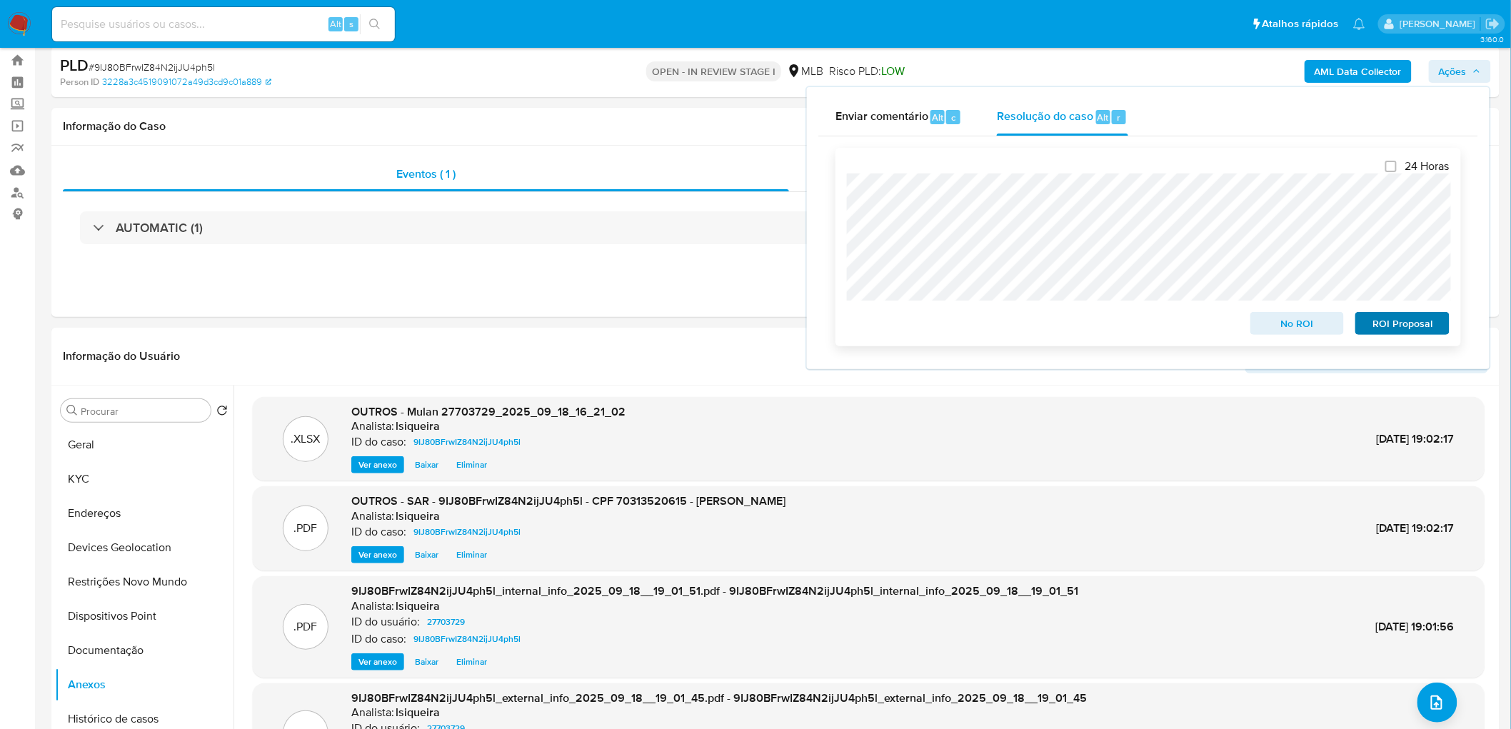
scroll to position [11, 0]
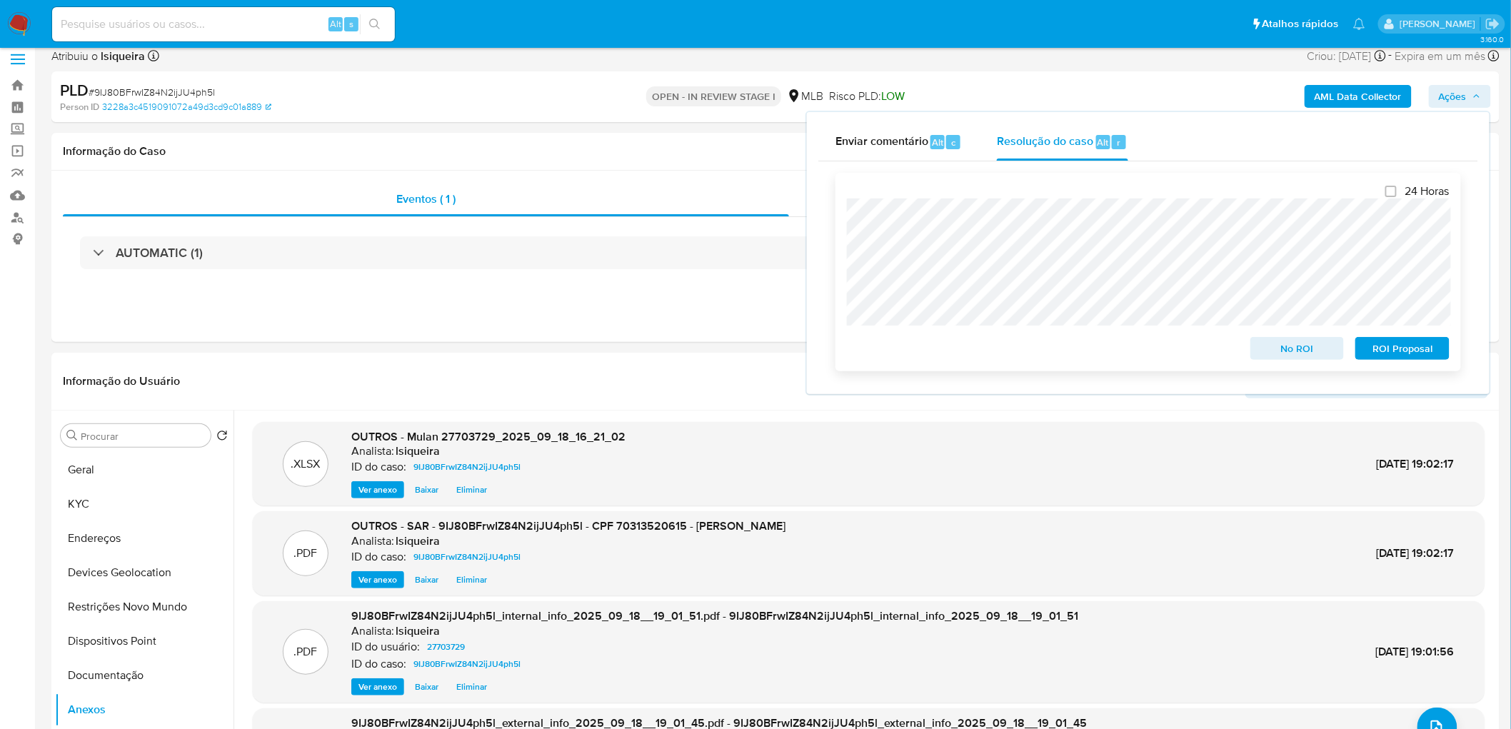
click at [1388, 349] on span "ROI Proposal" at bounding box center [1403, 349] width 74 height 20
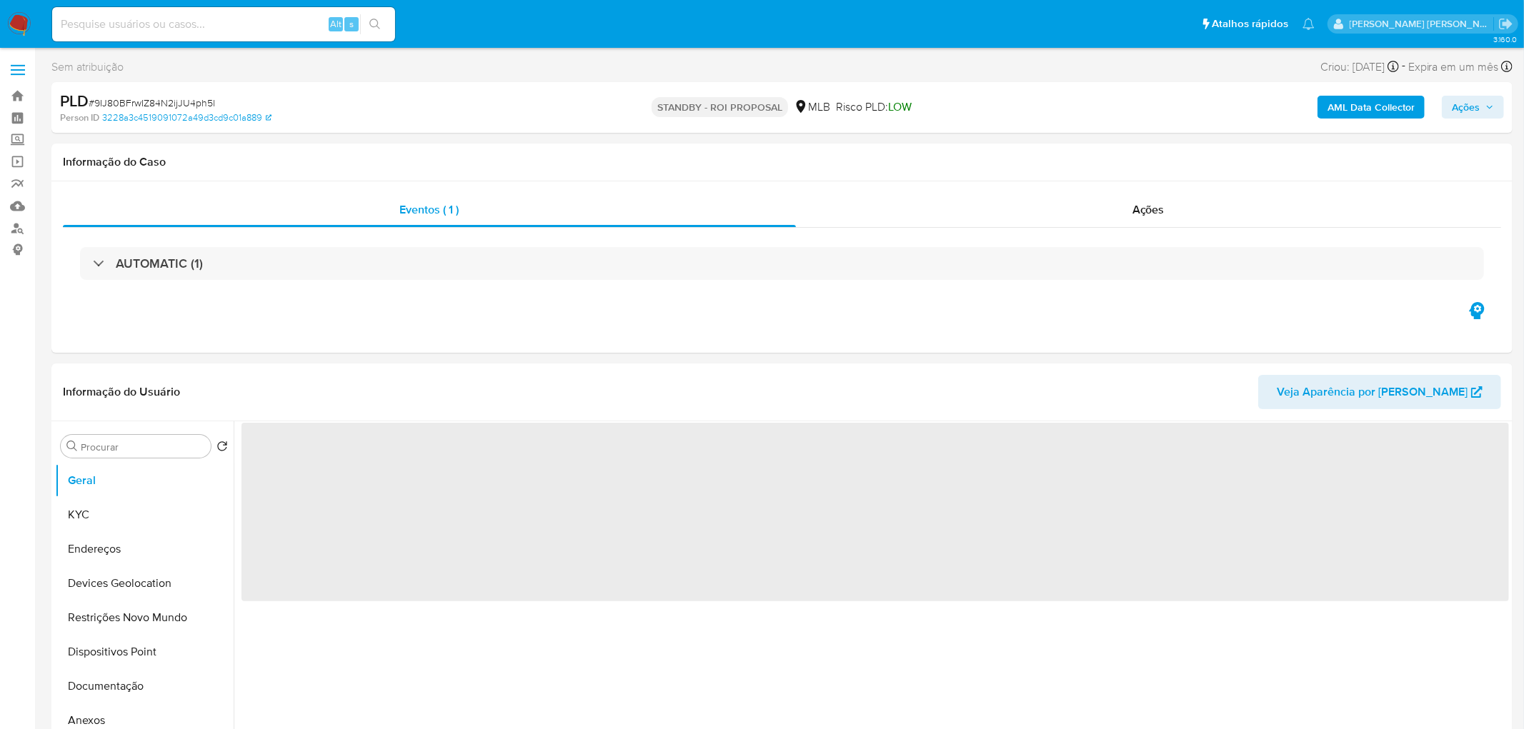
select select "10"
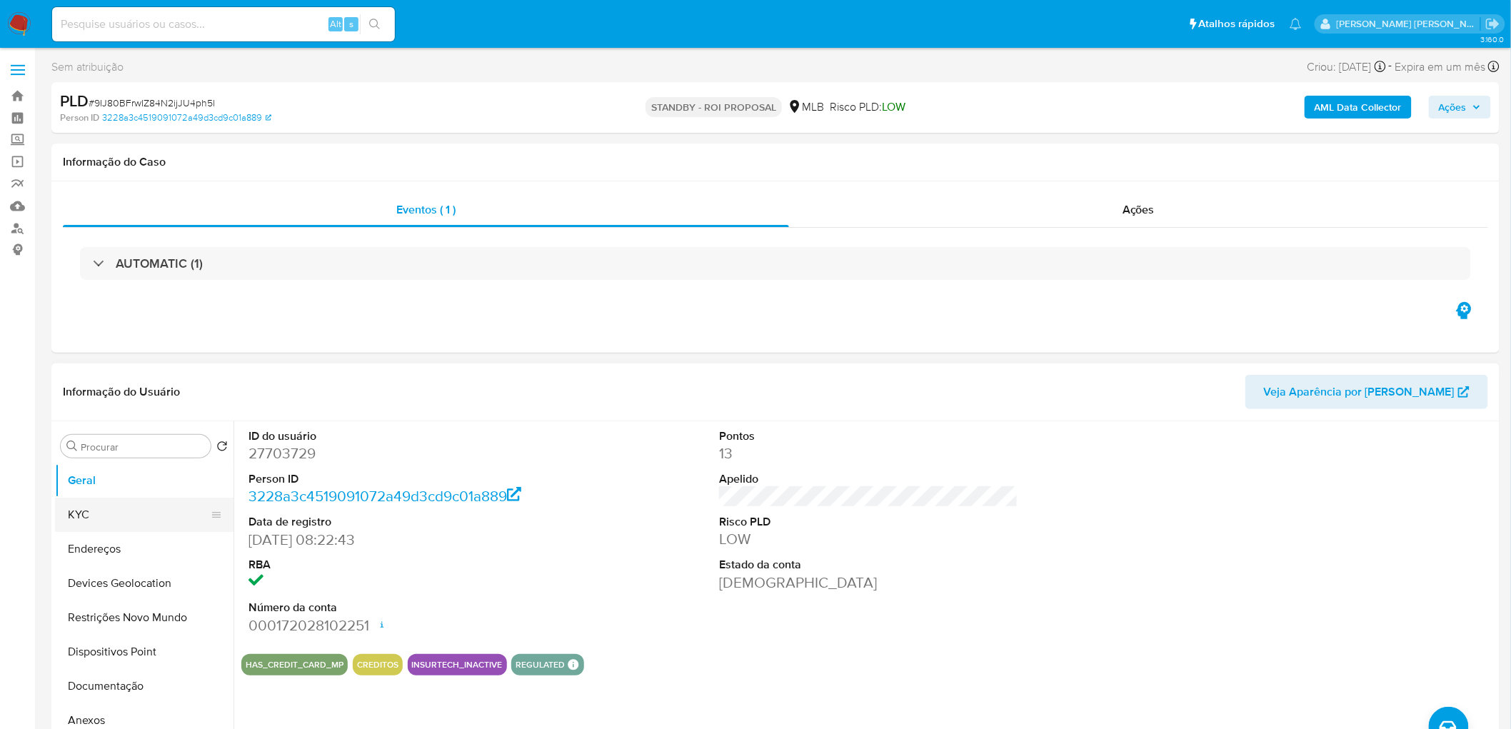
click at [101, 525] on button "KYC" at bounding box center [138, 515] width 167 height 34
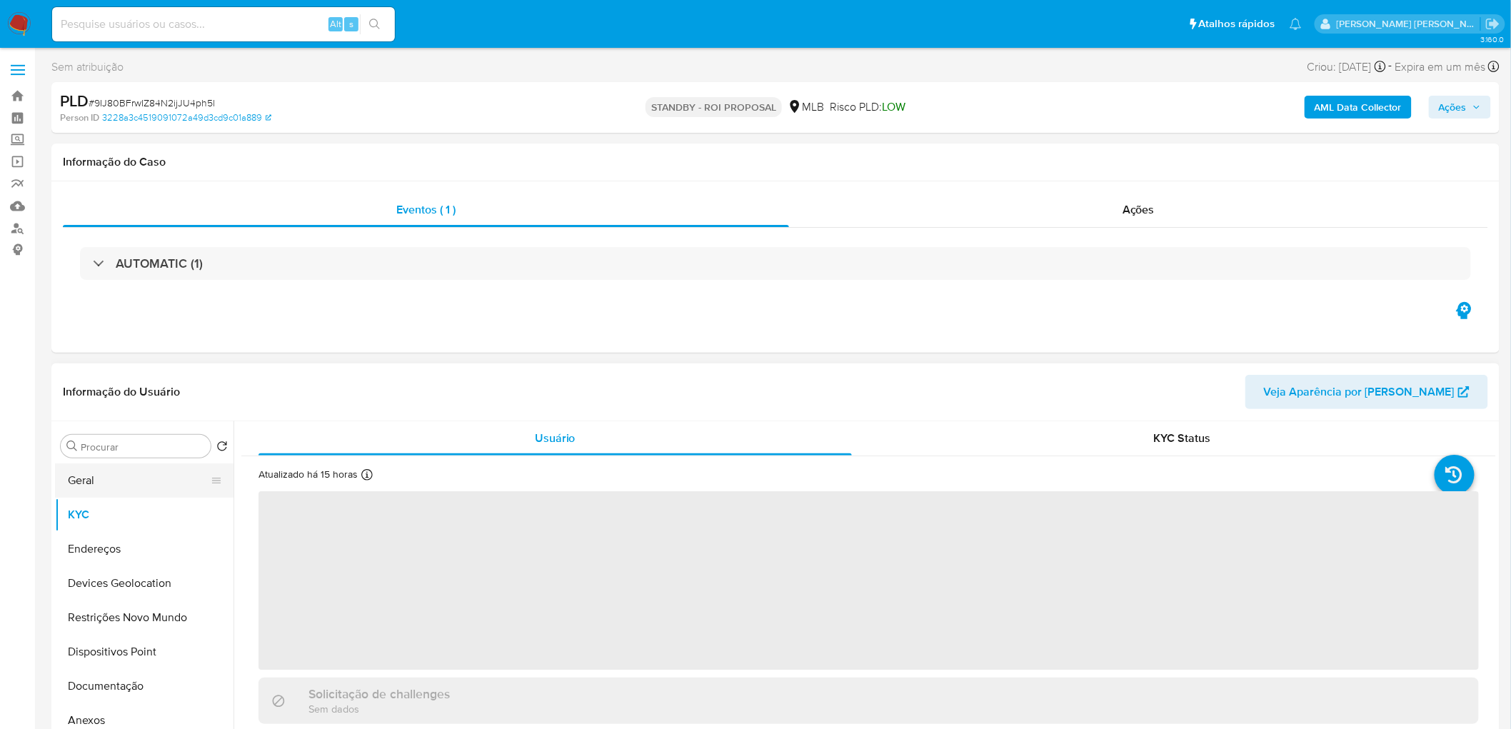
click at [111, 491] on button "Geral" at bounding box center [138, 481] width 167 height 34
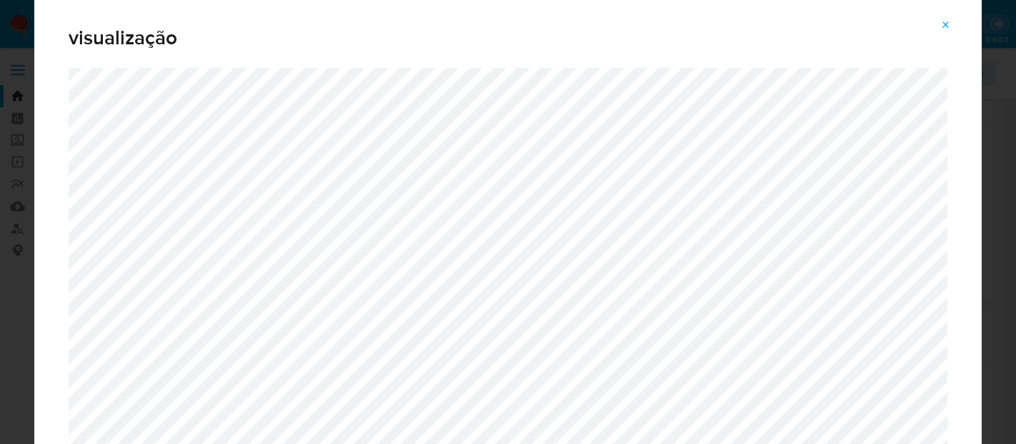
select select "10"
click at [953, 18] on button "Attachment preview" at bounding box center [945, 25] width 31 height 23
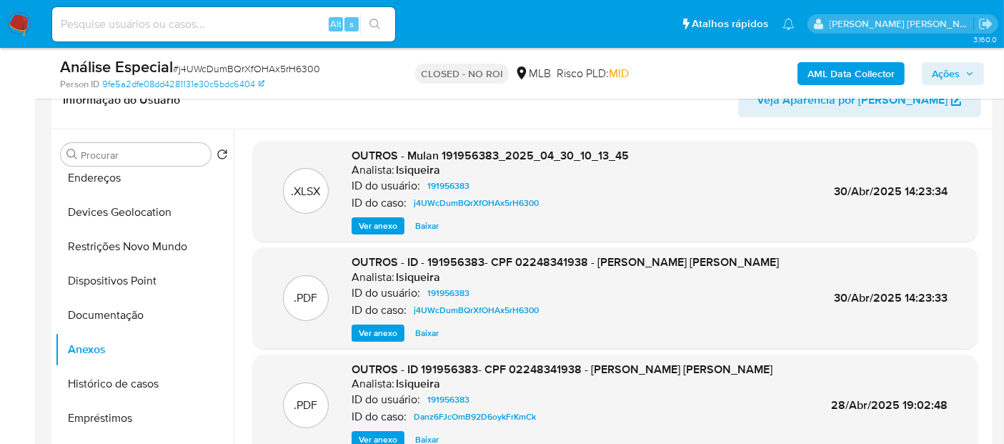
click at [12, 24] on img at bounding box center [19, 24] width 24 height 24
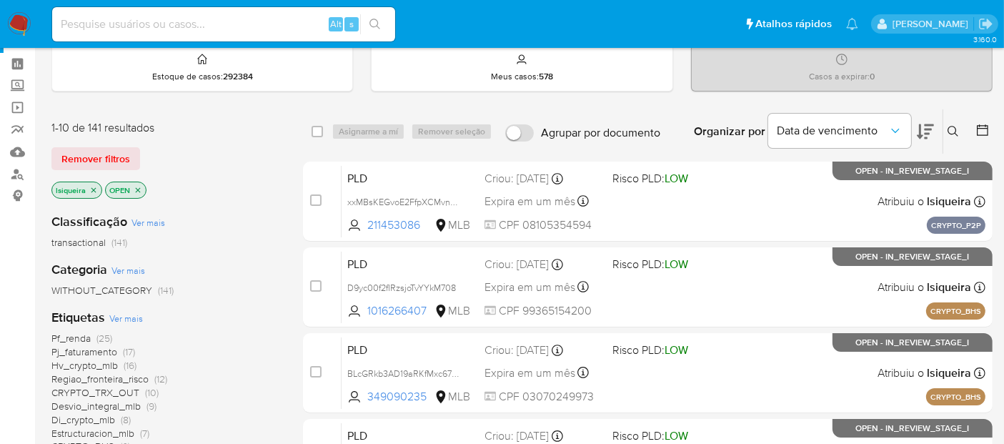
scroll to position [79, 0]
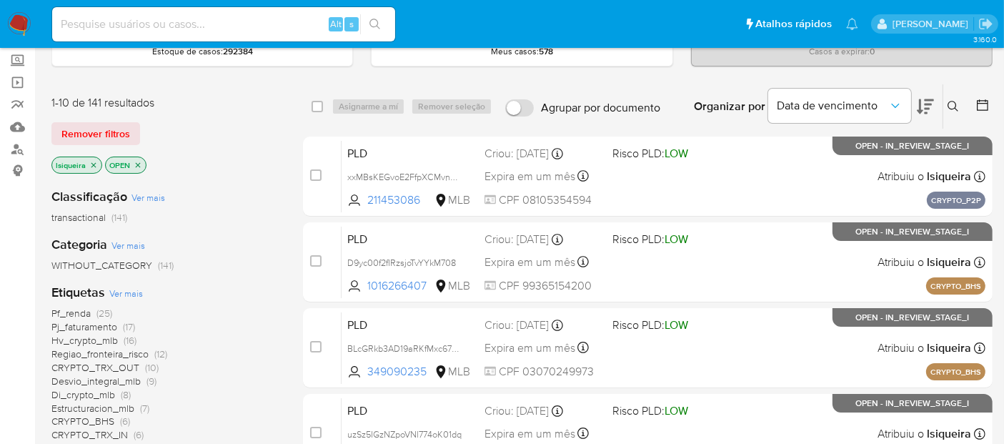
click at [984, 104] on icon at bounding box center [982, 105] width 14 height 14
click at [969, 103] on div at bounding box center [979, 106] width 26 height 44
click at [977, 104] on icon at bounding box center [981, 104] width 11 height 11
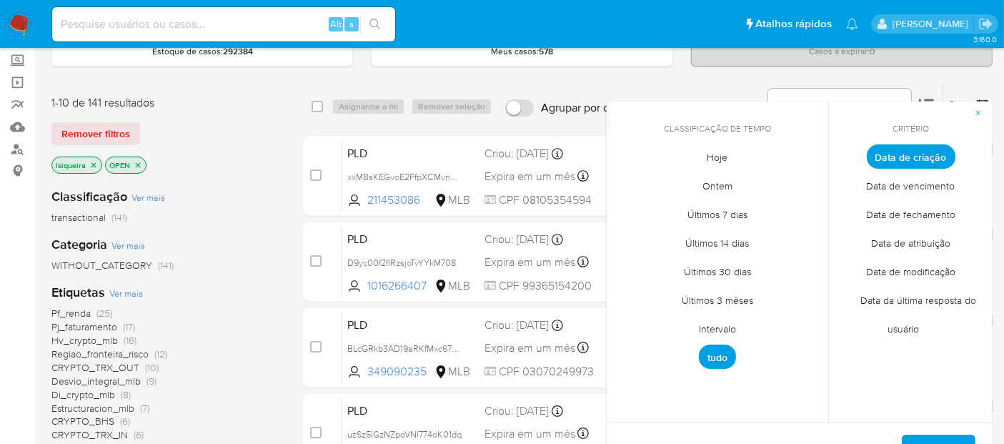
click at [724, 329] on span "Intervalo" at bounding box center [717, 328] width 67 height 29
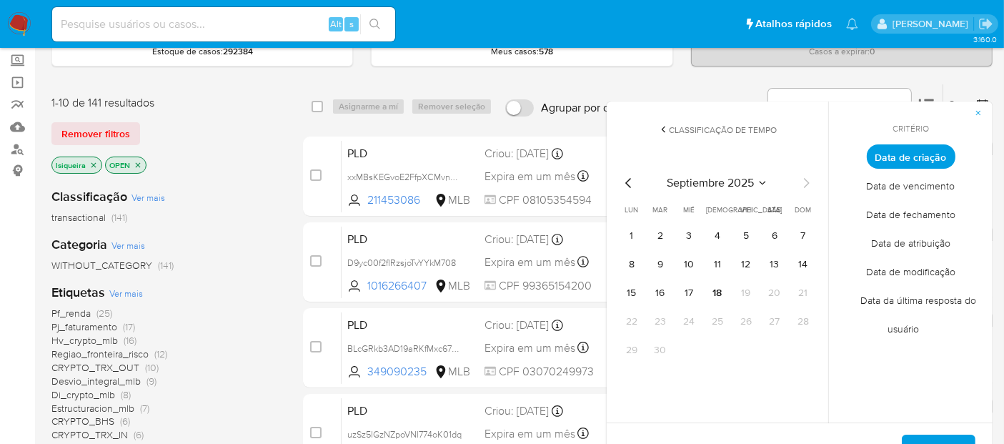
click at [631, 176] on icon "Mes anterior" at bounding box center [628, 182] width 17 height 17
click at [746, 228] on button "1" at bounding box center [745, 235] width 23 height 23
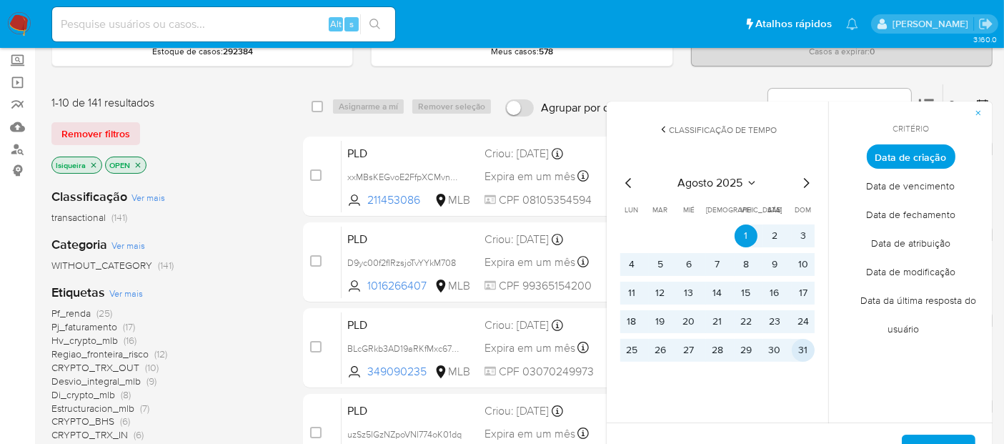
drag, startPoint x: 808, startPoint y: 346, endPoint x: 824, endPoint y: 360, distance: 21.3
click at [808, 347] on button "31" at bounding box center [802, 350] width 23 height 23
click at [946, 436] on span "Aplicar" at bounding box center [938, 451] width 36 height 31
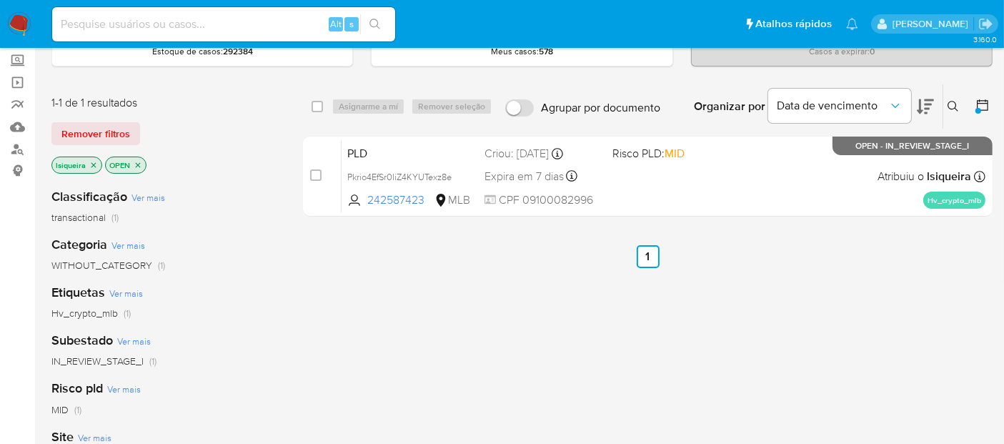
click at [98, 162] on p "lsiqueira" at bounding box center [76, 165] width 49 height 16
click at [94, 164] on icon "close-filter" at bounding box center [93, 164] width 5 height 5
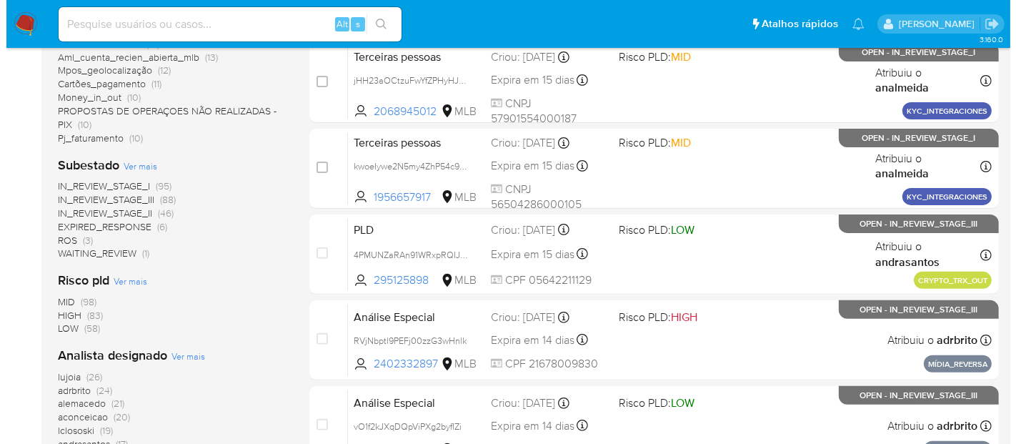
scroll to position [476, 0]
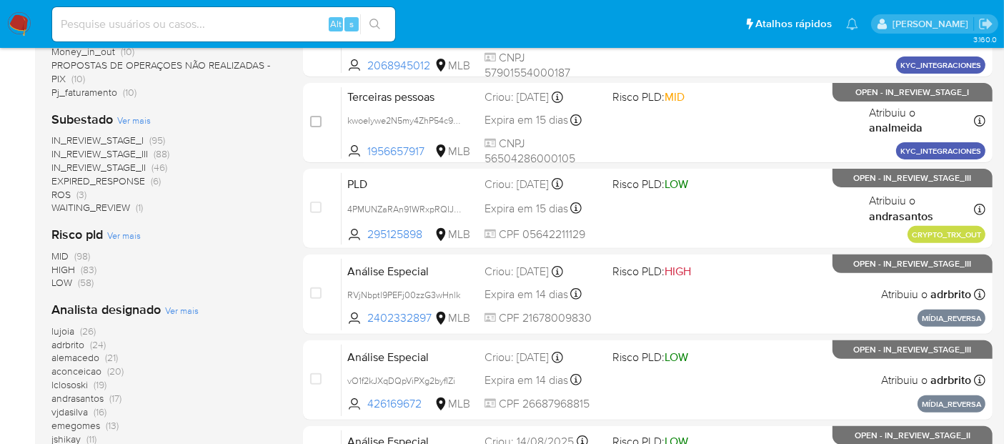
click at [171, 310] on span "Ver mais" at bounding box center [182, 310] width 34 height 13
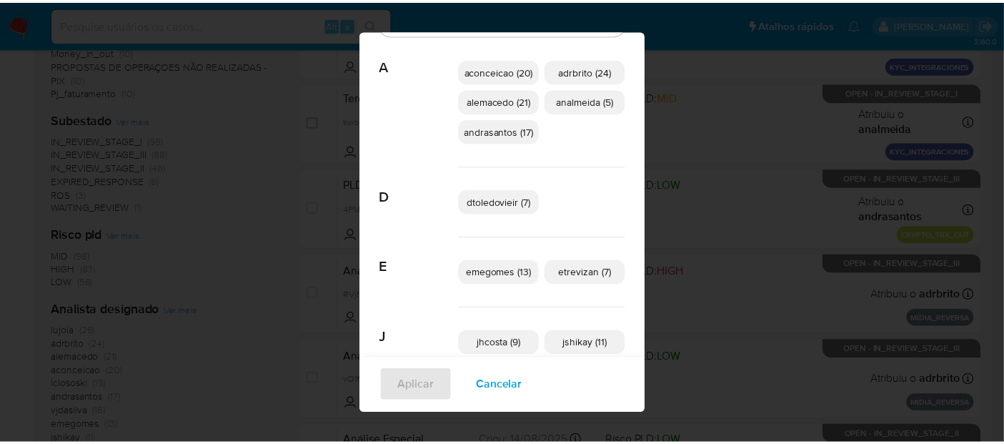
scroll to position [0, 0]
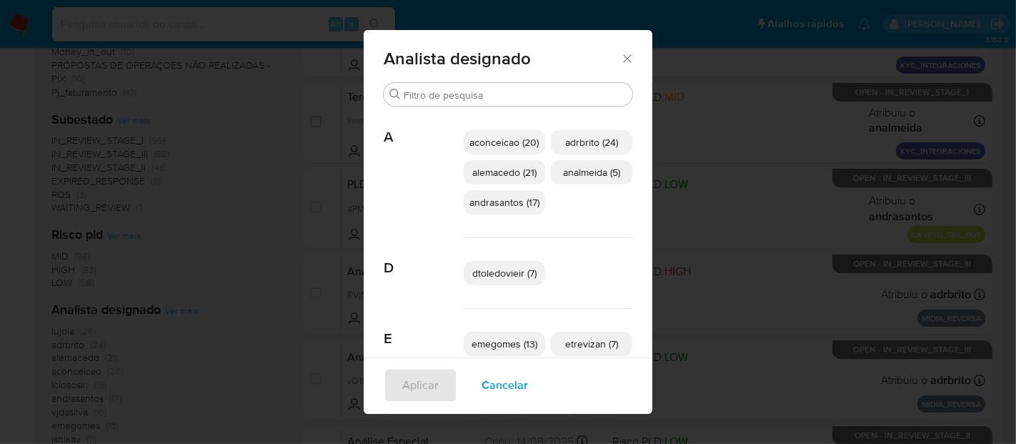
click at [621, 57] on icon "Fechar" at bounding box center [627, 58] width 14 height 14
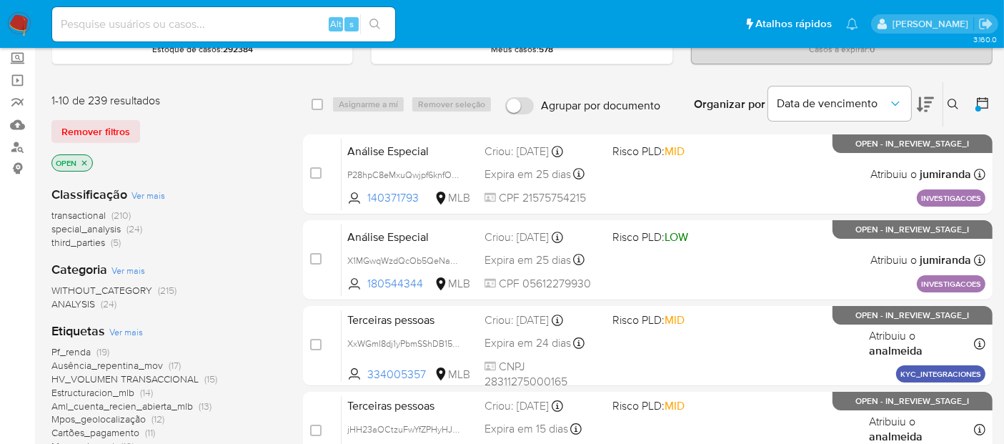
scroll to position [79, 0]
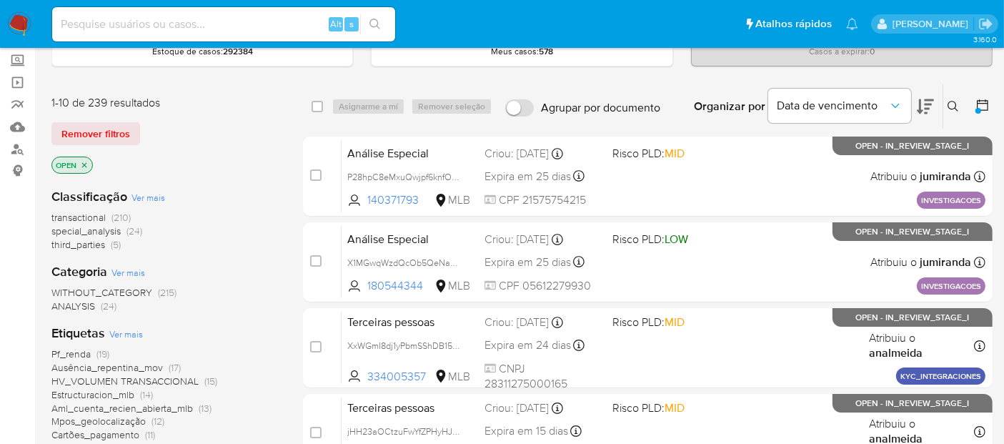
click at [82, 163] on icon "close-filter" at bounding box center [84, 165] width 9 height 9
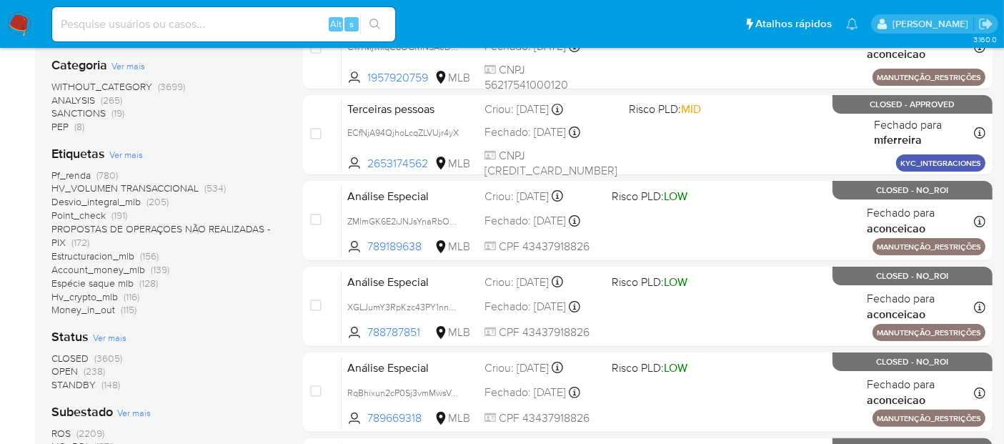
scroll to position [317, 0]
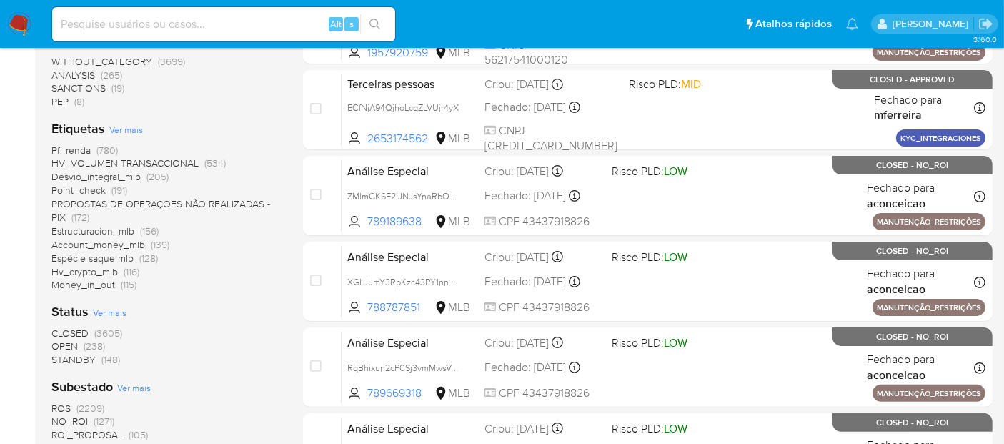
click at [80, 334] on span "CLOSED" at bounding box center [69, 333] width 37 height 14
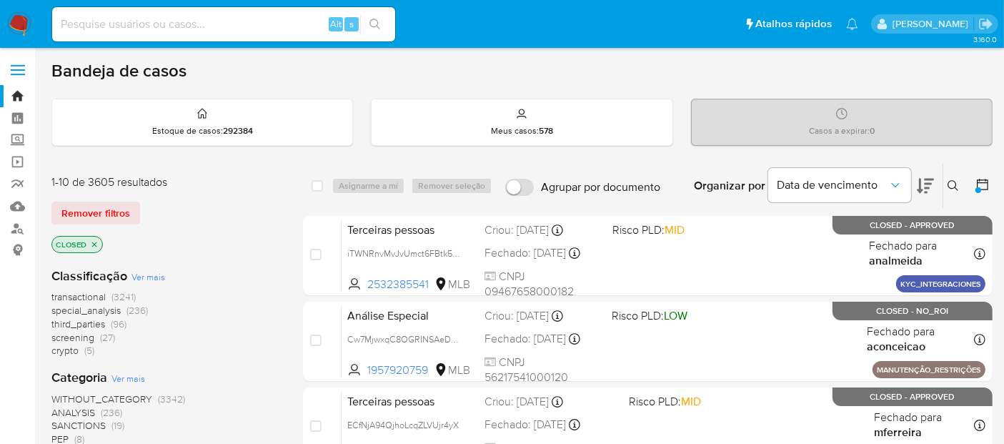
click at [977, 188] on div at bounding box center [978, 190] width 6 height 6
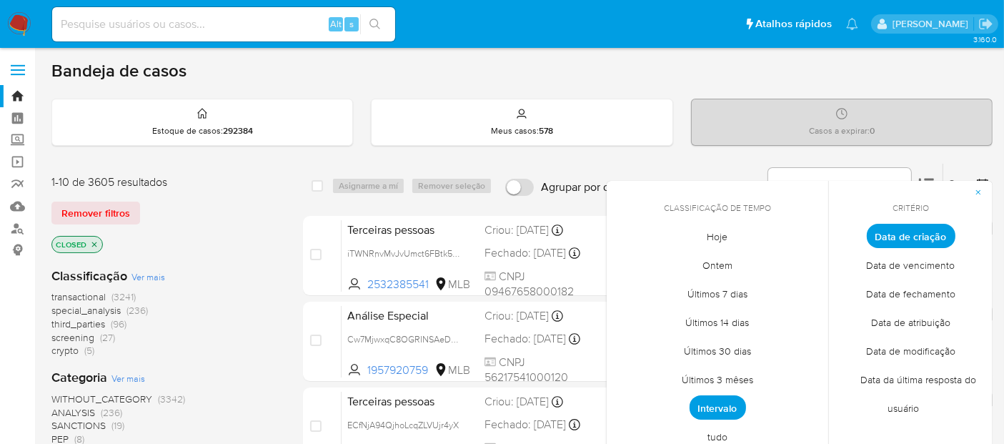
click at [709, 406] on span "Intervalo" at bounding box center [717, 407] width 56 height 24
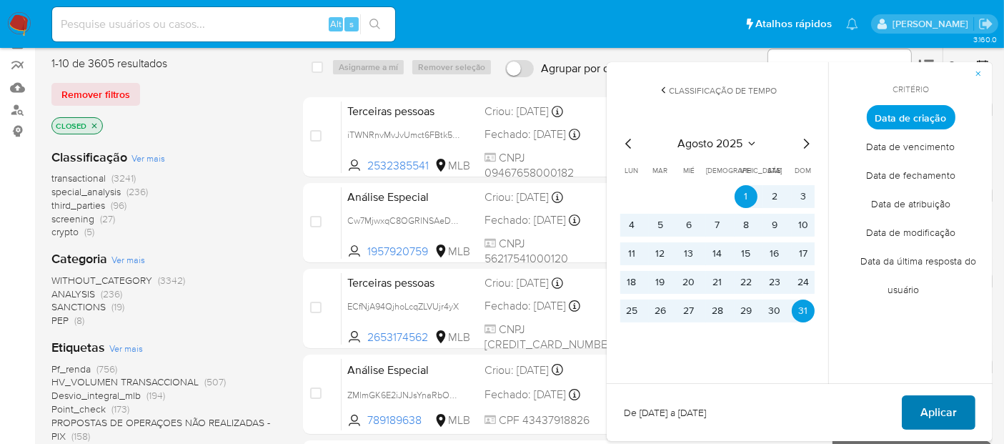
scroll to position [159, 0]
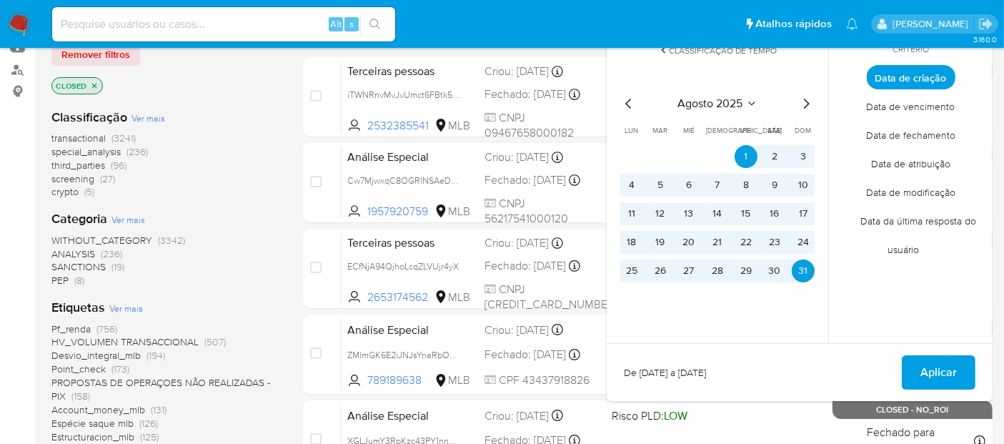
drag, startPoint x: 924, startPoint y: 374, endPoint x: 900, endPoint y: 372, distance: 24.4
click at [924, 373] on span "Aplicar" at bounding box center [938, 371] width 36 height 31
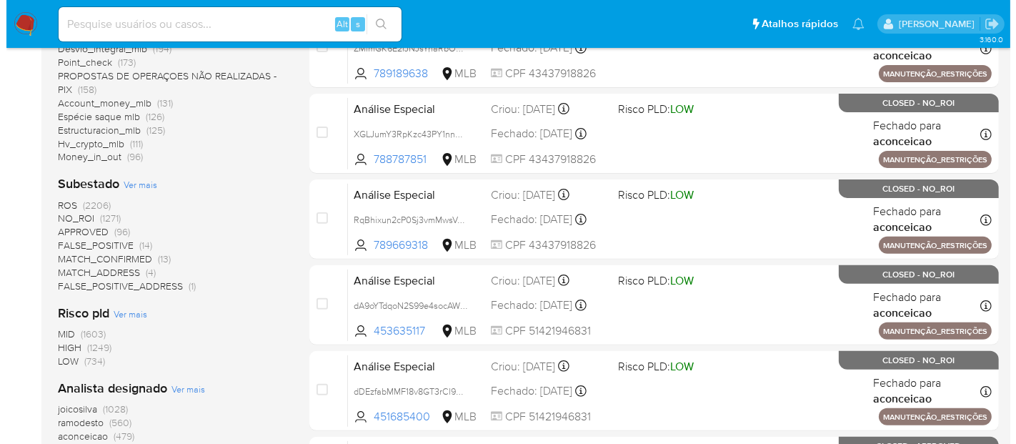
scroll to position [476, 0]
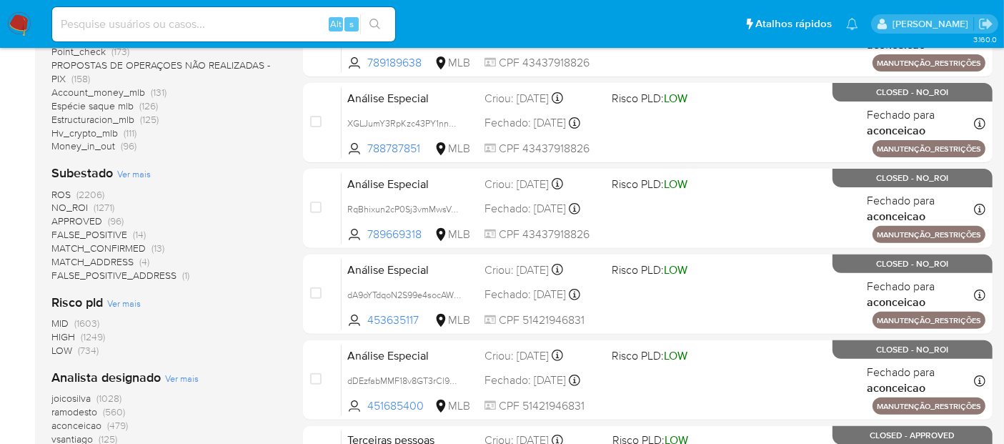
click at [179, 377] on span "Ver mais" at bounding box center [182, 377] width 34 height 13
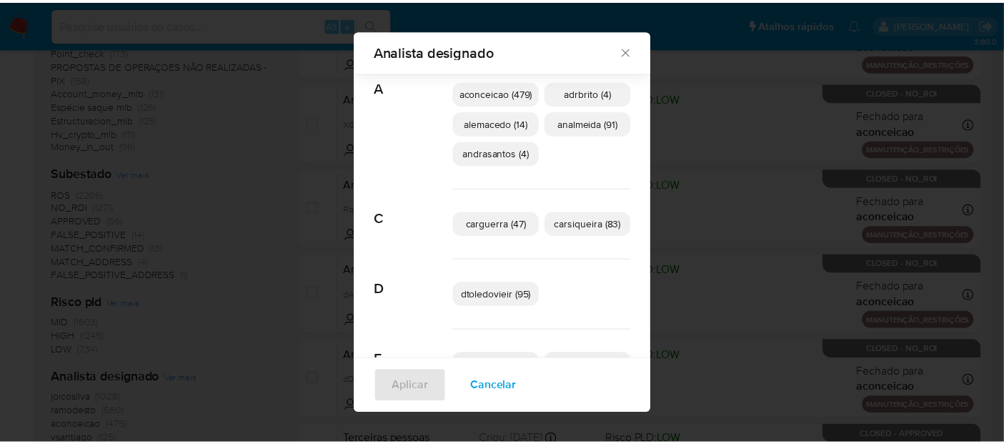
scroll to position [7, 0]
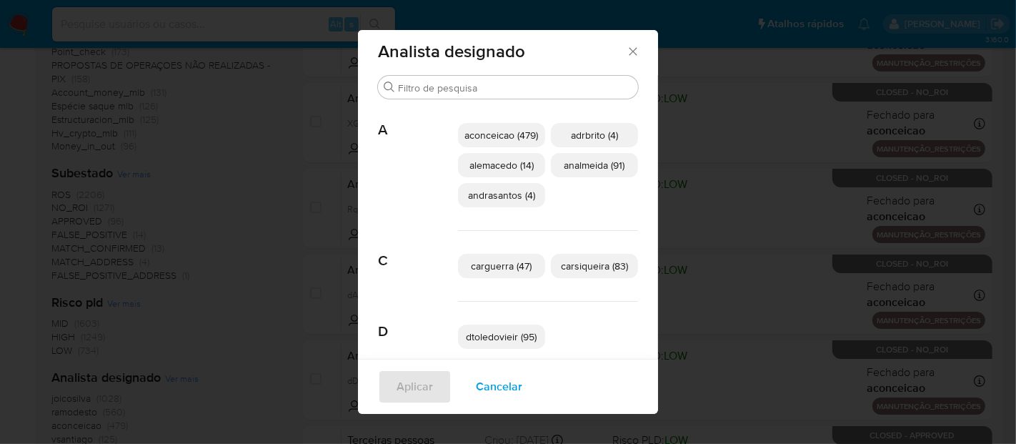
click at [256, 207] on div "Analista designado Buscar A aconceicao (479) adrbrito (4) alemacedo (14) analme…" at bounding box center [508, 222] width 1016 height 444
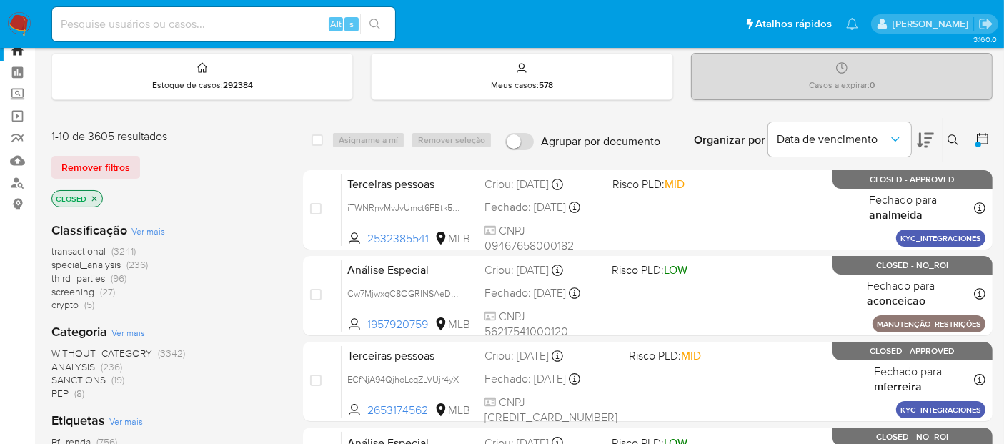
scroll to position [0, 0]
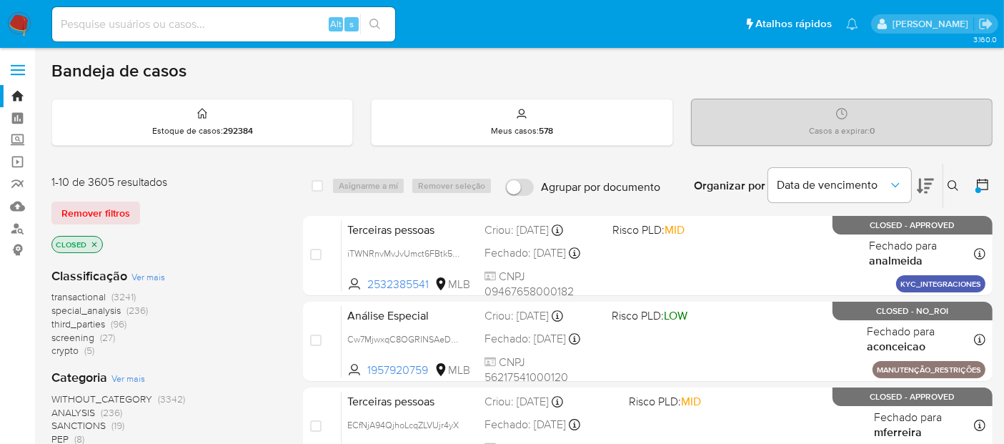
click at [981, 187] on icon at bounding box center [982, 184] width 14 height 14
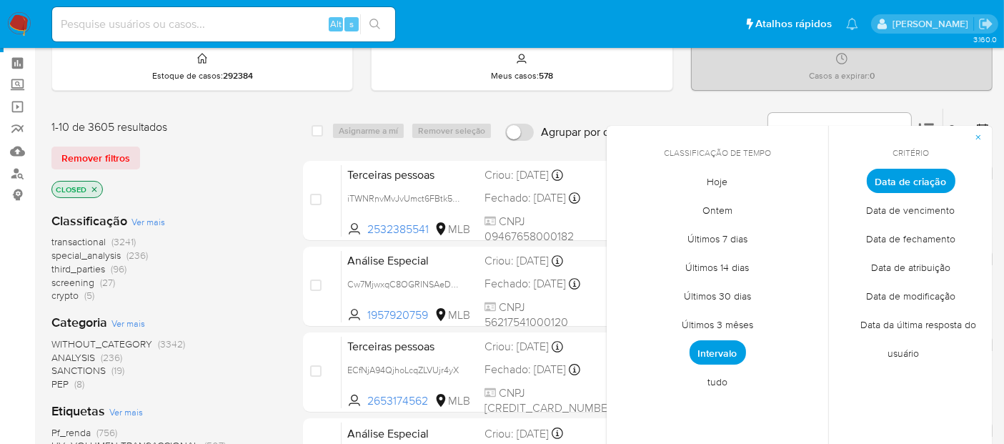
scroll to position [79, 0]
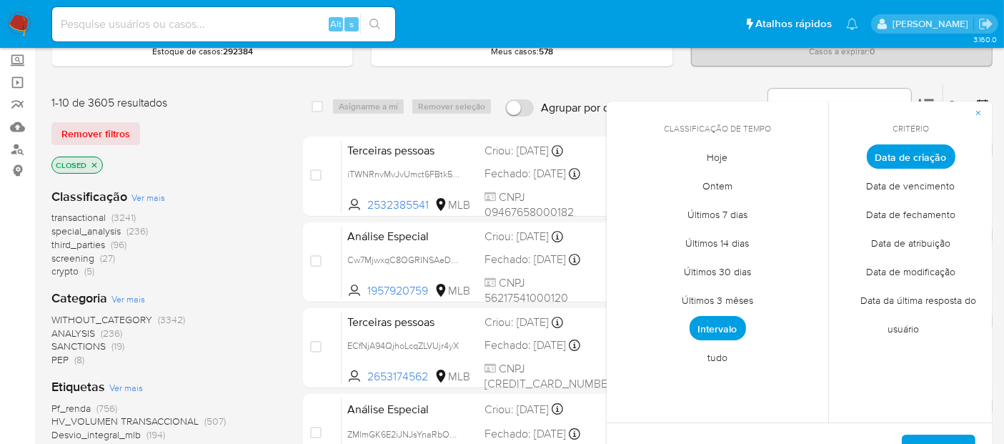
click at [713, 356] on span "tudo" at bounding box center [717, 357] width 50 height 29
click at [919, 441] on button "Aplicar" at bounding box center [938, 451] width 74 height 34
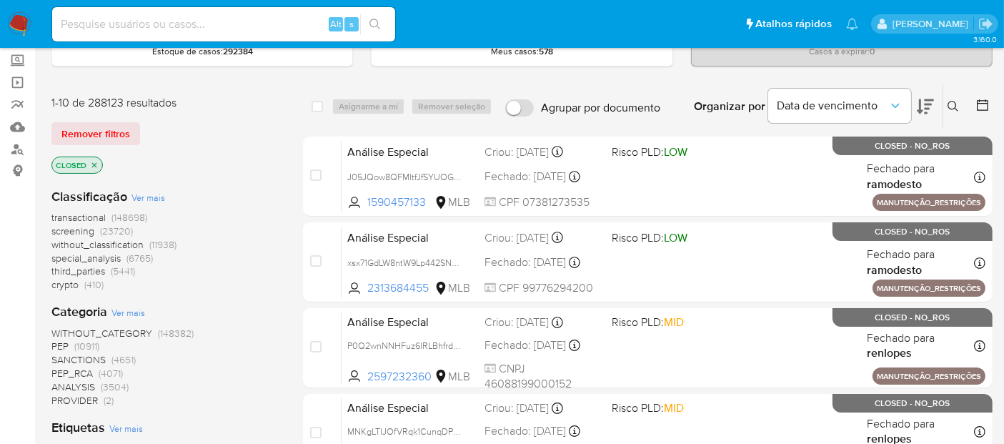
click at [19, 19] on img at bounding box center [19, 24] width 24 height 24
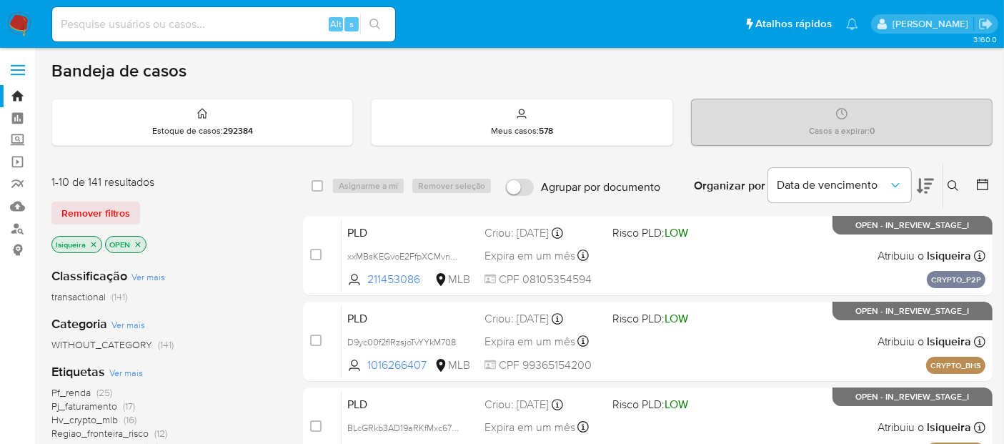
click at [94, 241] on icon "close-filter" at bounding box center [93, 243] width 5 height 5
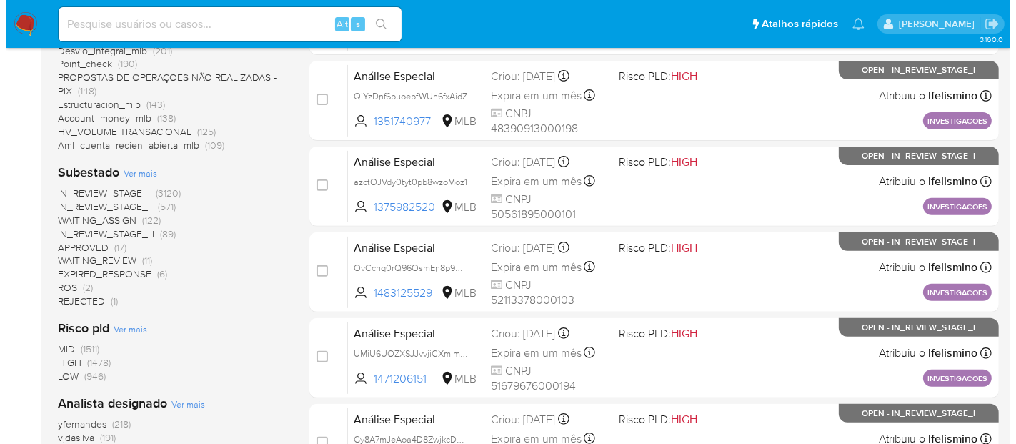
scroll to position [544, 0]
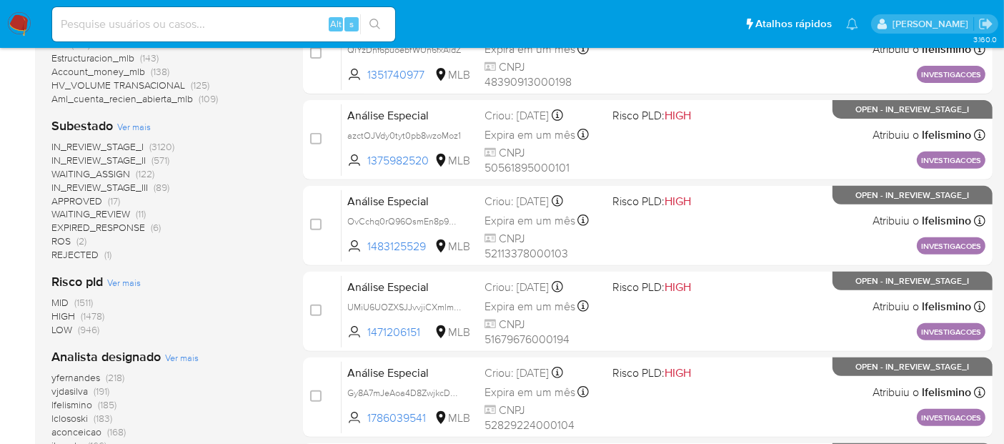
click at [173, 354] on span "Ver mais" at bounding box center [182, 357] width 34 height 13
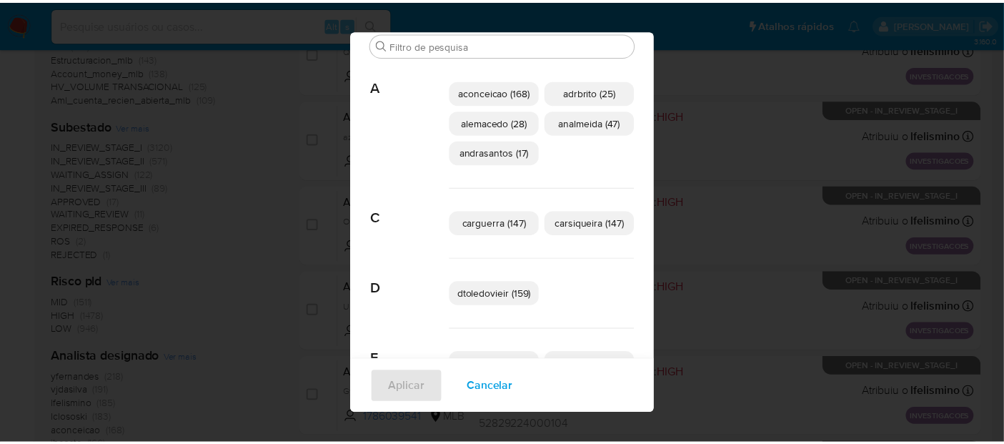
scroll to position [48, 0]
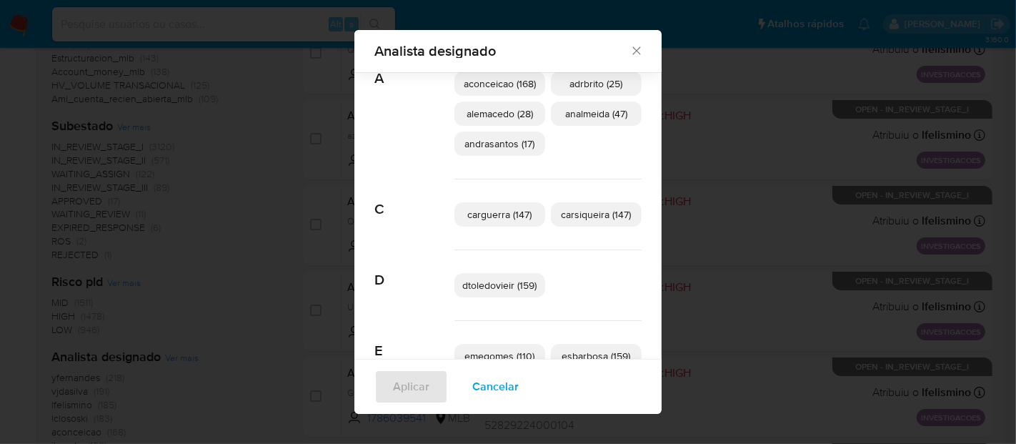
click at [629, 48] on icon "Fechar" at bounding box center [636, 51] width 14 height 14
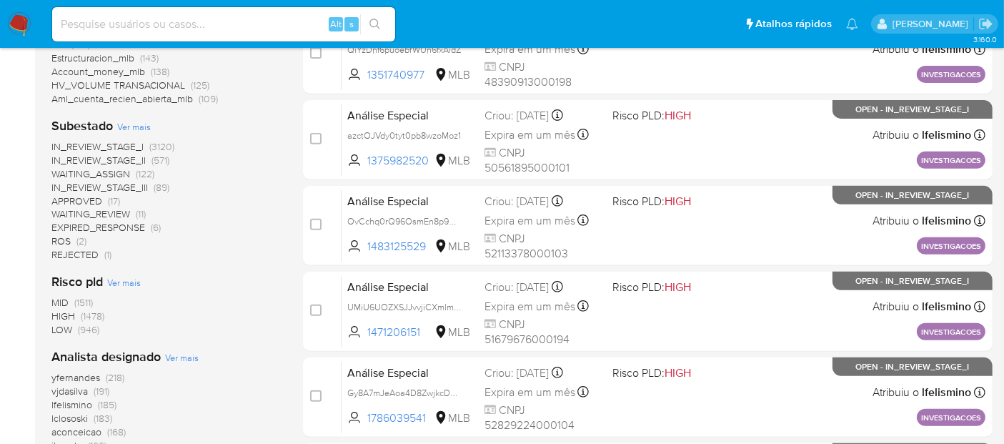
click at [20, 27] on img at bounding box center [19, 24] width 24 height 24
